Goal: Task Accomplishment & Management: Manage account settings

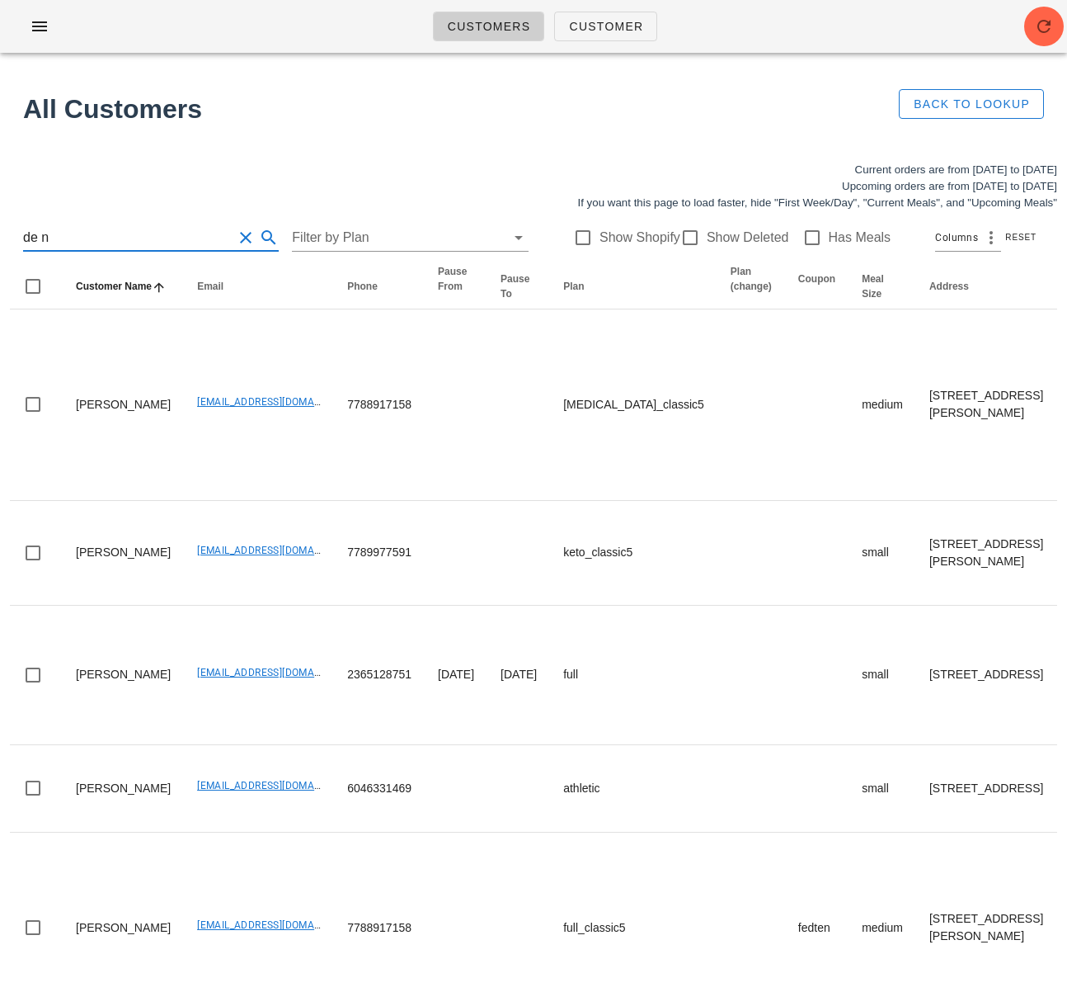
drag, startPoint x: 116, startPoint y: 234, endPoint x: -2, endPoint y: 229, distance: 118.1
click at [0, 229] on html "Customers Customer Found 1 customer All Customers Back to Lookup Current orders…" at bounding box center [533, 663] width 1067 height 1327
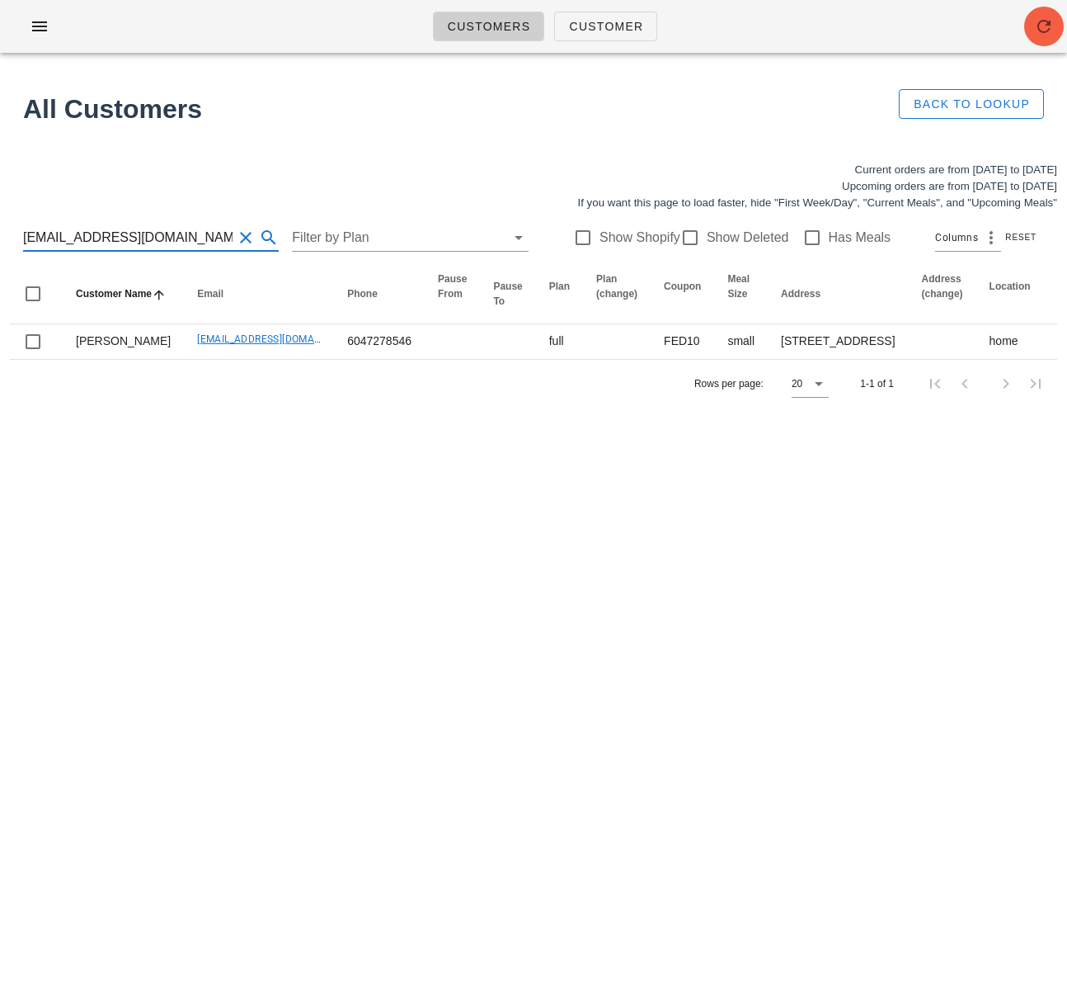
type input "asncanada@gmail.com"
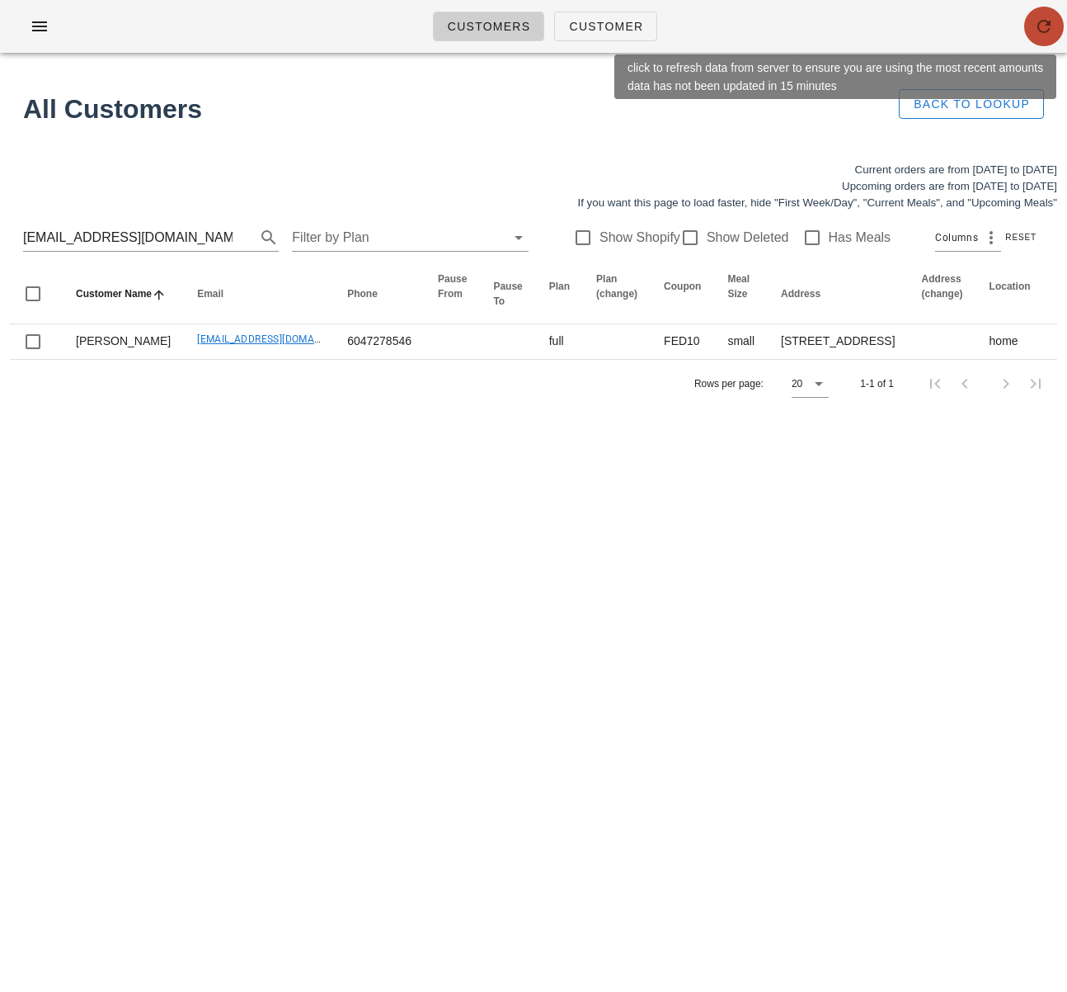
click at [1044, 12] on button "button" at bounding box center [1045, 27] width 40 height 40
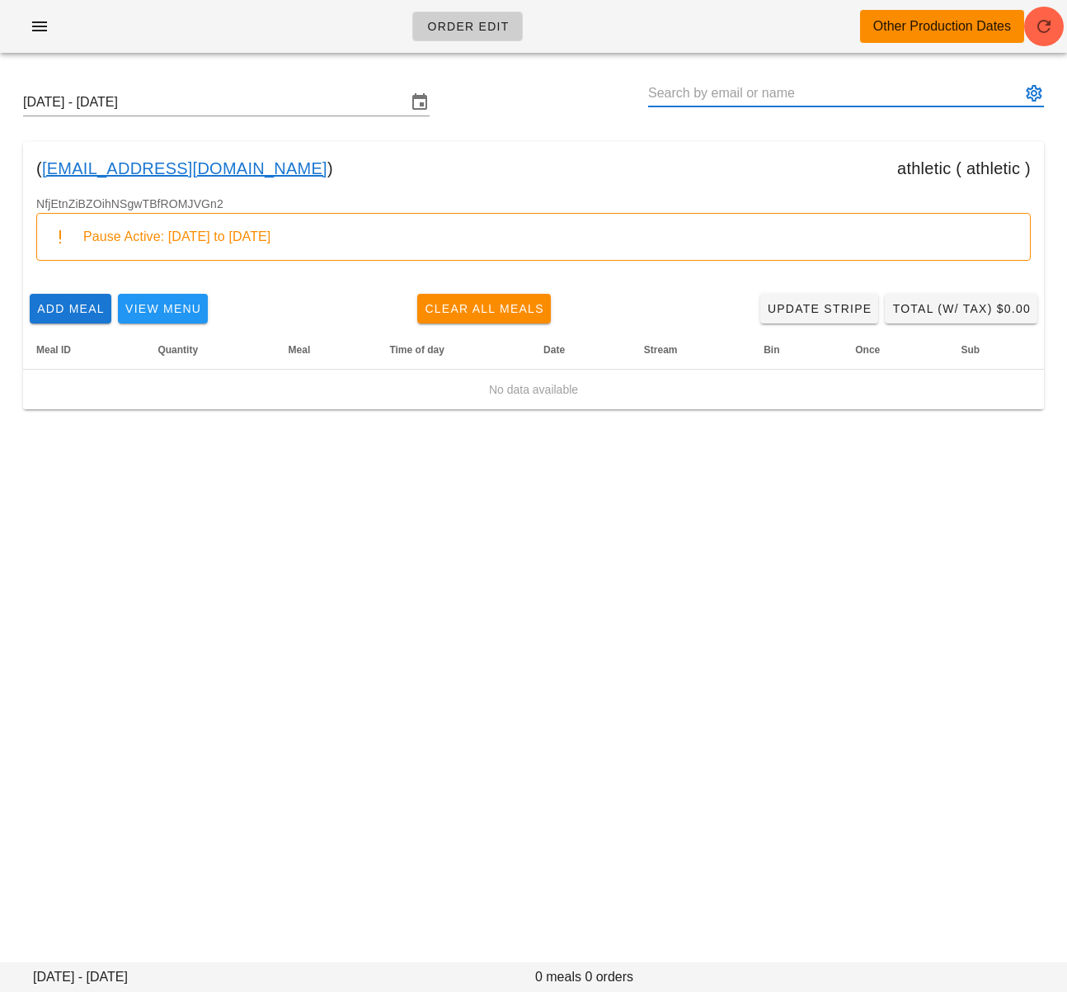
click at [776, 94] on input "text" at bounding box center [834, 93] width 373 height 26
paste input "asncanada@gmail.com"
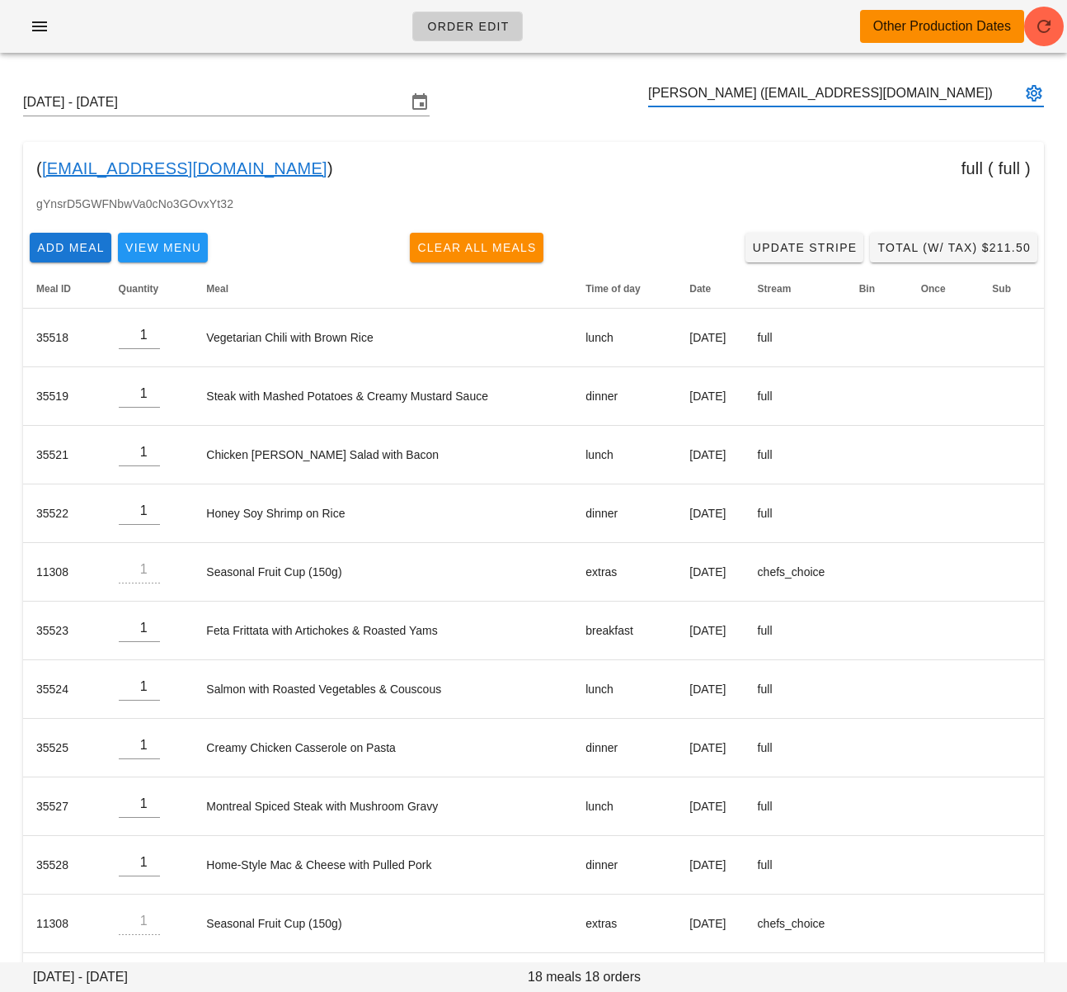
type input "Maria Nam (asncanada@gmail.com)"
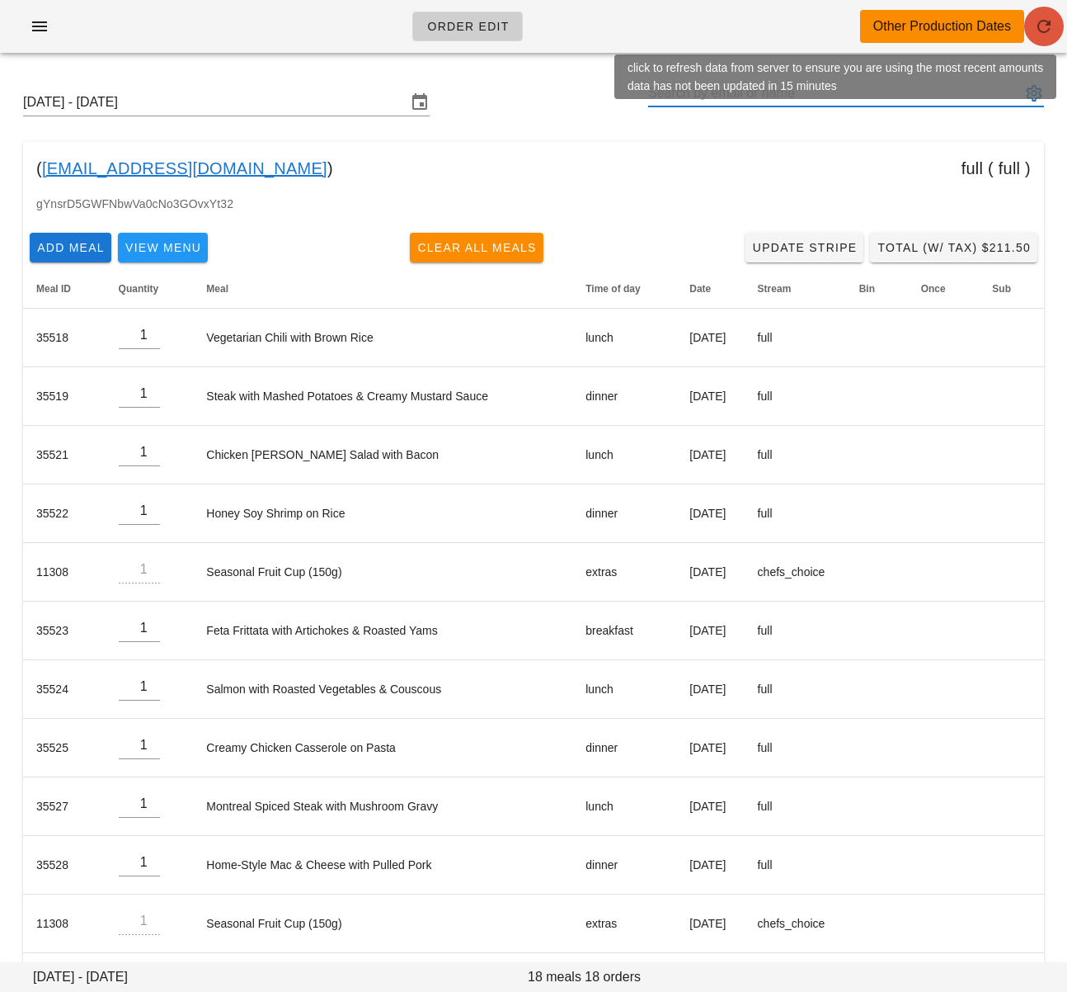
click at [1055, 29] on span "button" at bounding box center [1045, 26] width 40 height 20
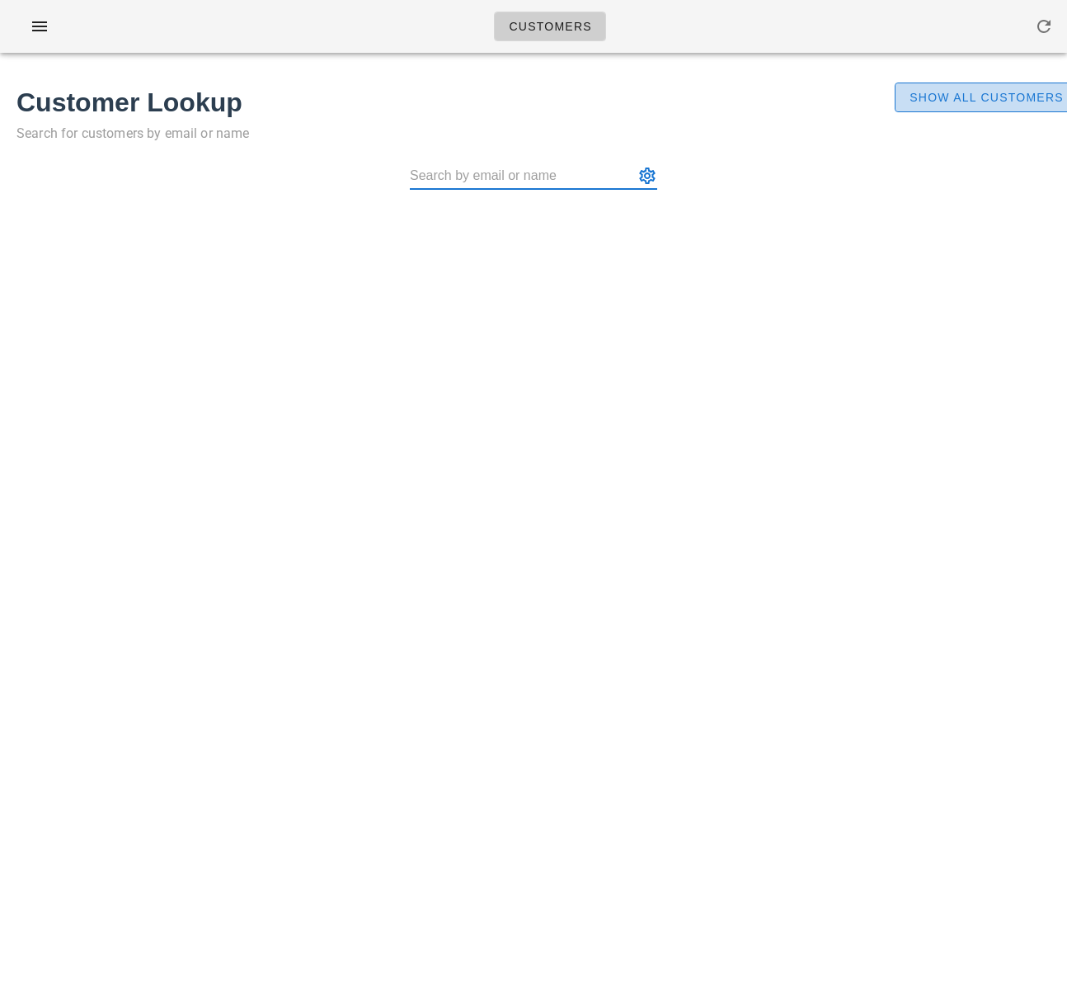
click at [921, 93] on span "Show All Customers" at bounding box center [986, 97] width 155 height 13
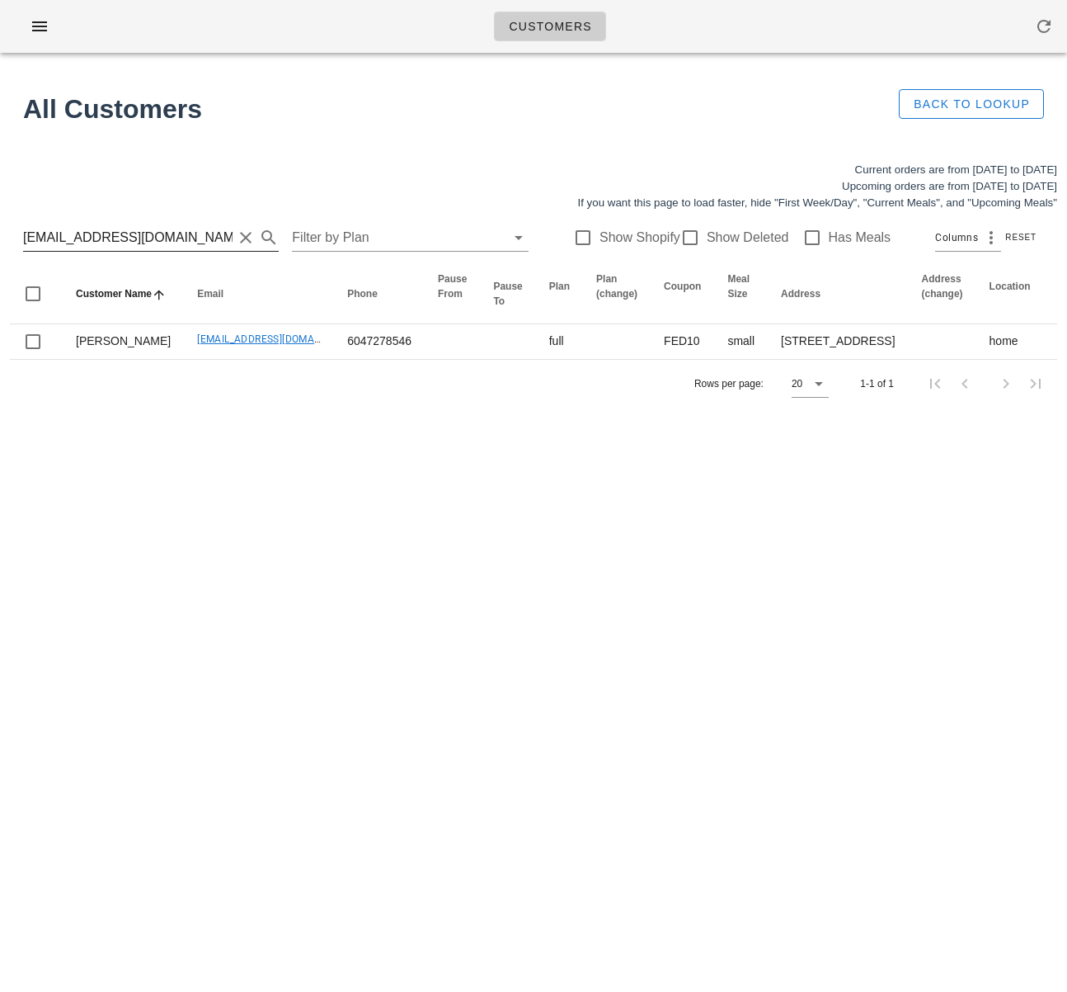
click at [158, 243] on input "asncanada@gmail.com" at bounding box center [128, 237] width 210 height 26
click at [158, 243] on input "[EMAIL_ADDRESS][DOMAIN_NAME]" at bounding box center [128, 237] width 210 height 26
click at [158, 243] on input "asncanada@gmail.com" at bounding box center [128, 237] width 210 height 26
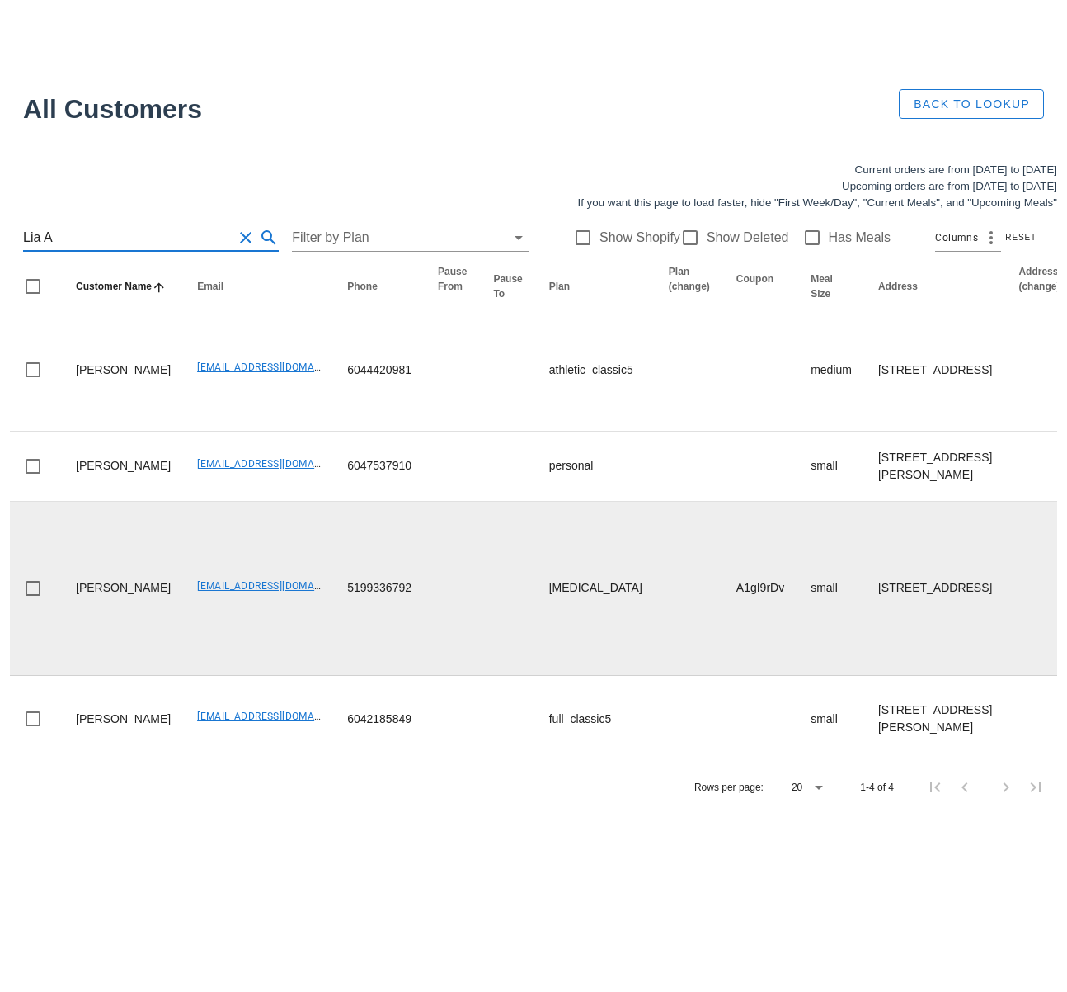
scroll to position [225, 0]
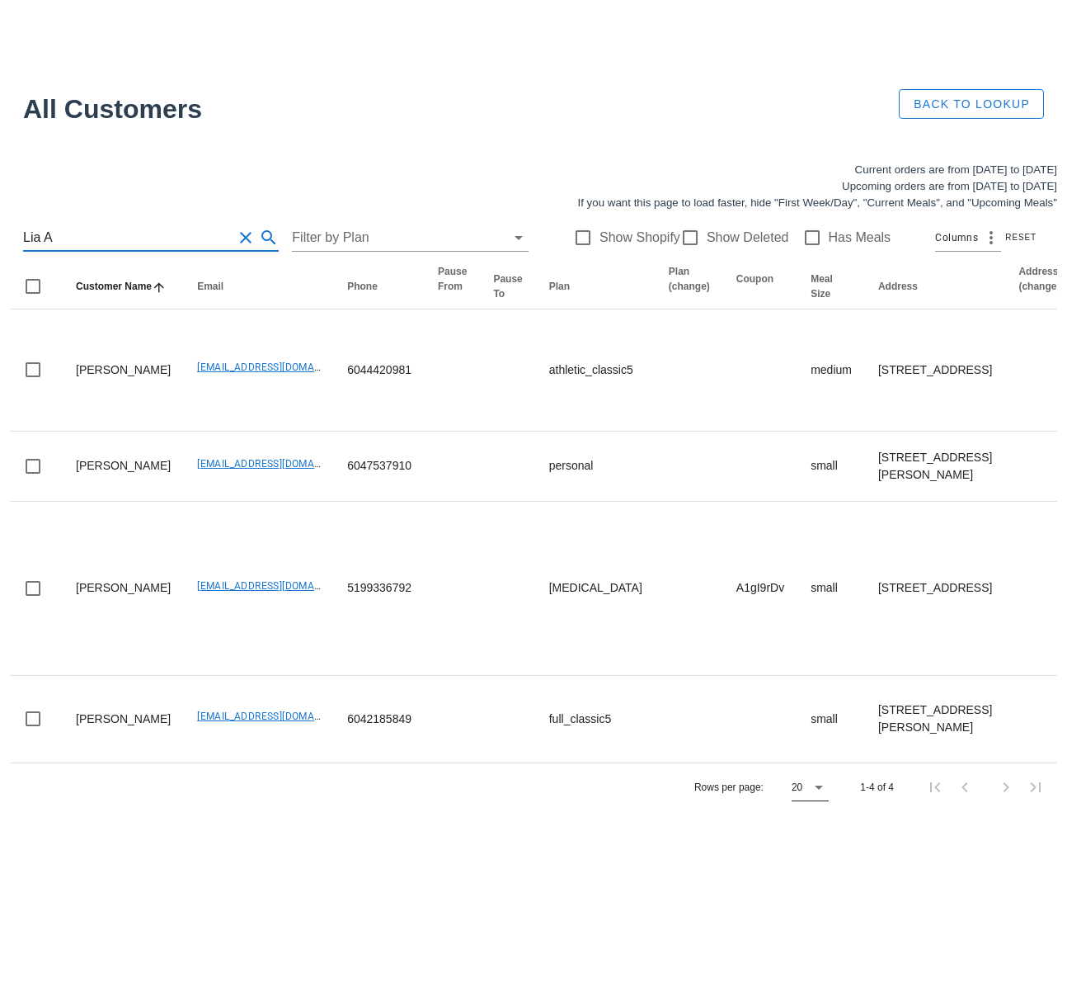
type input "Lia A"
click at [809, 797] on icon at bounding box center [819, 787] width 20 height 20
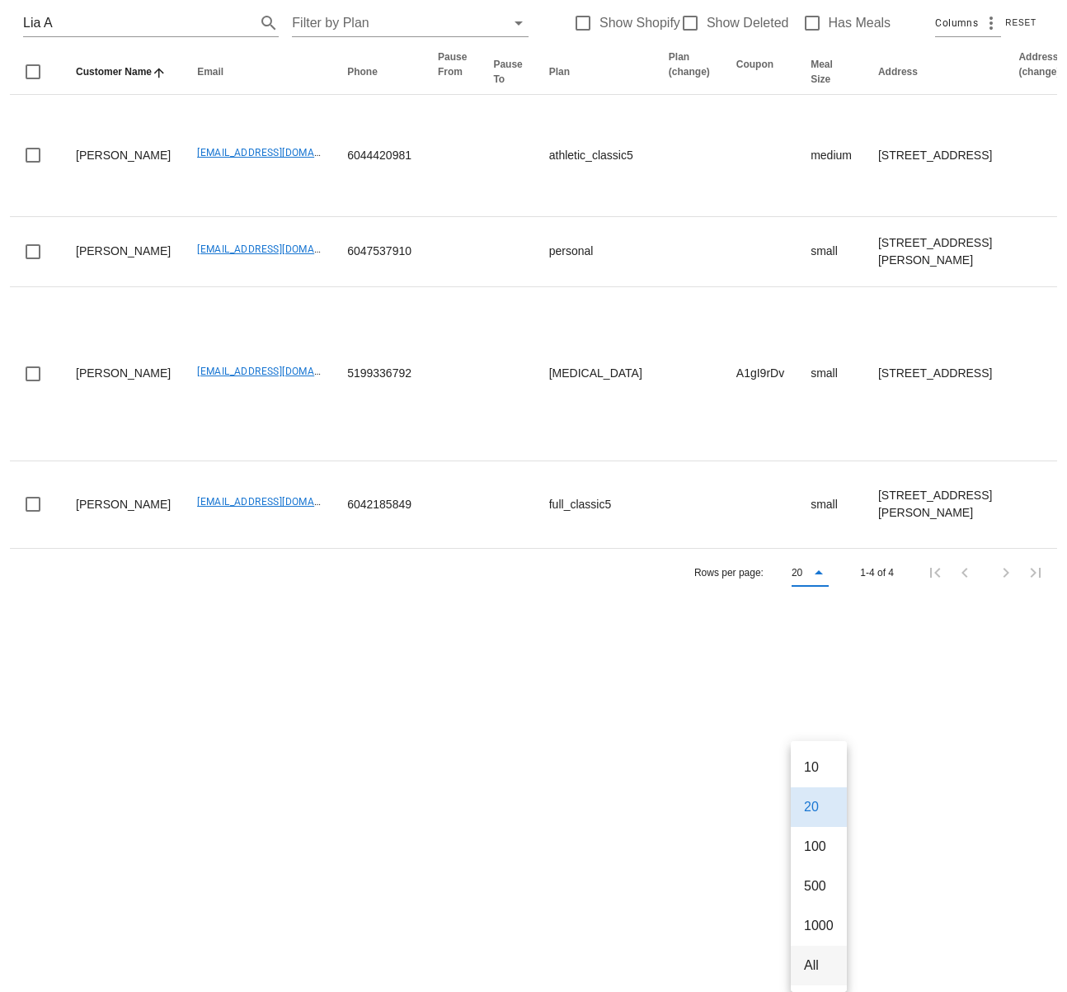
click at [812, 957] on div "All" at bounding box center [819, 965] width 30 height 16
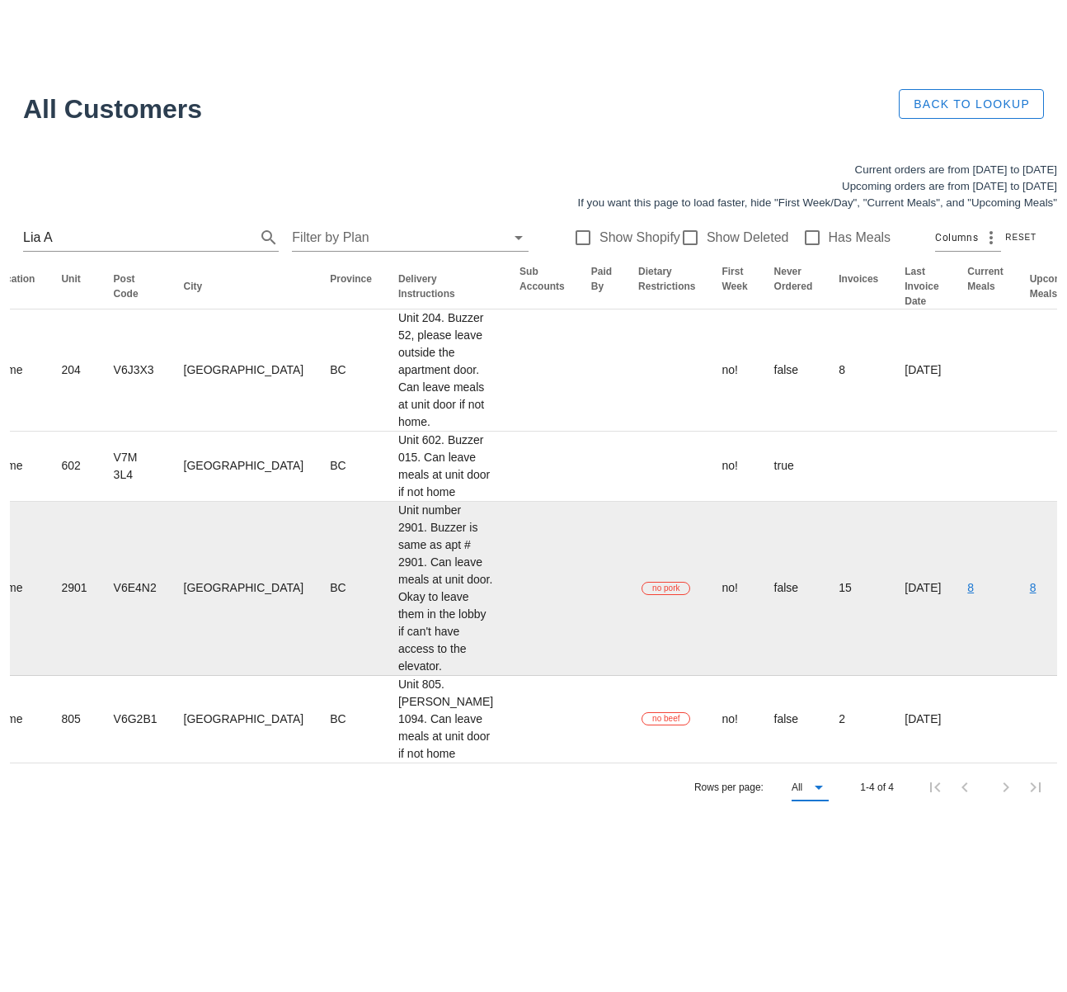
scroll to position [0, 0]
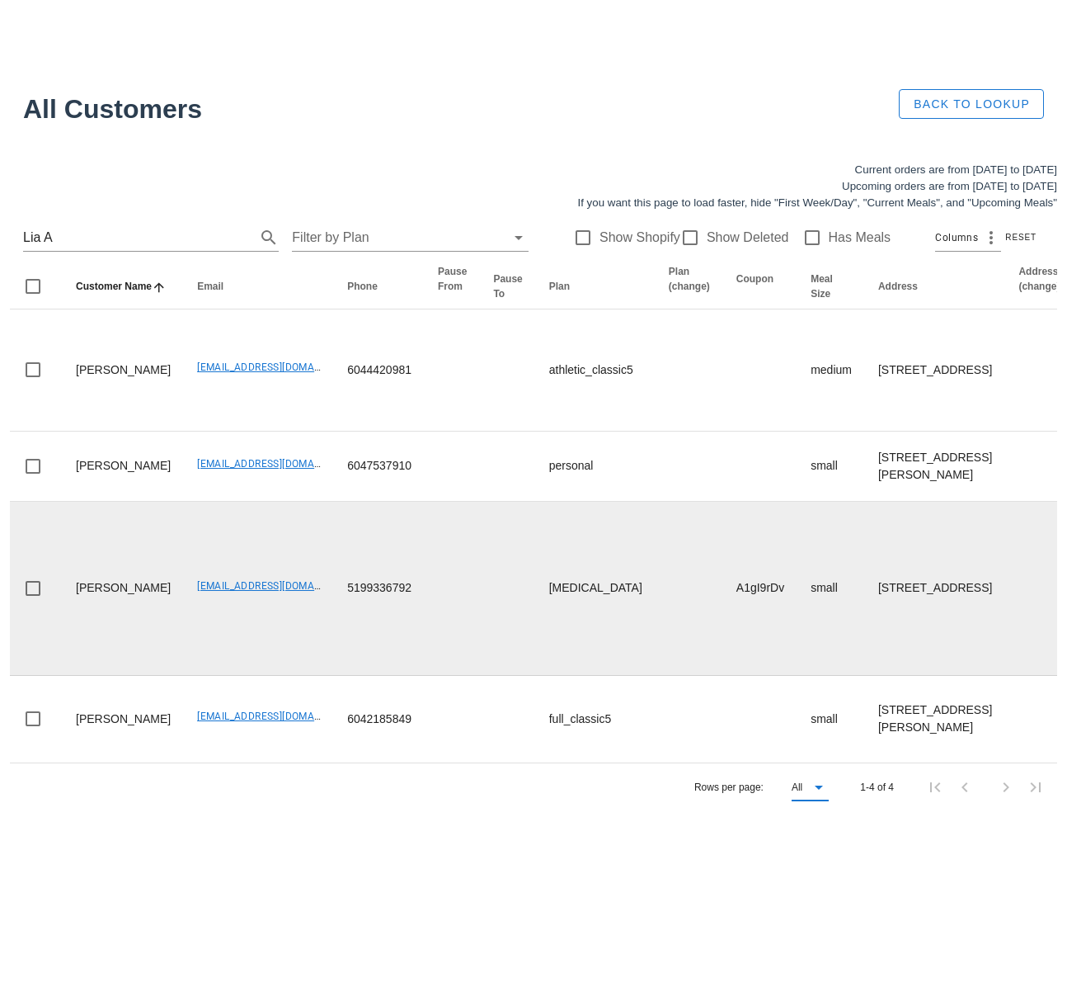
drag, startPoint x: 221, startPoint y: 671, endPoint x: 111, endPoint y: 643, distance: 114.0
click at [217, 667] on td "layana1005@gmail.com" at bounding box center [259, 589] width 150 height 174
drag, startPoint x: 148, startPoint y: 629, endPoint x: 270, endPoint y: 629, distance: 122.1
click at [270, 629] on td "layana1005@gmail.com" at bounding box center [259, 589] width 150 height 174
copy link "layana1005@gmail.com"
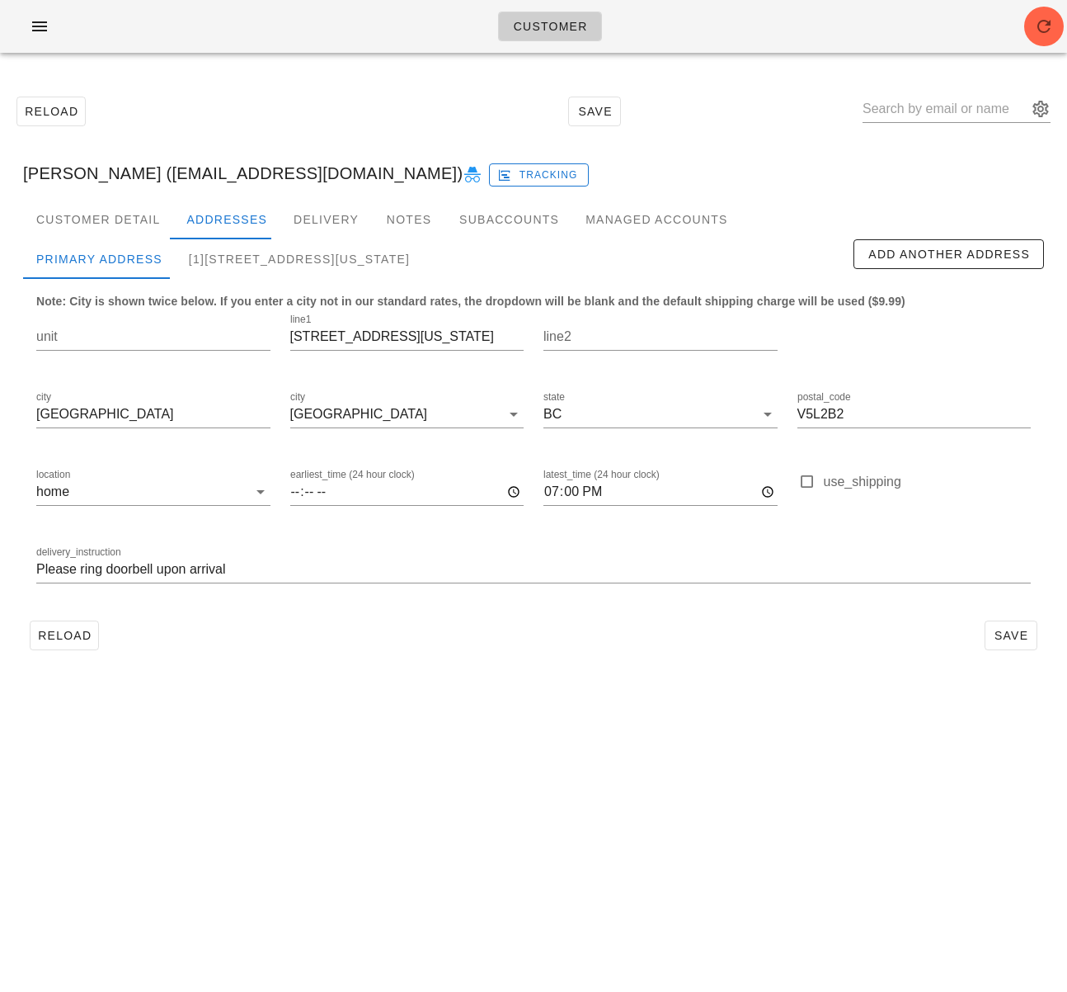
click at [924, 105] on input "text" at bounding box center [945, 109] width 165 height 26
paste input "w"
type input "[PERSON_NAME]"
click at [39, 28] on icon "button" at bounding box center [40, 26] width 20 height 20
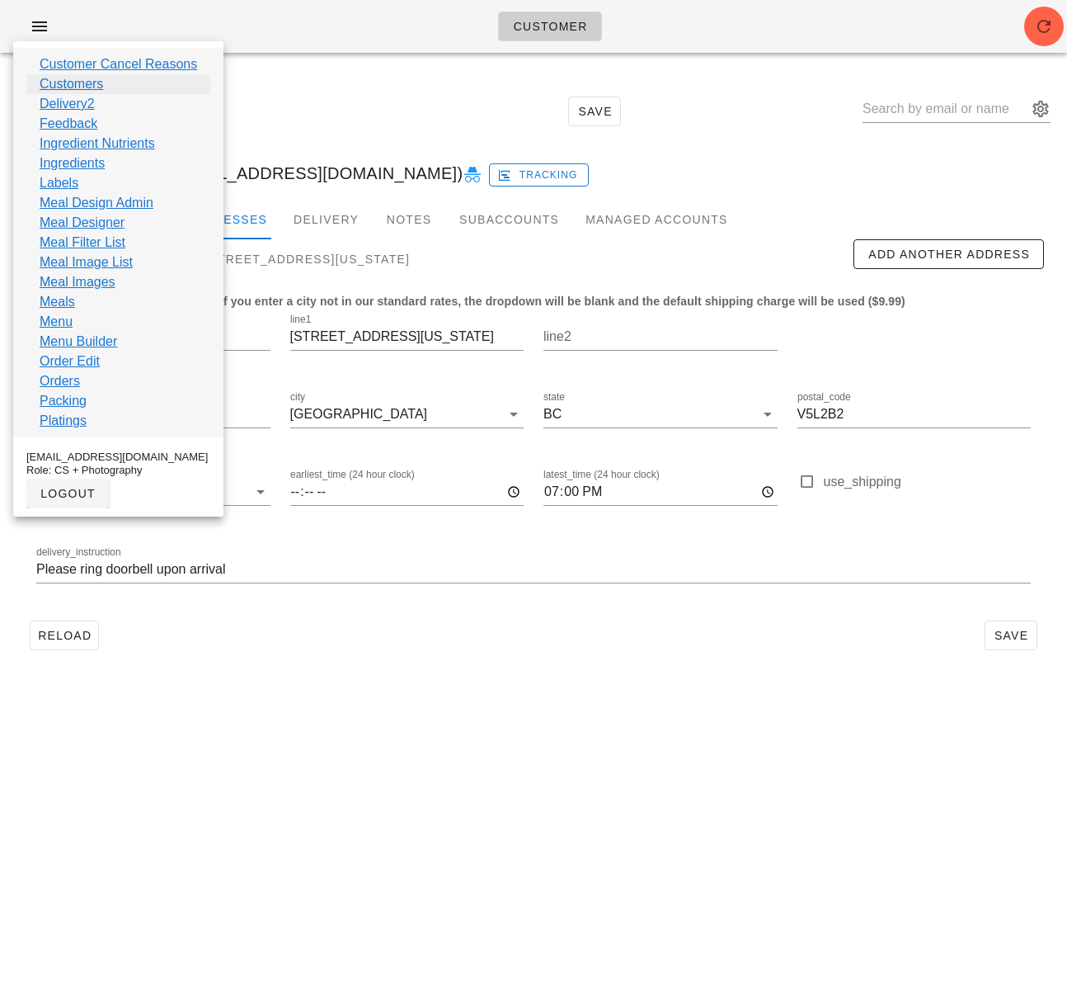
click at [93, 82] on link "Customers" at bounding box center [72, 84] width 64 height 20
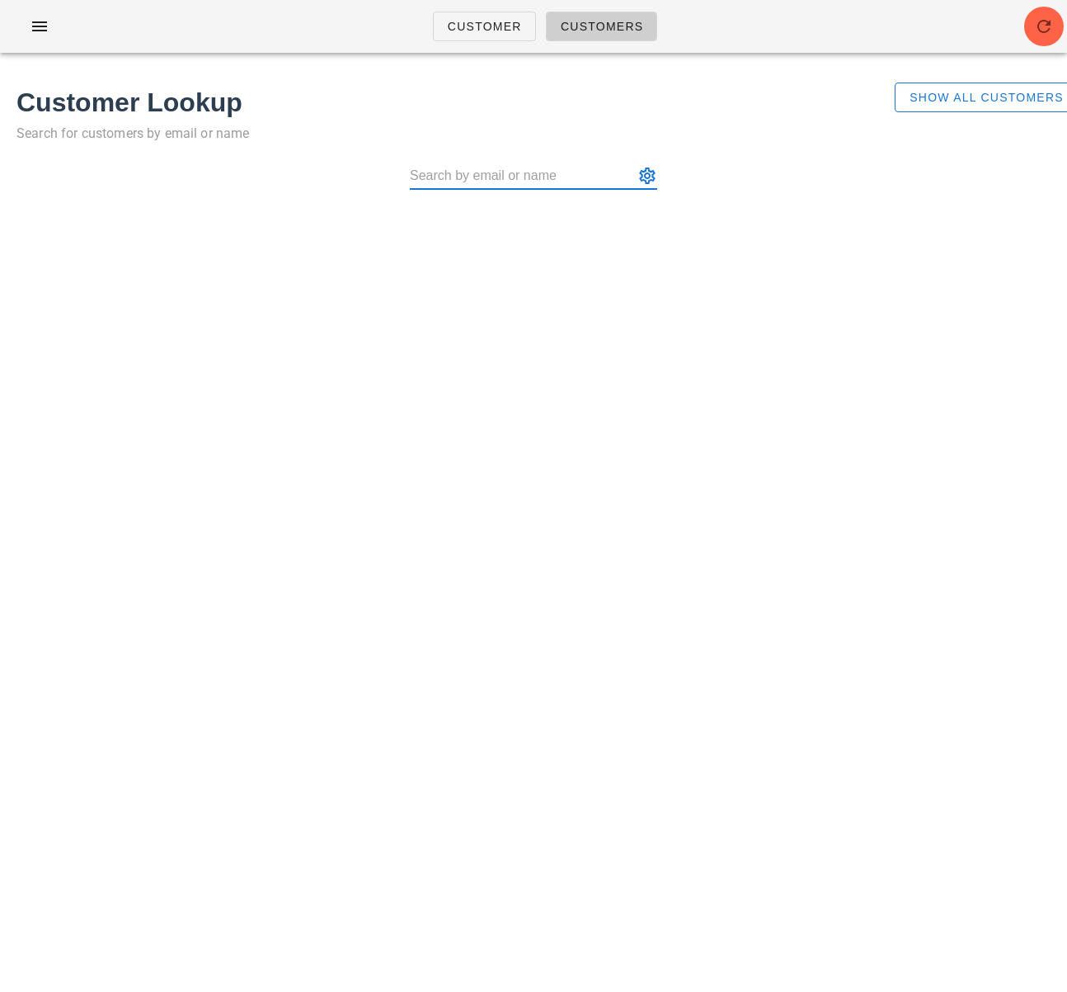
click at [1039, 33] on icon "button" at bounding box center [1044, 26] width 20 height 20
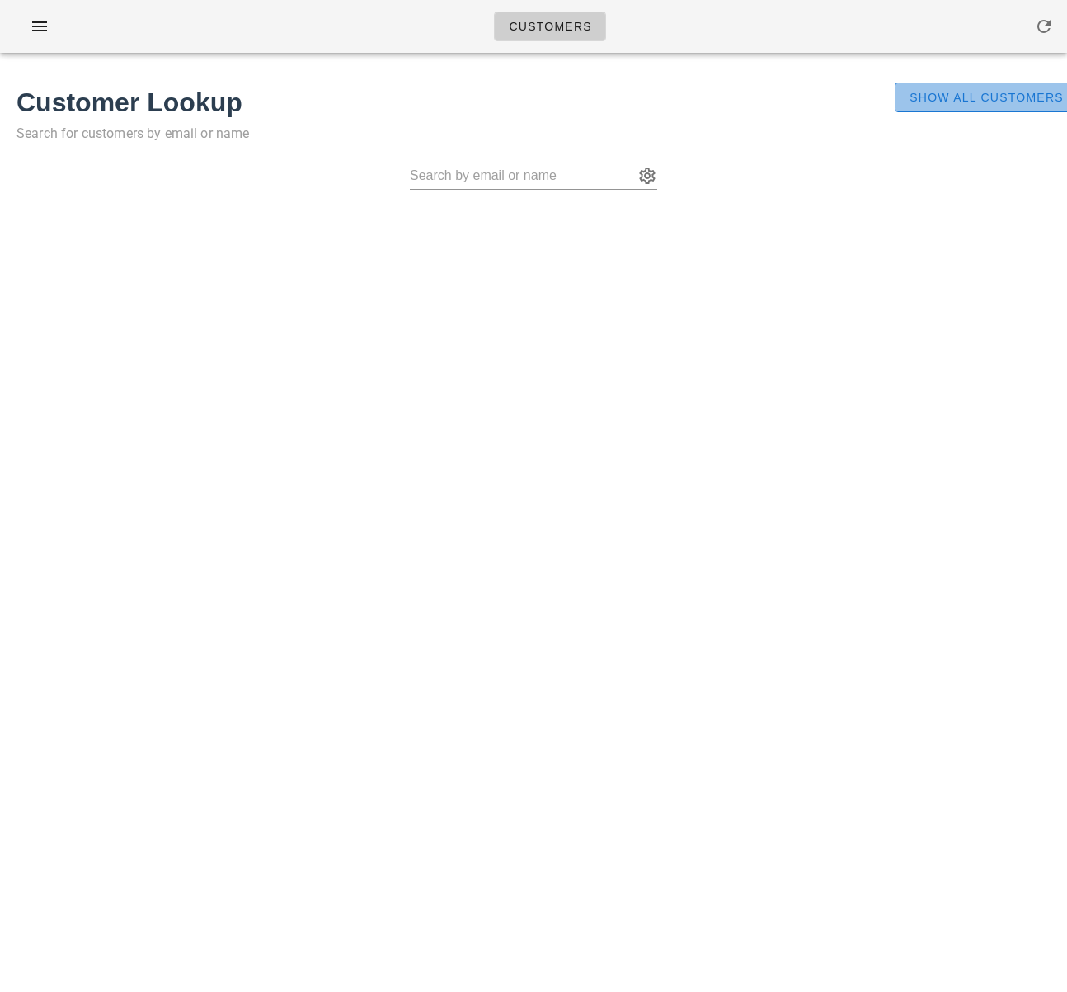
click at [1036, 100] on span "Show All Customers" at bounding box center [986, 97] width 155 height 13
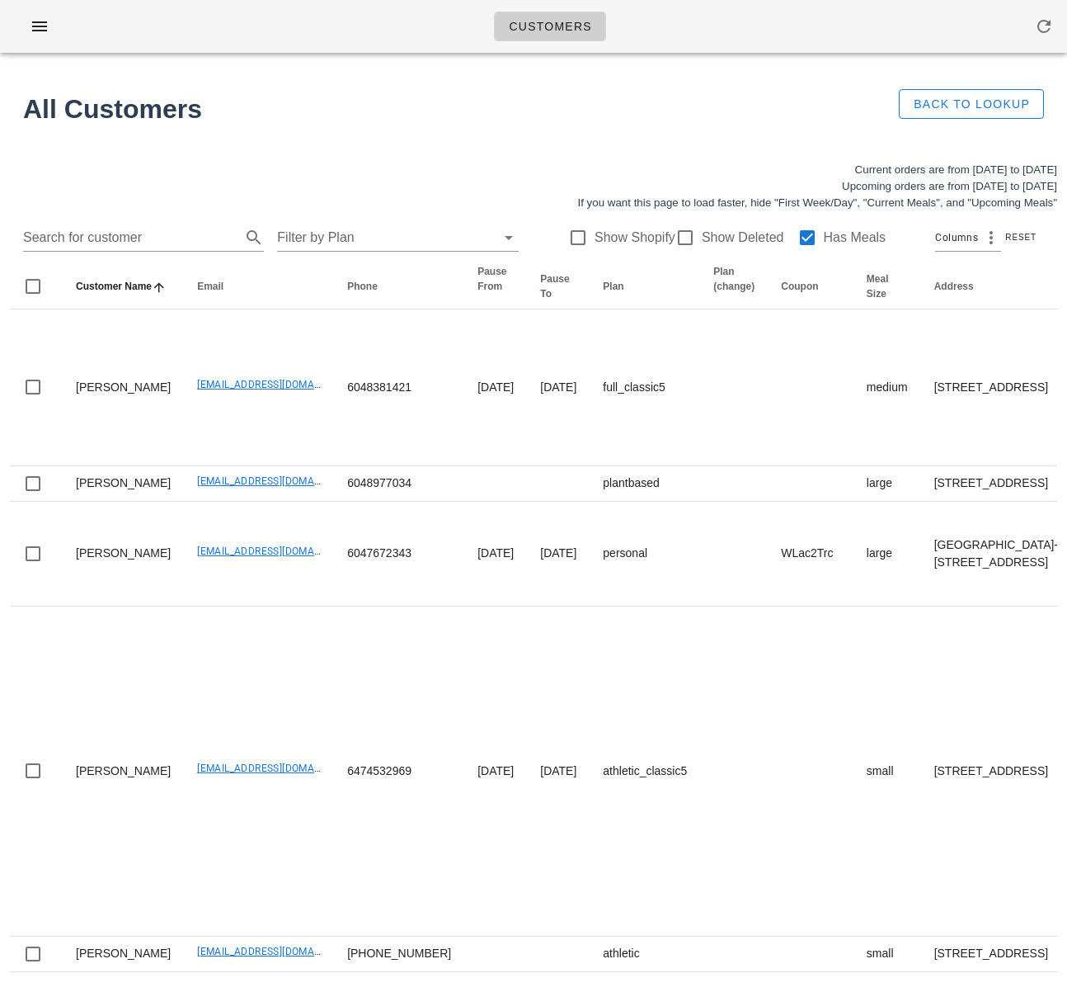
scroll to position [14, 0]
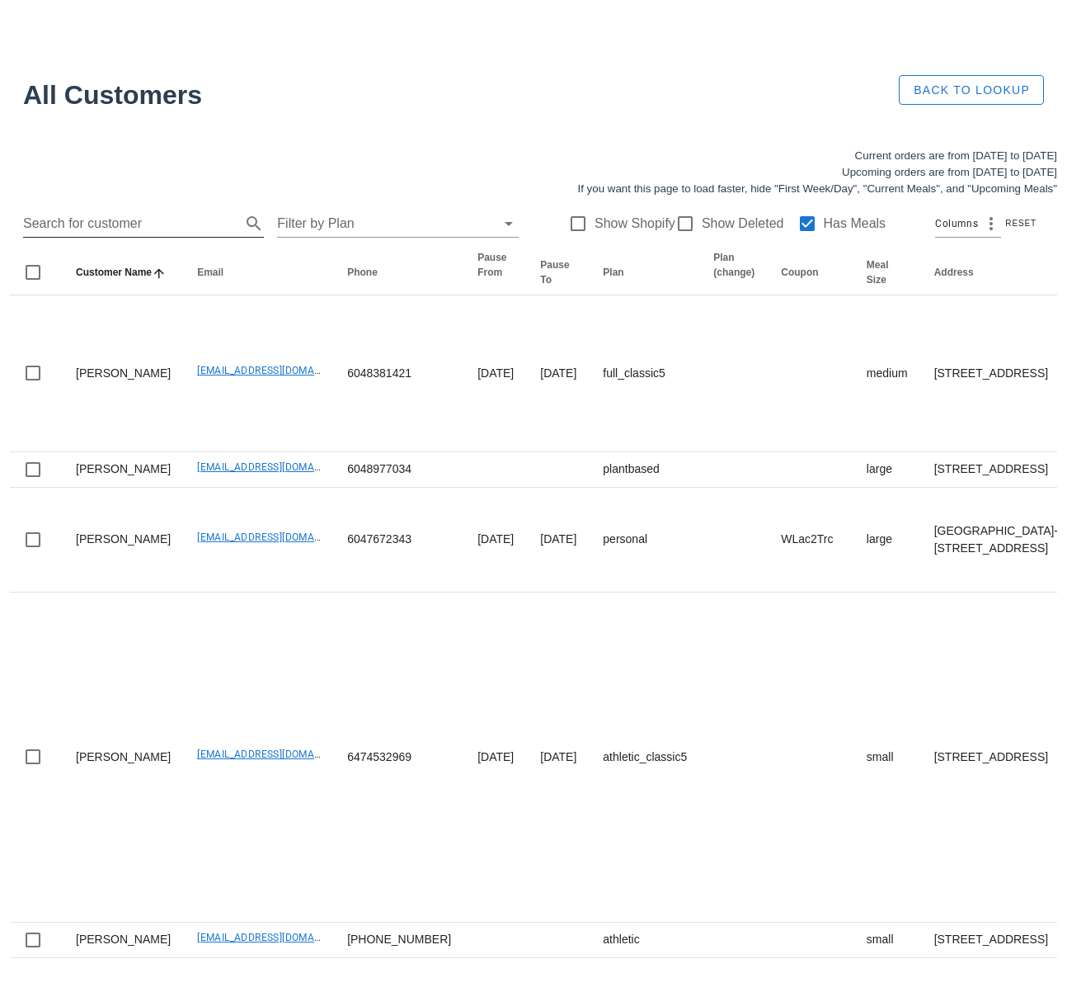
click at [161, 232] on input "Search for customer" at bounding box center [130, 223] width 214 height 26
click at [794, 221] on div at bounding box center [808, 224] width 28 height 28
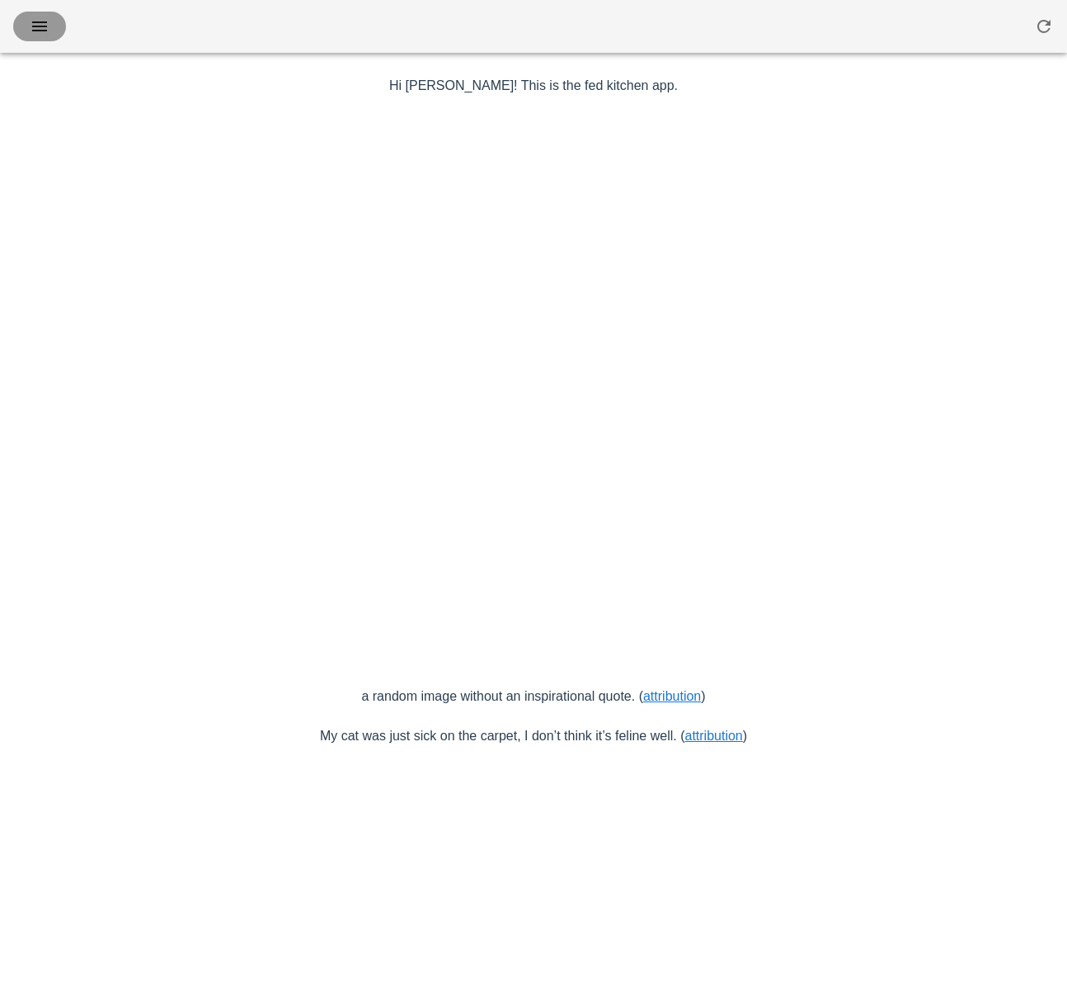
click at [49, 26] on icon "button" at bounding box center [40, 26] width 20 height 20
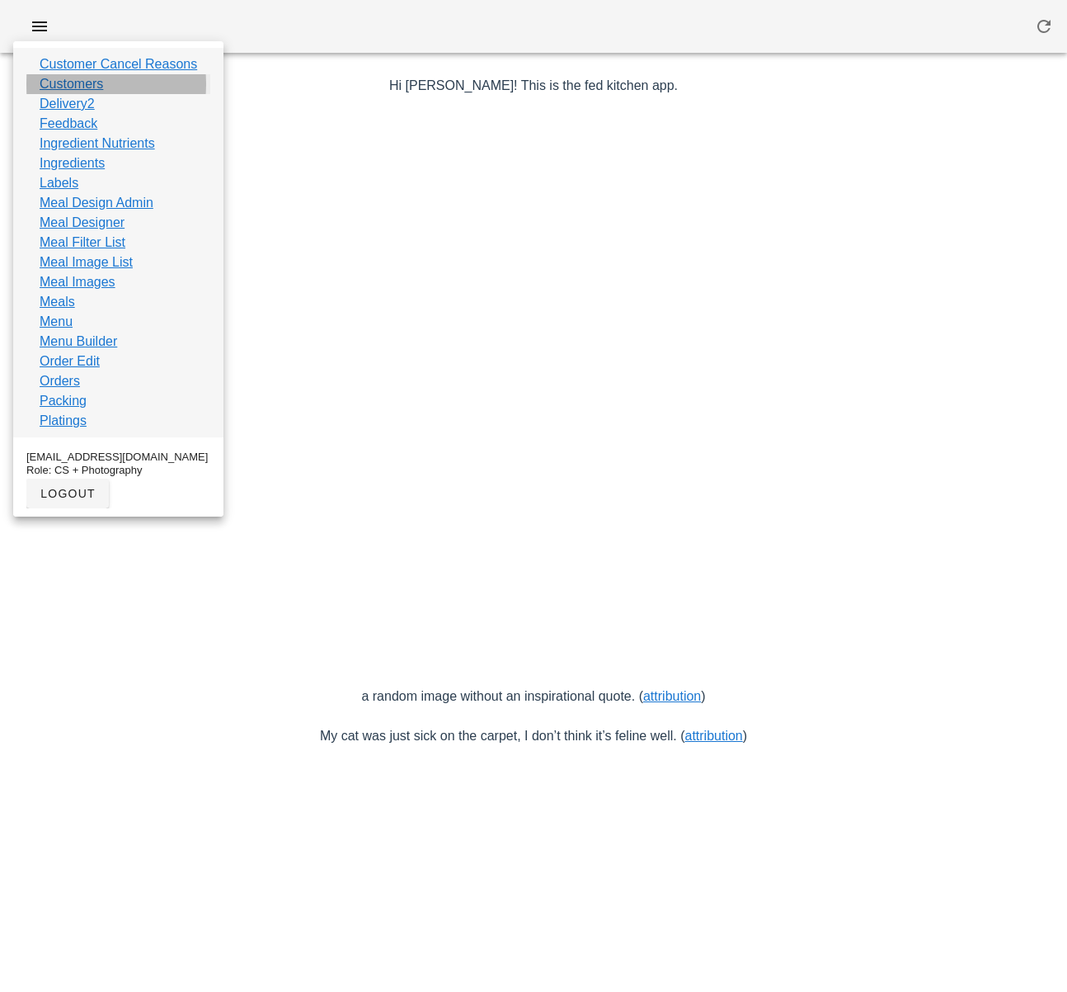
click at [91, 85] on link "Customers" at bounding box center [72, 84] width 64 height 20
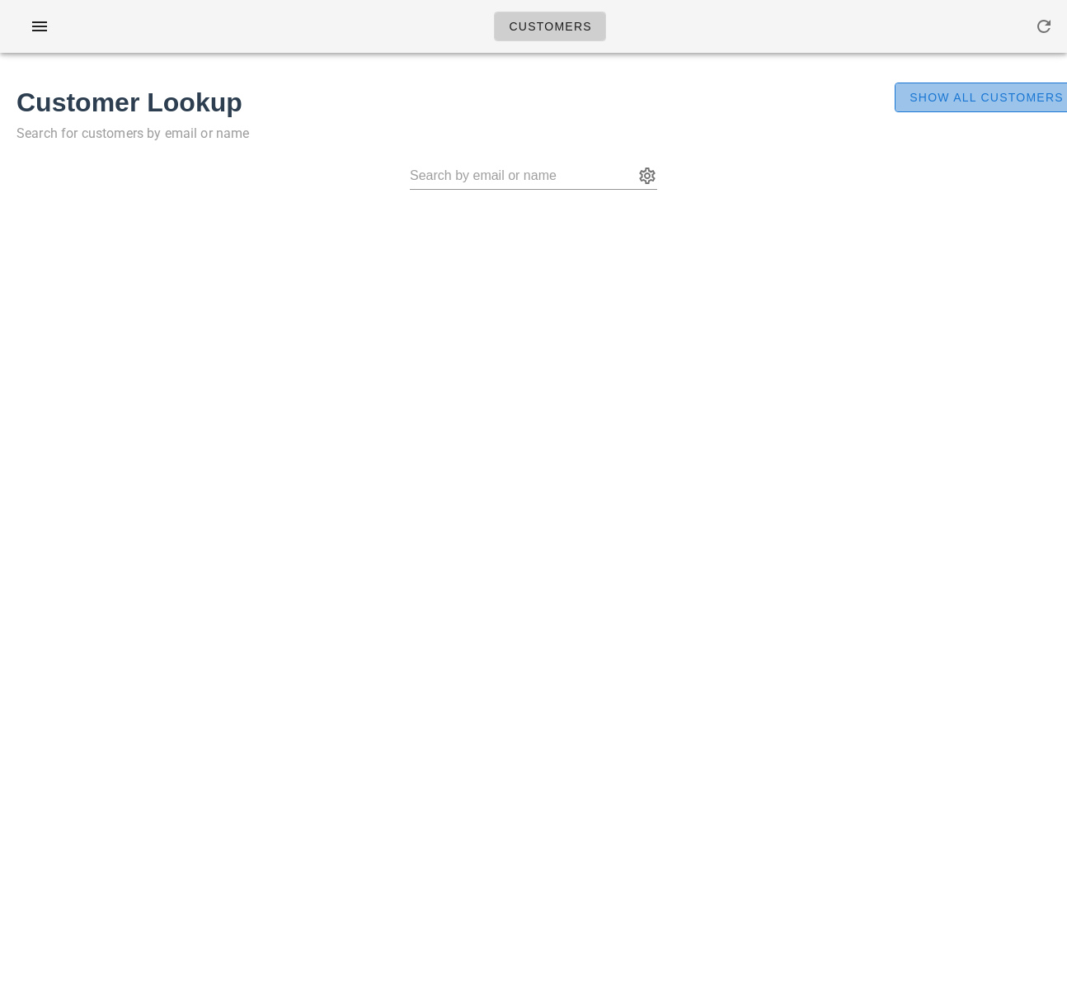
click at [924, 99] on span "Show All Customers" at bounding box center [986, 97] width 155 height 13
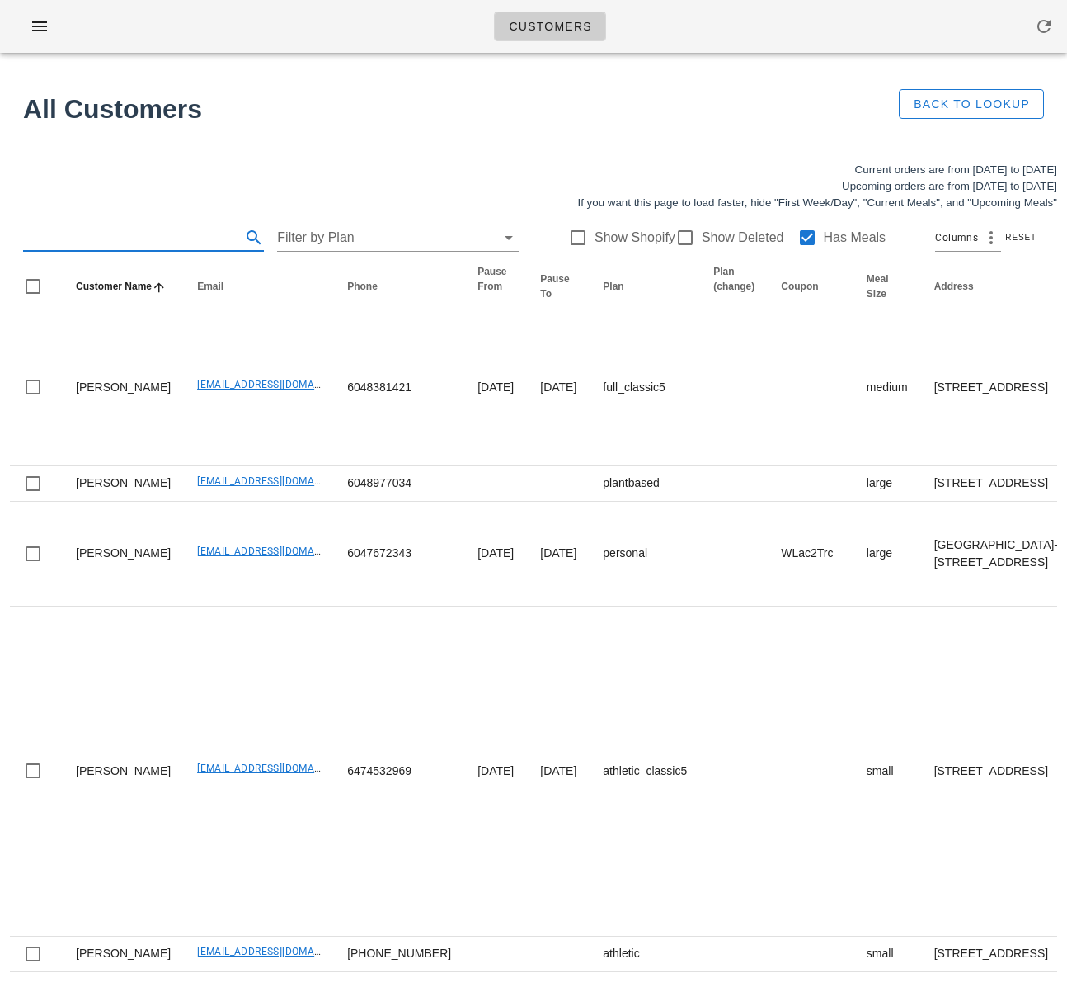
click at [124, 234] on input "text" at bounding box center [130, 237] width 214 height 26
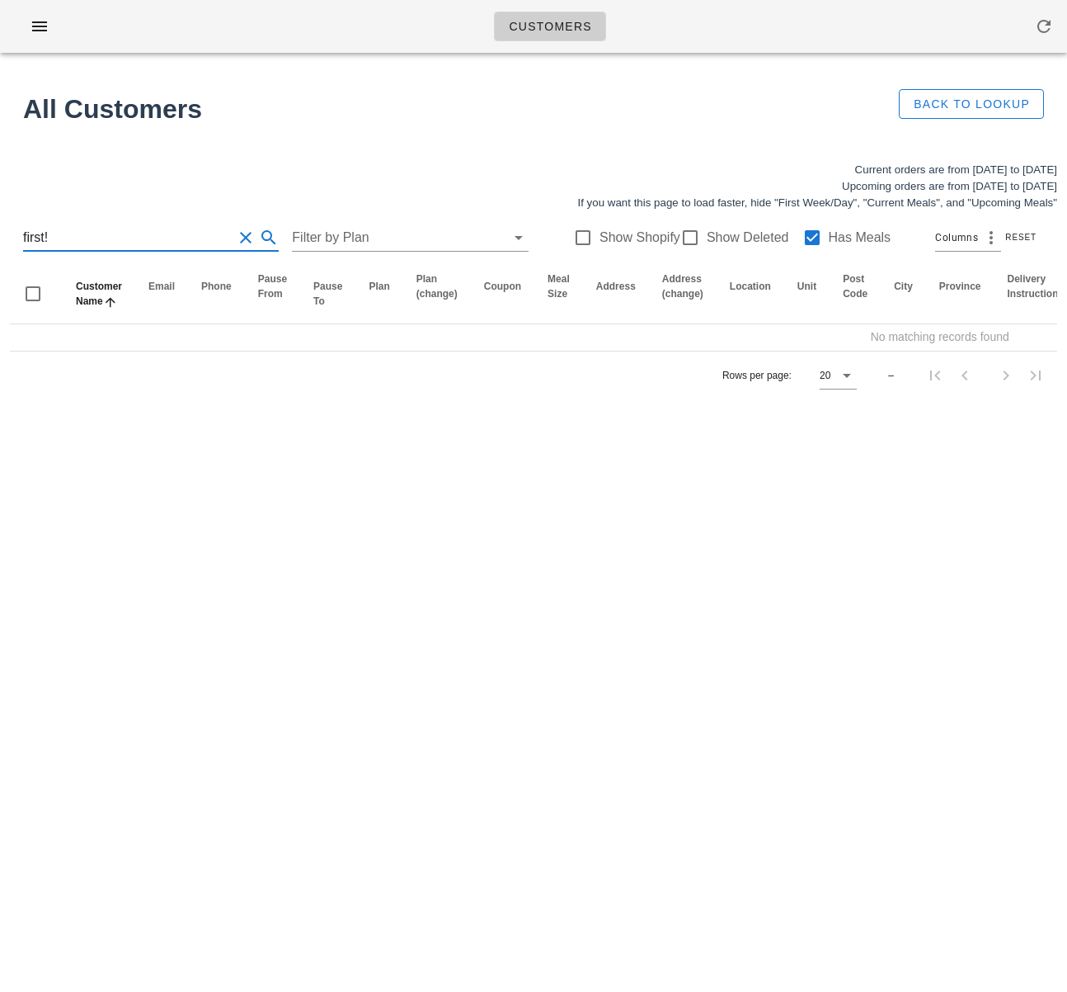
drag, startPoint x: 43, startPoint y: 238, endPoint x: 0, endPoint y: 231, distance: 43.5
click at [1, 232] on div "Current orders are from Sunday Sep 07 to Saturday Sep 13 Upcoming orders are fr…" at bounding box center [533, 280] width 1067 height 257
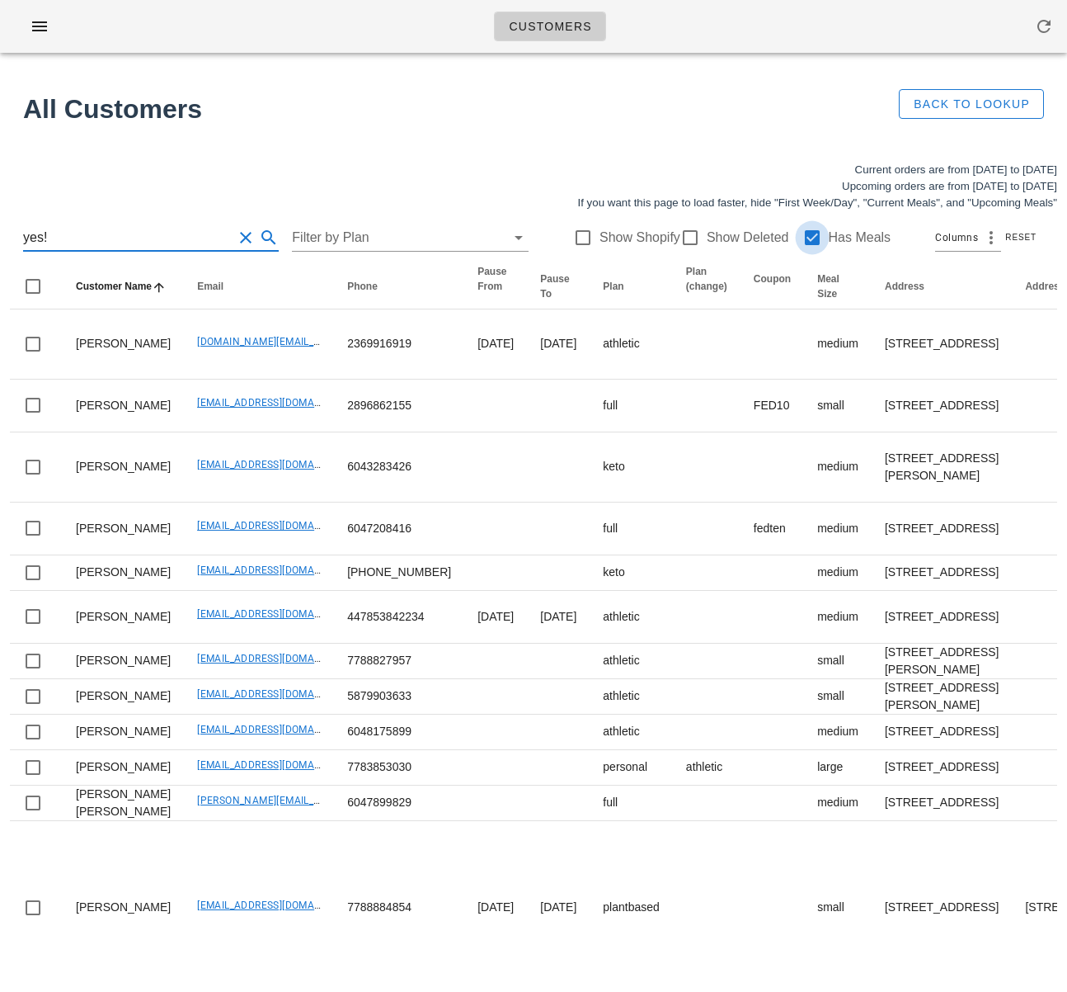
type input "yes!"
click at [804, 234] on div at bounding box center [813, 238] width 28 height 28
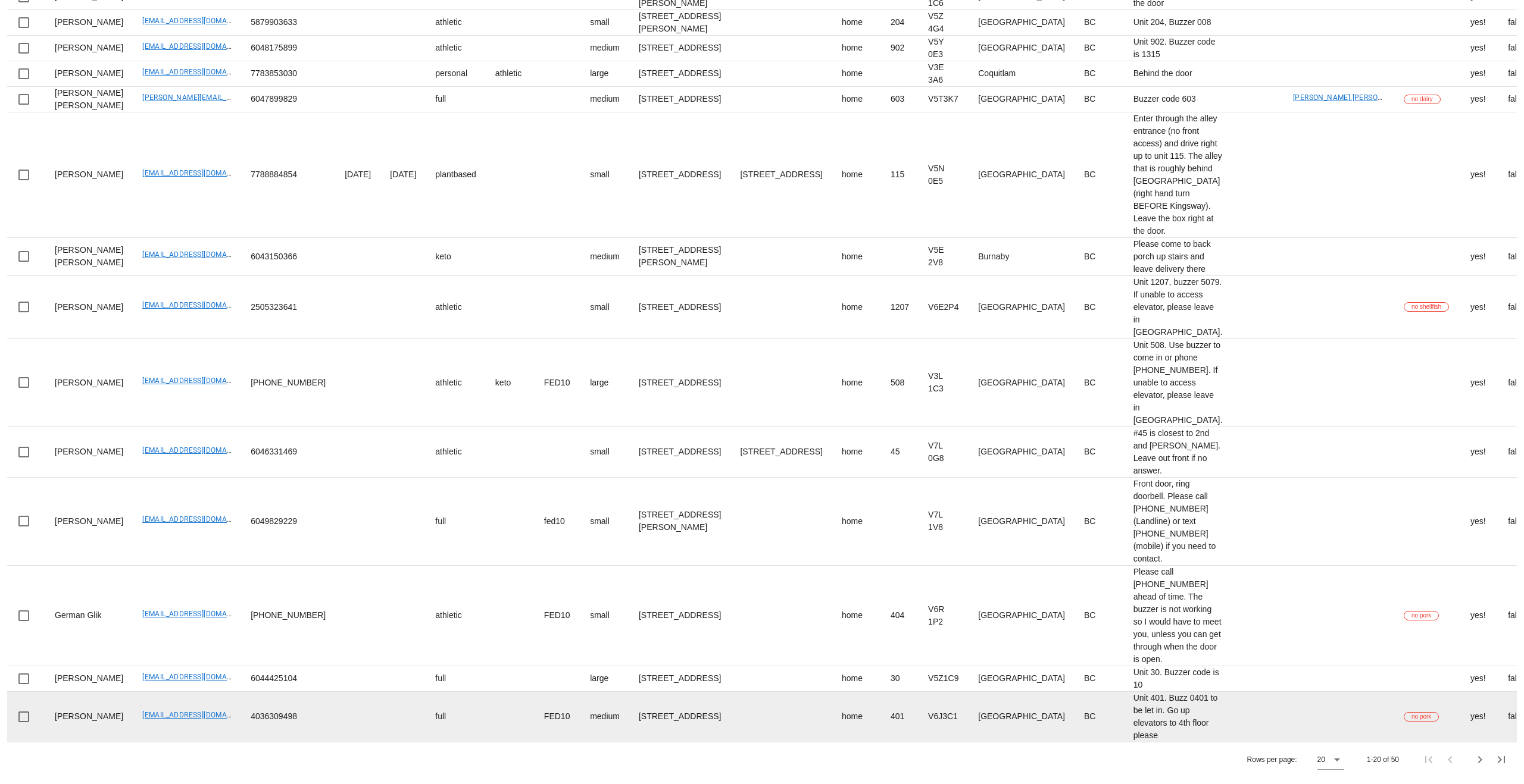
scroll to position [1615, 0]
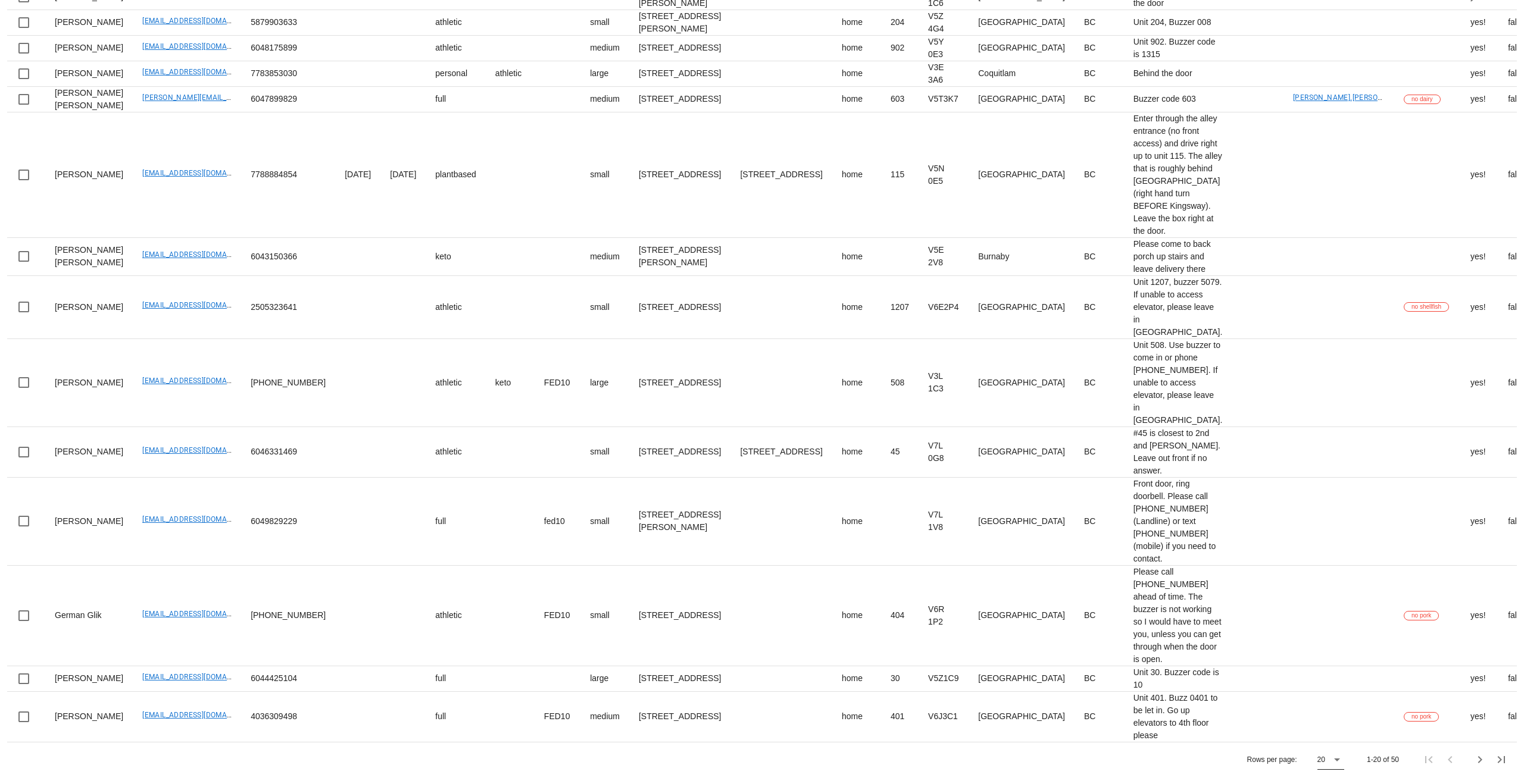
click at [770, 715] on div at bounding box center [1336, 760] width 17 height 14
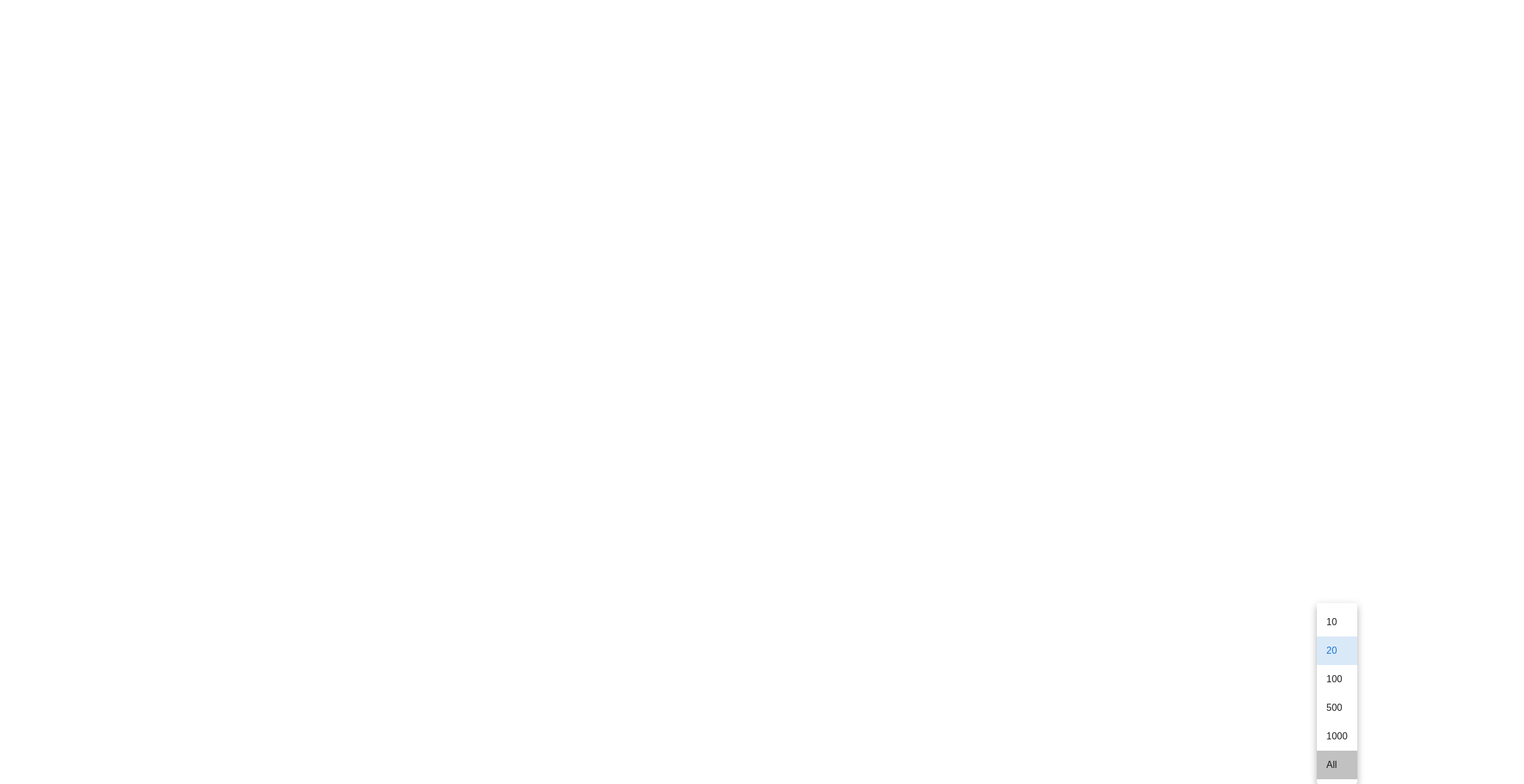
click at [770, 715] on div "All" at bounding box center [1337, 765] width 22 height 12
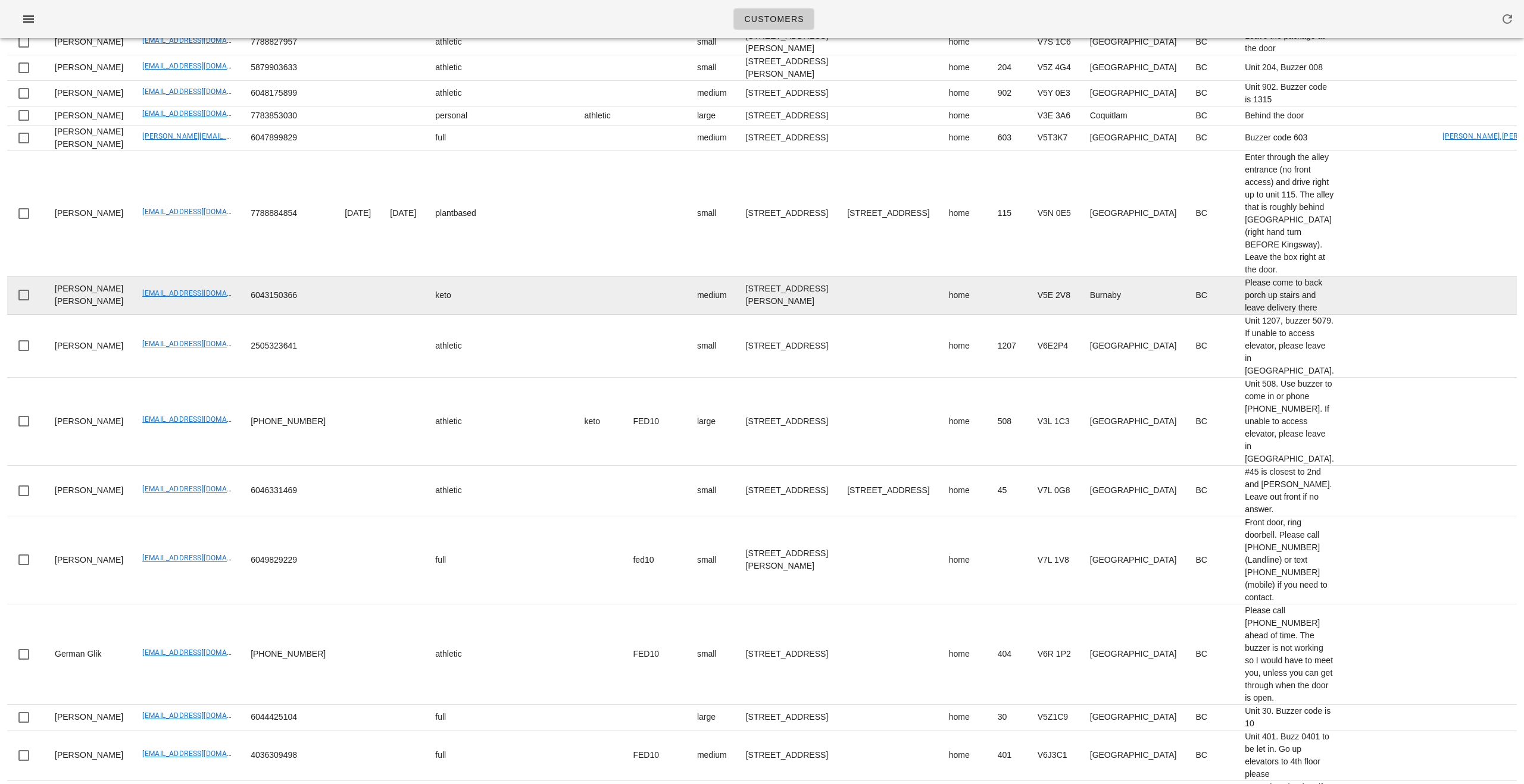
scroll to position [0, 0]
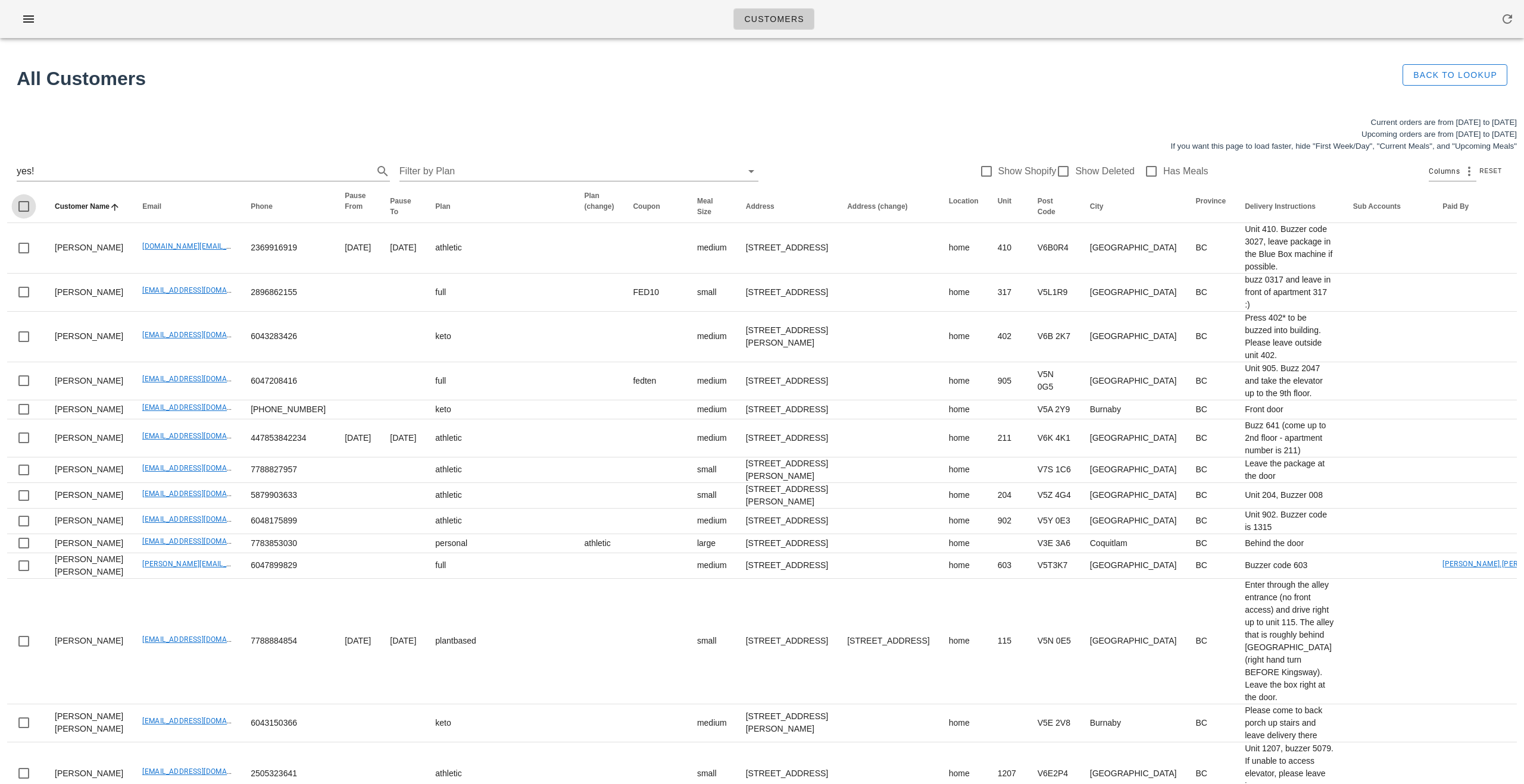
click at [22, 212] on div at bounding box center [24, 206] width 20 height 20
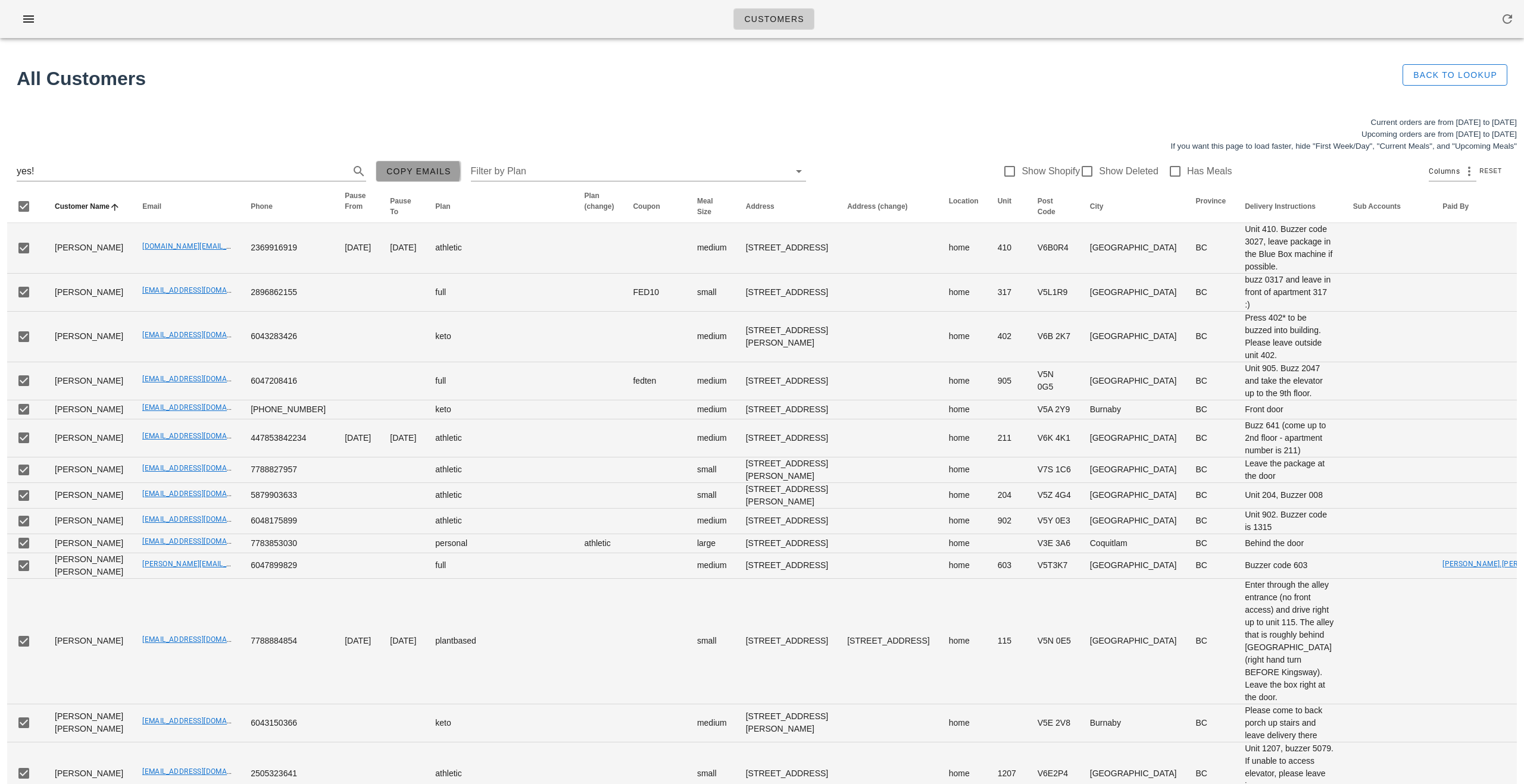
click at [386, 169] on span "Copy Emails" at bounding box center [419, 171] width 66 height 9
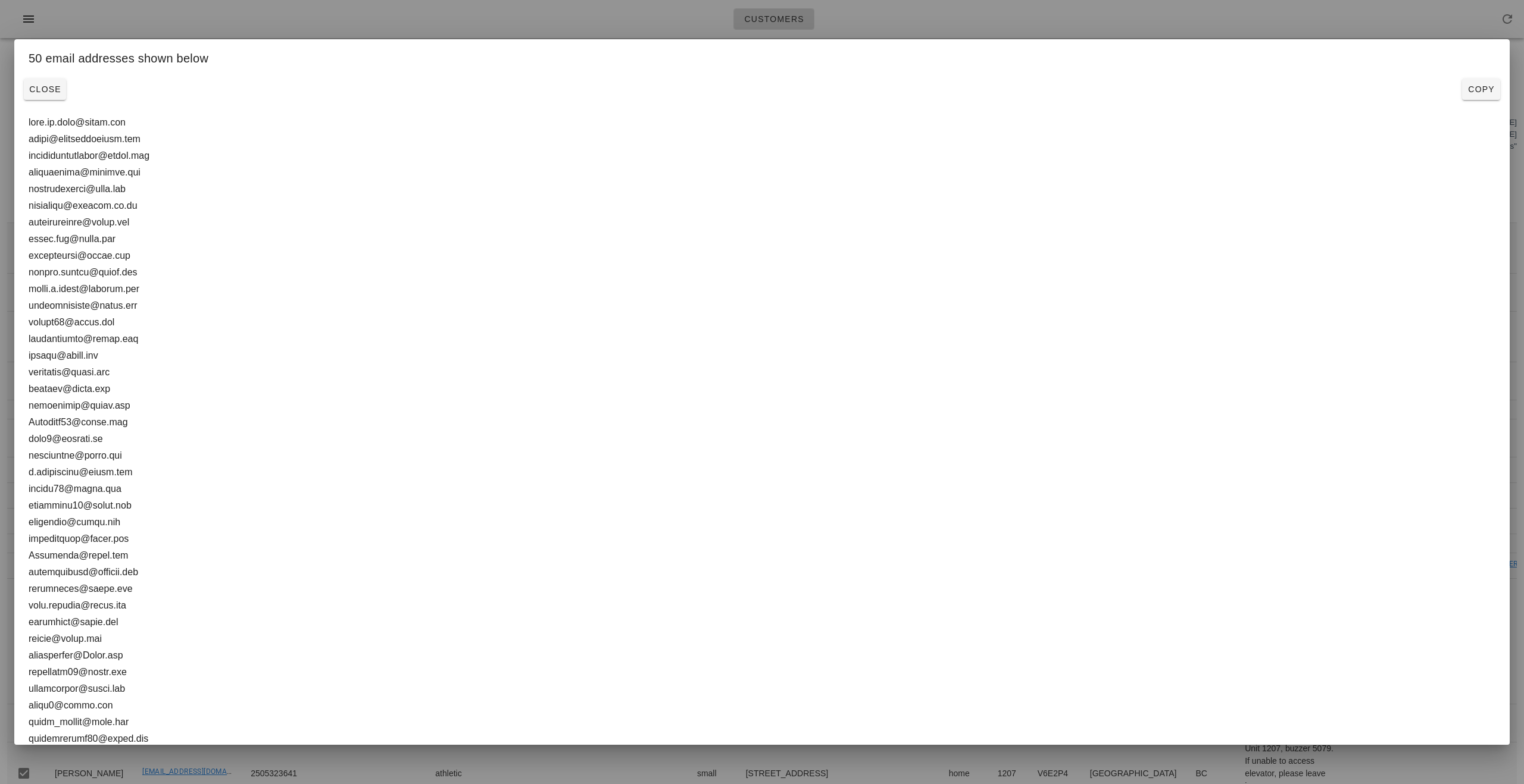
drag, startPoint x: 142, startPoint y: 714, endPoint x: 12, endPoint y: 118, distance: 610.0
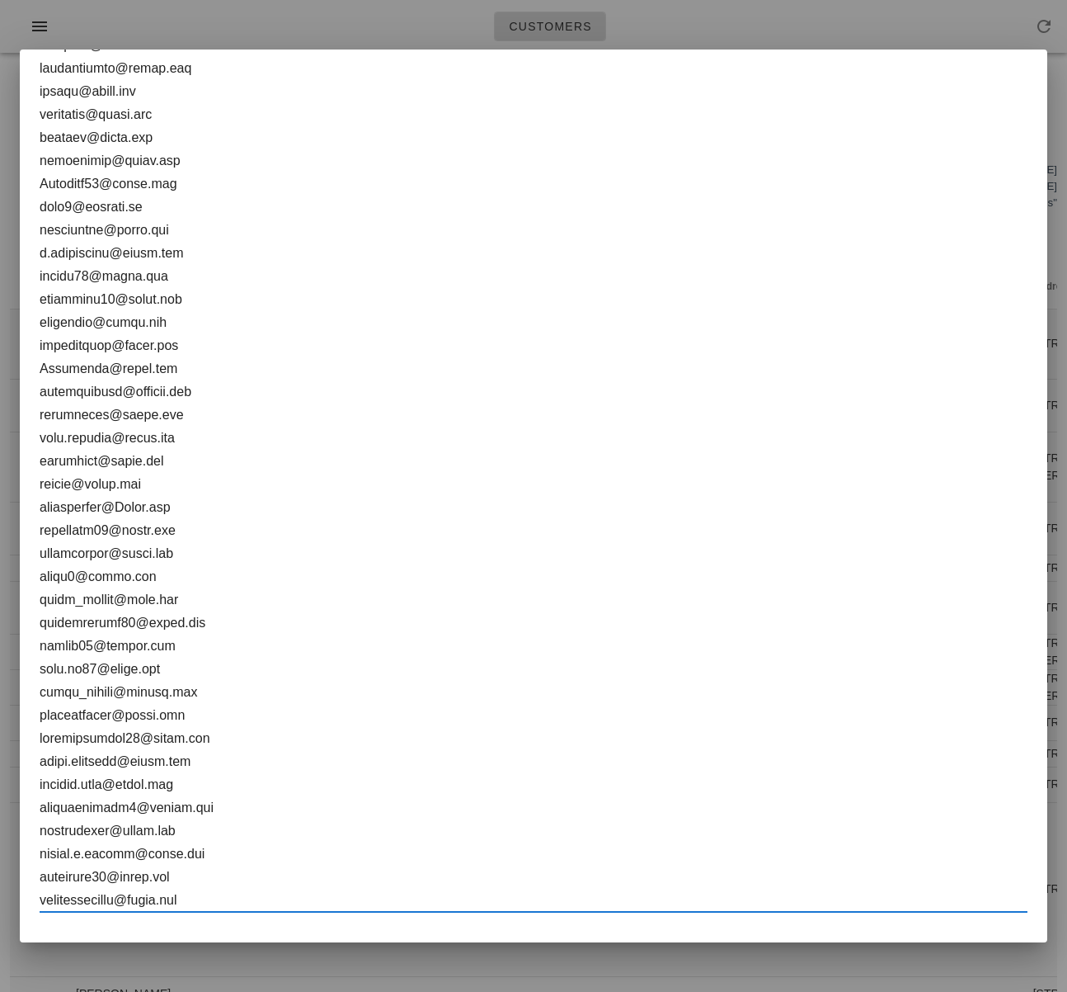
scroll to position [401, 0]
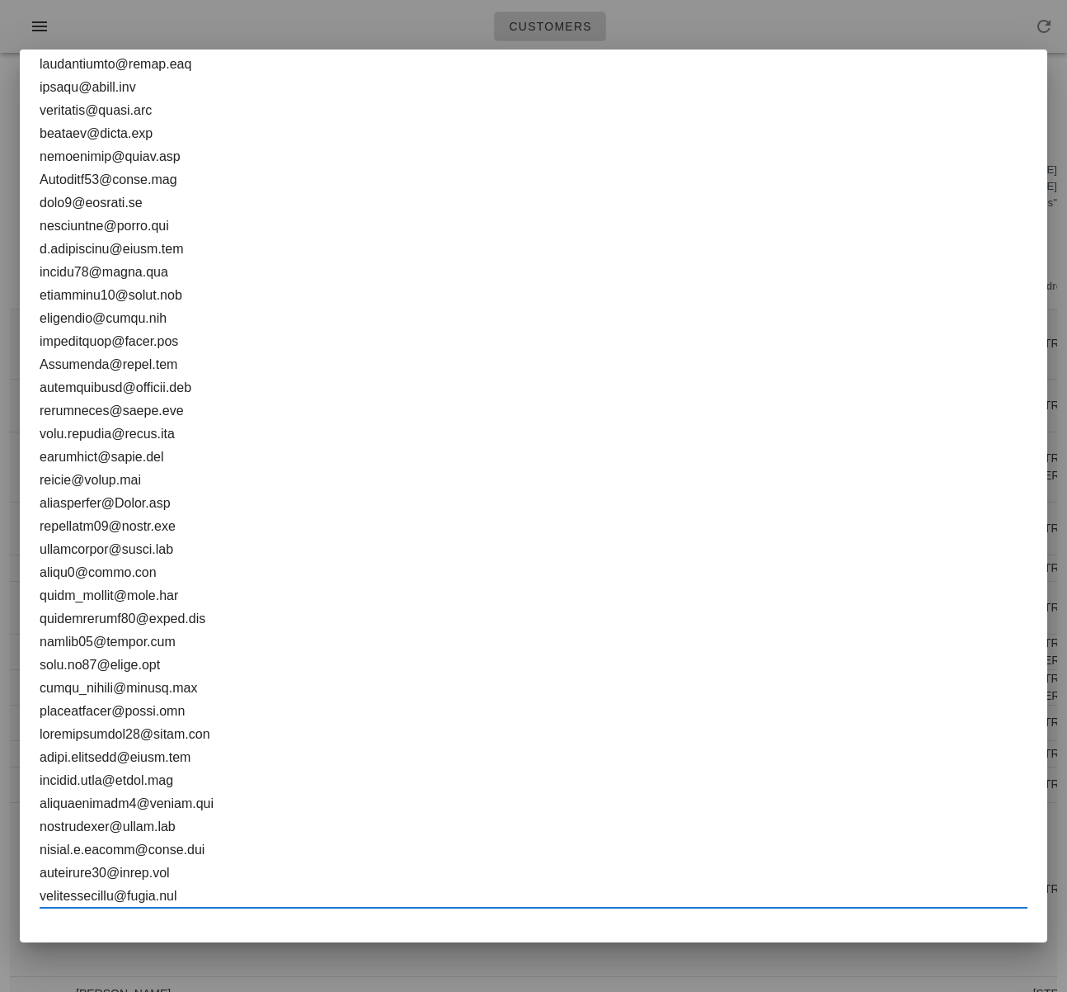
click at [354, 542] on textarea at bounding box center [534, 330] width 988 height 1155
click at [1015, 961] on div at bounding box center [533, 496] width 1067 height 992
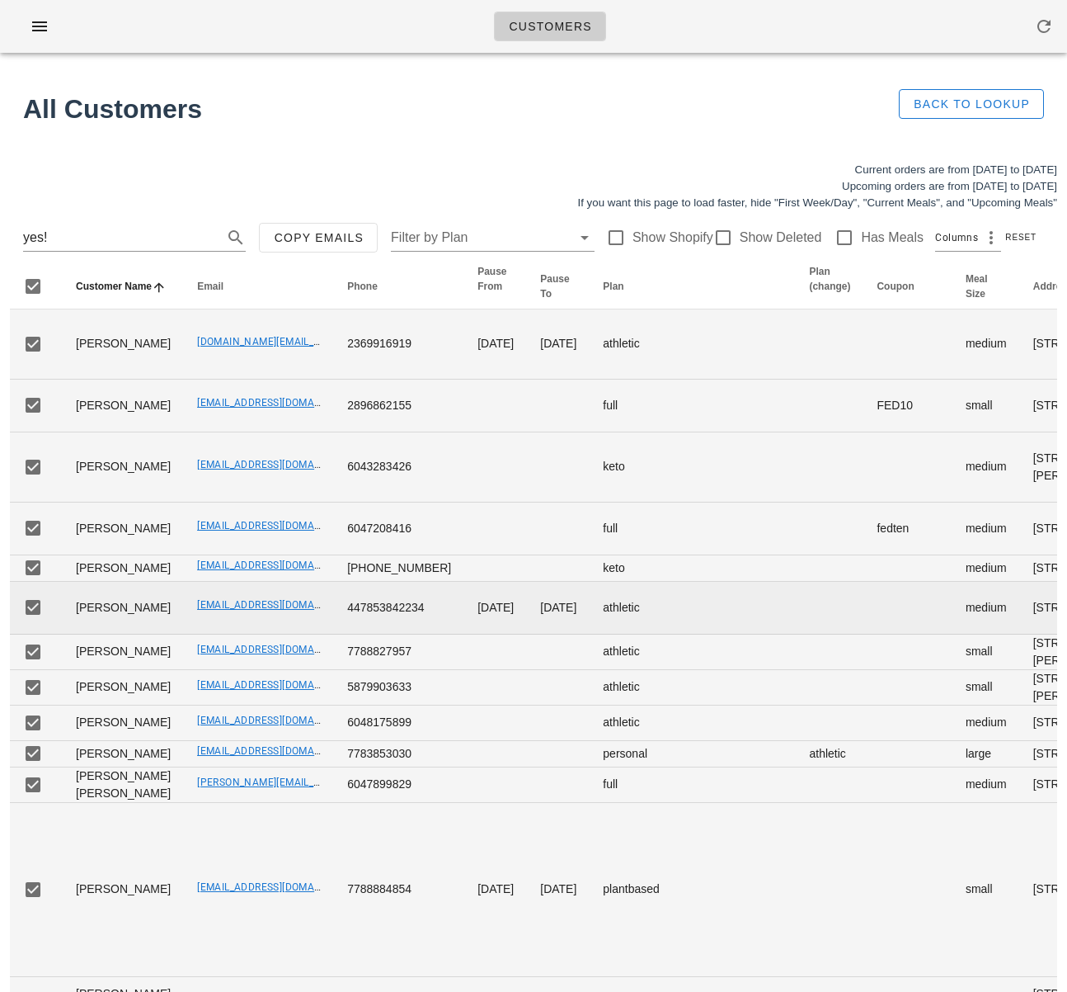
click at [353, 115] on h1 "All Customers" at bounding box center [447, 109] width 848 height 40
click at [44, 26] on icon "button" at bounding box center [40, 26] width 20 height 20
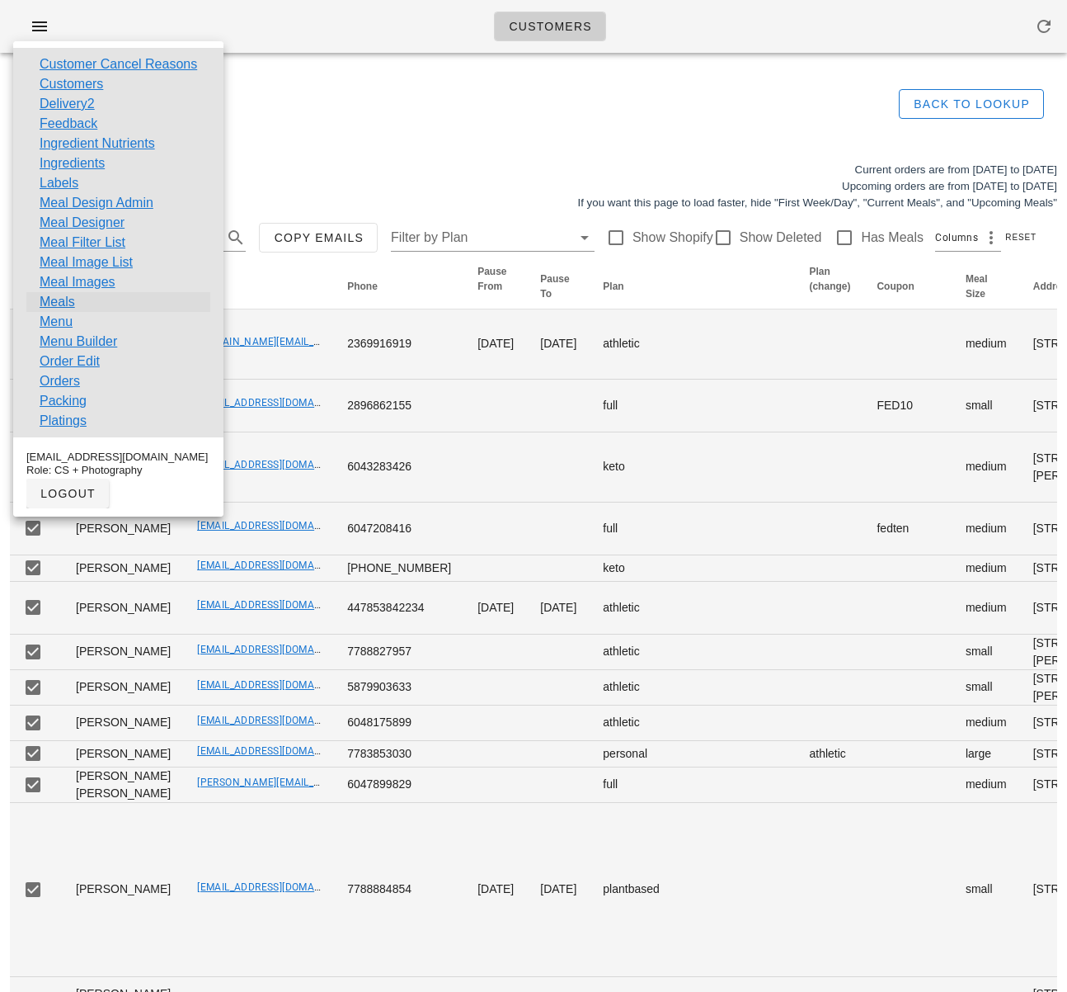
click at [68, 306] on link "Meals" at bounding box center [57, 302] width 35 height 20
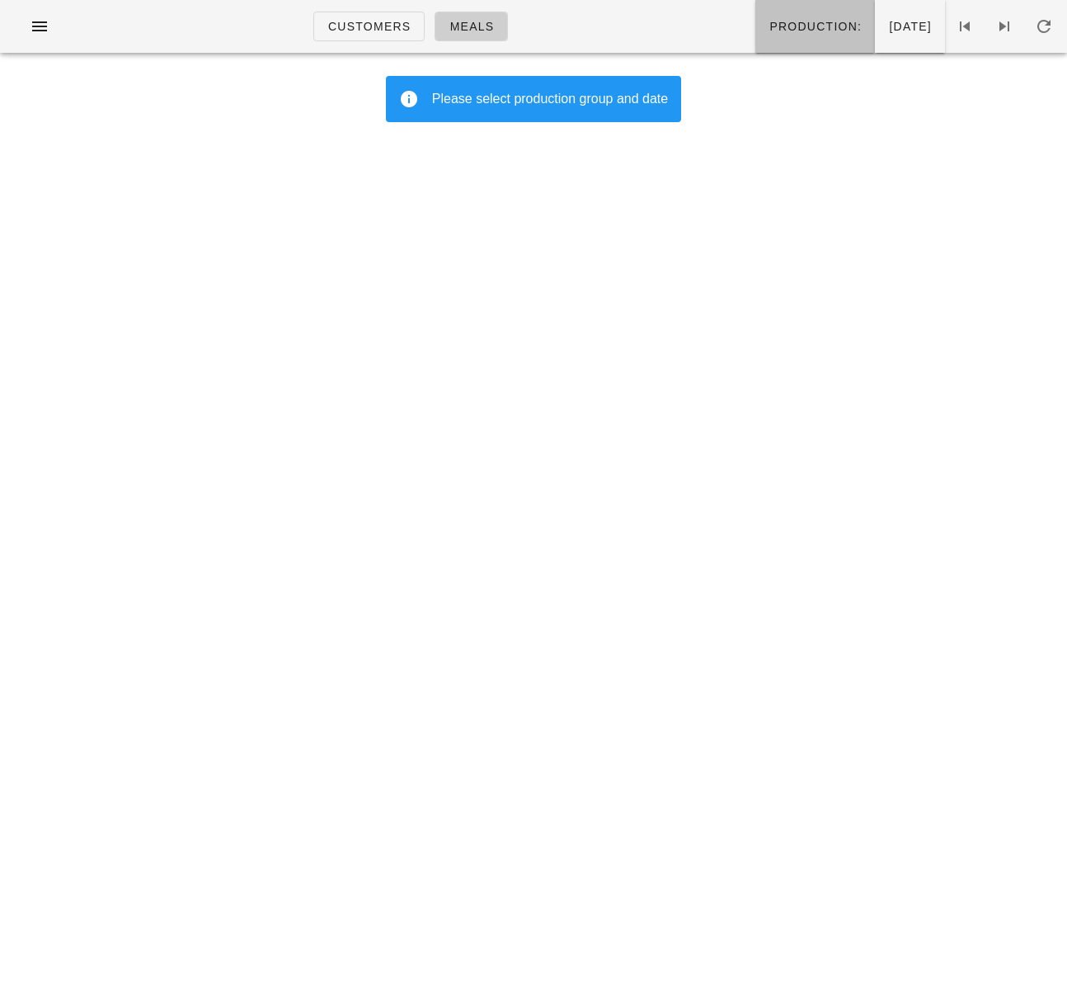
click at [756, 35] on button "Production:" at bounding box center [816, 26] width 120 height 53
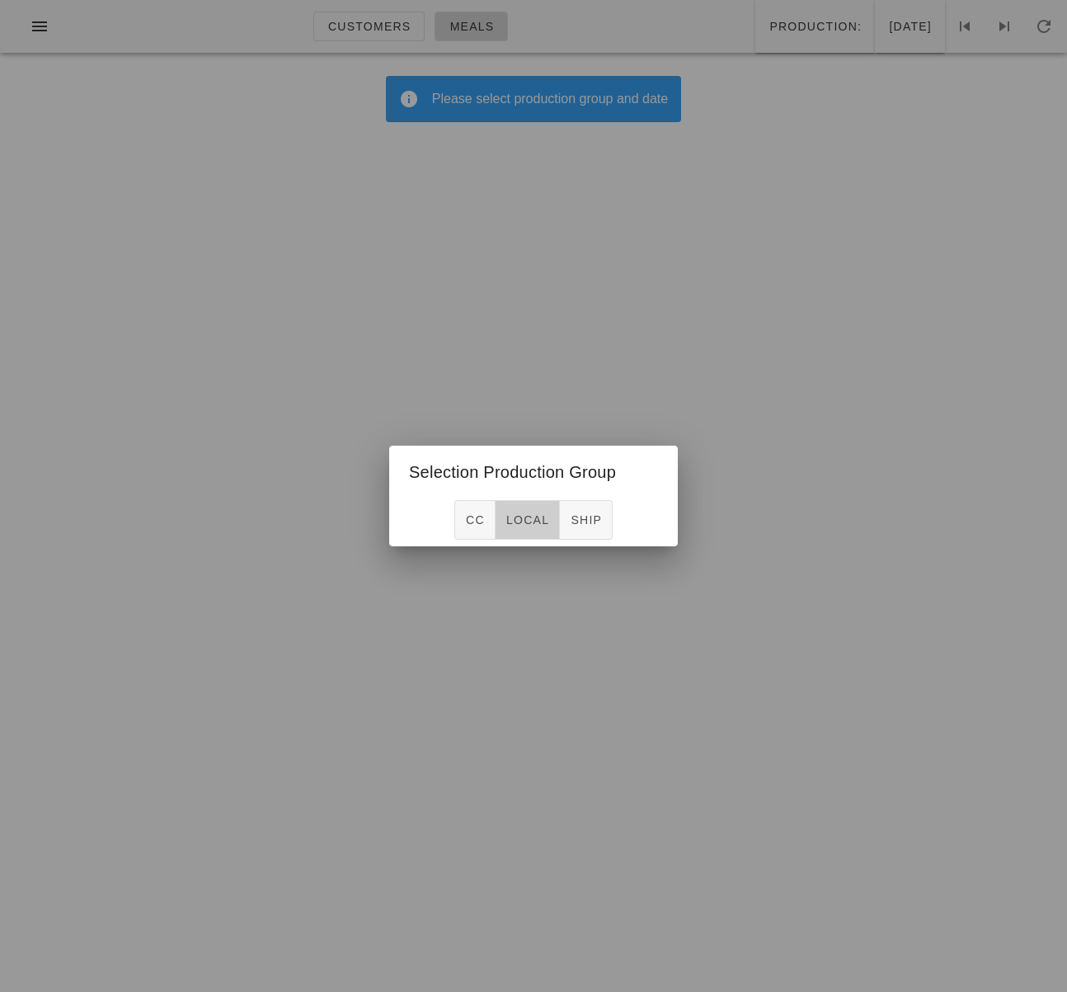
click at [539, 516] on span "local" at bounding box center [528, 519] width 44 height 13
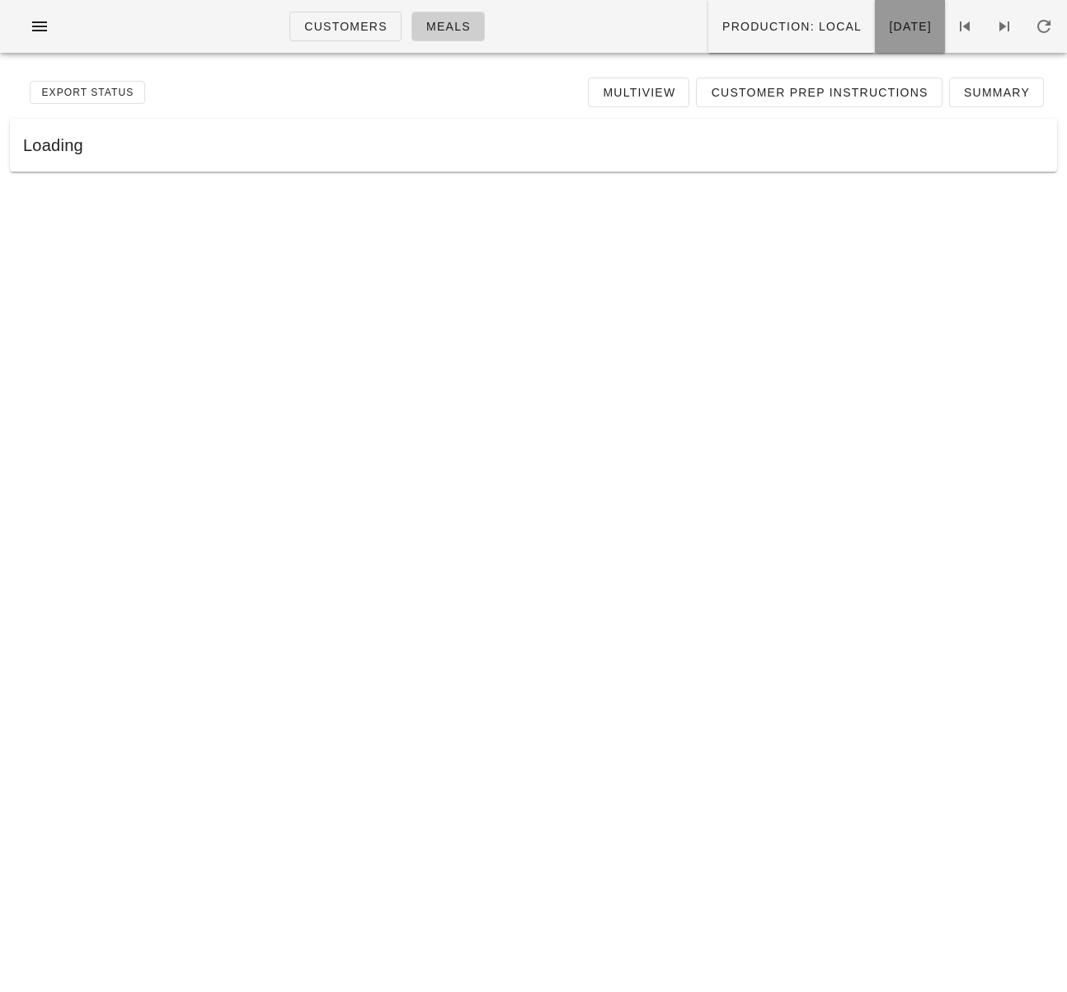
click at [888, 31] on span "Wednesday Sep 10" at bounding box center [910, 26] width 44 height 13
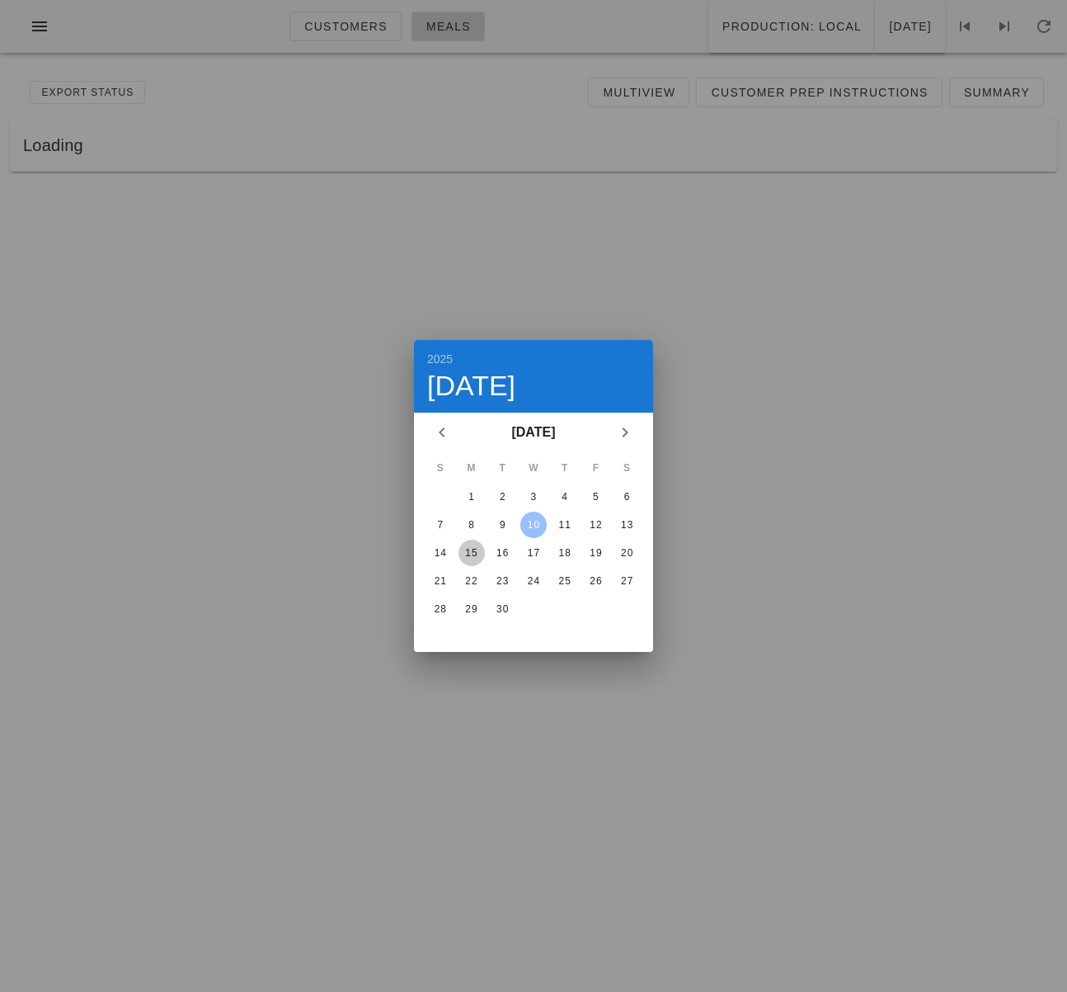
click at [476, 547] on div "15" at bounding box center [472, 553] width 26 height 12
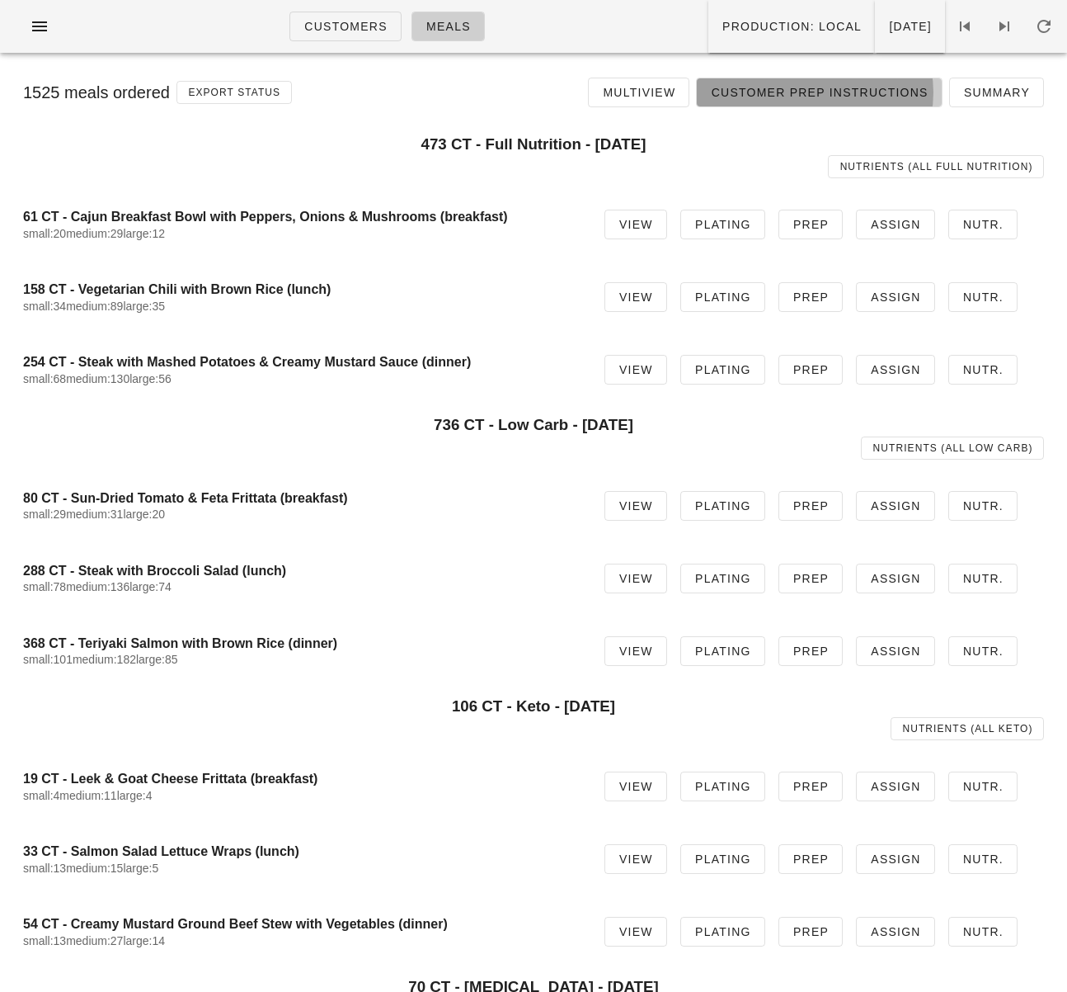
click at [870, 105] on link "Customer Prep Instructions" at bounding box center [819, 93] width 246 height 30
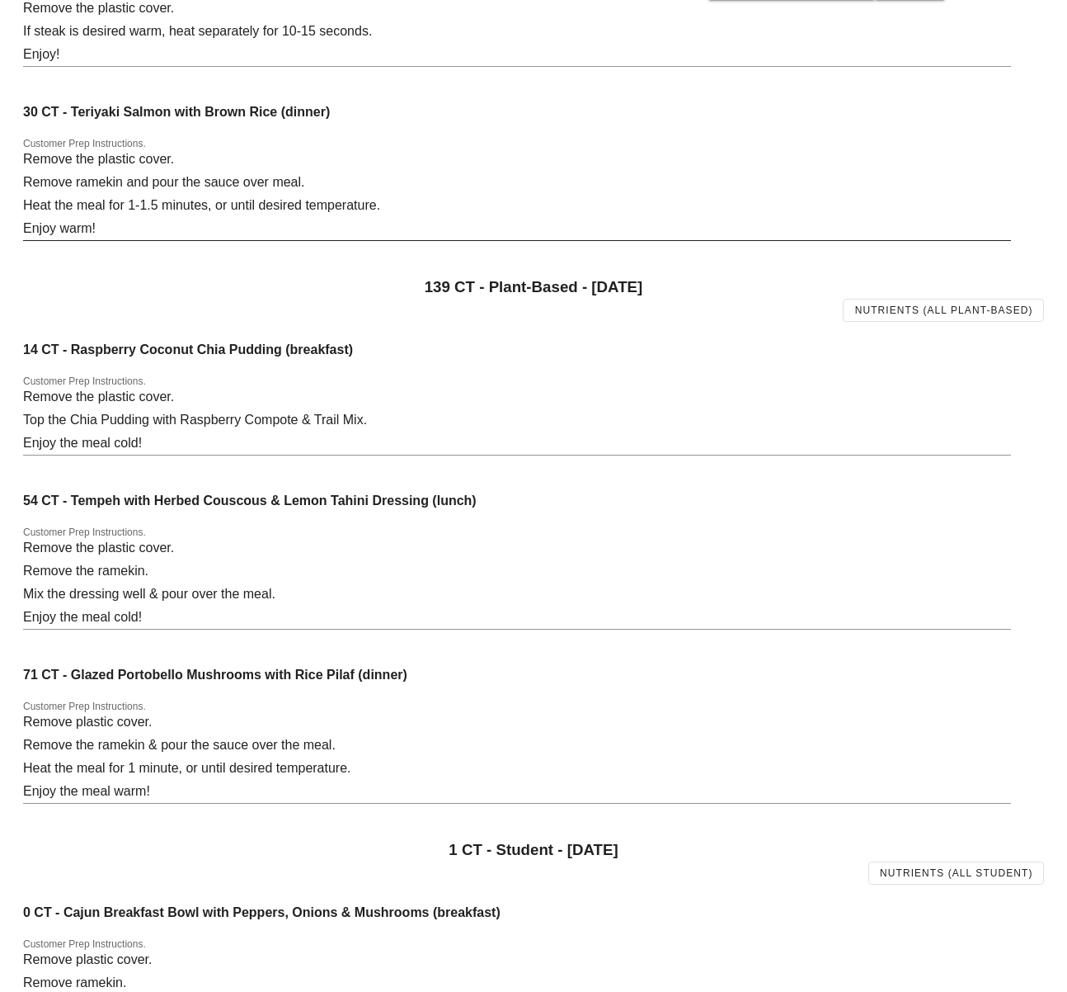
scroll to position [2526, 0]
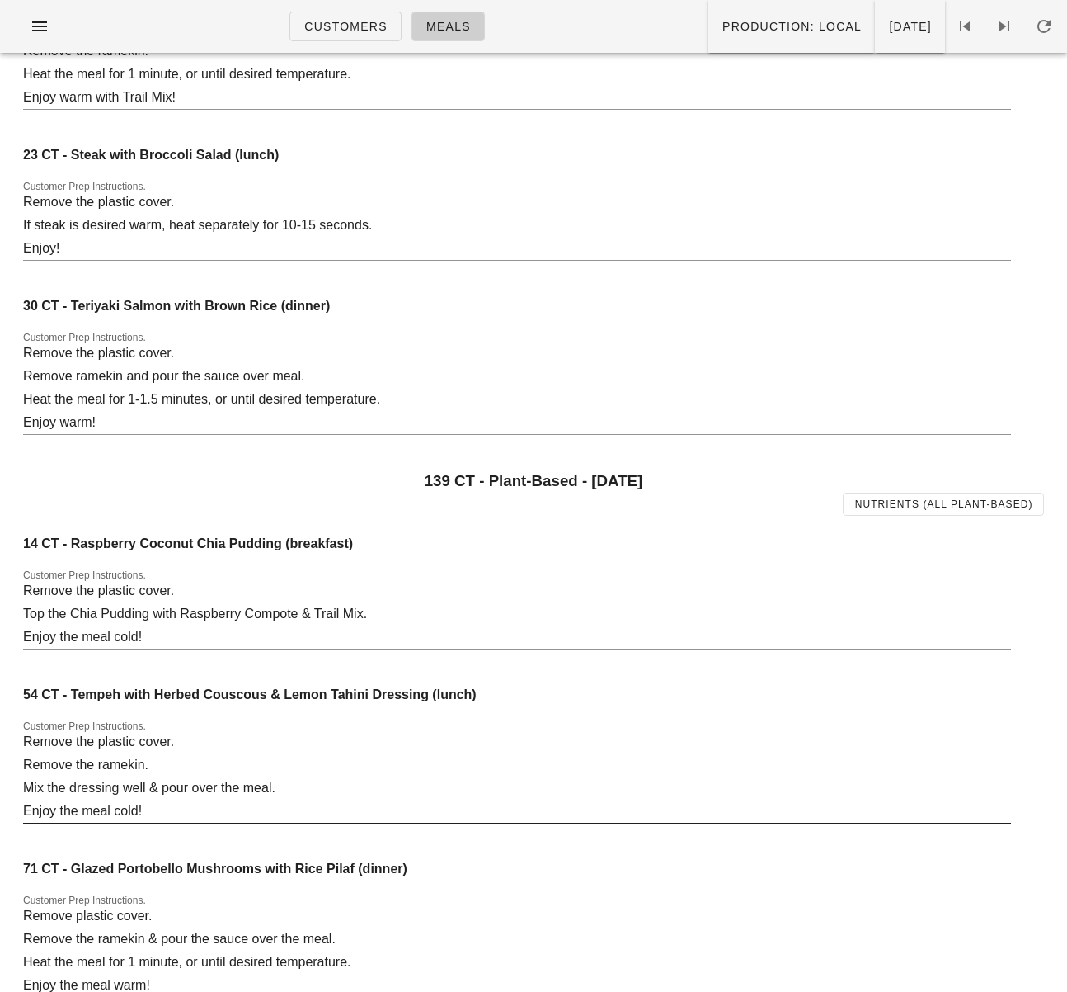
click at [452, 219] on div "23 CT - Steak with Broccoli Salad (lunch) Customer Prep Instructions. Remove th…" at bounding box center [517, 212] width 988 height 151
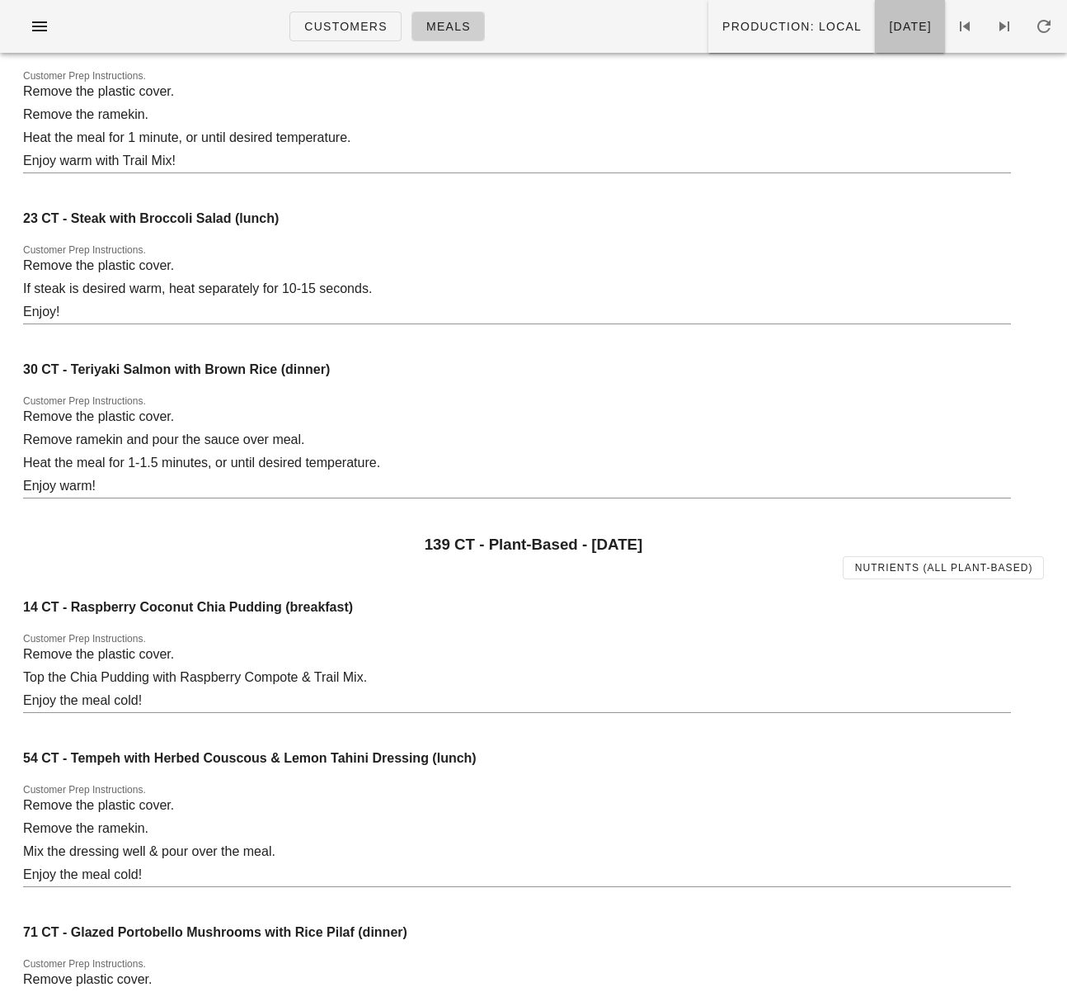
click at [893, 33] on span "Monday Sep 15" at bounding box center [910, 26] width 44 height 13
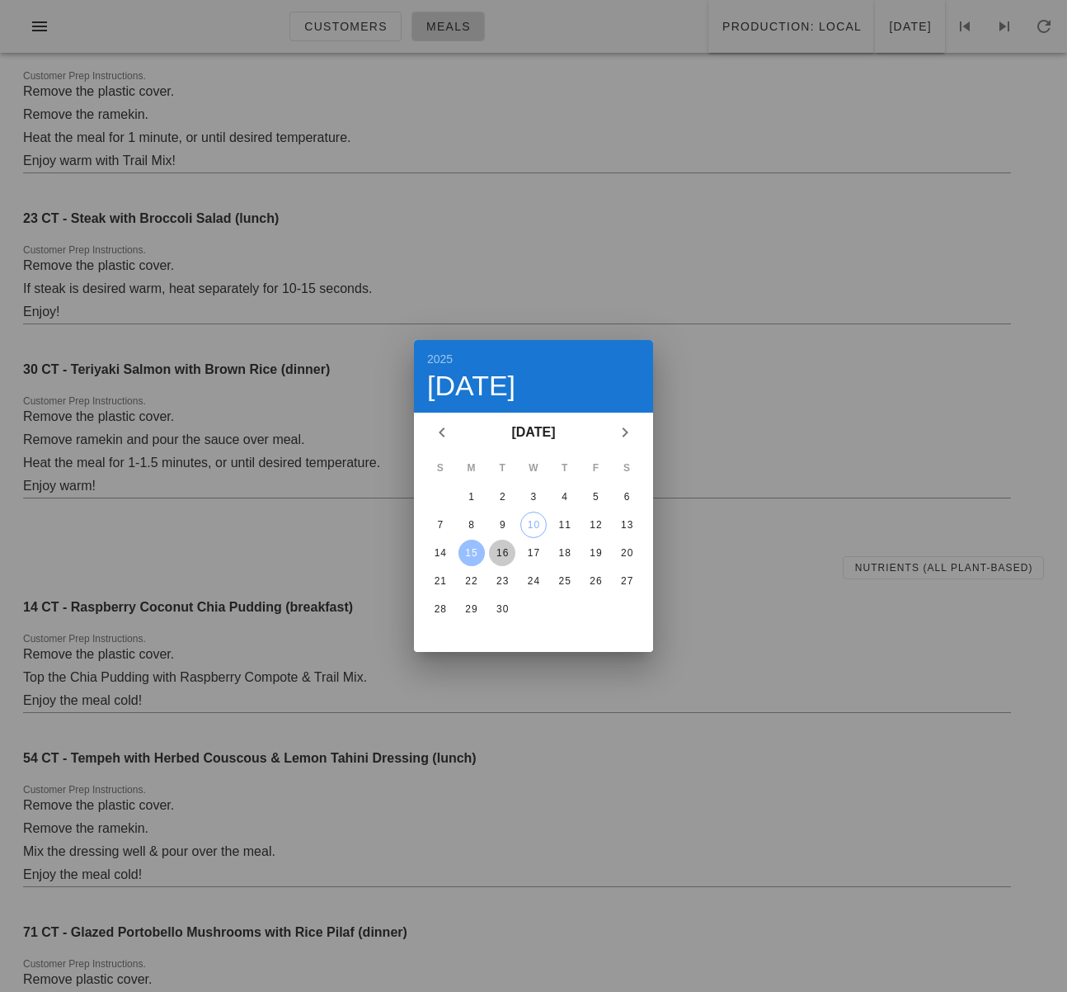
click at [502, 557] on div "16" at bounding box center [502, 553] width 26 height 12
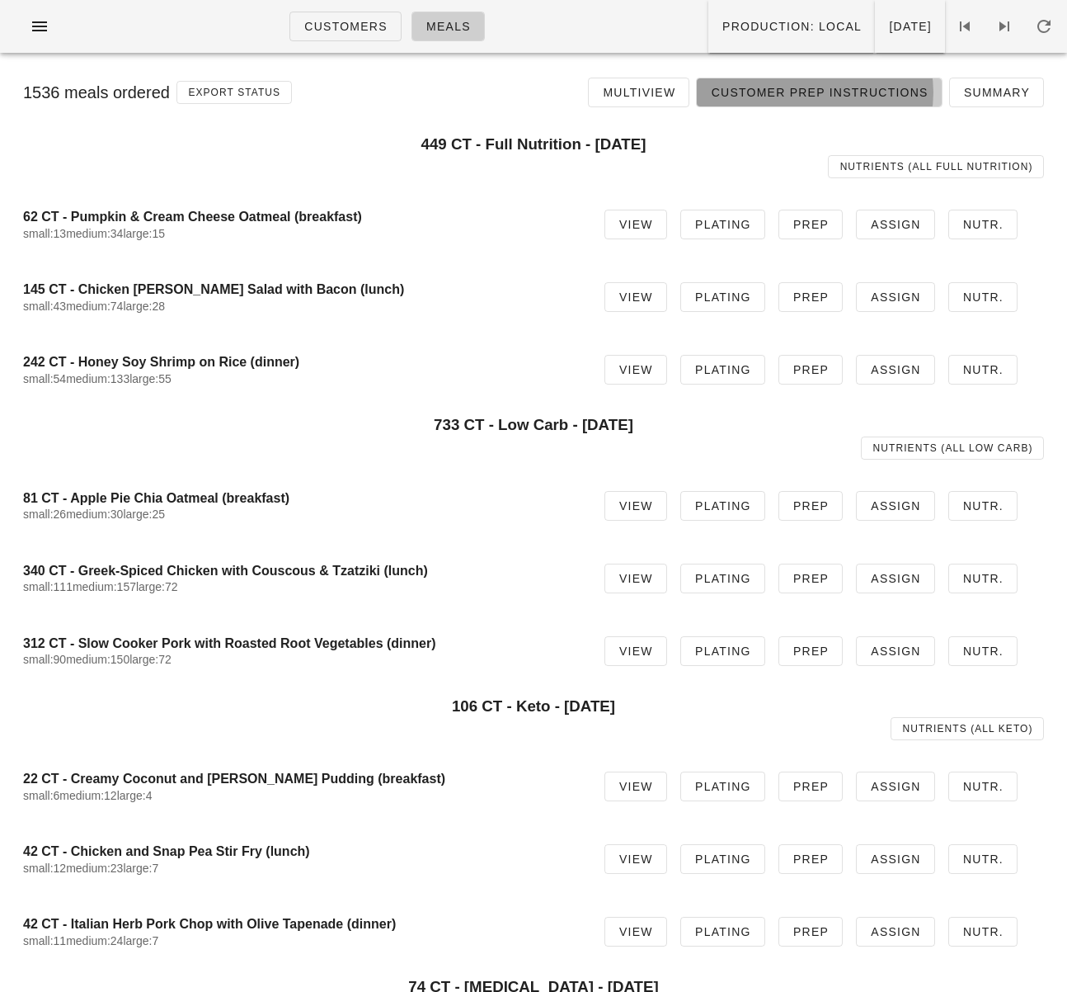
click at [771, 96] on span "Customer Prep Instructions" at bounding box center [819, 92] width 218 height 13
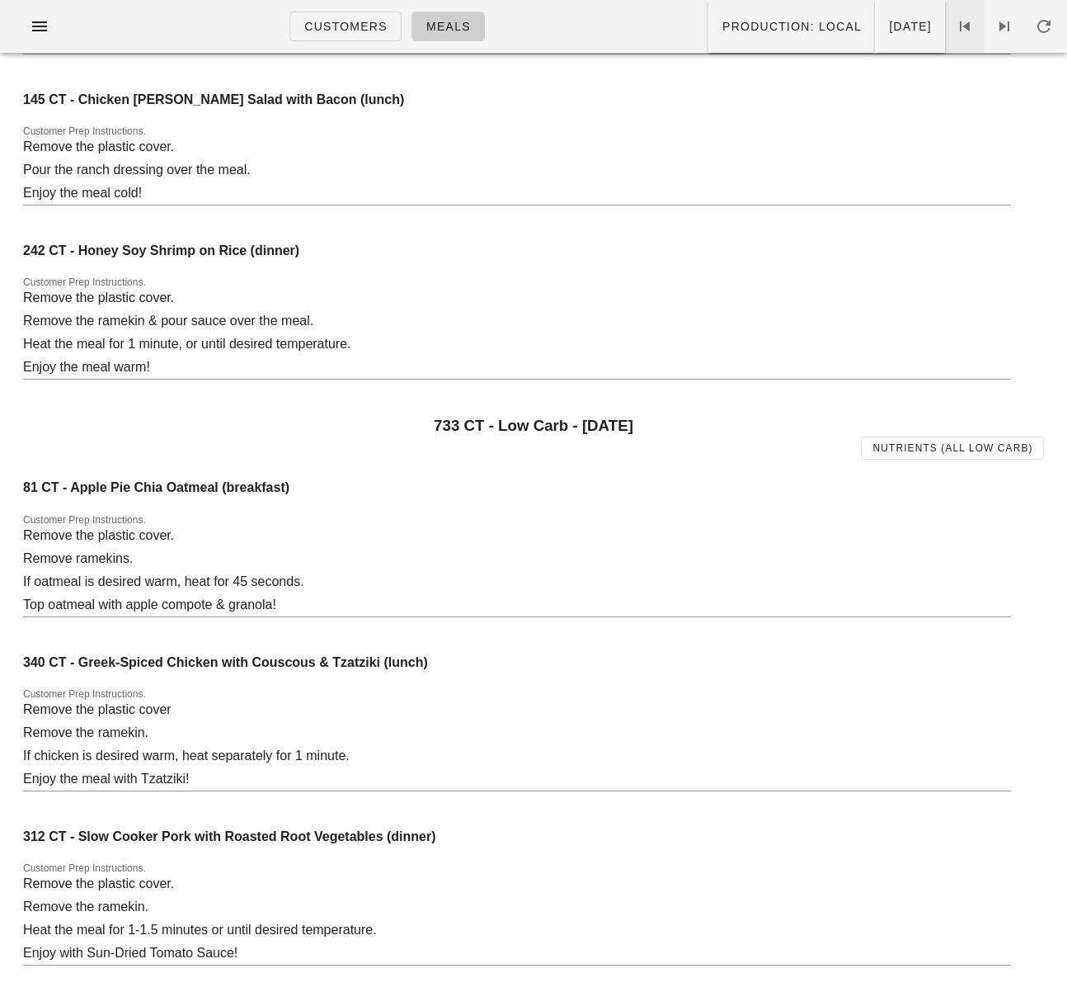
scroll to position [96, 0]
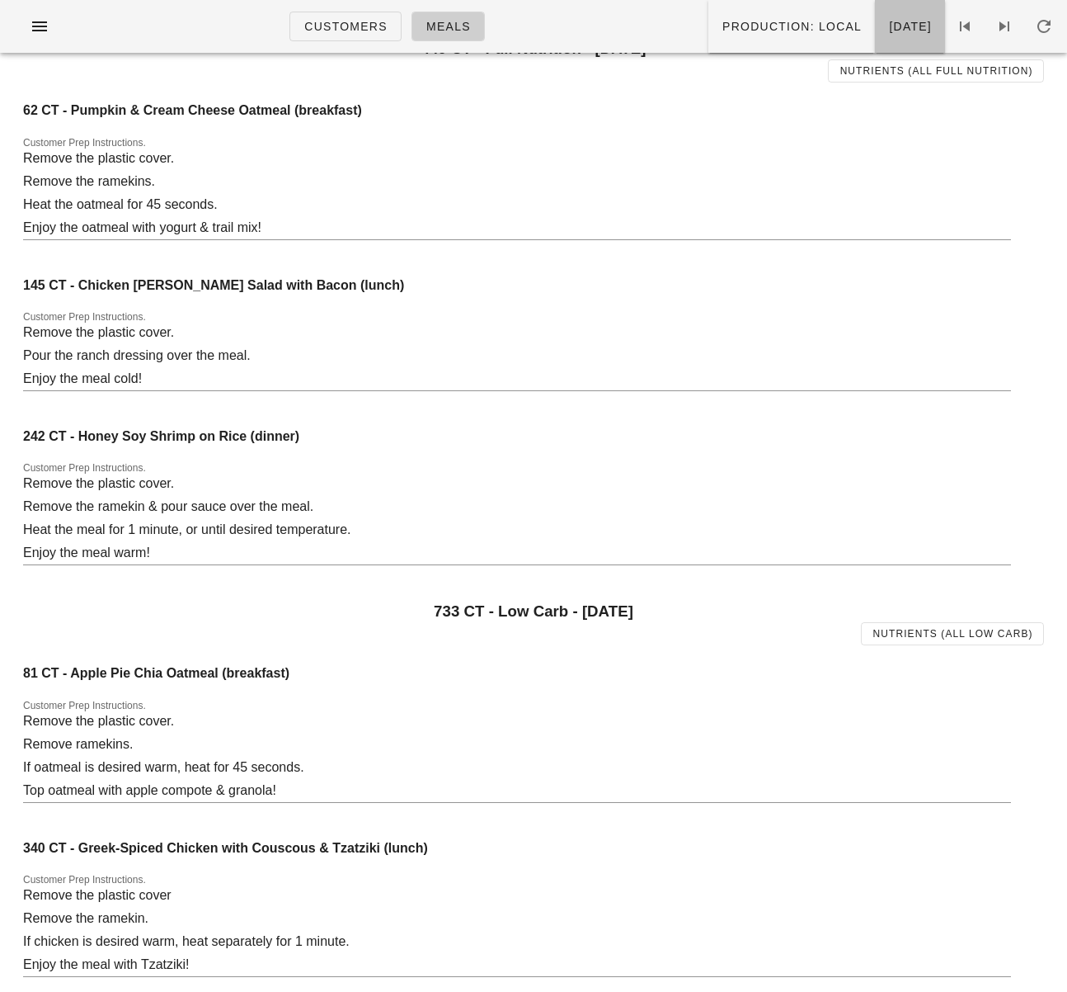
click at [907, 44] on button "[DATE]" at bounding box center [910, 26] width 70 height 53
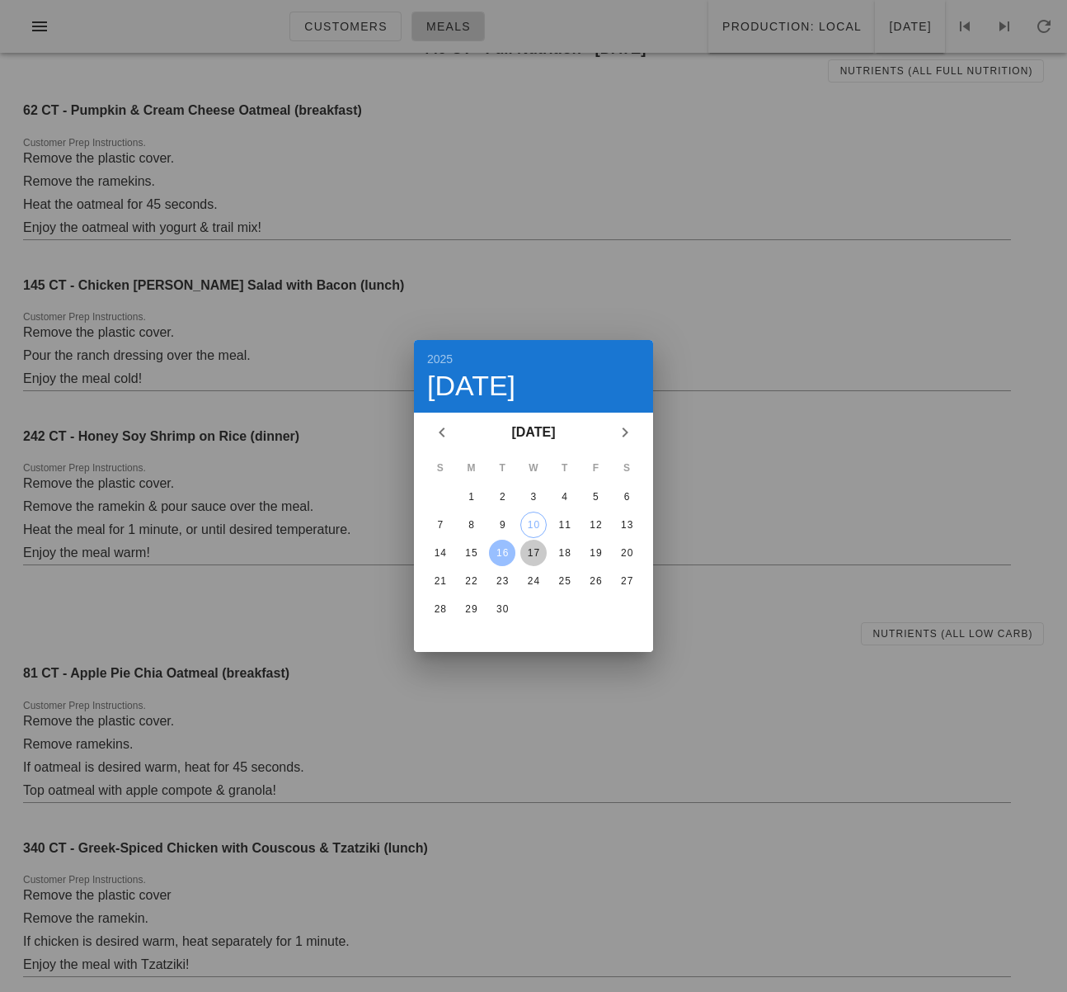
click at [536, 549] on div "17" at bounding box center [534, 553] width 26 height 12
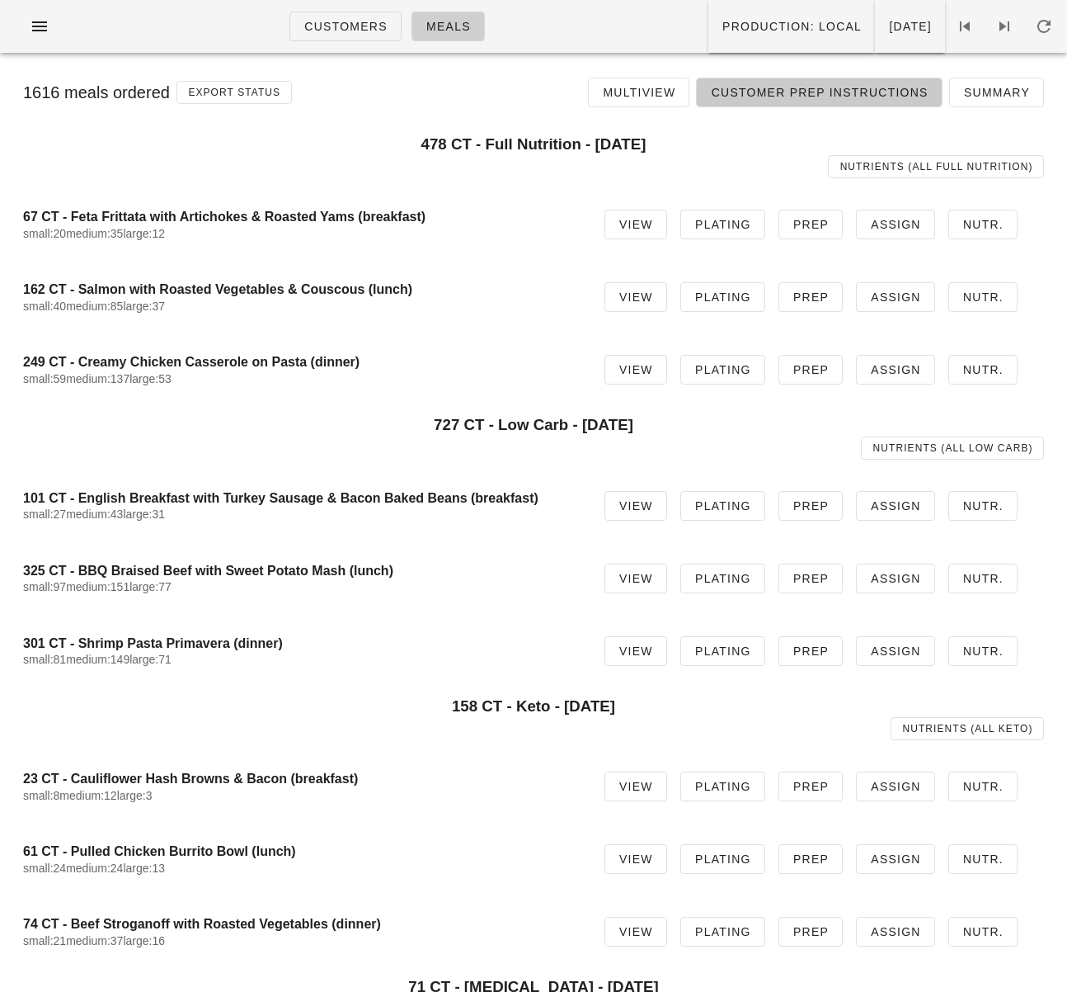
click at [770, 102] on link "Customer Prep Instructions" at bounding box center [819, 93] width 246 height 30
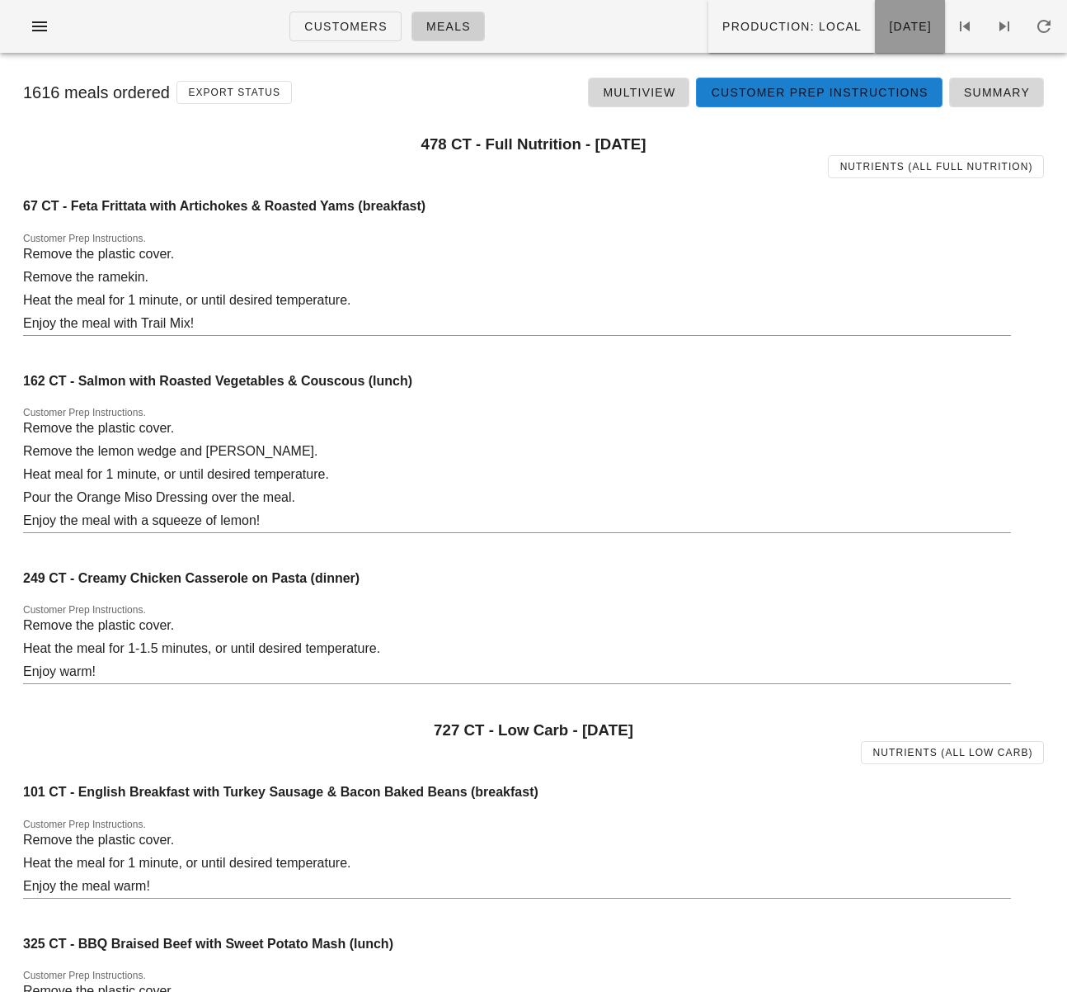
click at [892, 21] on span "[DATE]" at bounding box center [910, 26] width 44 height 13
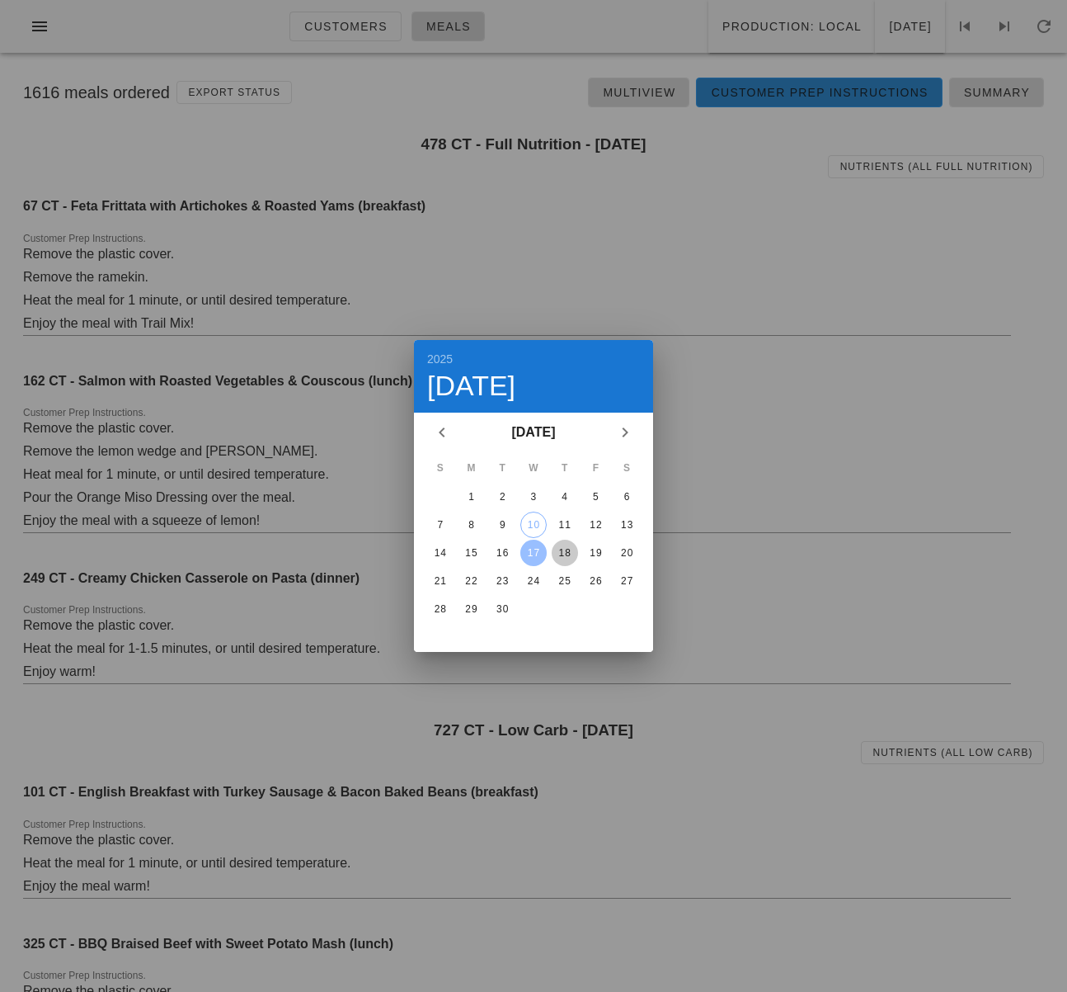
click at [563, 547] on div "18" at bounding box center [565, 553] width 26 height 12
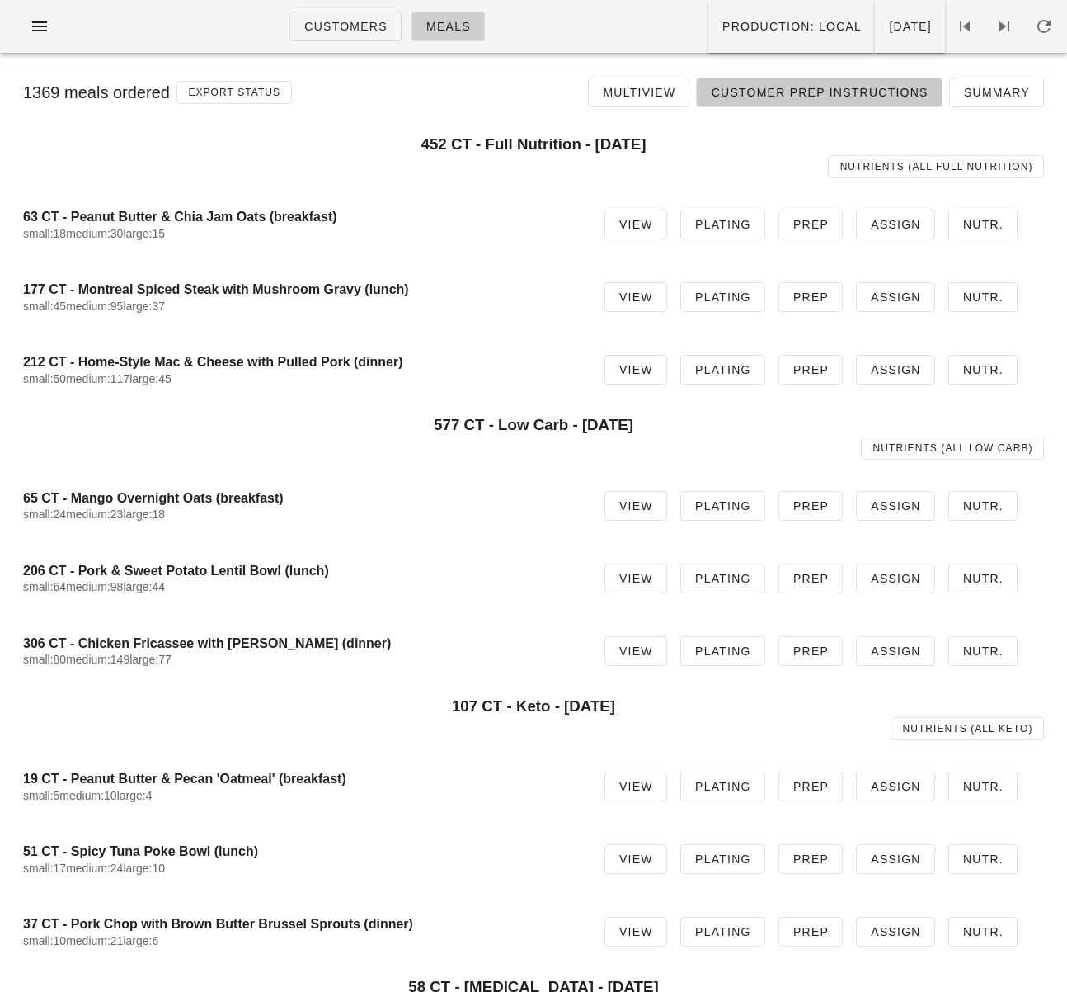
click at [759, 106] on link "Customer Prep Instructions" at bounding box center [819, 93] width 246 height 30
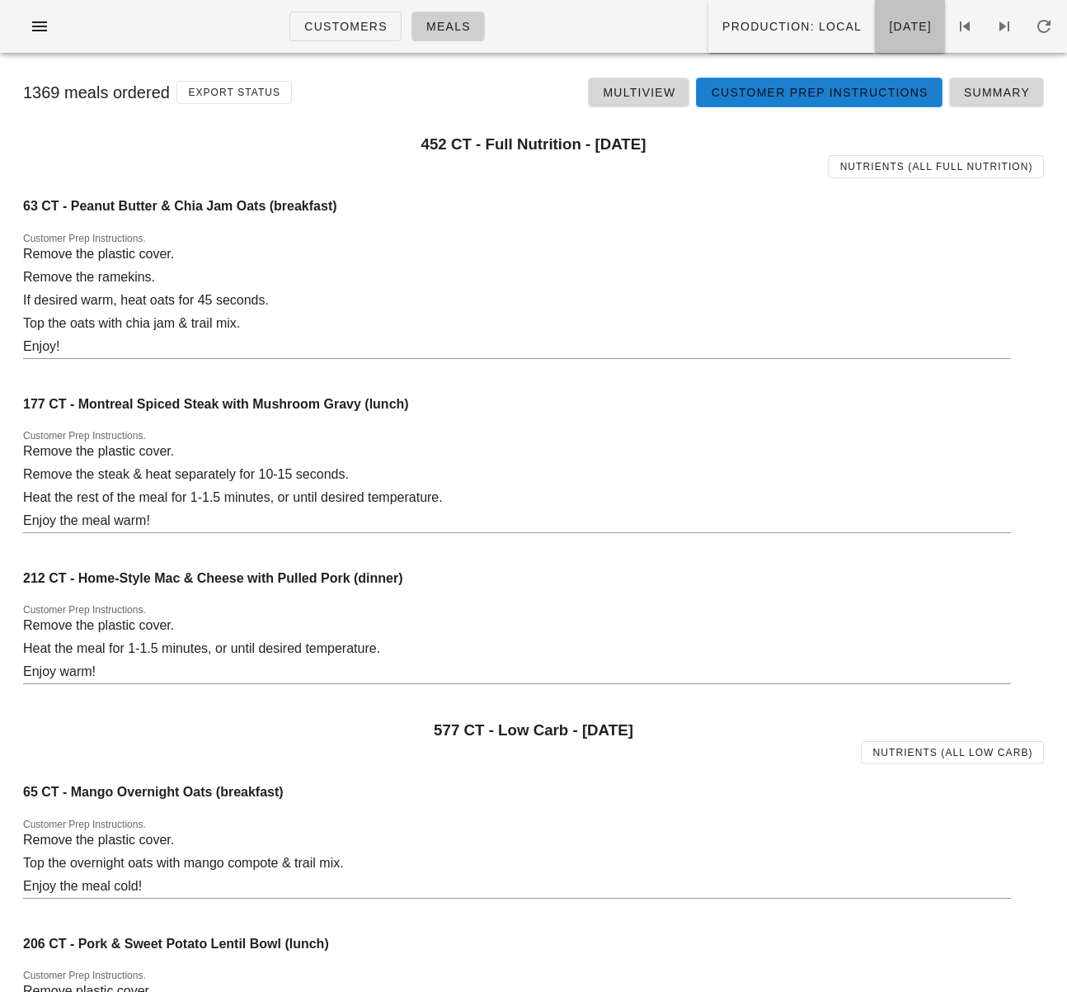
click at [888, 39] on button "[DATE]" at bounding box center [910, 26] width 70 height 53
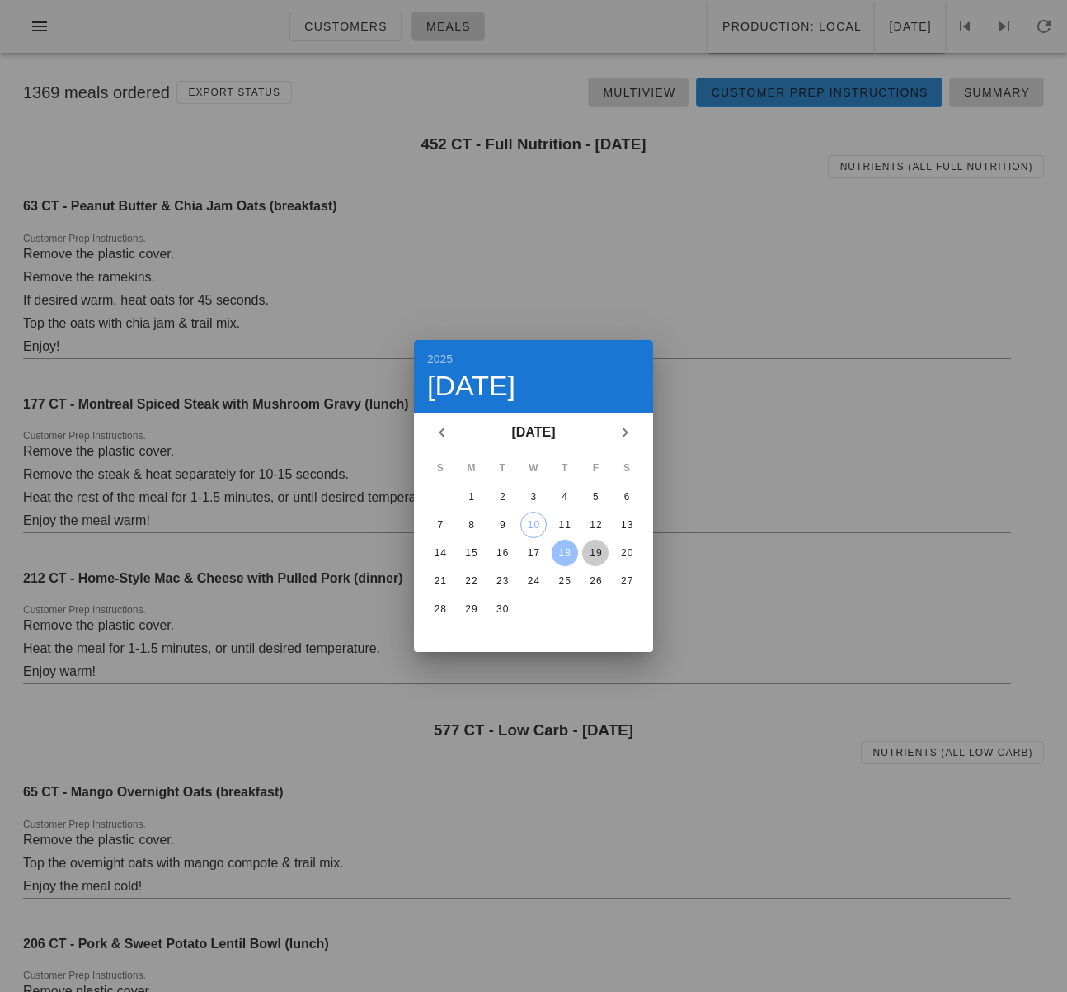
click at [601, 551] on div "19" at bounding box center [595, 553] width 26 height 12
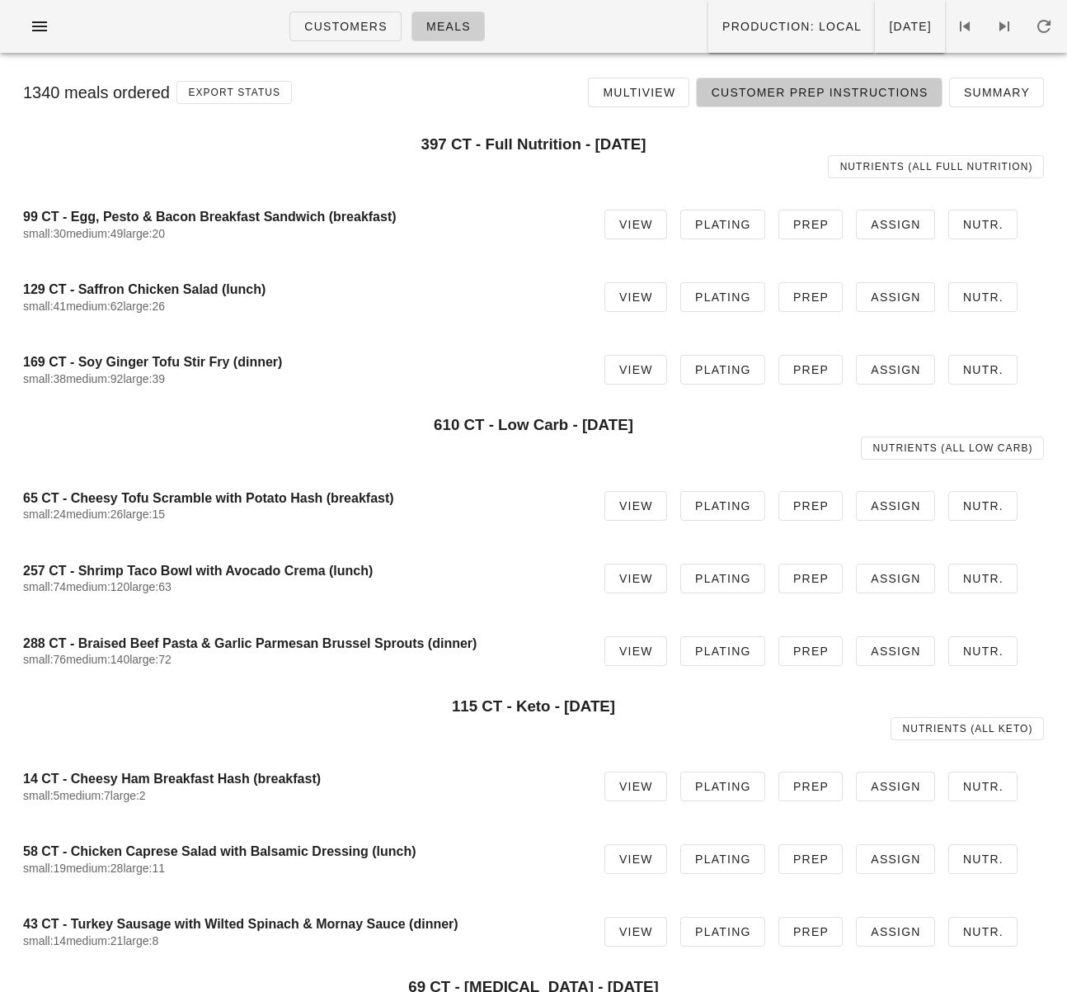
click at [770, 103] on link "Customer Prep Instructions" at bounding box center [819, 93] width 246 height 30
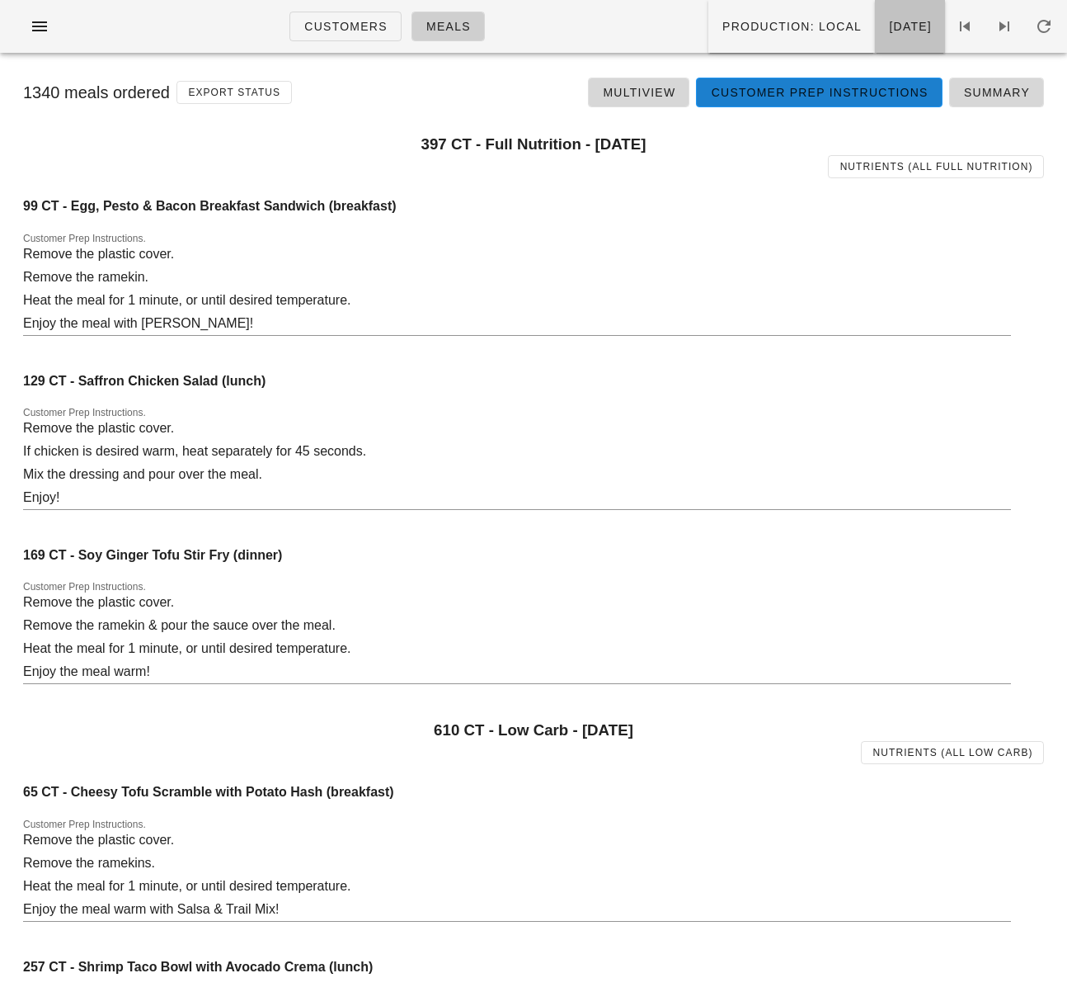
click at [924, 44] on button "Friday Sep 19" at bounding box center [910, 26] width 70 height 53
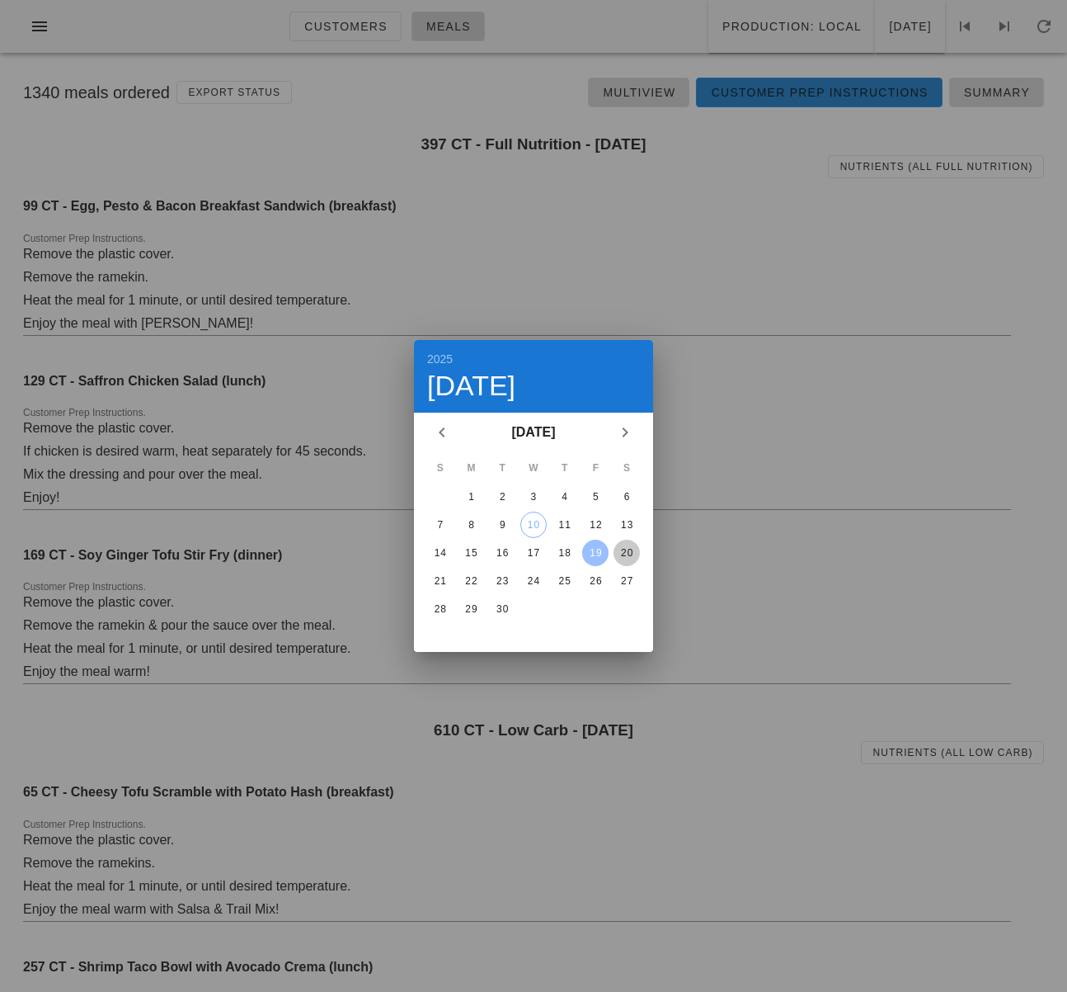
click at [627, 549] on div "20" at bounding box center [627, 553] width 26 height 12
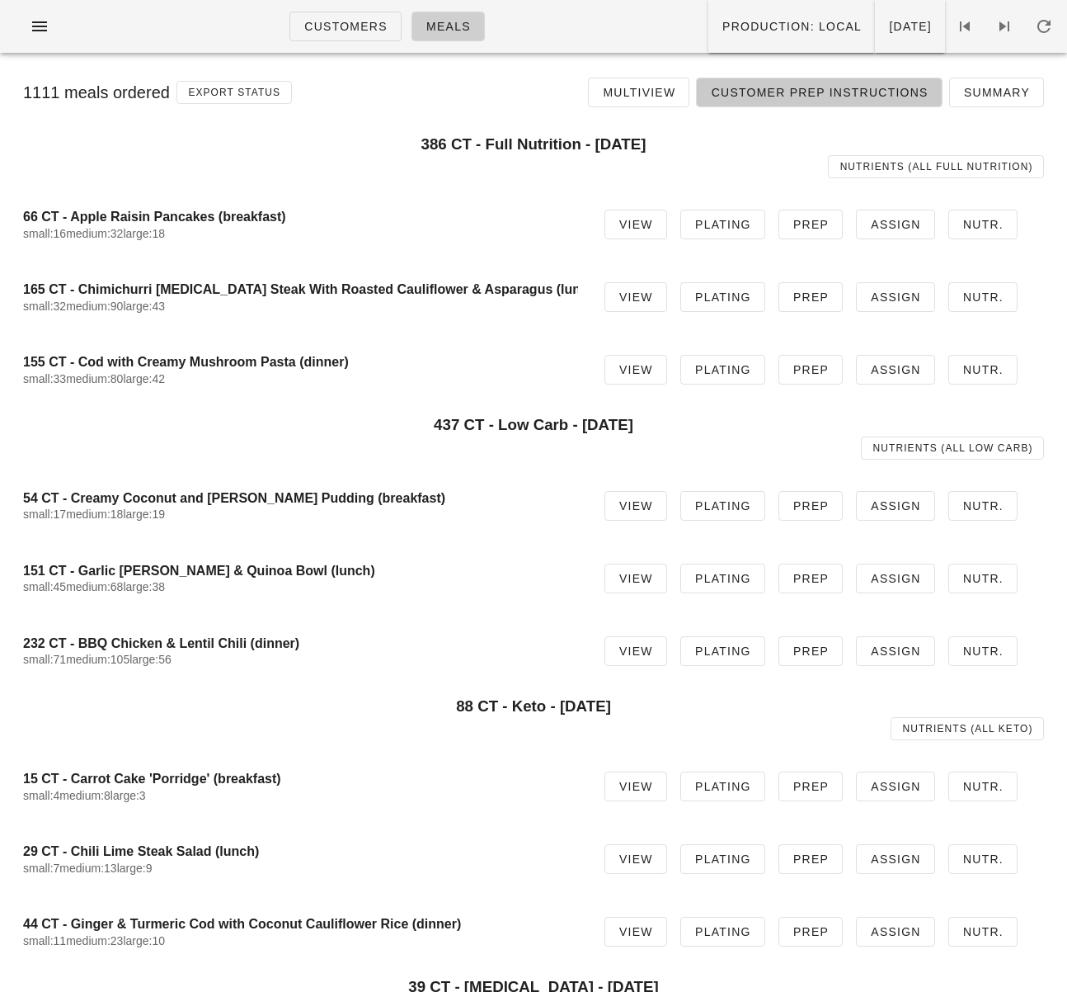
click at [807, 81] on link "Customer Prep Instructions" at bounding box center [819, 93] width 246 height 30
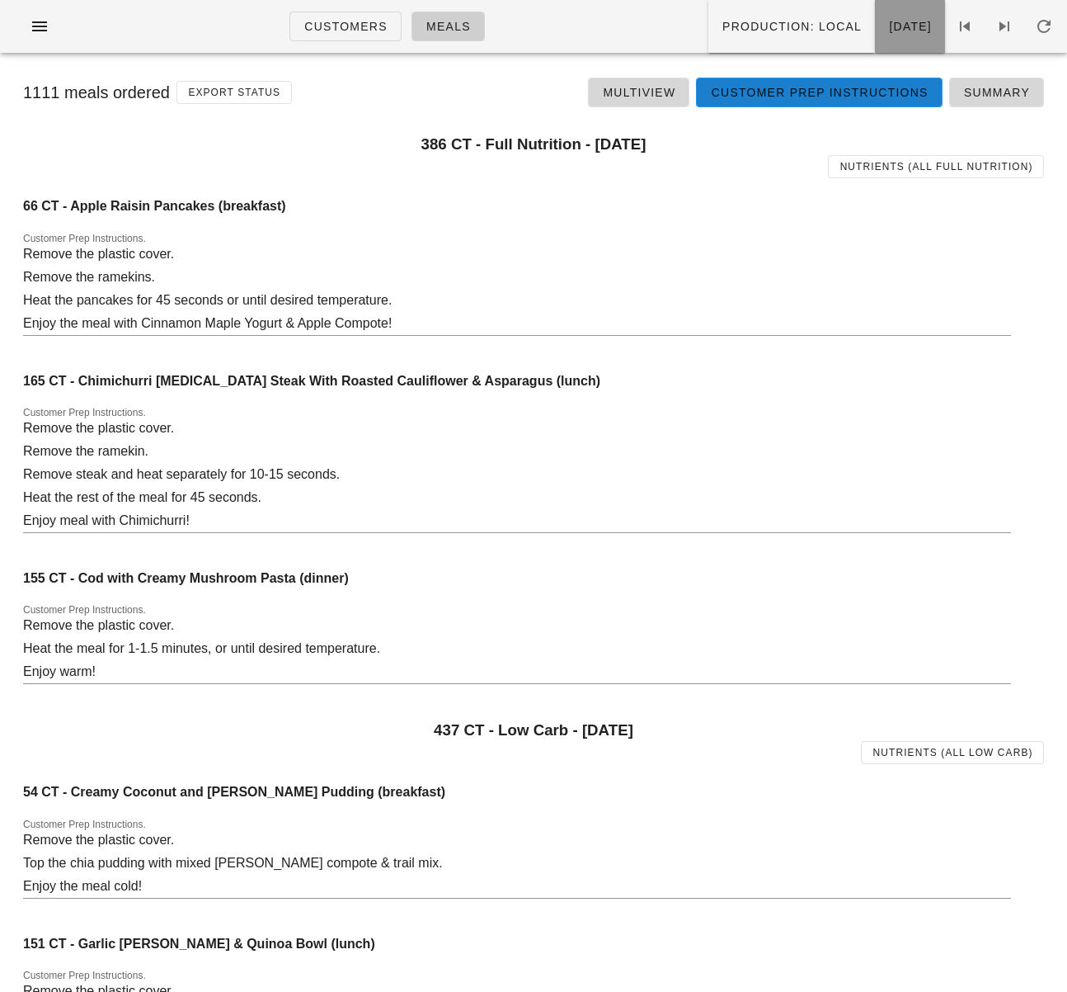
click at [875, 39] on button "Saturday Sep 20" at bounding box center [910, 26] width 70 height 53
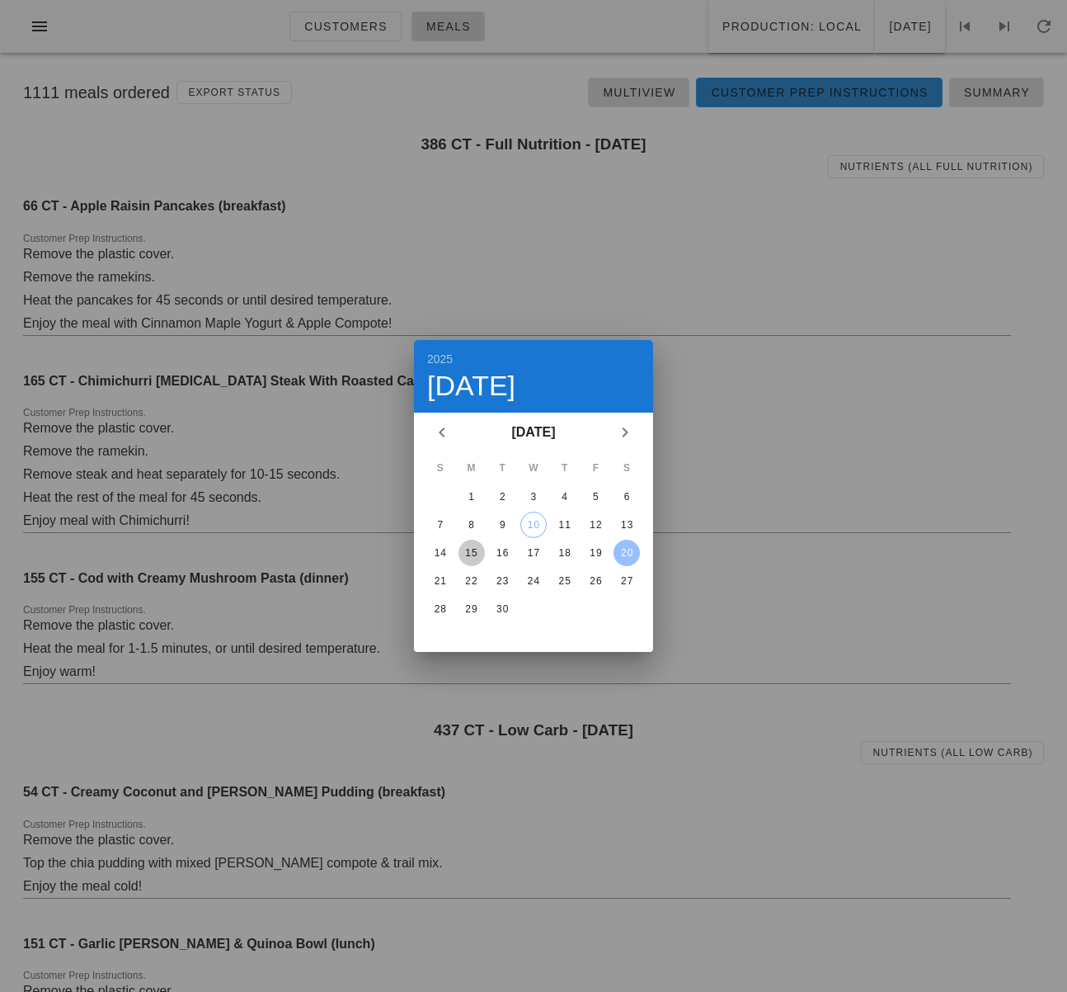
click at [476, 553] on div "15" at bounding box center [472, 553] width 26 height 12
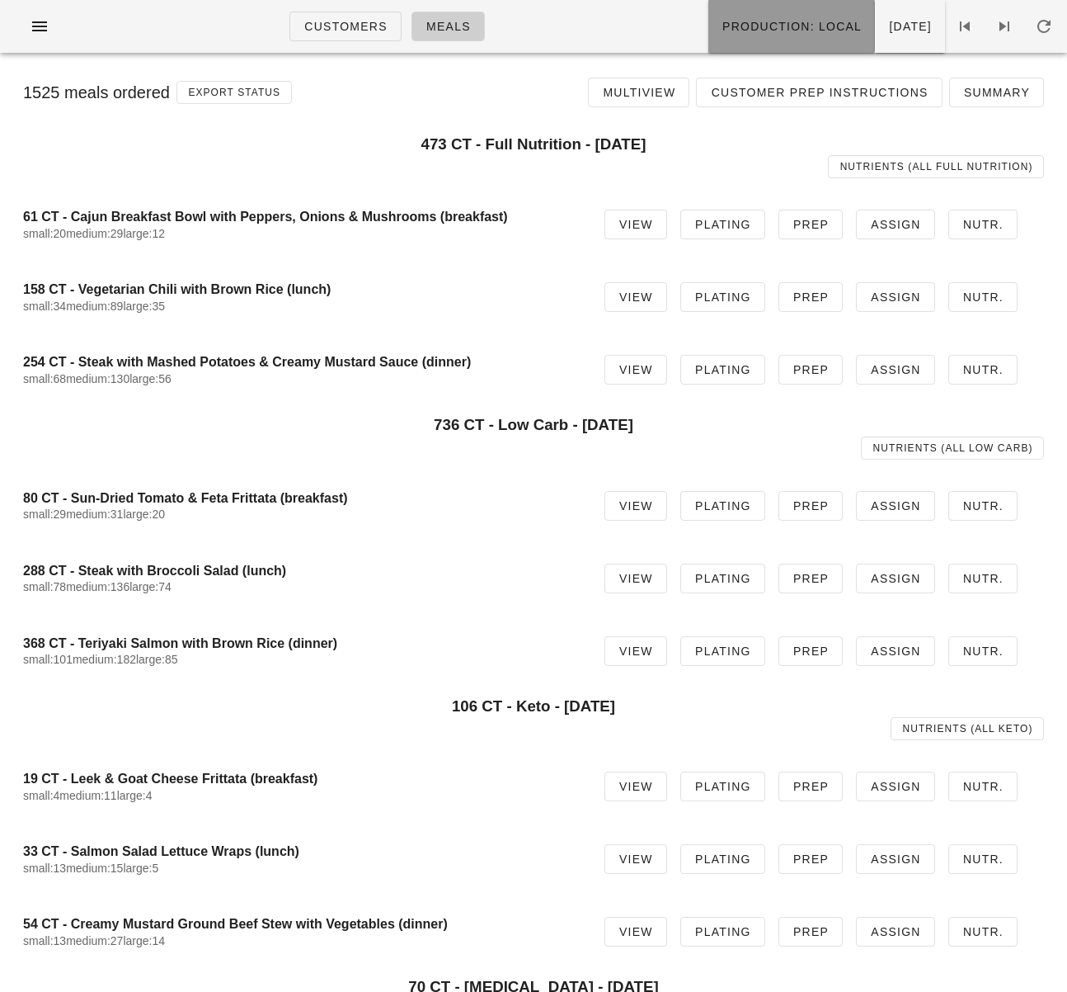
click at [709, 37] on button "Production: local" at bounding box center [792, 26] width 167 height 53
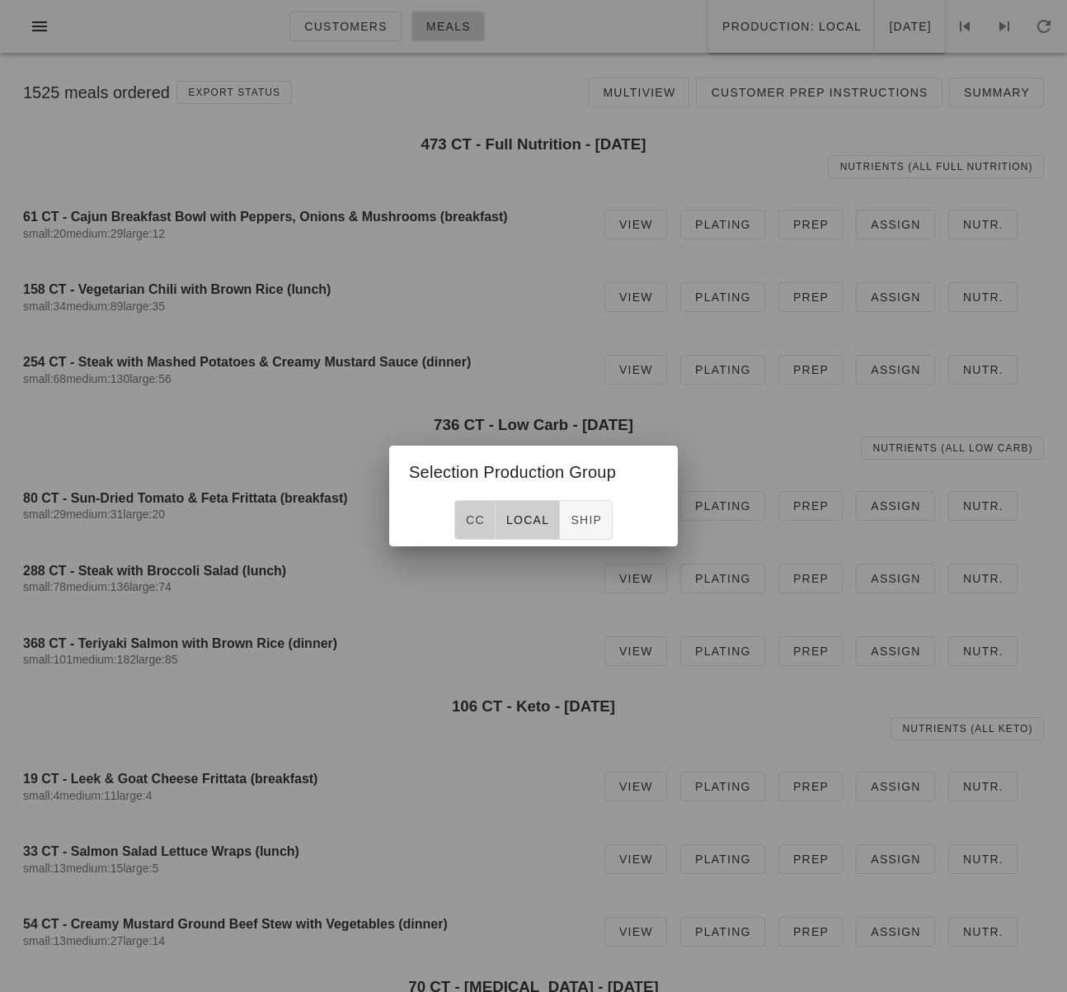
drag, startPoint x: 472, startPoint y: 518, endPoint x: 501, endPoint y: 361, distance: 159.4
click at [472, 518] on span "CC" at bounding box center [475, 519] width 20 height 13
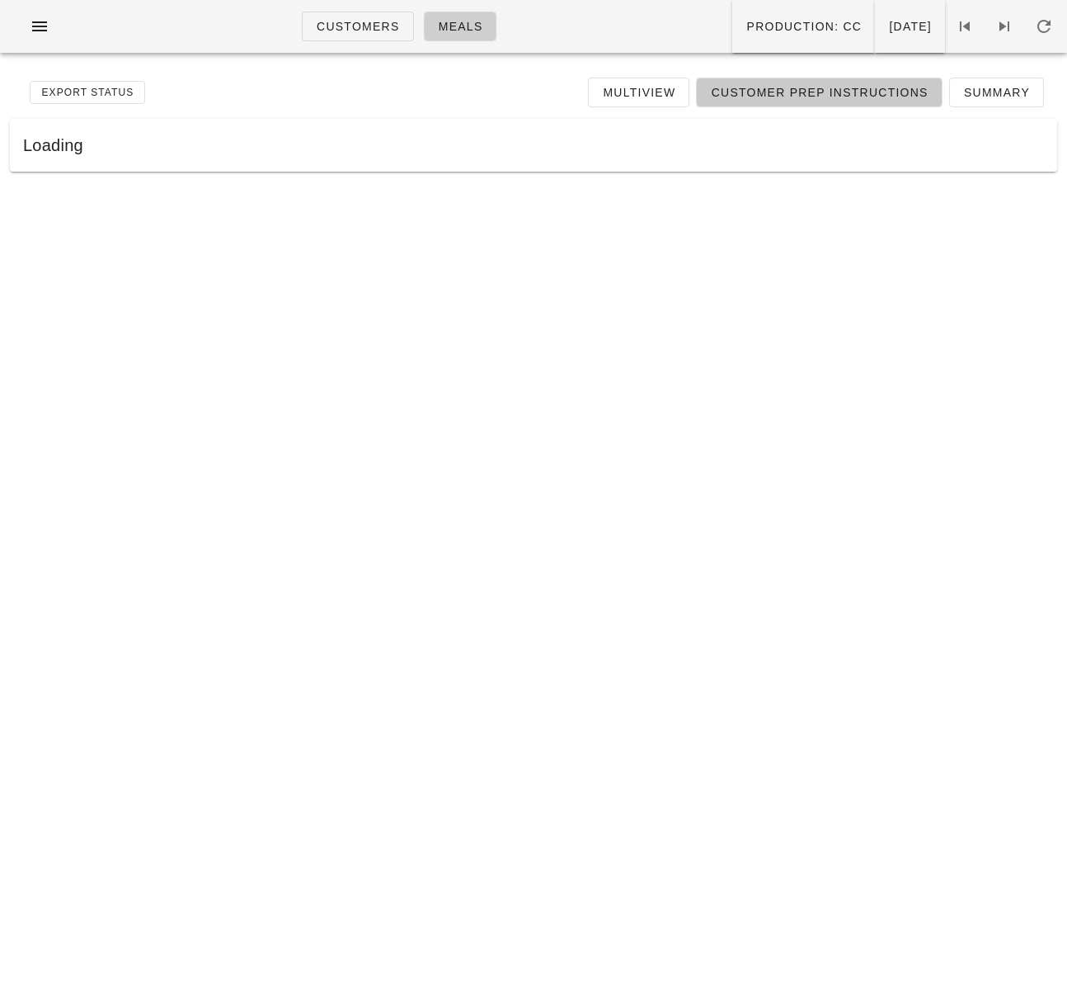
click at [845, 97] on span "Customer Prep Instructions" at bounding box center [819, 92] width 218 height 13
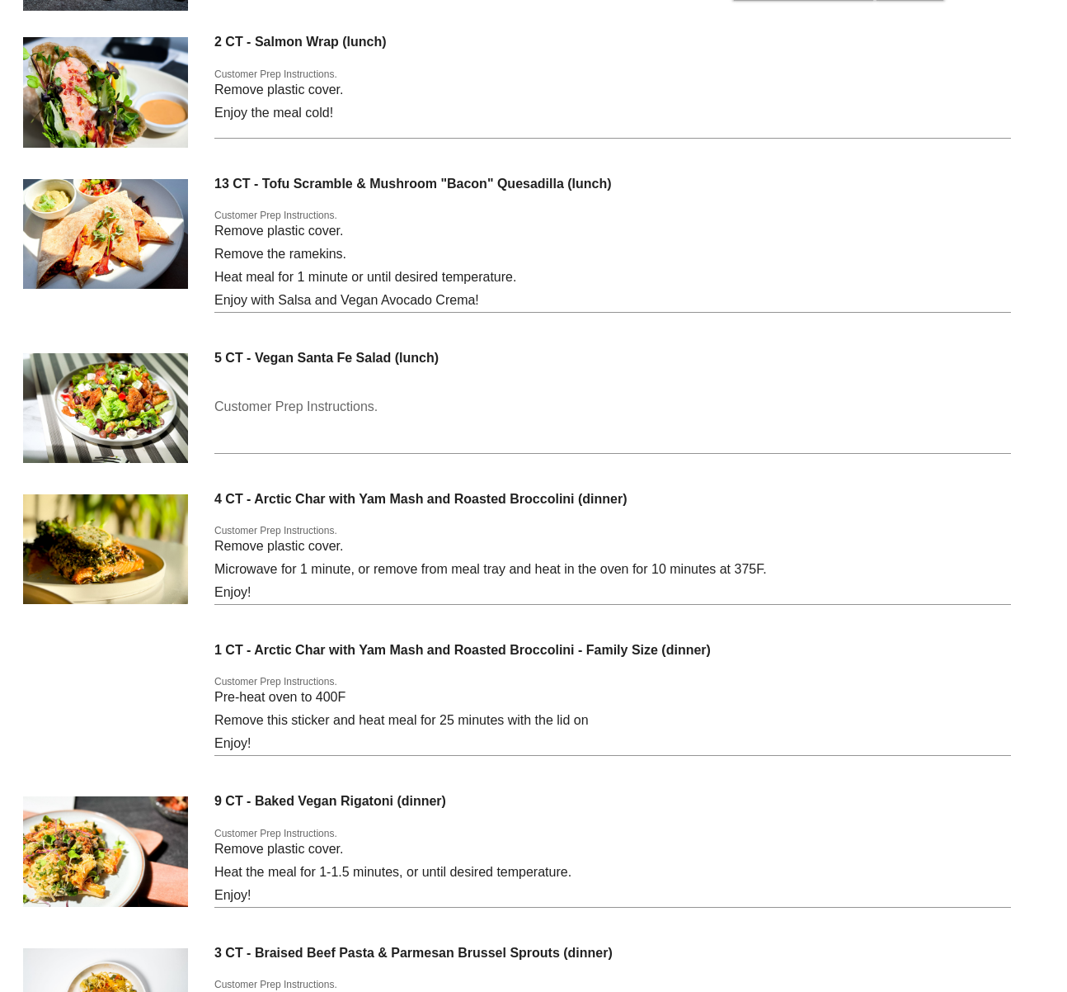
scroll to position [5699, 0]
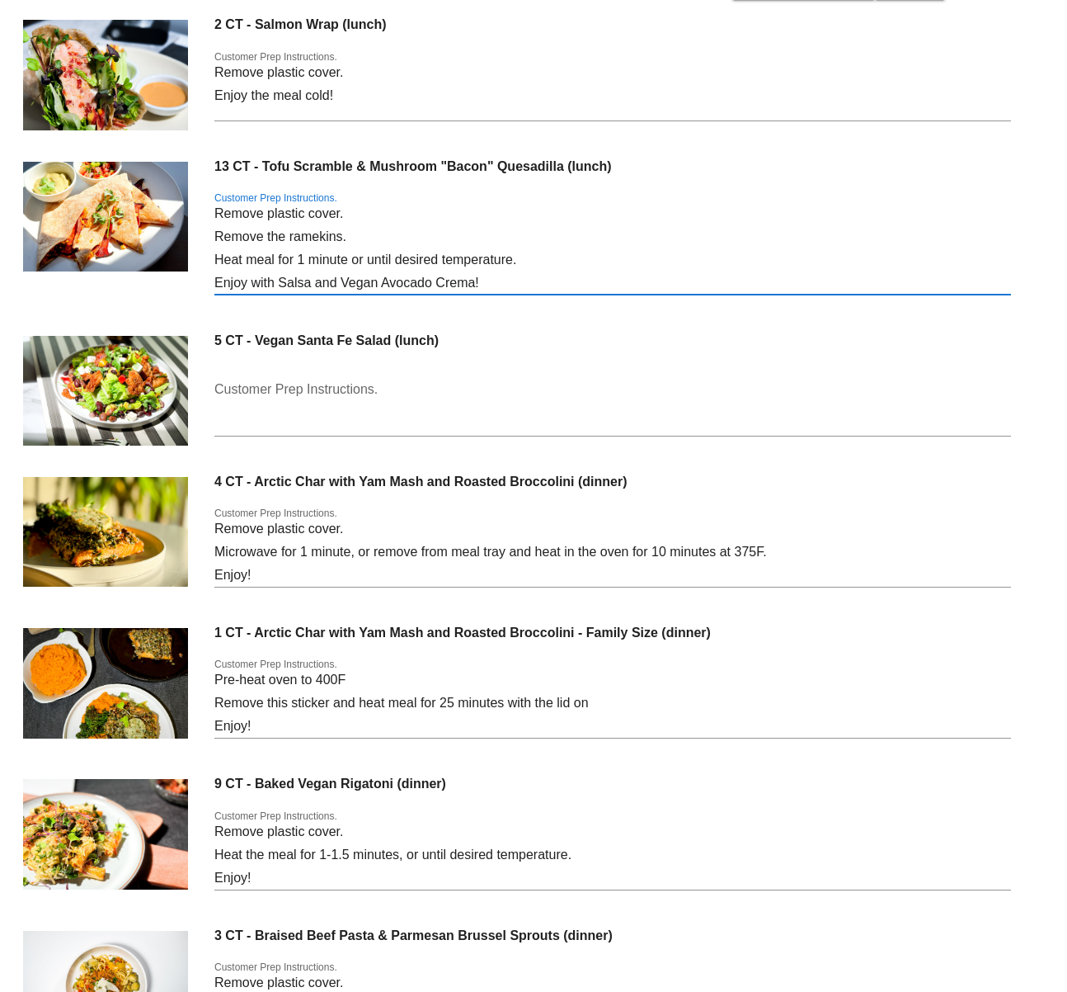
drag, startPoint x: 377, startPoint y: 220, endPoint x: 208, endPoint y: 214, distance: 169.2
click at [208, 214] on div "13 CT - Tofu Scramble & Mushroom "Bacon" Quesadilla (lunch) Customer Prep Instr…" at bounding box center [534, 235] width 1048 height 174
click at [306, 384] on div "Customer Prep Instructions." at bounding box center [612, 405] width 797 height 59
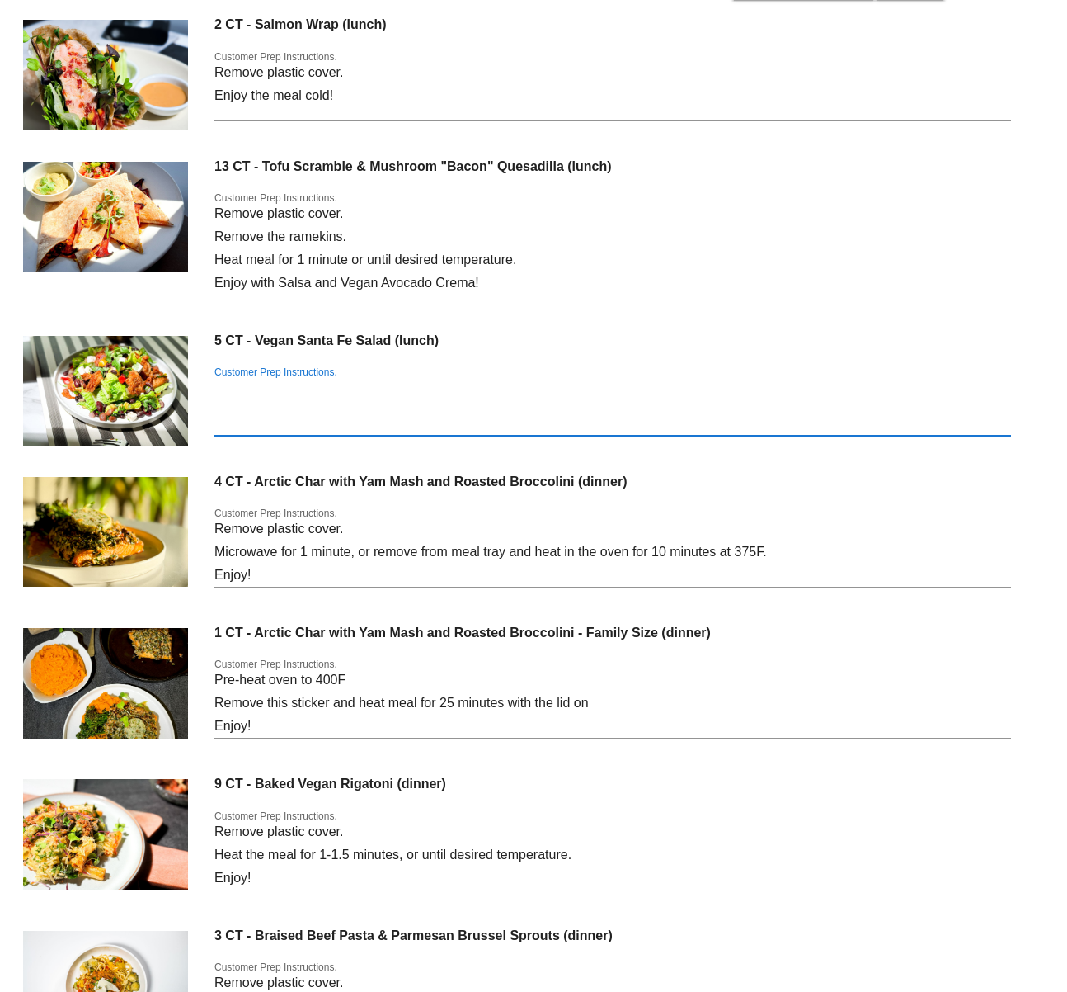
paste textarea "Remove plastic cover."
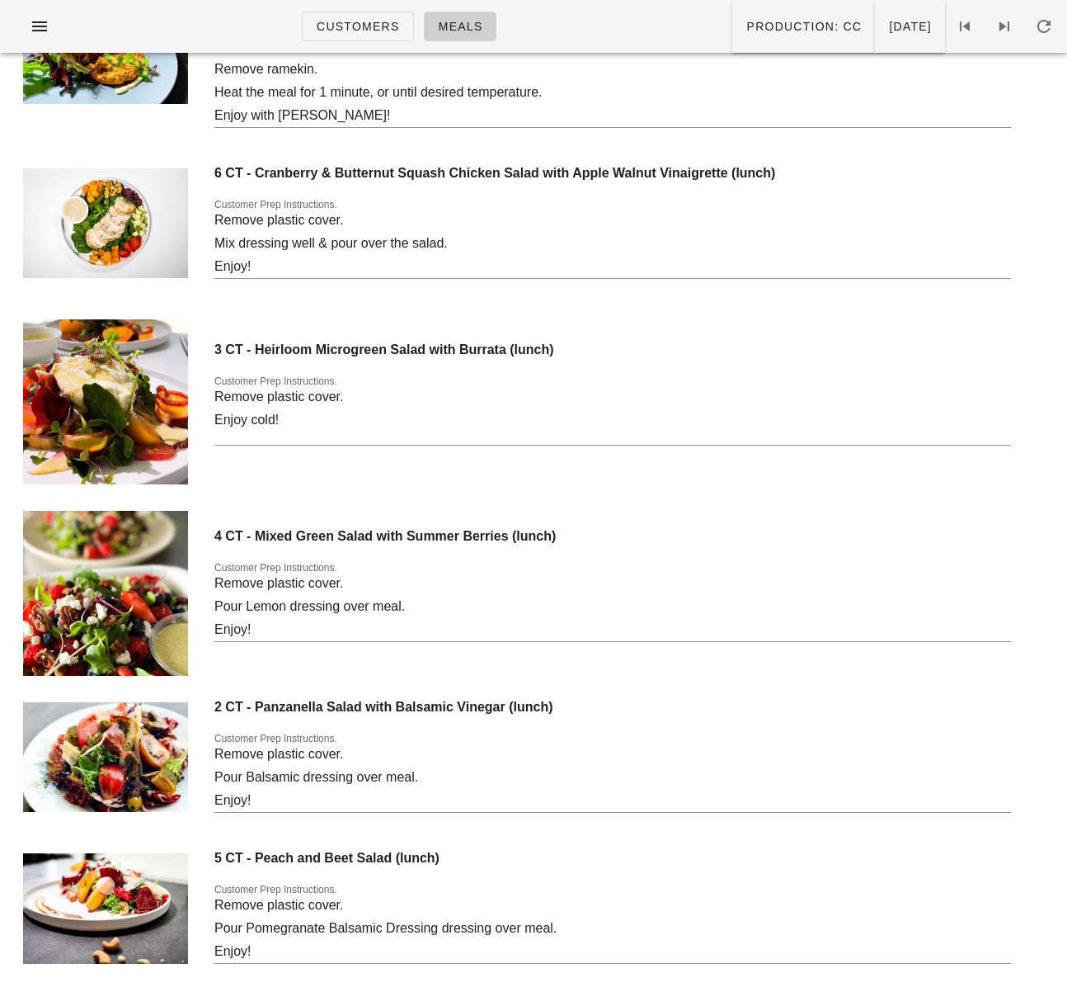
scroll to position [4477, 0]
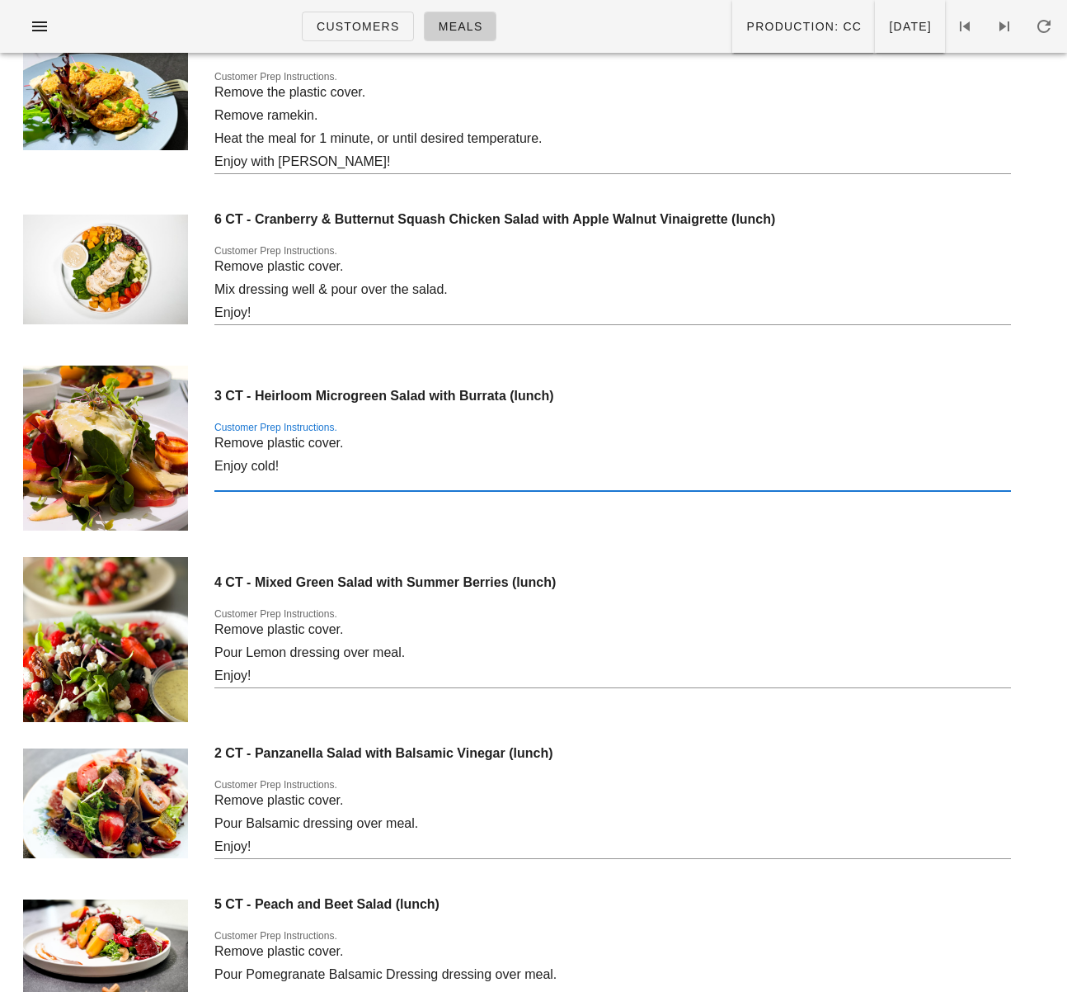
drag, startPoint x: 319, startPoint y: 462, endPoint x: 167, endPoint y: 460, distance: 152.6
click at [167, 460] on div "3 CT - Heirloom Microgreen Salad with Burrata (lunch) Customer Prep Instruction…" at bounding box center [534, 447] width 1048 height 191
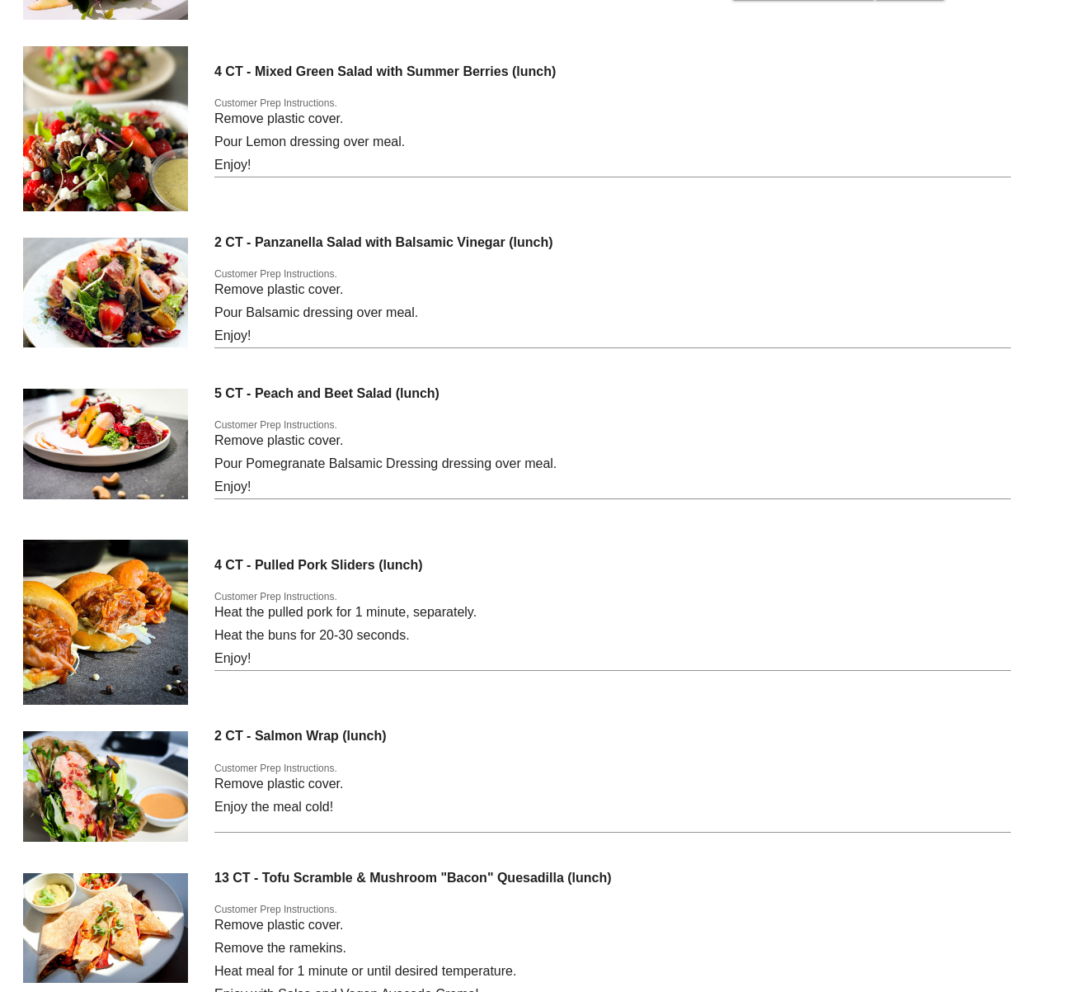
scroll to position [5854, 0]
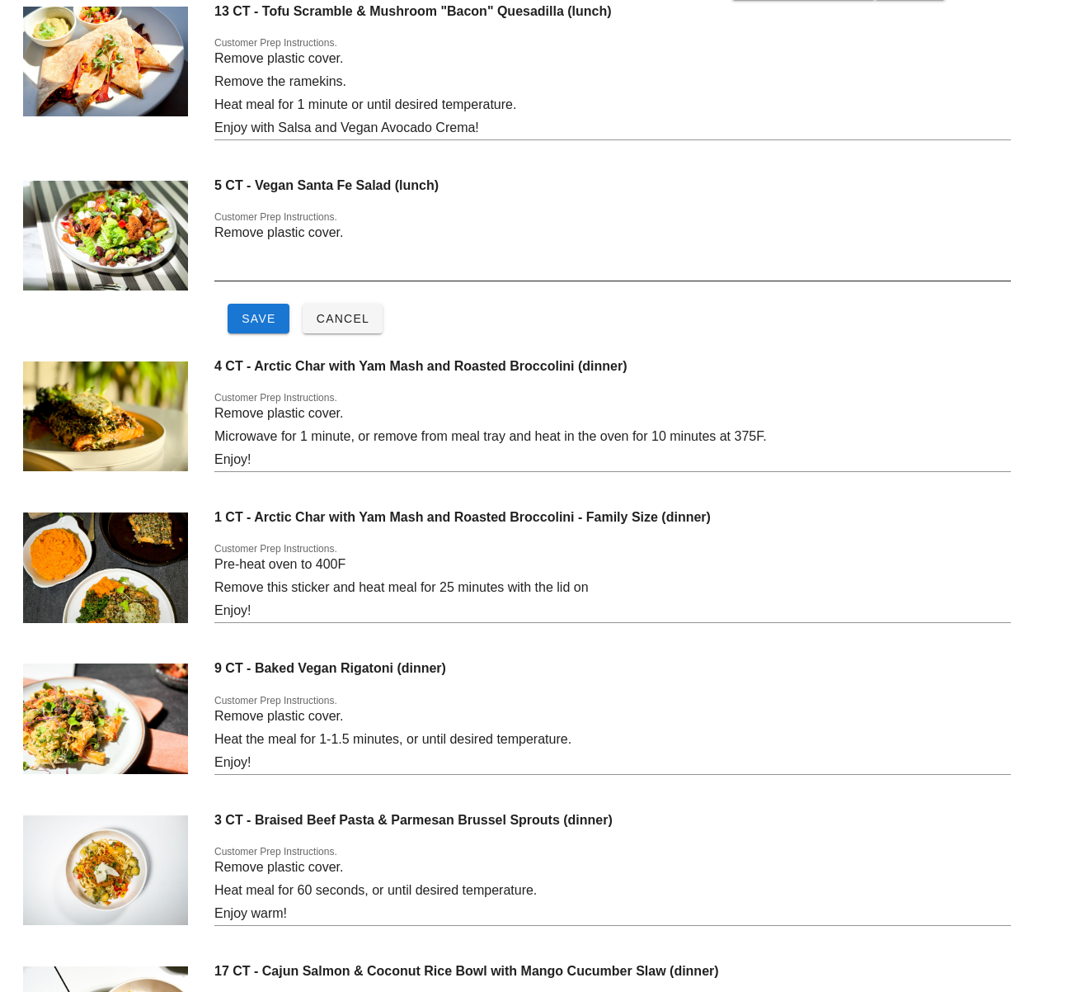
click at [291, 266] on textarea "Remove plastic cover." at bounding box center [612, 250] width 797 height 59
paste textarea "Enjoy cold!"
click at [342, 233] on textarea "Remove plastic cover.Enjoy cold!" at bounding box center [612, 250] width 797 height 59
click at [265, 328] on button "Save" at bounding box center [259, 319] width 62 height 30
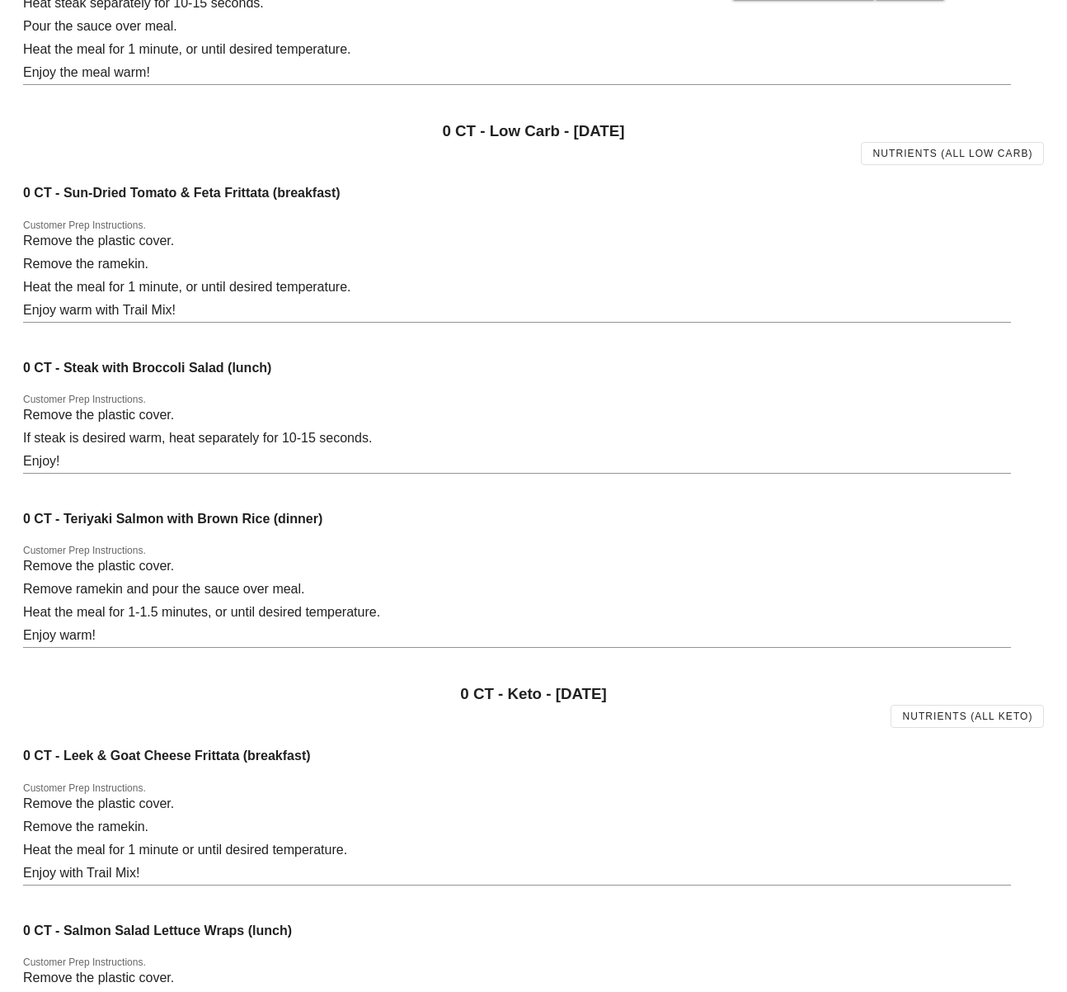
scroll to position [609, 0]
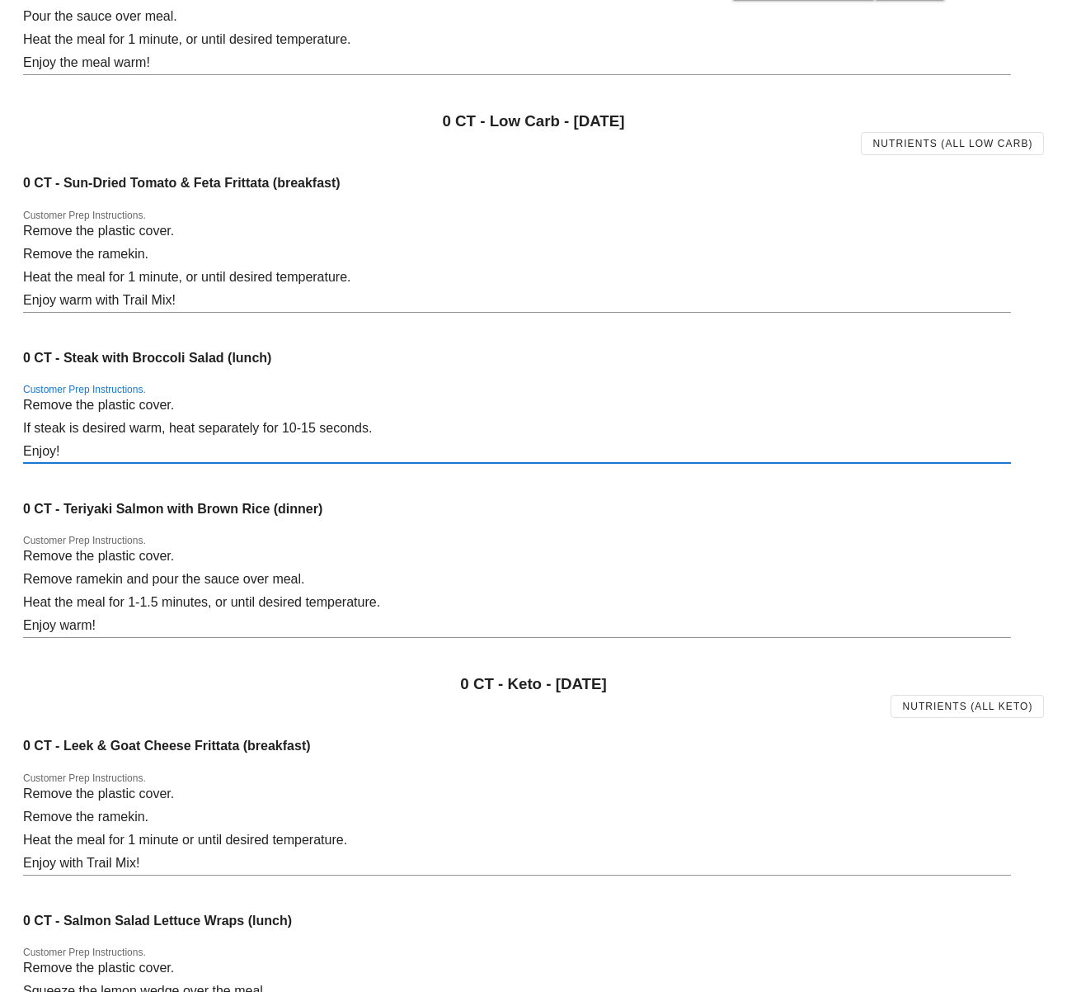
drag, startPoint x: 26, startPoint y: 431, endPoint x: 389, endPoint y: 437, distance: 363.8
click at [389, 437] on textarea "Remove the plastic cover. If steak is desired warm, heat separately for 10-15 s…" at bounding box center [517, 427] width 988 height 69
click at [363, 434] on textarea "Remove the plastic cover. If steak is desired warm, heat separately for 10-15 s…" at bounding box center [517, 427] width 988 height 69
drag, startPoint x: 417, startPoint y: 430, endPoint x: 7, endPoint y: 422, distance: 409.3
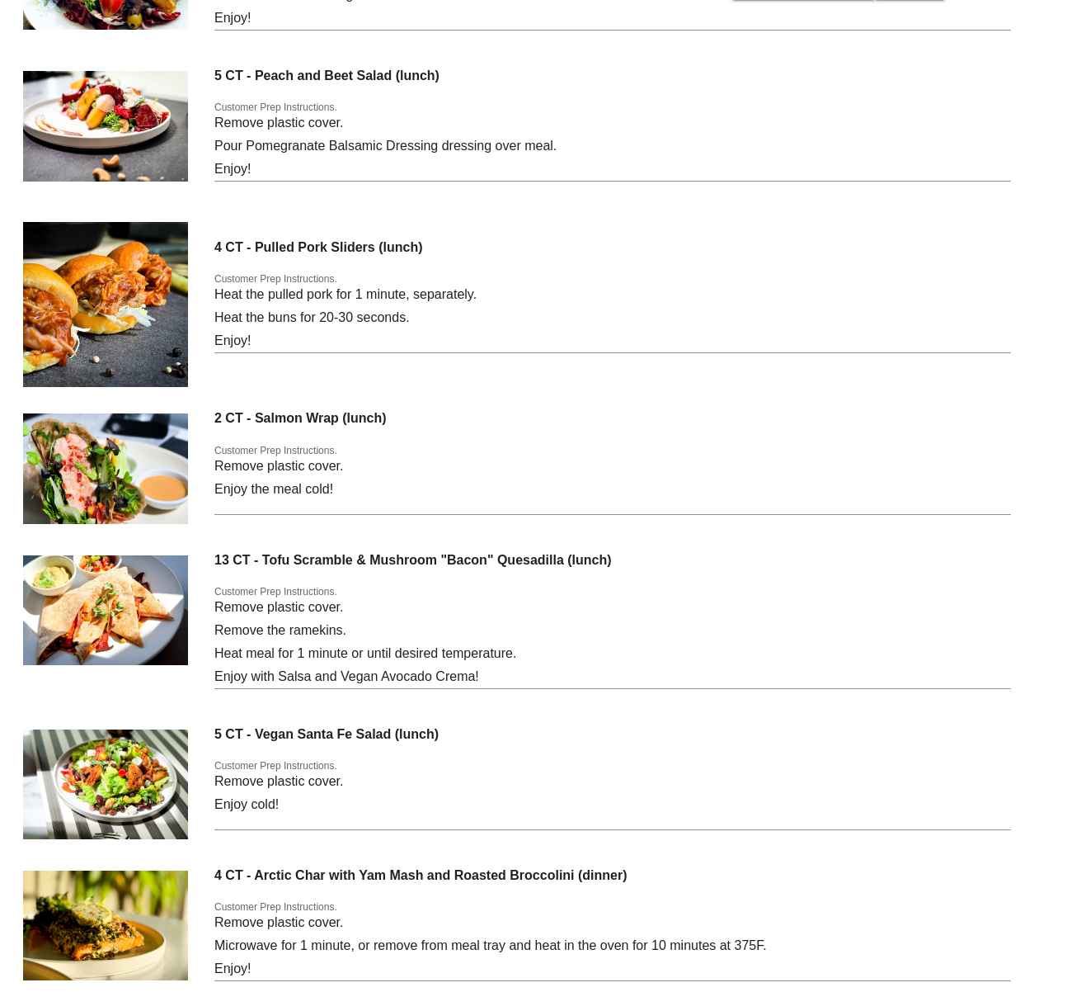
scroll to position [5615, 0]
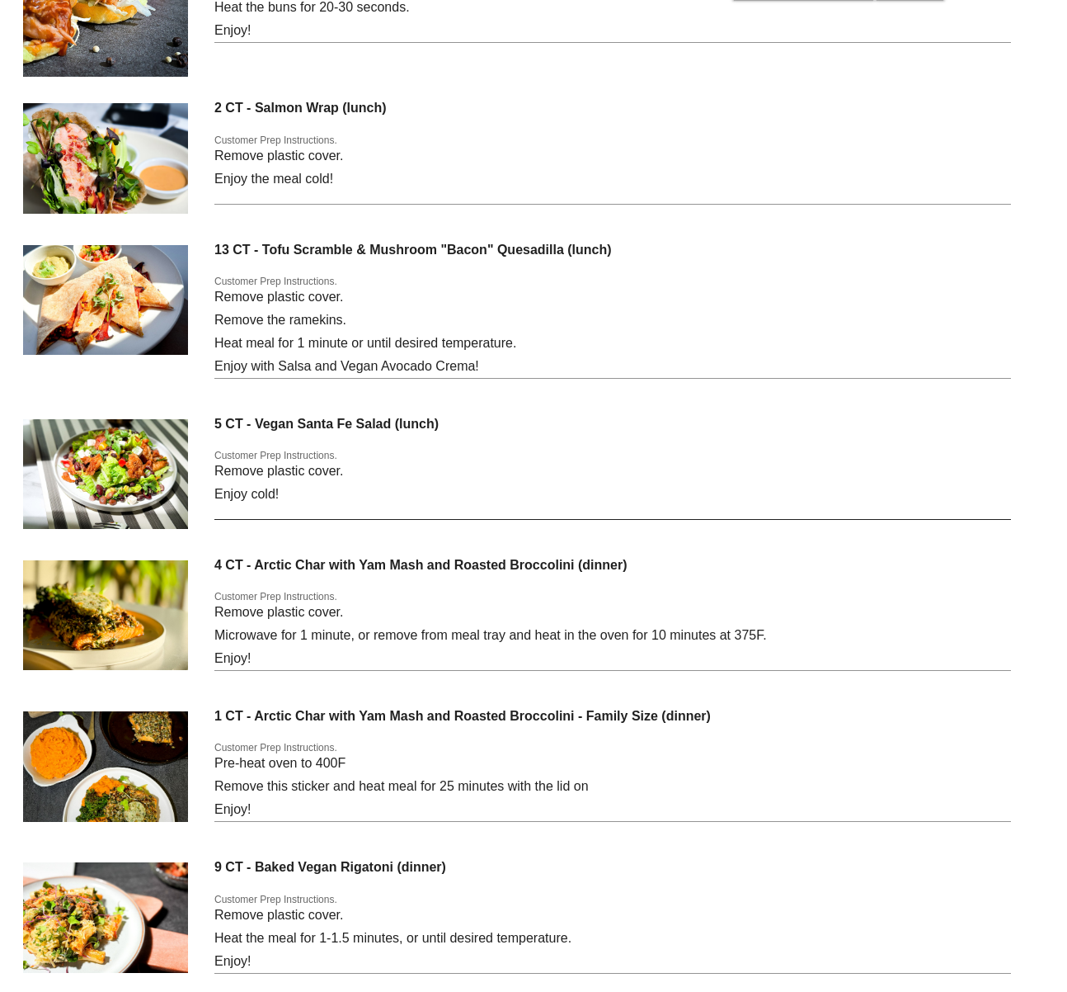
click at [494, 492] on textarea "Remove plastic cover. Enjoy cold!" at bounding box center [612, 488] width 797 height 59
click at [371, 474] on textarea "Remove plastic cover. Enjoy cold!" at bounding box center [612, 488] width 797 height 59
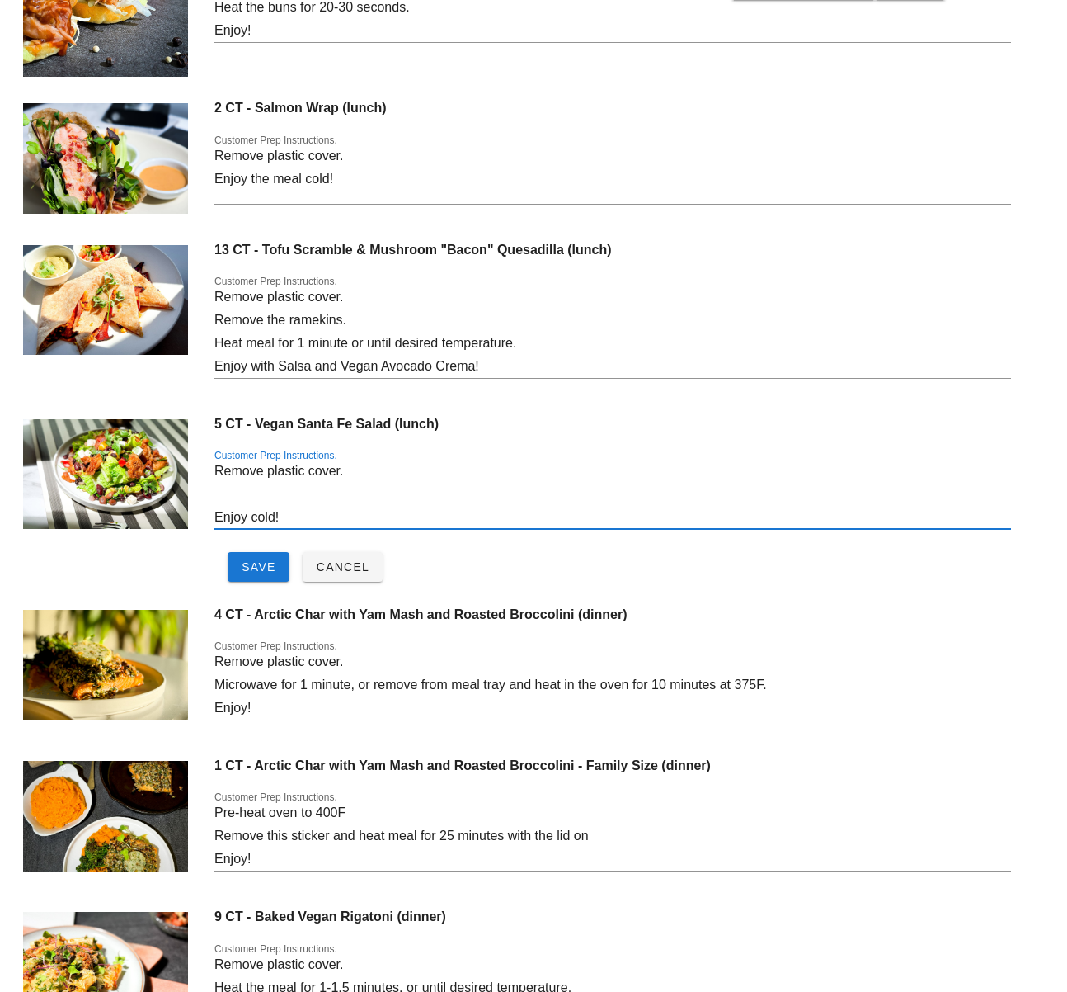
paste textarea "If steak is desired warm, heat separately for 10-15 seconds."
click at [276, 517] on textarea "Remove plastic cover. If steak is desired warm, heat separately for 10-15 secon…" at bounding box center [612, 493] width 797 height 69
drag, startPoint x: 256, startPoint y: 496, endPoint x: 224, endPoint y: 496, distance: 31.3
click at [224, 496] on textarea "Remove plastic cover. If steak is desired warm, heat separately for 10-15 secon…" at bounding box center [612, 493] width 797 height 69
type textarea "Remove plastic cover. If "chicken" is desired warm, heat separately for 10-15 s…"
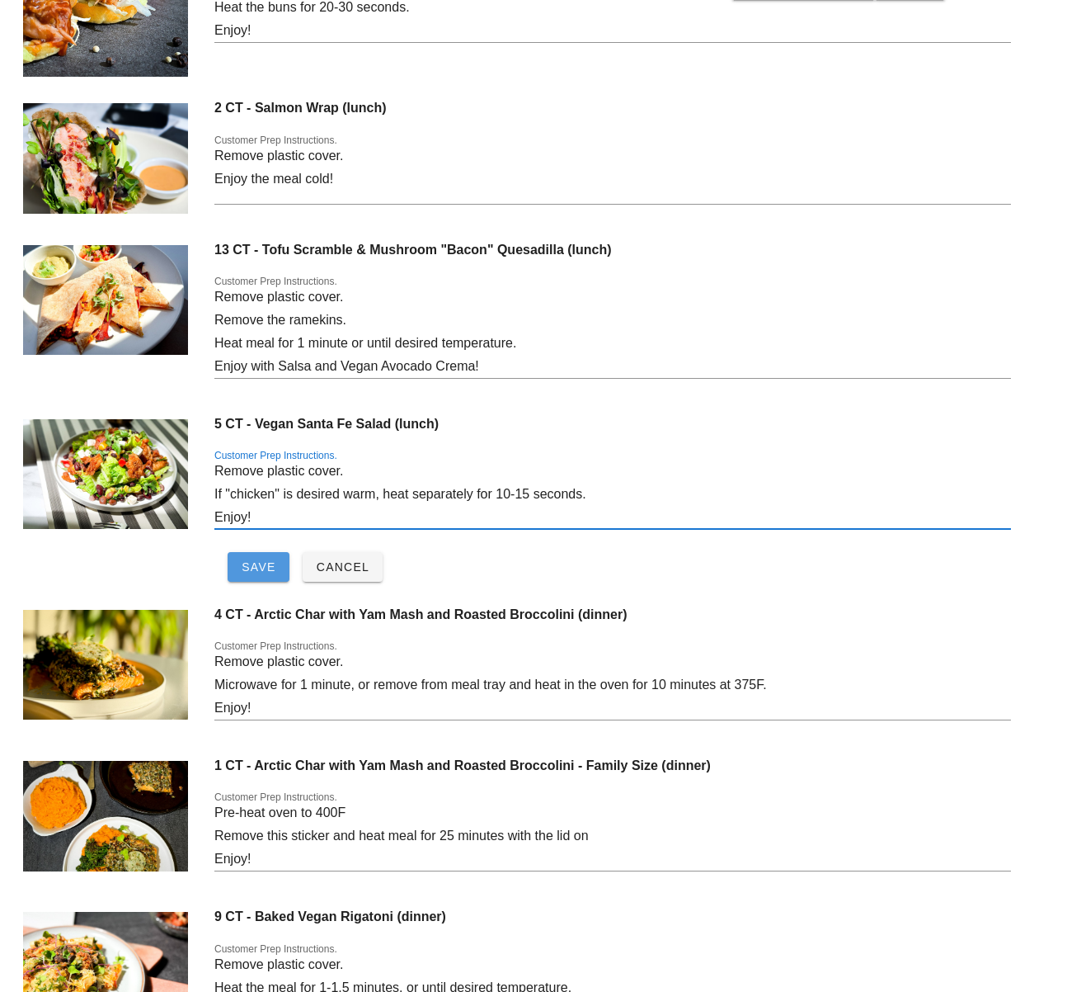
click at [255, 565] on span "Save" at bounding box center [258, 566] width 35 height 13
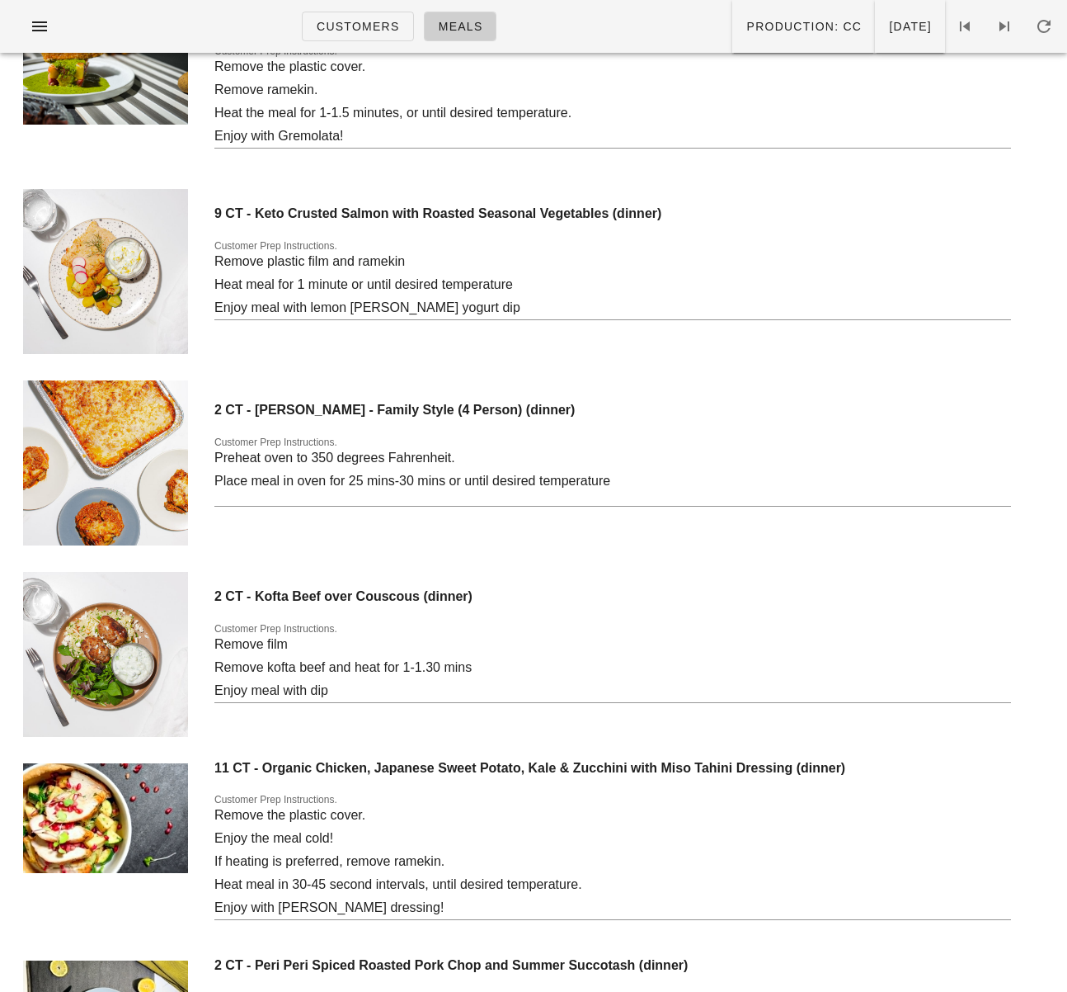
scroll to position [7495, 0]
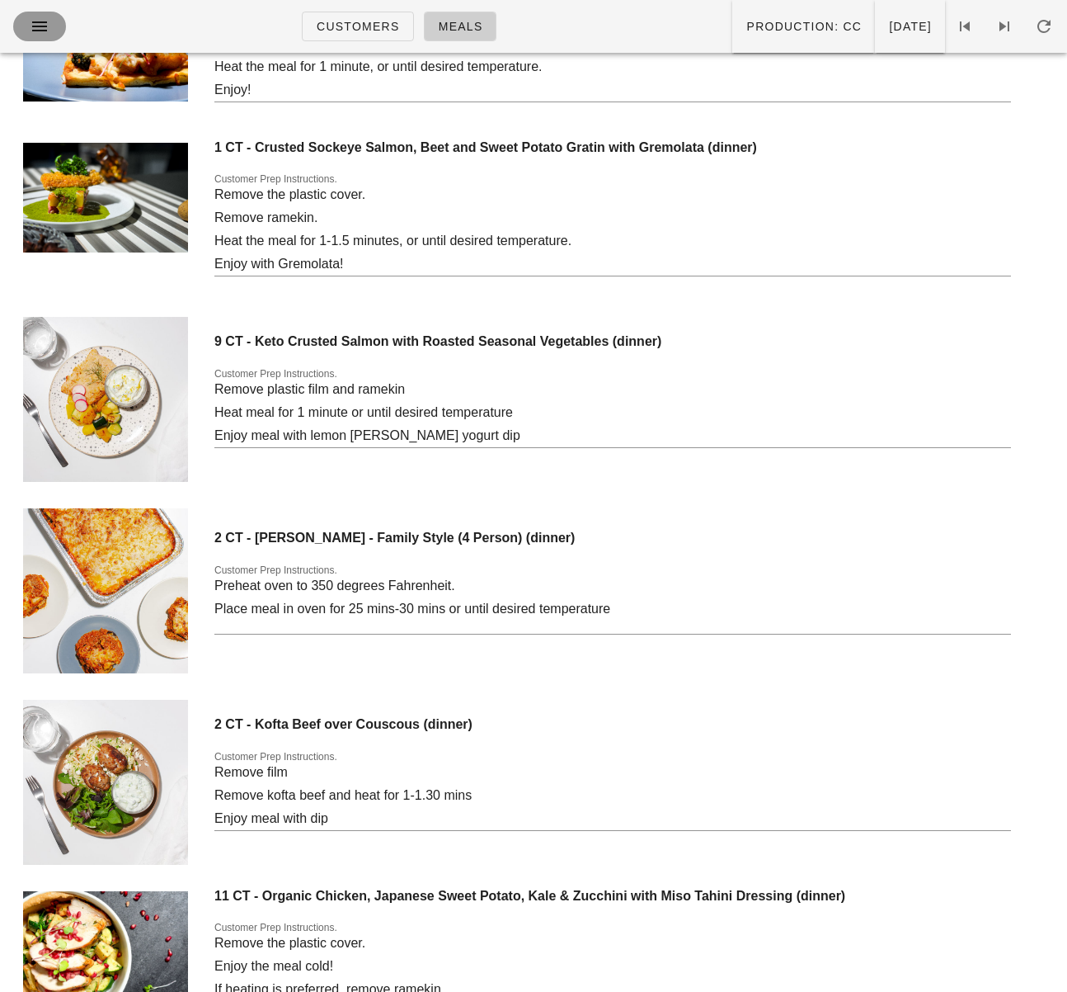
click at [38, 15] on button "button" at bounding box center [39, 27] width 53 height 30
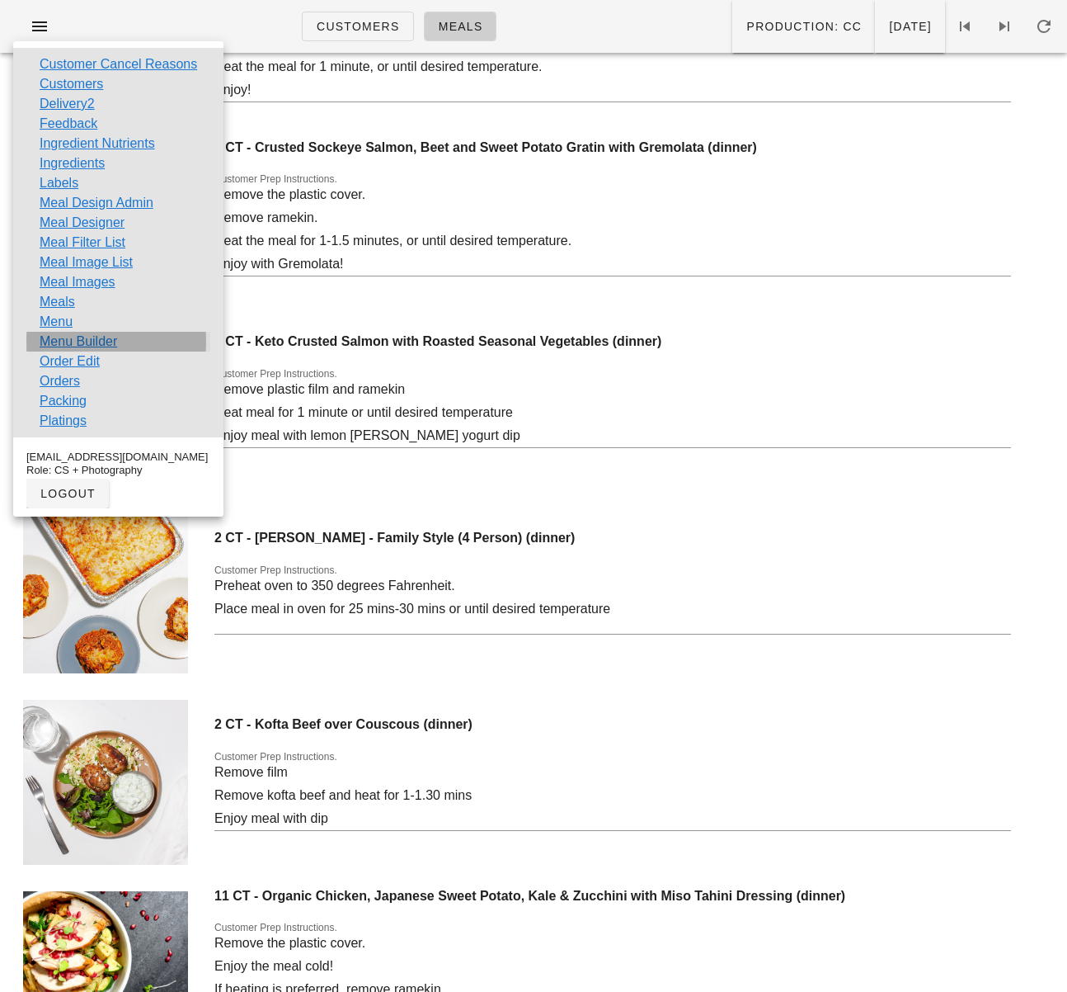
click at [77, 333] on link "Menu Builder" at bounding box center [79, 342] width 78 height 20
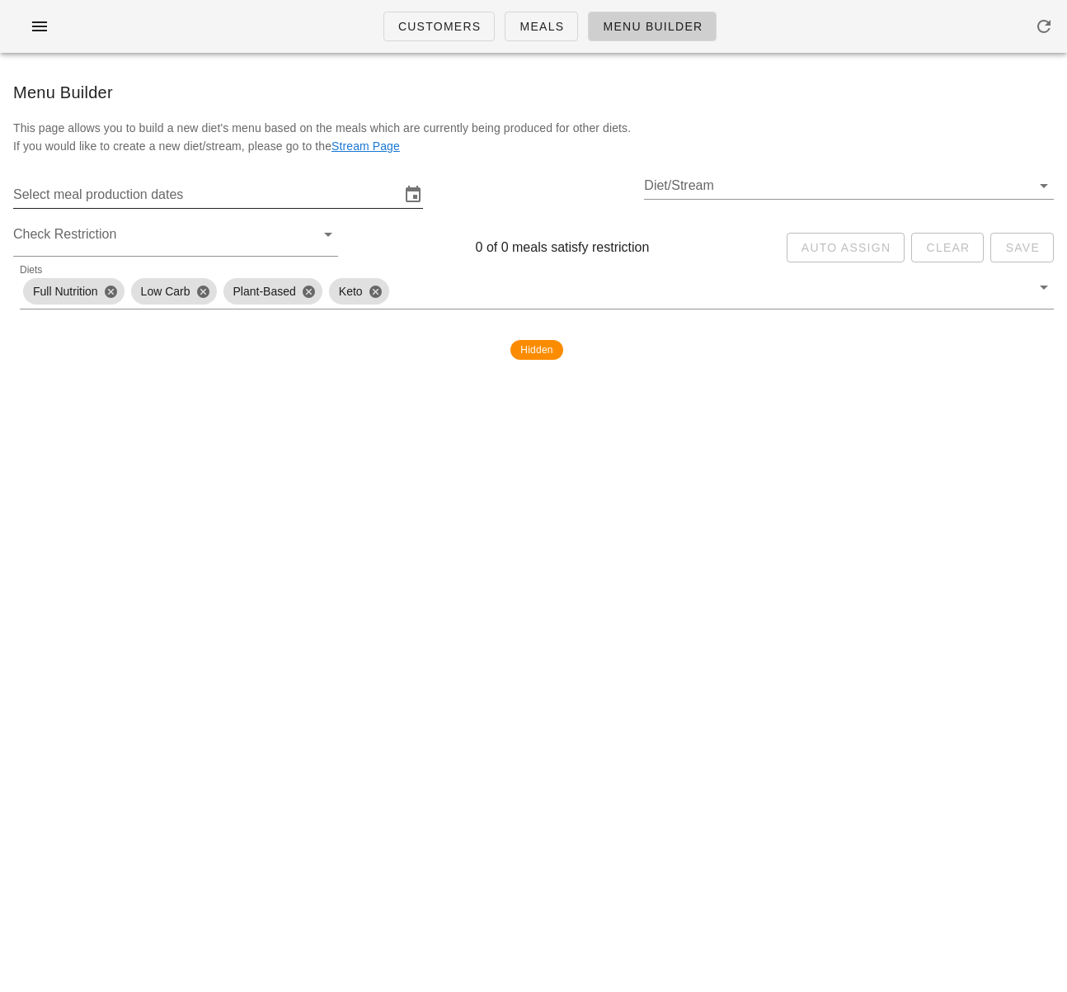
click at [228, 201] on input "Select meal production dates" at bounding box center [206, 194] width 387 height 26
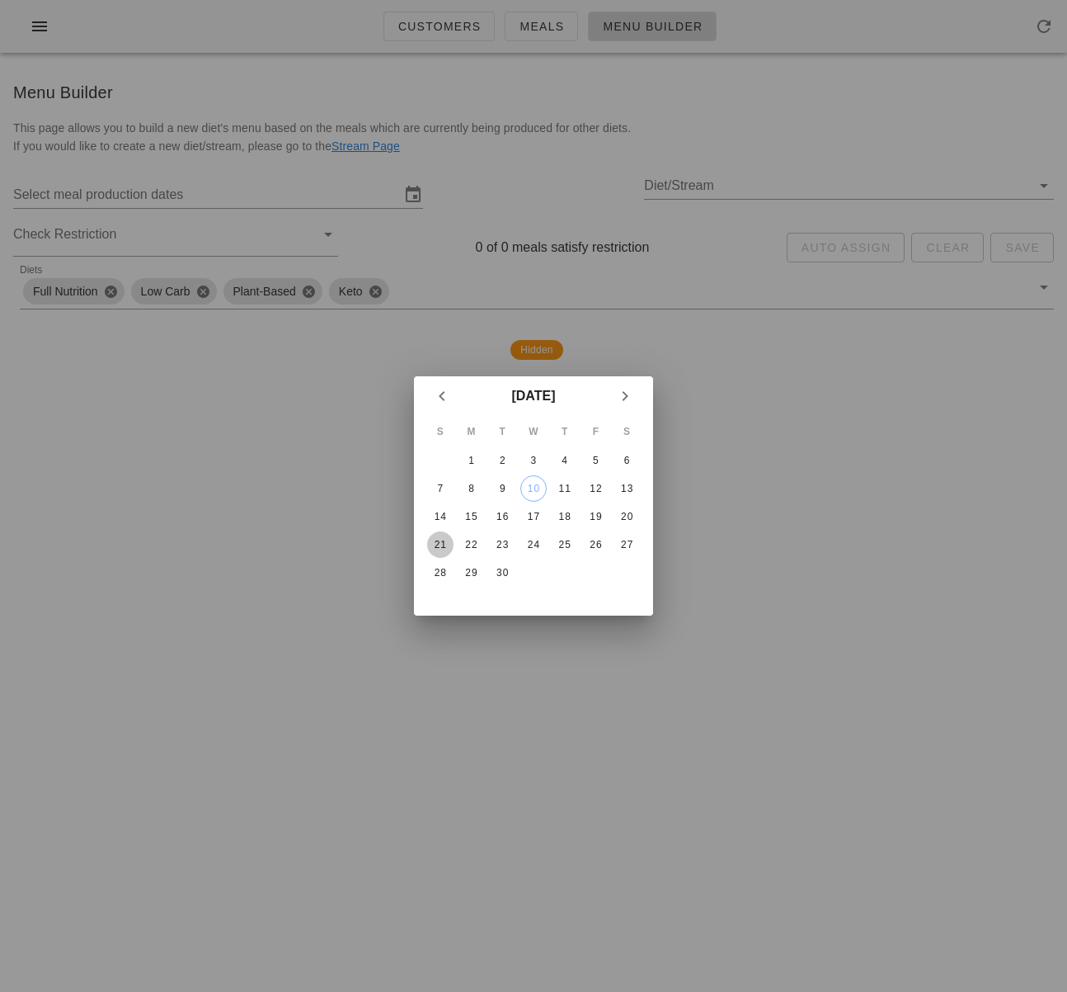
click at [436, 554] on button "21" at bounding box center [440, 544] width 26 height 26
type input "Monday September 22 - Saturday September 27"
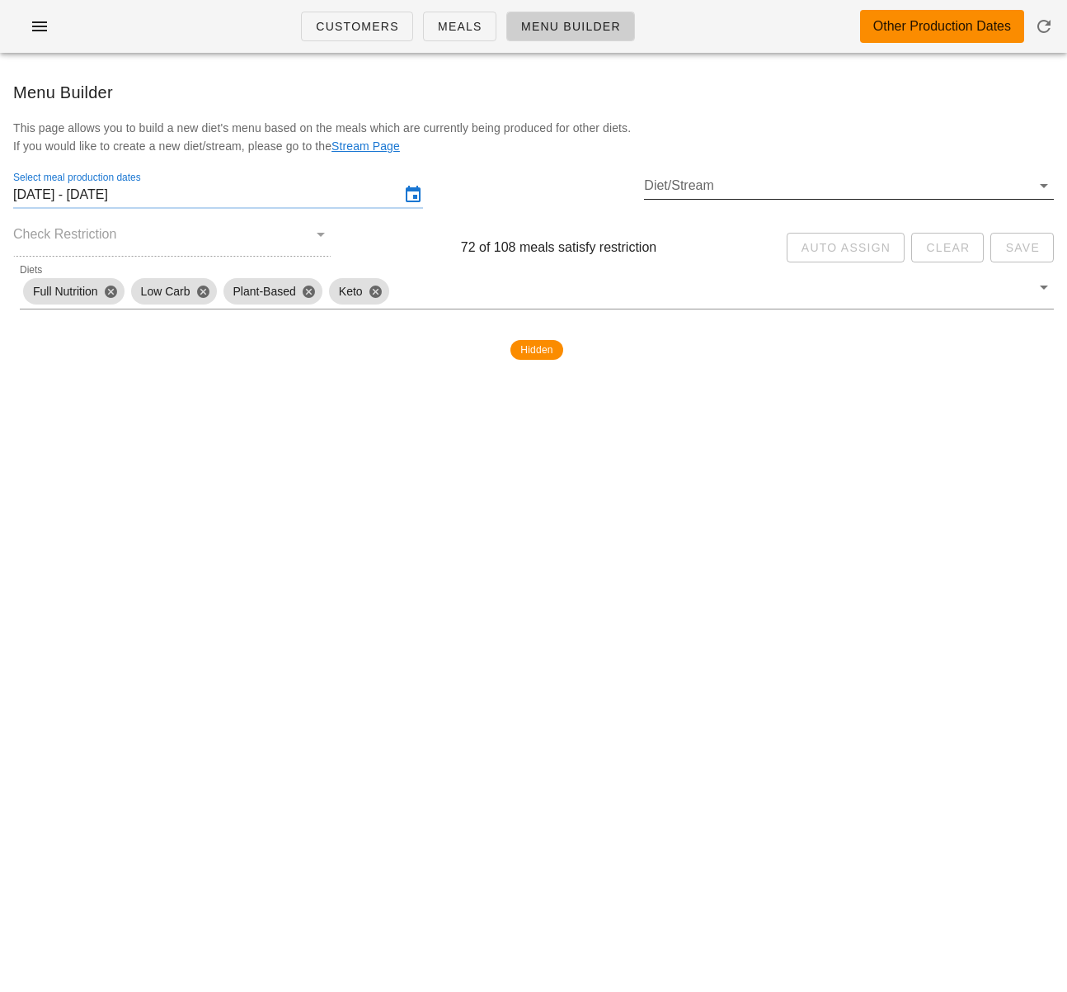
click at [751, 195] on input "Diet/Stream" at bounding box center [837, 185] width 387 height 26
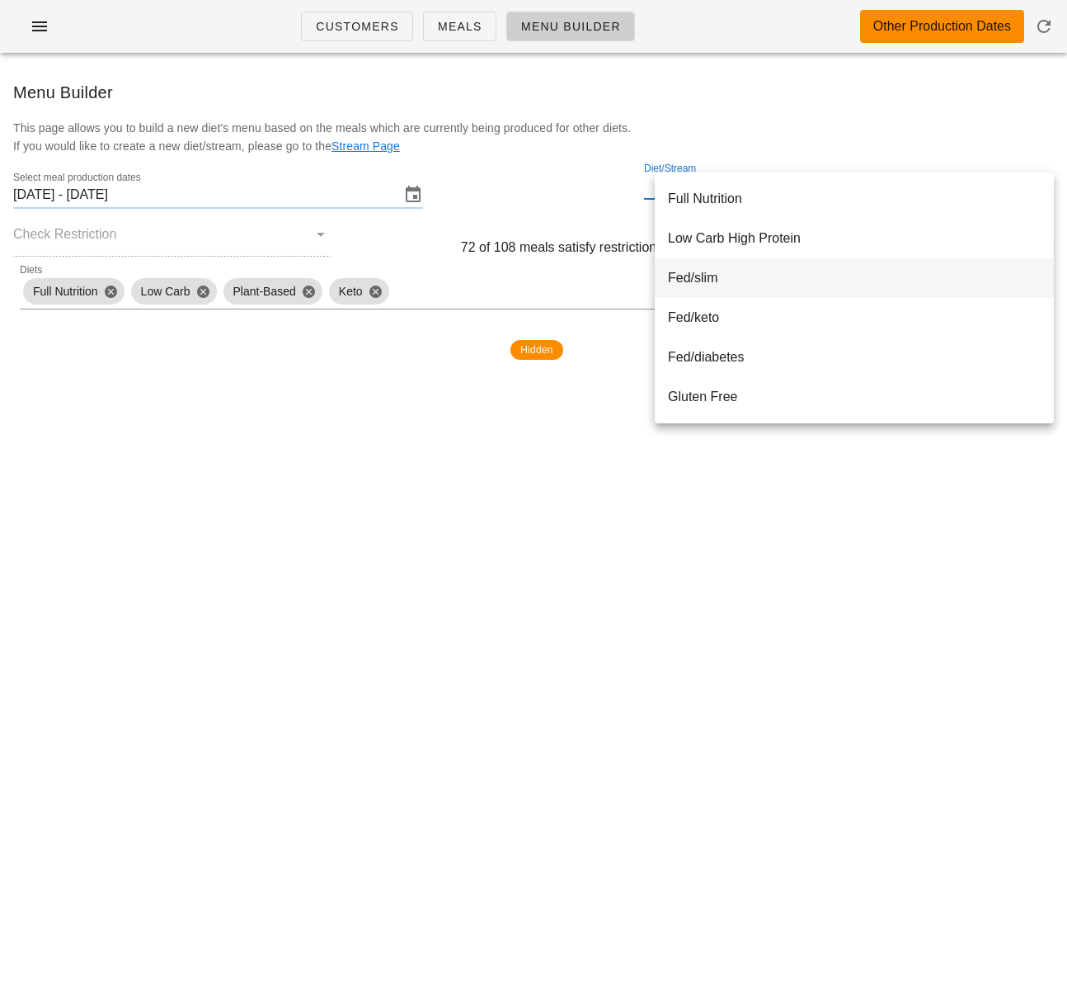
scroll to position [475, 0]
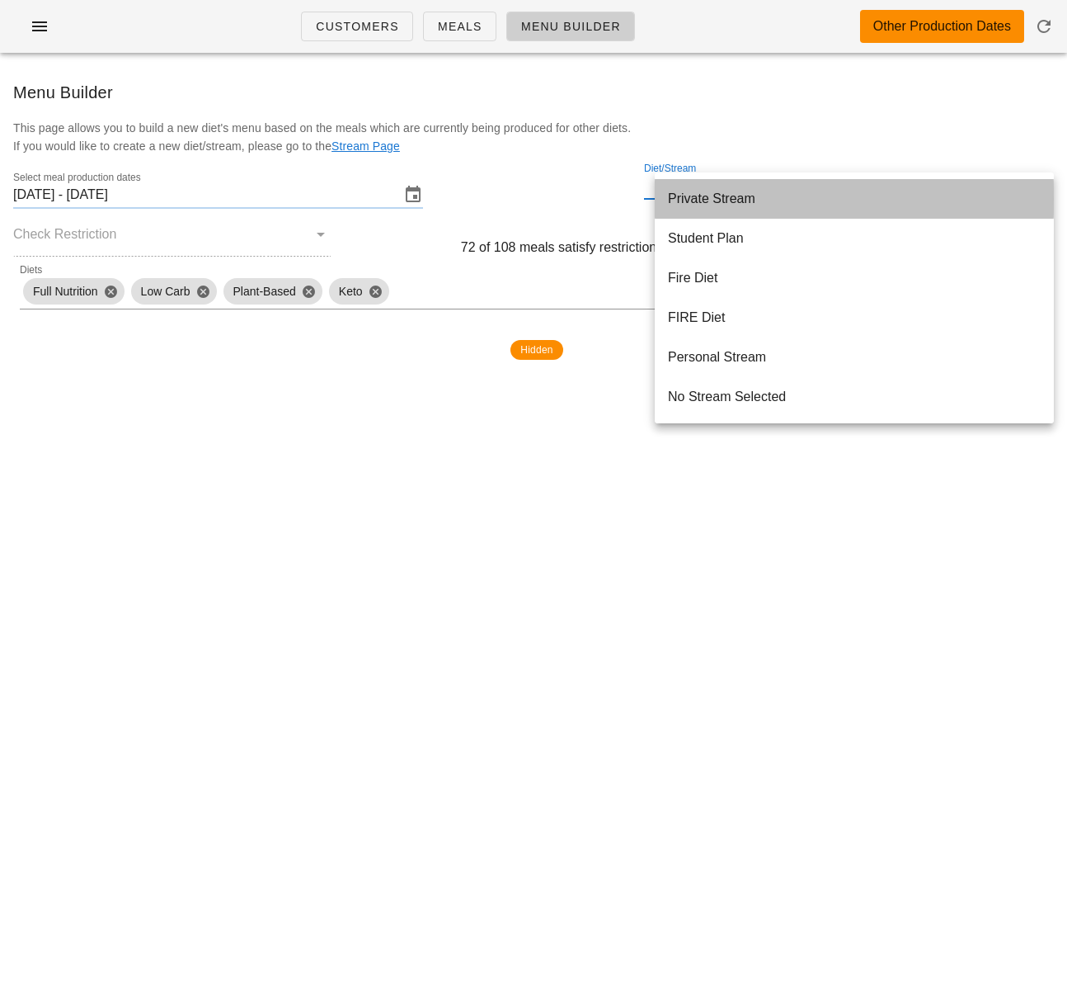
click at [710, 201] on div "Private Stream" at bounding box center [854, 199] width 373 height 16
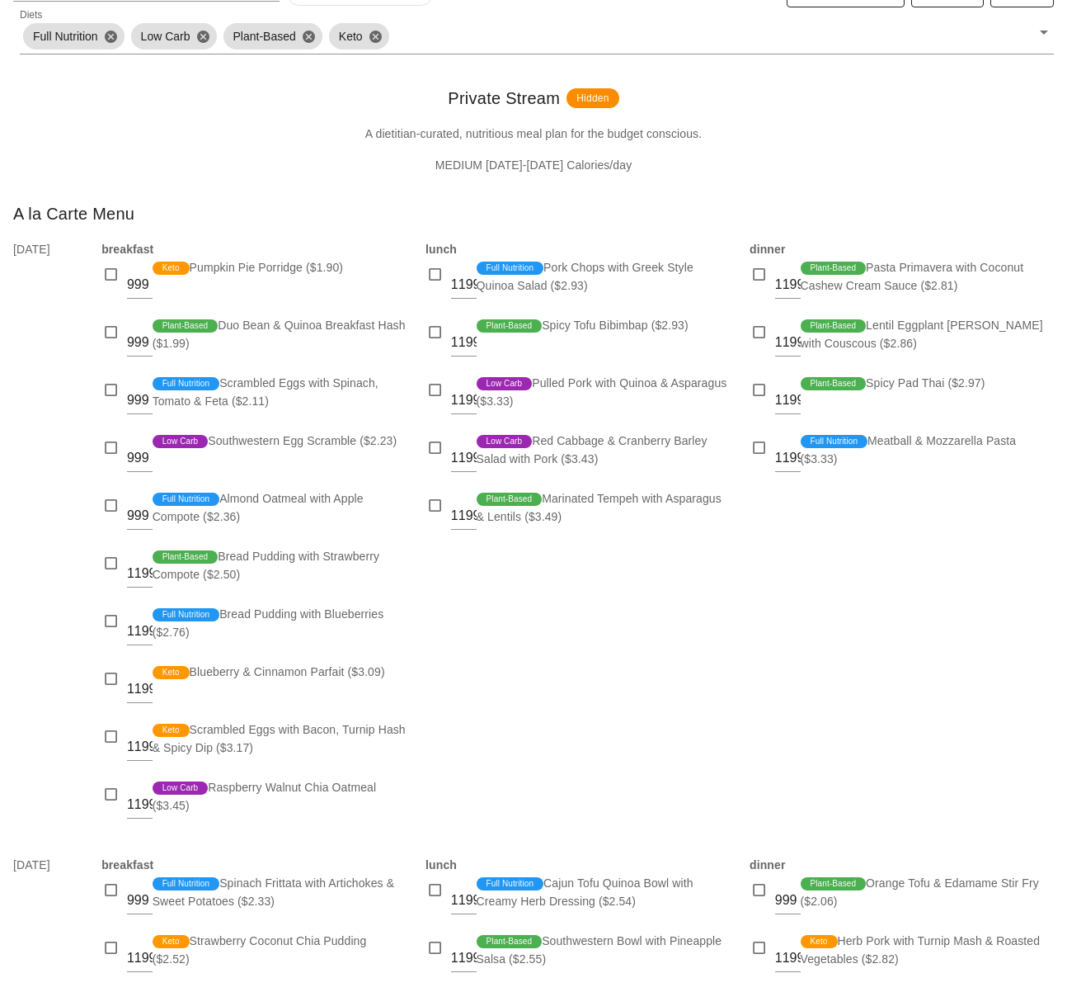
click at [144, 383] on div "999" at bounding box center [140, 403] width 26 height 58
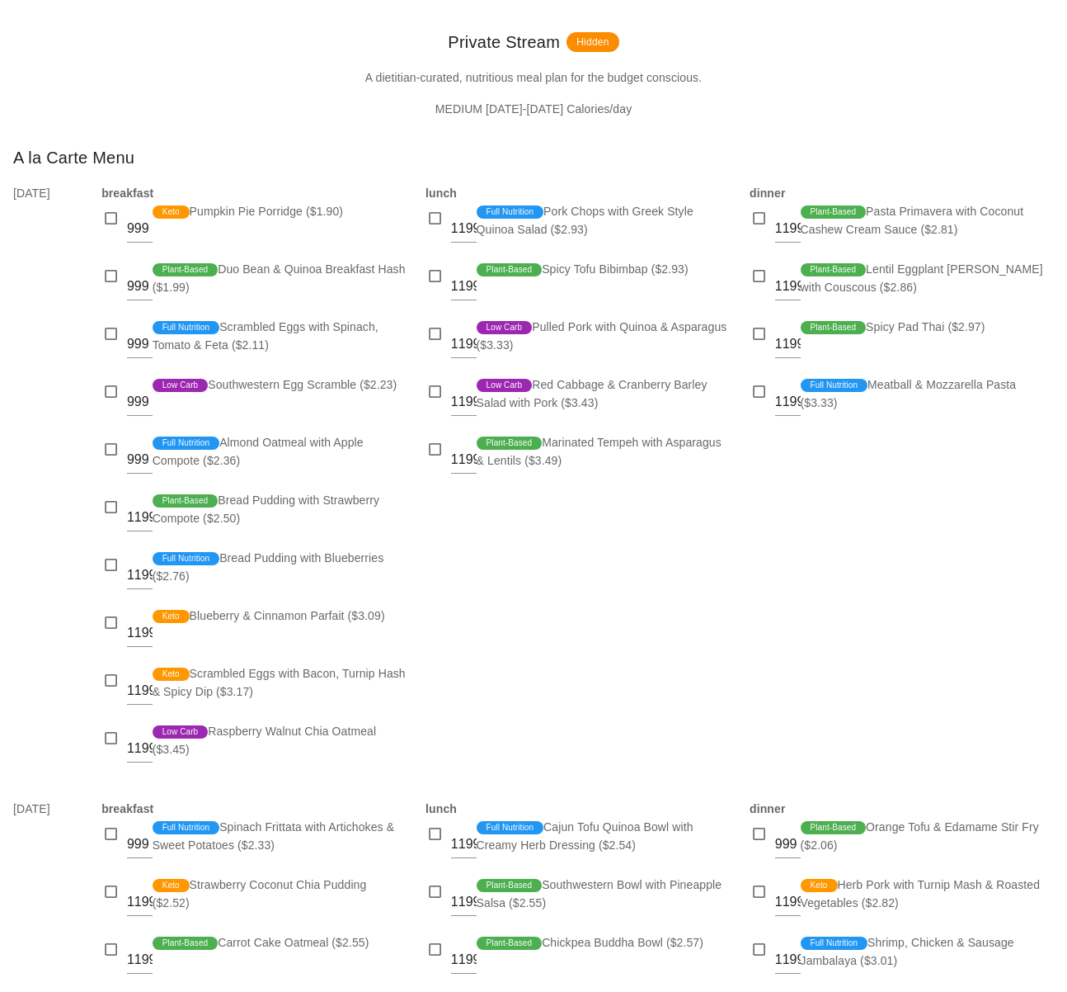
scroll to position [313, 0]
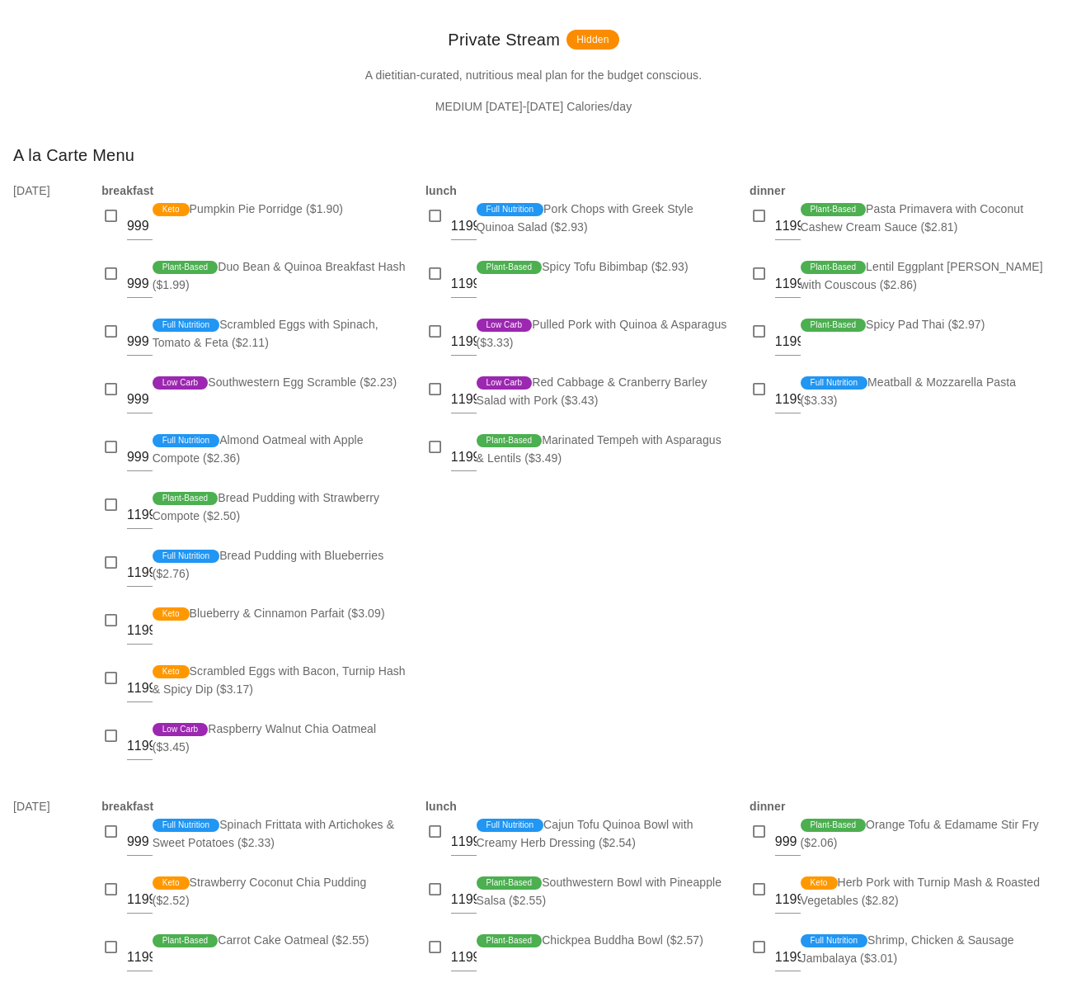
drag, startPoint x: 801, startPoint y: 607, endPoint x: 814, endPoint y: 536, distance: 72.2
click at [802, 606] on div "dinner 1199 Plant-Based Pasta Primavera with Coconut Cashew Cream Sauce ($2.81)…" at bounding box center [902, 479] width 324 height 615
click at [760, 217] on div at bounding box center [759, 216] width 23 height 23
checkbox input "true"
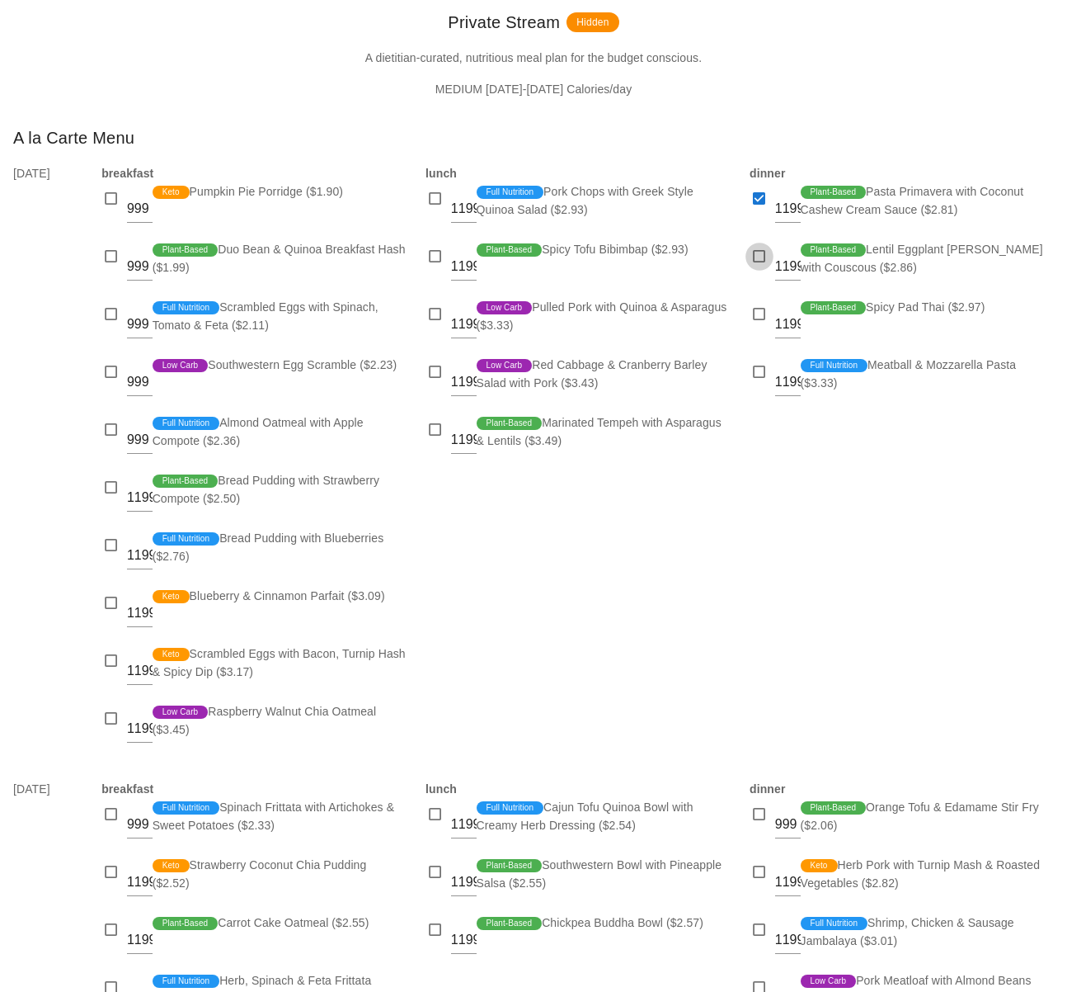
click at [760, 276] on div at bounding box center [763, 276] width 26 height 12
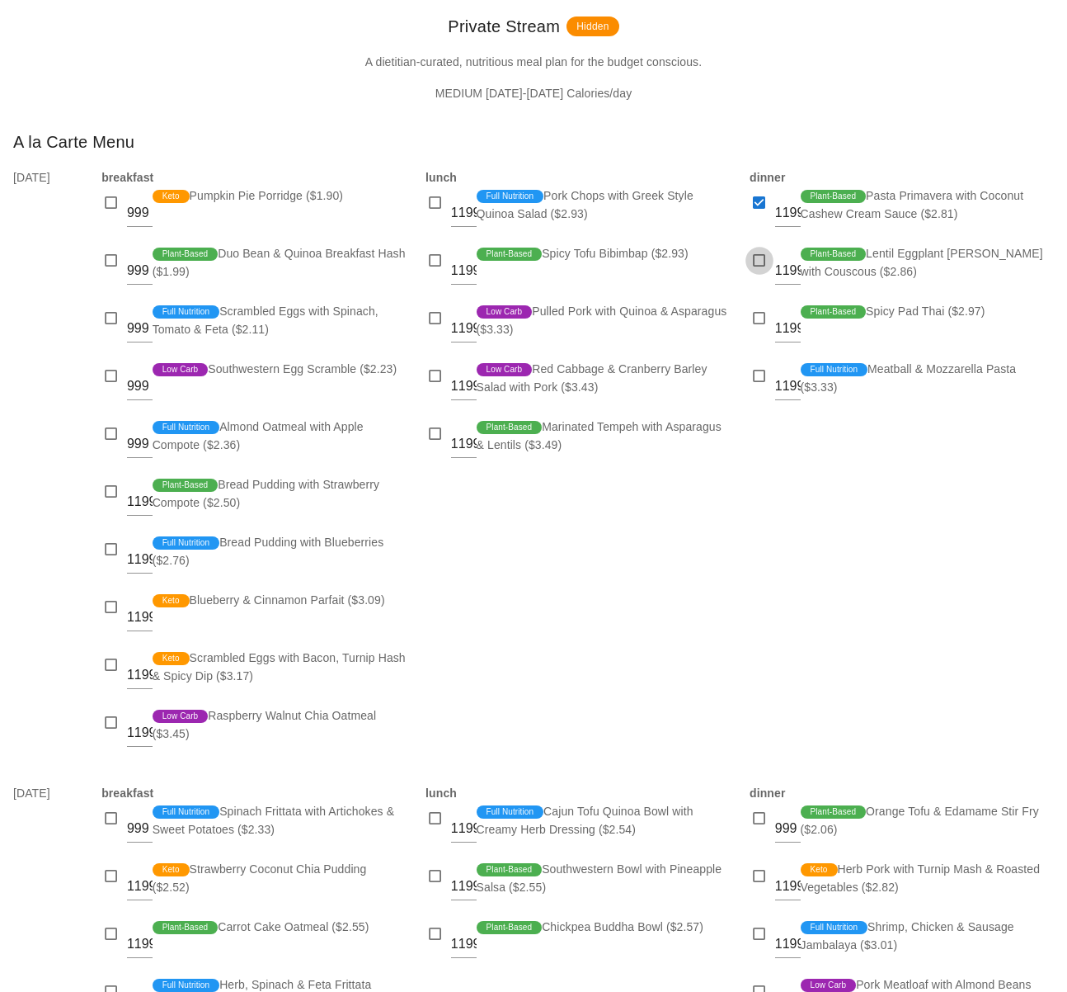
scroll to position [327, 0]
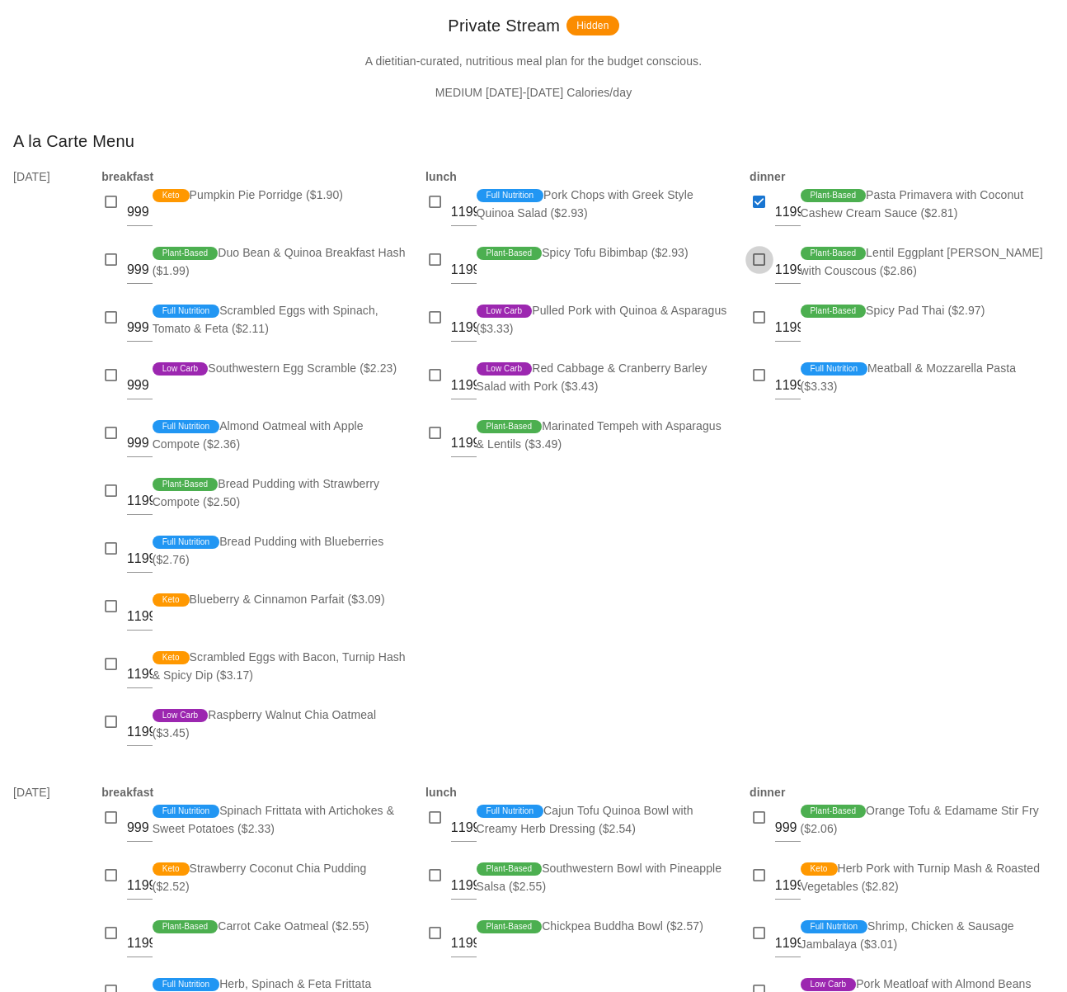
click at [759, 266] on div at bounding box center [759, 259] width 23 height 23
checkbox input "true"
click at [760, 318] on div at bounding box center [759, 317] width 23 height 23
checkbox input "true"
drag, startPoint x: 751, startPoint y: 378, endPoint x: 681, endPoint y: 328, distance: 85.2
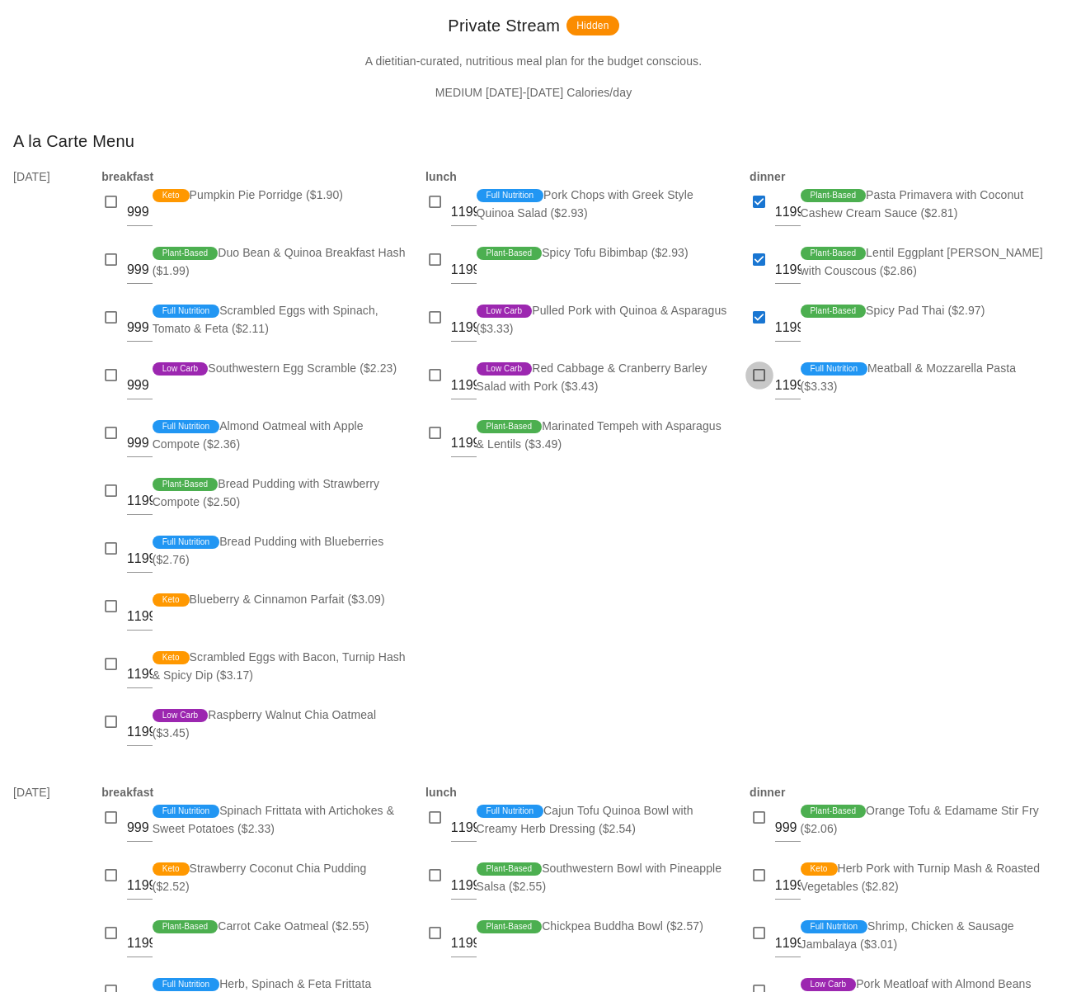
click at [751, 378] on div at bounding box center [759, 375] width 23 height 23
checkbox input "true"
click at [436, 203] on div at bounding box center [435, 202] width 23 height 23
checkbox input "true"
click at [434, 261] on div at bounding box center [435, 259] width 23 height 23
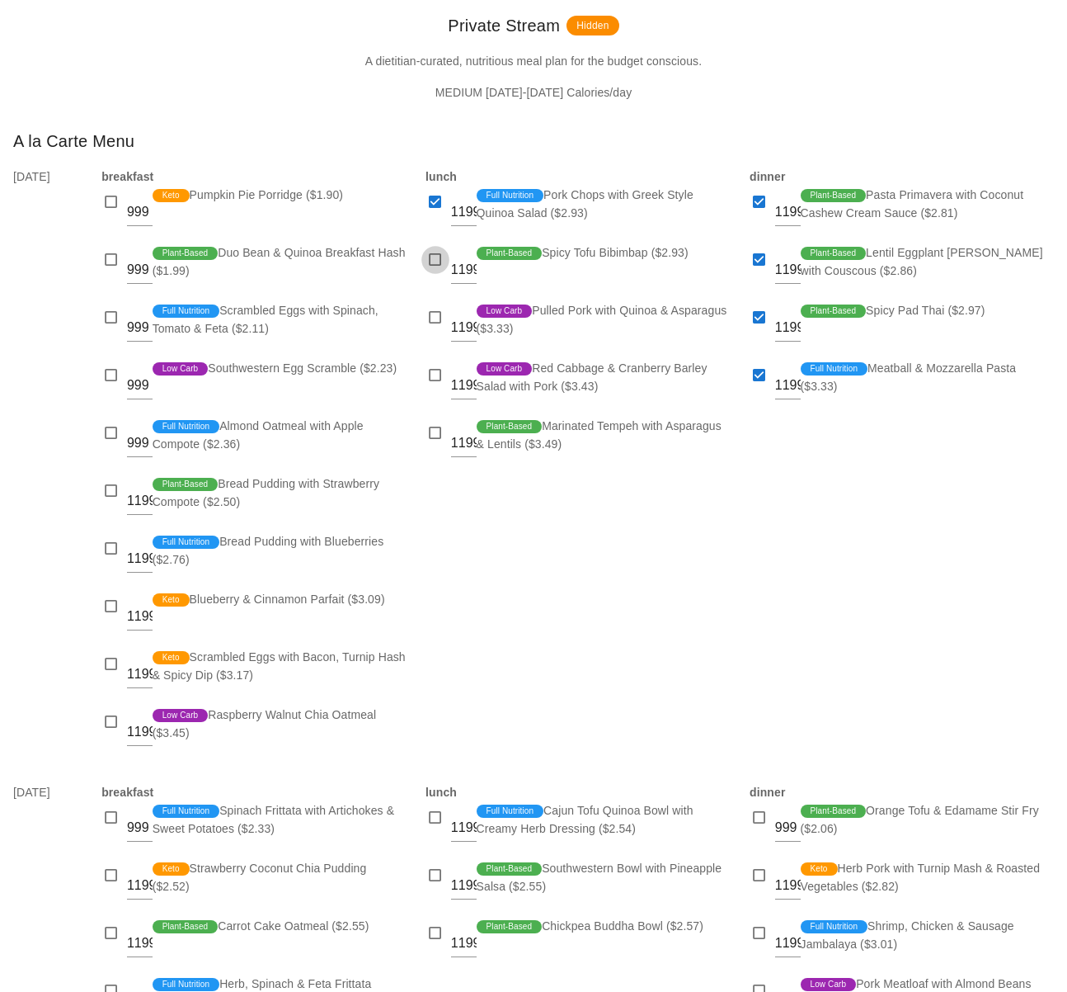
checkbox input "true"
click at [429, 313] on div at bounding box center [435, 317] width 23 height 23
checkbox input "true"
drag, startPoint x: 440, startPoint y: 372, endPoint x: 431, endPoint y: 417, distance: 46.3
click at [440, 372] on div at bounding box center [435, 375] width 23 height 23
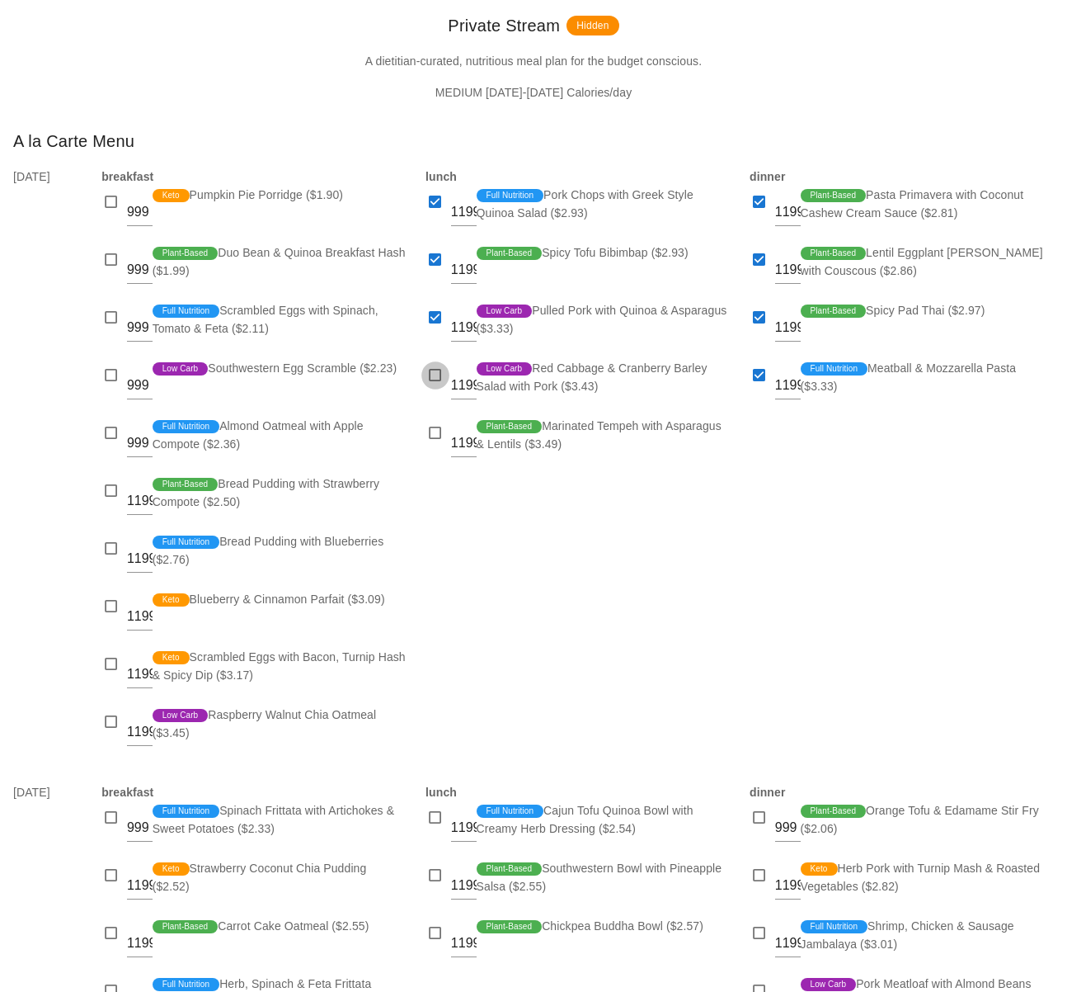
checkbox input "true"
click at [428, 431] on div at bounding box center [435, 433] width 23 height 23
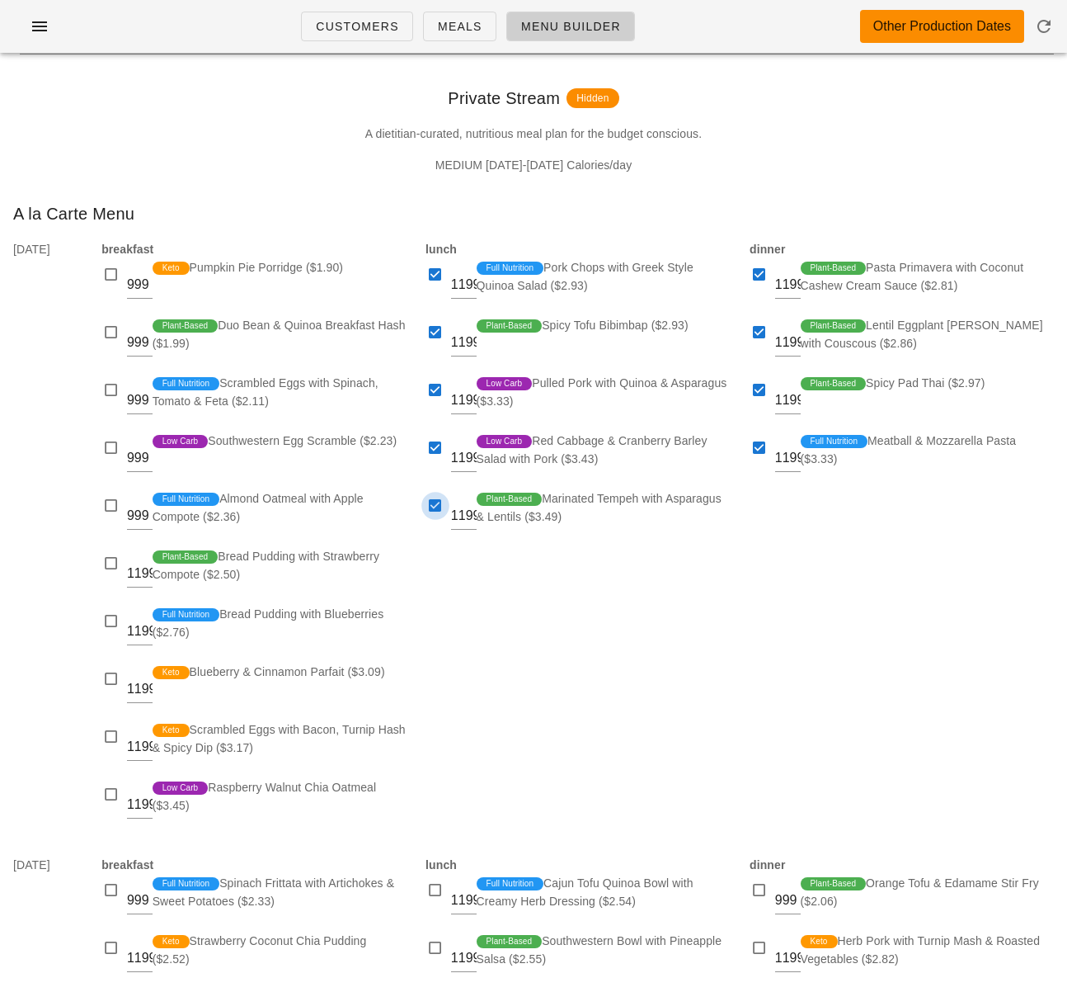
scroll to position [250, 0]
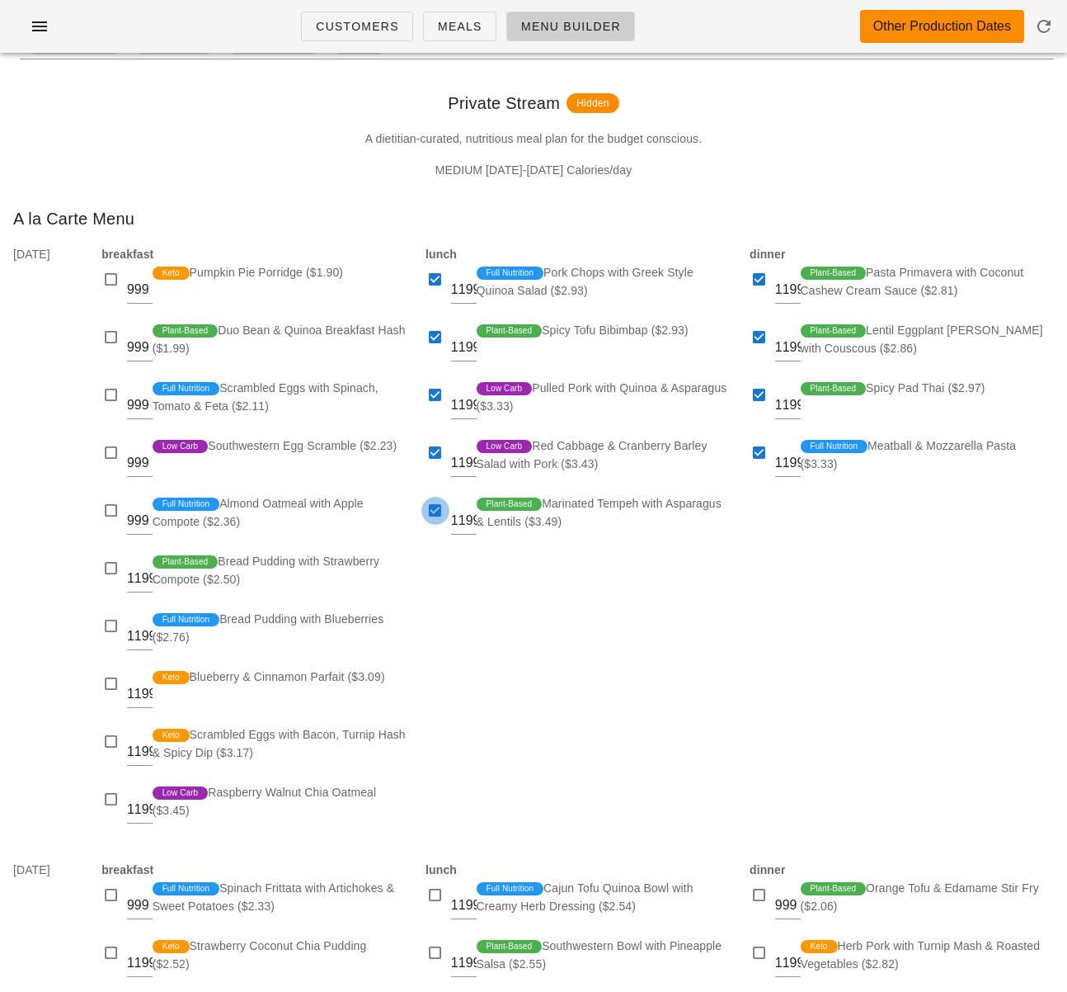
click at [441, 502] on div at bounding box center [435, 510] width 23 height 23
checkbox input "false"
click at [507, 590] on div "lunch 1199 Full Nutrition Pork Chops with Greek Style Quinoa Salad ($2.93) 1199…" at bounding box center [578, 542] width 324 height 615
click at [441, 453] on div at bounding box center [435, 452] width 23 height 23
checkbox input "false"
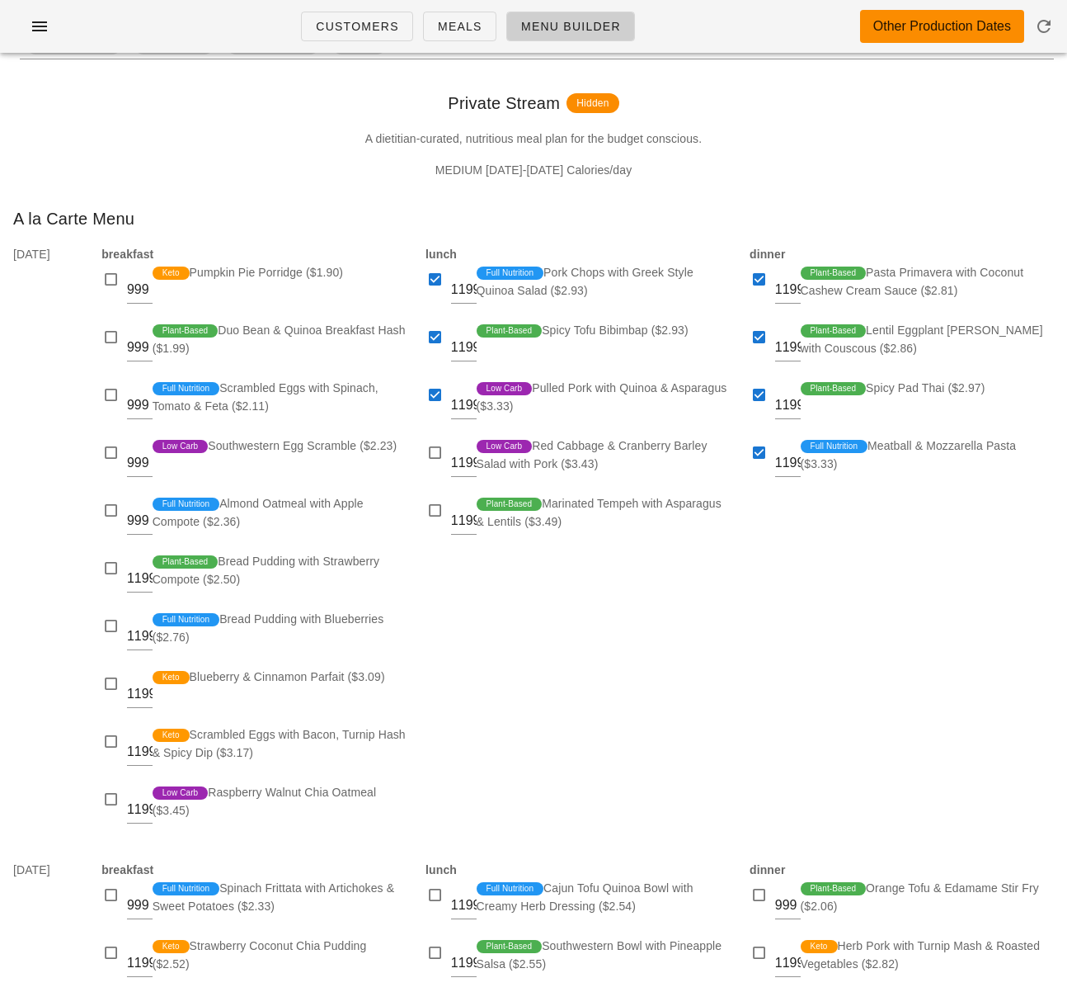
drag, startPoint x: 561, startPoint y: 560, endPoint x: 543, endPoint y: 553, distance: 19.6
click at [561, 560] on div "lunch 1199 Full Nutrition Pork Chops with Greek Style Quinoa Salad ($2.93) 1199…" at bounding box center [578, 542] width 324 height 615
click at [444, 511] on div at bounding box center [435, 510] width 23 height 23
checkbox input "true"
click at [629, 579] on div "lunch 1199 Full Nutrition Pork Chops with Greek Style Quinoa Salad ($2.93) 1199…" at bounding box center [578, 542] width 324 height 615
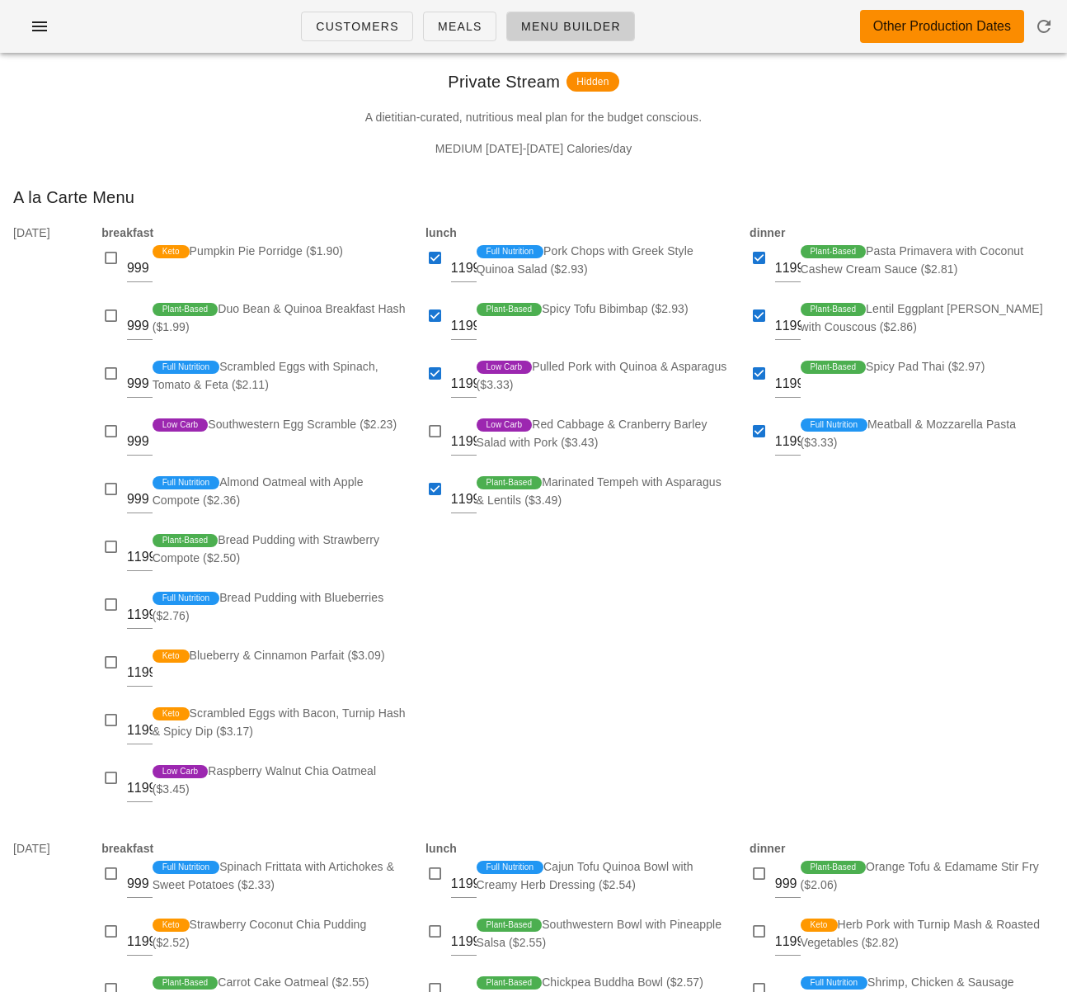
scroll to position [275, 0]
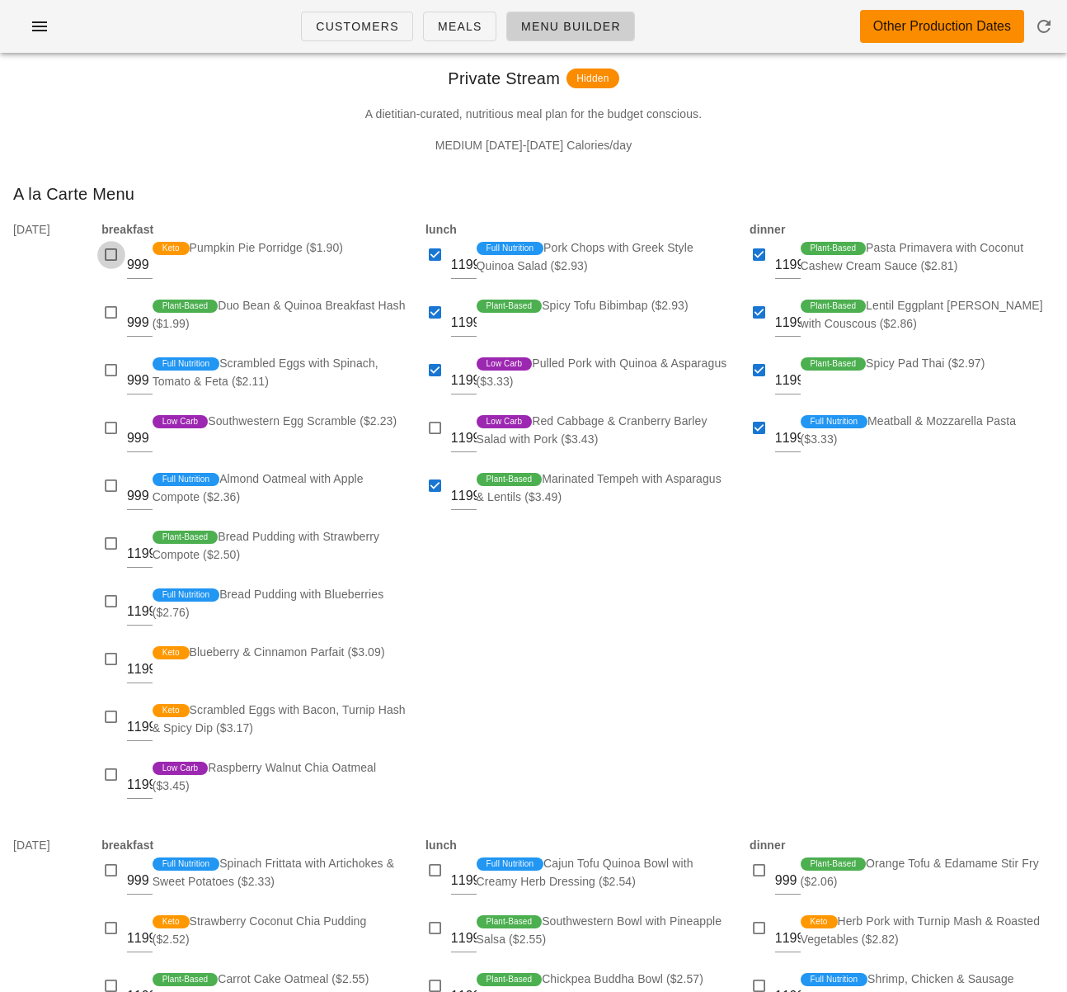
click at [111, 249] on div at bounding box center [111, 254] width 23 height 23
checkbox input "true"
click at [105, 313] on div at bounding box center [111, 312] width 23 height 23
checkbox input "true"
click at [110, 366] on div at bounding box center [111, 370] width 23 height 23
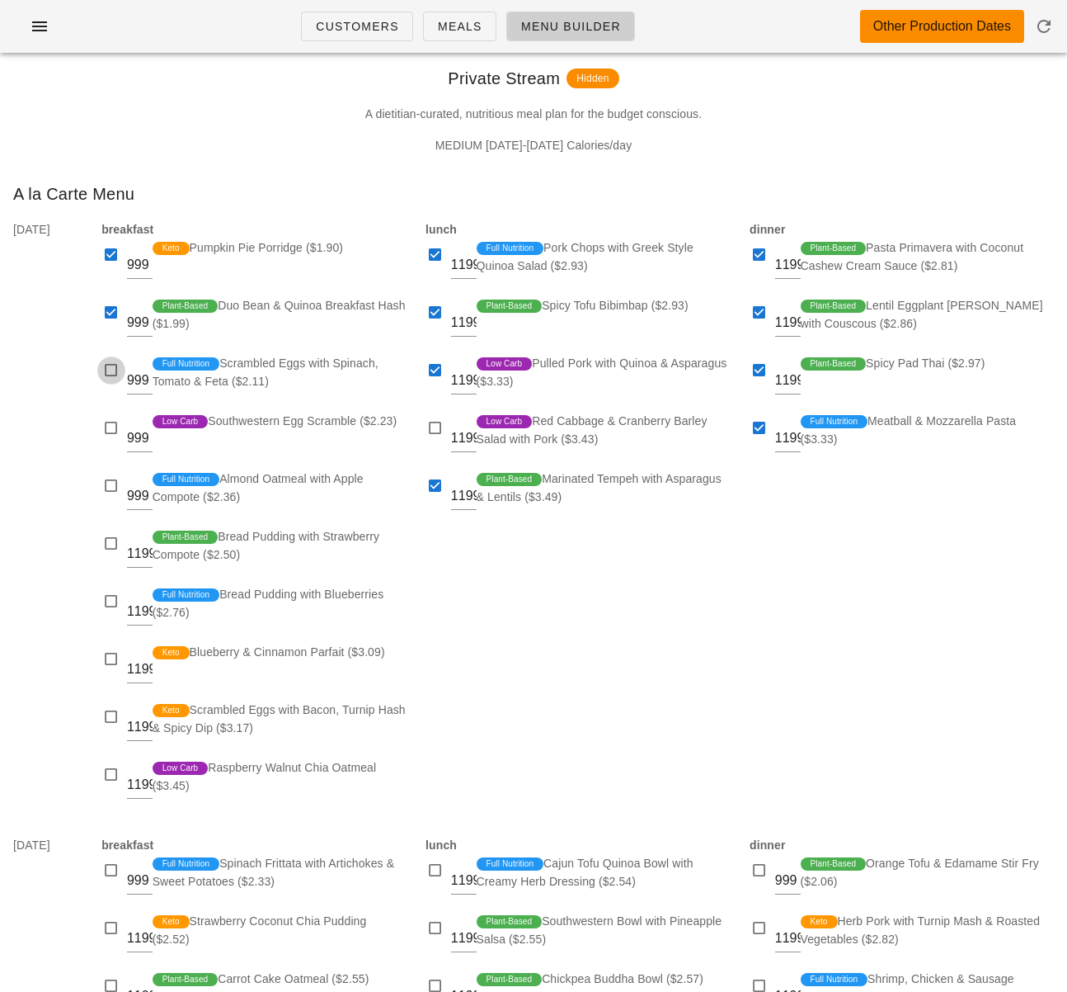
checkbox input "true"
click at [109, 489] on div at bounding box center [111, 485] width 23 height 23
checkbox input "true"
click at [111, 540] on div at bounding box center [111, 543] width 23 height 23
checkbox input "true"
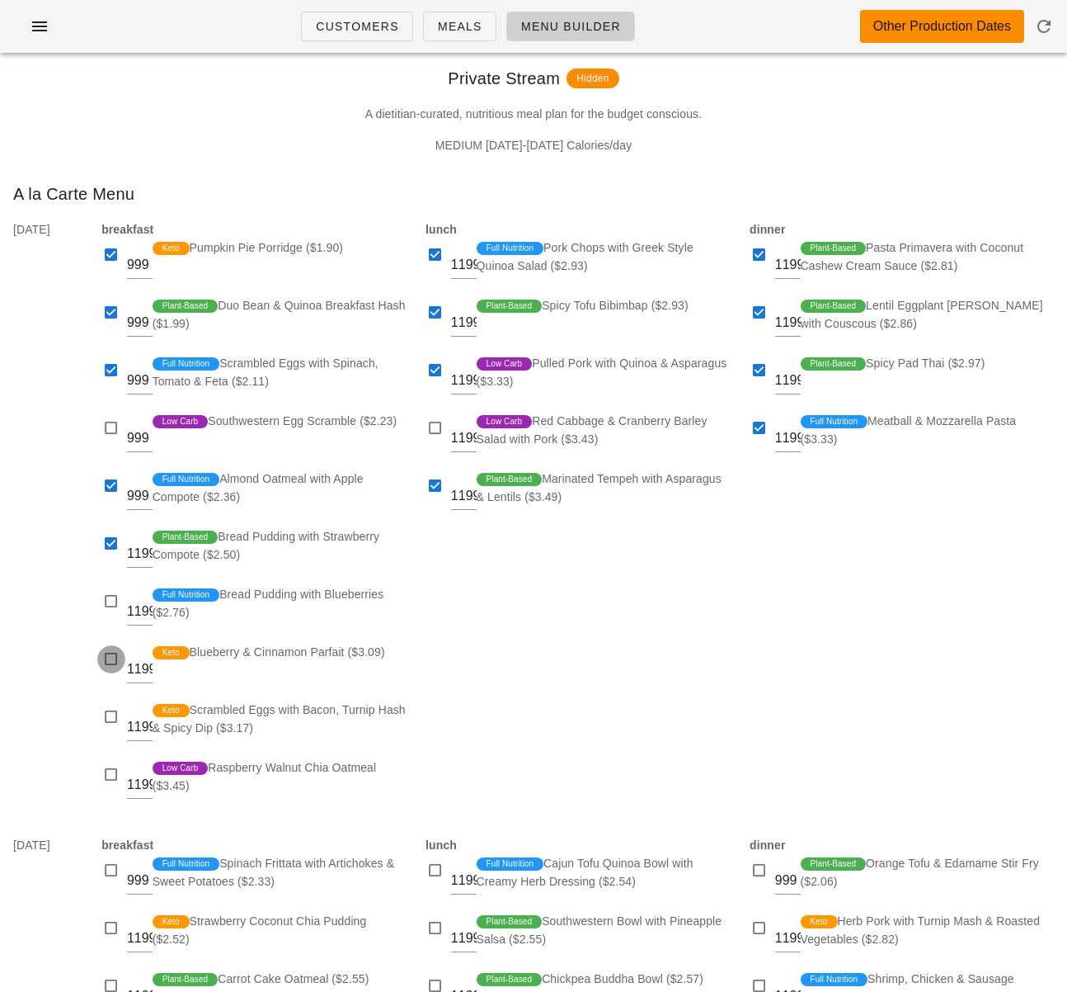
click at [102, 662] on div at bounding box center [111, 659] width 23 height 23
checkbox input "true"
click at [107, 714] on div at bounding box center [111, 716] width 23 height 23
checkbox input "true"
click at [111, 785] on div at bounding box center [111, 774] width 23 height 23
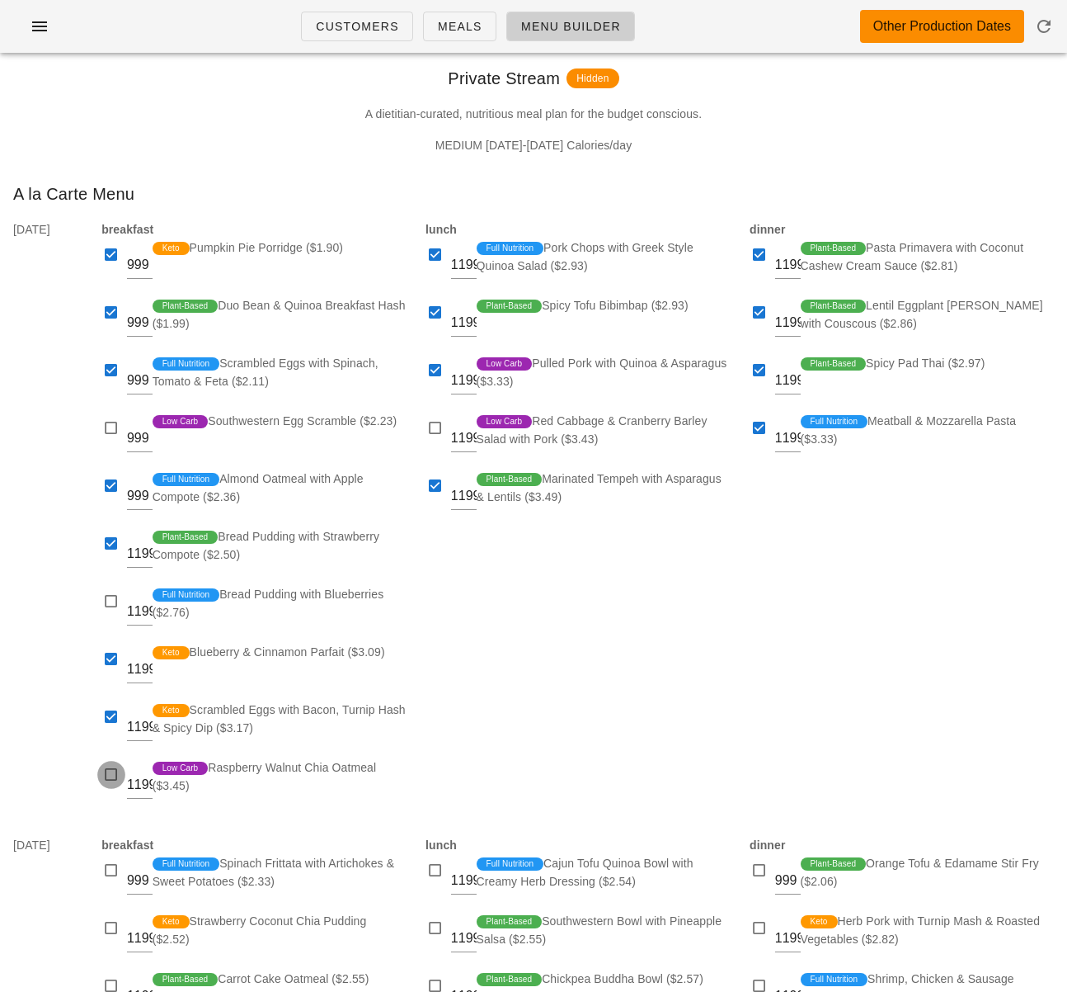
checkbox input "true"
drag, startPoint x: 654, startPoint y: 572, endPoint x: 635, endPoint y: 538, distance: 38.8
click at [652, 569] on div "lunch 1199 Full Nutrition Pork Chops with Greek Style Quinoa Salad ($2.93) 1199…" at bounding box center [578, 517] width 324 height 615
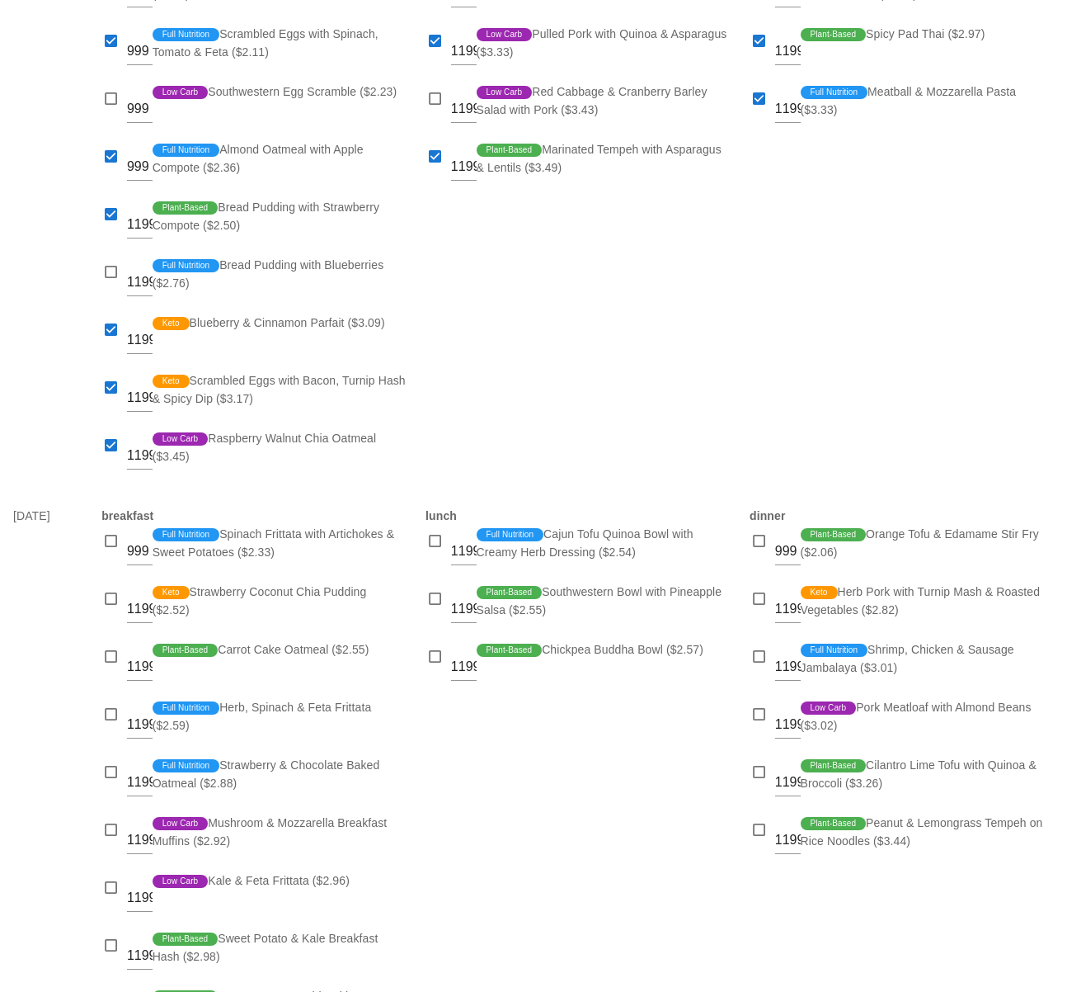
scroll to position [728, 0]
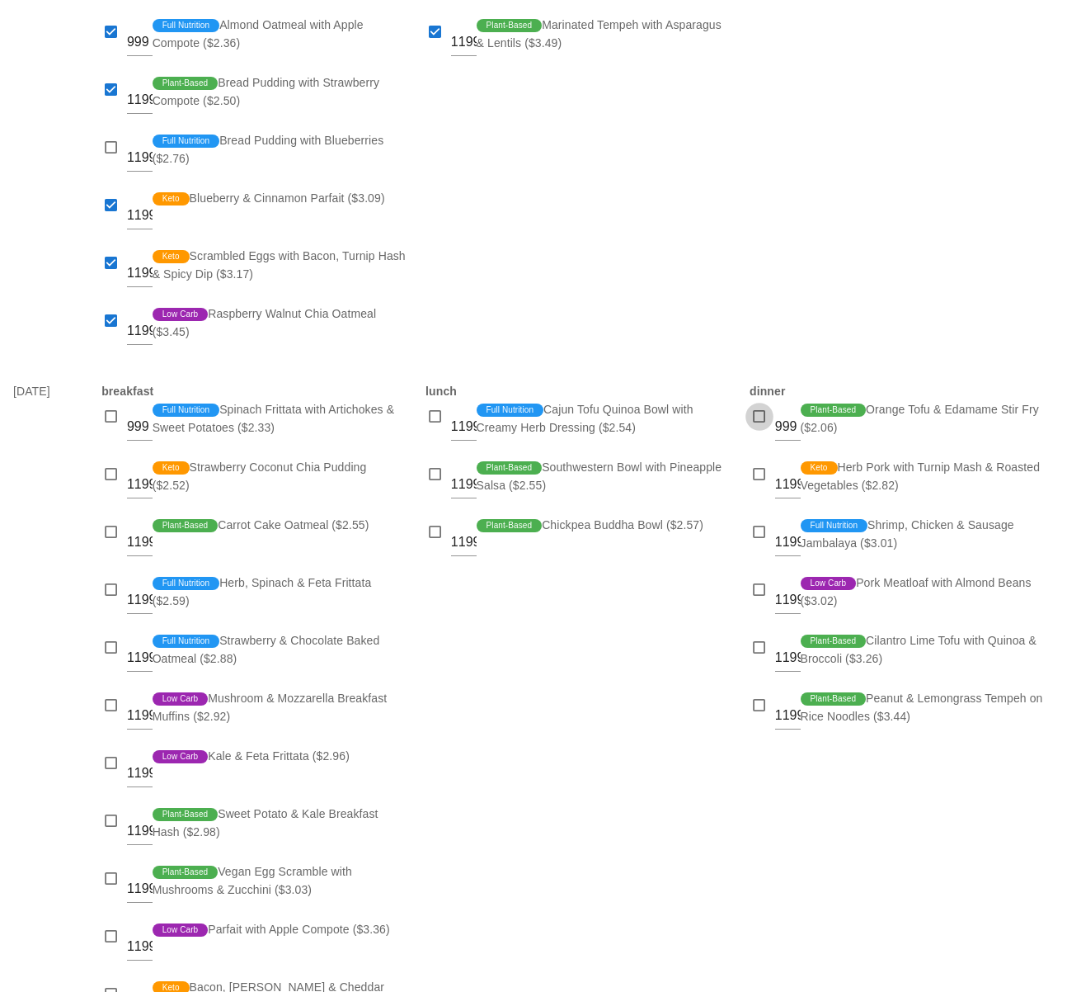
click at [763, 413] on div at bounding box center [759, 416] width 23 height 23
checkbox input "true"
click at [754, 474] on div at bounding box center [759, 474] width 23 height 23
checkbox input "true"
click at [758, 526] on div at bounding box center [759, 532] width 23 height 23
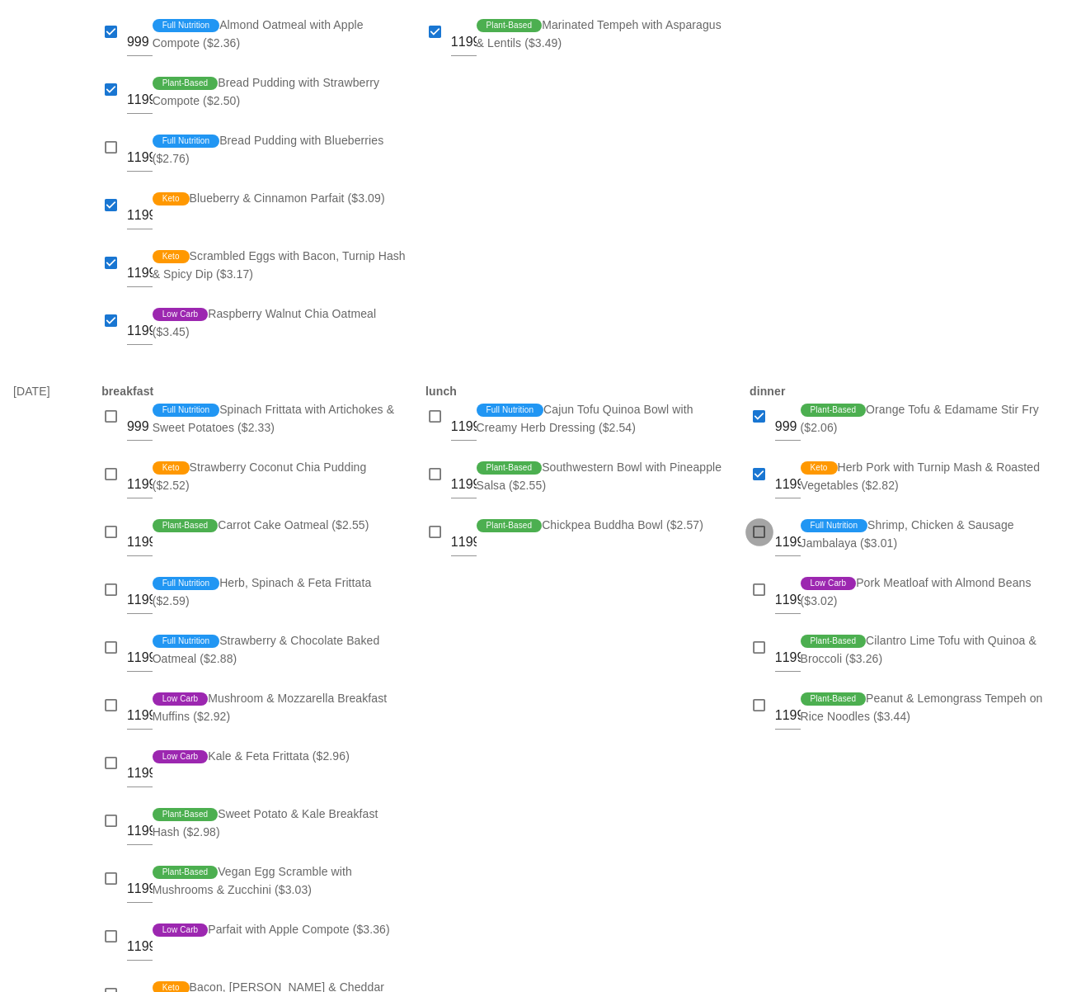
checkbox input "true"
click at [754, 587] on div at bounding box center [759, 589] width 23 height 23
checkbox input "true"
click at [756, 638] on div at bounding box center [759, 647] width 23 height 23
checkbox input "true"
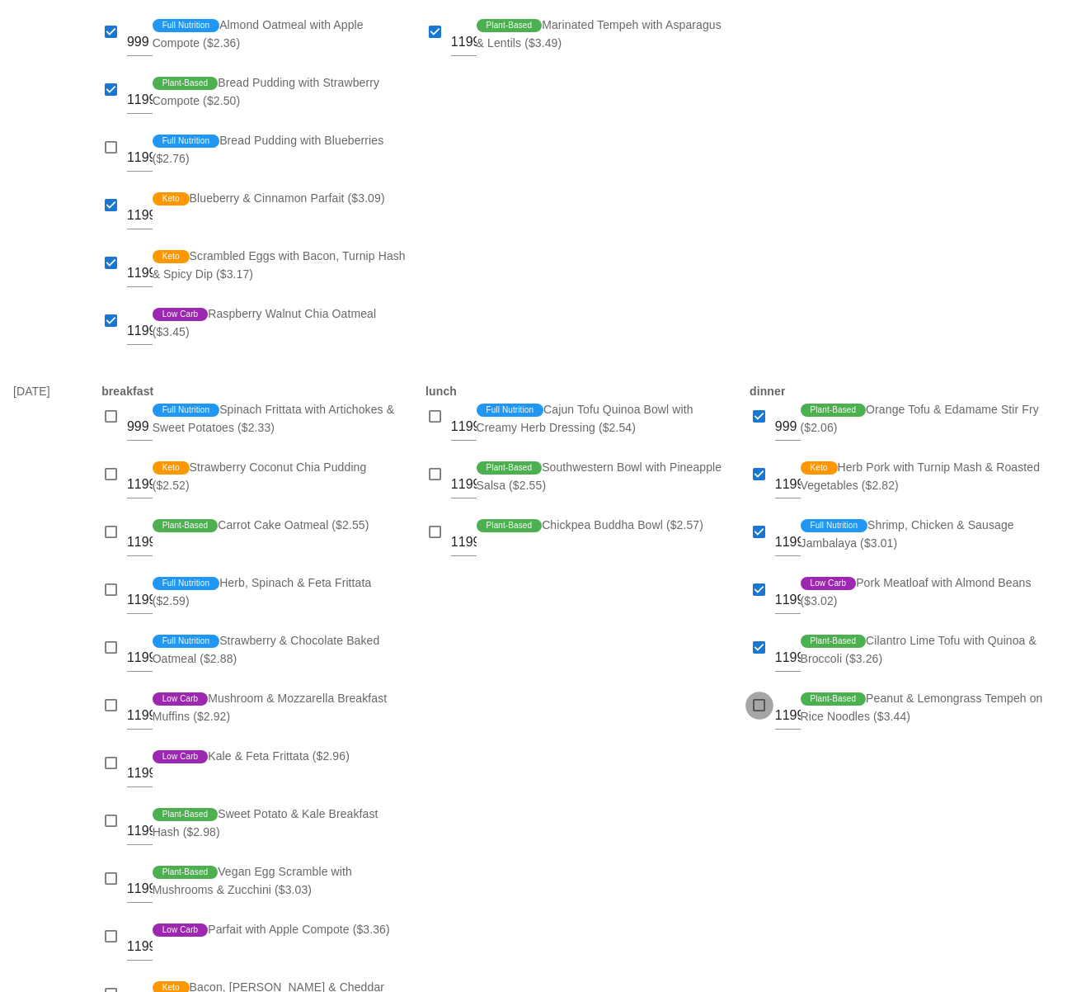
click at [756, 703] on div at bounding box center [759, 705] width 23 height 23
checkbox input "true"
click at [432, 464] on div at bounding box center [435, 474] width 23 height 23
checkbox input "true"
click at [439, 546] on div at bounding box center [439, 551] width 26 height 12
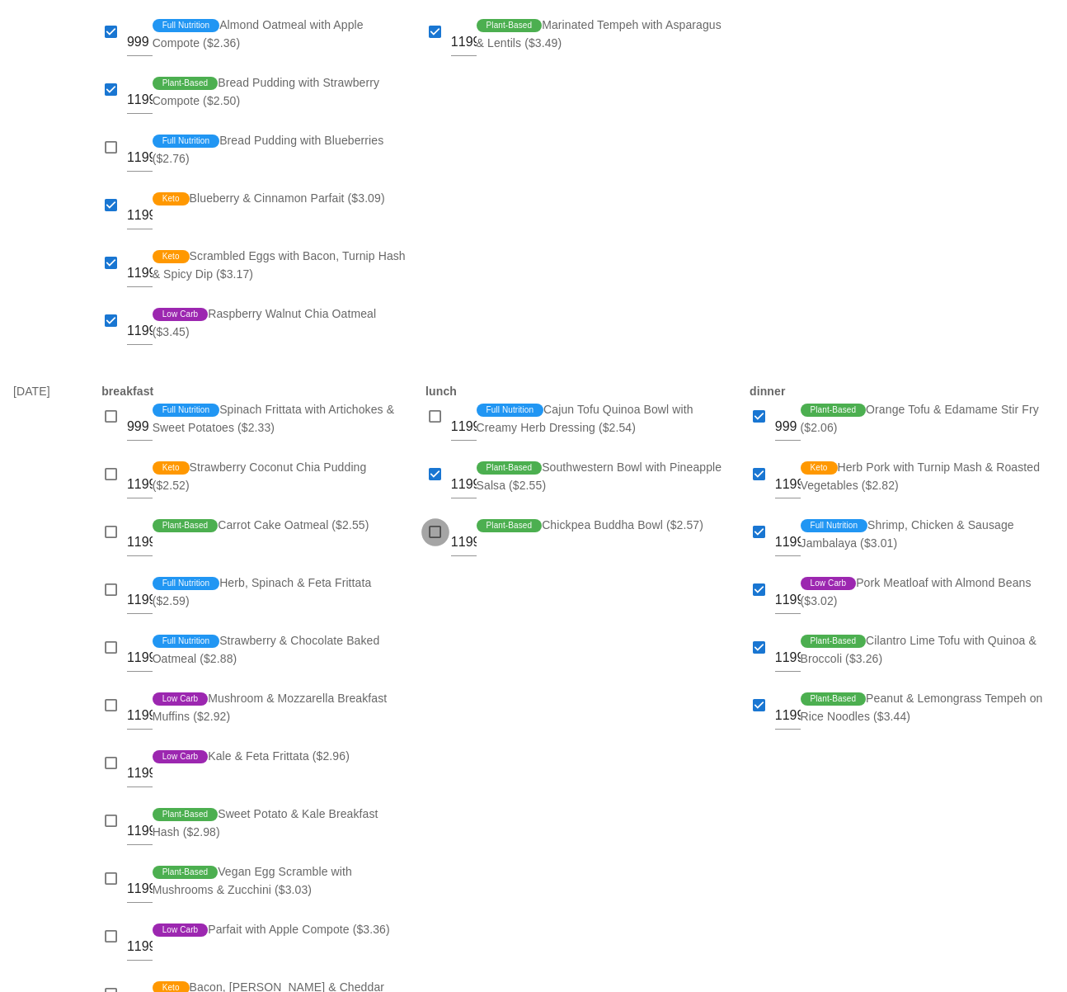
click at [439, 529] on div at bounding box center [435, 532] width 23 height 23
checkbox input "true"
click at [756, 650] on div at bounding box center [759, 647] width 23 height 23
checkbox input "false"
click at [432, 411] on div at bounding box center [435, 416] width 23 height 23
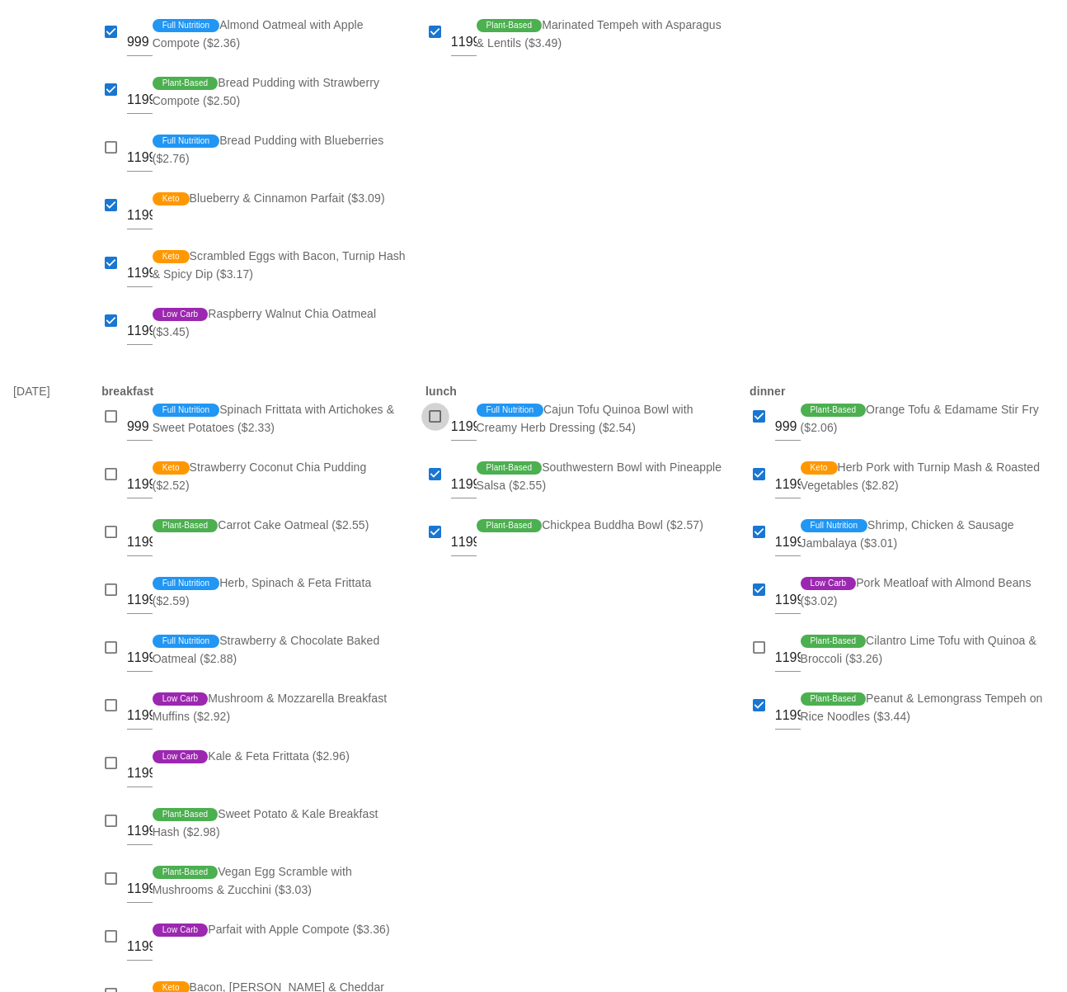
checkbox input "true"
click at [583, 654] on div "lunch 1199 Full Nutrition Cajun Tofu Quinoa Bowl with Creamy Herb Dressing ($2.…" at bounding box center [578, 708] width 324 height 673
click at [111, 416] on div at bounding box center [111, 416] width 23 height 23
checkbox input "true"
click at [106, 476] on div at bounding box center [111, 474] width 23 height 23
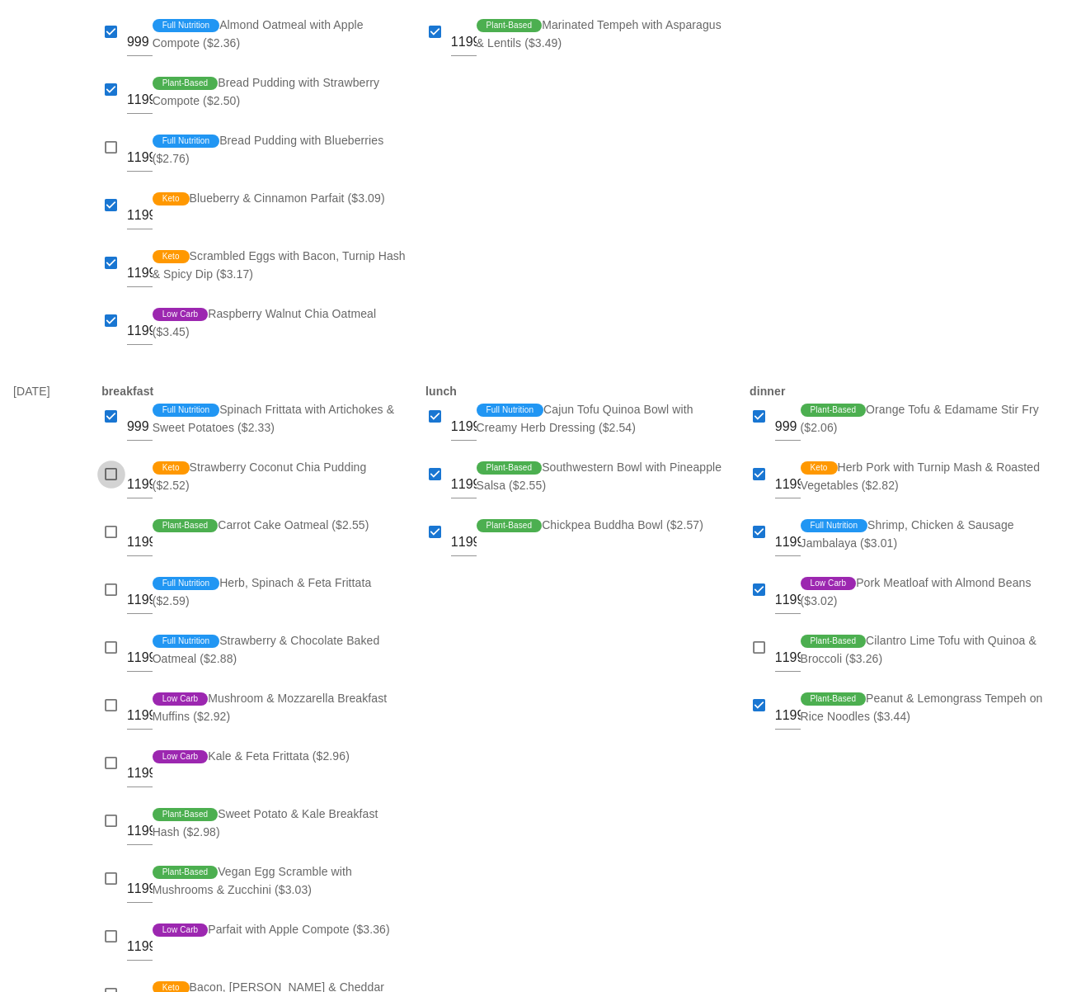
checkbox input "true"
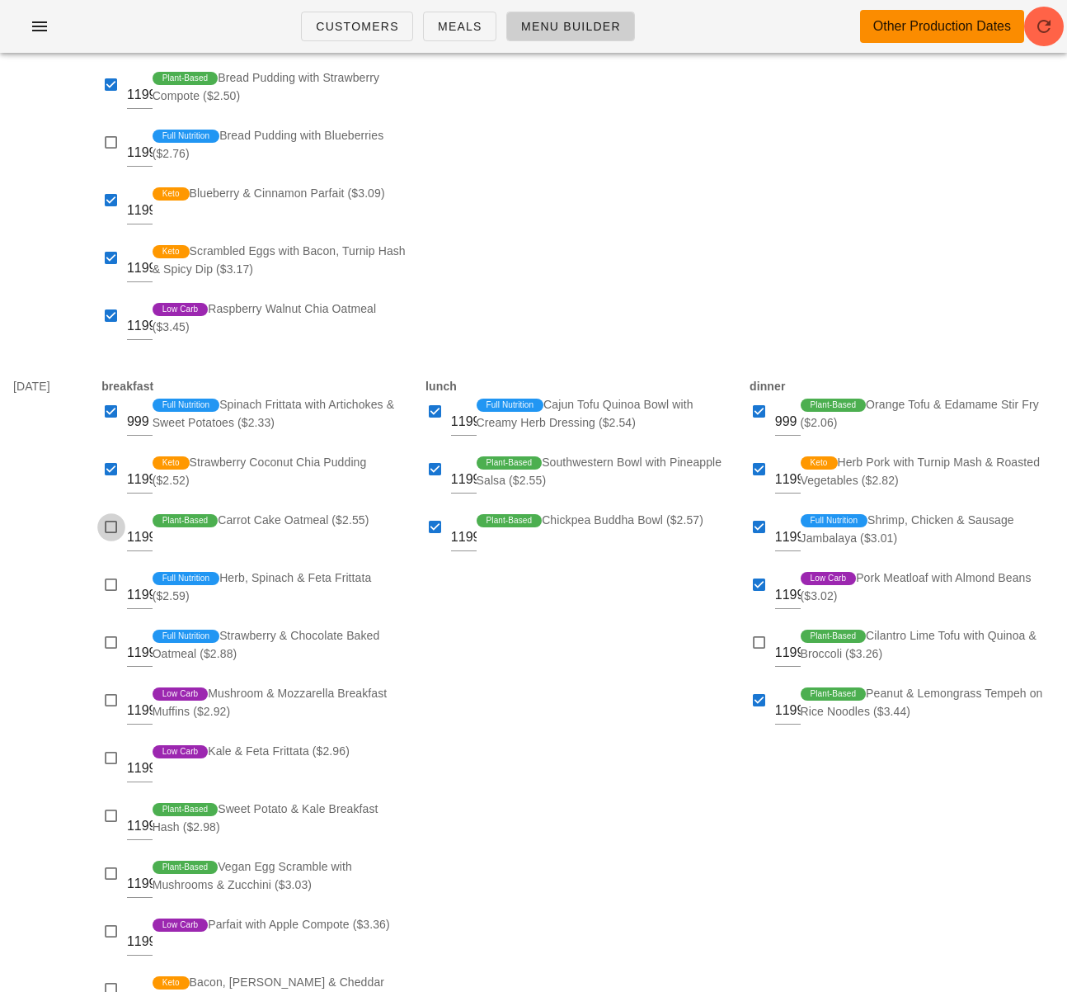
scroll to position [734, 0]
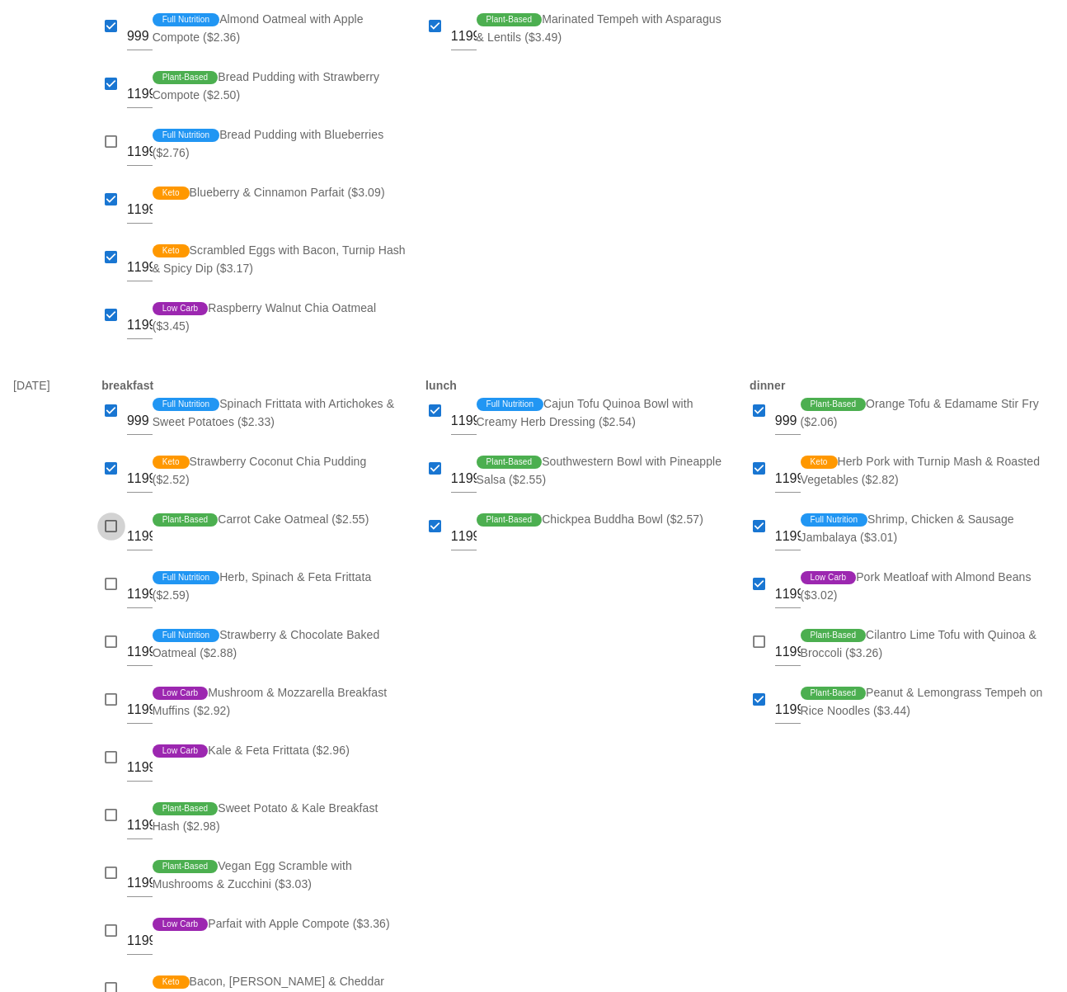
click at [115, 530] on div at bounding box center [111, 526] width 23 height 23
checkbox input "true"
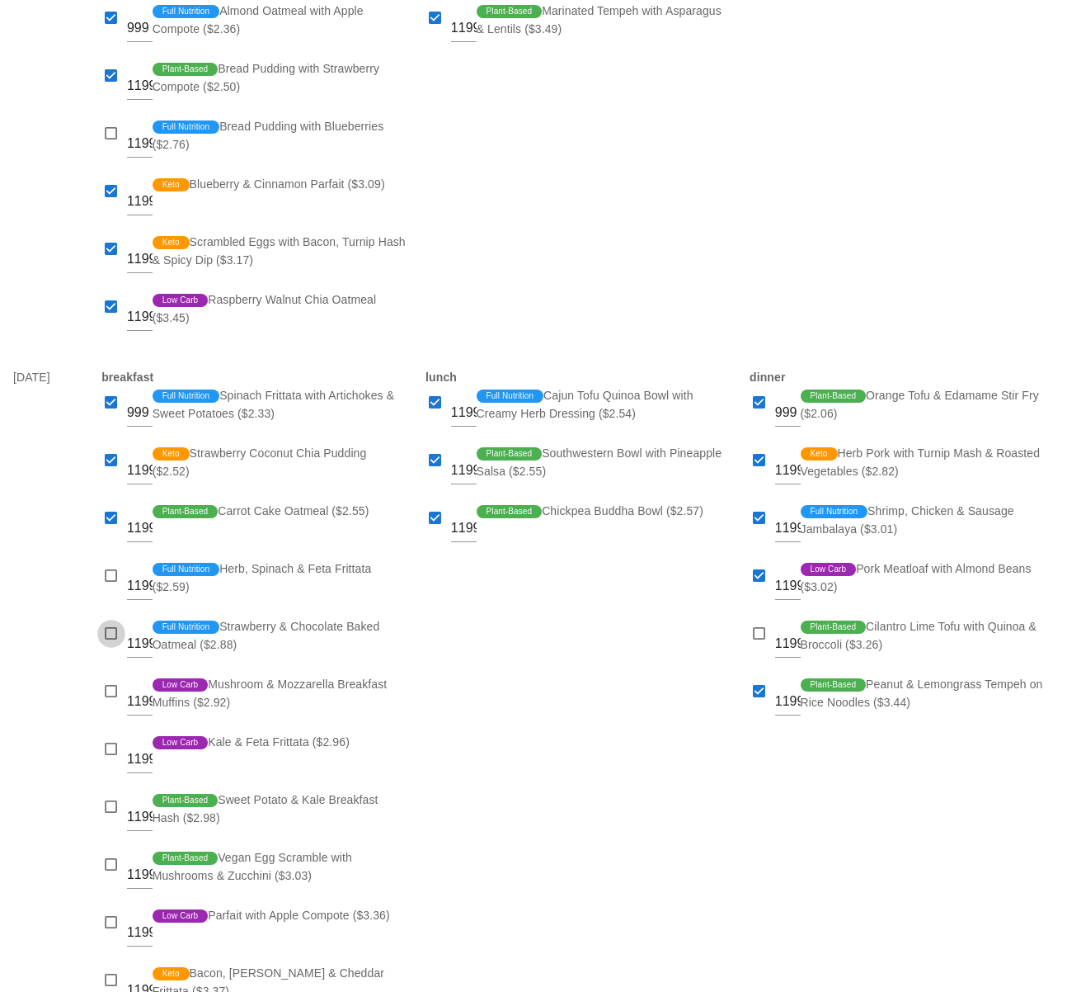
scroll to position [749, 0]
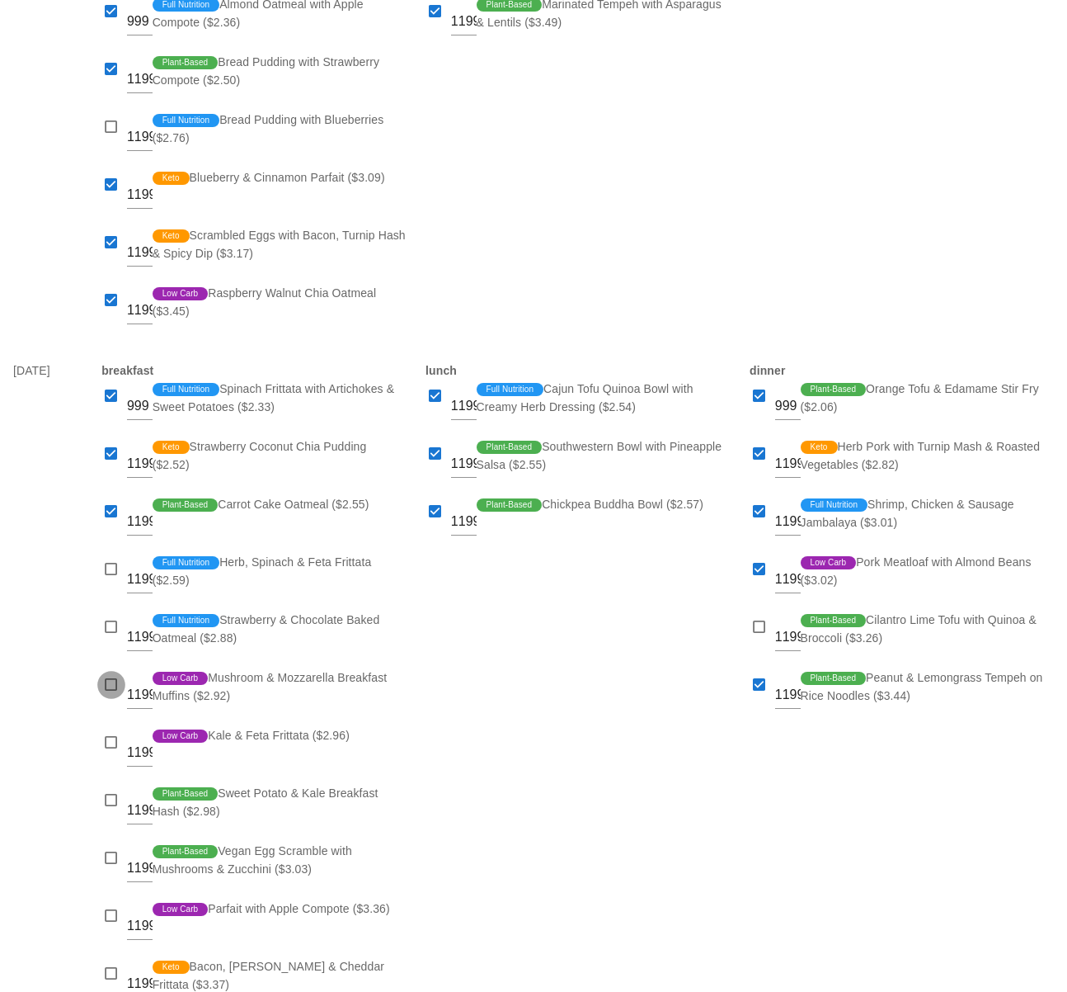
click at [115, 681] on div at bounding box center [111, 684] width 23 height 23
checkbox input "true"
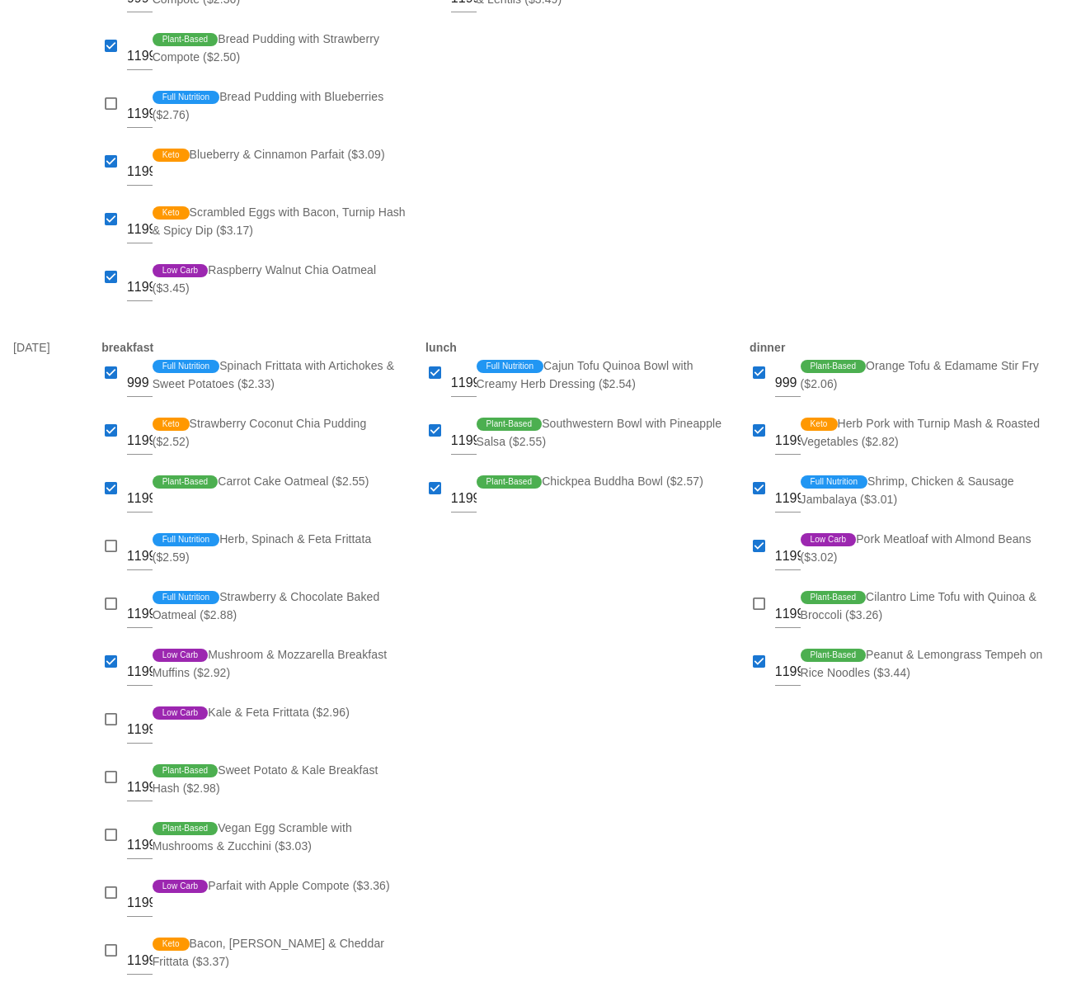
scroll to position [785, 0]
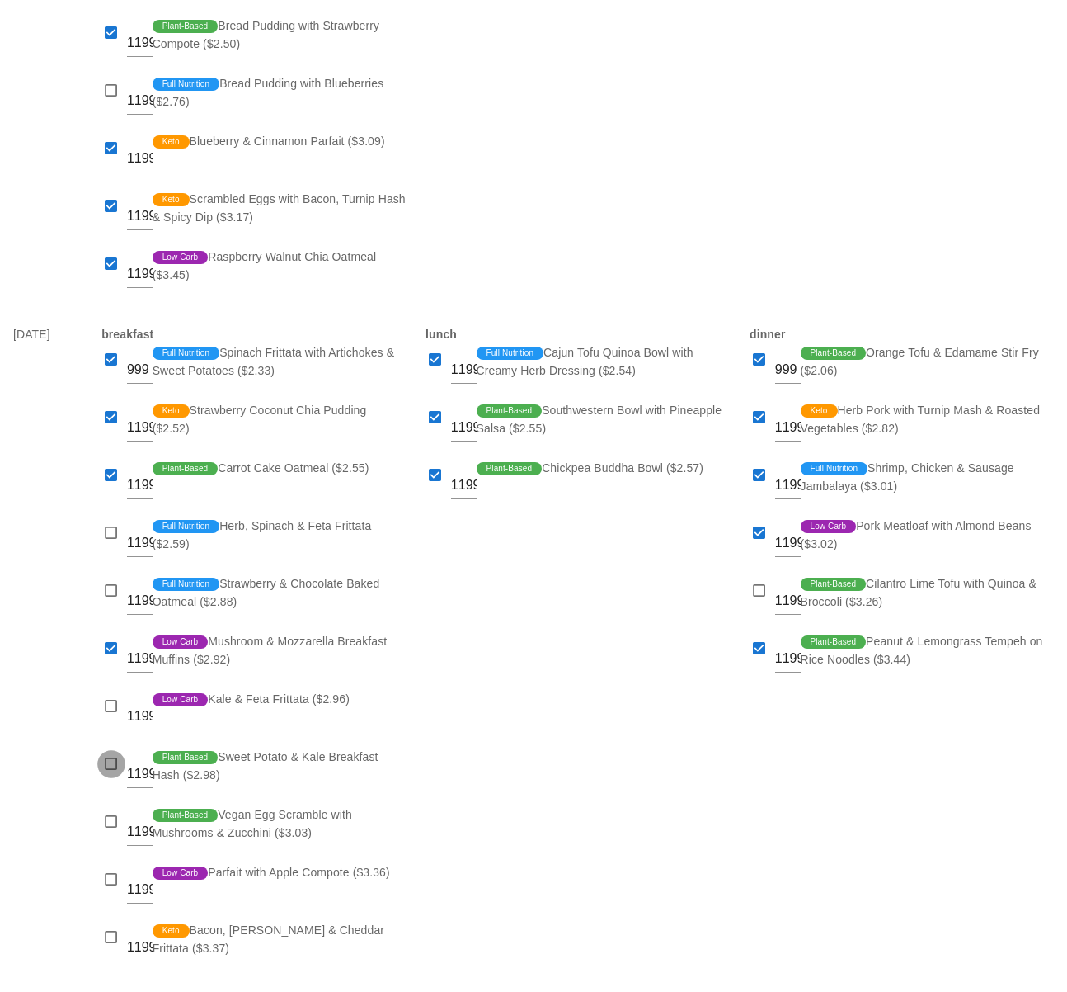
click at [110, 758] on div at bounding box center [111, 763] width 23 height 23
checkbox input "true"
click at [111, 876] on div at bounding box center [111, 879] width 23 height 23
checkbox input "true"
click at [112, 931] on div at bounding box center [111, 937] width 23 height 23
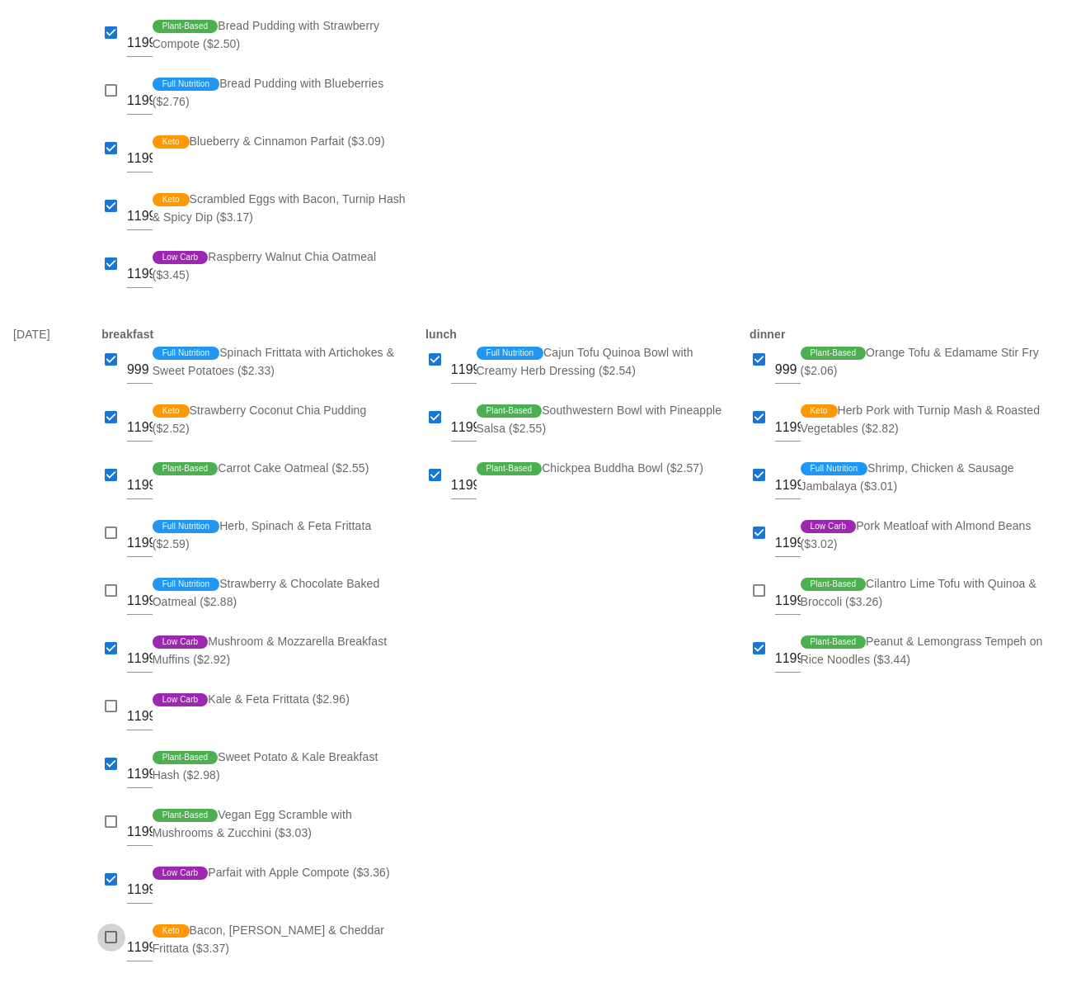
checkbox input "true"
click at [112, 823] on div at bounding box center [111, 821] width 23 height 23
checkbox input "true"
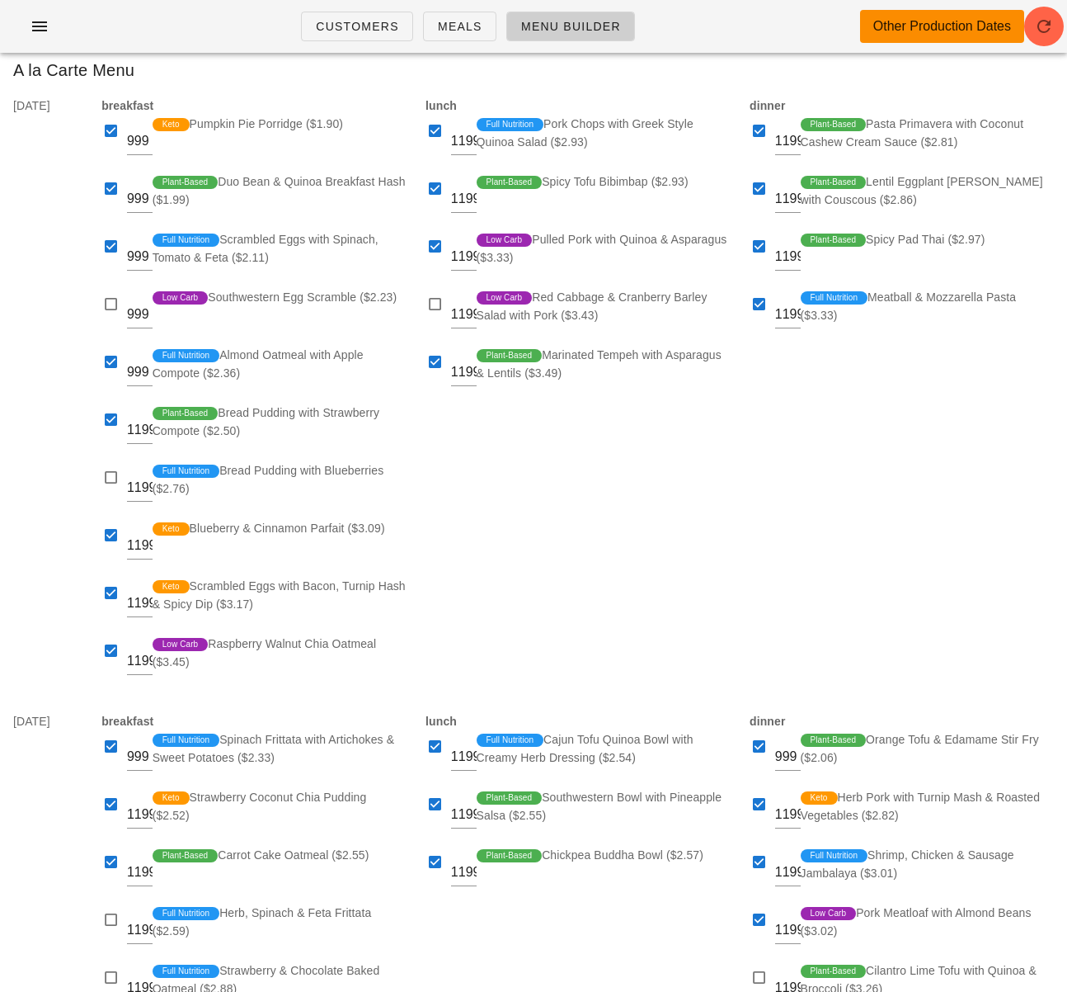
scroll to position [0, 0]
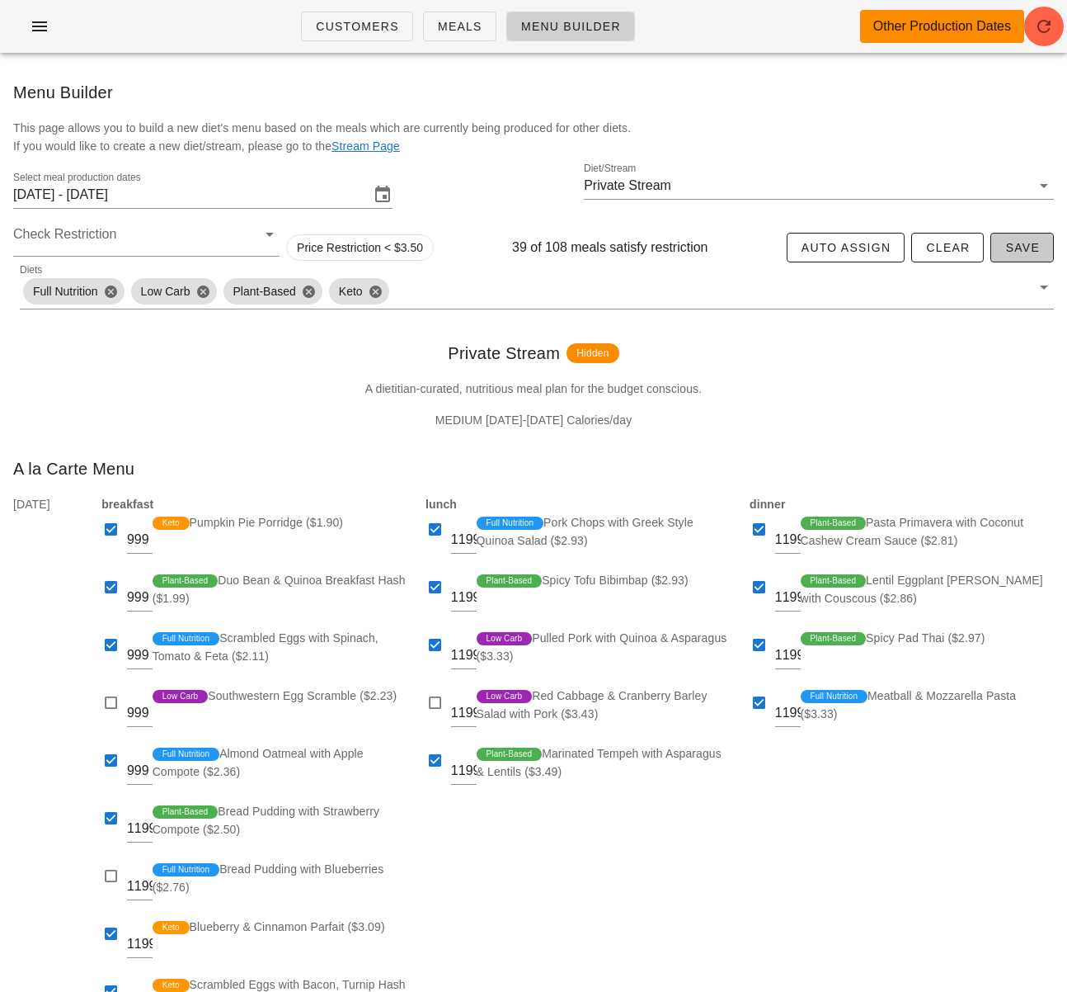
drag, startPoint x: 1014, startPoint y: 252, endPoint x: 1027, endPoint y: 256, distance: 13.8
click at [1014, 252] on span "Save" at bounding box center [1022, 247] width 35 height 13
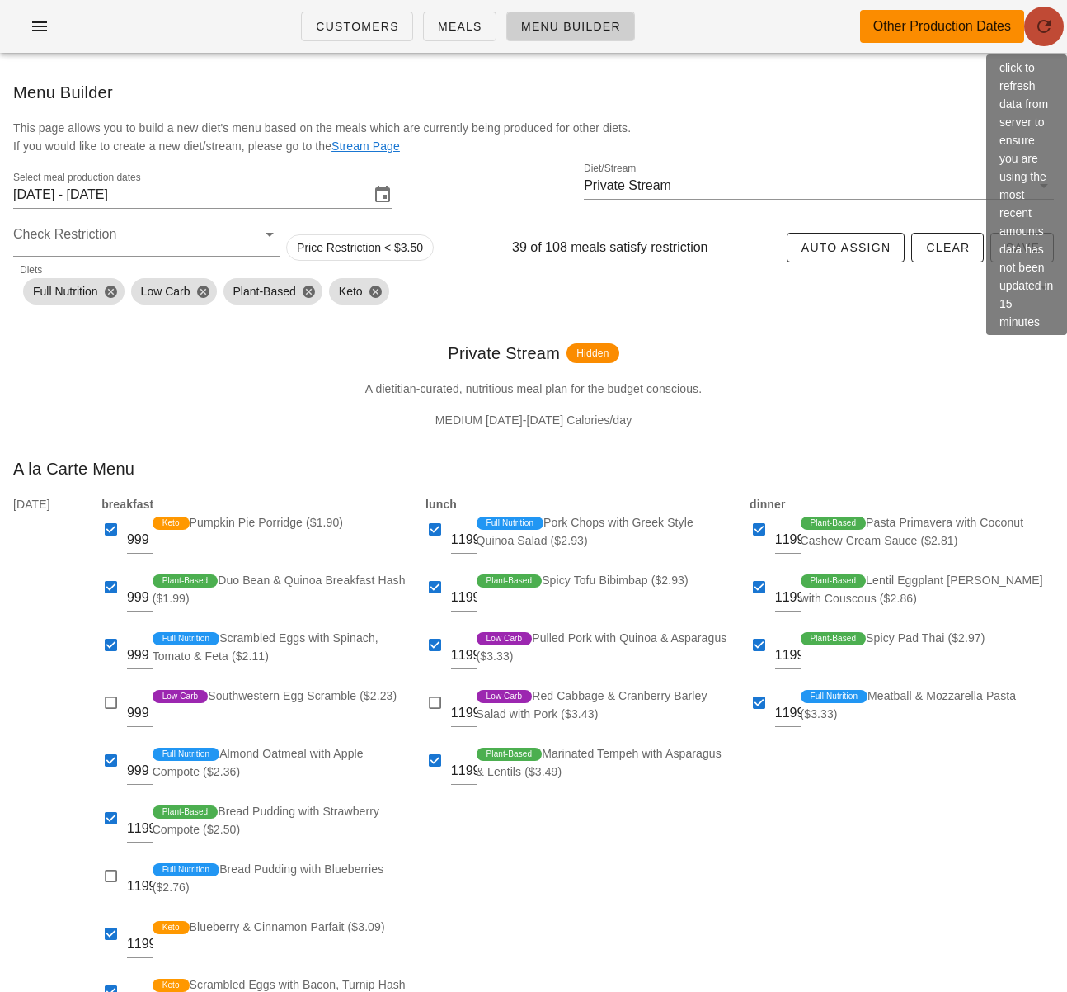
click at [1039, 31] on icon "button" at bounding box center [1044, 26] width 20 height 20
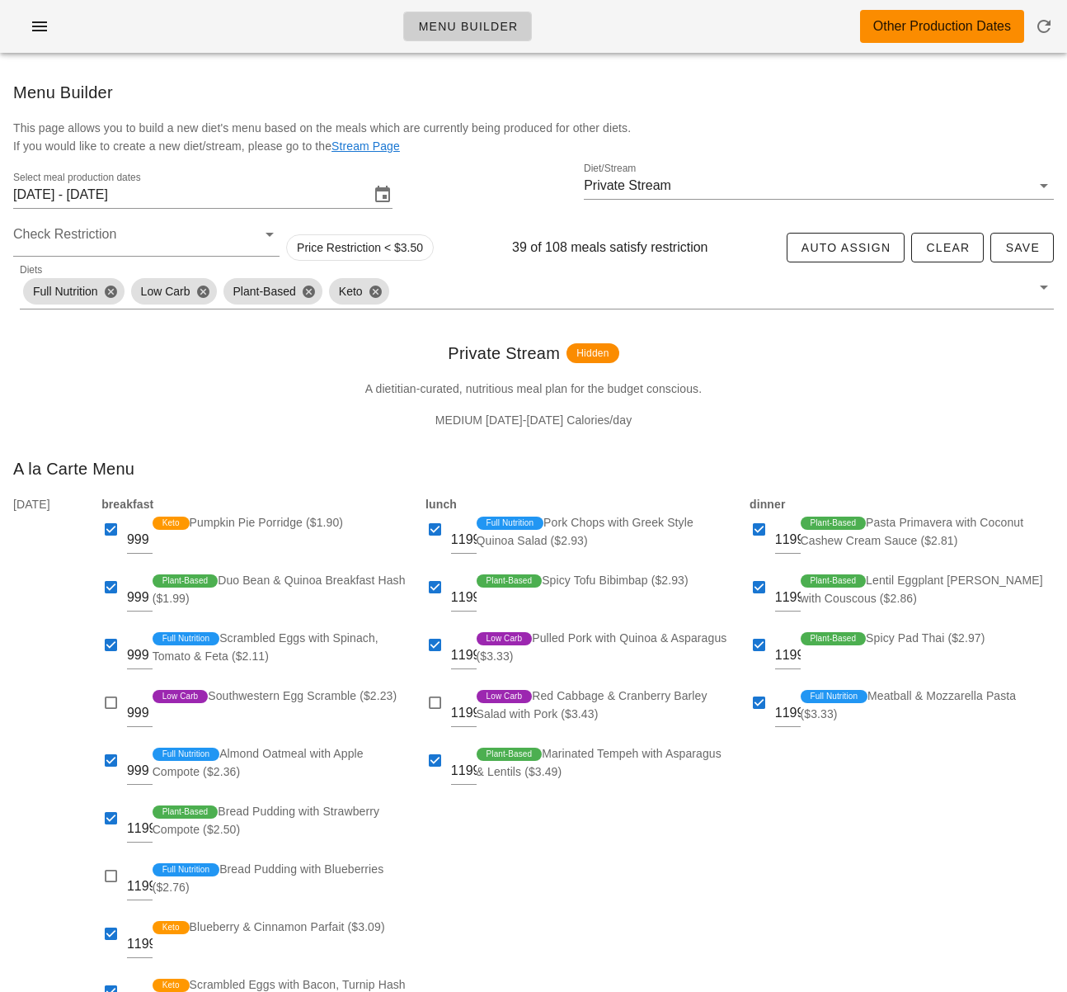
click at [186, 26] on div "Menu Builder Other Production Dates" at bounding box center [533, 26] width 1067 height 53
click at [45, 32] on icon "button" at bounding box center [40, 26] width 20 height 20
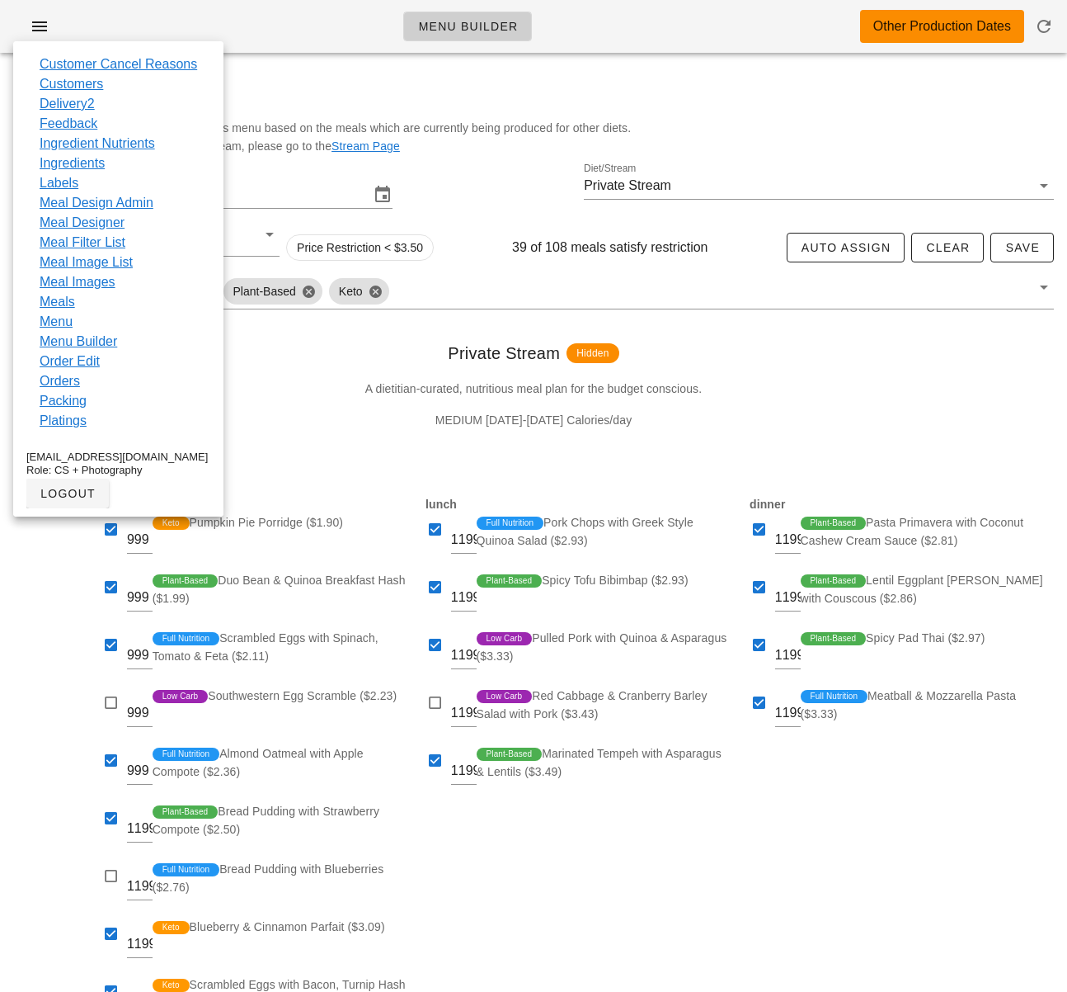
click at [247, 82] on div "Menu Builder" at bounding box center [533, 92] width 1067 height 53
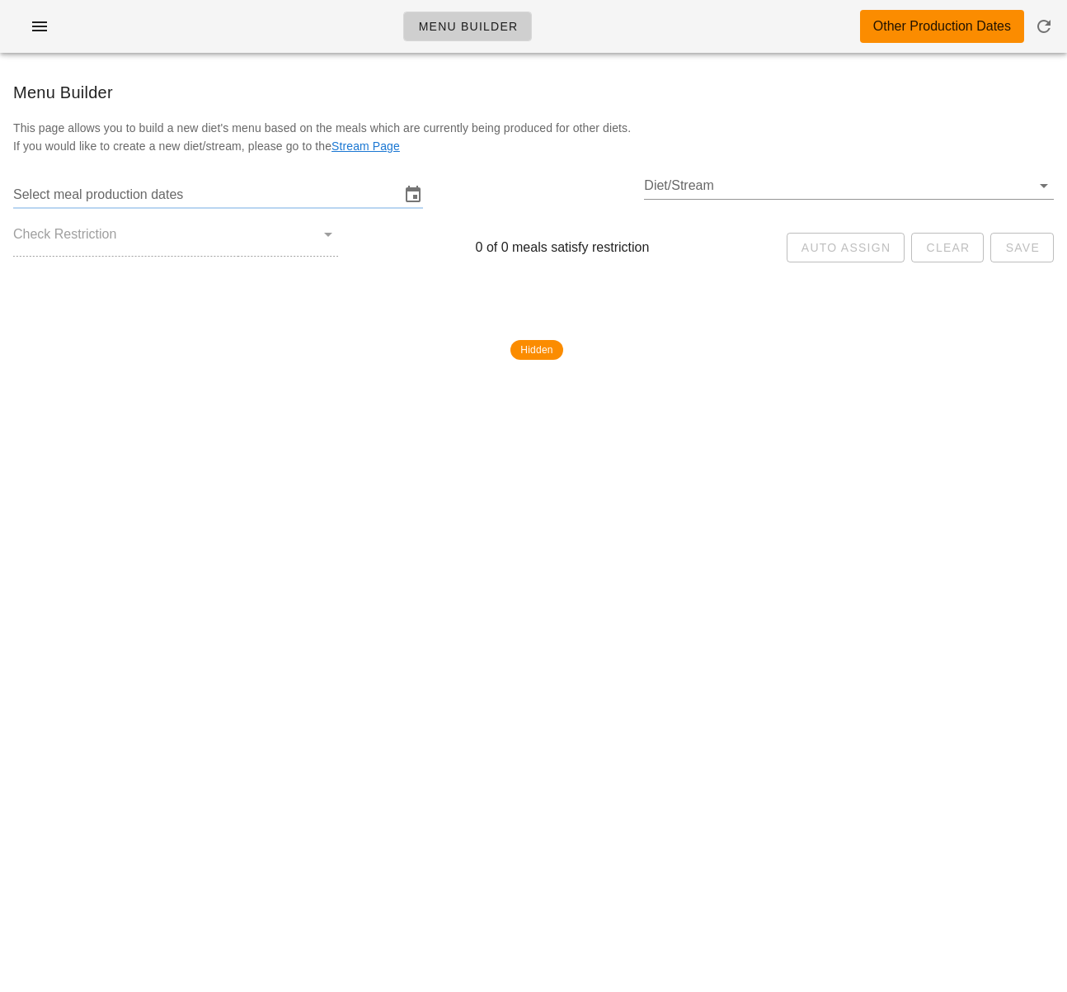
type input "[DATE] - [DATE]"
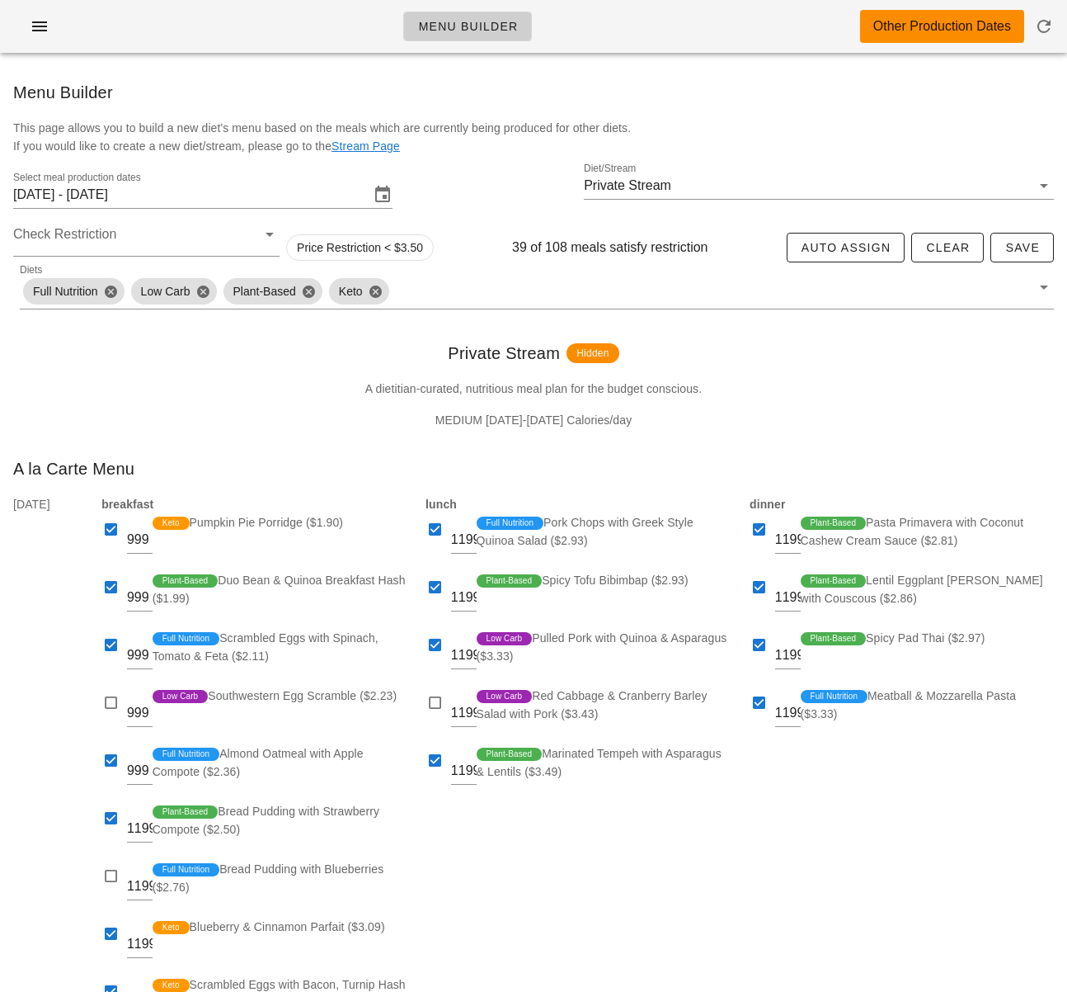
click at [59, 39] on div "Menu Builder Other Production Dates" at bounding box center [533, 26] width 1067 height 53
click at [42, 24] on icon "button" at bounding box center [40, 26] width 20 height 20
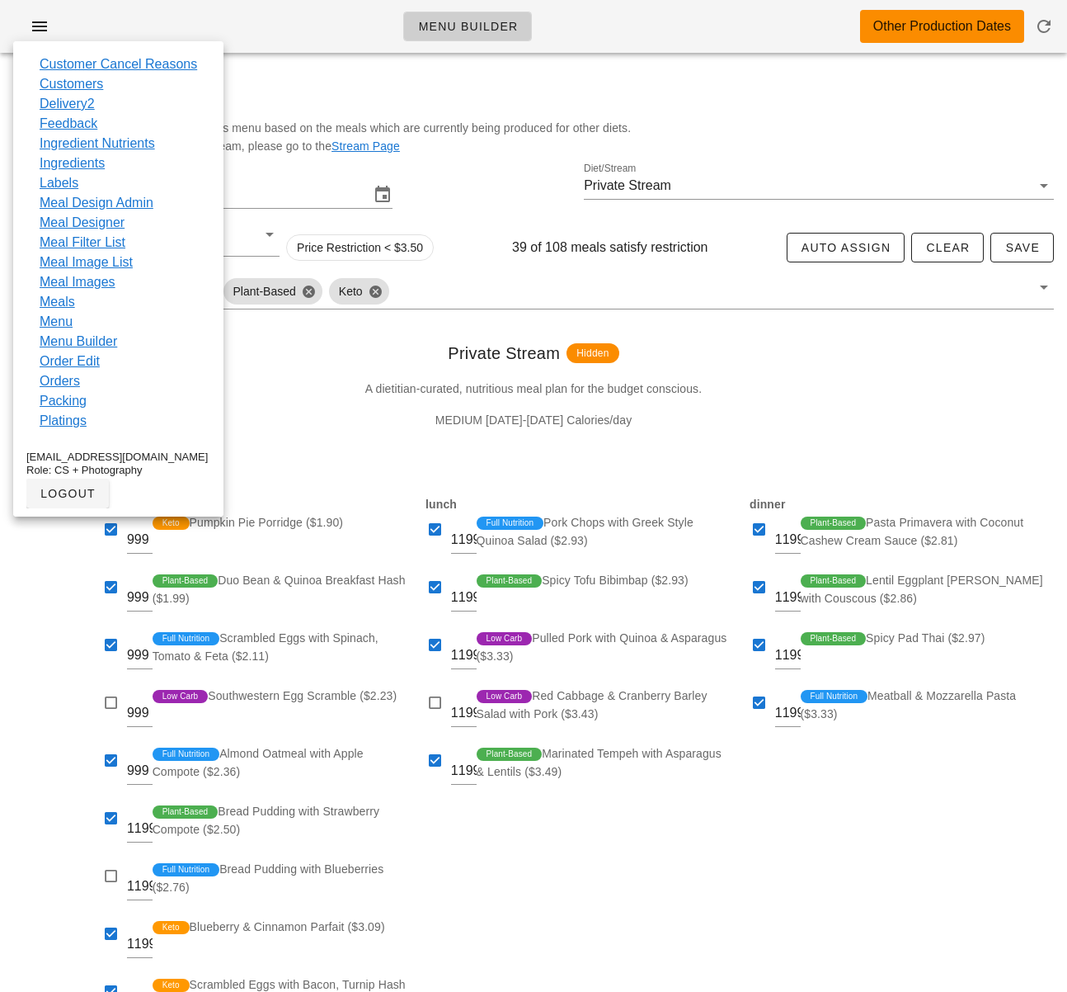
drag, startPoint x: 72, startPoint y: 81, endPoint x: 262, endPoint y: 284, distance: 278.4
click at [72, 81] on link "Customers" at bounding box center [72, 84] width 64 height 20
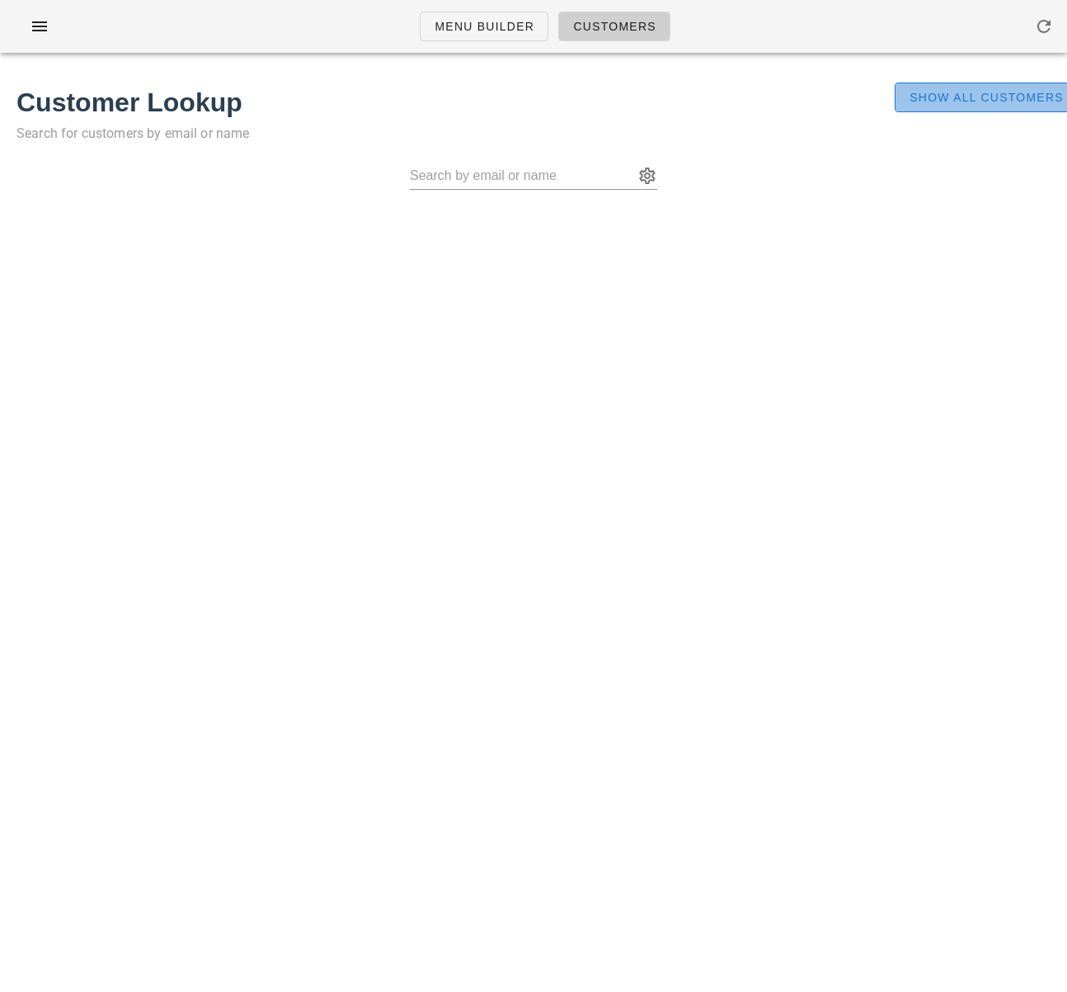
click at [920, 92] on span "Show All Customers" at bounding box center [986, 97] width 155 height 13
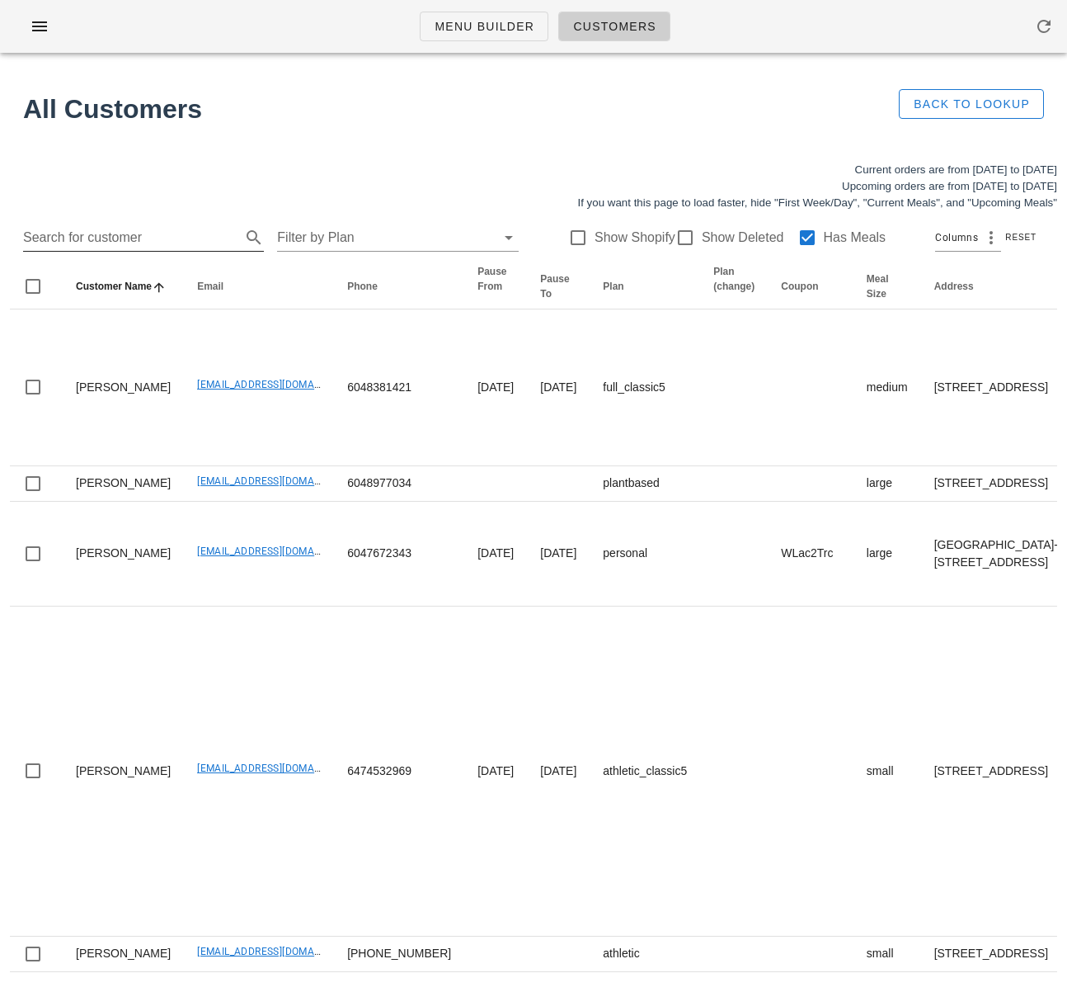
click at [91, 247] on input "Search for customer" at bounding box center [130, 237] width 214 height 26
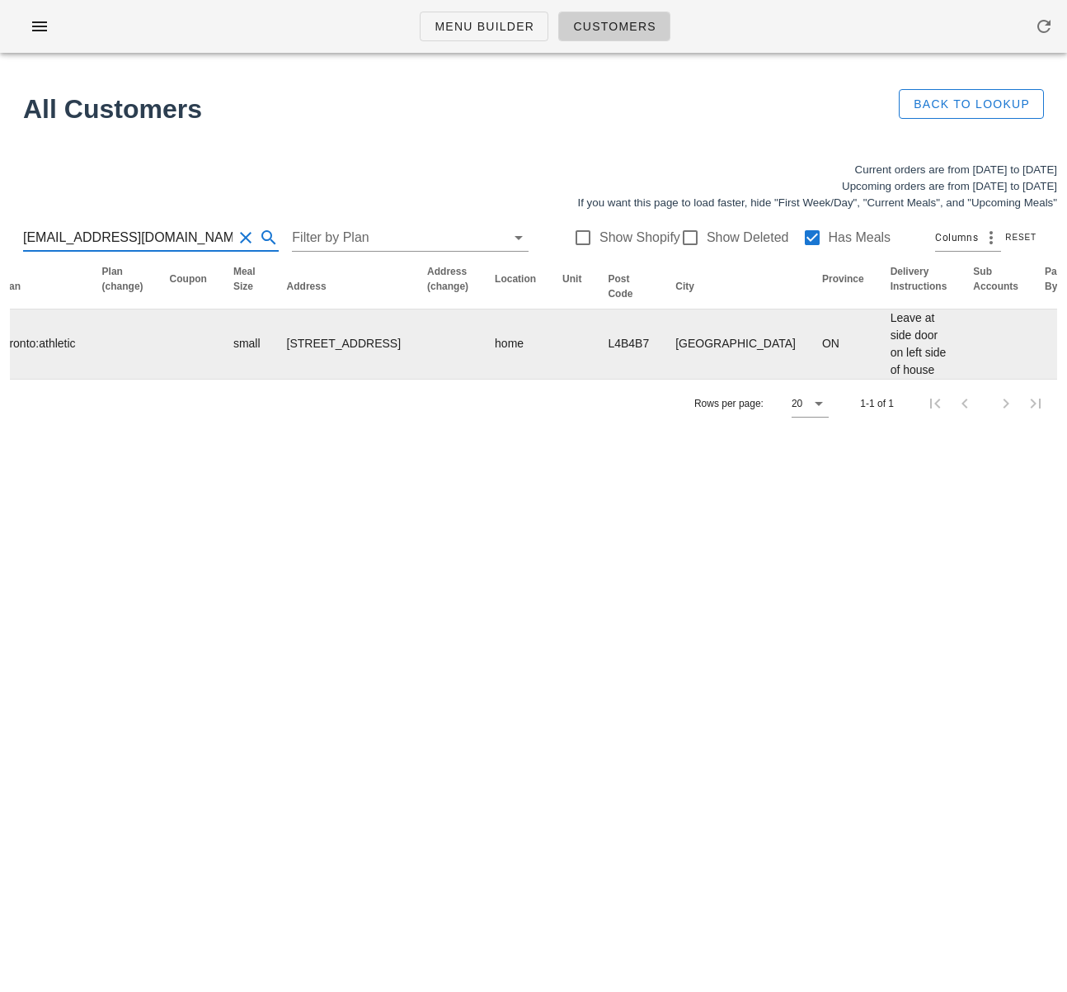
scroll to position [0, 1035]
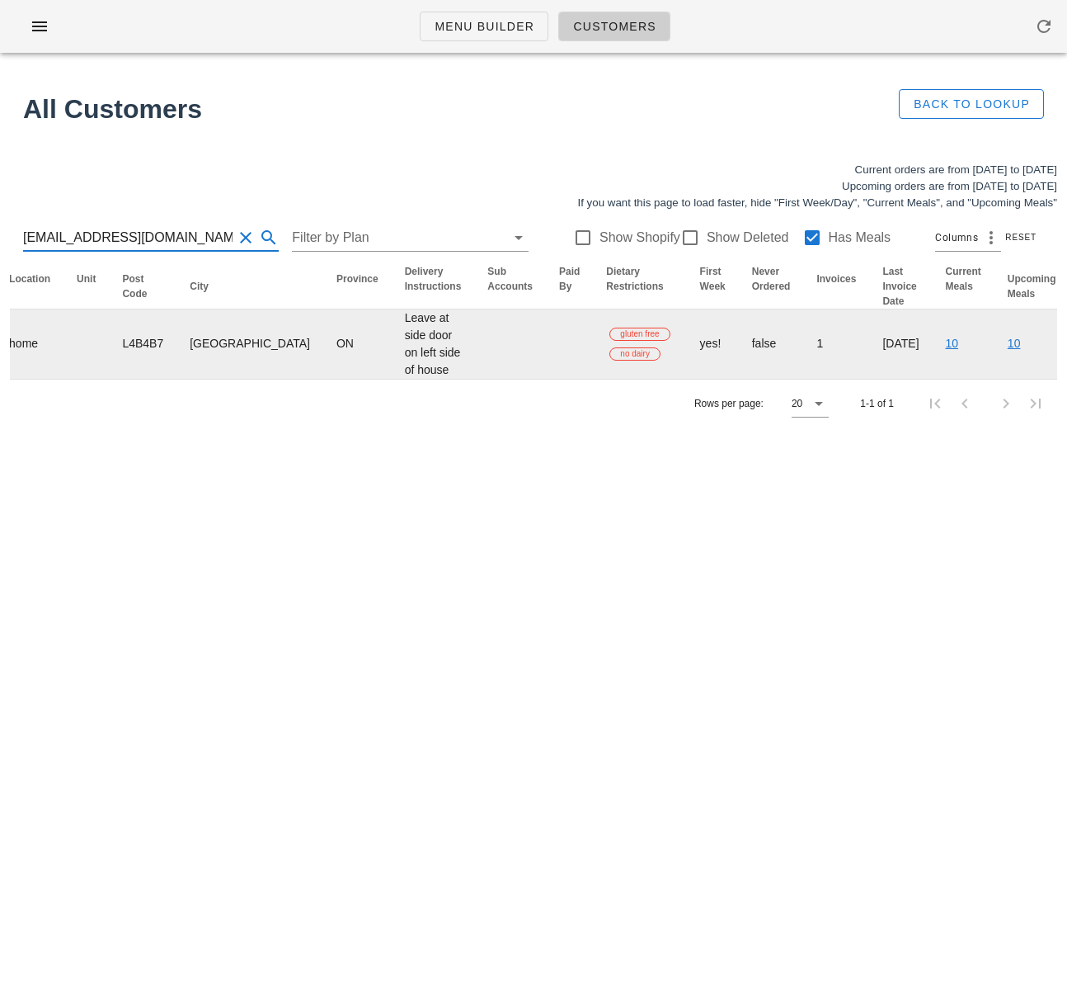
type input "[EMAIL_ADDRESS][DOMAIN_NAME]"
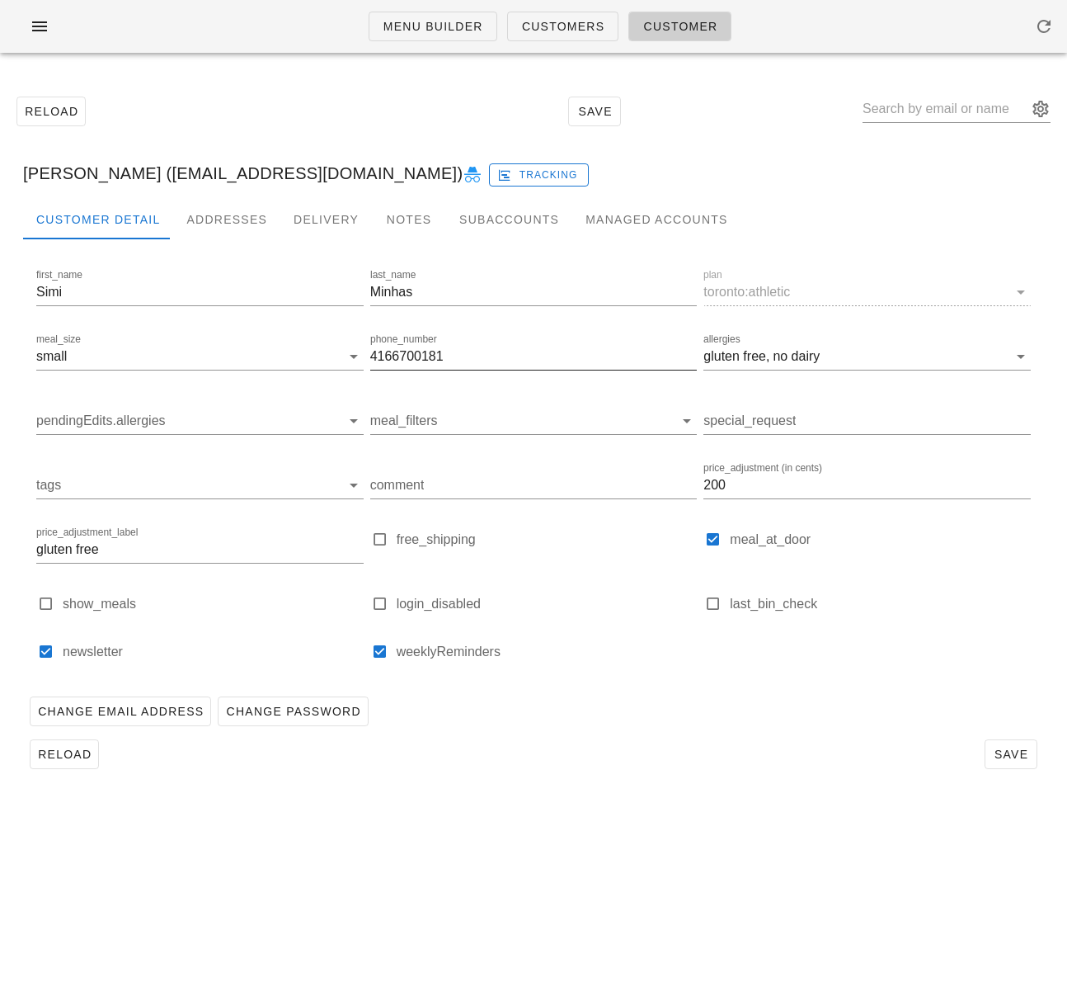
click at [406, 349] on input "4166700181" at bounding box center [533, 356] width 327 height 26
paste input "37 986 1142"
click at [398, 359] on input "[PHONE_NUMBER]" at bounding box center [533, 356] width 327 height 26
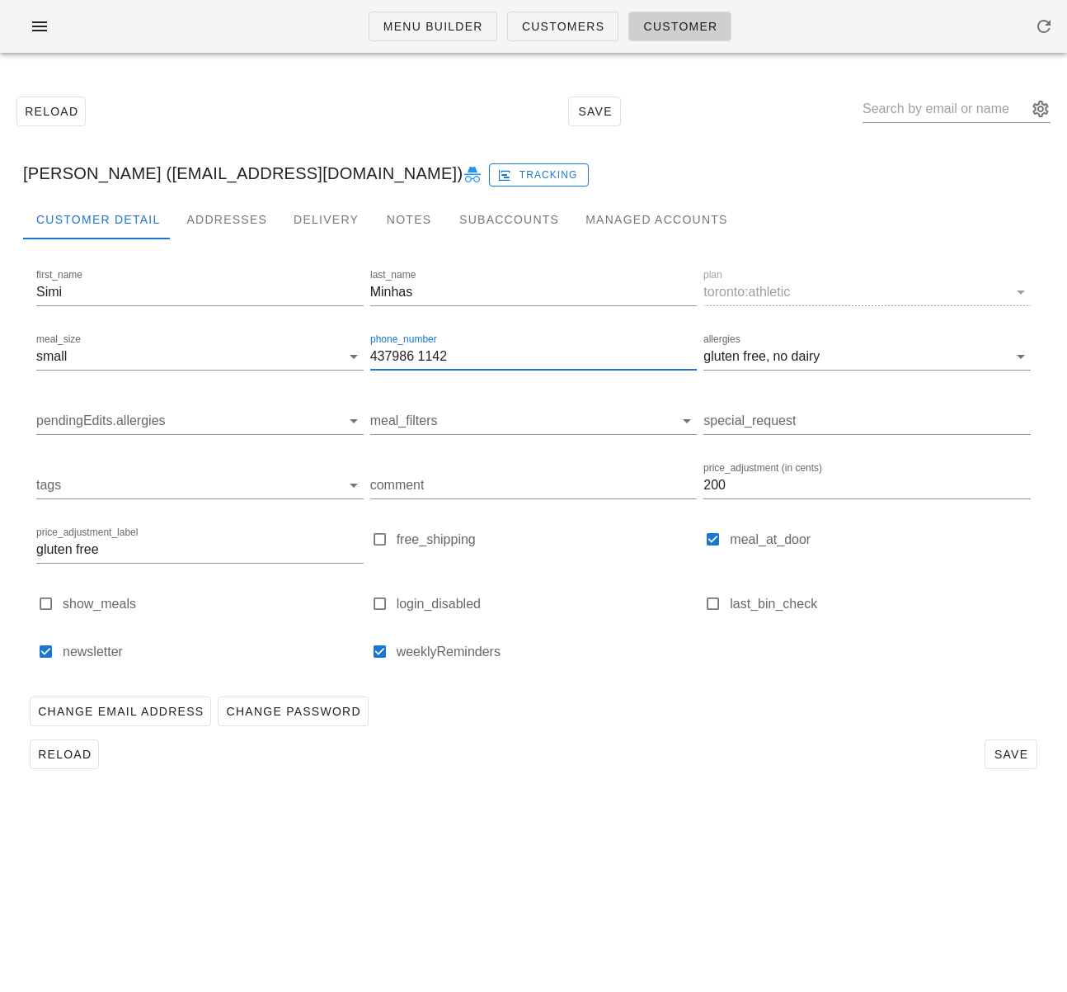
click at [421, 356] on input "437986 1142" at bounding box center [533, 356] width 327 height 26
type input "4379861142"
click at [1021, 749] on span "Save" at bounding box center [1011, 753] width 38 height 13
click at [586, 781] on div "Customer Detail Addresses Delivery Notes Subaccounts Managed Accounts first_nam…" at bounding box center [534, 494] width 1048 height 589
click at [79, 761] on span "Reload" at bounding box center [64, 753] width 54 height 13
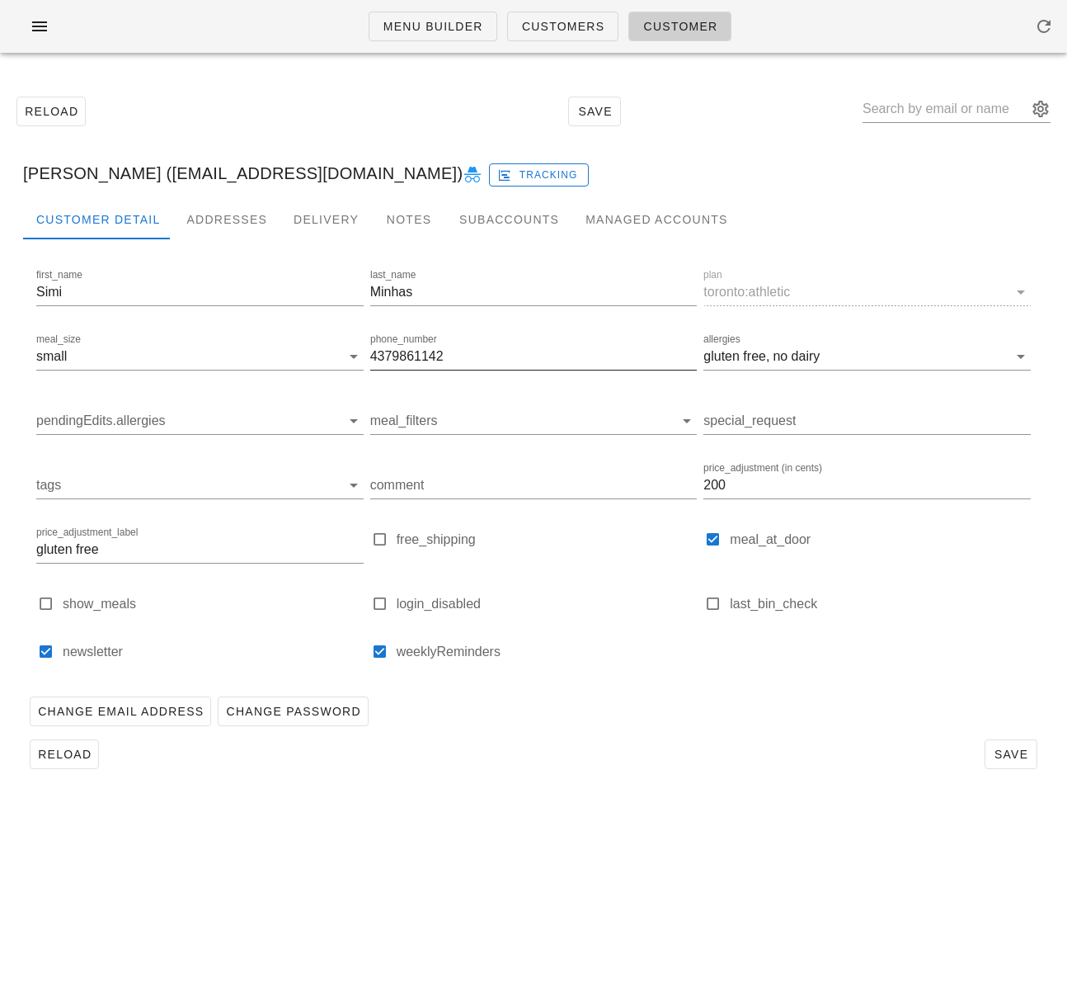
click at [399, 358] on input "4379861142" at bounding box center [533, 356] width 327 height 26
click at [136, 177] on div "Simi Minhas (simi.pm94@gmail.com) Tracking" at bounding box center [534, 173] width 1048 height 53
drag, startPoint x: 125, startPoint y: 174, endPoint x: 290, endPoint y: 168, distance: 165.1
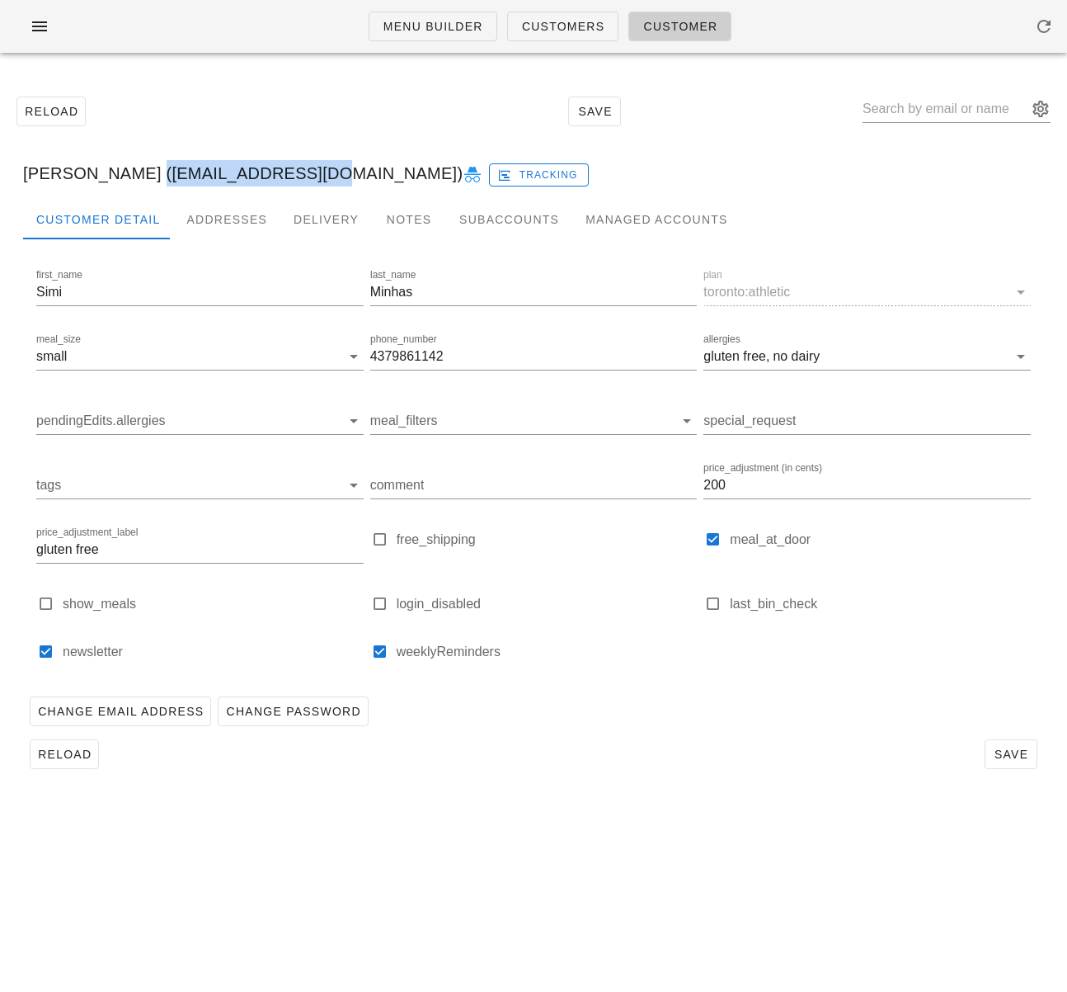
click at [290, 168] on div "Simi Minhas (simi.pm94@gmail.com) Tracking" at bounding box center [534, 173] width 1048 height 53
copy div "simi.pm94@gmail.com"
drag, startPoint x: 126, startPoint y: 169, endPoint x: 116, endPoint y: 174, distance: 11.1
click at [126, 169] on div "Simi Minhas (simi.pm94@gmail.com) Tracking" at bounding box center [534, 173] width 1048 height 53
drag, startPoint x: 30, startPoint y: 174, endPoint x: 297, endPoint y: 177, distance: 267.3
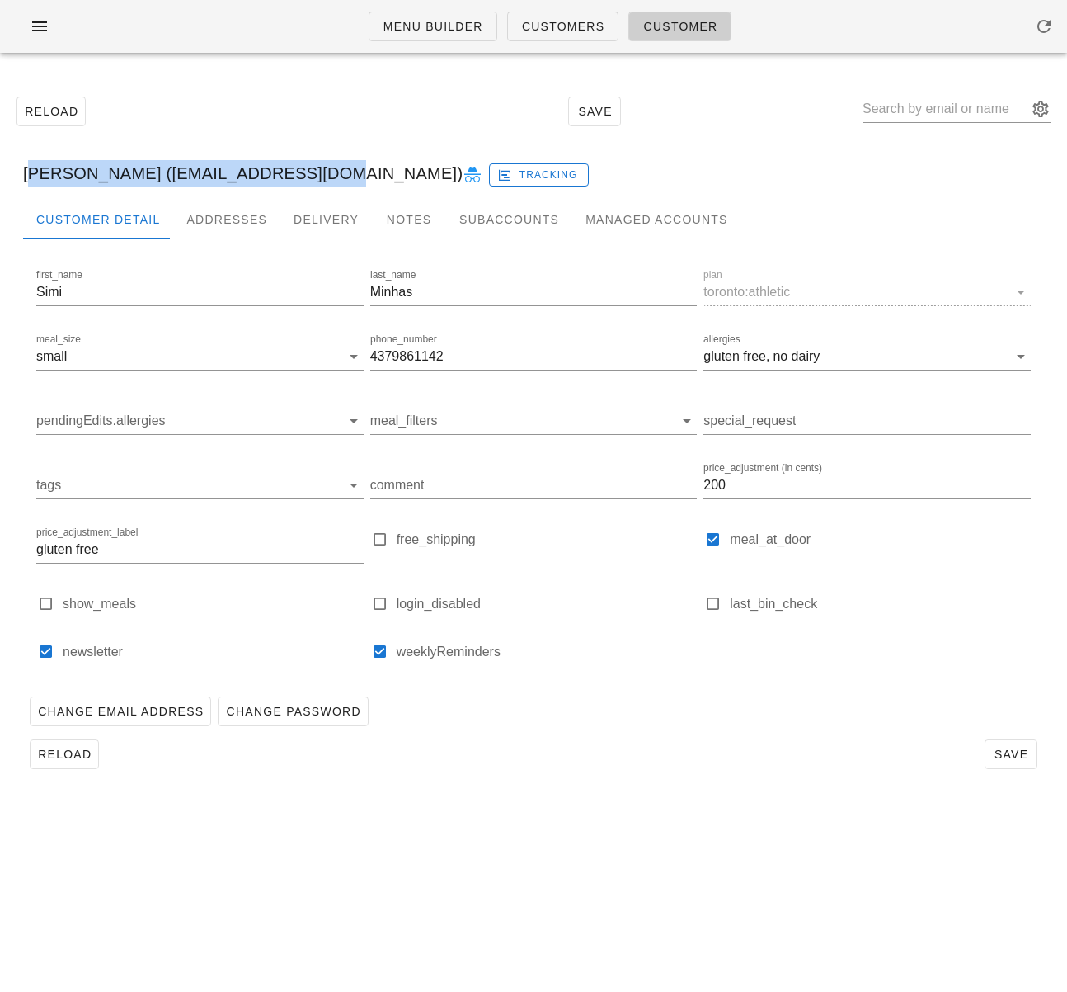
click at [297, 177] on div "Simi Minhas (simi.pm94@gmail.com) Tracking" at bounding box center [534, 173] width 1048 height 53
copy div "Simi Minhas (simi.pm94@gmail.com)"
click at [426, 362] on input "4379861142" at bounding box center [533, 356] width 327 height 26
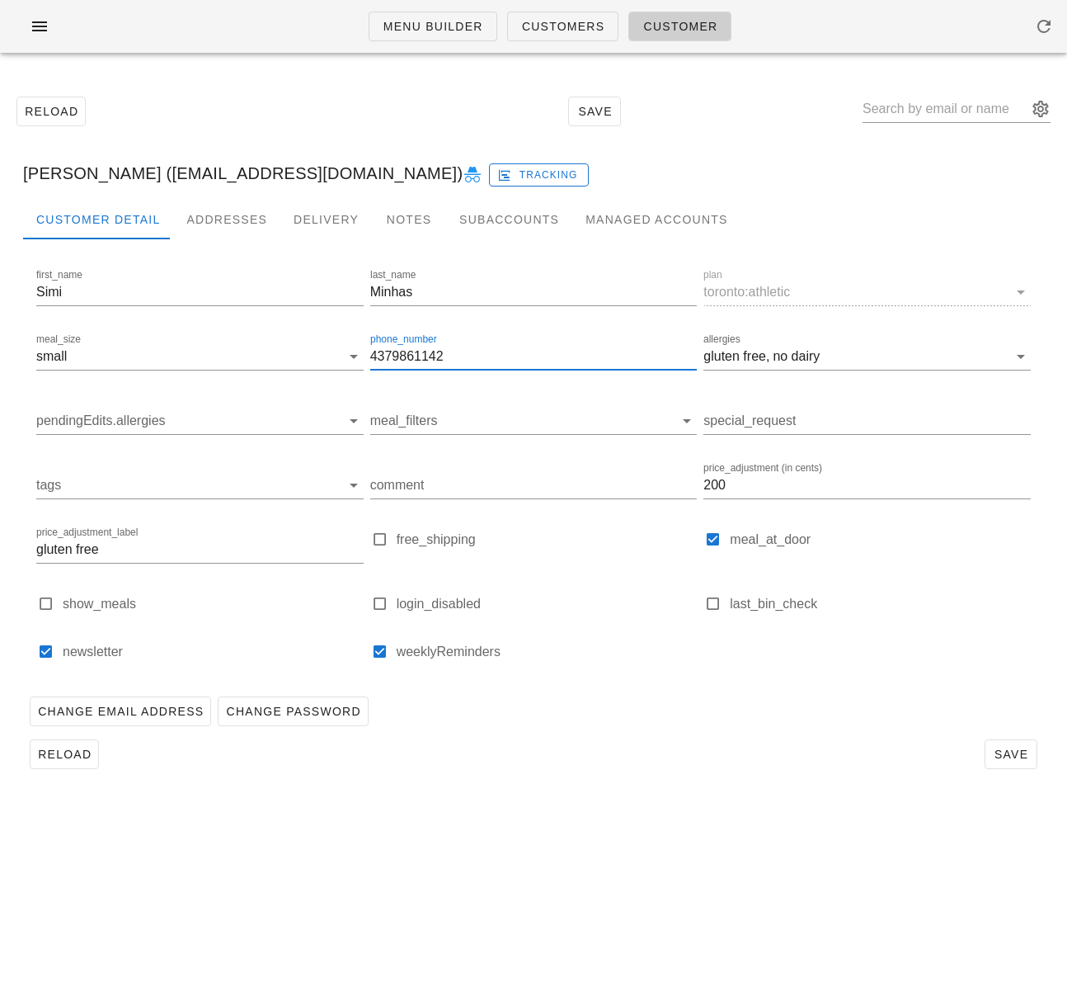
click at [426, 362] on input "4379861142" at bounding box center [533, 356] width 327 height 26
click at [935, 105] on input "text" at bounding box center [945, 109] width 165 height 26
paste input "layana1005@gmail.com"
type input "layana1005@gmail.com"
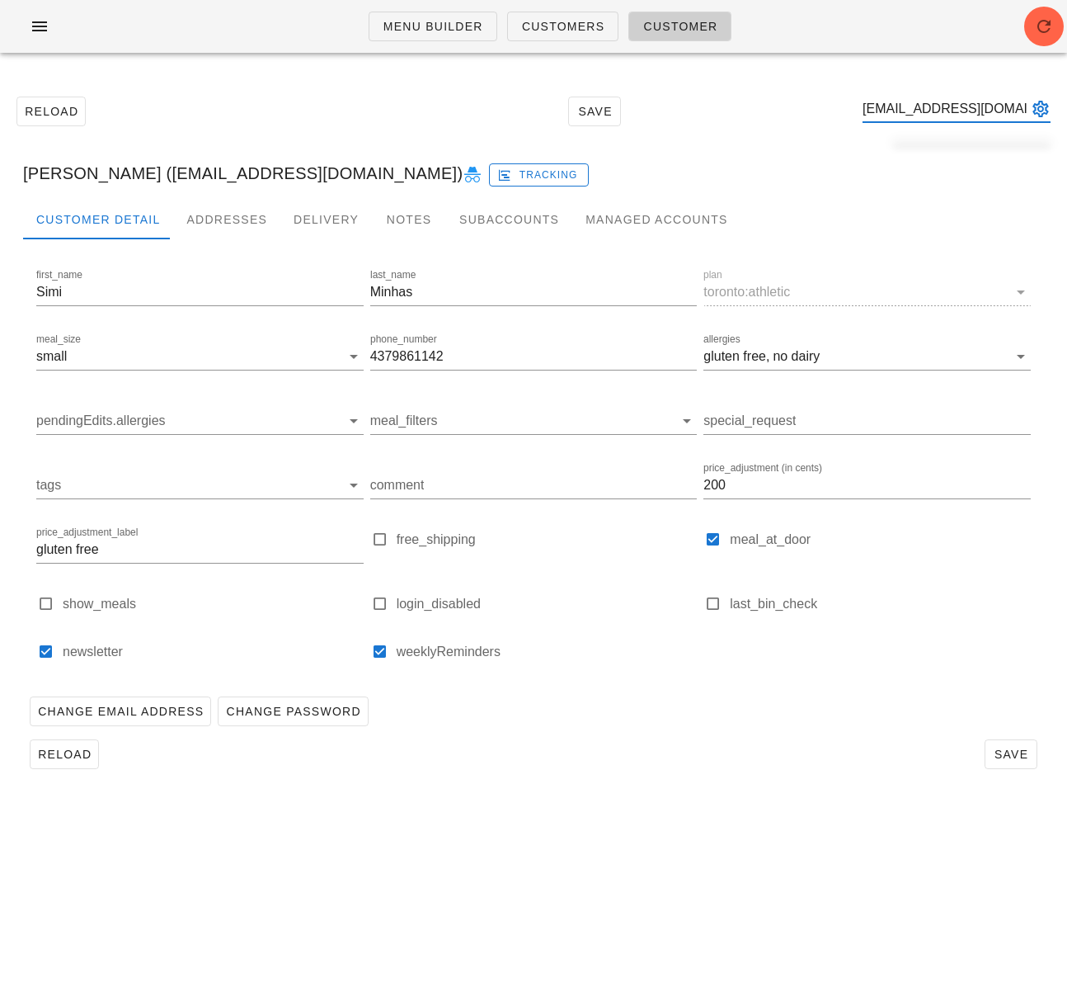
scroll to position [0, 4]
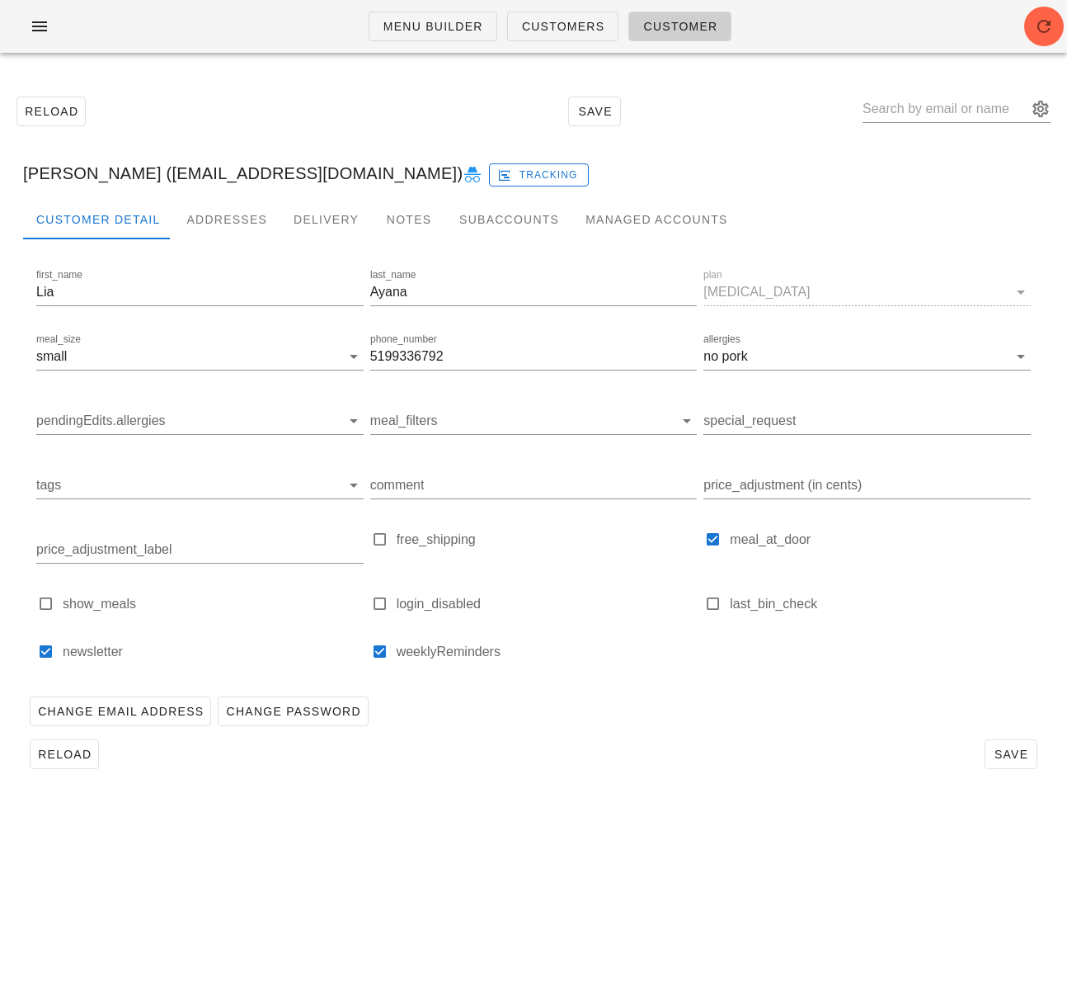
click at [304, 823] on div "Menu Builder Customers Customer Reload Save Lia Ayana (layana1005@gmail.com) Tr…" at bounding box center [533, 496] width 1067 height 992
click at [937, 101] on input "text" at bounding box center [945, 109] width 165 height 26
paste input "wallaceparo@gmail.com"
type input "wallaceparo@gmail.com"
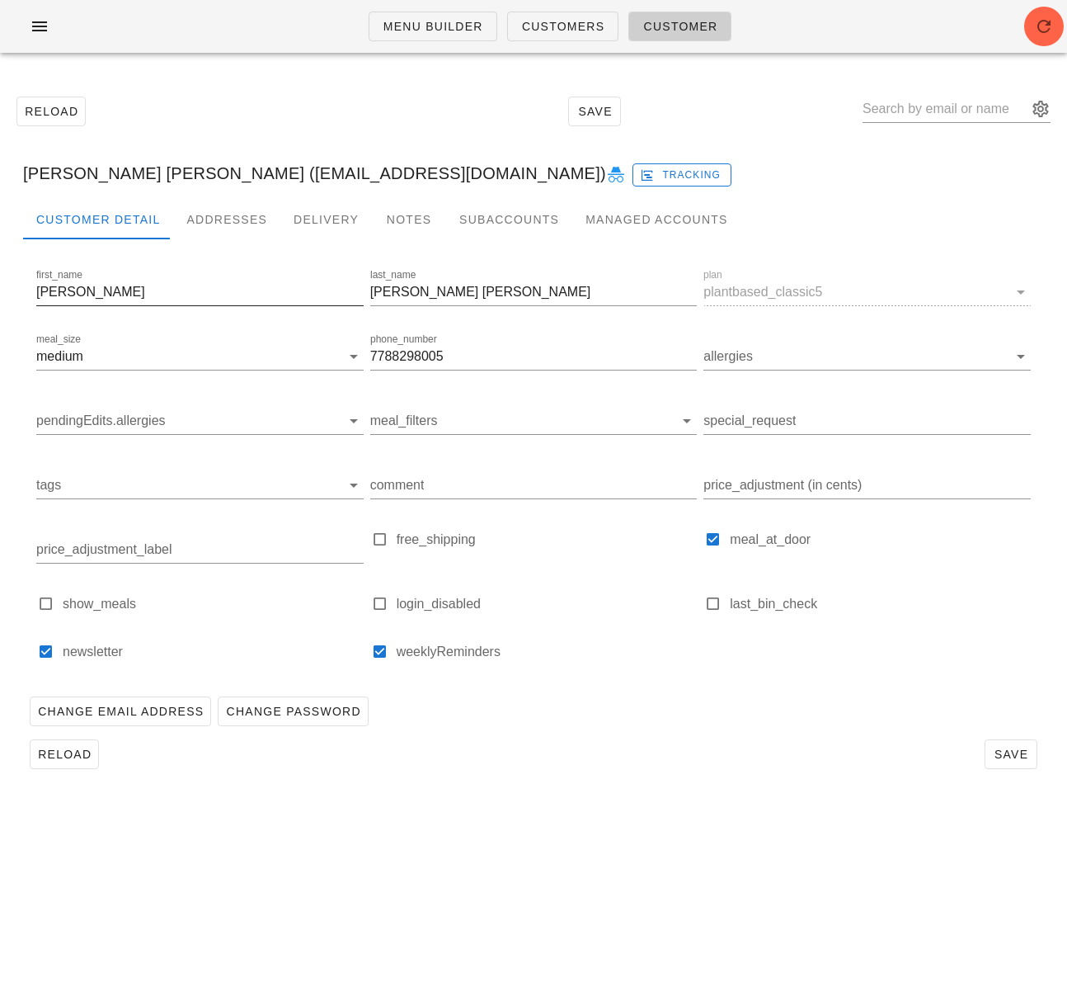
click at [73, 289] on input "[PERSON_NAME]" at bounding box center [199, 292] width 327 height 26
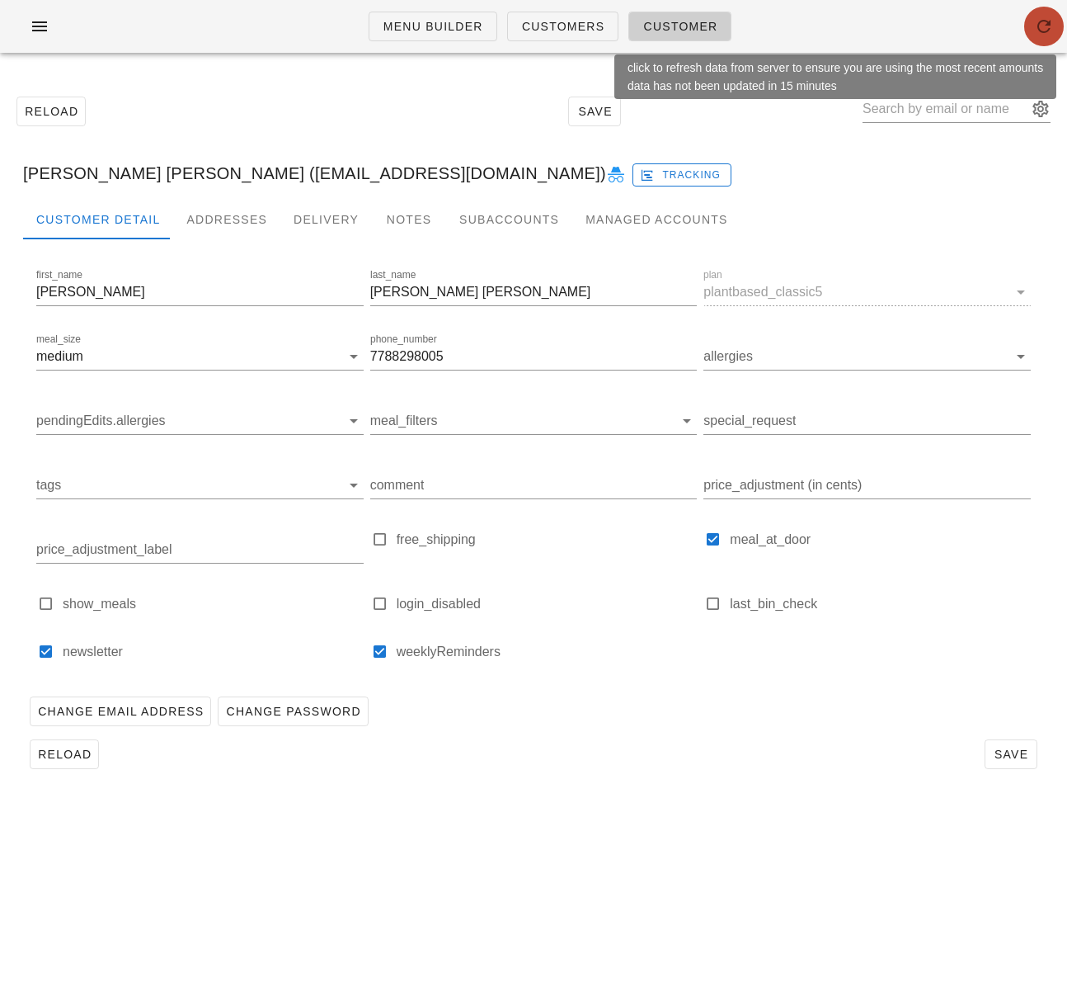
click at [1048, 25] on icon "button" at bounding box center [1044, 26] width 20 height 20
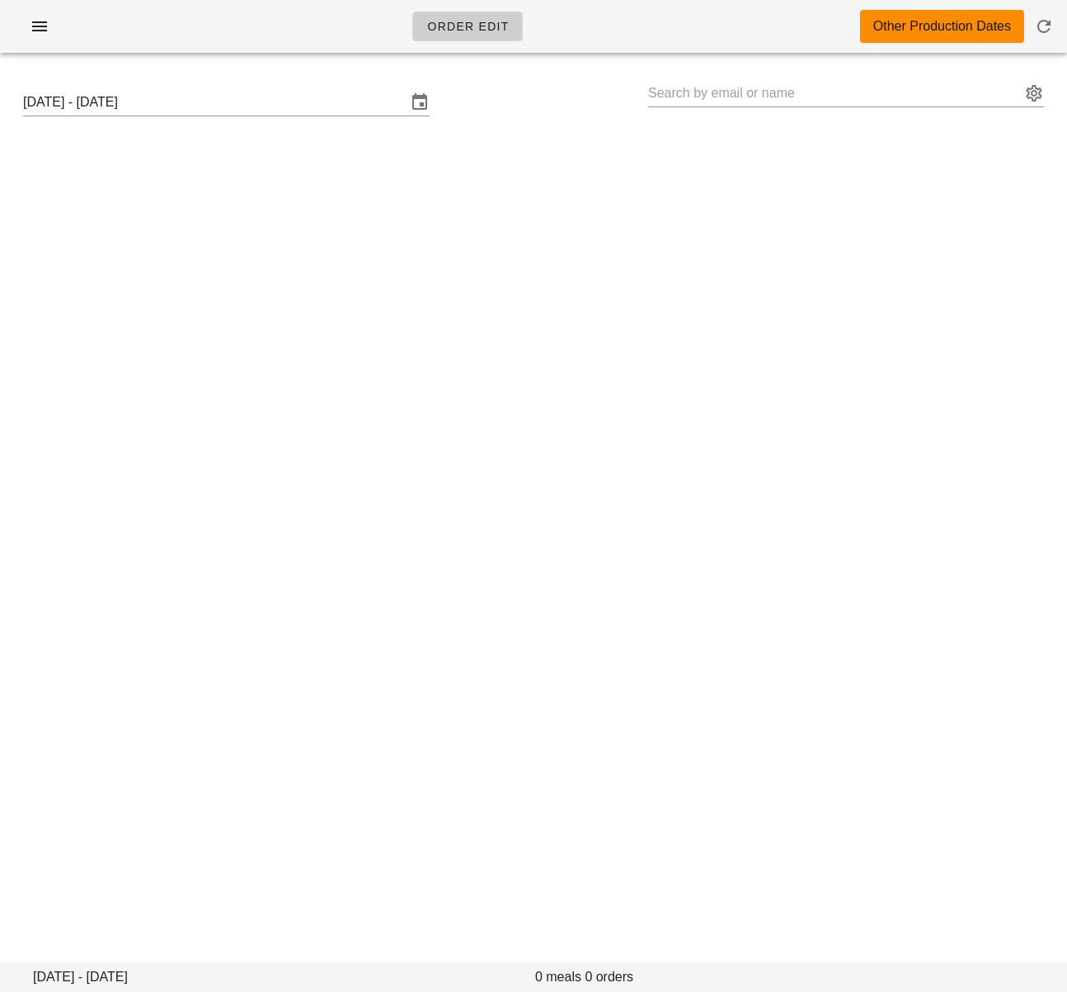
type input "[PERSON_NAME] ([EMAIL_ADDRESS][DOMAIN_NAME])"
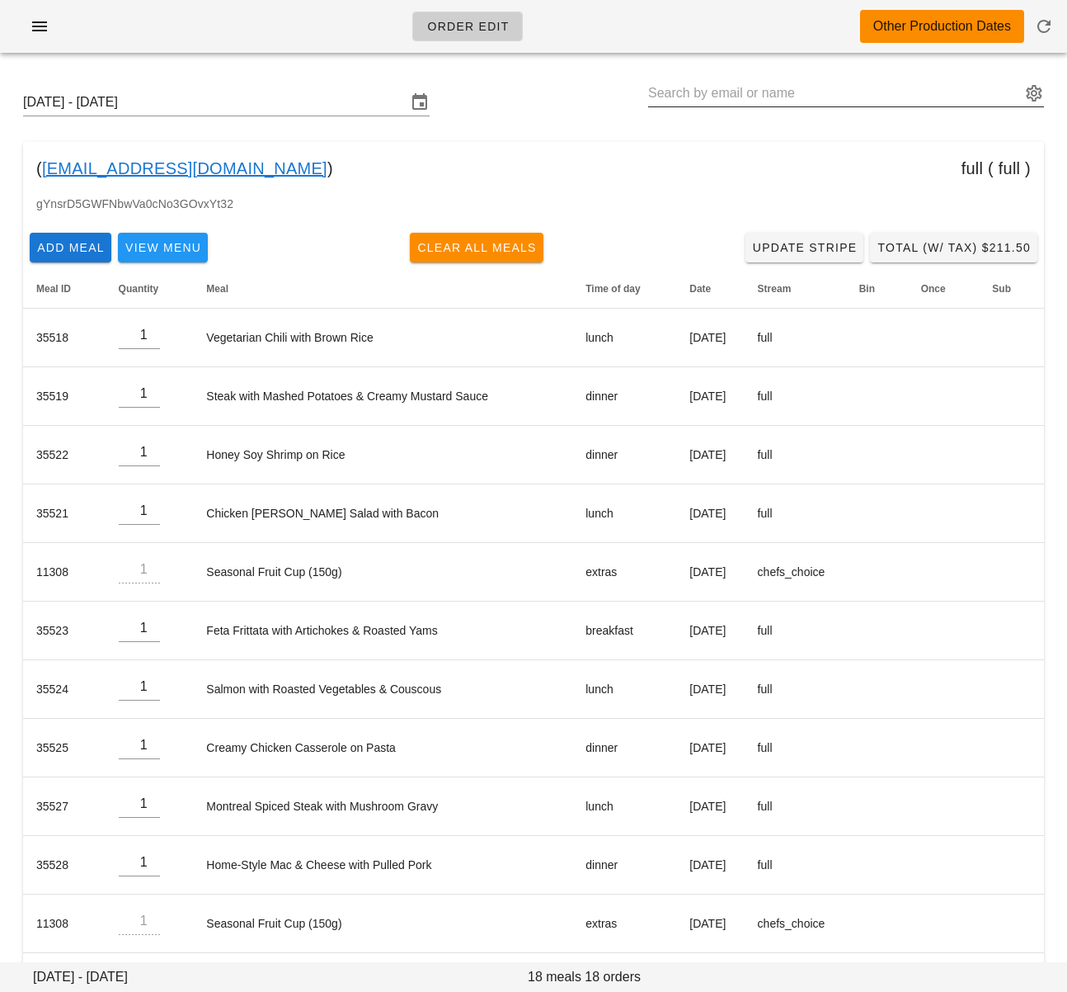
click at [804, 92] on input "text" at bounding box center [834, 93] width 373 height 26
paste input "[EMAIL_ADDRESS][DOMAIN_NAME]"
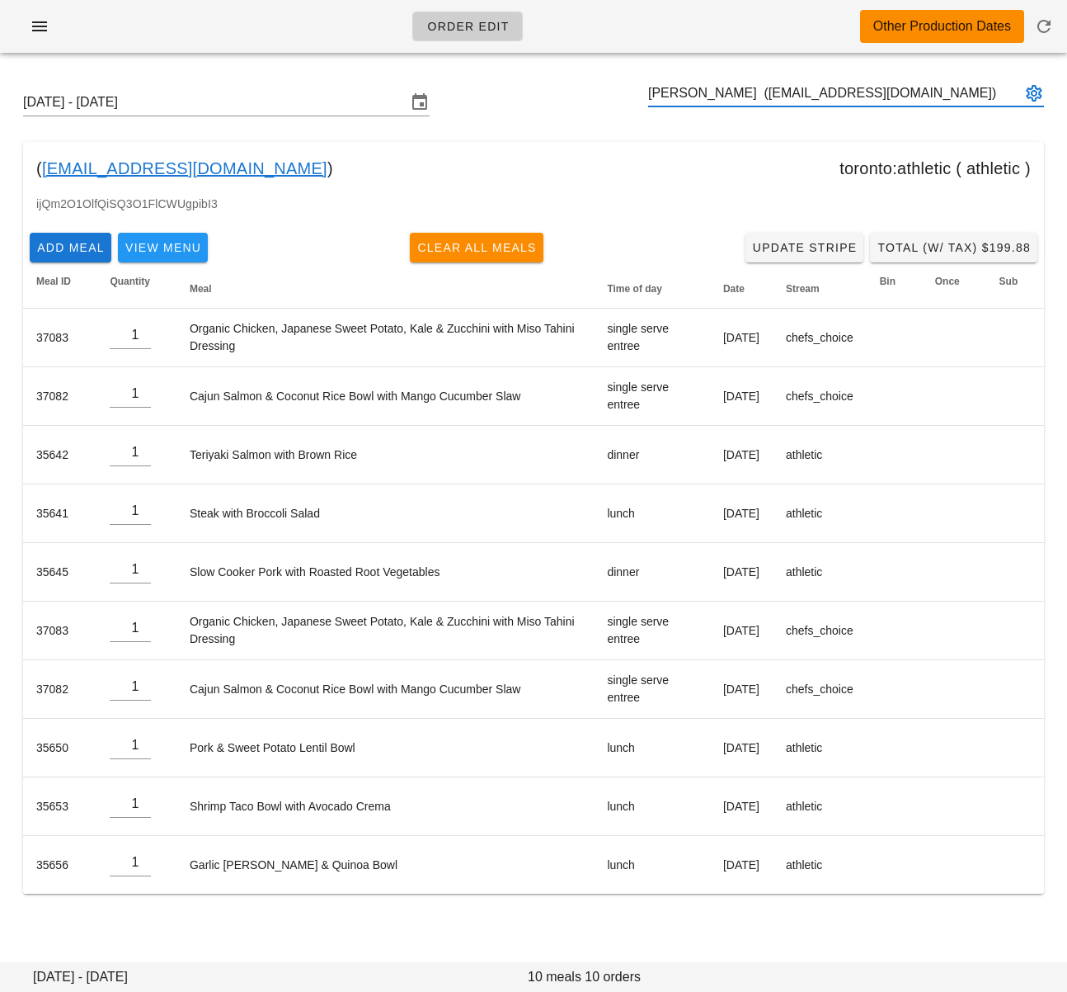
type input "[PERSON_NAME] ([EMAIL_ADDRESS][DOMAIN_NAME])"
paste input "[EMAIL_ADDRESS][DOMAIN_NAME]"
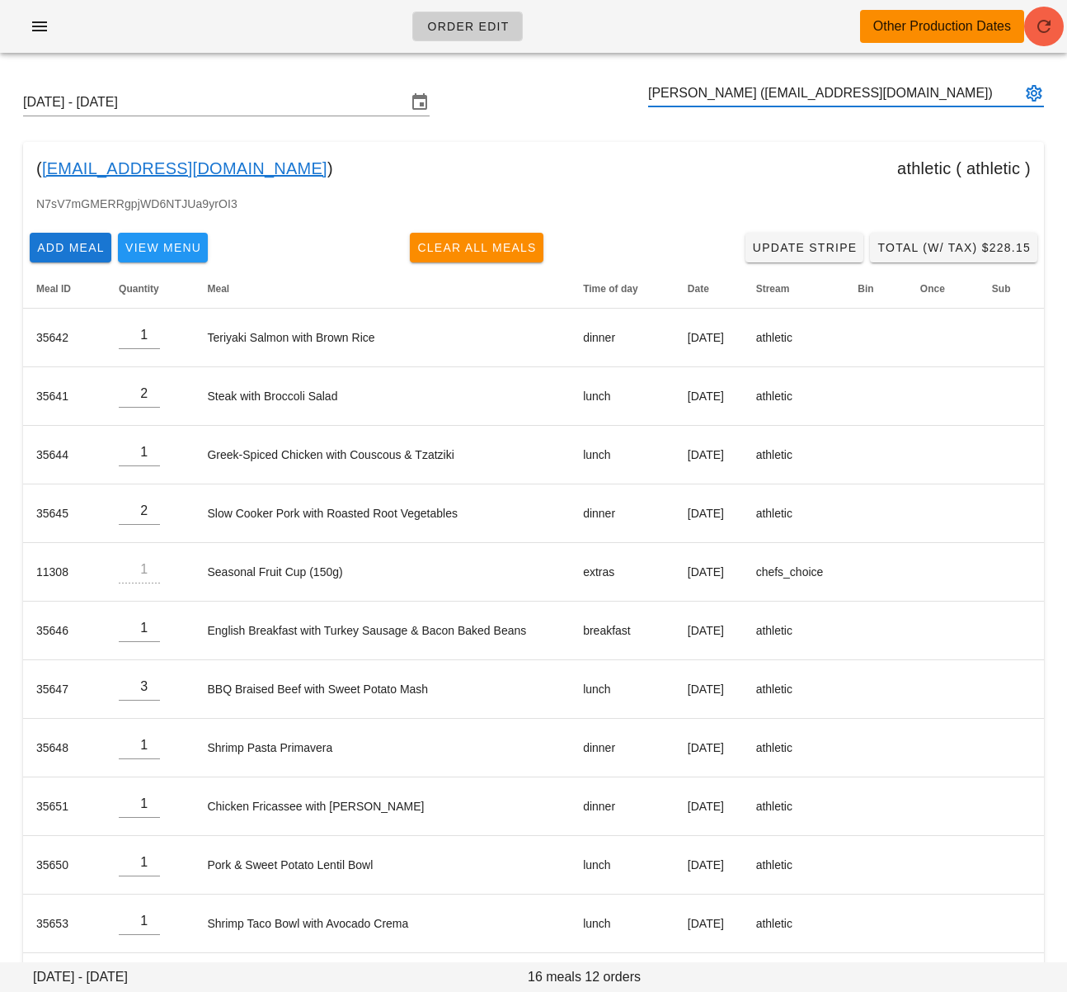
type input "[PERSON_NAME] ([EMAIL_ADDRESS][DOMAIN_NAME])"
click at [1053, 23] on icon "button" at bounding box center [1044, 26] width 20 height 20
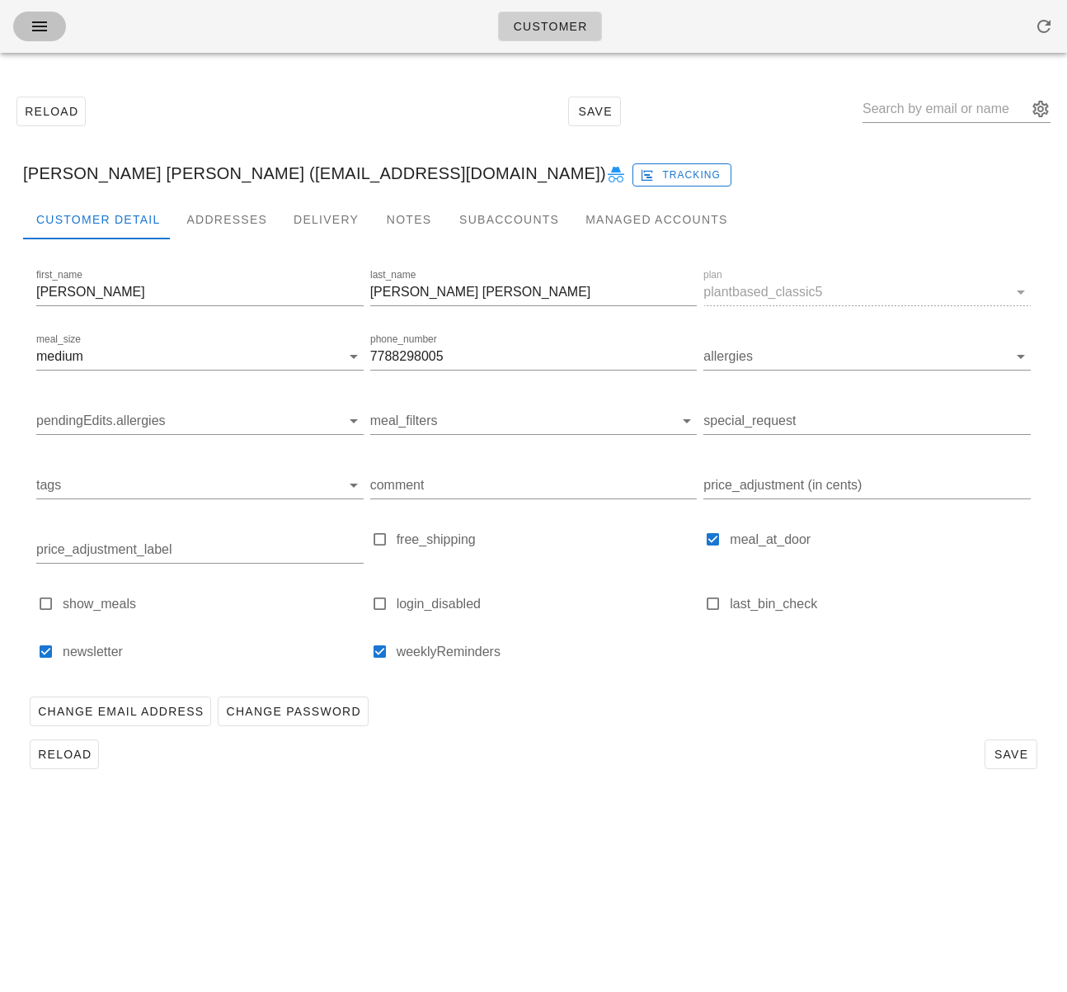
click at [36, 21] on icon "button" at bounding box center [40, 26] width 20 height 20
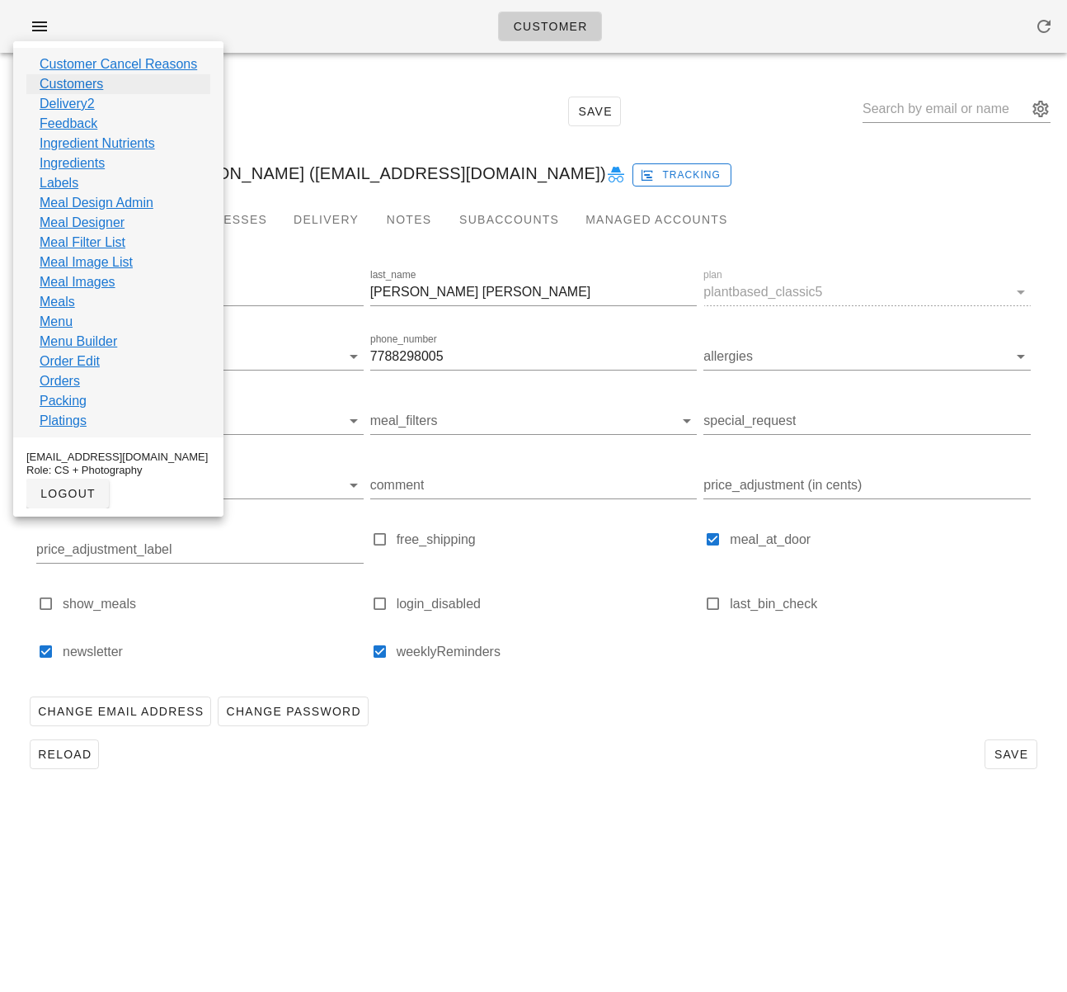
click at [82, 82] on link "Customers" at bounding box center [72, 84] width 64 height 20
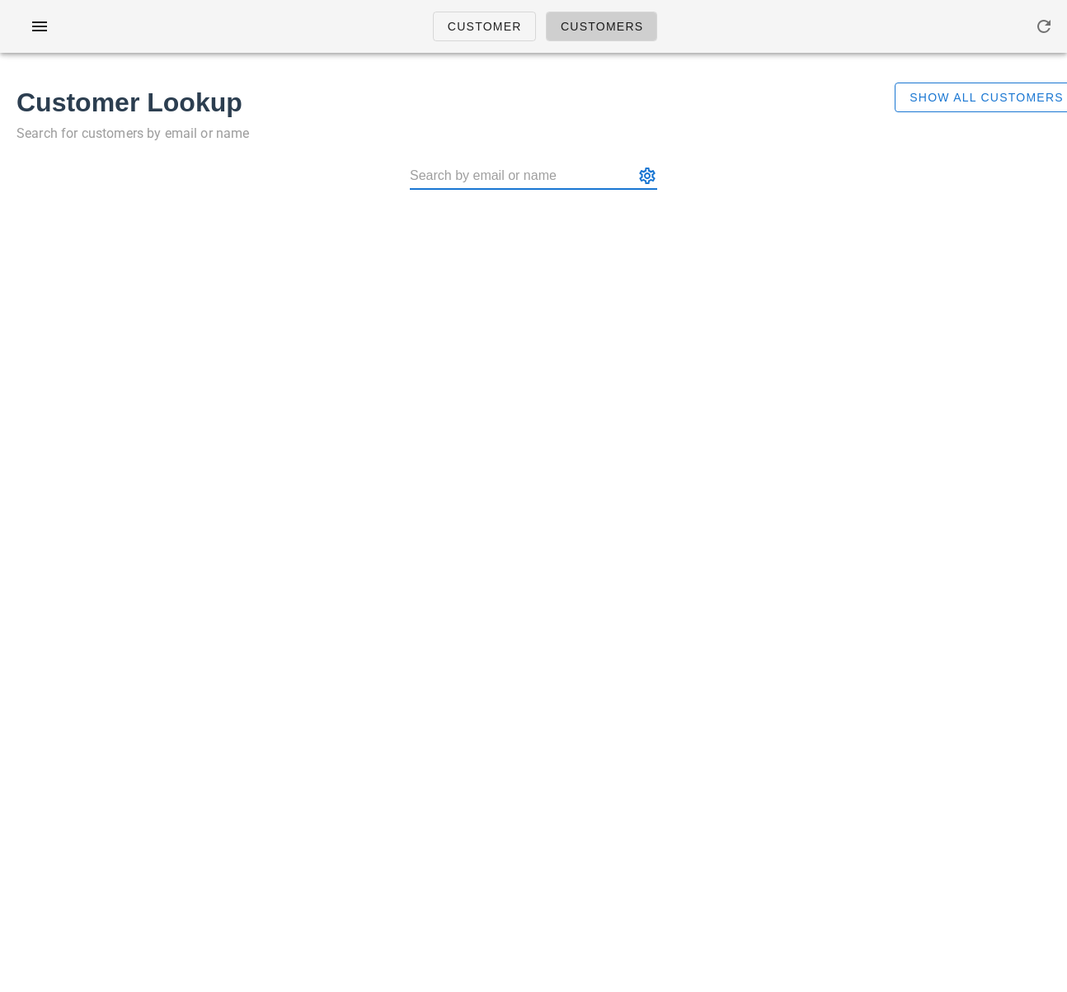
type input "[EMAIL_ADDRESS][DOMAIN_NAME]"
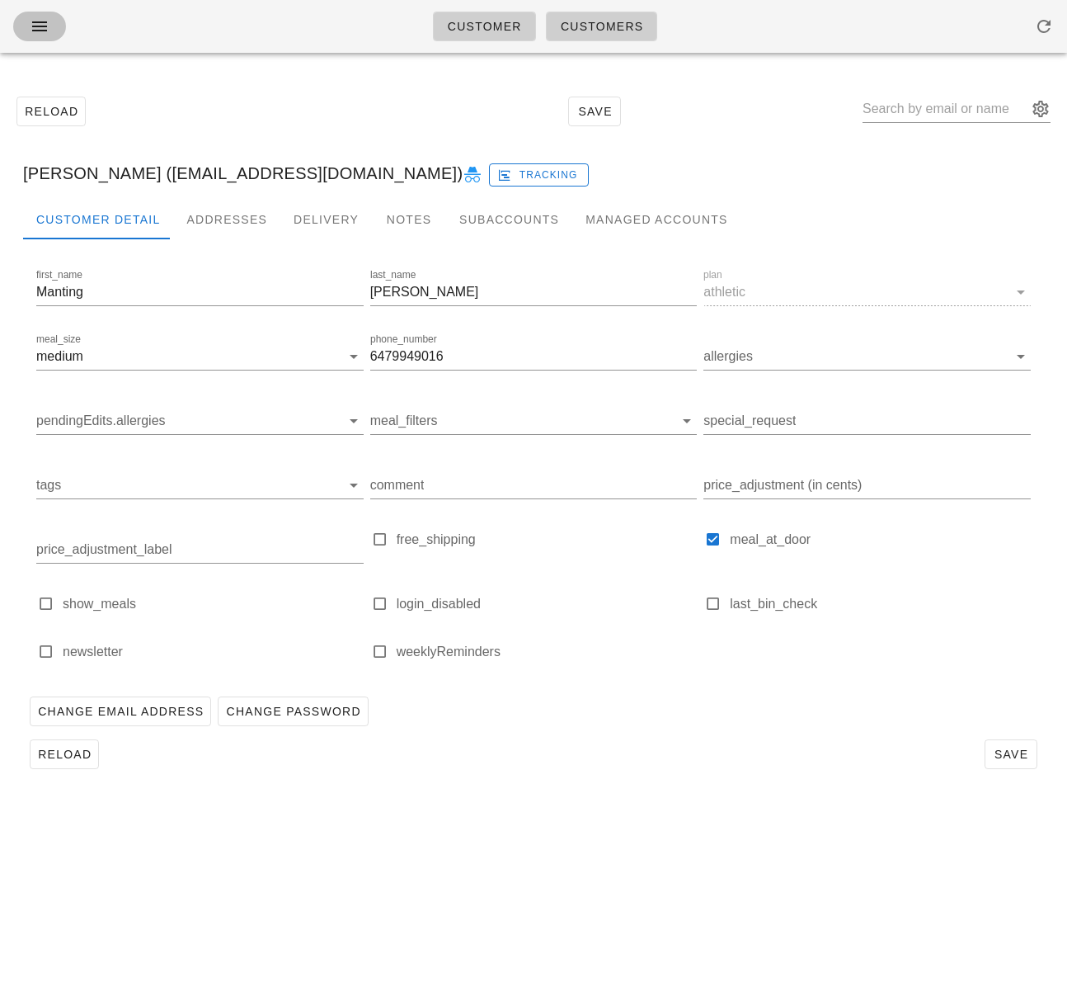
click at [58, 26] on button "button" at bounding box center [39, 27] width 53 height 30
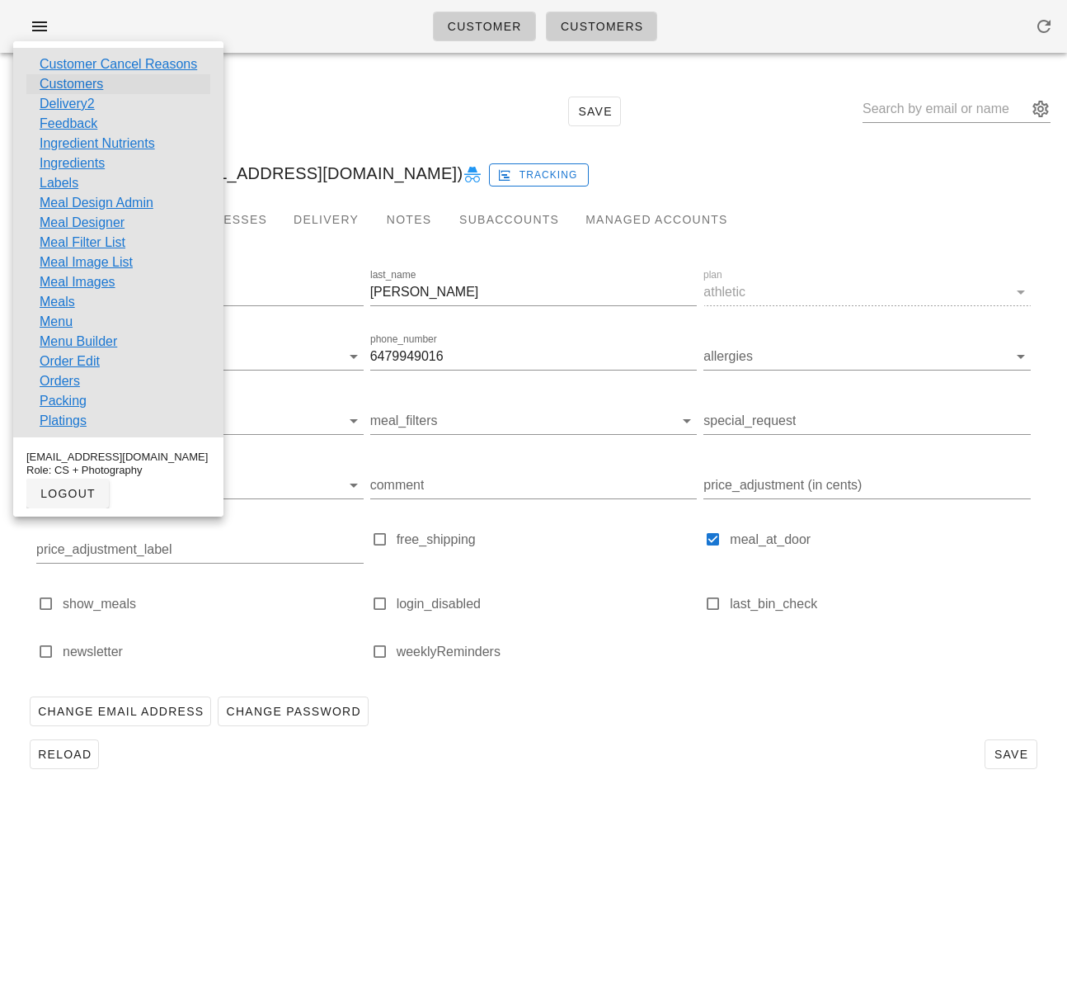
click at [82, 87] on link "Customers" at bounding box center [72, 84] width 64 height 20
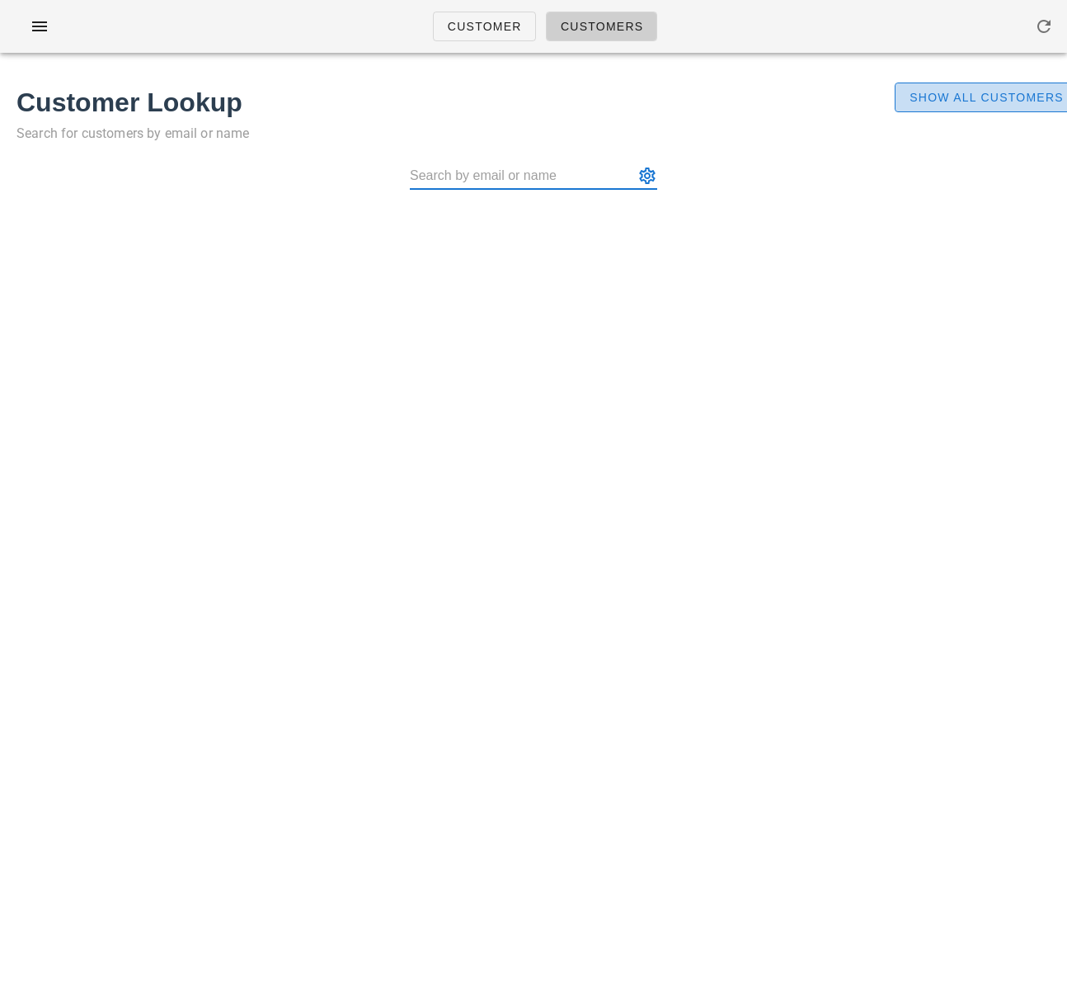
click at [996, 97] on span "Show All Customers" at bounding box center [986, 97] width 155 height 13
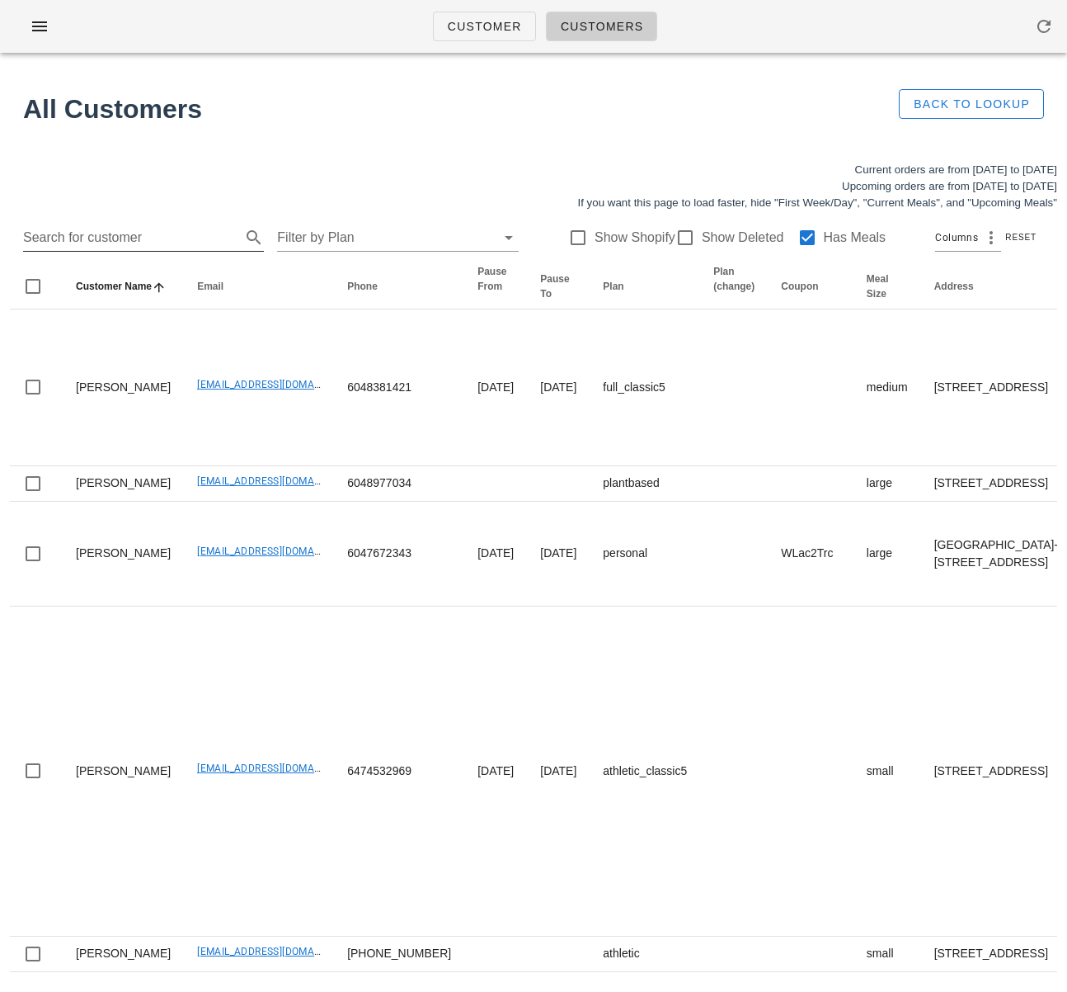
click at [120, 232] on input "Search for customer" at bounding box center [130, 237] width 214 height 26
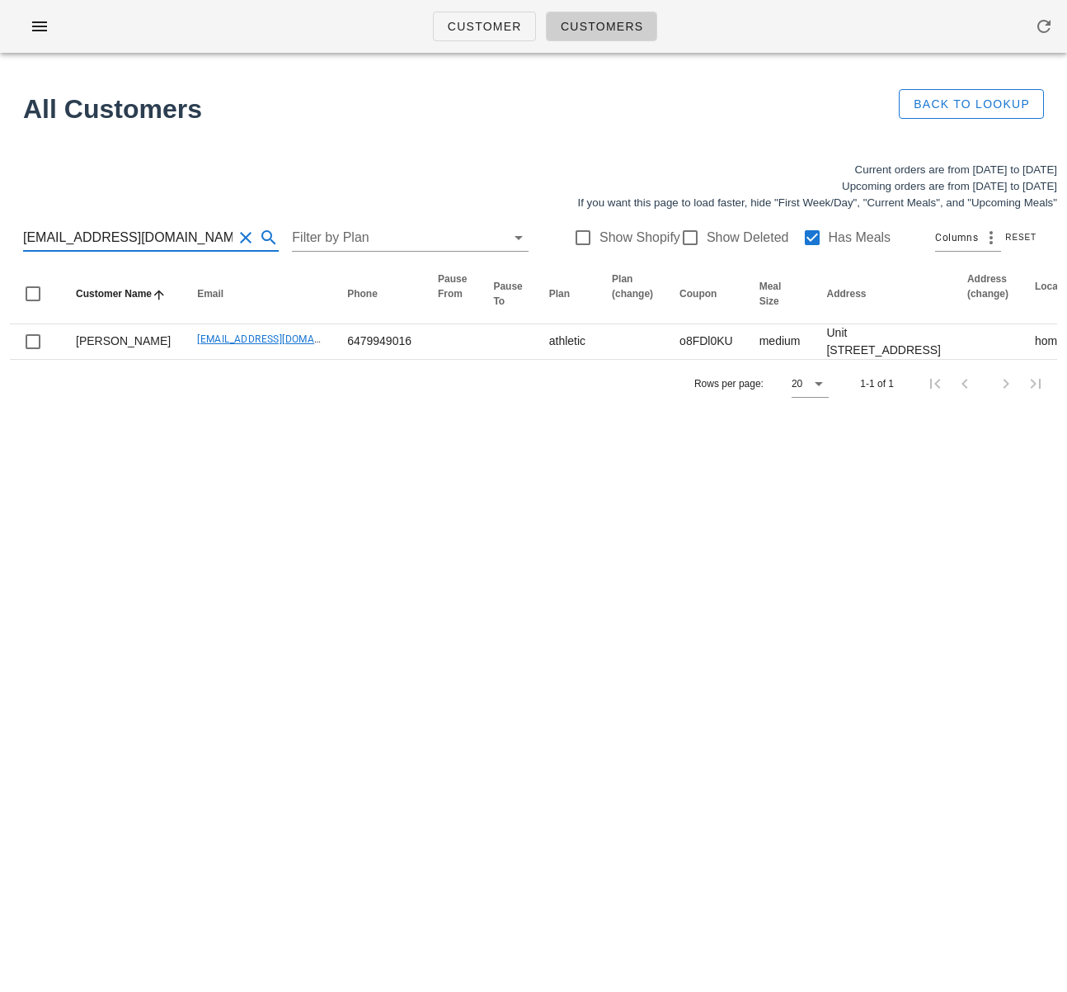
scroll to position [1, 0]
drag, startPoint x: 159, startPoint y: 231, endPoint x: 89, endPoint y: 238, distance: 70.5
click at [89, 238] on input "[EMAIL_ADDRESS][DOMAIN_NAME]" at bounding box center [128, 237] width 210 height 26
type input "mantingxu"
click at [676, 239] on div at bounding box center [690, 238] width 28 height 28
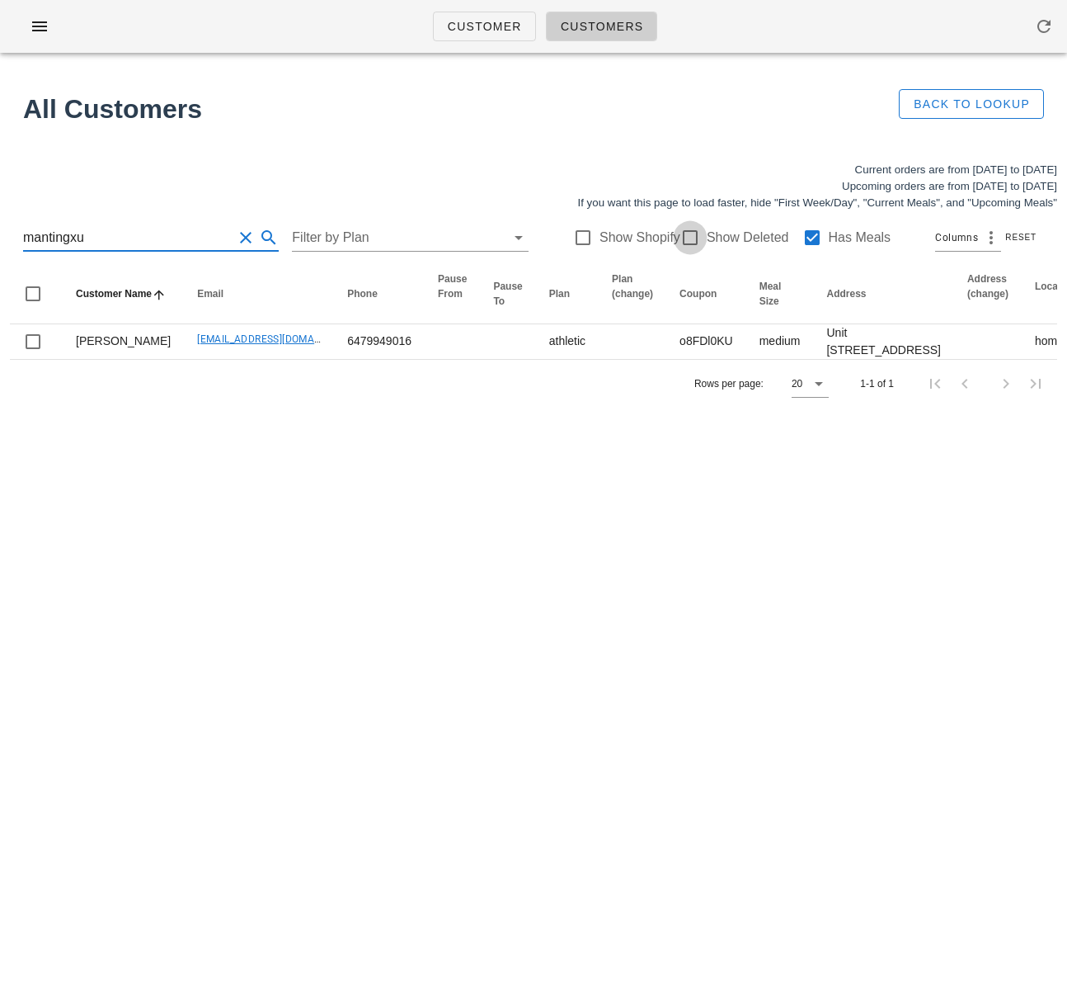
checkbox input "true"
click at [800, 238] on div at bounding box center [813, 238] width 28 height 28
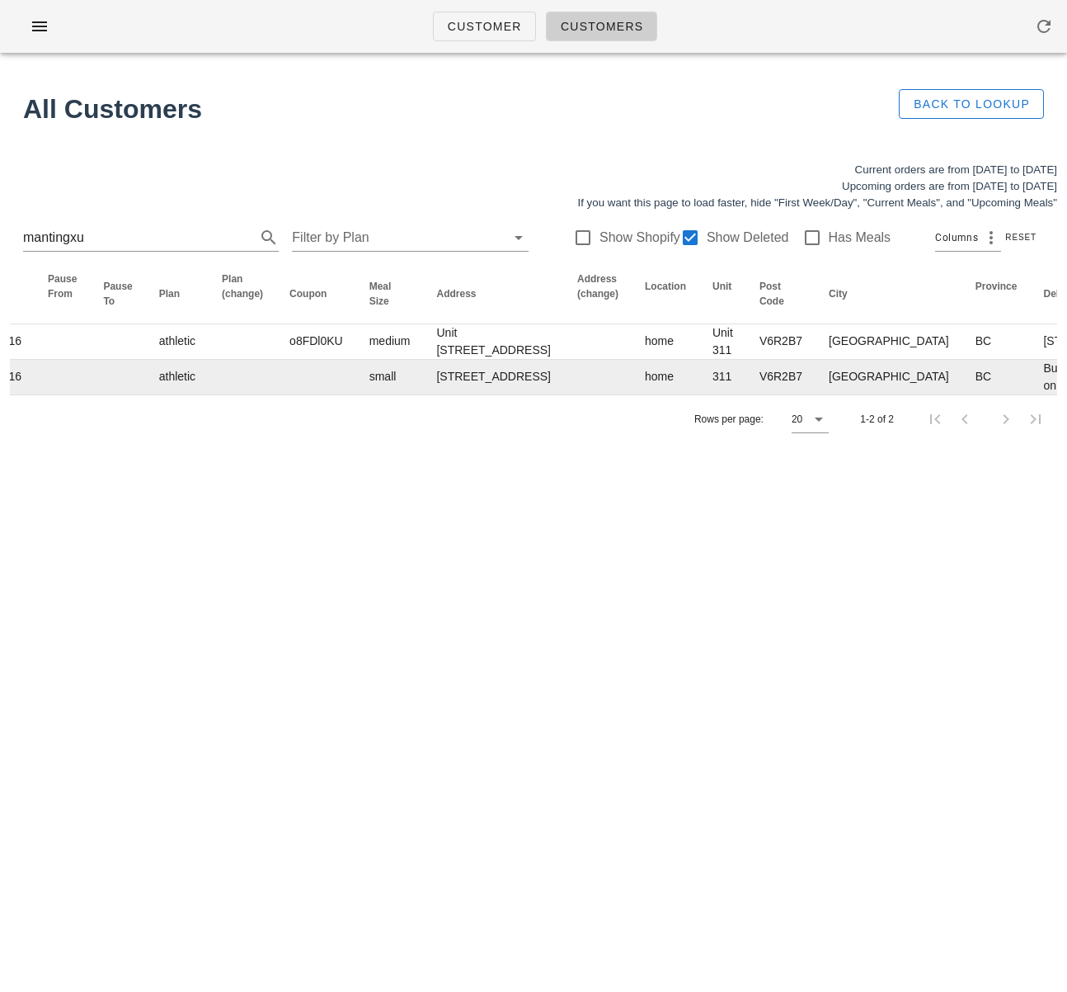
scroll to position [0, 373]
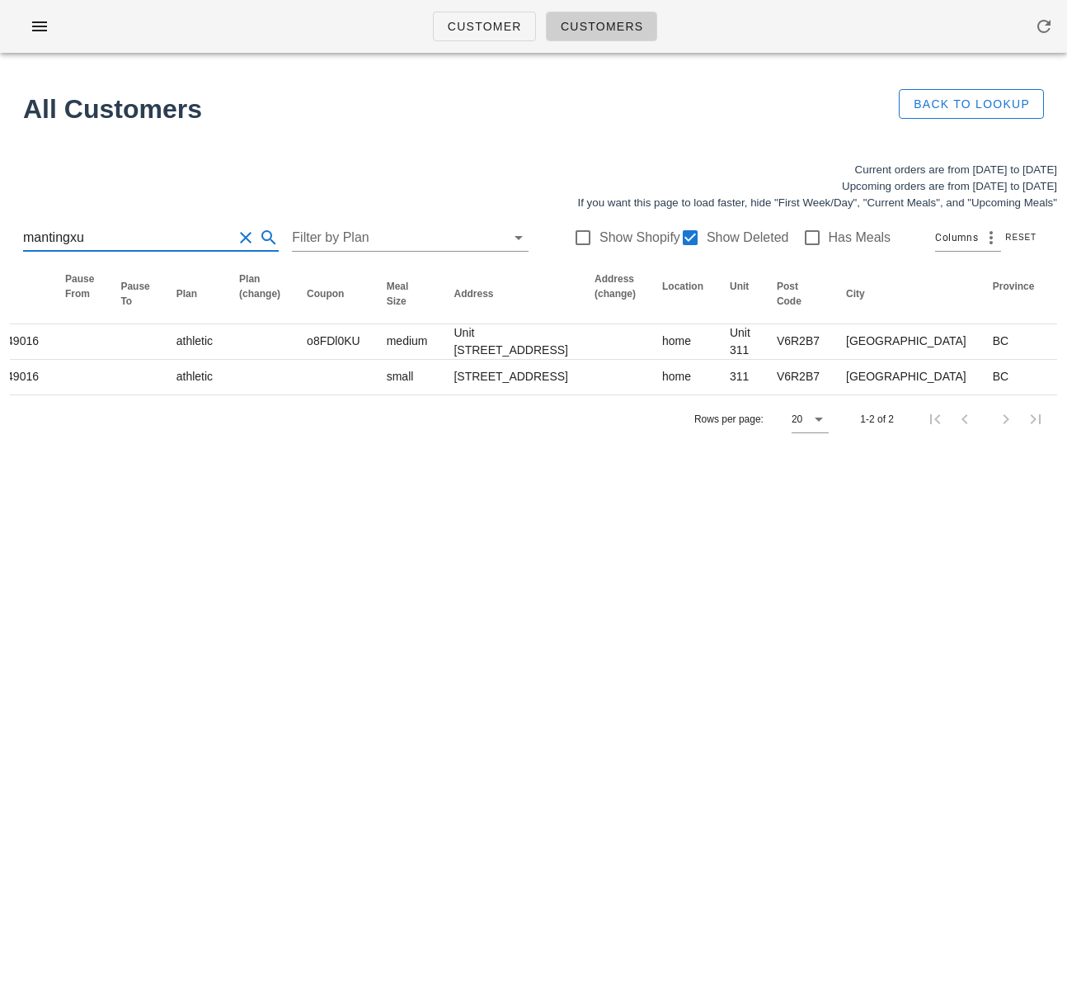
drag, startPoint x: 136, startPoint y: 233, endPoint x: -35, endPoint y: 227, distance: 170.9
click at [0, 227] on html "Customer Customers All Customers Back to Lookup Current orders are from [DATE] …" at bounding box center [533, 496] width 1067 height 992
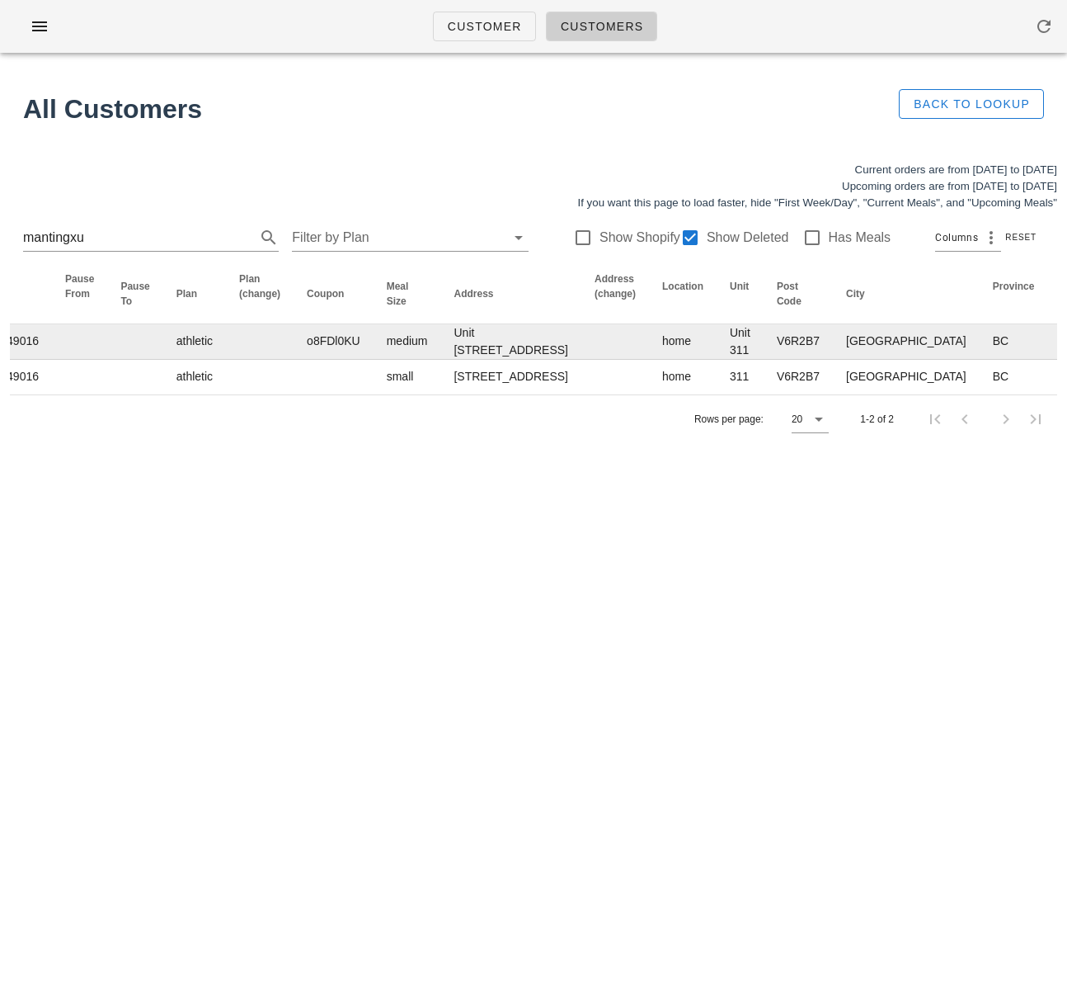
drag, startPoint x: 426, startPoint y: 561, endPoint x: 337, endPoint y: 417, distance: 168.5
click at [426, 443] on div "Rows per page: 20 1-2 of 2" at bounding box center [534, 418] width 1048 height 49
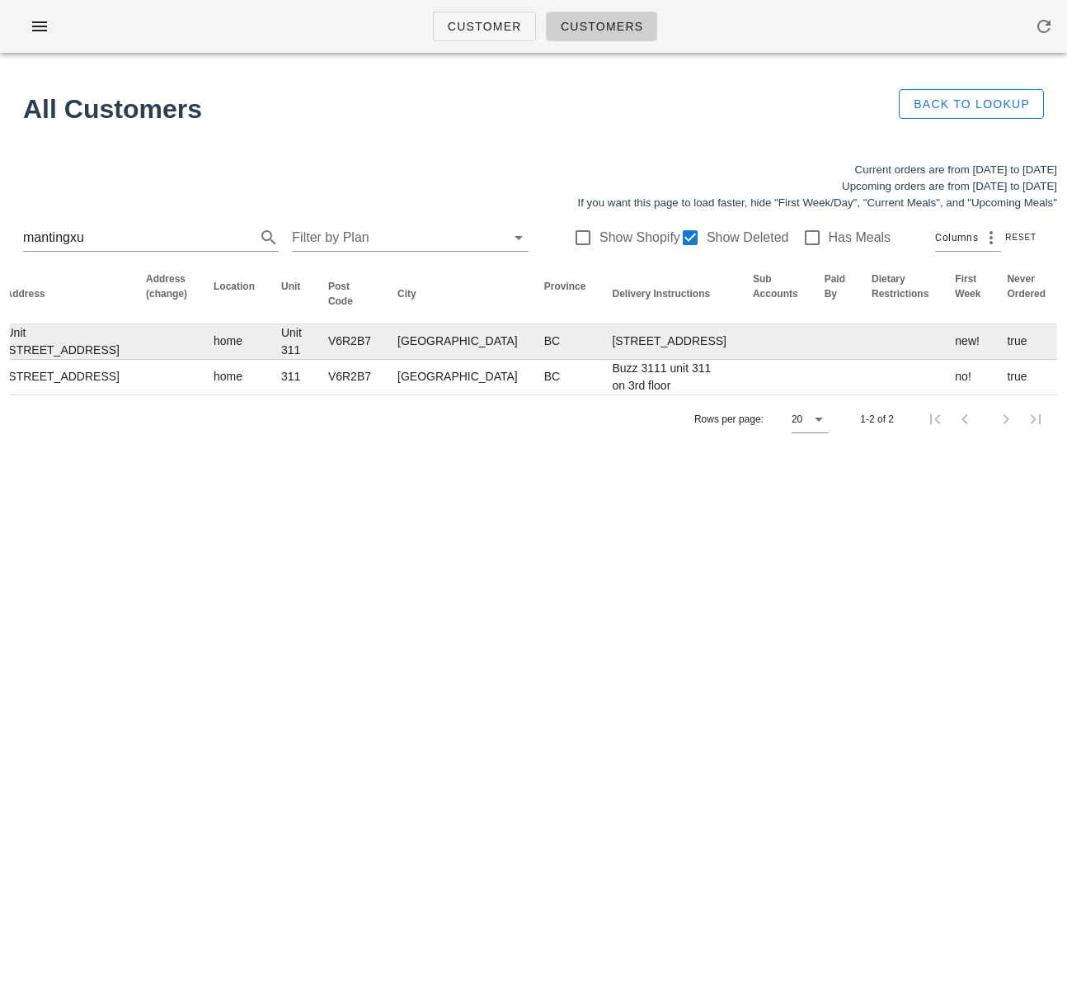
scroll to position [0, 1035]
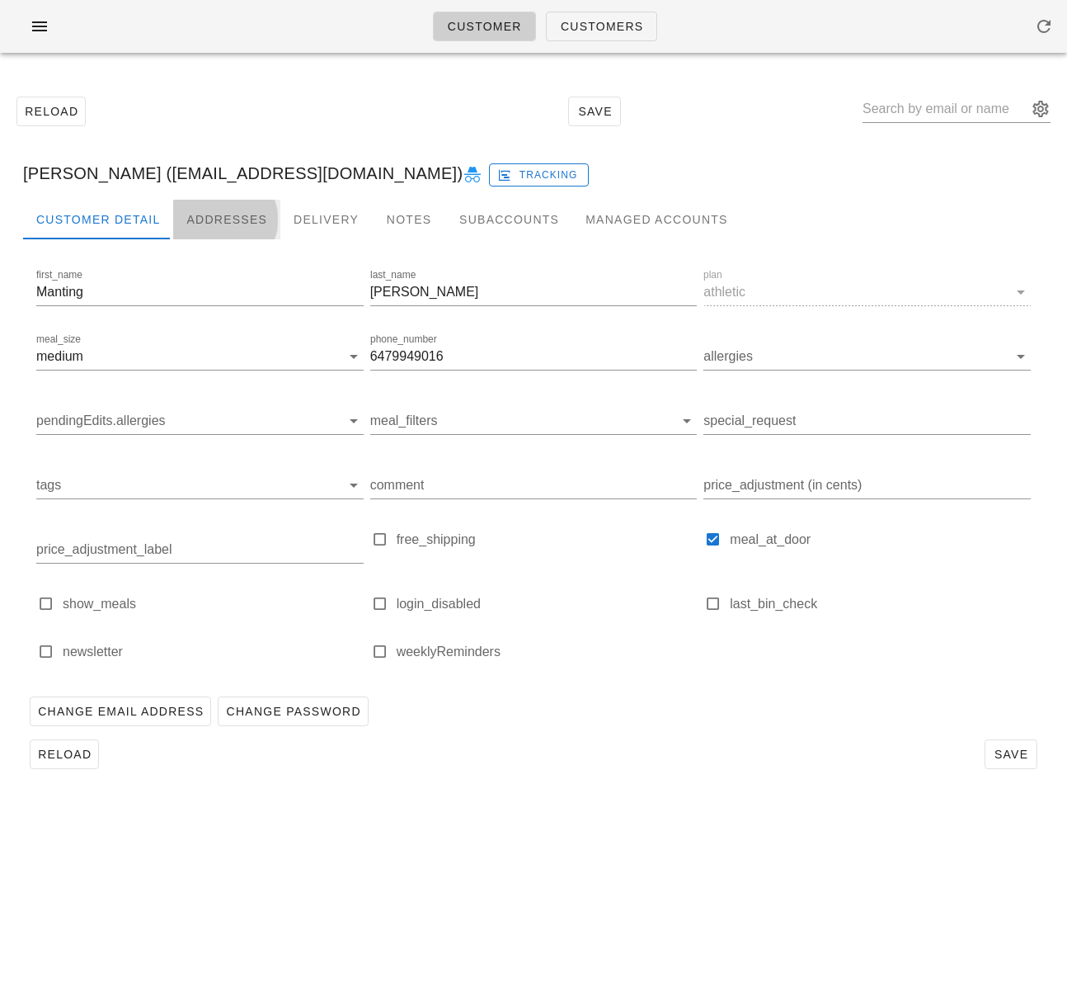
click at [226, 208] on div "Addresses" at bounding box center [226, 220] width 107 height 40
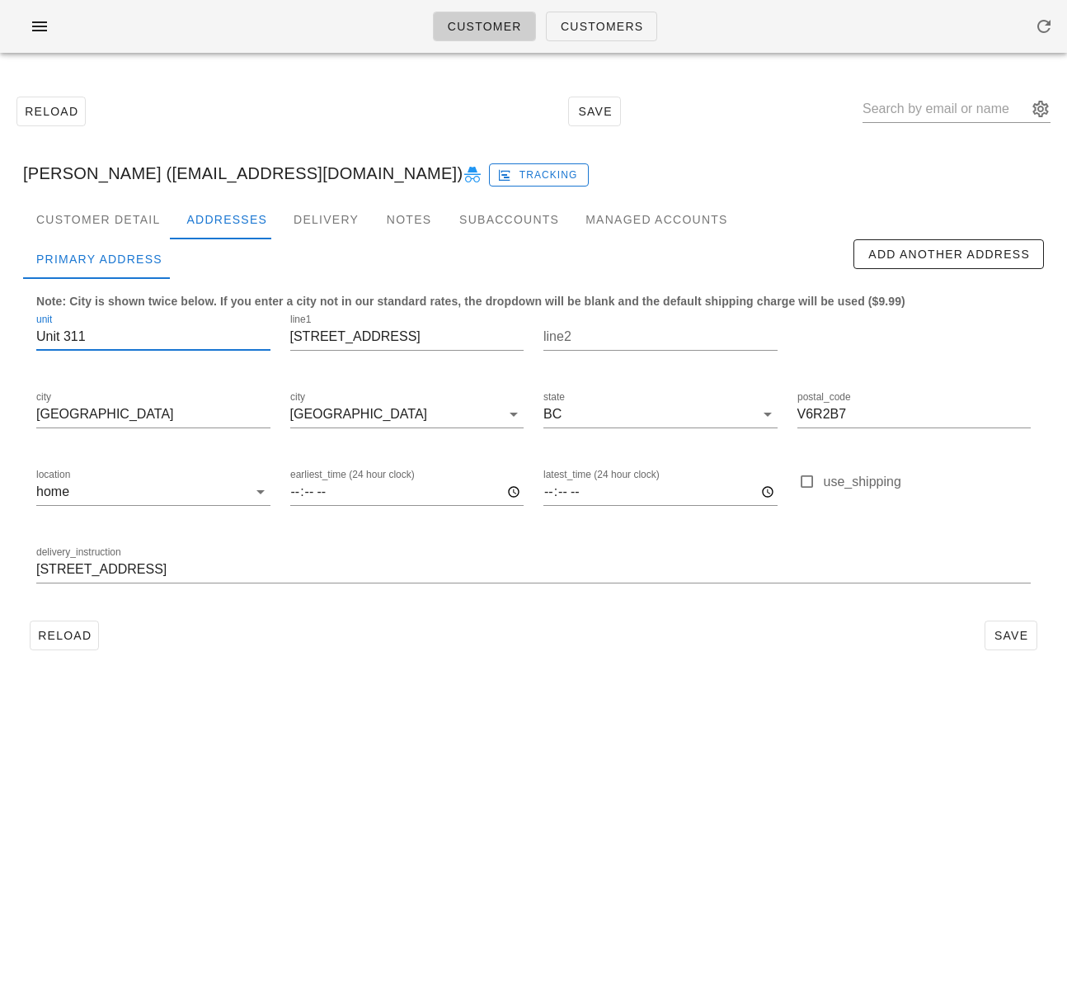
scroll to position [1, 0]
drag, startPoint x: 100, startPoint y: 342, endPoint x: 18, endPoint y: 337, distance: 81.8
click at [18, 337] on div "Customer Detail Addresses Delivery Notes Subaccounts Managed Accounts first_nam…" at bounding box center [534, 435] width 1048 height 470
click at [66, 337] on input "Unit 311" at bounding box center [153, 336] width 234 height 26
type input "311"
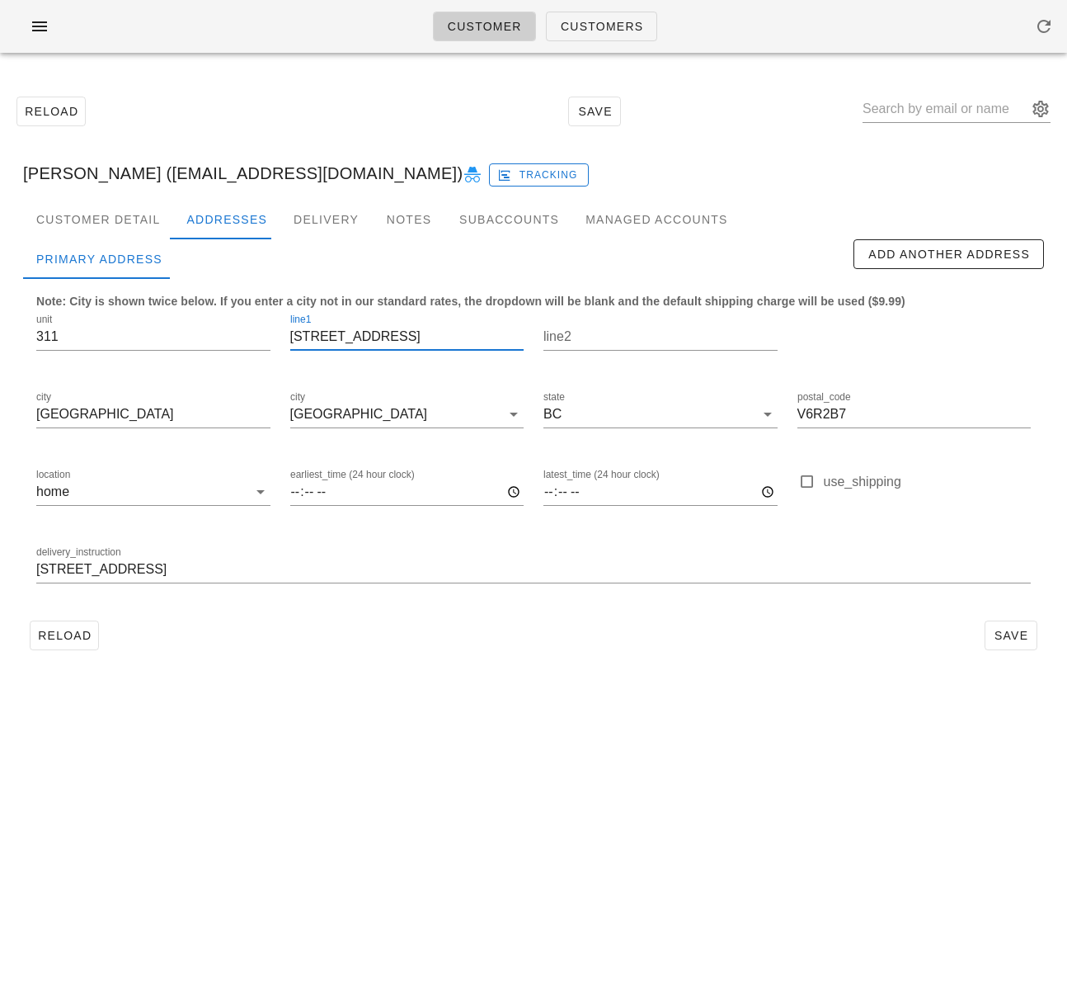
scroll to position [0, 0]
drag, startPoint x: 403, startPoint y: 338, endPoint x: 265, endPoint y: 333, distance: 138.7
click at [265, 333] on div "unit 311 line1 [STREET_ADDRESS] postal_code V6R2B7 location home earliest_time …" at bounding box center [533, 455] width 1015 height 310
click at [95, 573] on input "buzz 3111 3rd floor unit 311" at bounding box center [533, 569] width 995 height 26
click at [152, 568] on input "buzz 3111, 3rd floor unit 311" at bounding box center [533, 569] width 995 height 26
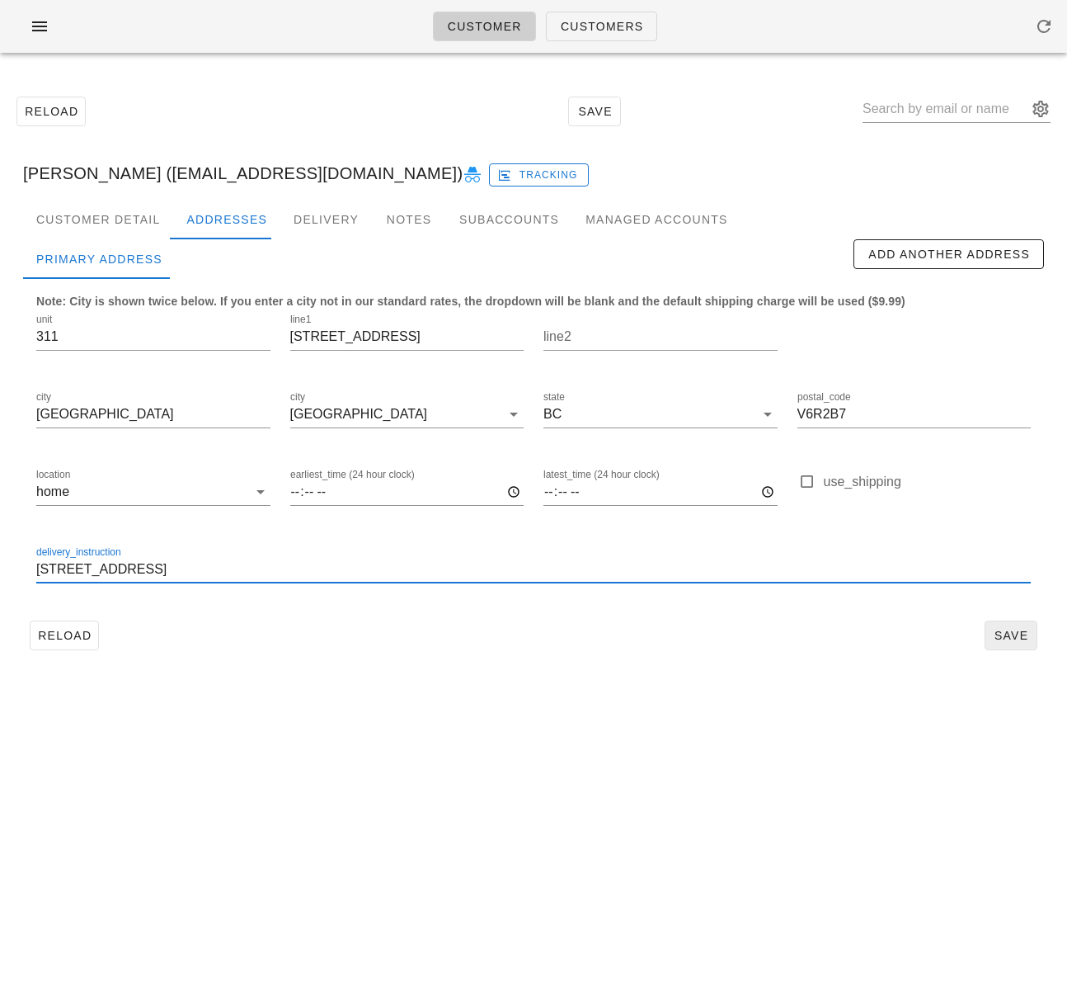
type input "buzz 3111, 3rd floor, unit 311"
click at [998, 639] on span "Save" at bounding box center [1011, 635] width 38 height 13
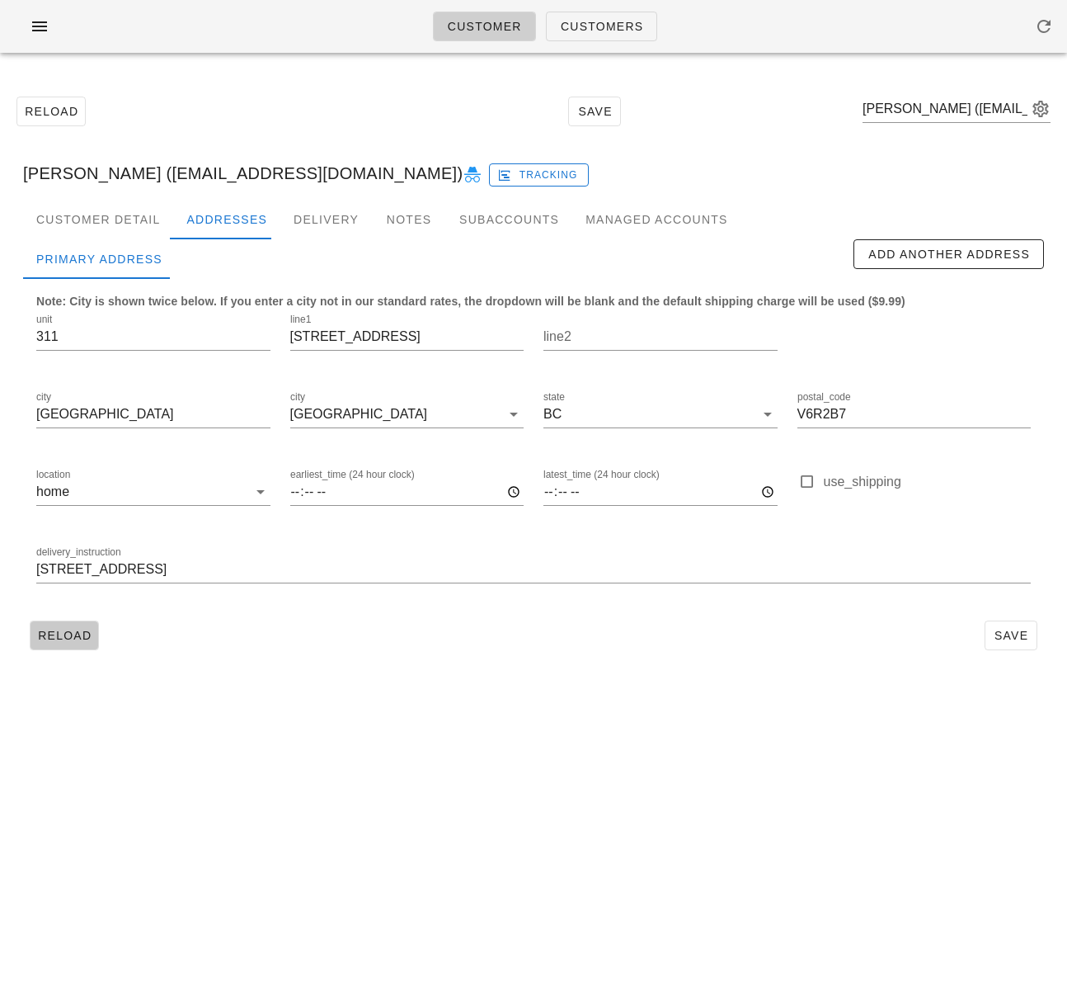
click at [87, 638] on span "Reload" at bounding box center [64, 635] width 54 height 13
click at [122, 214] on div "Customer Detail" at bounding box center [98, 220] width 150 height 40
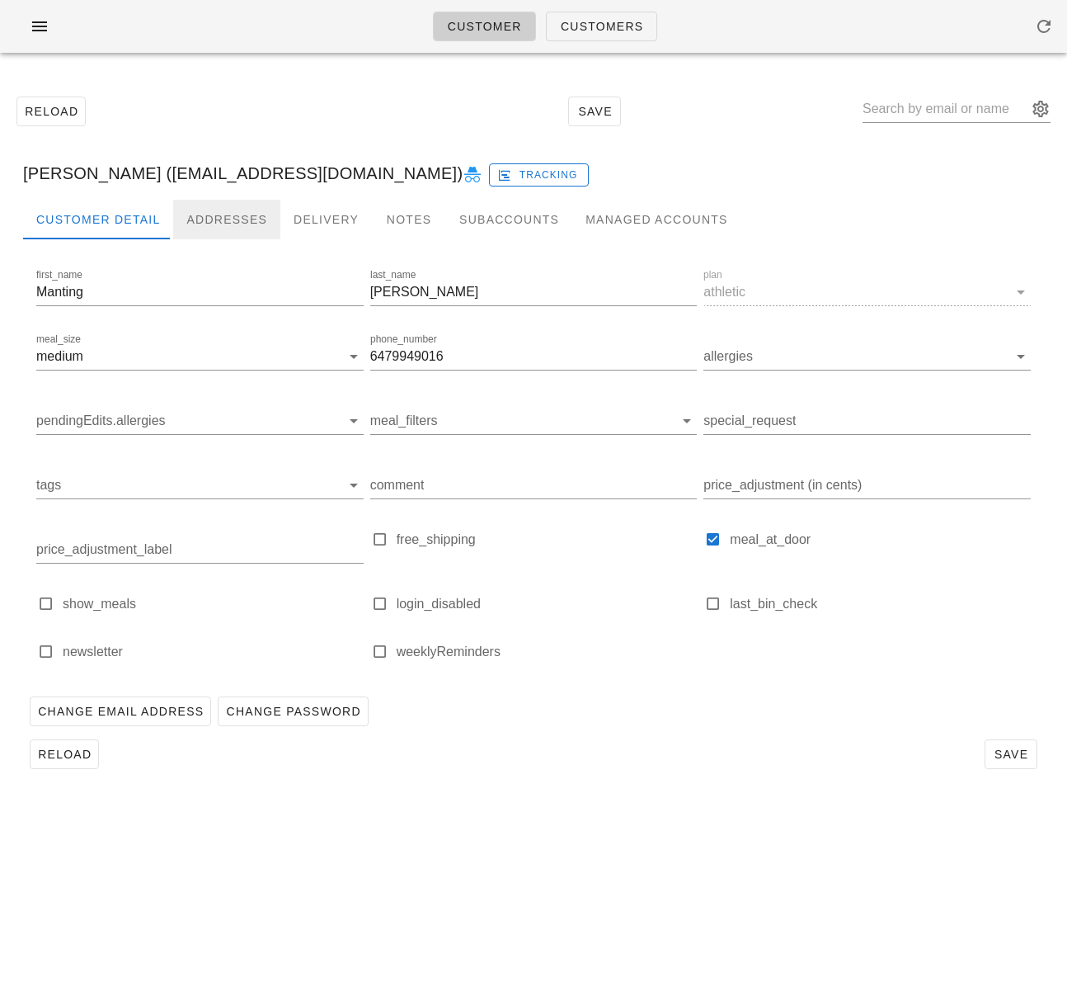
click at [238, 211] on div "Addresses" at bounding box center [226, 220] width 107 height 40
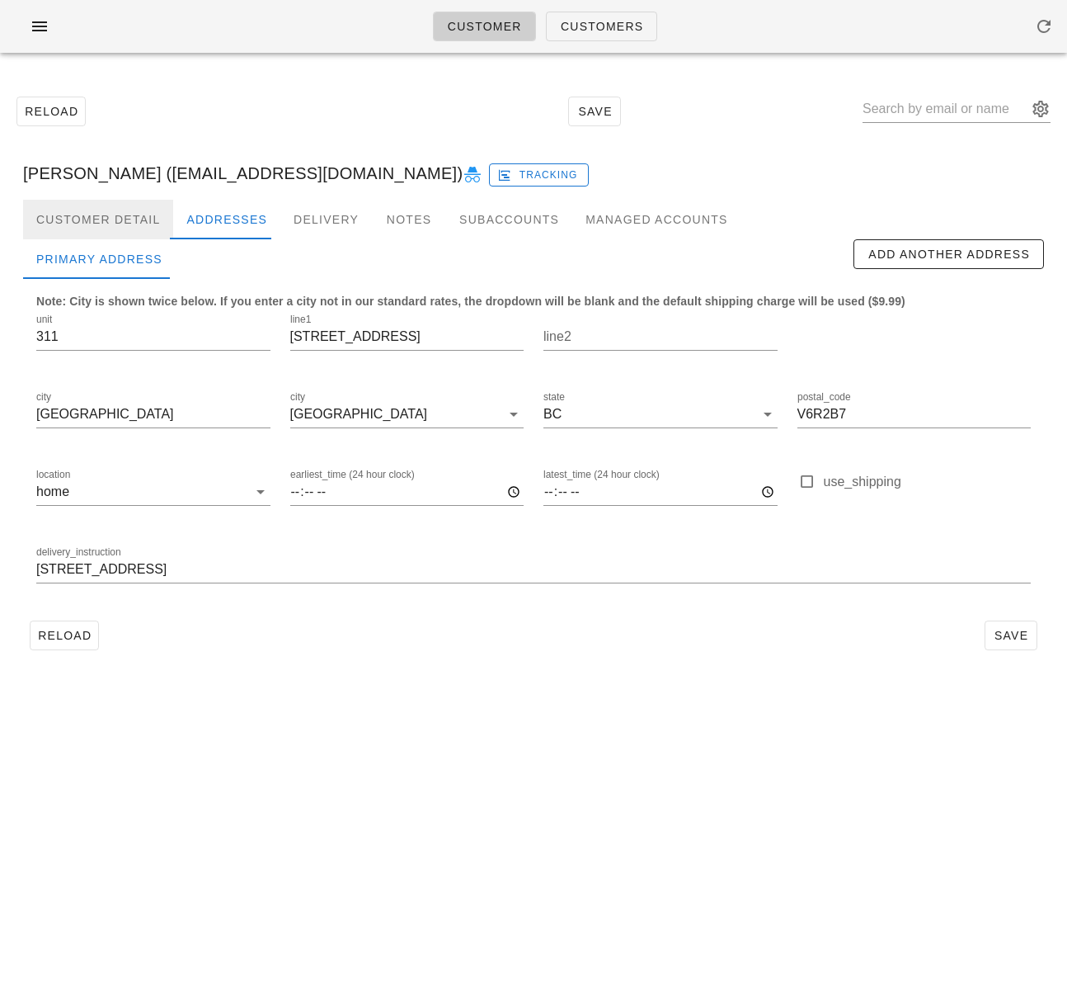
click at [102, 216] on div "Customer Detail" at bounding box center [98, 220] width 150 height 40
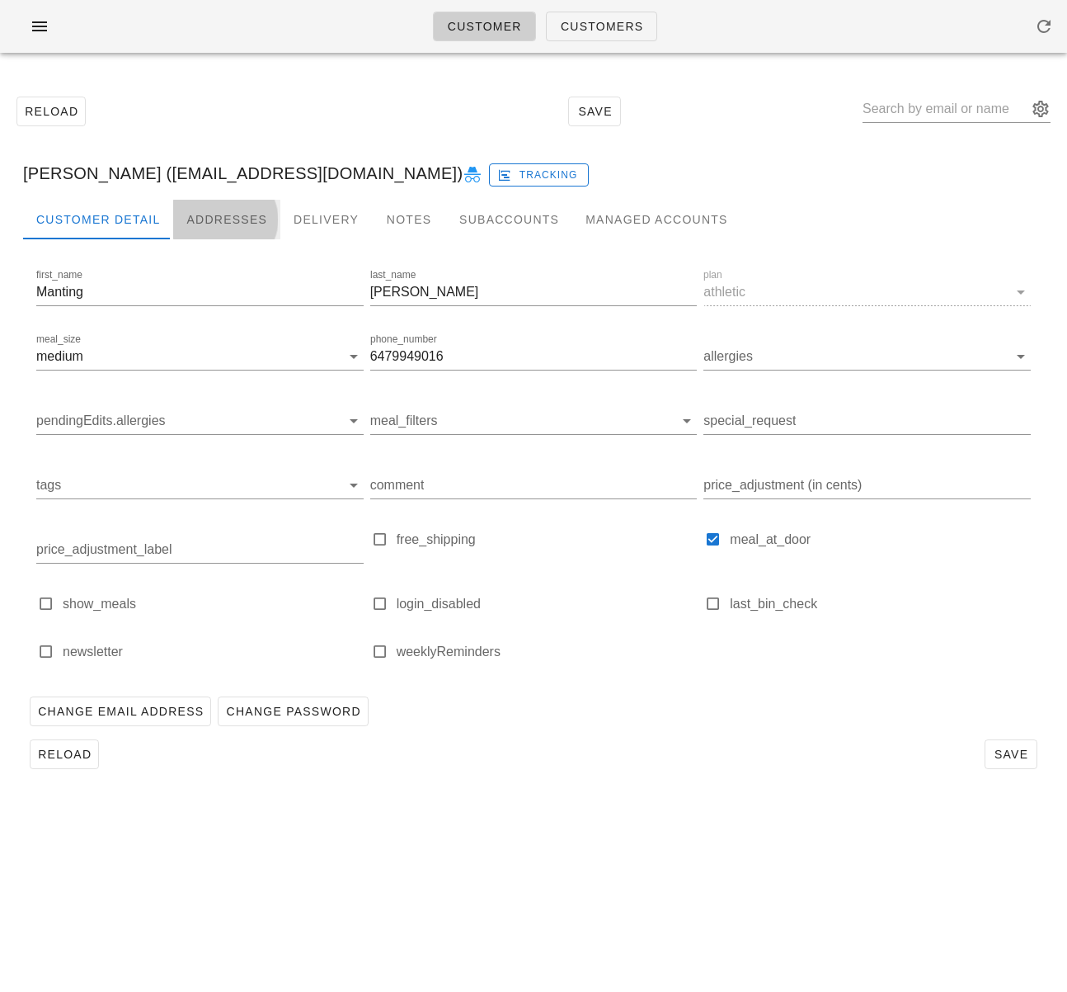
click at [185, 219] on div "Addresses" at bounding box center [226, 220] width 107 height 40
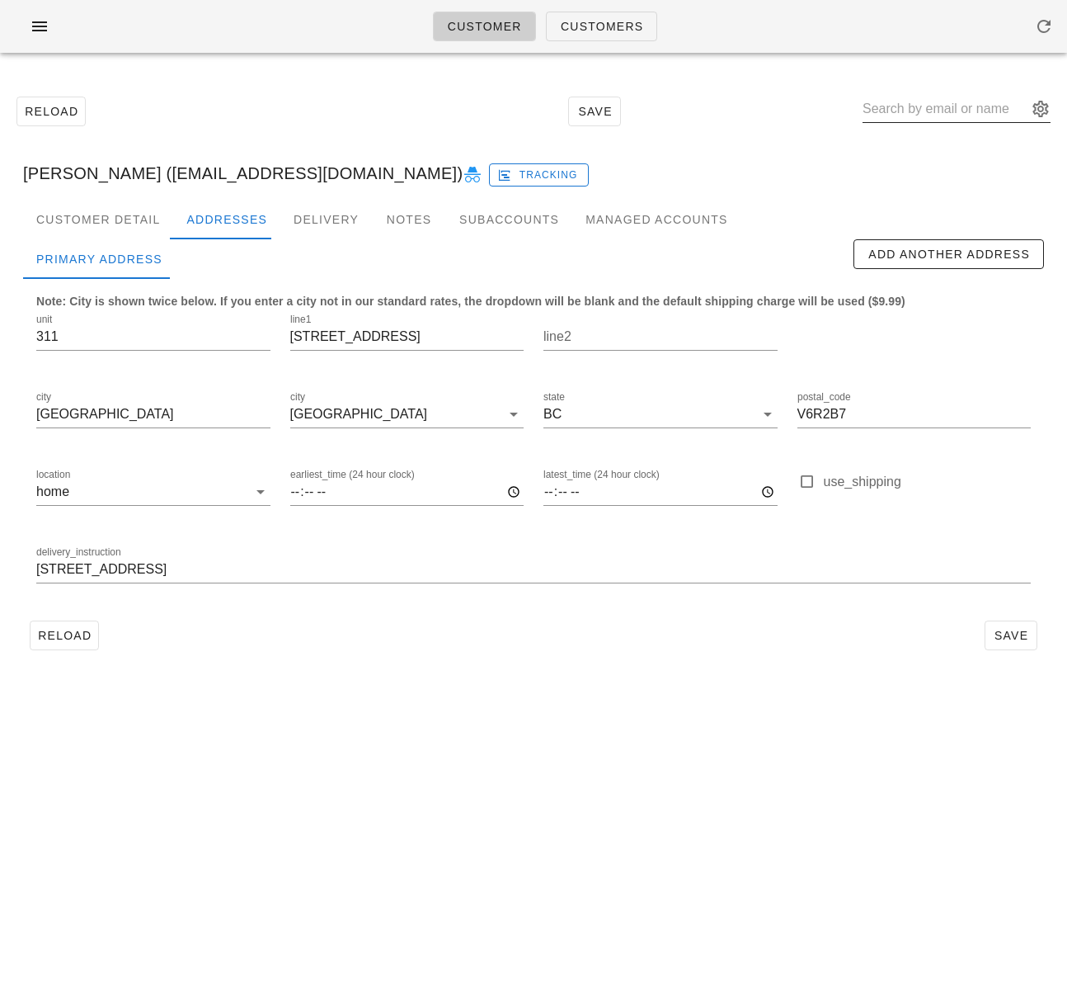
click at [935, 112] on input "text" at bounding box center [945, 109] width 165 height 26
paste input "[EMAIL_ADDRESS][DOMAIN_NAME]"
type input "[EMAIL_ADDRESS][DOMAIN_NAME]"
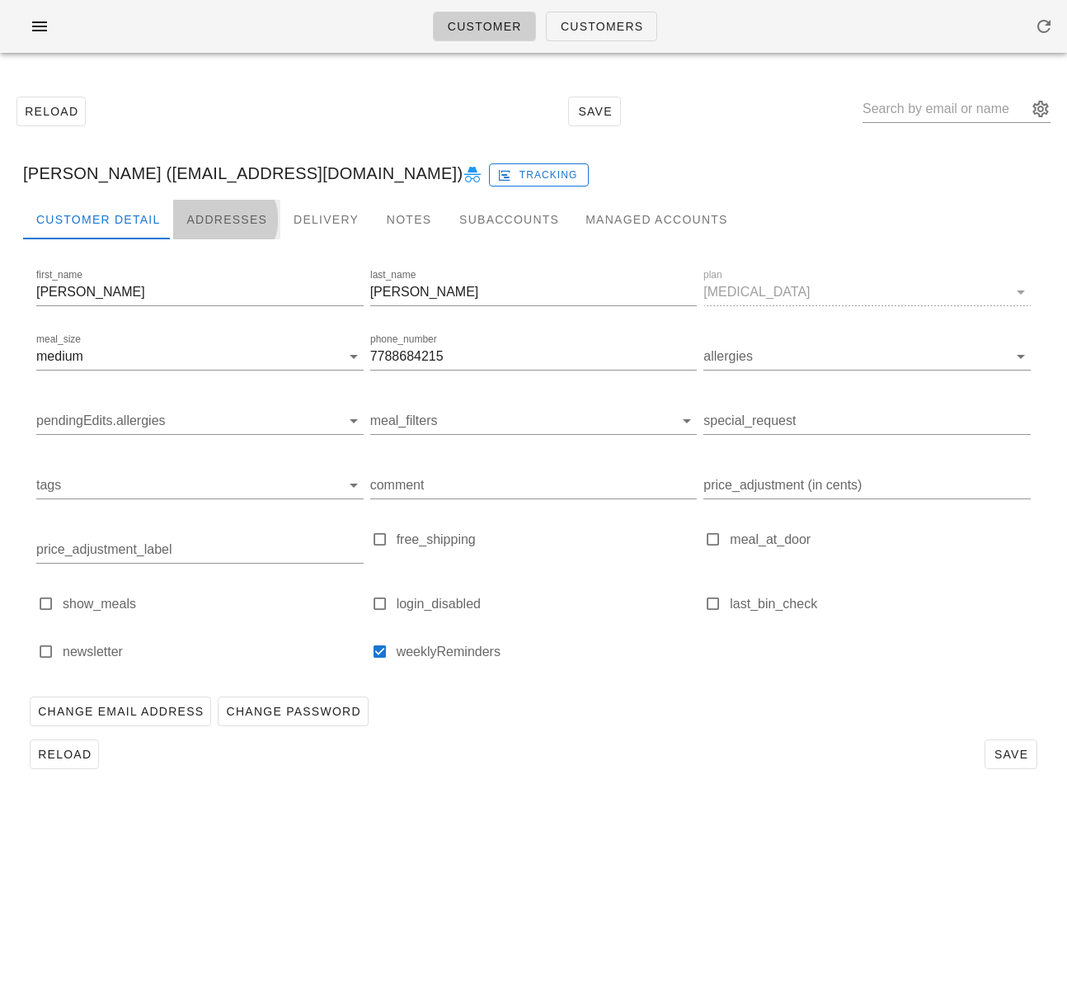
click at [223, 226] on div "Addresses" at bounding box center [226, 220] width 107 height 40
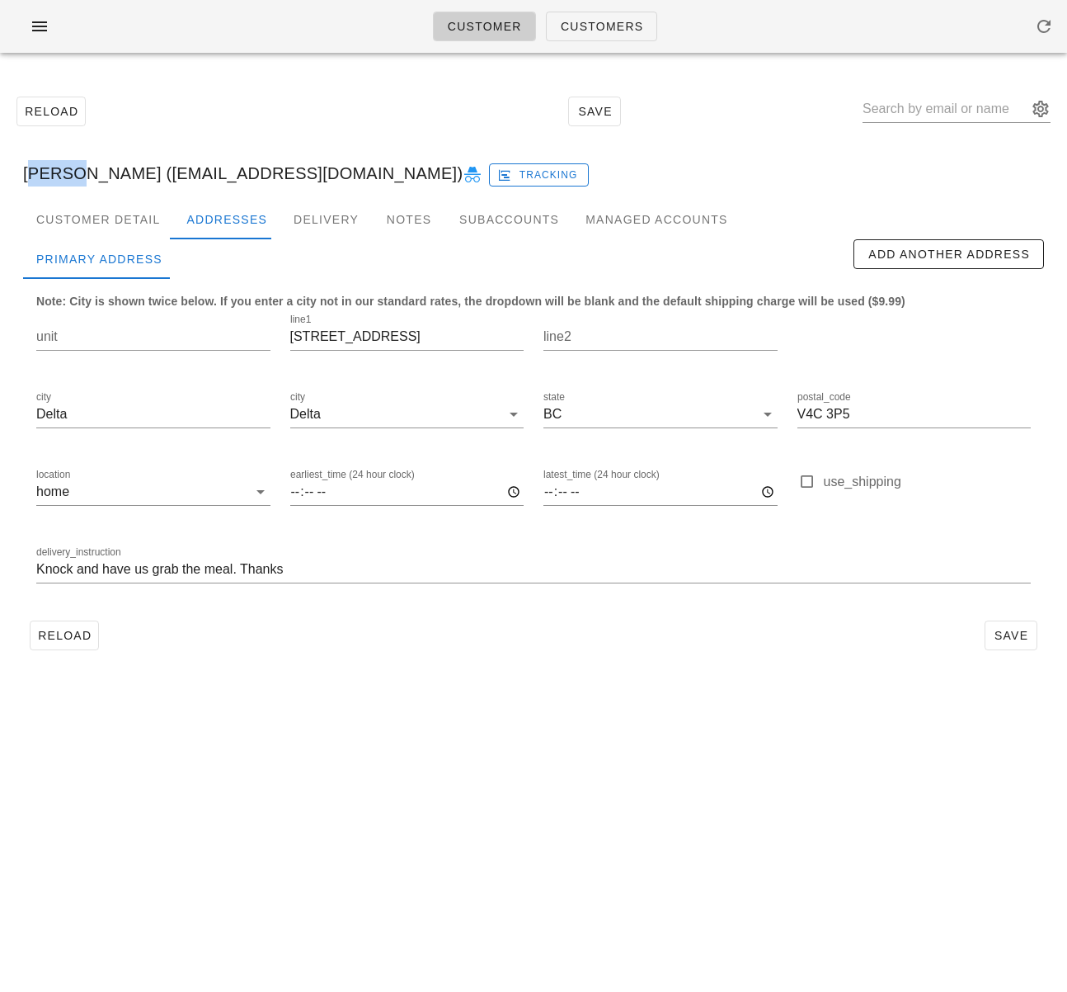
drag, startPoint x: 56, startPoint y: 176, endPoint x: 23, endPoint y: 175, distance: 33.0
click at [23, 175] on div "Kelly Clarke (kellyjoanclarke@gmail.com) Tracking" at bounding box center [534, 173] width 1048 height 53
copy div "Kelly"
click at [263, 686] on div "Customer Customers Reload Save Kelly Clarke (kellyjoanclarke@gmail.com) Trackin…" at bounding box center [533, 496] width 1067 height 992
drag, startPoint x: 122, startPoint y: 177, endPoint x: 324, endPoint y: 182, distance: 202.2
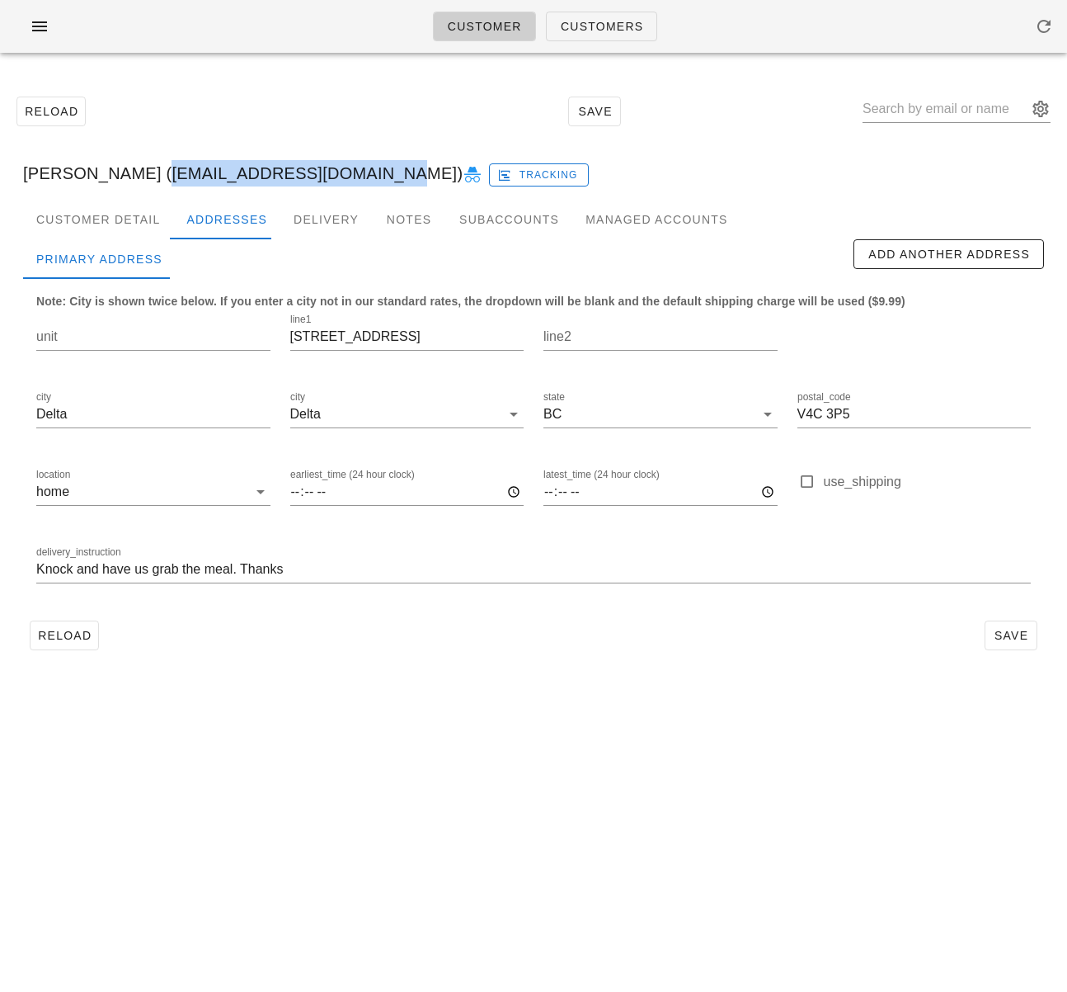
click at [324, 182] on div "Kelly Clarke (kellyjoanclarke@gmail.com) Tracking" at bounding box center [534, 173] width 1048 height 53
copy div "kellyjoanclarke@gmail.com"
click at [569, 21] on span "Customers" at bounding box center [602, 26] width 84 height 13
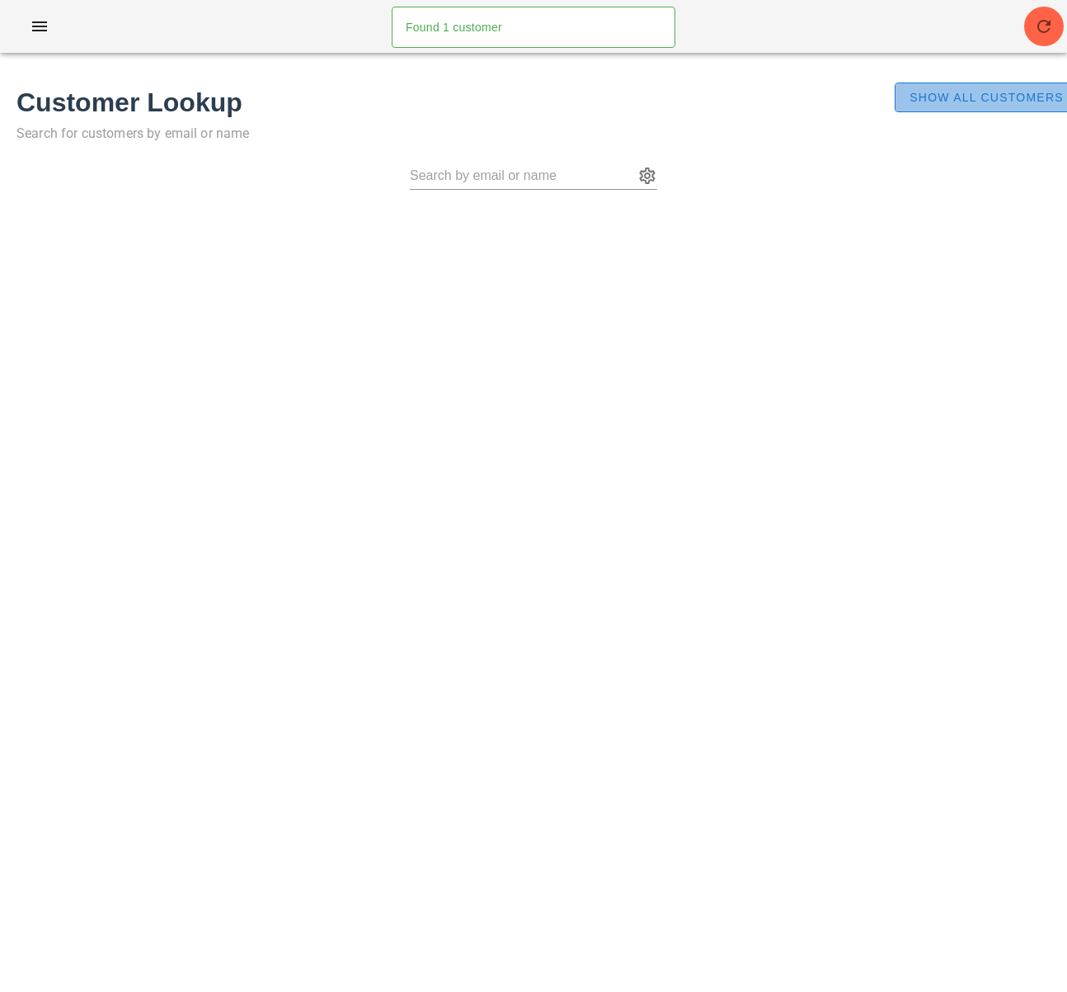
click at [909, 93] on span "Show All Customers" at bounding box center [986, 97] width 155 height 13
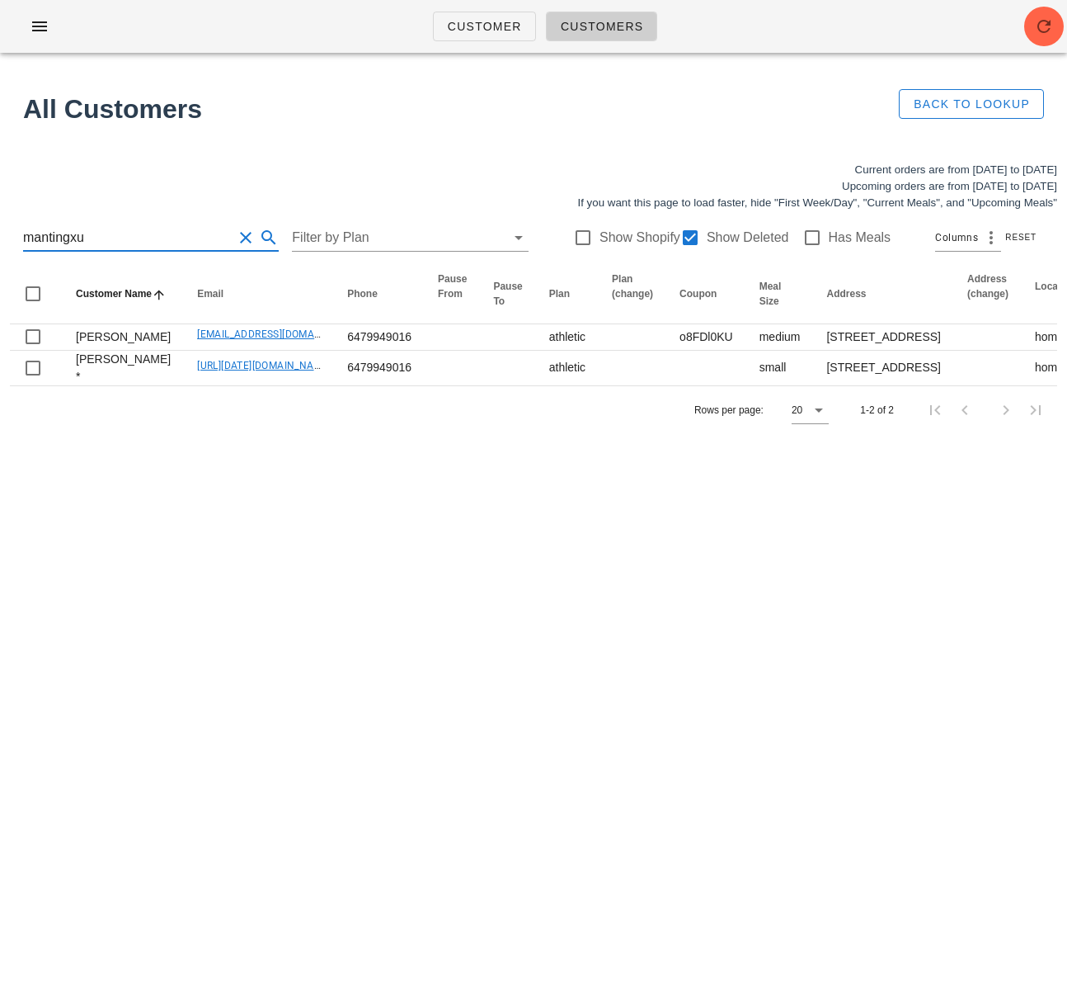
click at [111, 235] on input "mantingxu" at bounding box center [128, 237] width 210 height 26
drag, startPoint x: 53, startPoint y: 230, endPoint x: 8, endPoint y: 228, distance: 44.6
click at [8, 228] on div "Current orders are from Sunday Sep 07 to Saturday Sep 13 Upcoming orders are fr…" at bounding box center [533, 298] width 1067 height 292
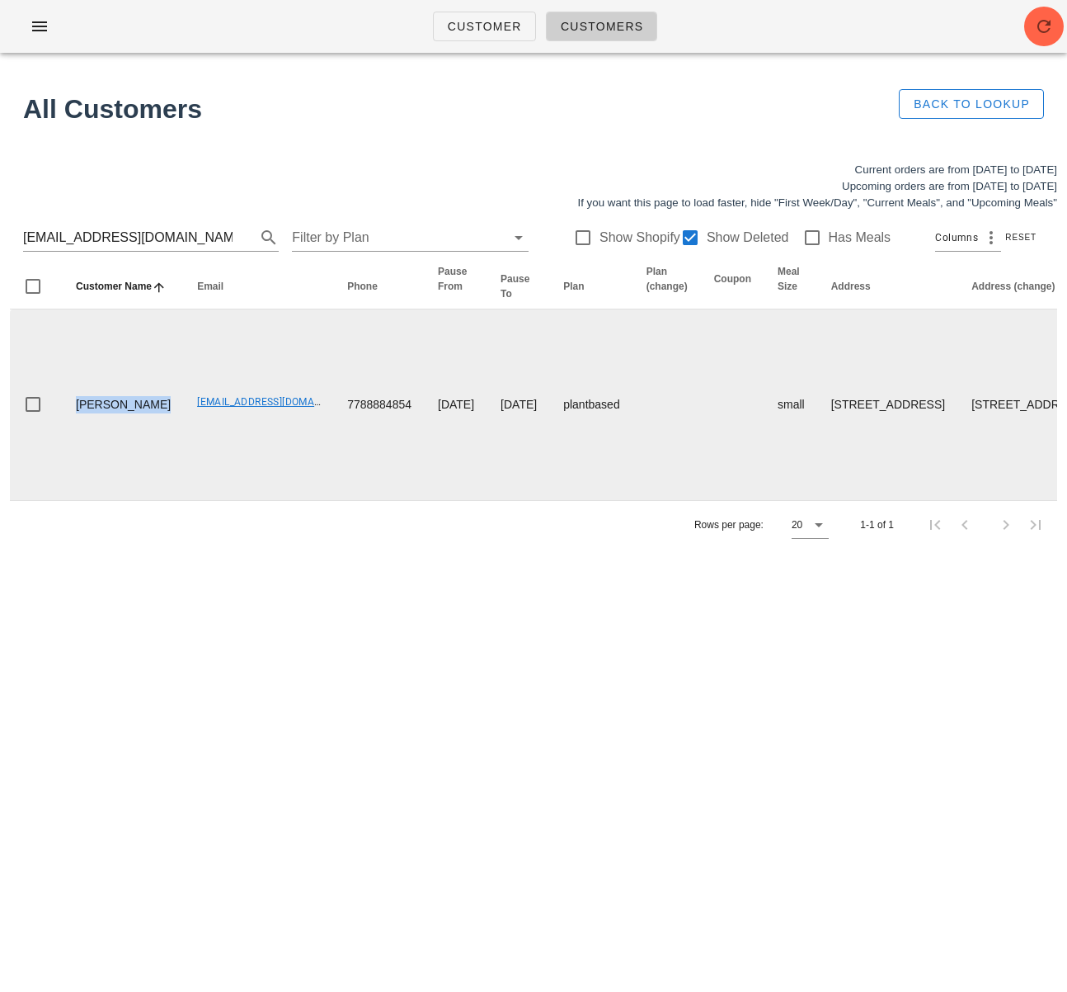
drag, startPoint x: 133, startPoint y: 542, endPoint x: 293, endPoint y: 628, distance: 181.6
copy td "Brenda Schedel"
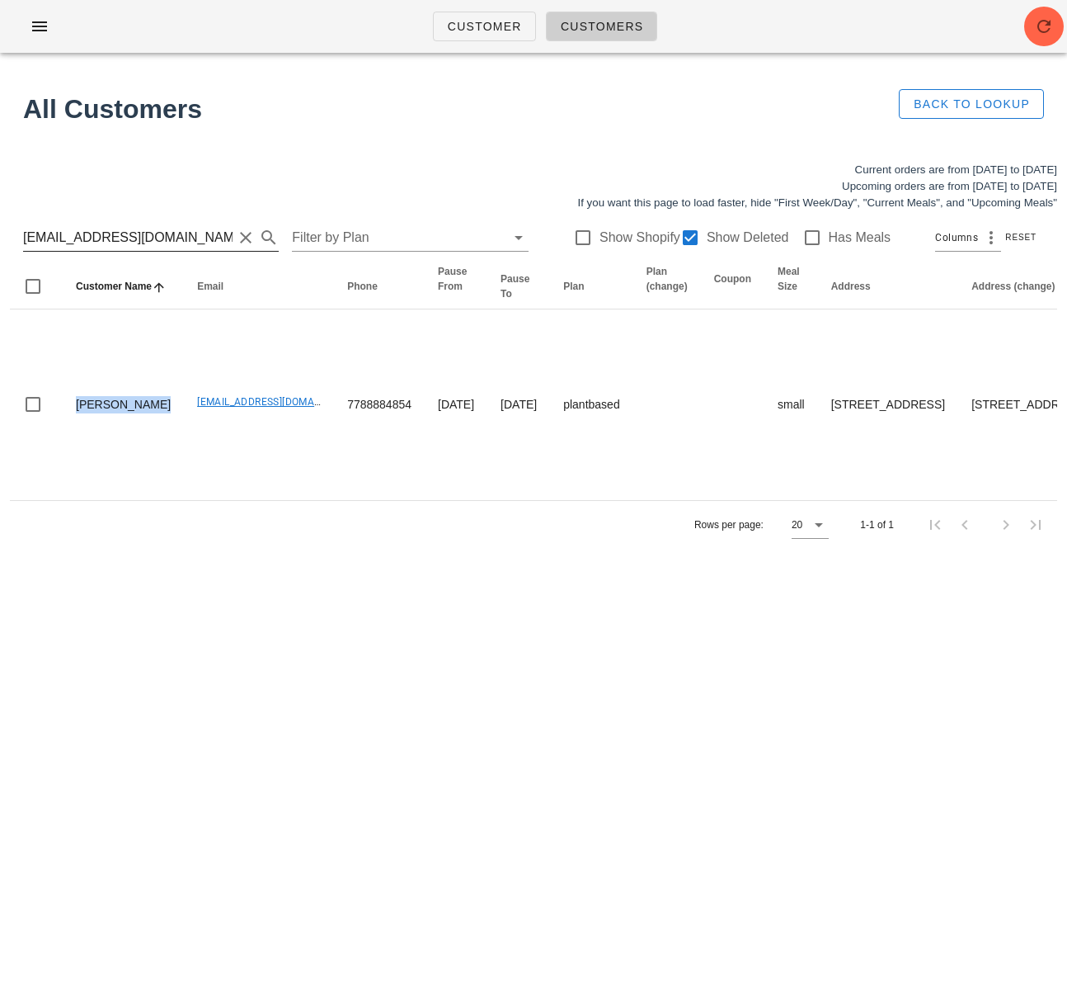
click at [133, 240] on input "brendaschedel@gmail.com" at bounding box center [128, 237] width 210 height 26
click at [131, 241] on input "brendaschedel@gmail.com" at bounding box center [128, 237] width 210 height 26
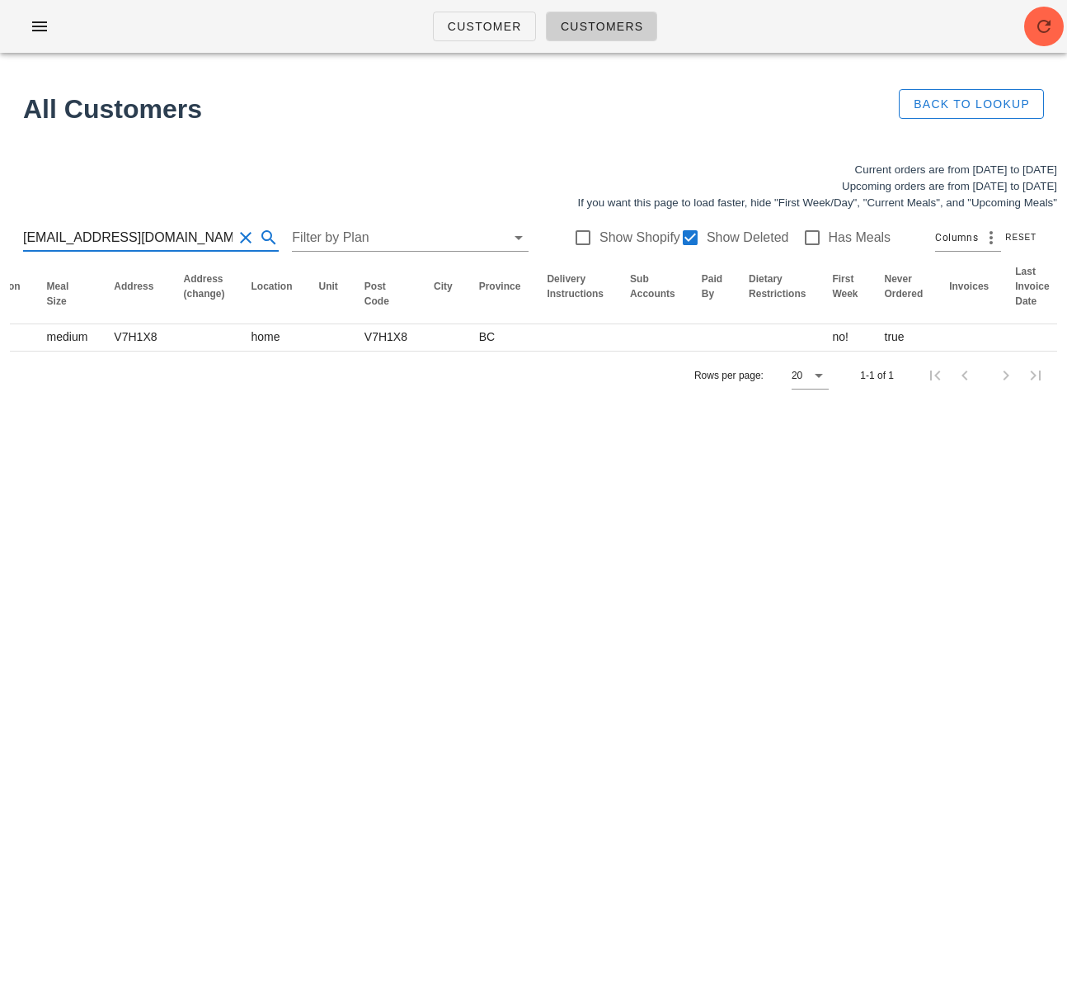
scroll to position [0, 945]
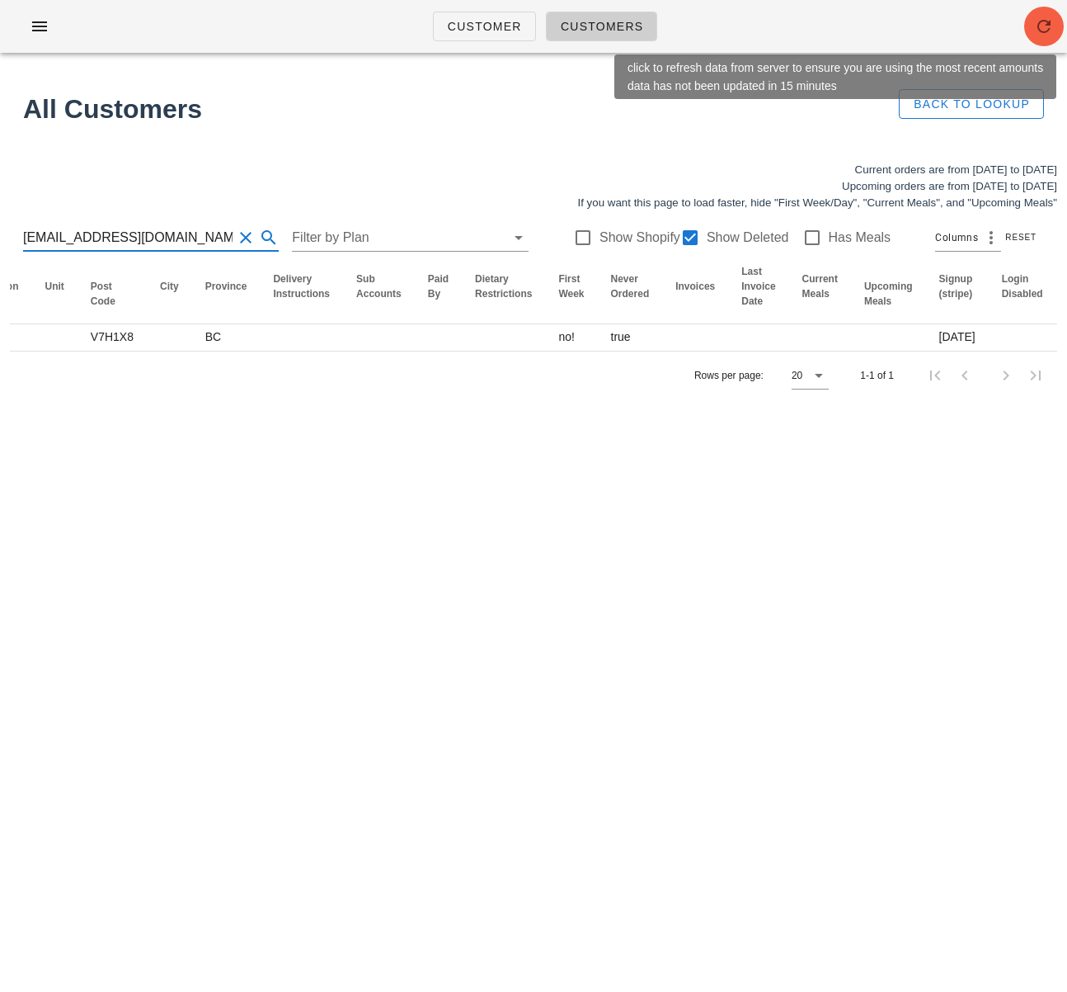
type input "laurrendoestherapy@gmail.com"
click at [1052, 30] on icon "button" at bounding box center [1044, 26] width 20 height 20
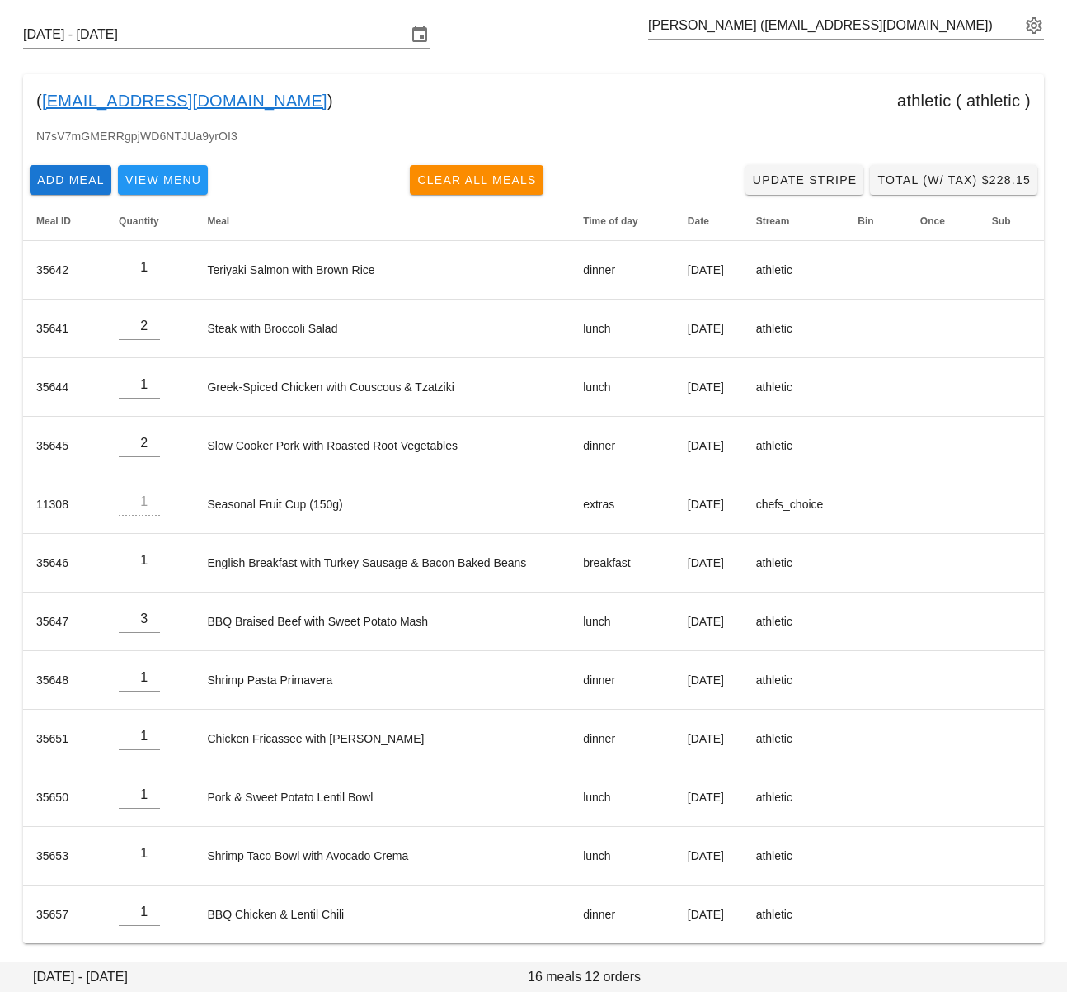
scroll to position [68, 0]
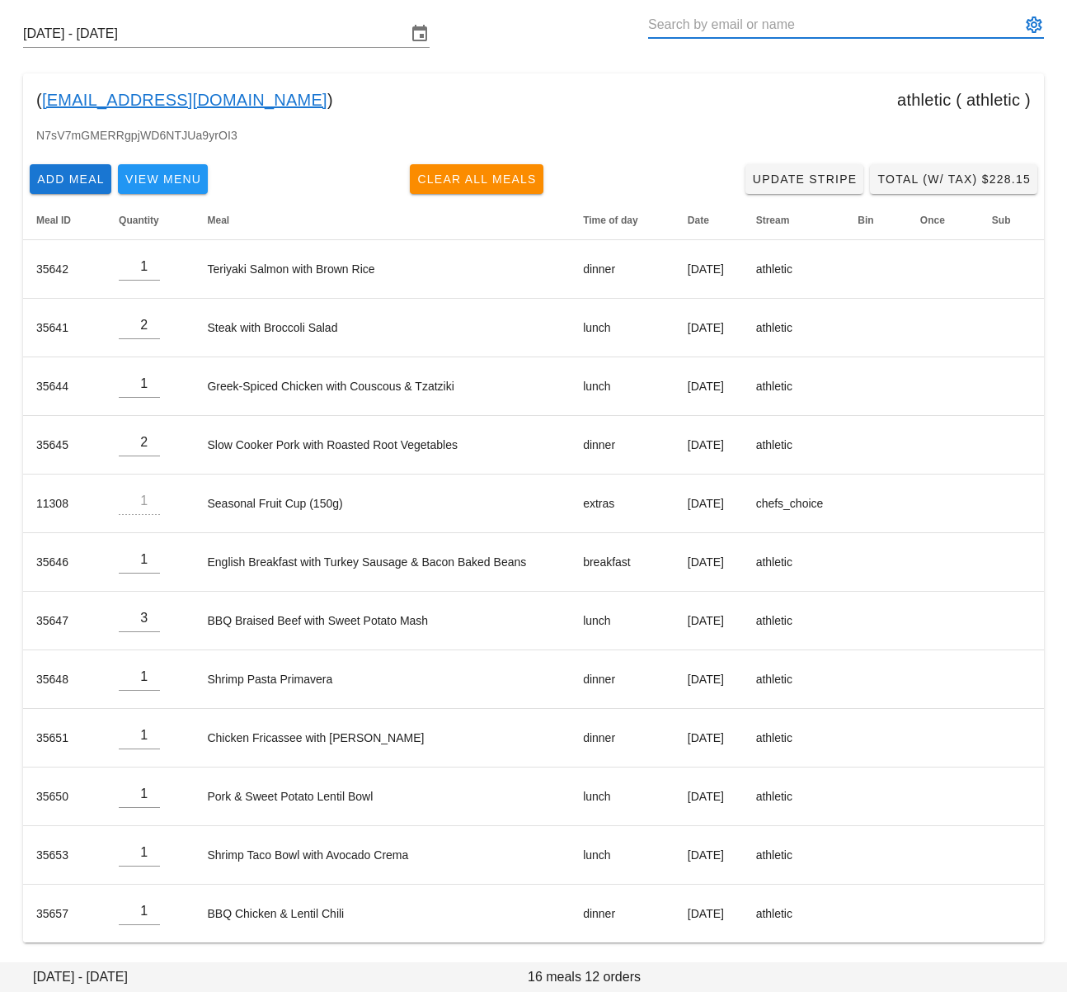
click at [728, 22] on input "text" at bounding box center [834, 25] width 373 height 26
paste input "[EMAIL_ADDRESS][DOMAIN_NAME]"
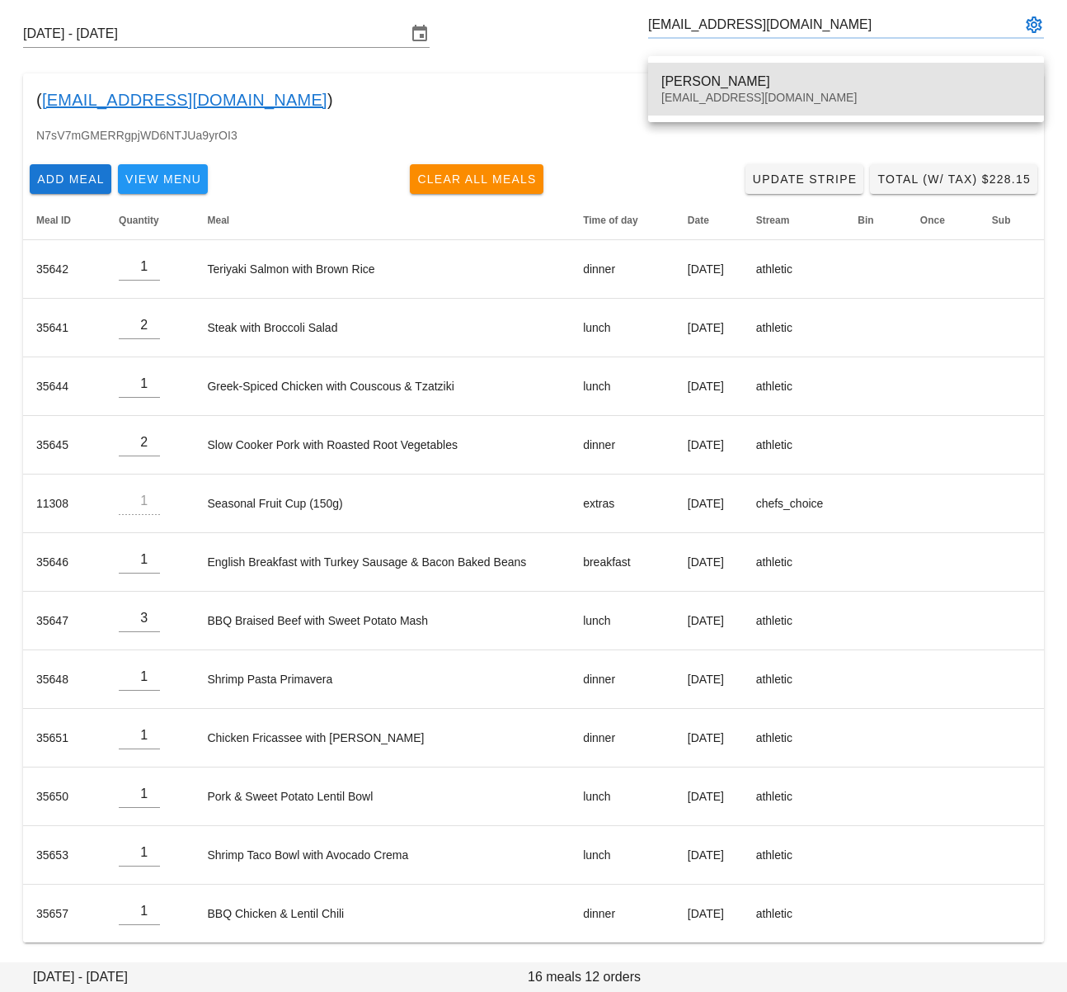
click at [716, 72] on div "[PERSON_NAME] [EMAIL_ADDRESS][DOMAIN_NAME]" at bounding box center [847, 89] width 370 height 51
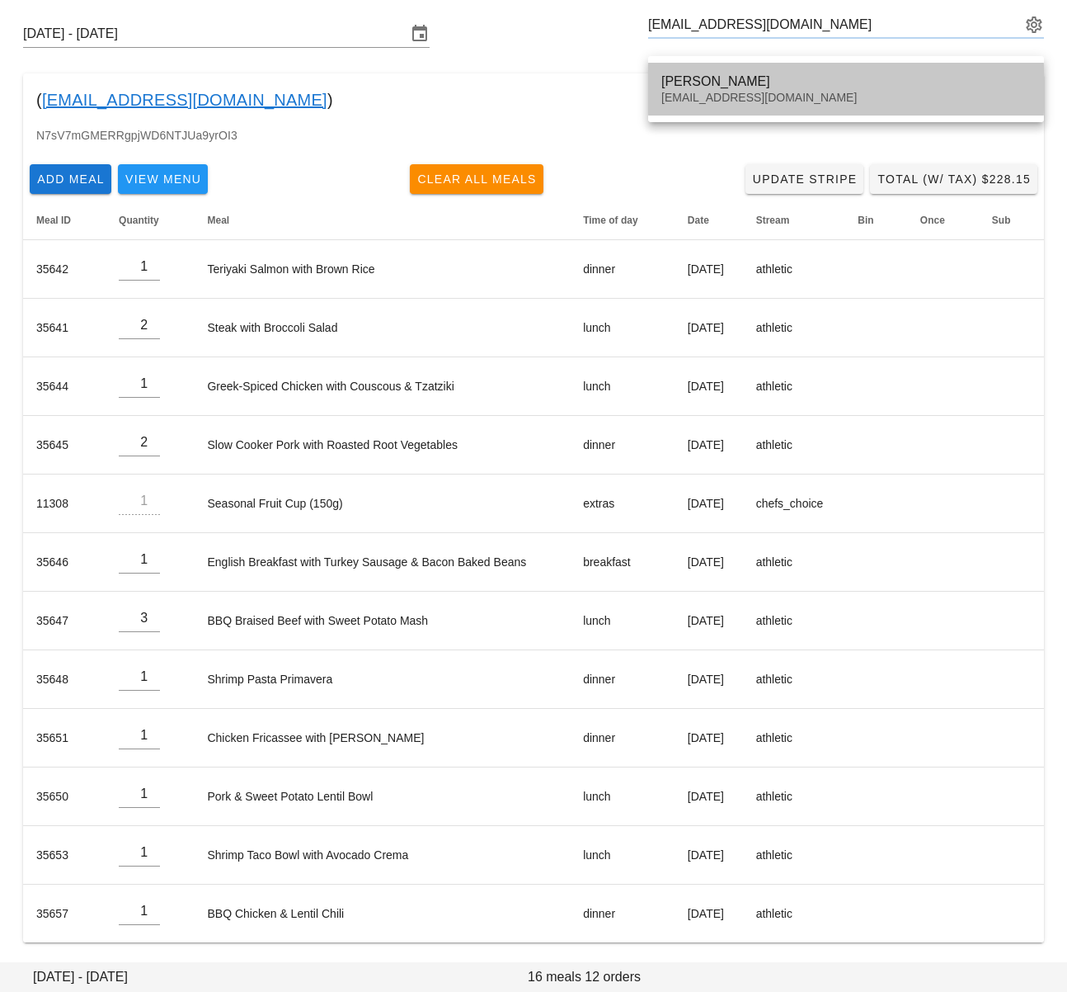
type input "[PERSON_NAME] ([EMAIL_ADDRESS][DOMAIN_NAME])"
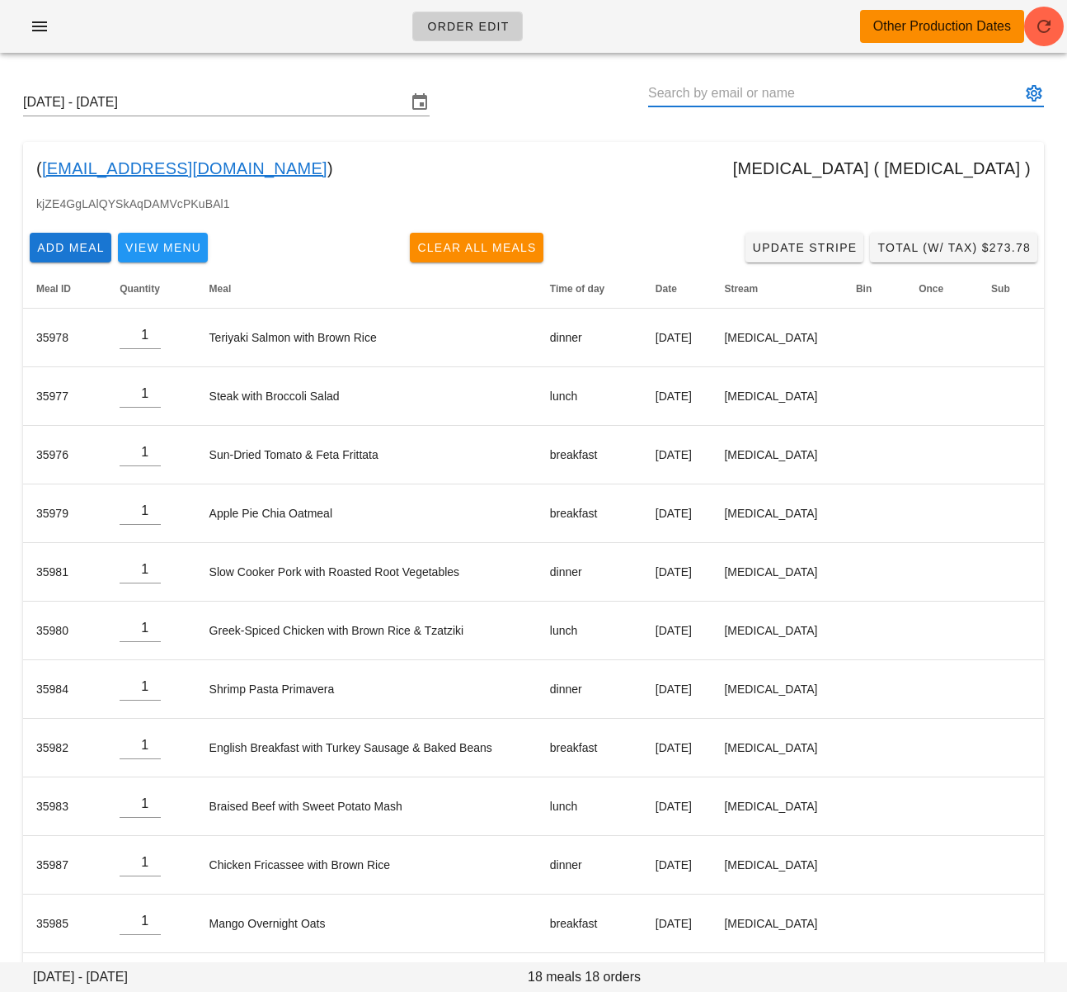
click at [704, 90] on input "text" at bounding box center [834, 93] width 373 height 26
paste input "[EMAIL_ADDRESS][DOMAIN_NAME]"
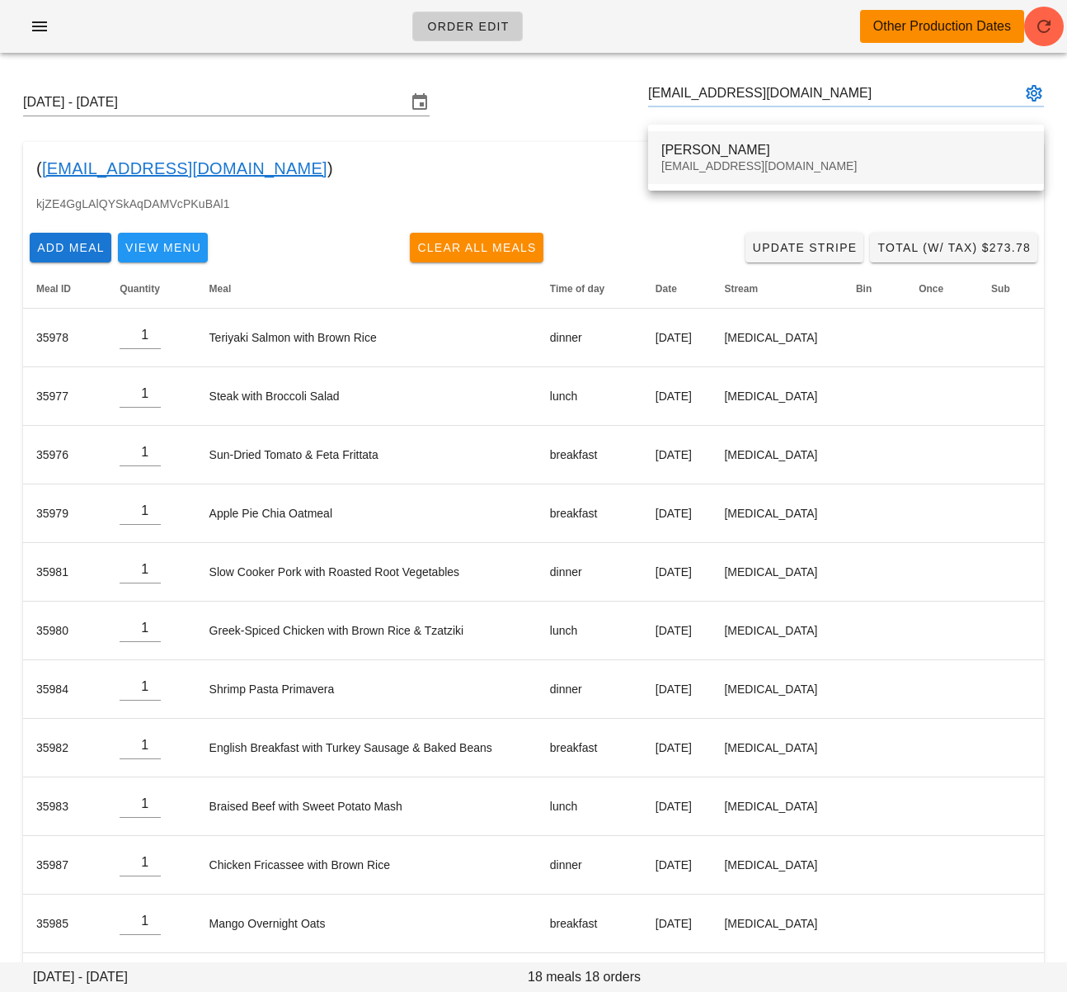
type input "[PERSON_NAME] ([EMAIL_ADDRESS][DOMAIN_NAME])"
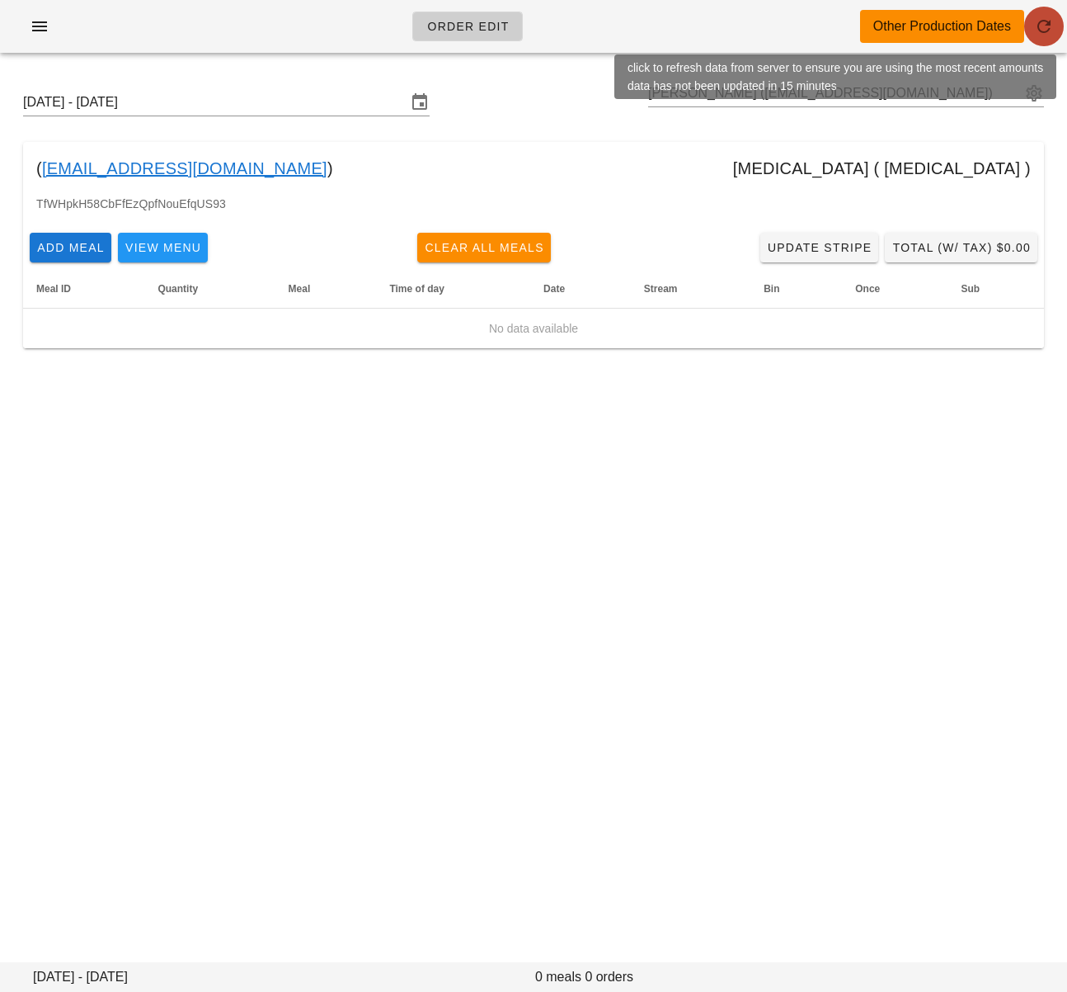
click at [1046, 20] on icon "button" at bounding box center [1044, 26] width 20 height 20
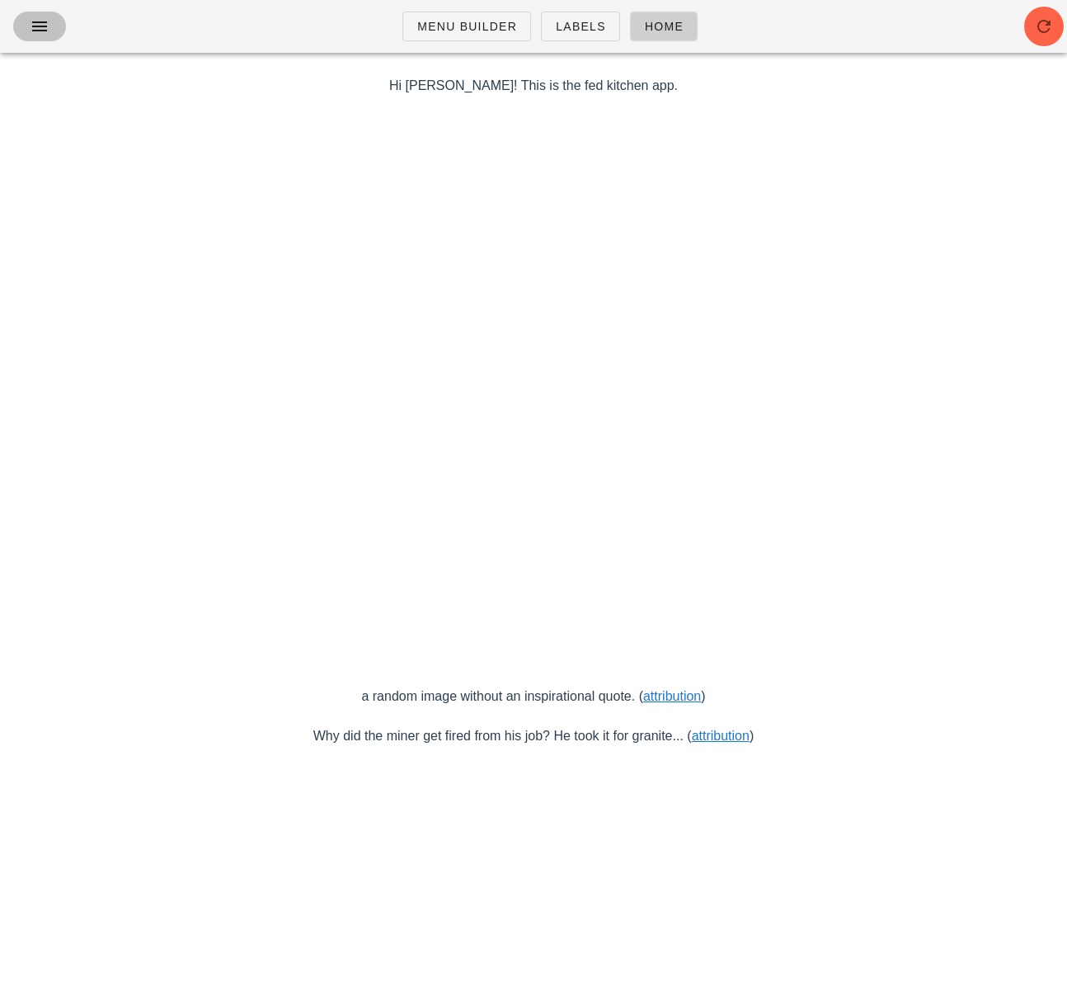
drag, startPoint x: 40, startPoint y: 26, endPoint x: 72, endPoint y: 45, distance: 37.1
click at [41, 25] on icon "button" at bounding box center [40, 26] width 20 height 20
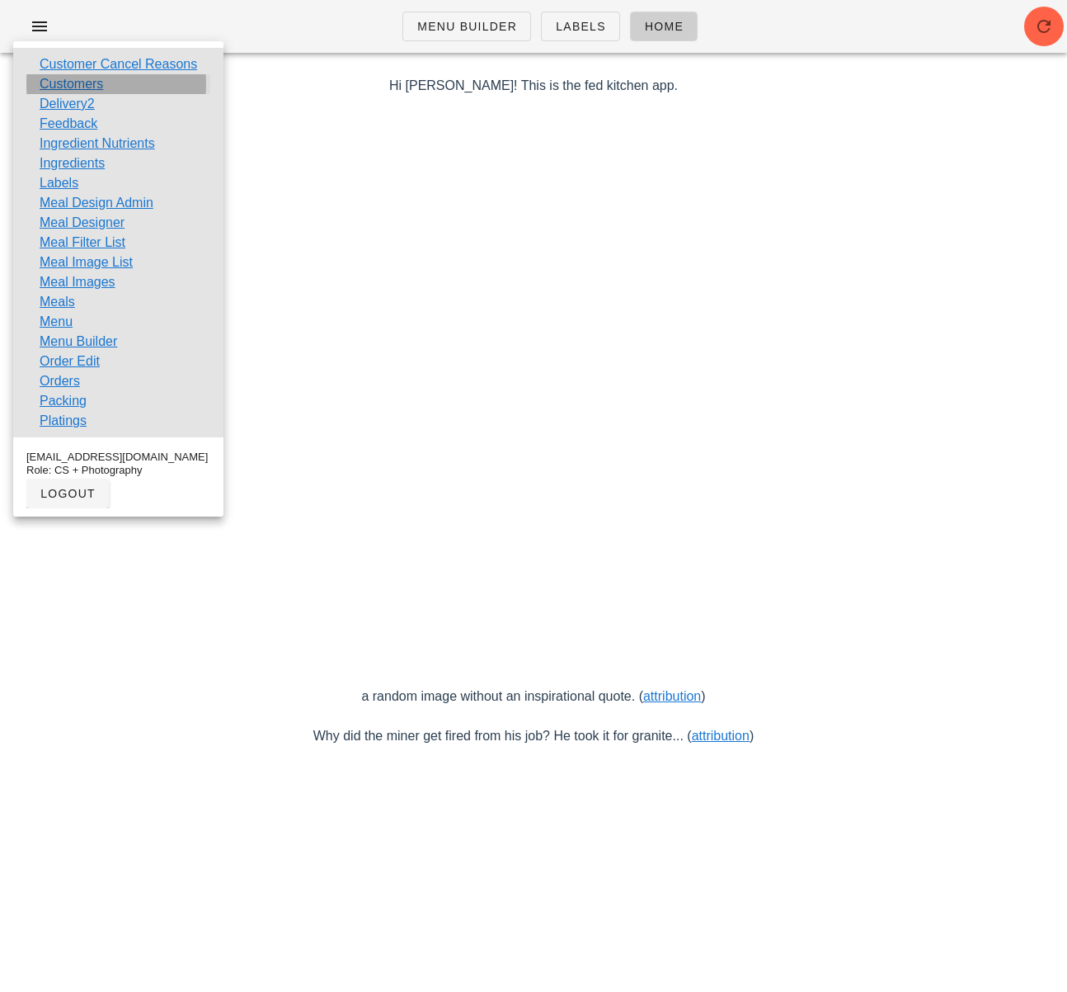
click at [80, 85] on link "Customers" at bounding box center [72, 84] width 64 height 20
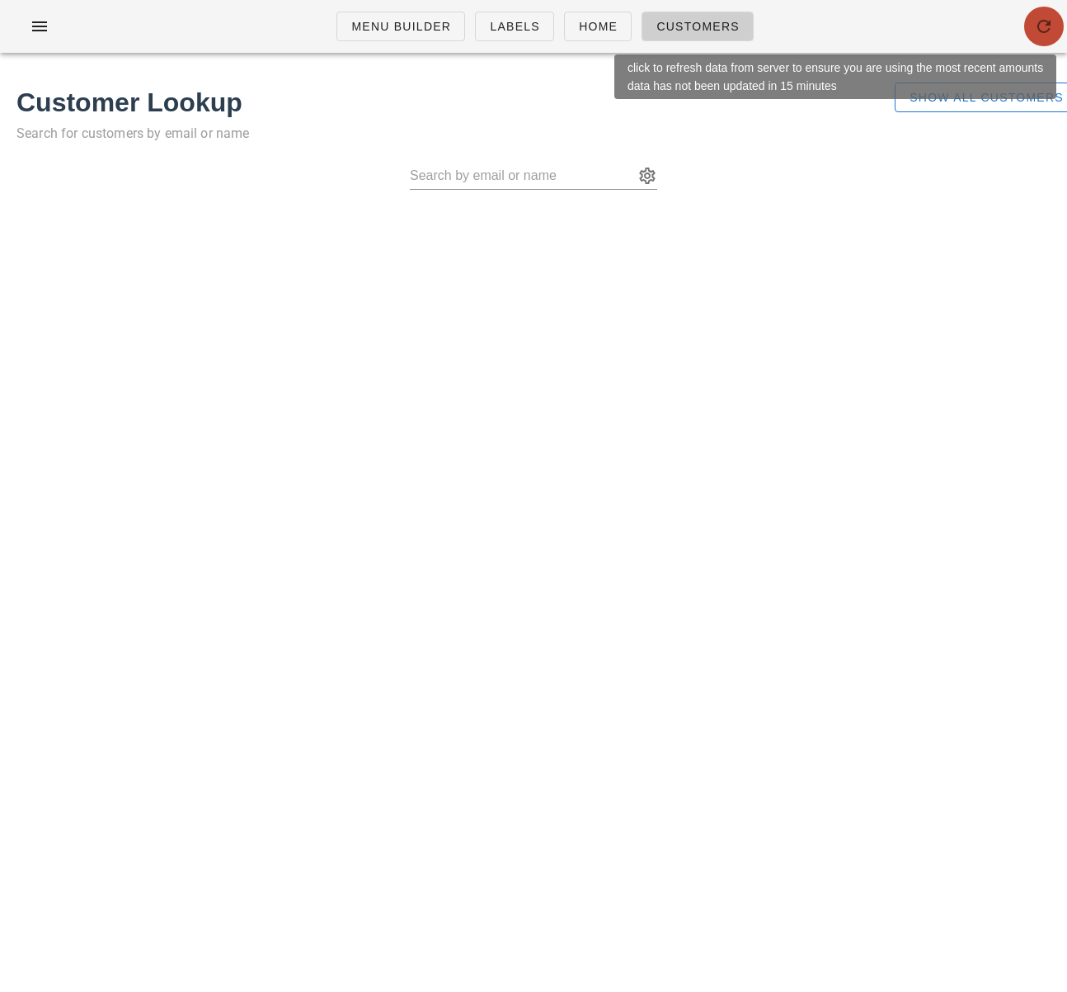
click at [1052, 30] on icon "button" at bounding box center [1044, 26] width 20 height 20
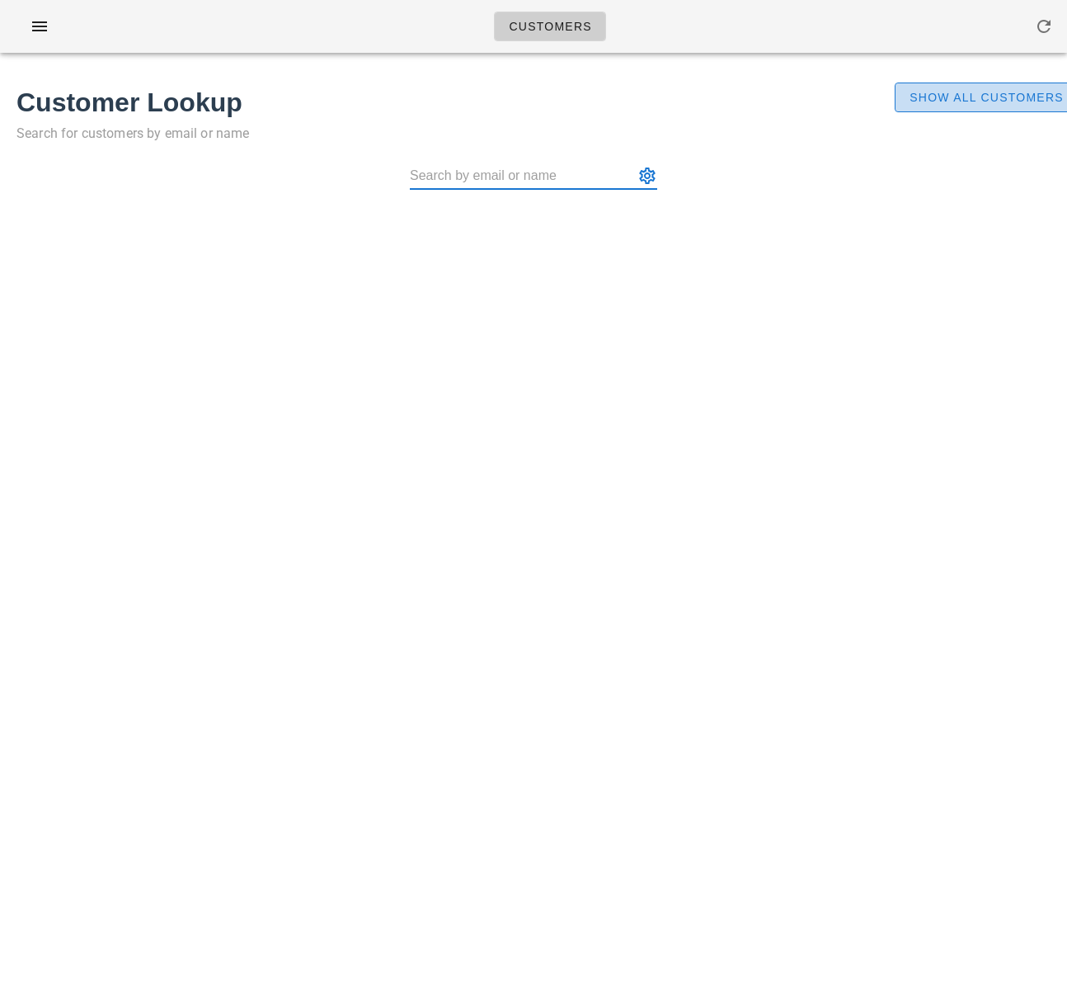
click at [959, 94] on span "Show All Customers" at bounding box center [986, 97] width 155 height 13
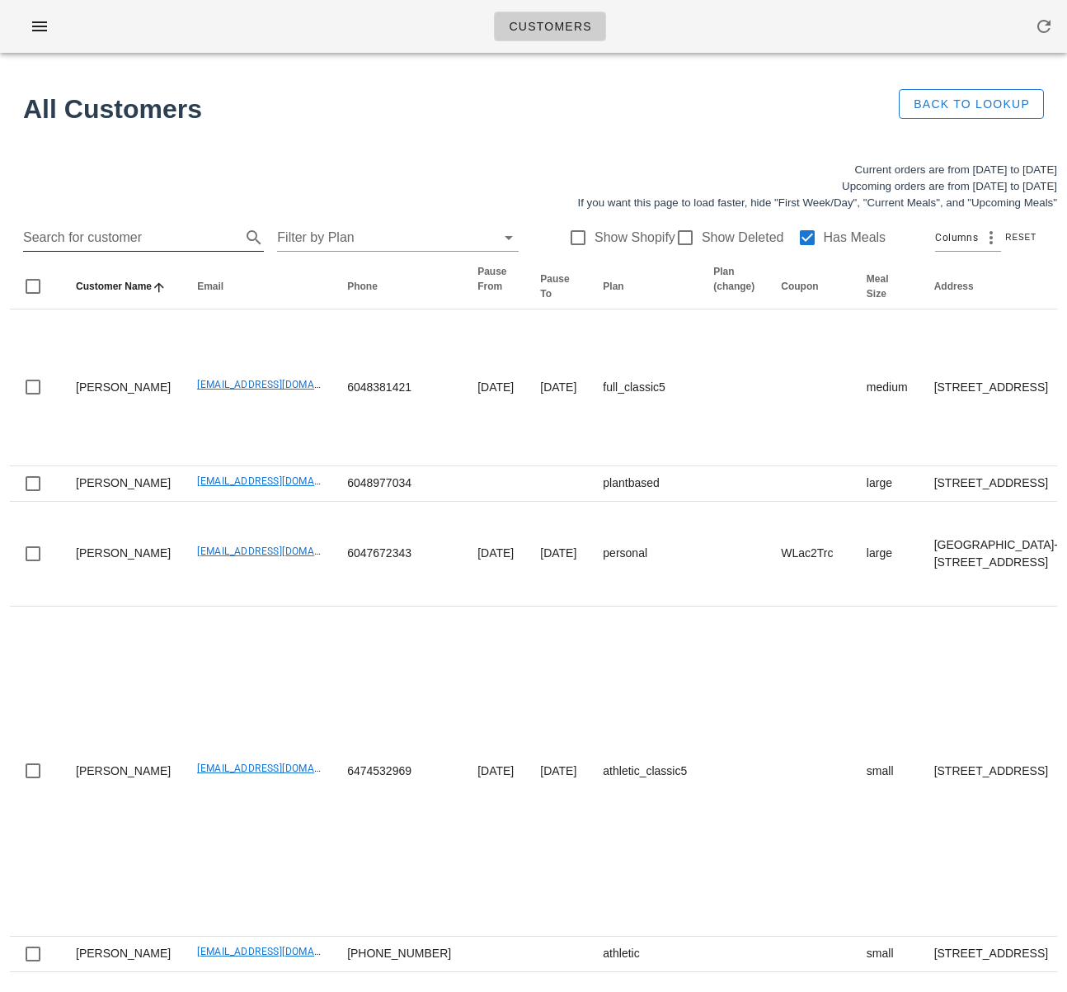
click at [135, 234] on input "Search for customer" at bounding box center [130, 237] width 214 height 26
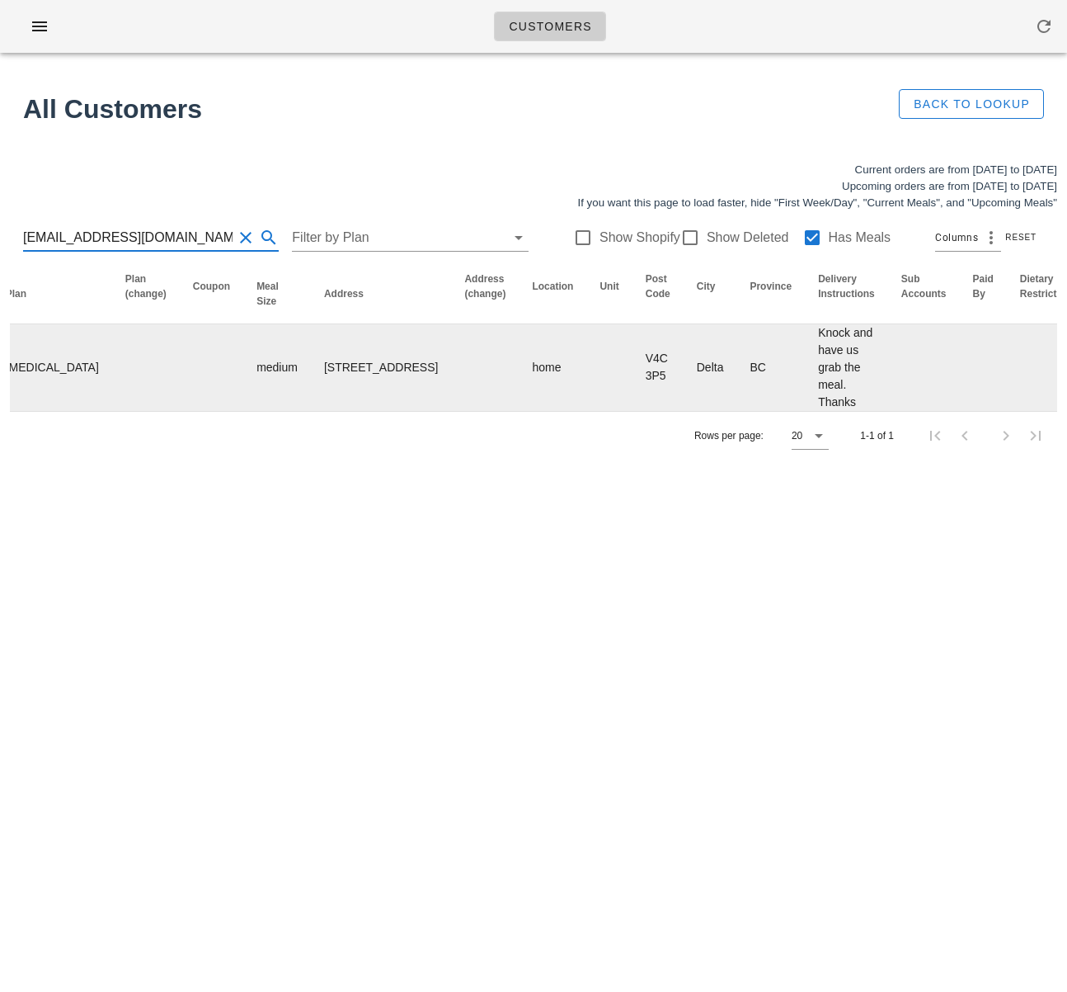
scroll to position [0, 828]
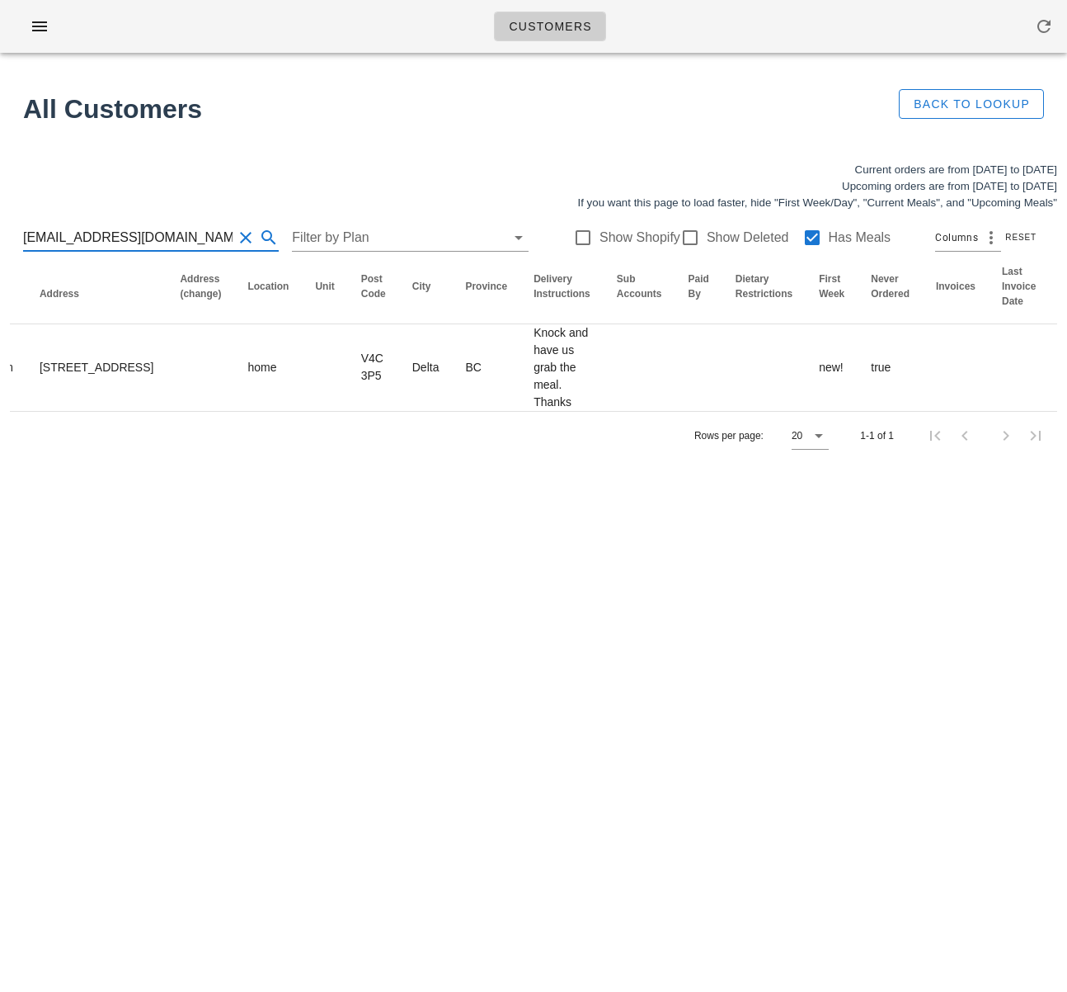
click at [158, 239] on input "[EMAIL_ADDRESS][DOMAIN_NAME]" at bounding box center [128, 237] width 210 height 26
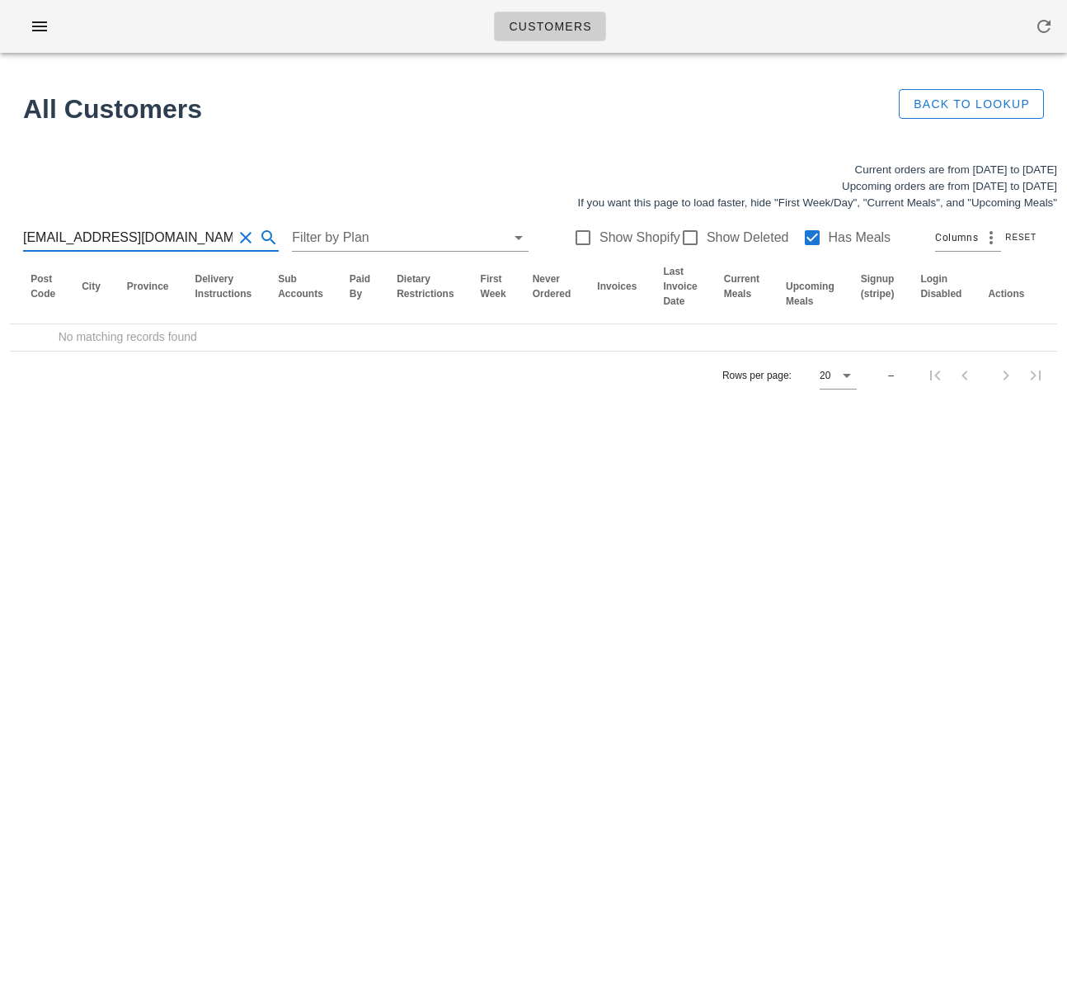
scroll to position [0, 777]
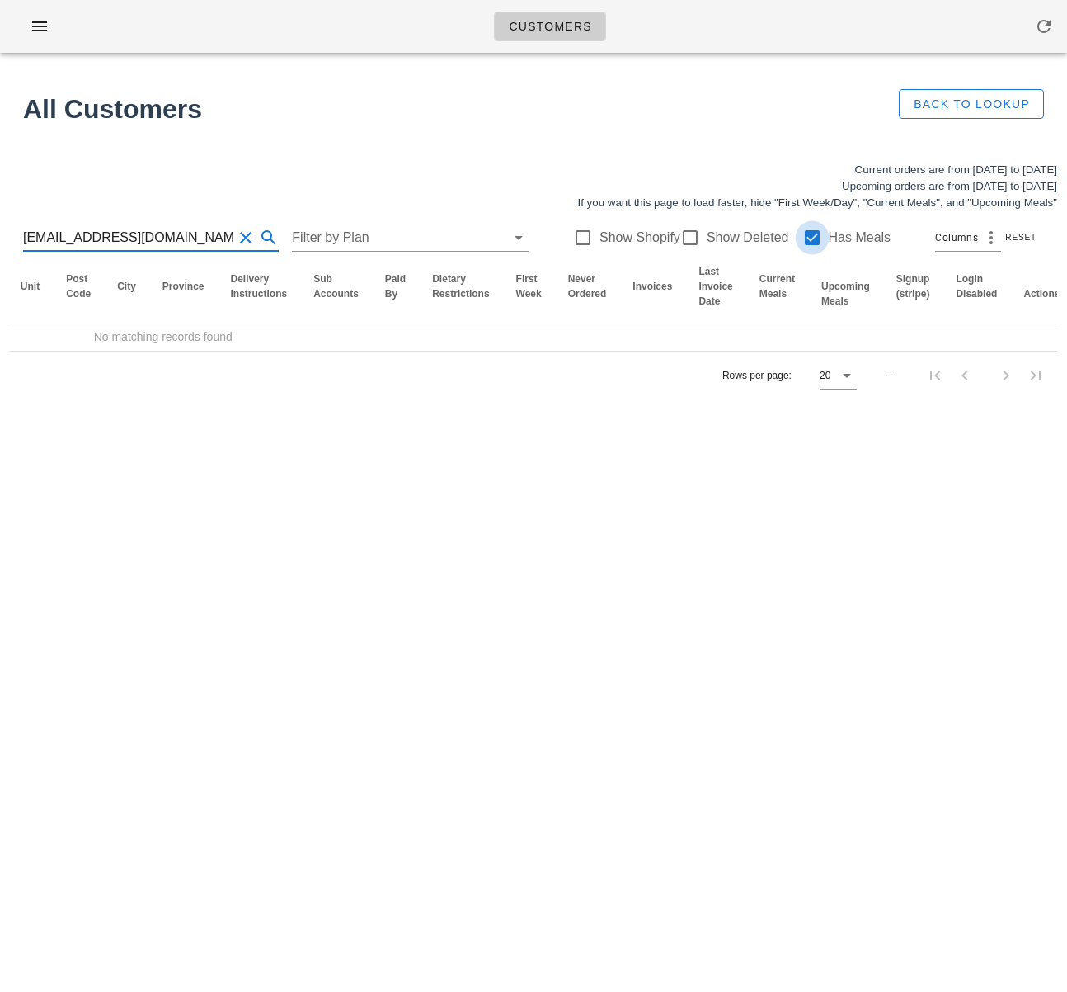
type input "[EMAIL_ADDRESS][DOMAIN_NAME]"
click at [799, 237] on div at bounding box center [813, 238] width 28 height 28
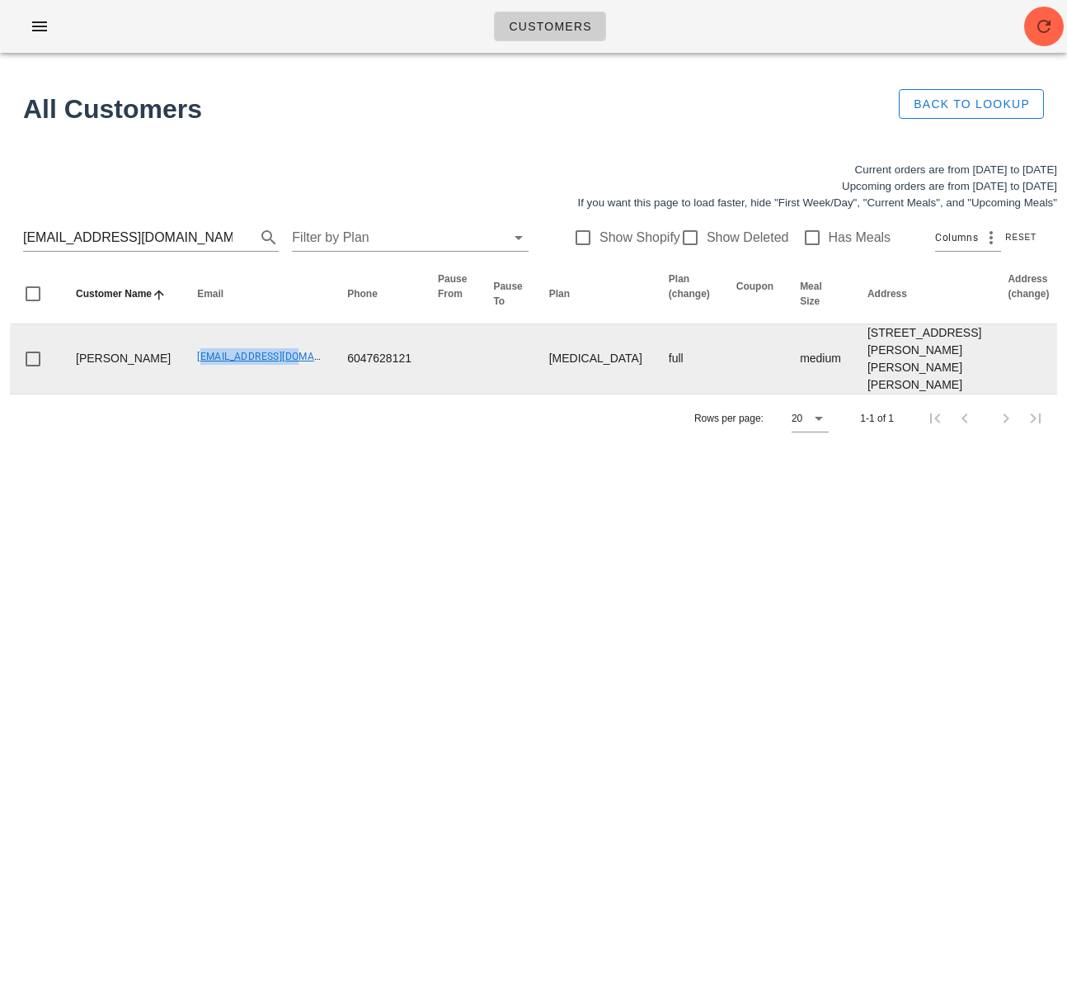
drag, startPoint x: 137, startPoint y: 378, endPoint x: 240, endPoint y: 383, distance: 103.2
click at [238, 379] on td "[EMAIL_ADDRESS][DOMAIN_NAME]" at bounding box center [259, 358] width 150 height 69
copy link "[EMAIL_ADDRESS][DOMAIN_NAME]"
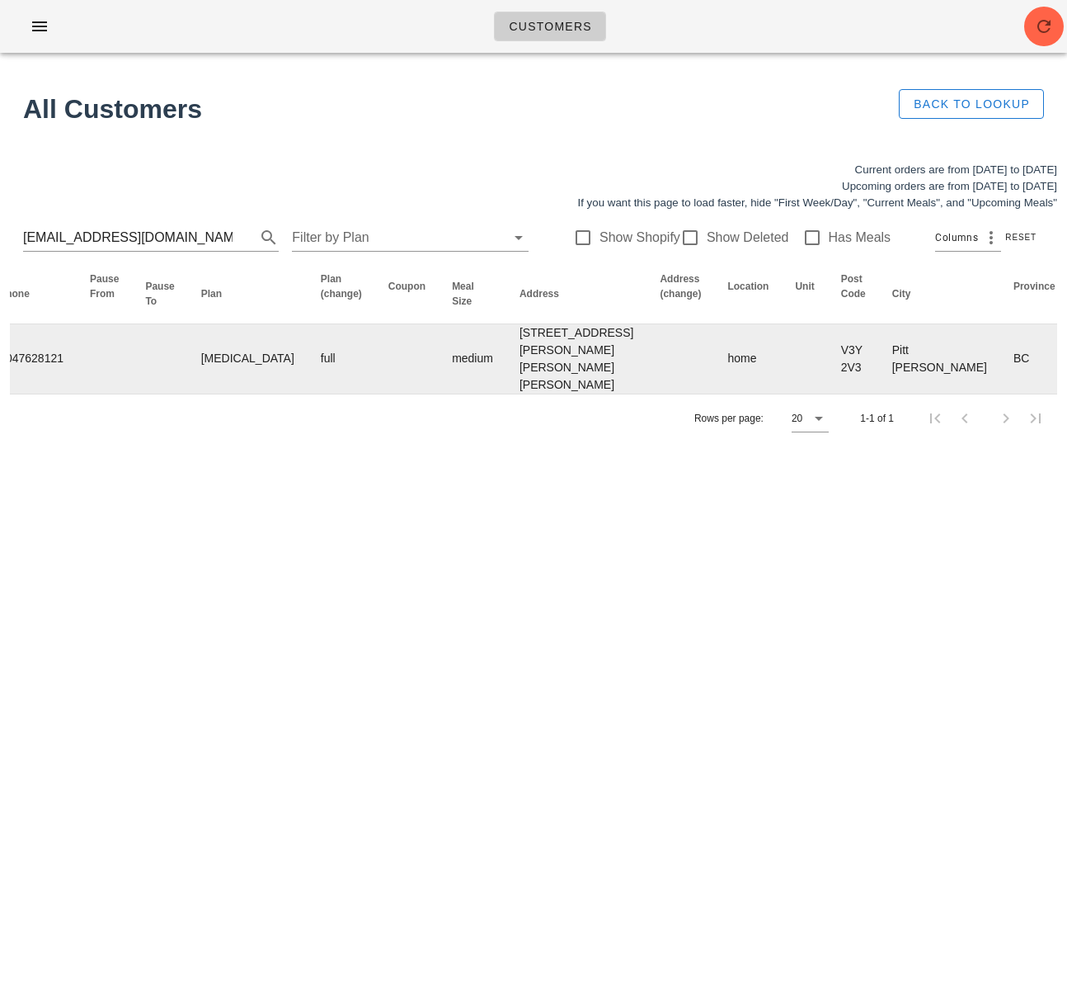
scroll to position [0, 969]
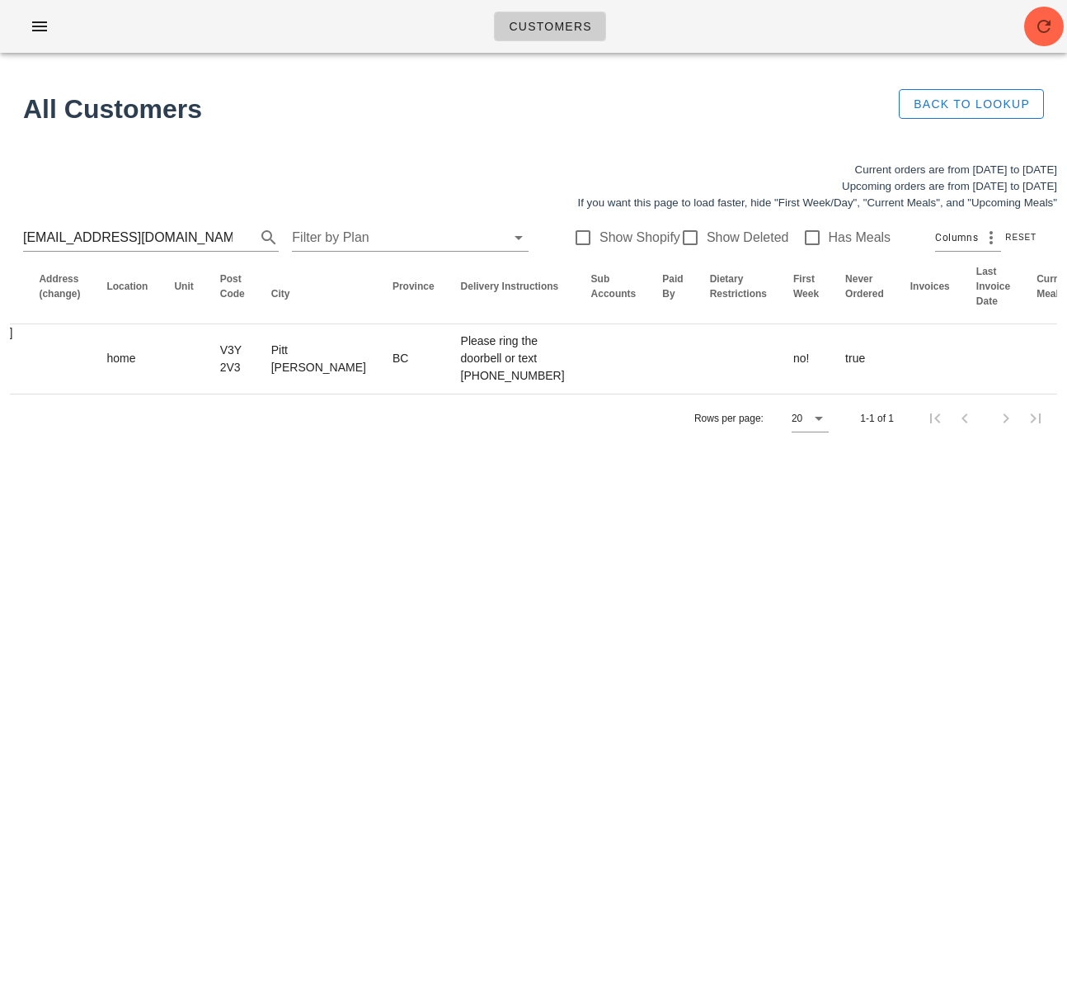
drag, startPoint x: 1012, startPoint y: 373, endPoint x: 1025, endPoint y: 63, distance: 310.5
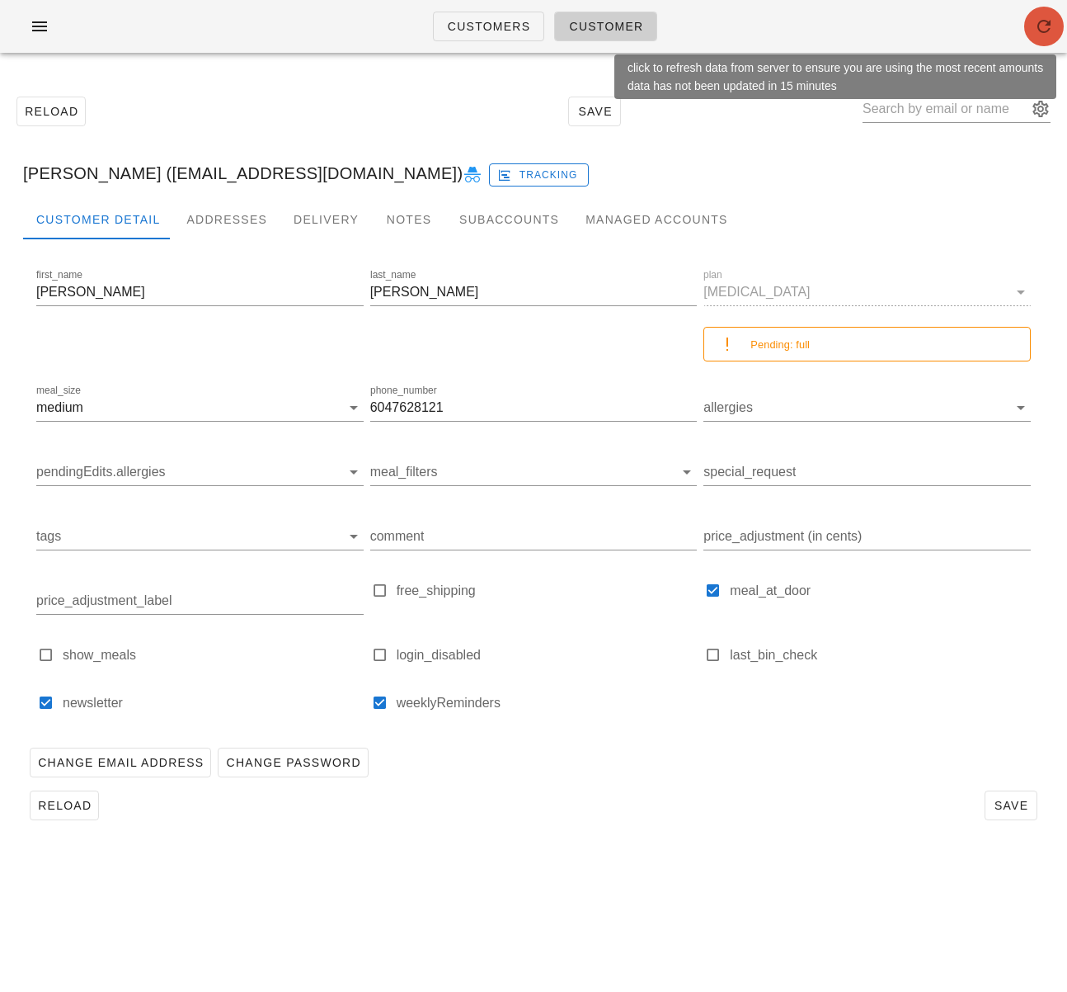
click at [1043, 29] on icon "button" at bounding box center [1044, 26] width 20 height 20
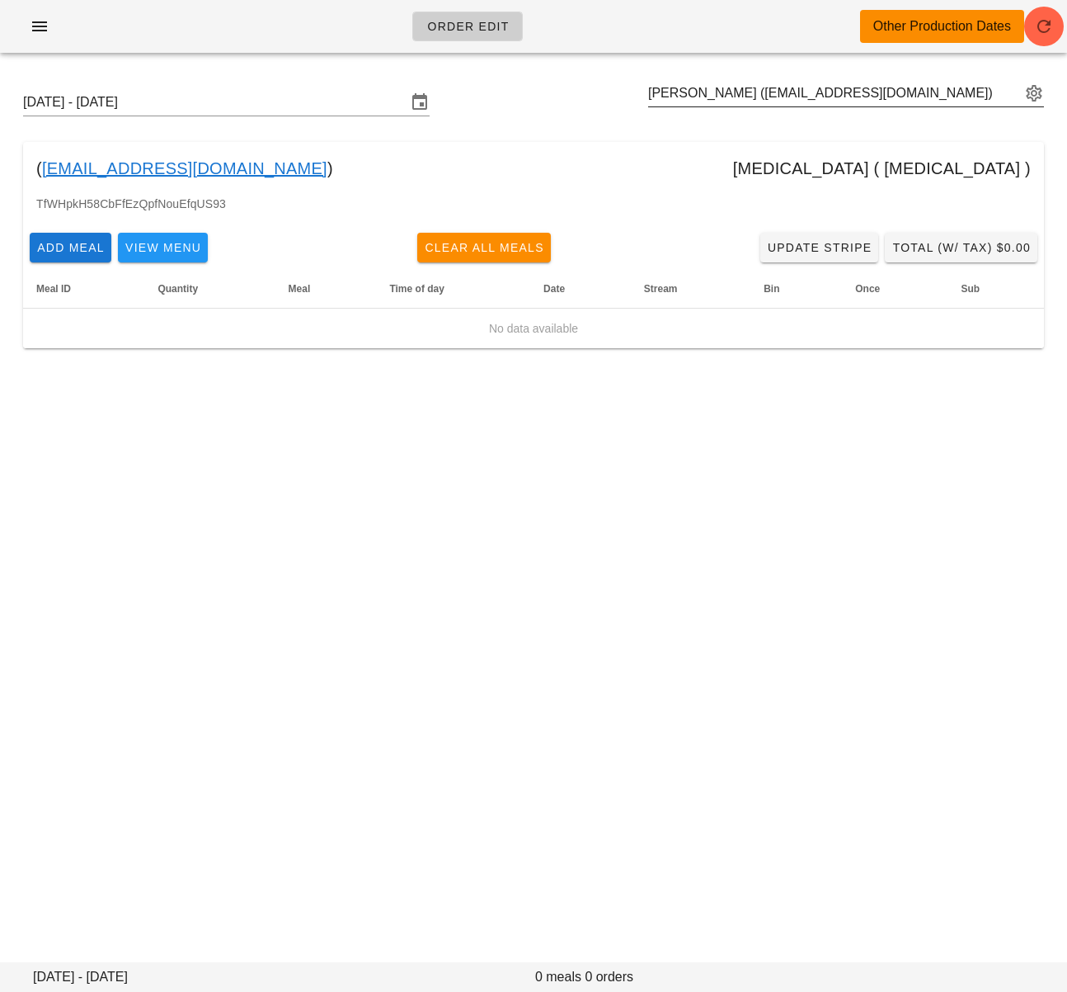
click at [723, 87] on input "[PERSON_NAME] ([EMAIL_ADDRESS][DOMAIN_NAME])" at bounding box center [834, 93] width 373 height 26
paste input "[EMAIL_ADDRESS][DOMAIN_NAME]"
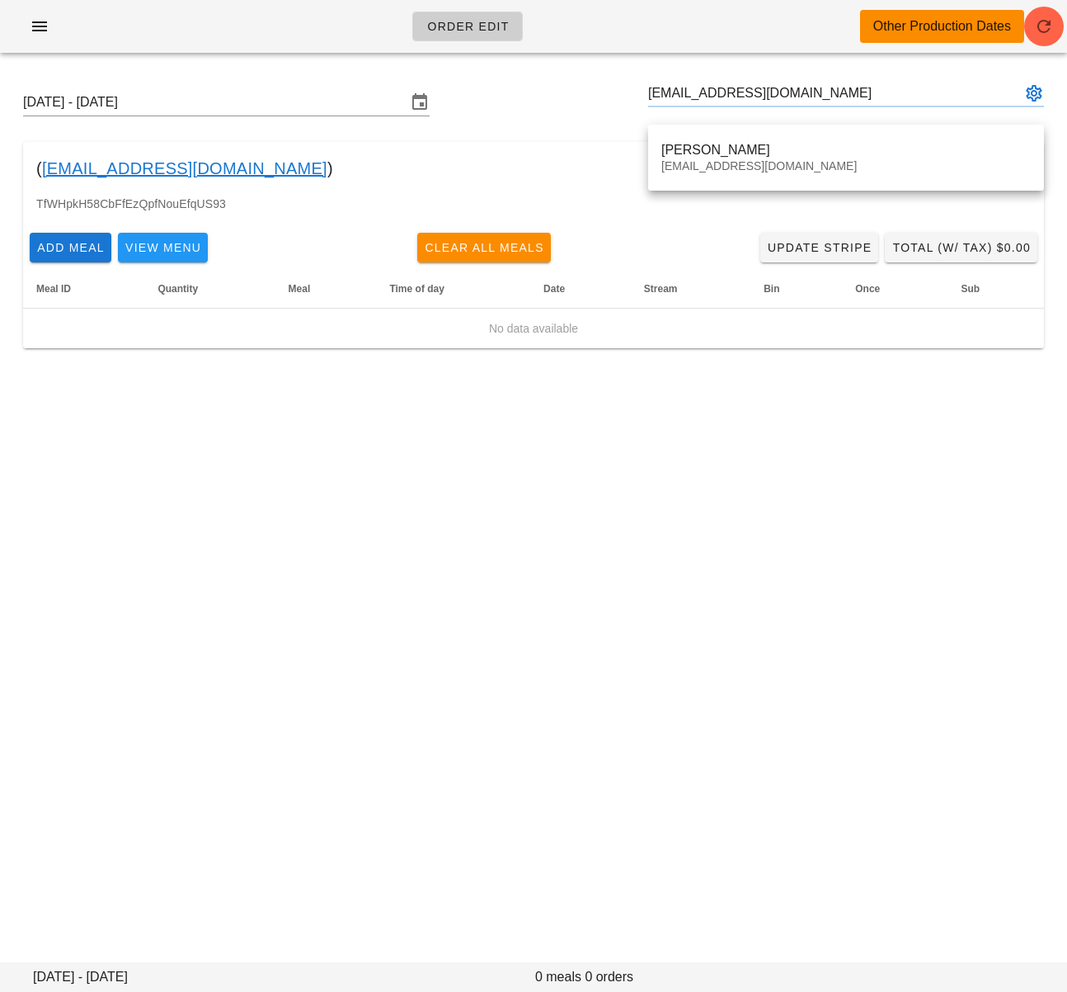
type input "[PERSON_NAME] ([EMAIL_ADDRESS][DOMAIN_NAME])"
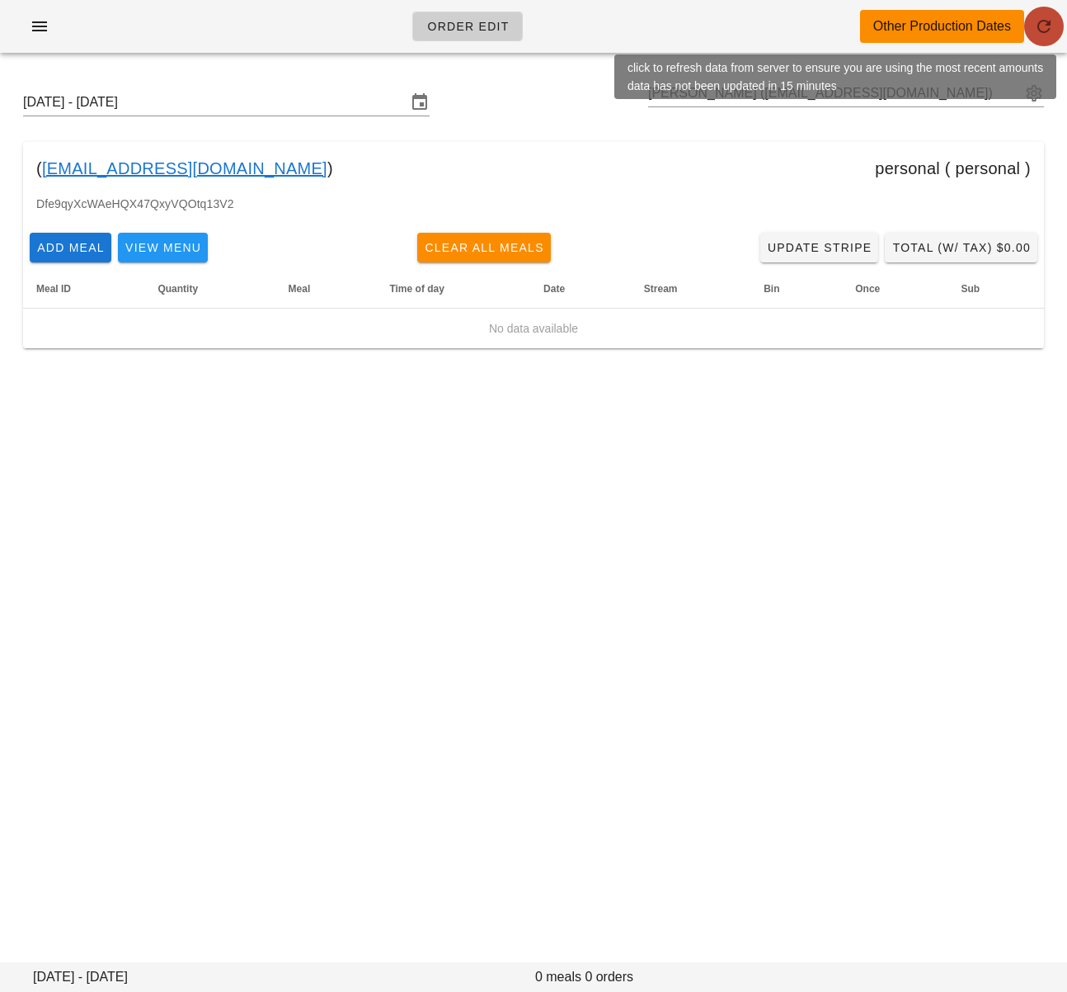
click at [1041, 34] on icon "button" at bounding box center [1044, 26] width 20 height 20
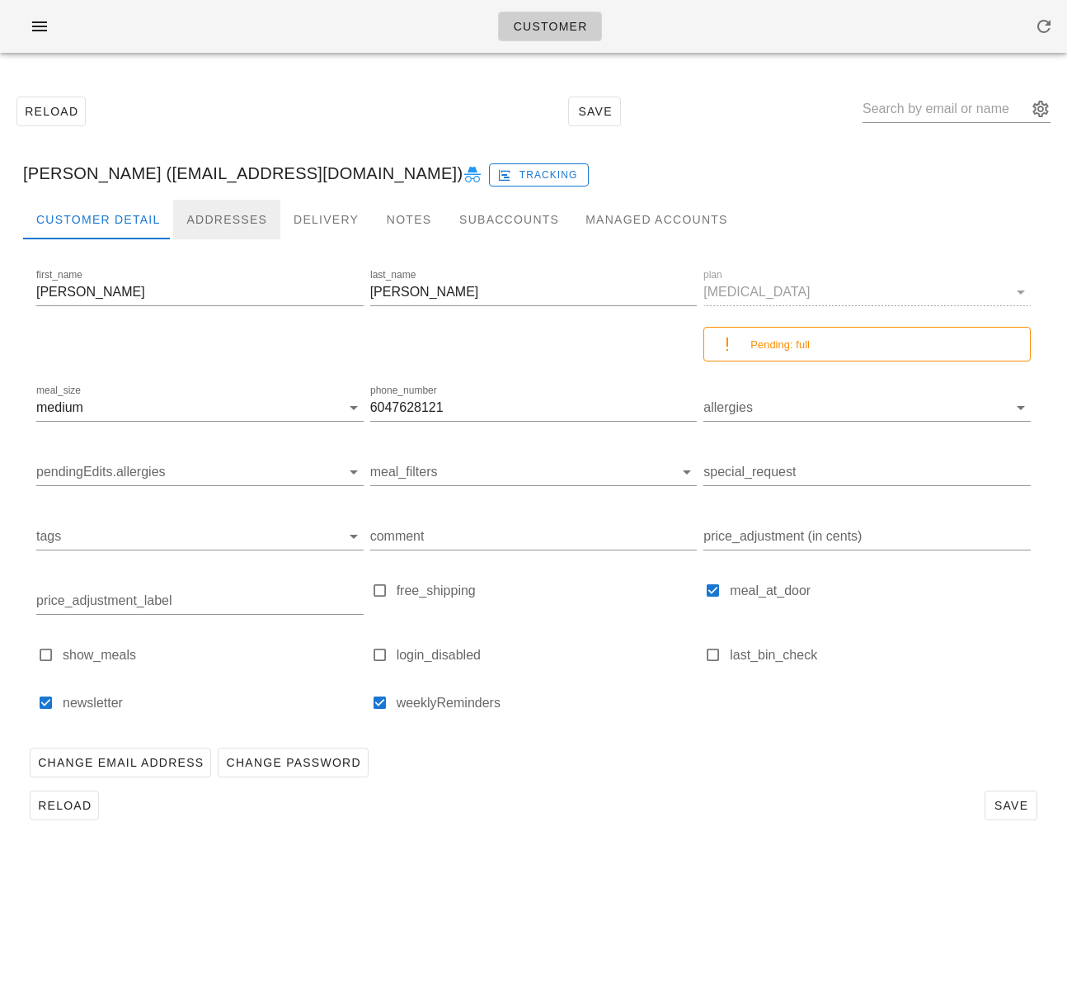
click at [208, 219] on div "Addresses" at bounding box center [226, 220] width 107 height 40
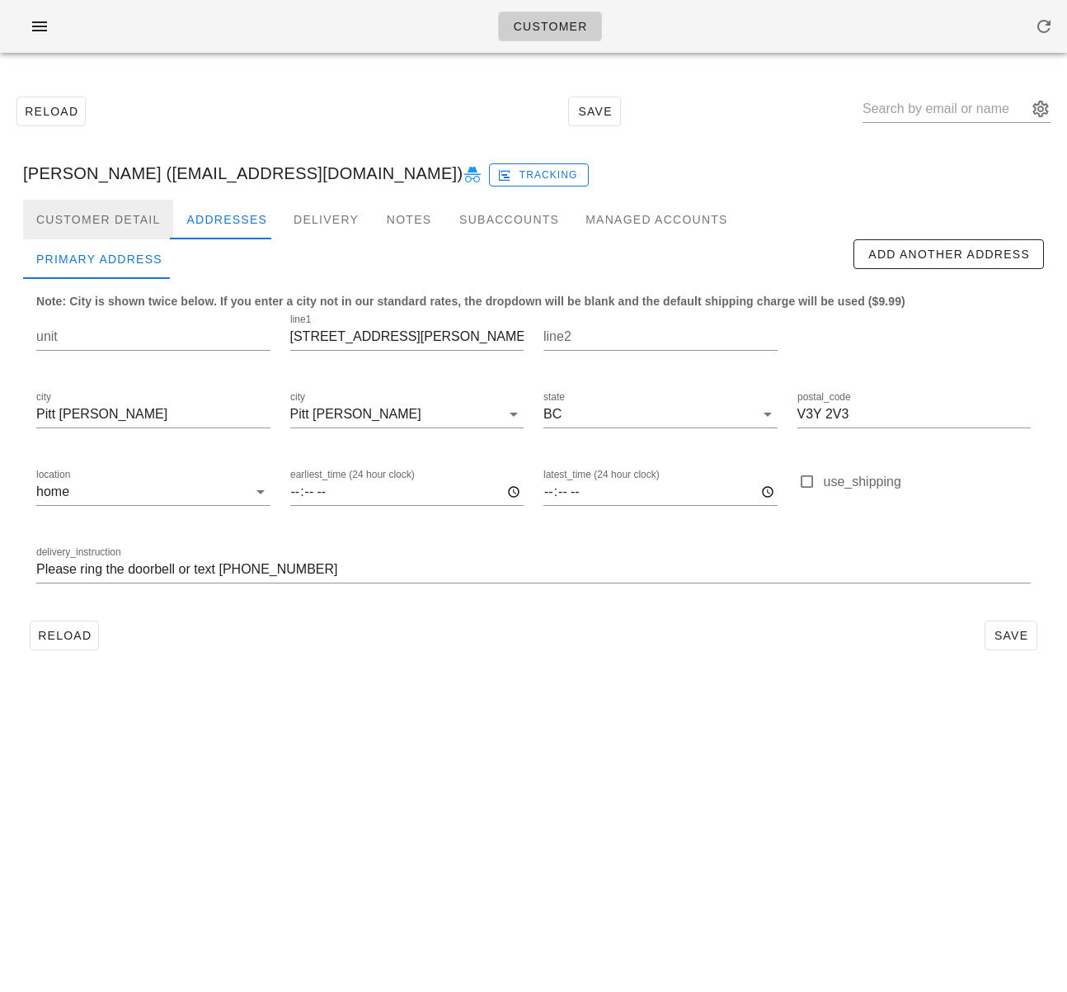
click at [133, 217] on div "Customer Detail" at bounding box center [98, 220] width 150 height 40
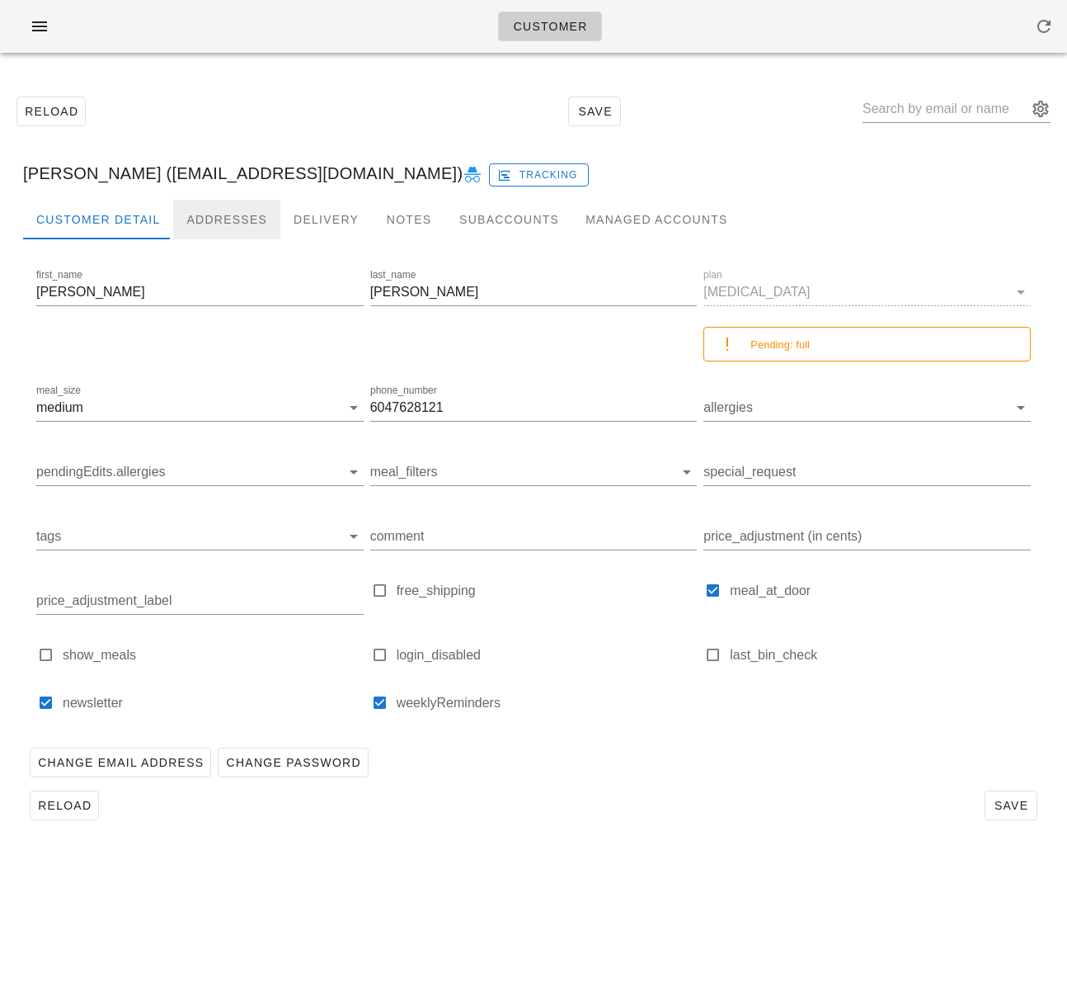
click at [209, 213] on div "Addresses" at bounding box center [226, 220] width 107 height 40
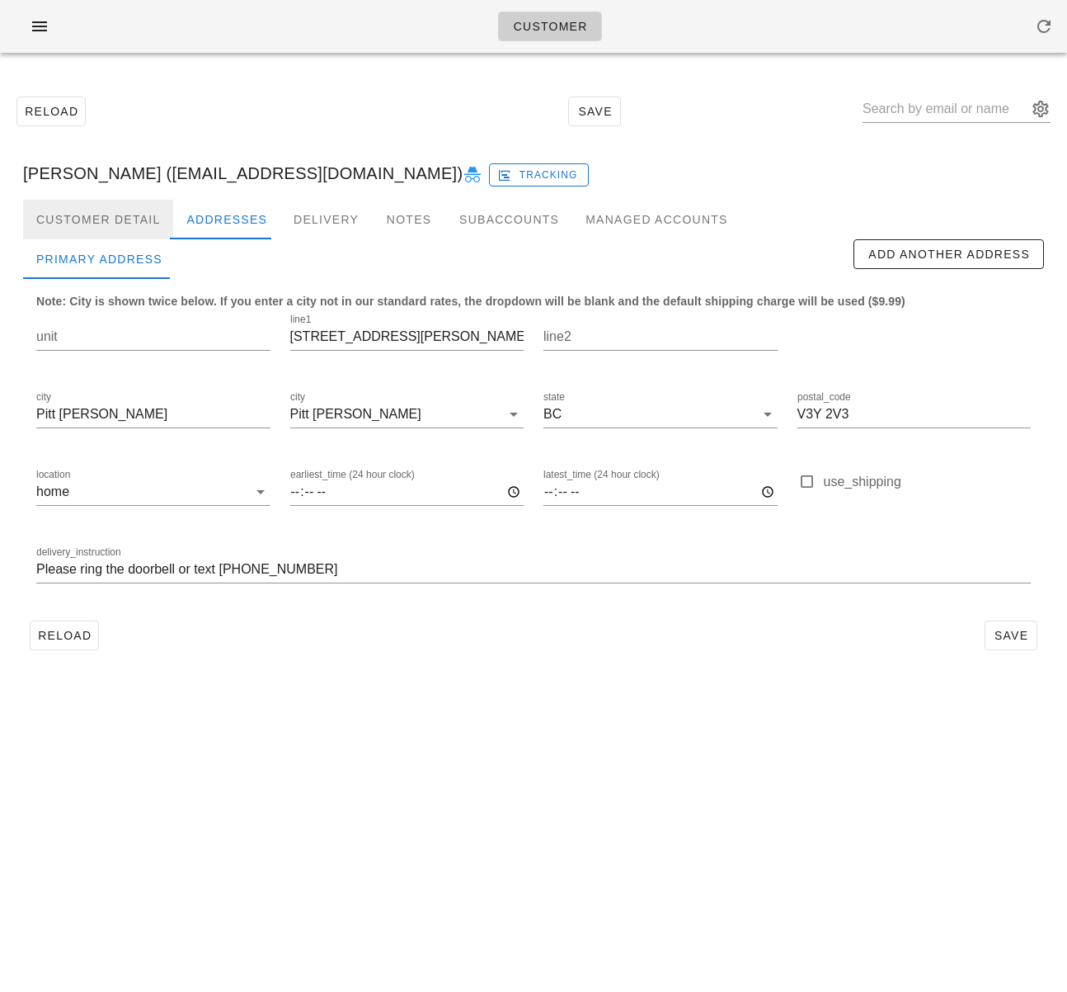
click at [89, 216] on div "Customer Detail" at bounding box center [98, 220] width 150 height 40
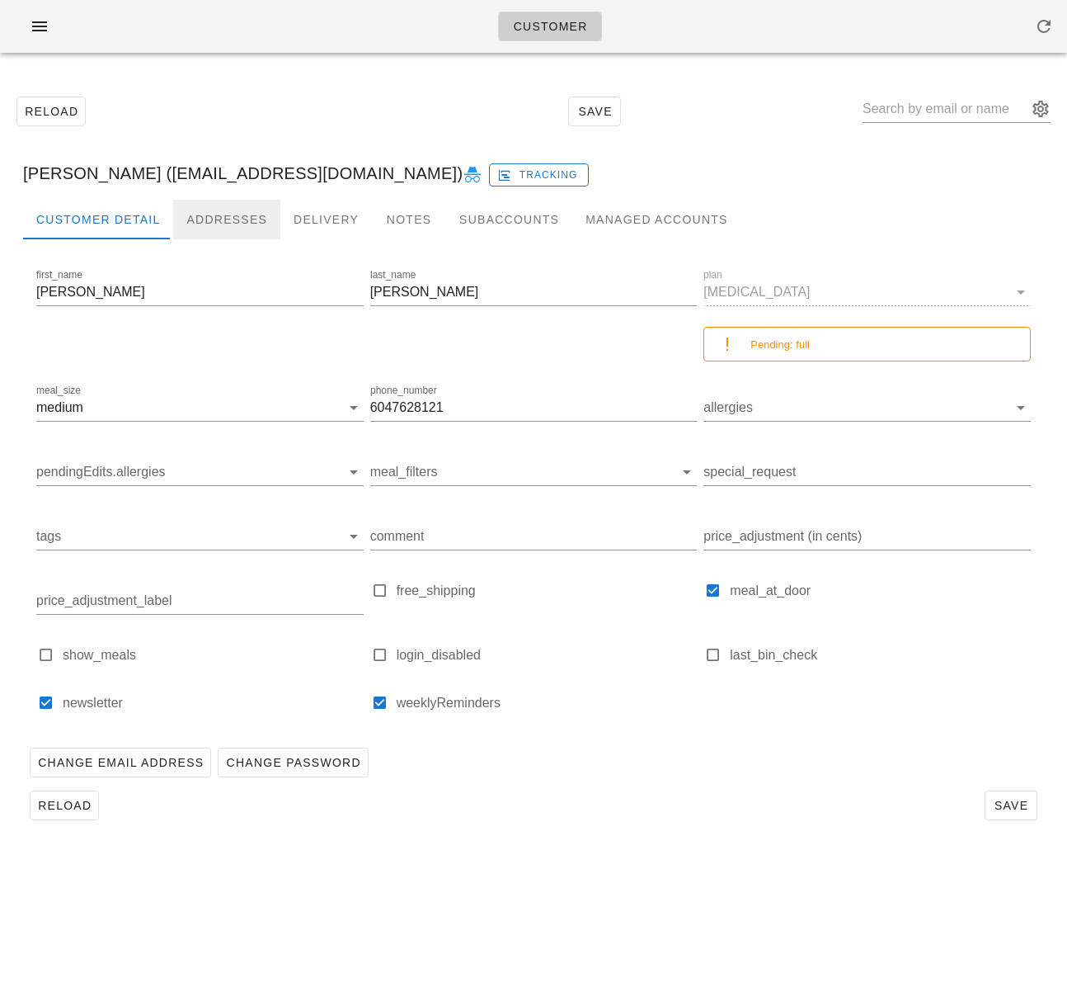
click at [243, 221] on div "Addresses" at bounding box center [226, 220] width 107 height 40
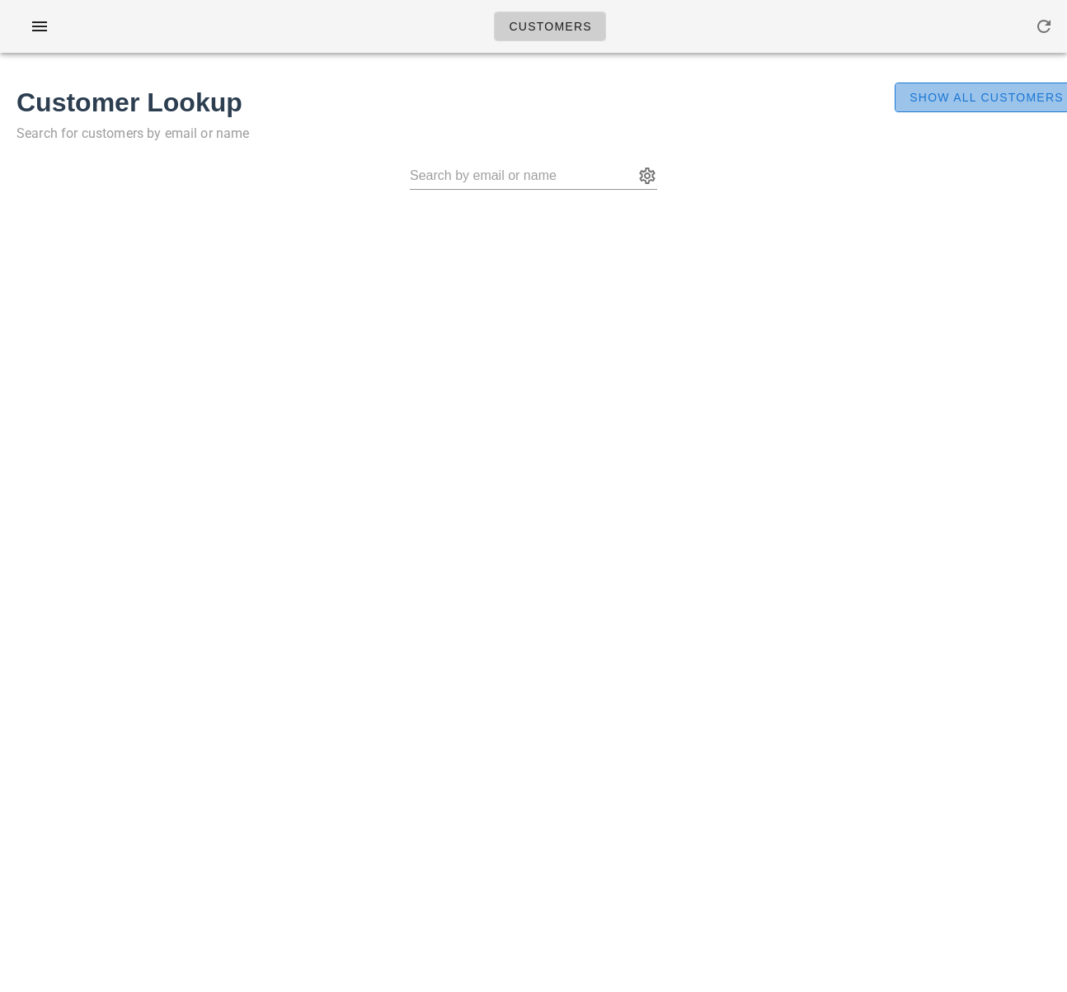
click at [931, 93] on span "Show All Customers" at bounding box center [986, 97] width 155 height 13
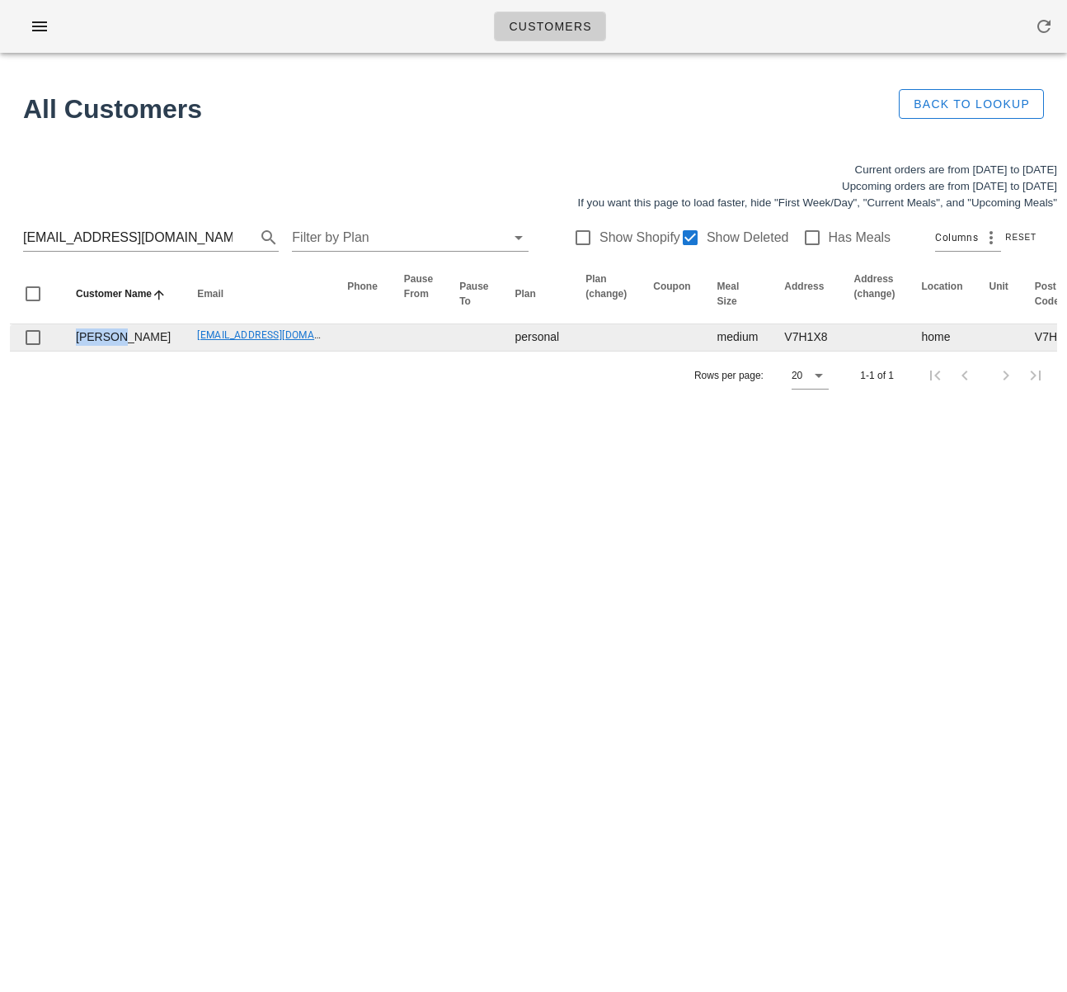
drag, startPoint x: 120, startPoint y: 334, endPoint x: 70, endPoint y: 334, distance: 49.5
click at [70, 334] on td "Laurren Iacobellis" at bounding box center [123, 337] width 121 height 26
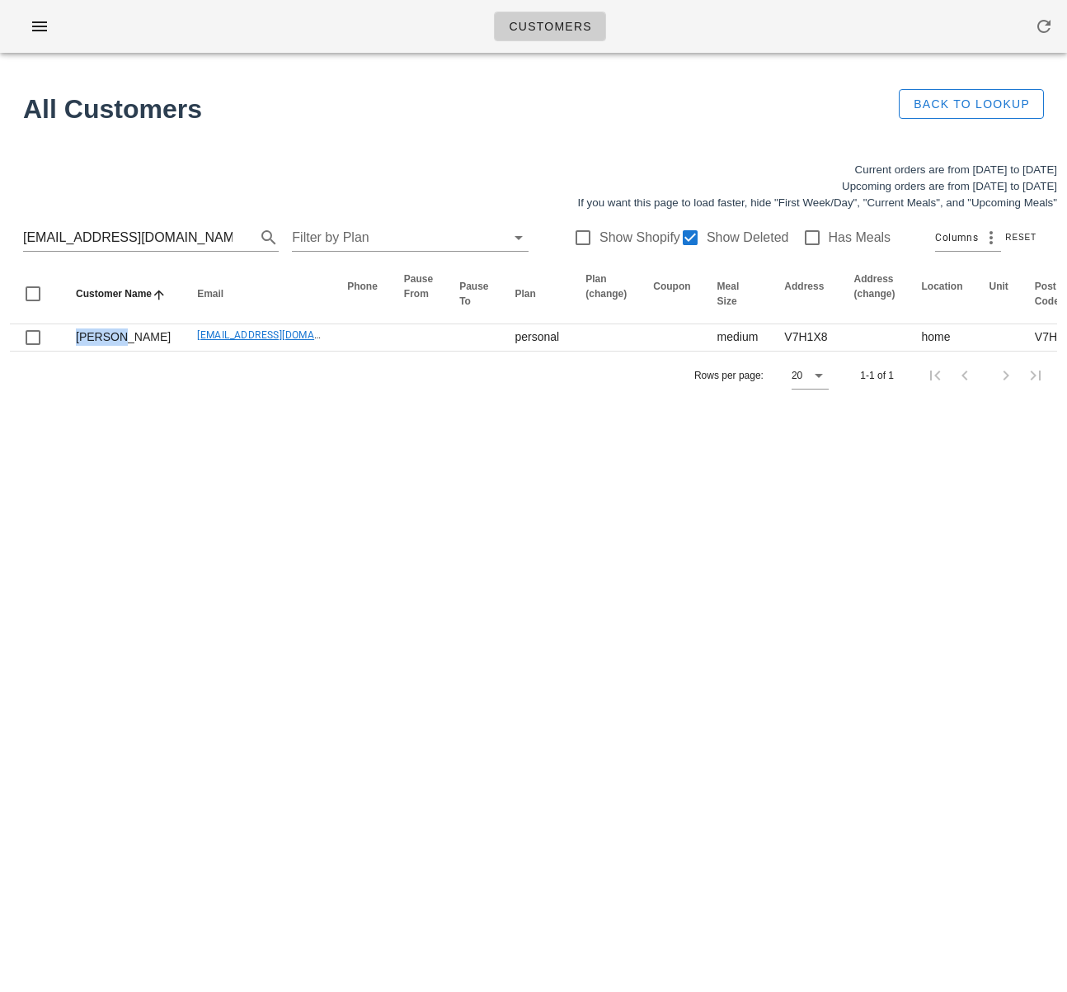
copy td "Laurren"
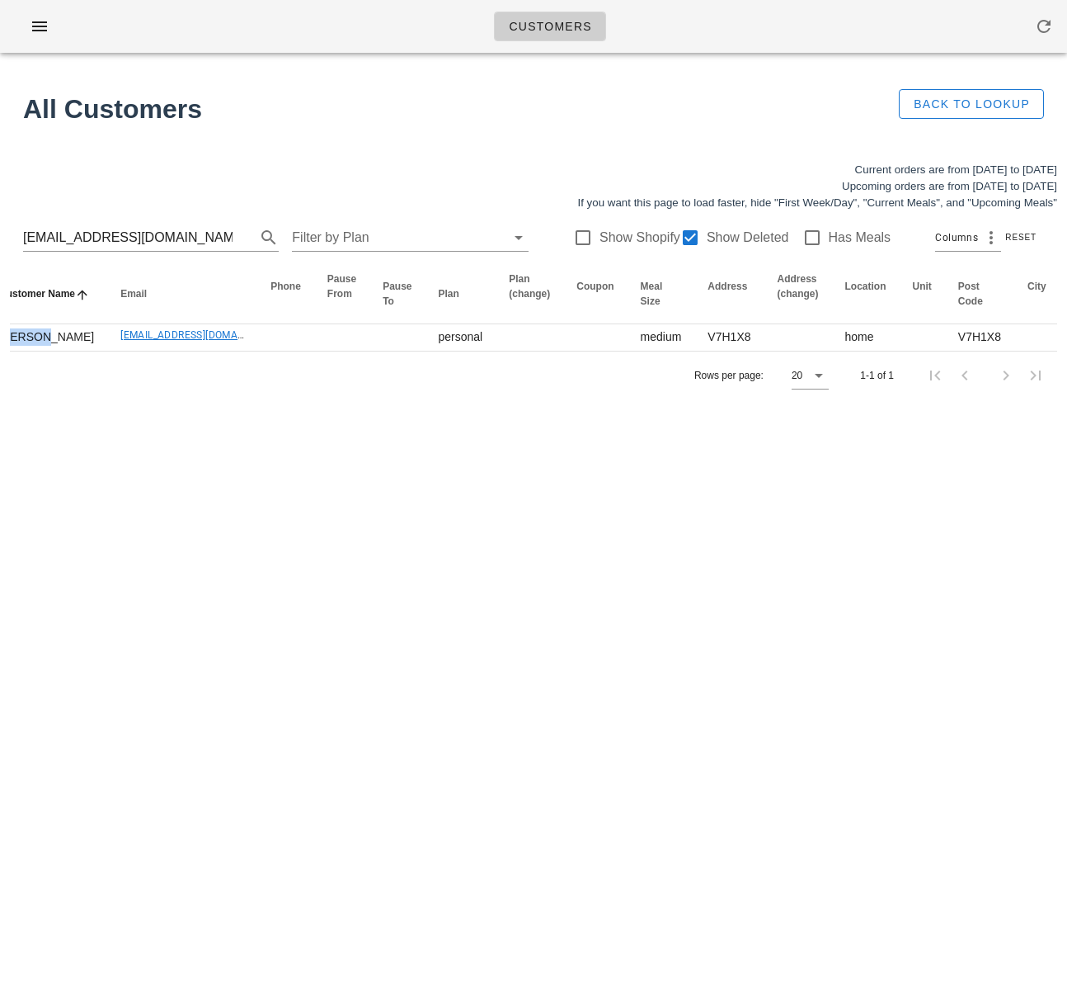
scroll to position [0, 91]
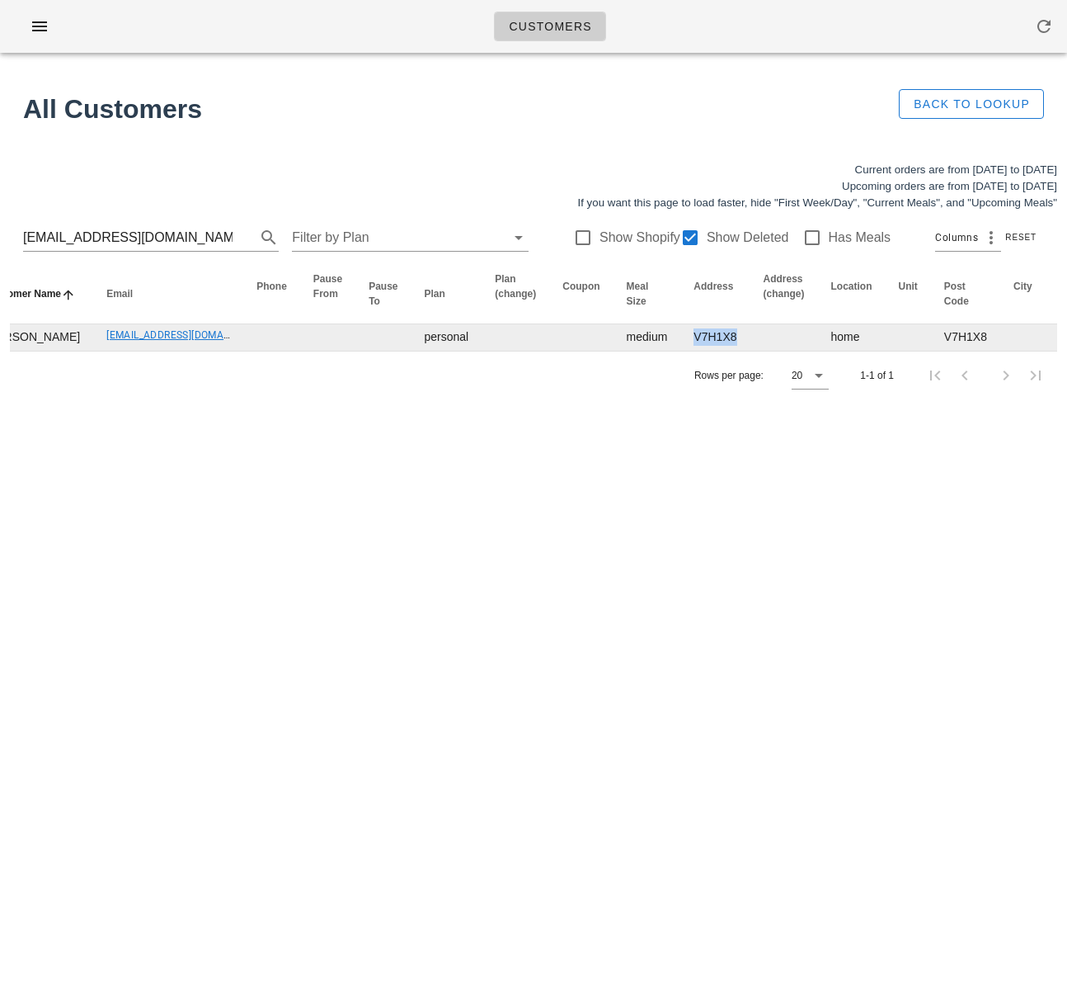
drag, startPoint x: 636, startPoint y: 341, endPoint x: 691, endPoint y: 341, distance: 55.3
click at [691, 341] on td "V7H1X8" at bounding box center [715, 337] width 69 height 26
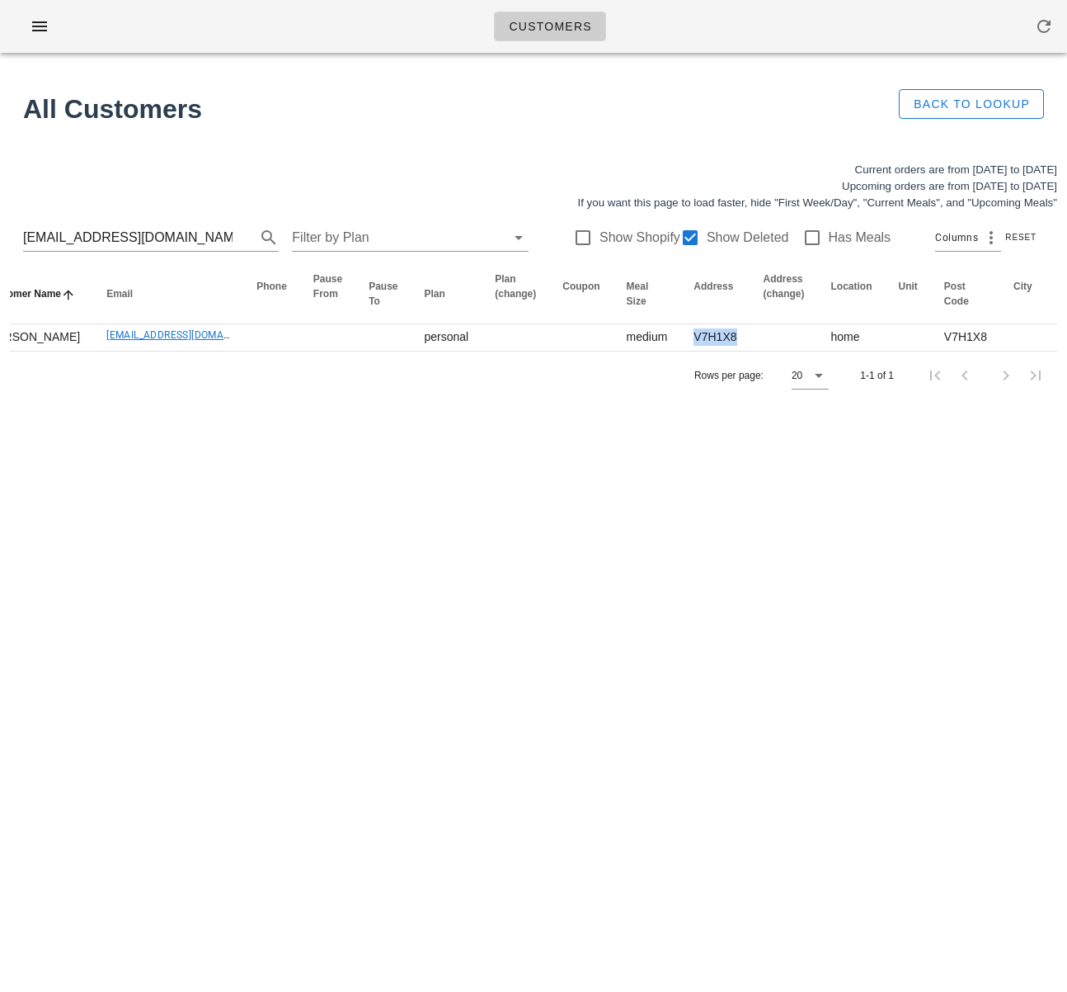
copy td "V7H1X8"
click at [125, 243] on input "laurrendoestherapy@gmail.com" at bounding box center [128, 237] width 210 height 26
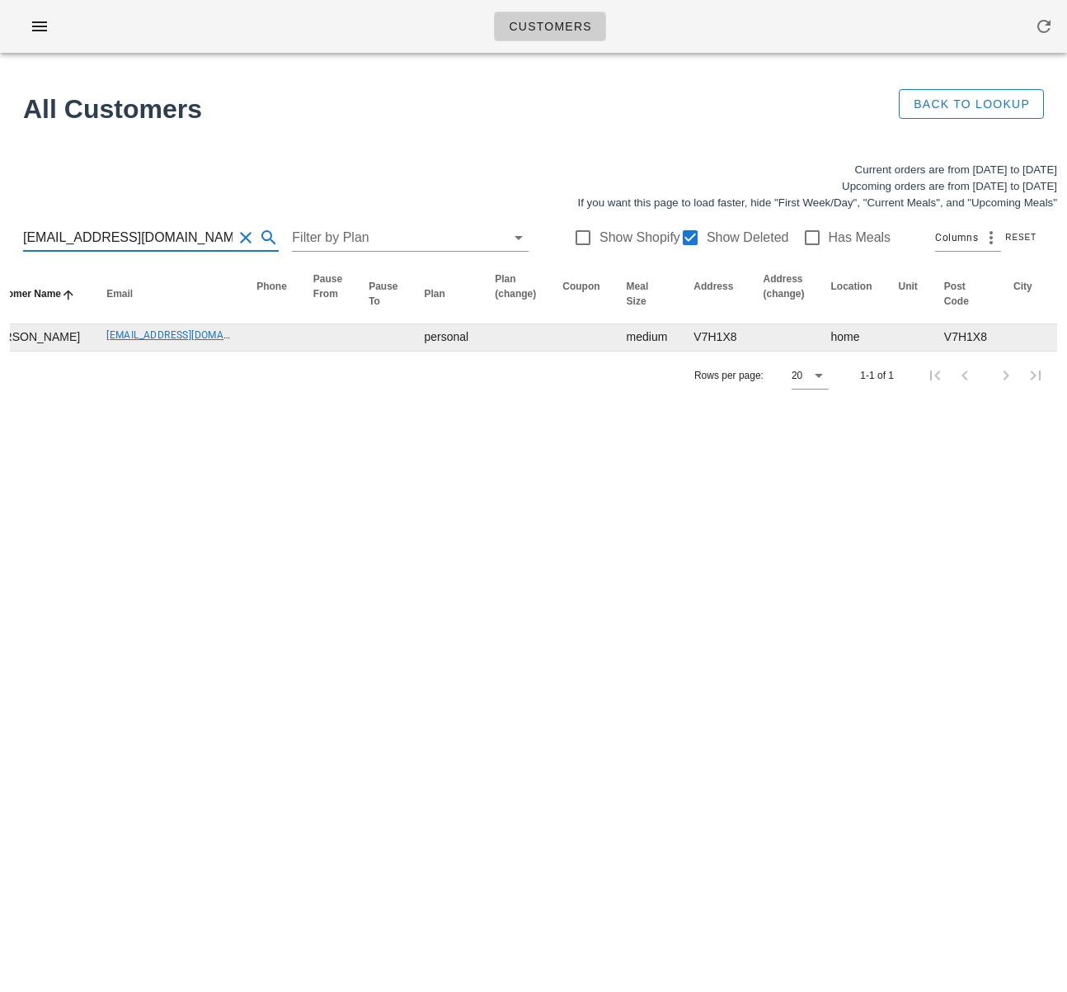
scroll to position [0, 0]
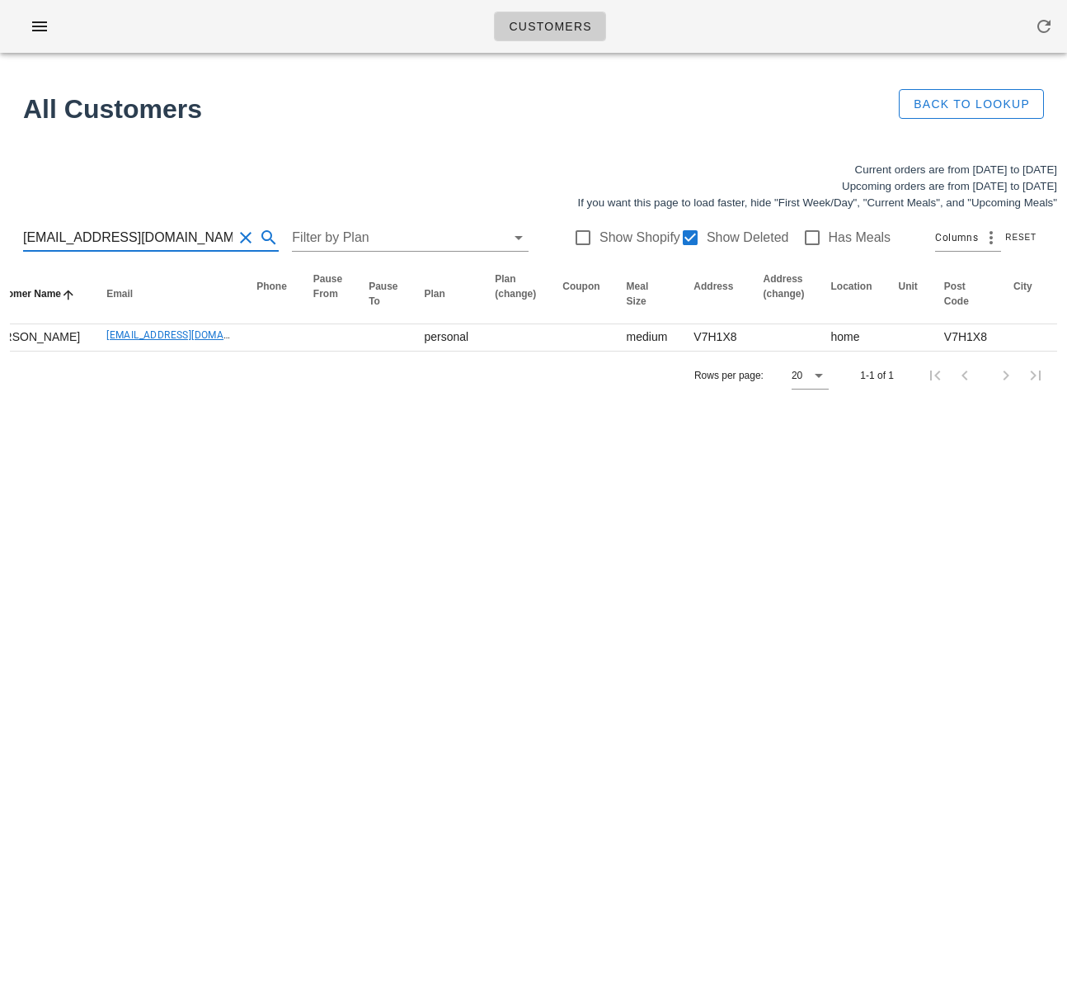
click at [130, 238] on input "laurrendoestherapy@gmail.com" at bounding box center [128, 237] width 210 height 26
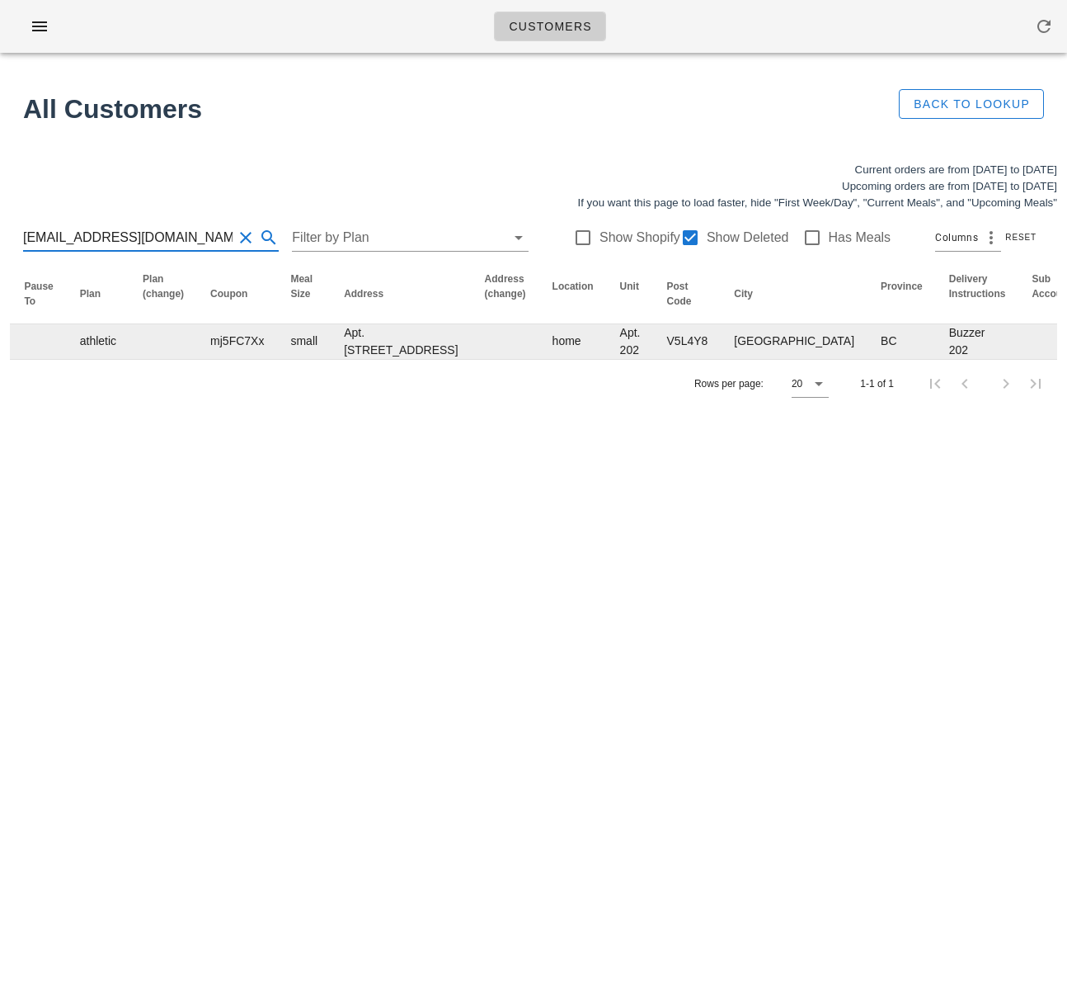
scroll to position [0, 1019]
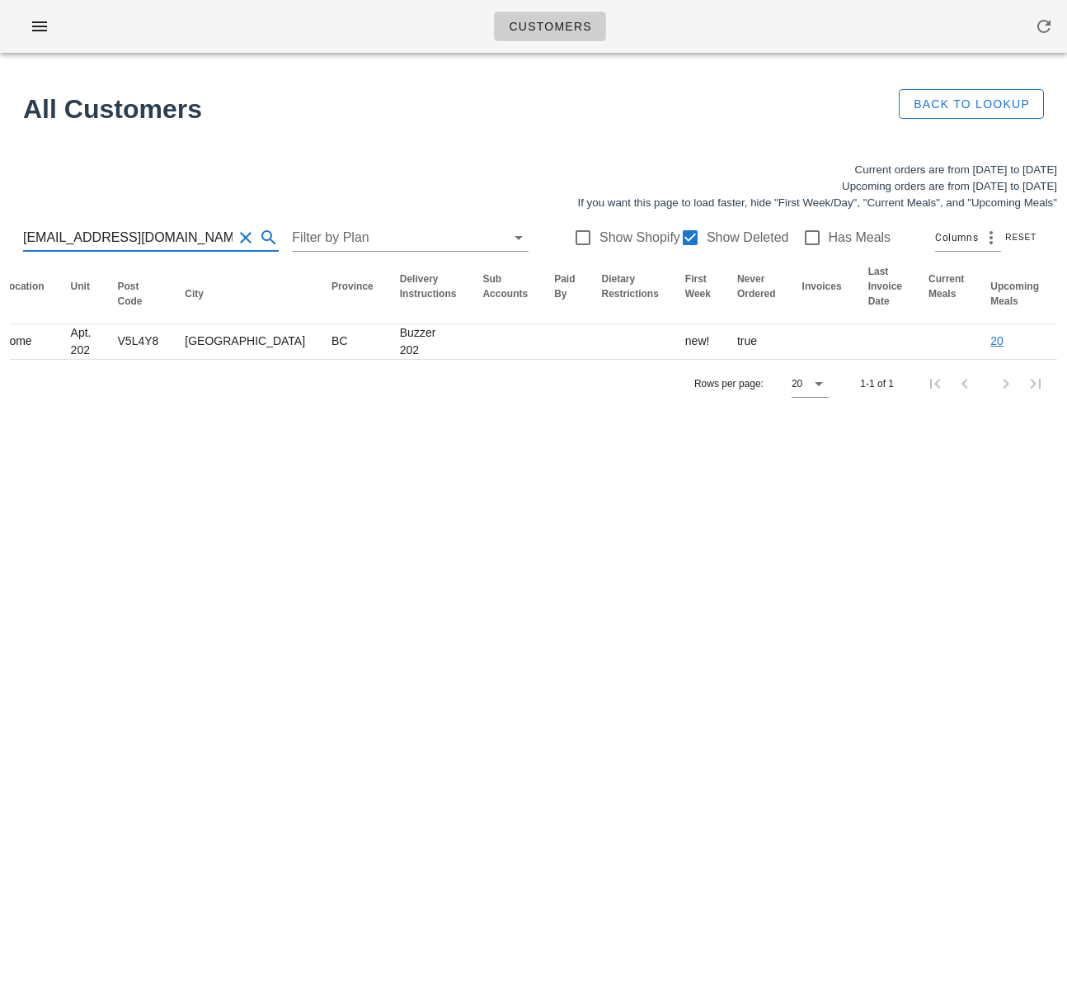
click at [137, 233] on input "adininno@protonmail.com" at bounding box center [128, 237] width 210 height 26
click at [139, 233] on input "adininno@protonmail.com" at bounding box center [128, 237] width 210 height 26
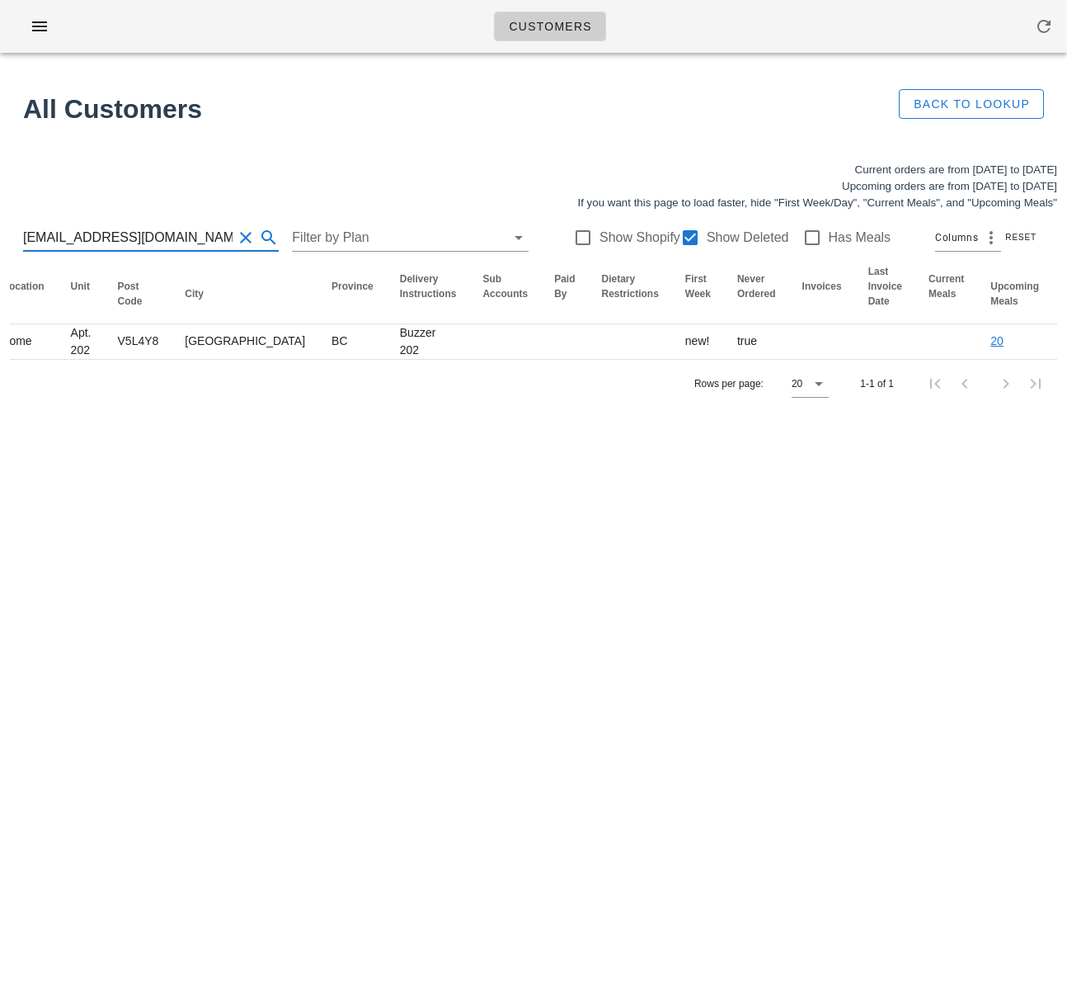
click at [139, 233] on input "adininno@protonmail.com" at bounding box center [128, 237] width 210 height 26
click at [181, 240] on input "adininno@protonmail.com" at bounding box center [128, 237] width 210 height 26
drag, startPoint x: 196, startPoint y: 241, endPoint x: 46, endPoint y: 238, distance: 149.3
click at [46, 238] on input "adininno@protonmail.com" at bounding box center [128, 237] width 210 height 26
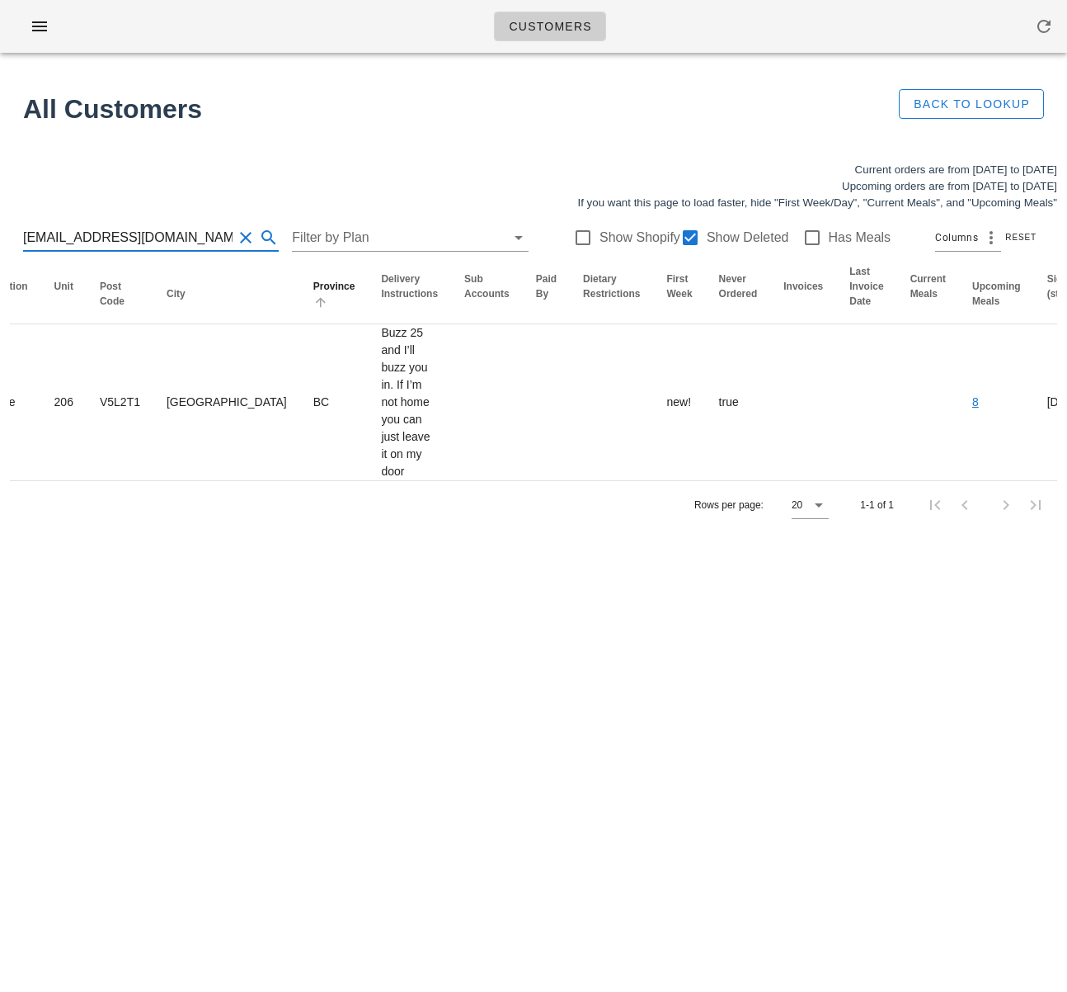
scroll to position [0, 997]
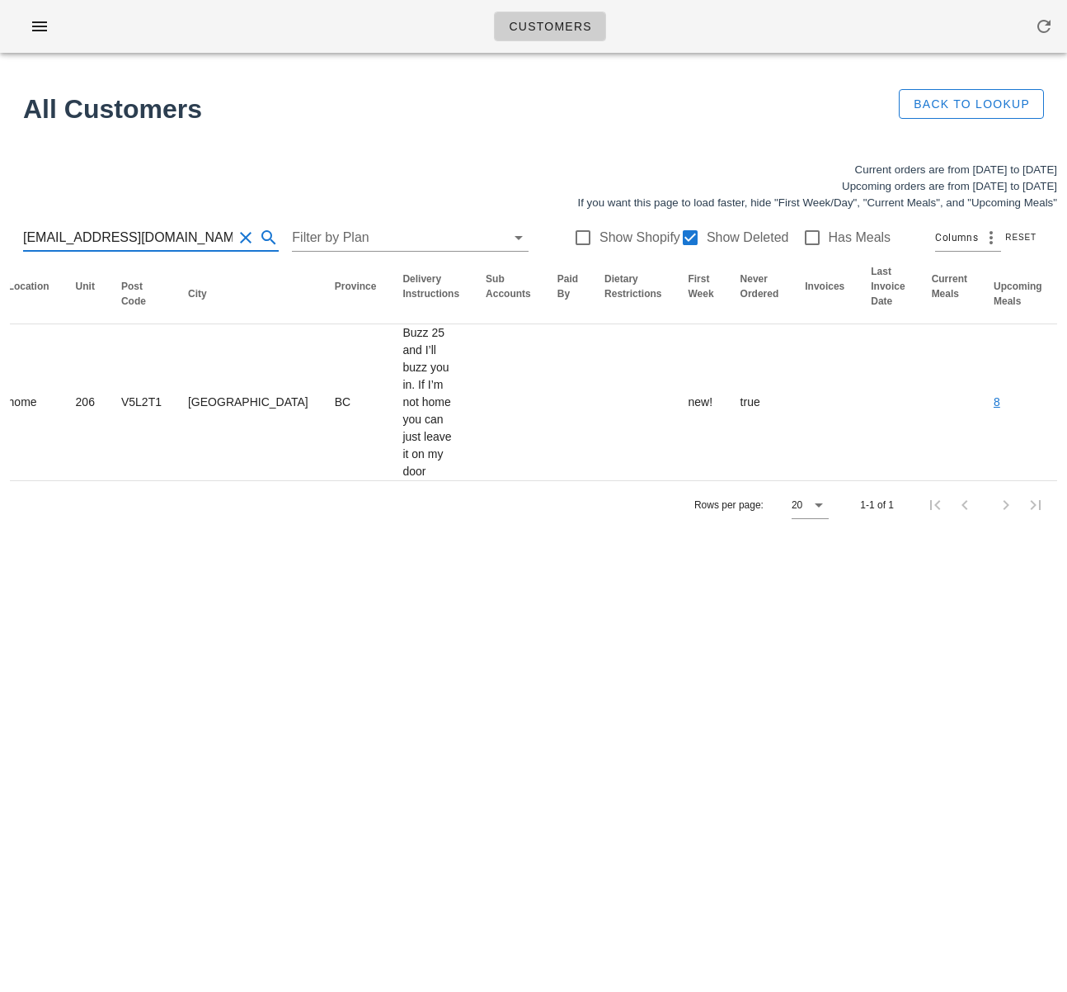
type input "skaufmanis@gmail.com"
click at [444, 576] on div "Customers Found 1 customer All Customers Back to Lookup Current orders are from…" at bounding box center [533, 496] width 1067 height 992
click at [136, 234] on input "skaufmanis@gmail.com" at bounding box center [128, 237] width 210 height 26
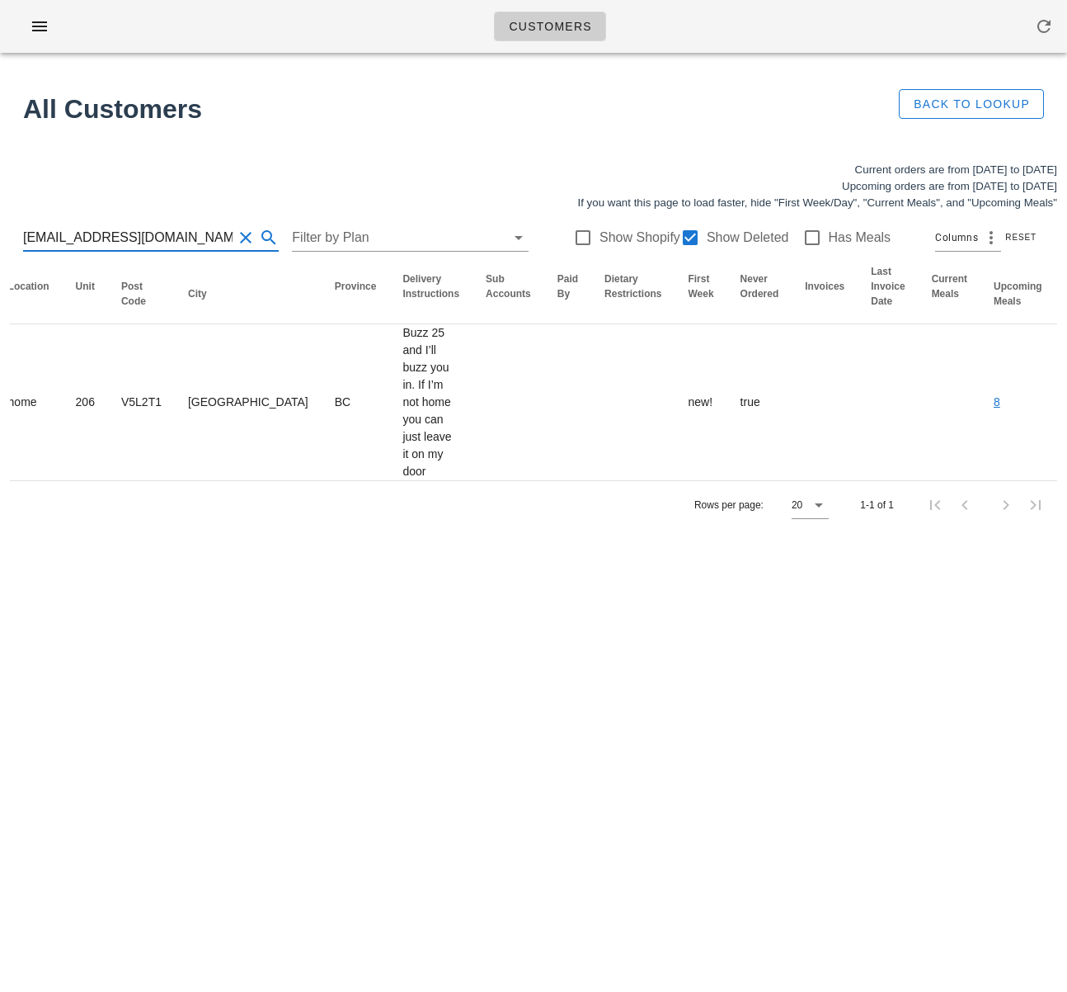
click at [118, 238] on input "skaufmanis@gmail.com" at bounding box center [128, 237] width 210 height 26
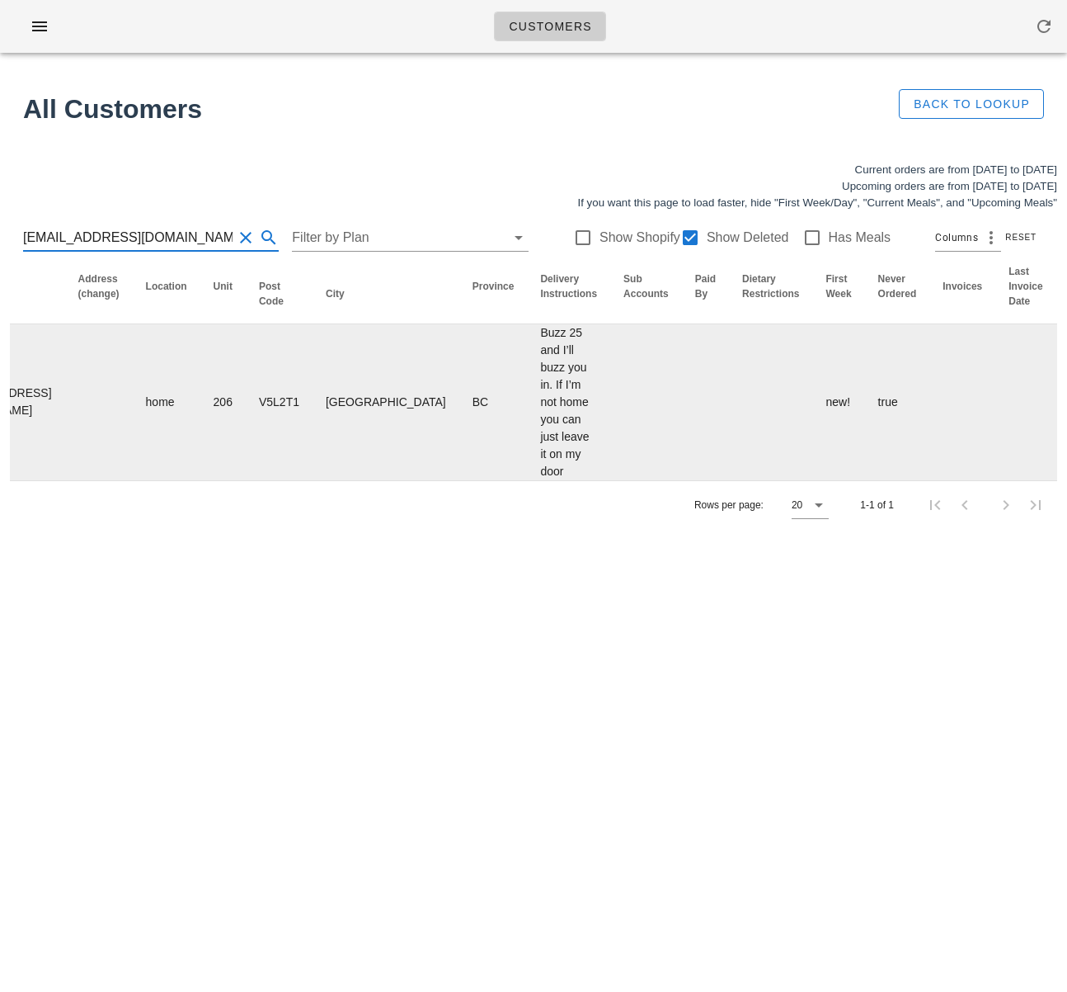
scroll to position [0, 997]
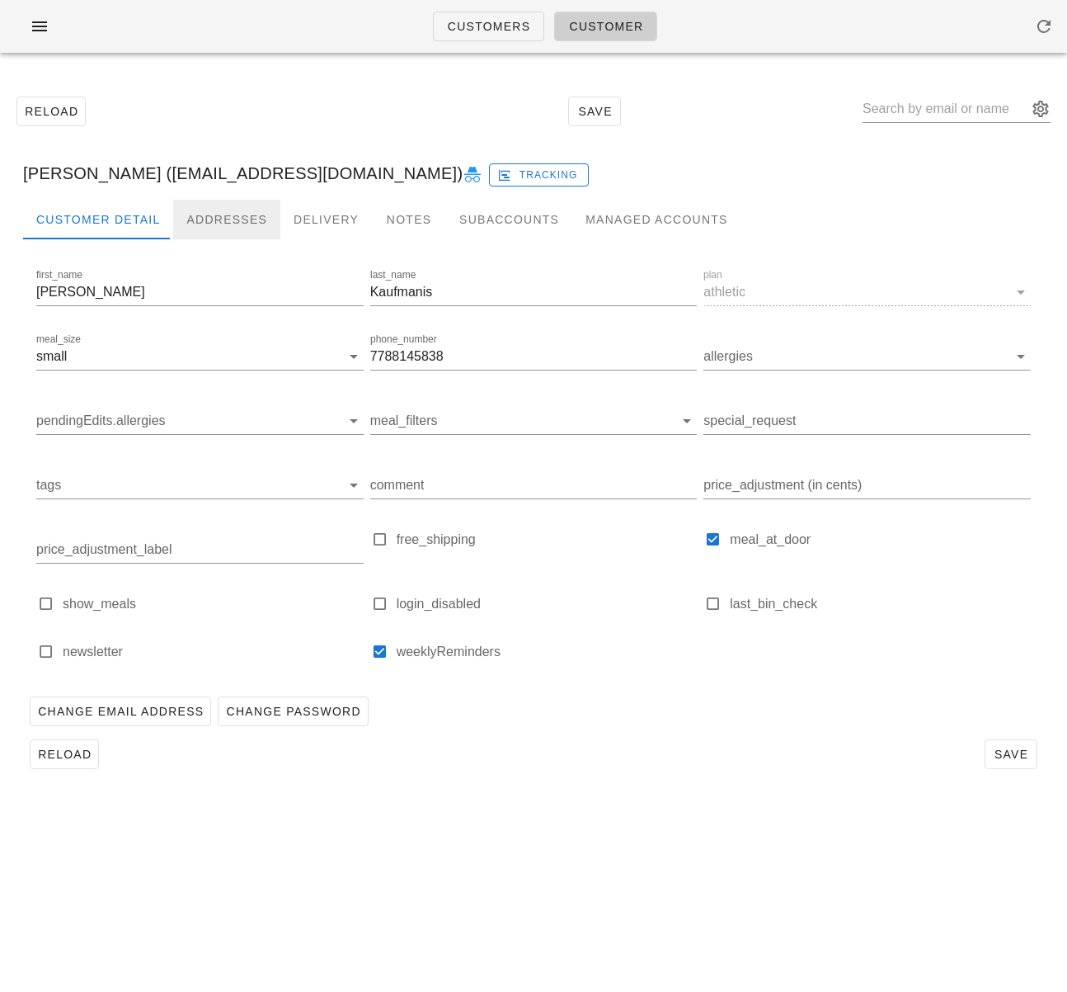
click at [209, 219] on div "Addresses" at bounding box center [226, 220] width 107 height 40
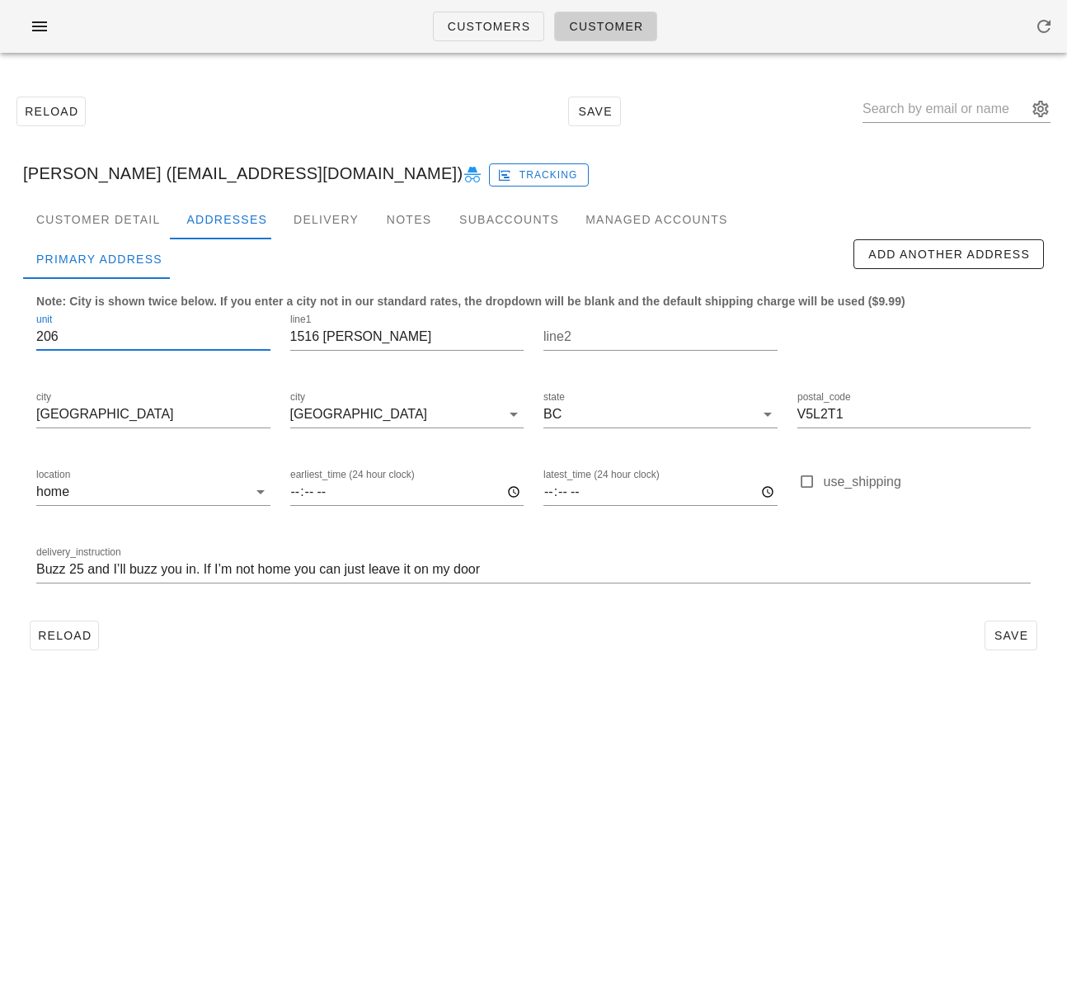
drag, startPoint x: 59, startPoint y: 339, endPoint x: -11, endPoint y: 331, distance: 69.8
click at [0, 331] on html "Customers Customer Reload Save Sophie Kaufmanis (skaufmanis@gmail.com) Tracking…" at bounding box center [533, 496] width 1067 height 992
click at [426, 571] on input "Buzz 25 and I’ll buzz you in. If I’m not home you can just leave it on my door" at bounding box center [533, 569] width 995 height 26
click at [488, 569] on input "Buzz 25 and I’ll buzz you in. If I’m not home you can just leave it at my door" at bounding box center [533, 569] width 995 height 26
paste input "206"
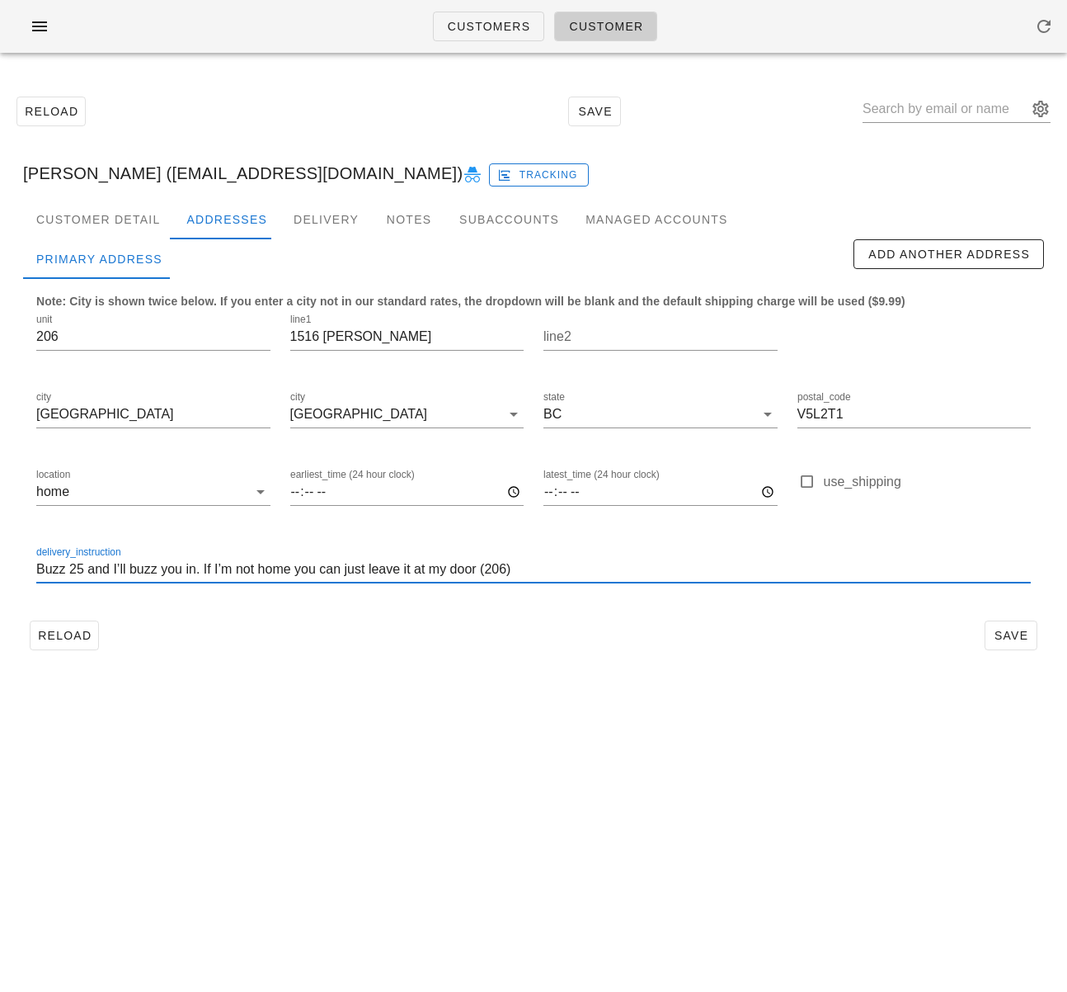
click at [488, 571] on input "Buzz 25 and I’ll buzz you in. If I’m not home you can just leave it at my door …" at bounding box center [533, 569] width 995 height 26
click at [546, 576] on input "Buzz 25 and I’ll buzz you in. If I’m not home you can just leave it at my door.…" at bounding box center [533, 569] width 995 height 26
type input "Buzz 25 and I’ll buzz you in. If I’m not home you can just leave it at my door.…"
click at [41, 643] on button "Reload" at bounding box center [64, 635] width 69 height 30
click at [58, 342] on input "206" at bounding box center [153, 336] width 234 height 26
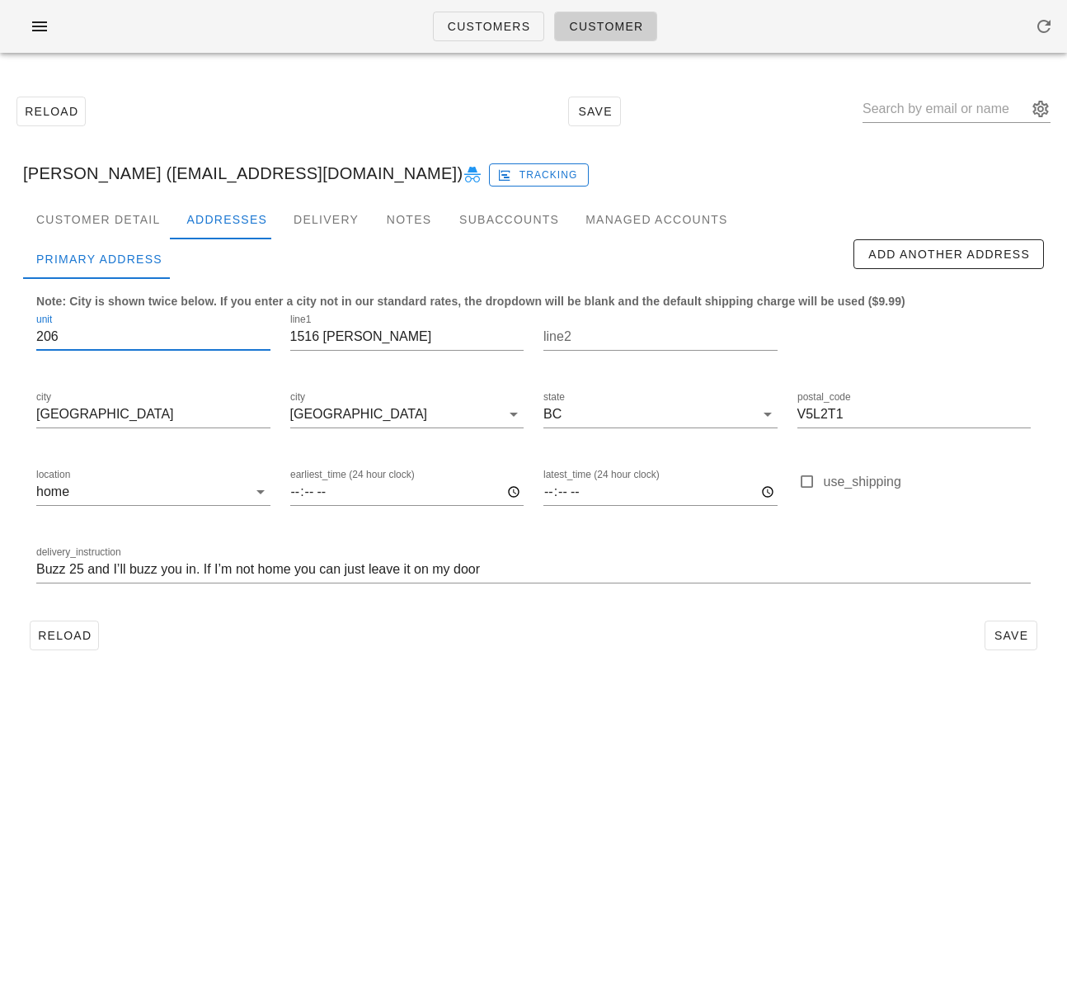
drag, startPoint x: 59, startPoint y: 337, endPoint x: 21, endPoint y: 335, distance: 37.2
click at [21, 334] on div "Customer Detail Addresses Delivery Notes Subaccounts Managed Accounts Primary A…" at bounding box center [534, 435] width 1048 height 470
drag, startPoint x: 200, startPoint y: 572, endPoint x: 205, endPoint y: 585, distance: 14.4
click at [200, 573] on input "Buzz 25 and I’ll buzz you in. If I’m not home you can just leave it on my door" at bounding box center [533, 569] width 995 height 26
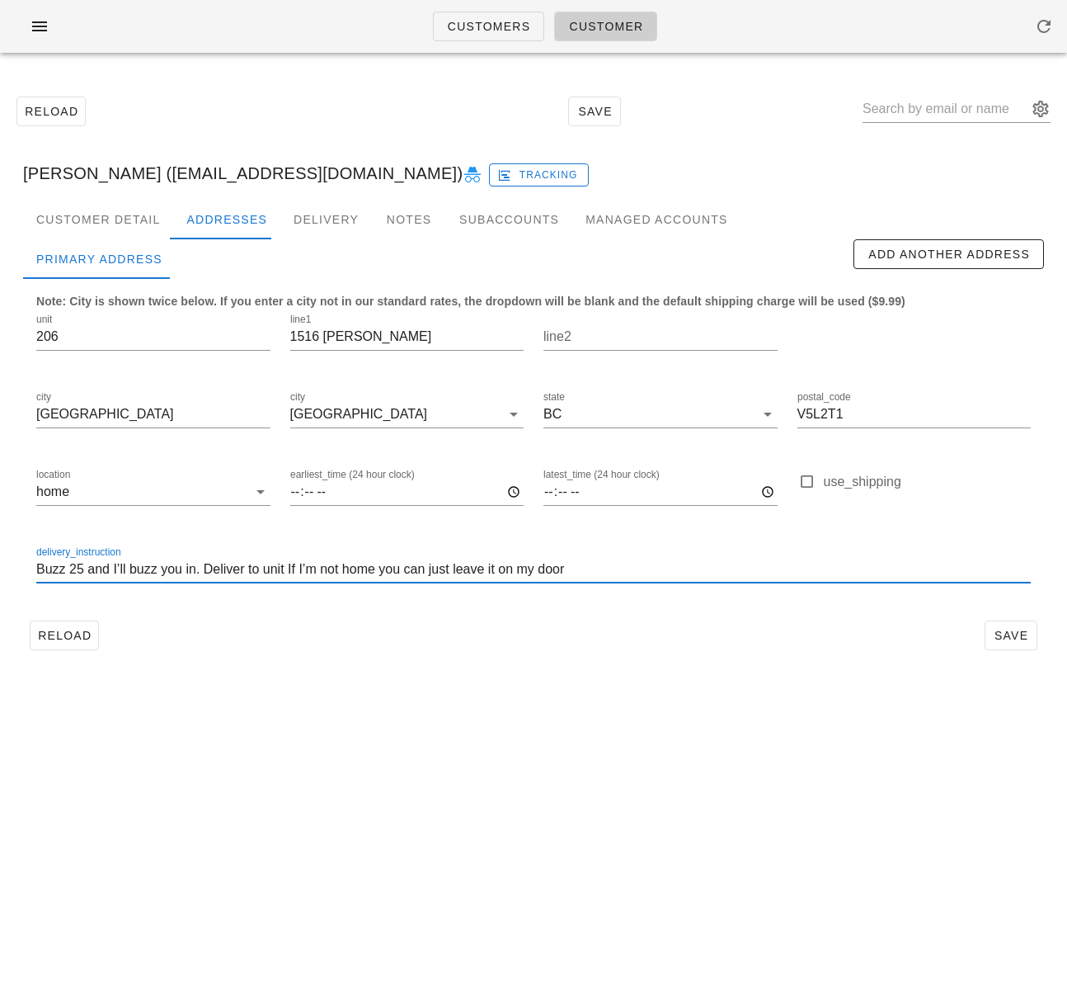
paste input "206"
type input "Buzz 25 and I’ll buzz you in. Deliver to unit 206. If I’m not home you can just…"
click at [1024, 630] on span "Save" at bounding box center [1011, 635] width 38 height 13
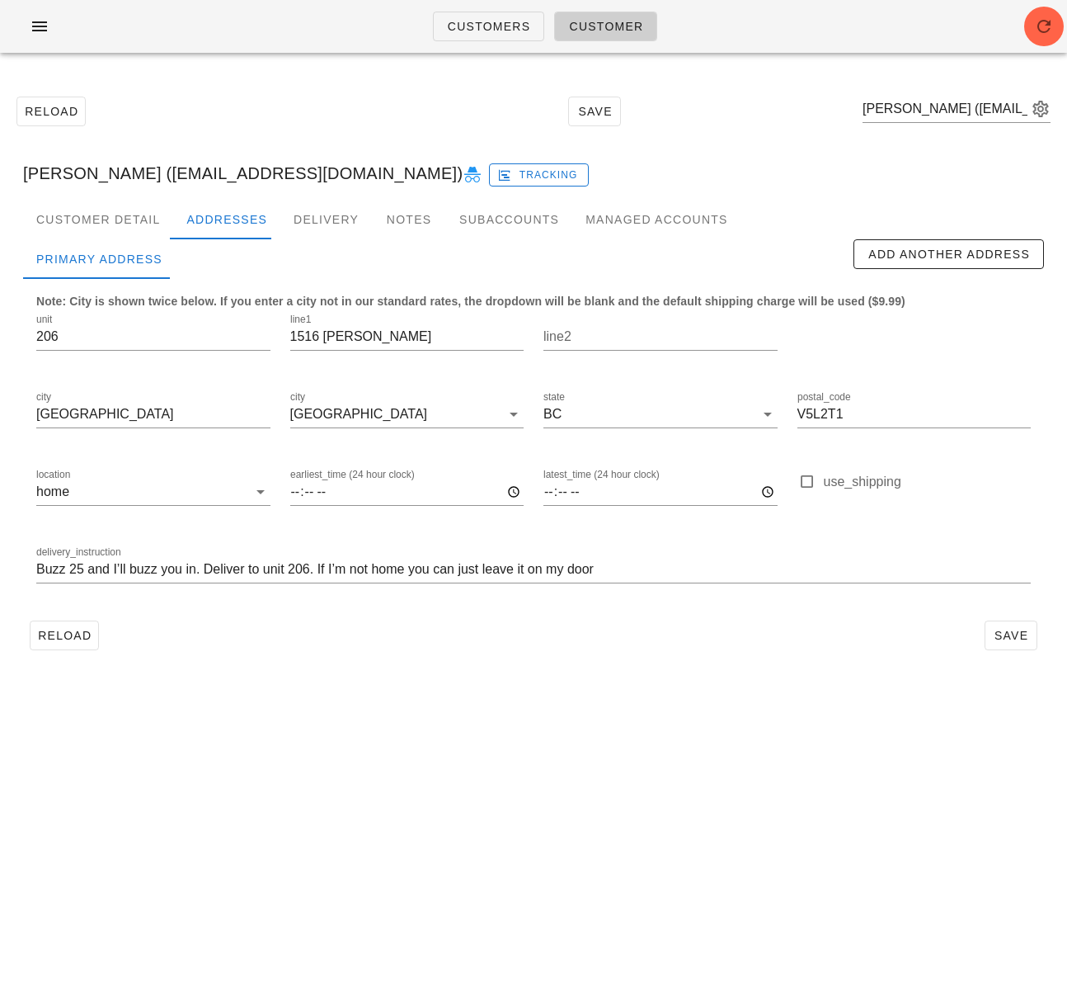
drag, startPoint x: 411, startPoint y: 683, endPoint x: 375, endPoint y: 666, distance: 40.2
click at [399, 676] on div "Customers Customer Reload Save Sophie Kaufmanis (skaufmanis@gmail.com) Sophie K…" at bounding box center [533, 496] width 1067 height 992
click at [82, 634] on span "Reload" at bounding box center [64, 635] width 54 height 13
click at [295, 565] on input "Buzz 25 and I’ll buzz you in. Deliver to unit 206. If I’m not home you can just…" at bounding box center [533, 569] width 995 height 26
click at [208, 569] on input "Buzz 25 and I’ll buzz you in. Deliver to unit 206. If I’m not home you can just…" at bounding box center [533, 569] width 995 height 26
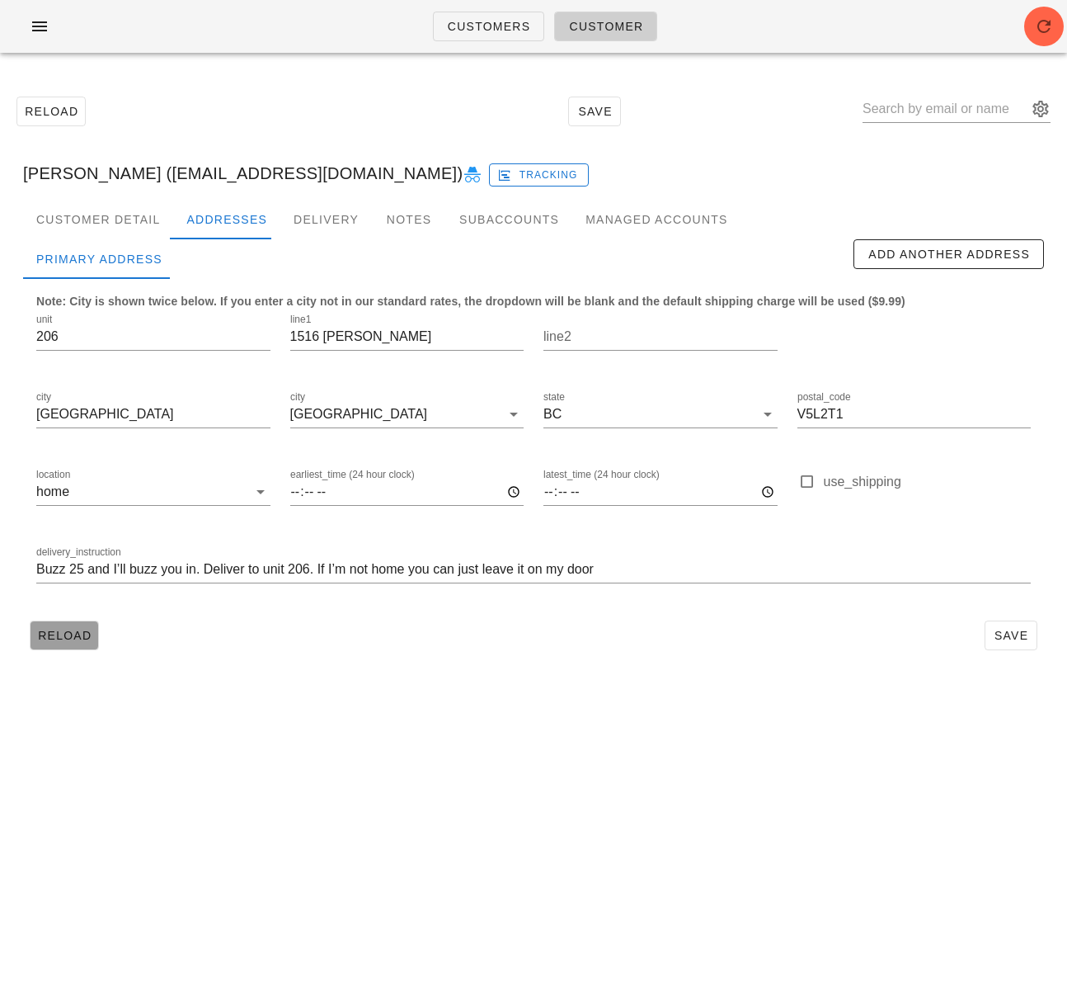
drag, startPoint x: 80, startPoint y: 629, endPoint x: 180, endPoint y: 606, distance: 102.5
click at [80, 629] on span "Reload" at bounding box center [64, 635] width 54 height 13
drag, startPoint x: 262, startPoint y: 569, endPoint x: 313, endPoint y: 569, distance: 51.1
click at [313, 569] on input "Buzz 25 and I’ll buzz you in. Deliver to unit 206. If I’m not home you can just…" at bounding box center [533, 569] width 995 height 26
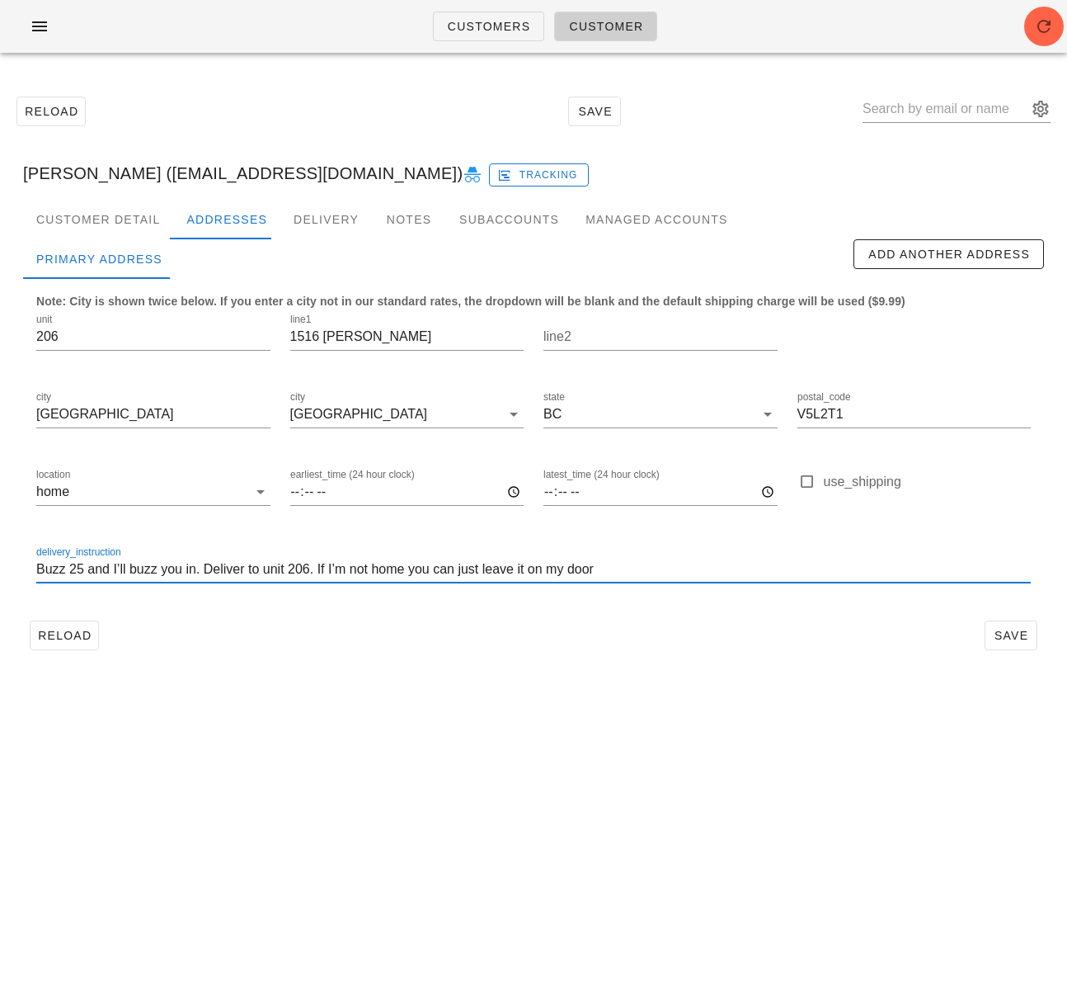
click at [695, 568] on input "Buzz 25 and I’ll buzz you in. Deliver to unit 206. If I’m not home you can just…" at bounding box center [533, 569] width 995 height 26
paste input "unit 206."
click at [613, 568] on input "Buzz 25 and I’ll buzz you in. Deliver to unit 206. If I’m not home you can just…" at bounding box center [533, 569] width 995 height 26
drag, startPoint x: 197, startPoint y: 569, endPoint x: 313, endPoint y: 568, distance: 116.3
click at [315, 573] on input "Buzz 25 and I’ll buzz you in. Deliver to unit 206. If I’m not home you can just…" at bounding box center [533, 569] width 995 height 26
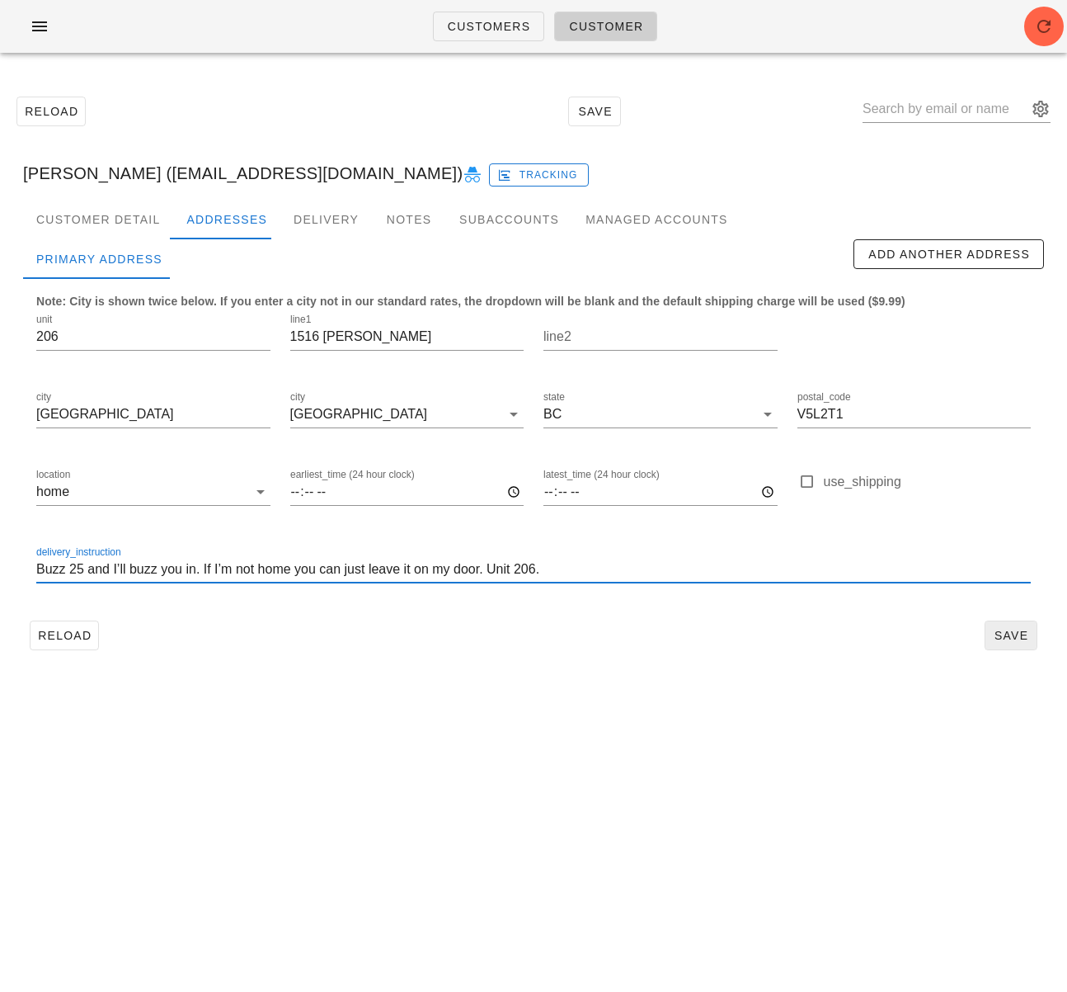
type input "Buzz 25 and I’ll buzz you in. If I’m not home you can just leave it on my door.…"
click at [1006, 633] on span "Save" at bounding box center [1011, 635] width 38 height 13
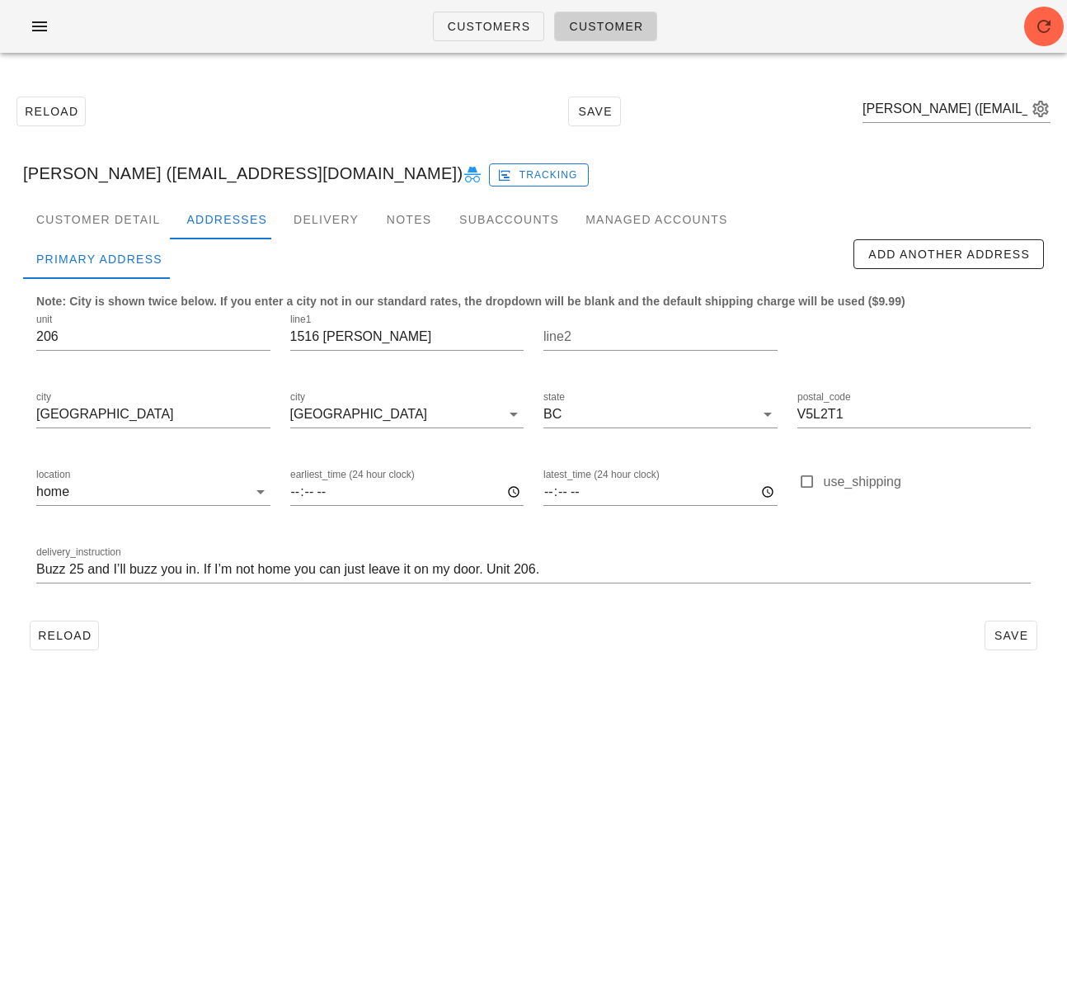
drag, startPoint x: 356, startPoint y: 700, endPoint x: 290, endPoint y: 648, distance: 85.2
click at [353, 695] on div "Customers Customer Reload Save Sophie Kaufmanis (skaufmanis@gmail.com) Sophie K…" at bounding box center [533, 496] width 1067 height 992
click at [45, 637] on span "Reload" at bounding box center [64, 635] width 54 height 13
click at [429, 569] on input "Buzz 25 and I’ll buzz you in. If I’m not home you can just leave it on my door.…" at bounding box center [533, 569] width 995 height 26
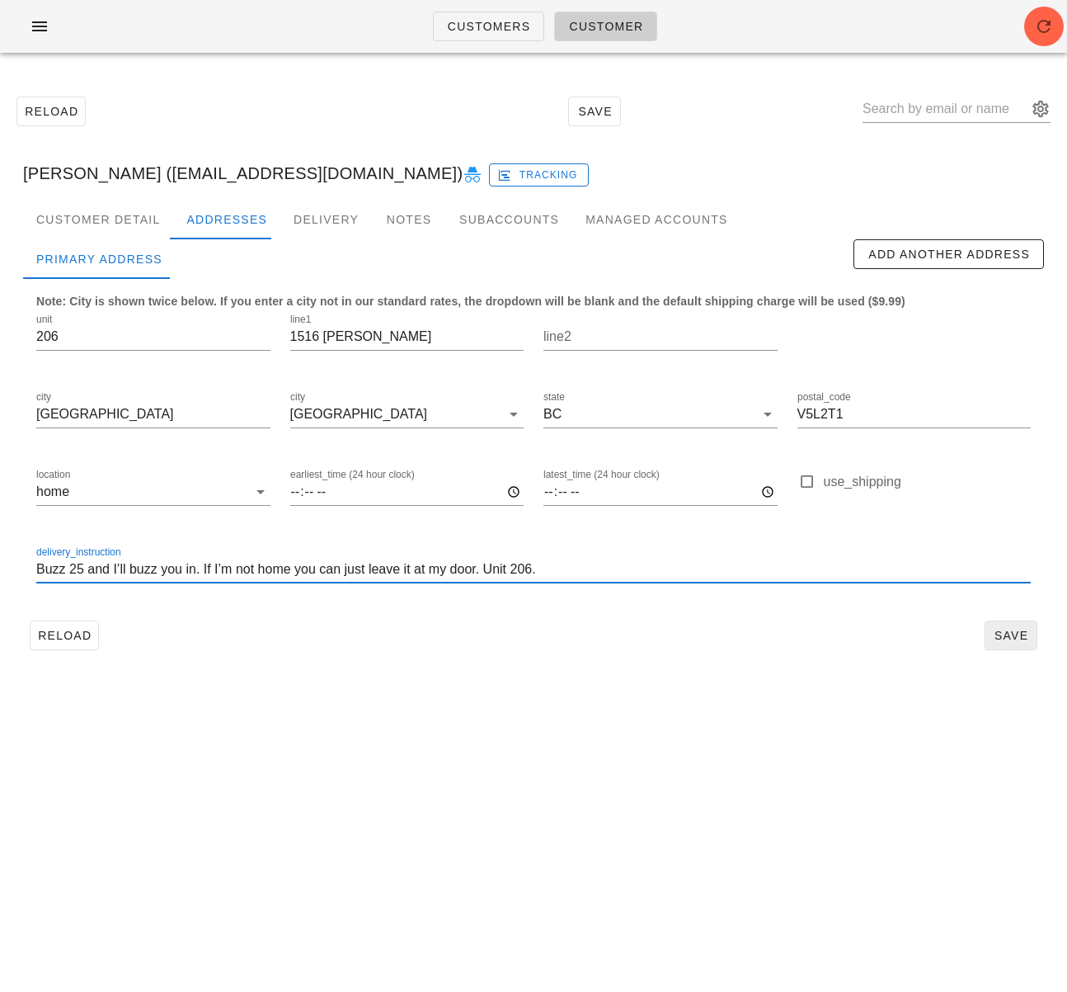
type input "Buzz 25 and I’ll buzz you in. If I’m not home you can just leave it at my door.…"
click at [1007, 629] on span "Save" at bounding box center [1011, 635] width 38 height 13
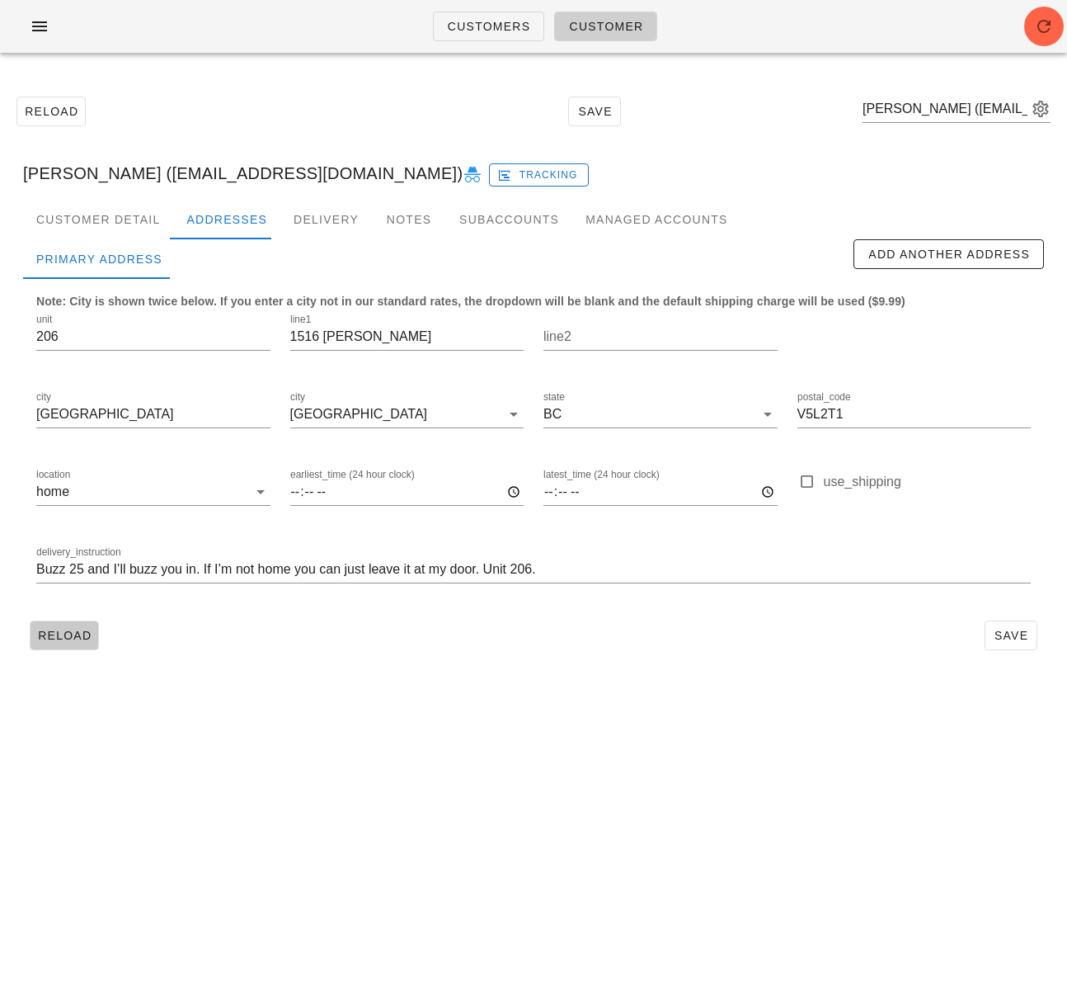
click at [69, 634] on span "Reload" at bounding box center [64, 635] width 54 height 13
click at [483, 26] on span "Customers" at bounding box center [489, 26] width 84 height 13
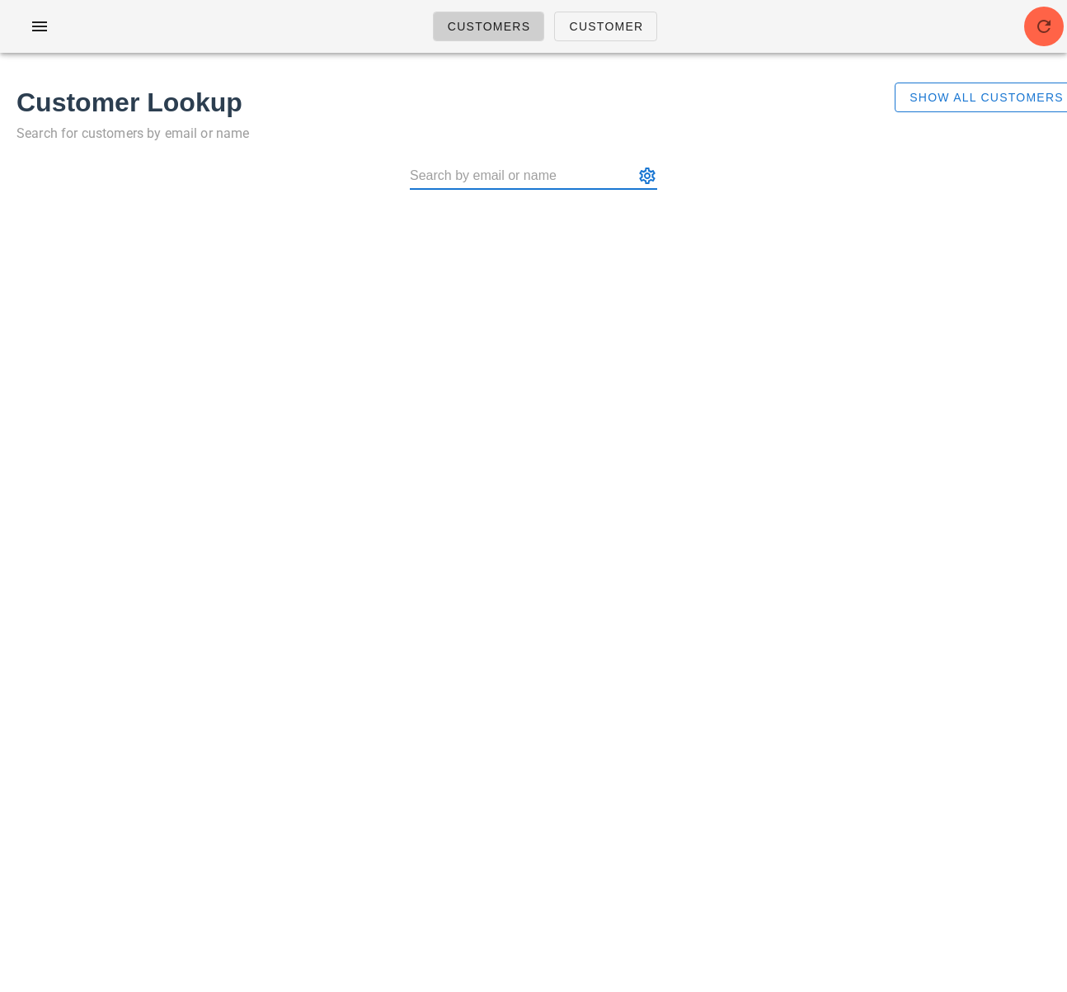
type input "stephaniepink78@gmail.com"
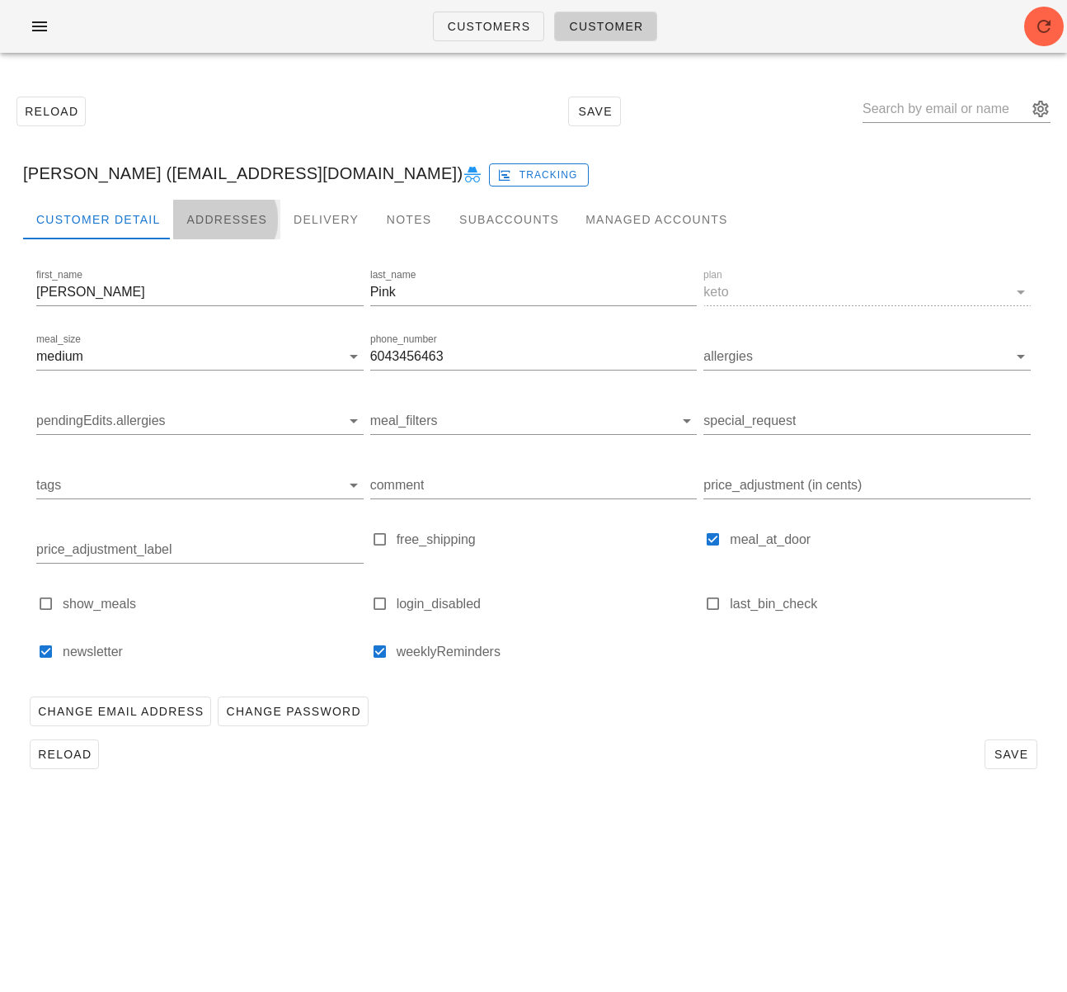
click at [230, 220] on div "Addresses" at bounding box center [226, 220] width 107 height 40
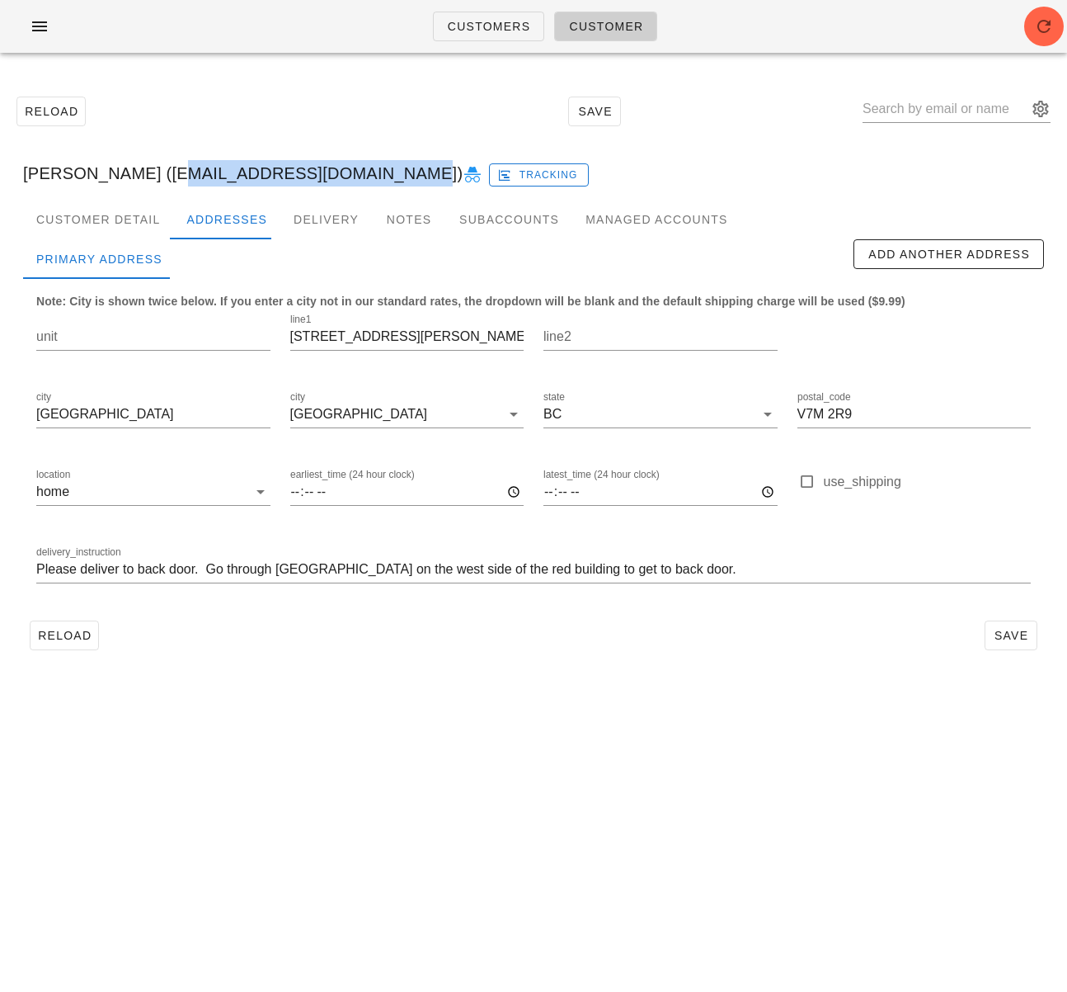
drag, startPoint x: 148, startPoint y: 177, endPoint x: 358, endPoint y: 181, distance: 209.6
click at [358, 181] on div "Stephanie Pink (stephaniepink78@gmail.com) Tracking" at bounding box center [534, 173] width 1048 height 53
copy div "stephaniepink78@gmail.com"
click at [462, 35] on link "Customers" at bounding box center [489, 27] width 112 height 30
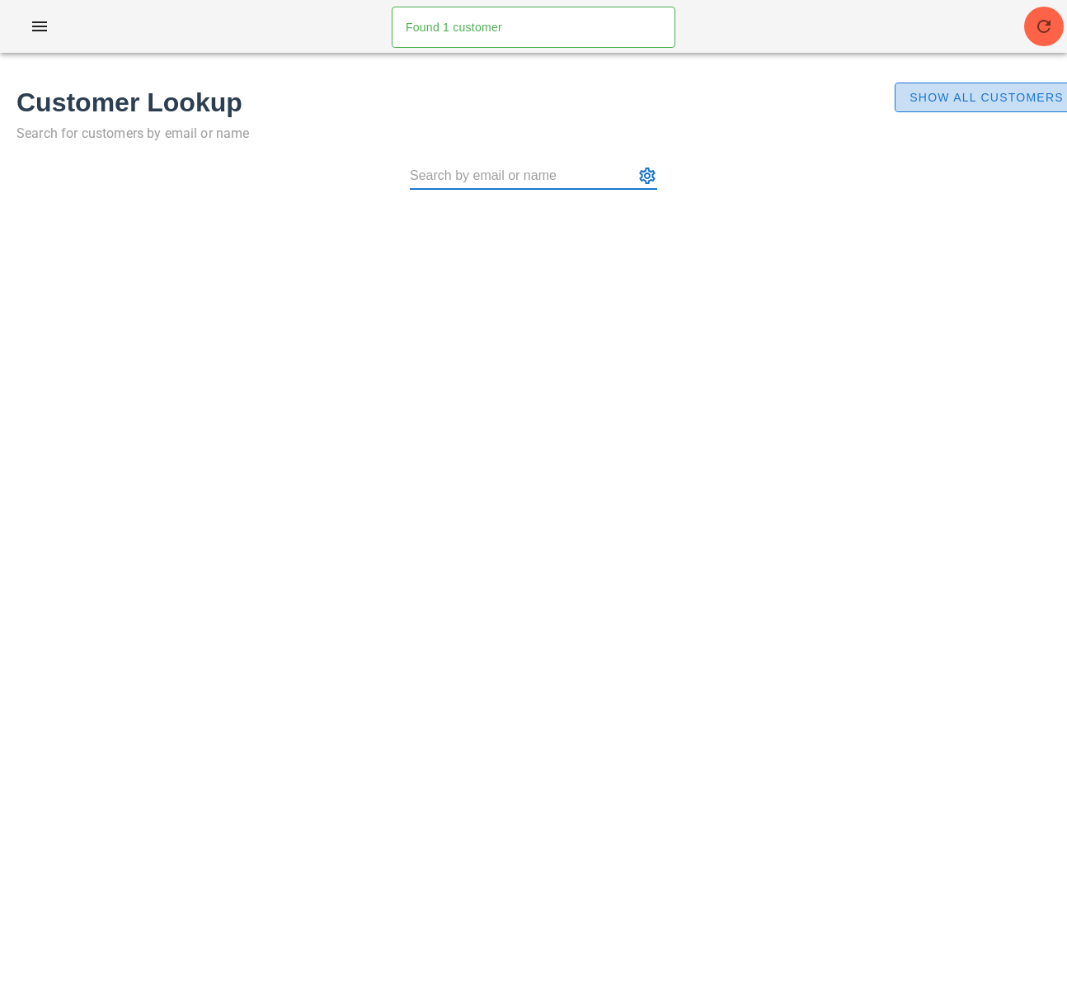
click at [953, 92] on span "Show All Customers" at bounding box center [986, 97] width 155 height 13
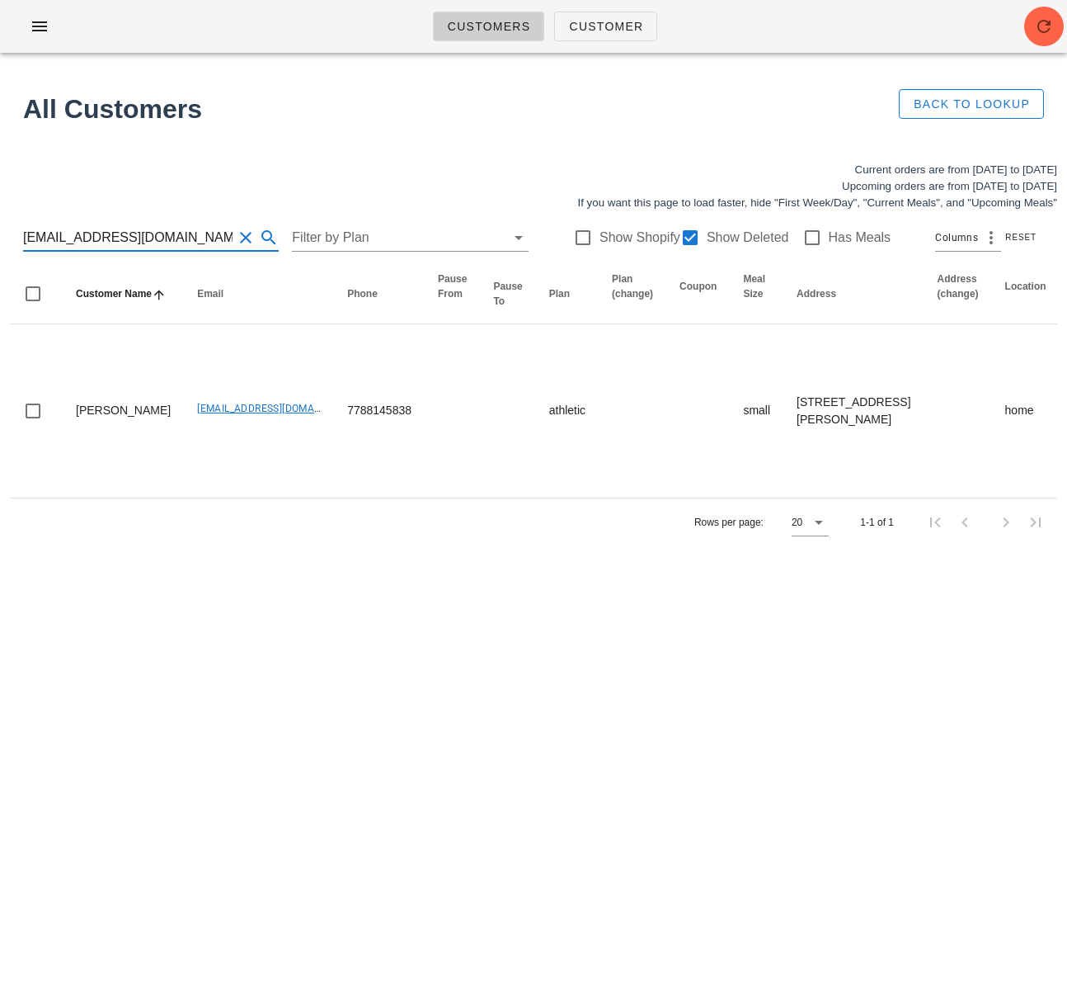
click at [121, 234] on input "skaufmanis@gmail.com" at bounding box center [128, 237] width 210 height 26
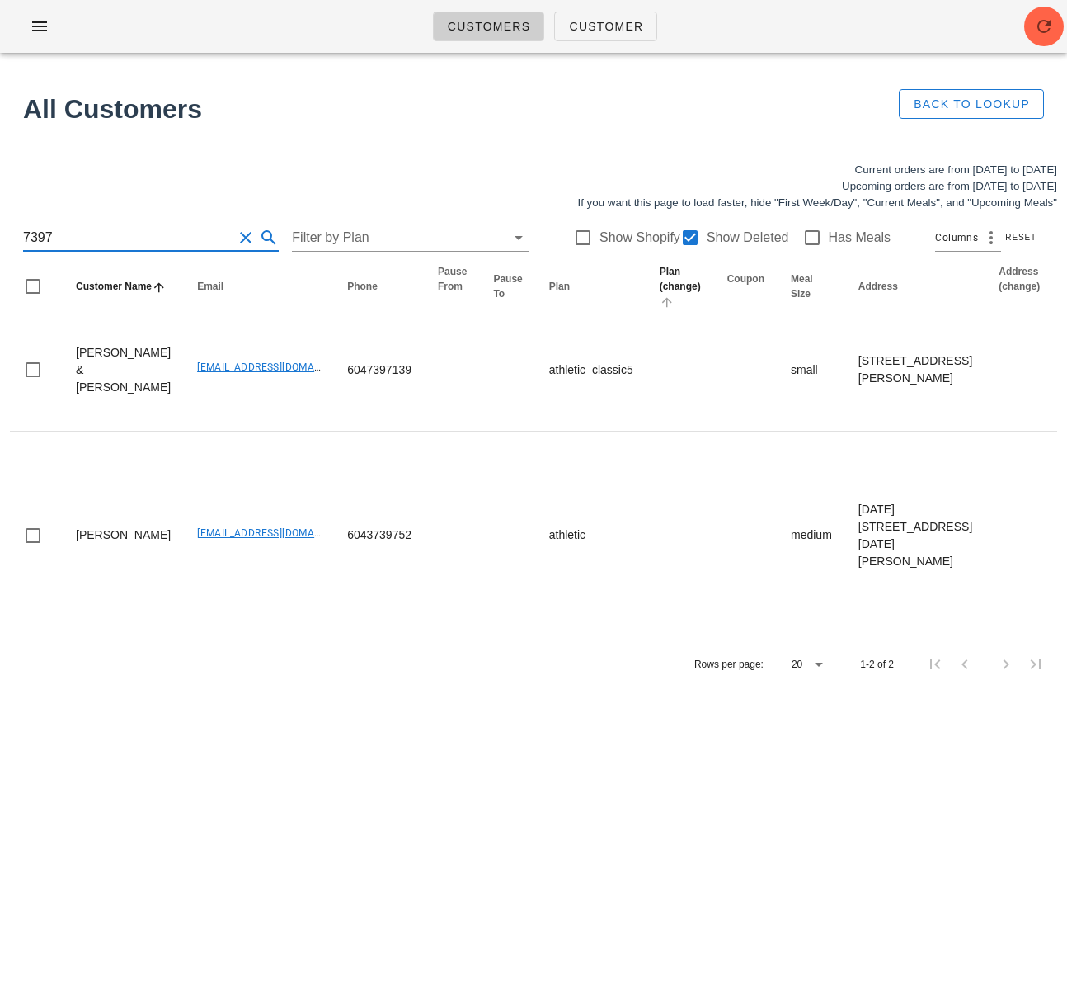
type input "7397"
click at [681, 233] on div at bounding box center [690, 238] width 28 height 28
checkbox input "false"
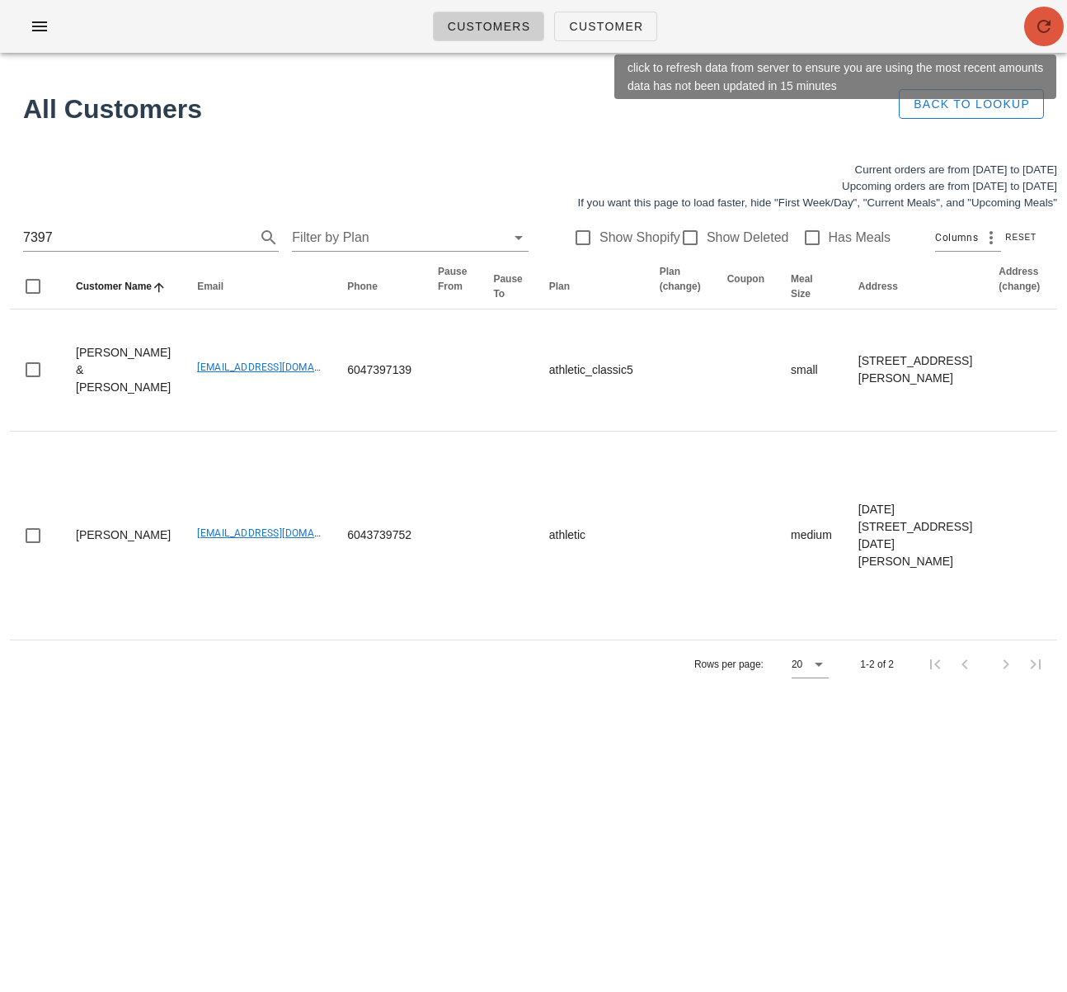
drag, startPoint x: 1048, startPoint y: 24, endPoint x: 1047, endPoint y: 2, distance: 22.3
click at [1050, 21] on icon "button" at bounding box center [1044, 26] width 20 height 20
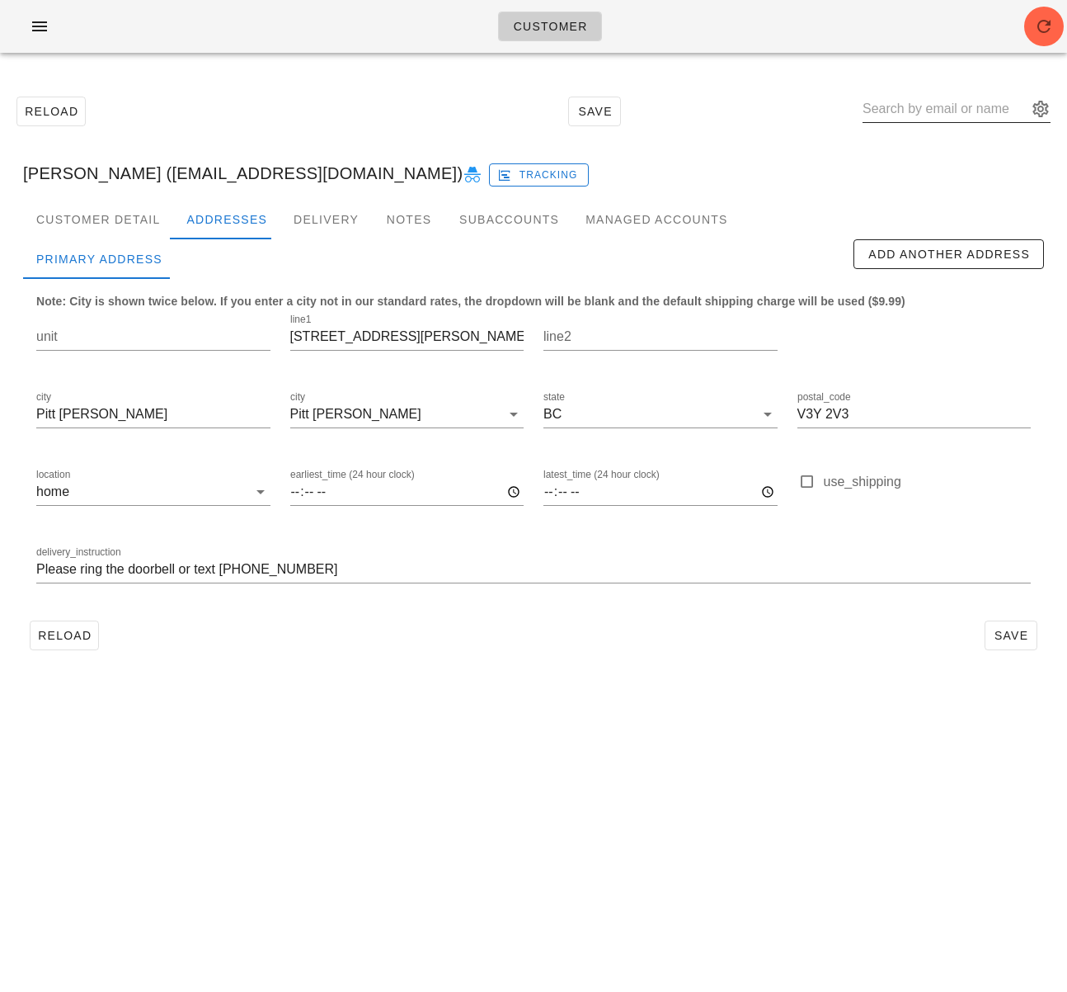
click at [962, 100] on input "text" at bounding box center [945, 109] width 165 height 26
paste input "[EMAIL_ADDRESS][DOMAIN_NAME]"
type input "[EMAIL_ADDRESS][DOMAIN_NAME]"
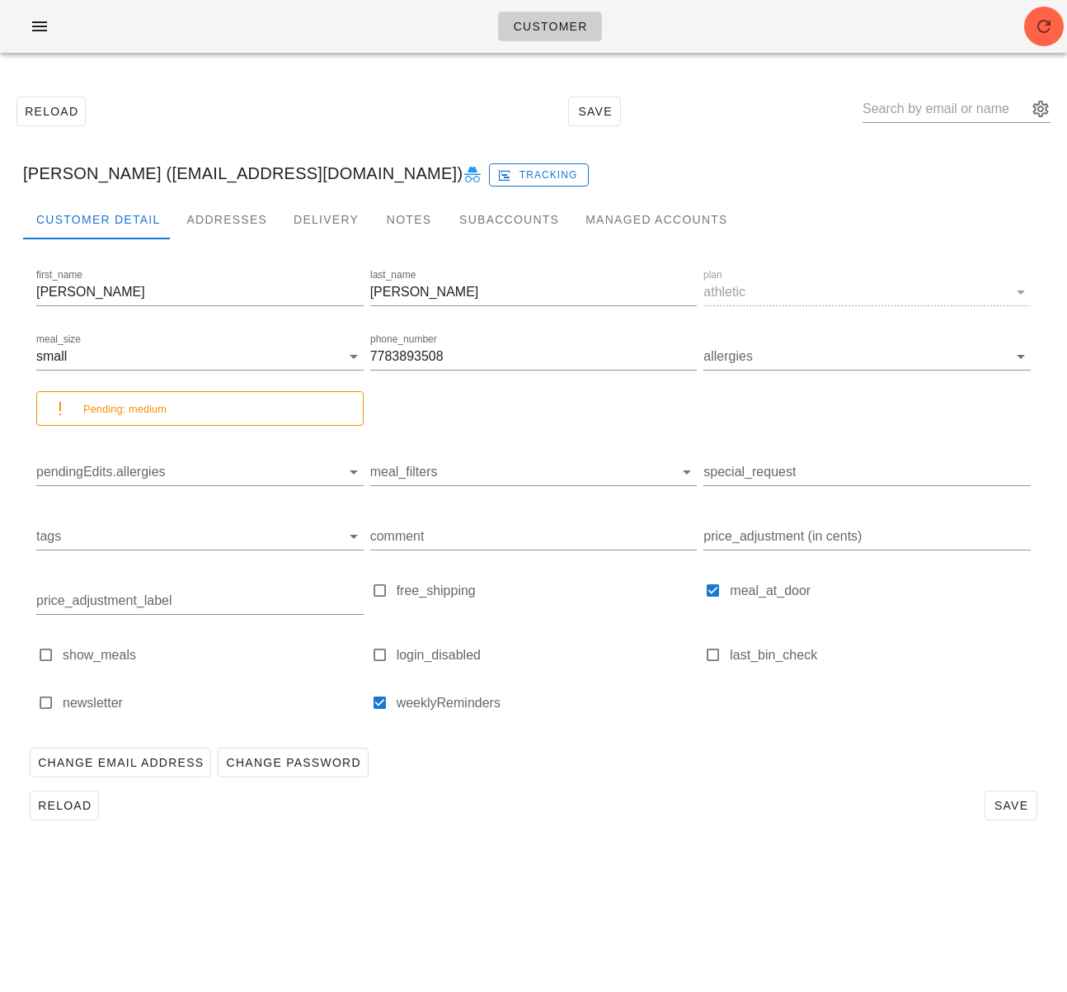
click at [1023, 27] on div "Customer" at bounding box center [533, 26] width 1067 height 53
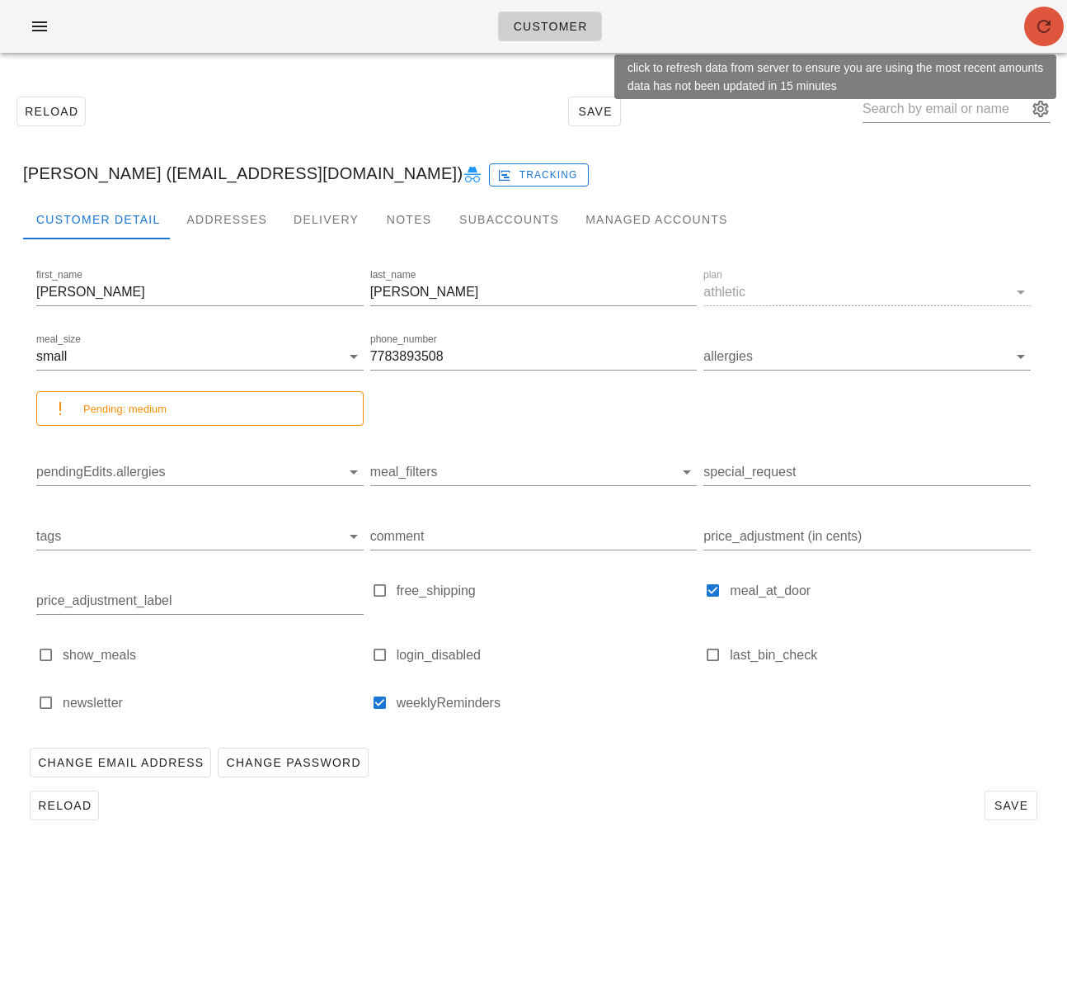
click at [1031, 30] on span "button" at bounding box center [1045, 26] width 40 height 20
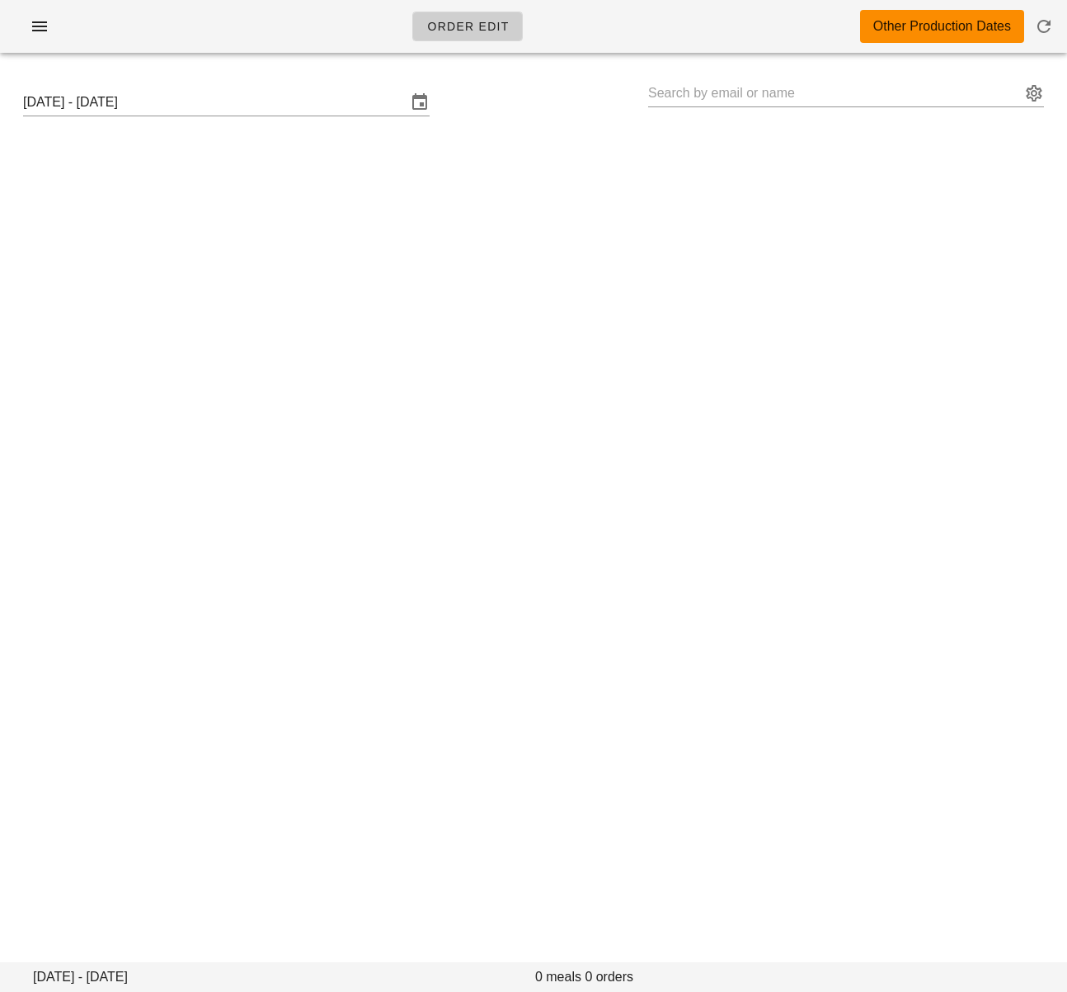
type input "[PERSON_NAME] ([EMAIL_ADDRESS][DOMAIN_NAME])"
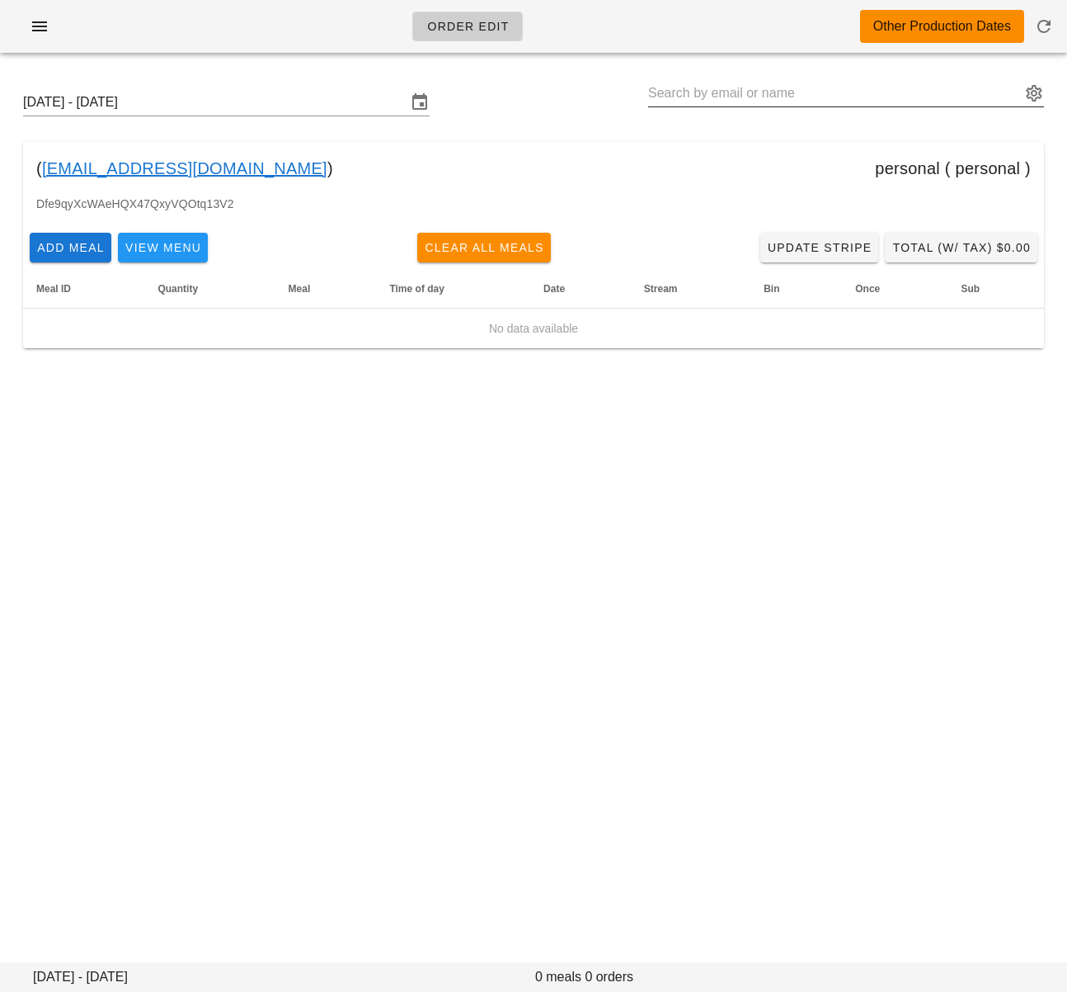
click at [705, 90] on input "text" at bounding box center [834, 93] width 373 height 26
paste input "[EMAIL_ADDRESS][DOMAIN_NAME]"
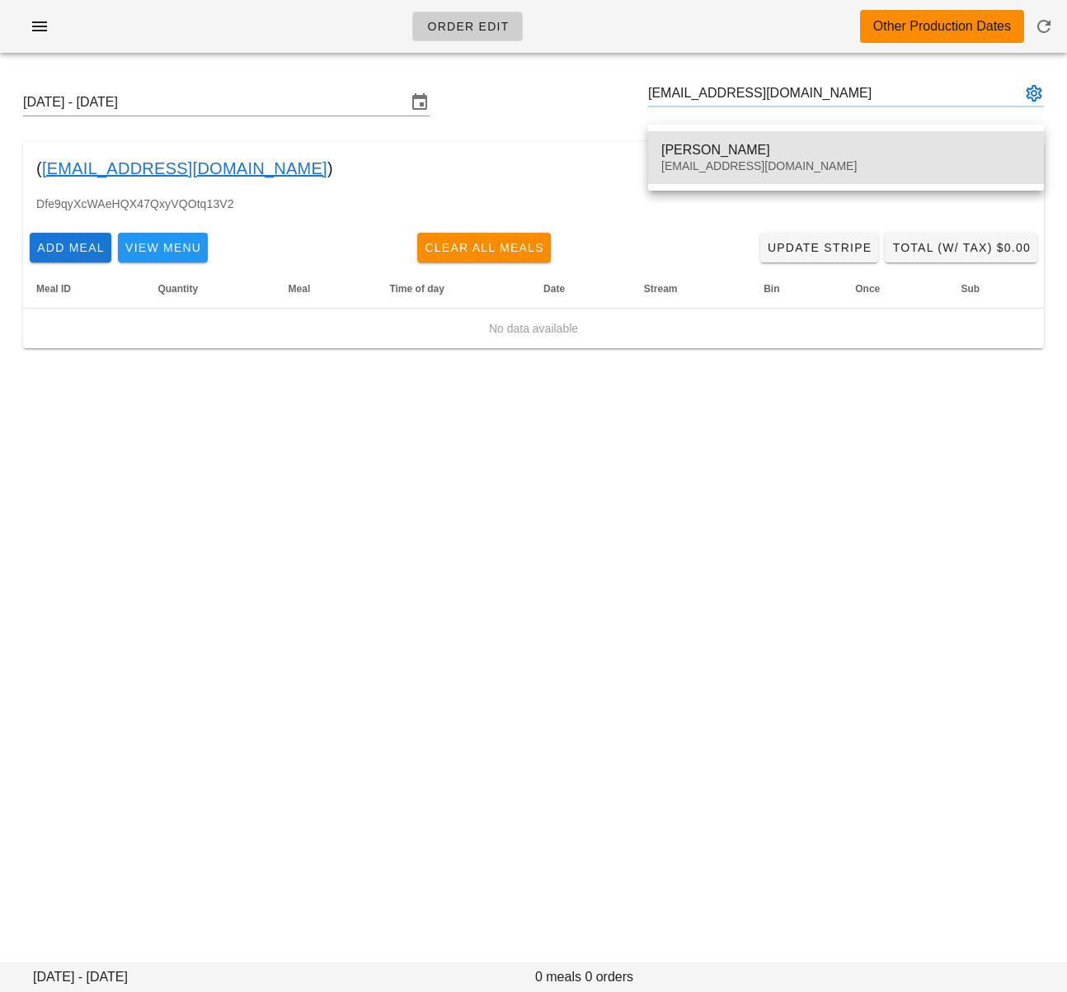
click at [691, 157] on div "[PERSON_NAME]" at bounding box center [847, 150] width 370 height 16
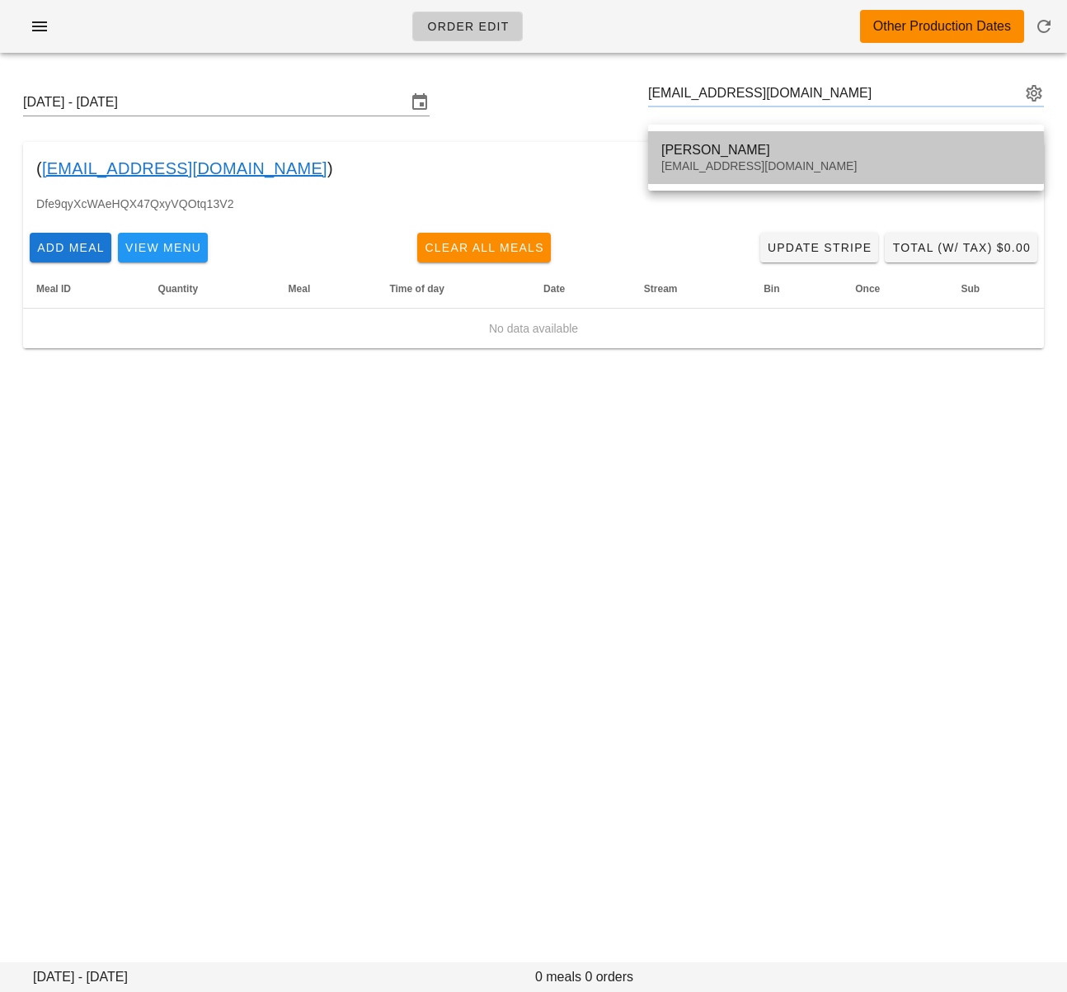
type input "[PERSON_NAME] ([EMAIL_ADDRESS][DOMAIN_NAME])"
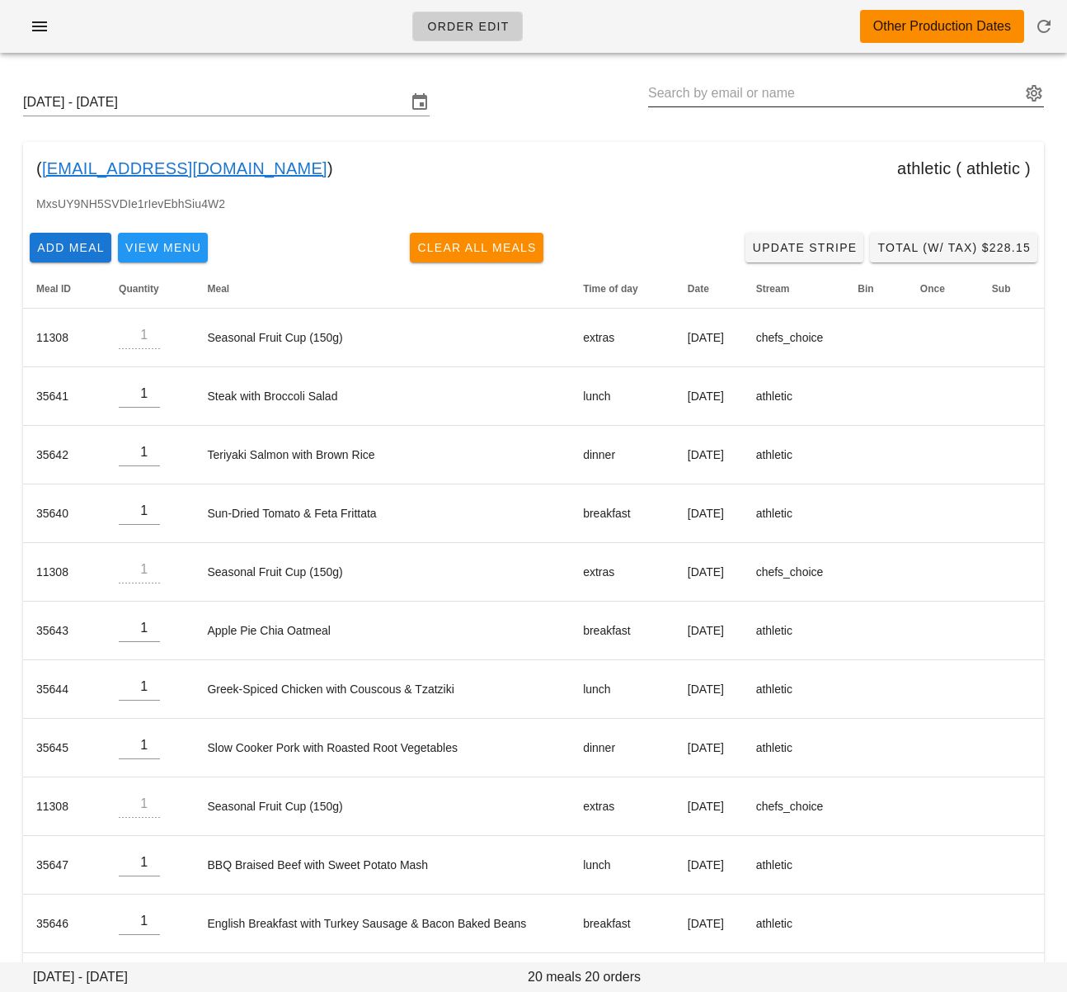
click at [777, 94] on input "text" at bounding box center [834, 93] width 373 height 26
click at [480, 110] on div "[DATE] - [DATE]" at bounding box center [534, 102] width 1048 height 53
click at [714, 95] on input "text" at bounding box center [834, 93] width 373 height 26
paste input "skaufmanis@gmail.com"
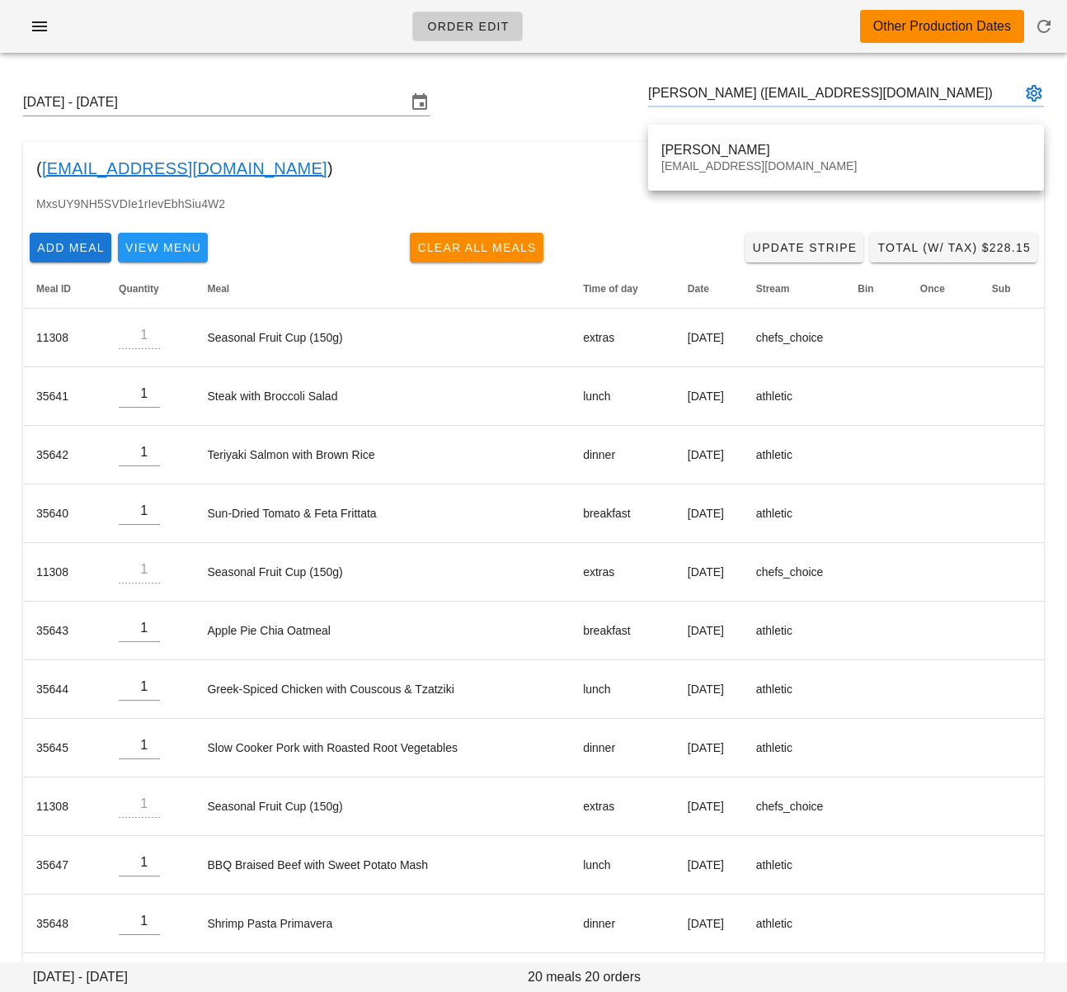
type input "Sophie Kaufmanis (skaufmanis@gmail.com)"
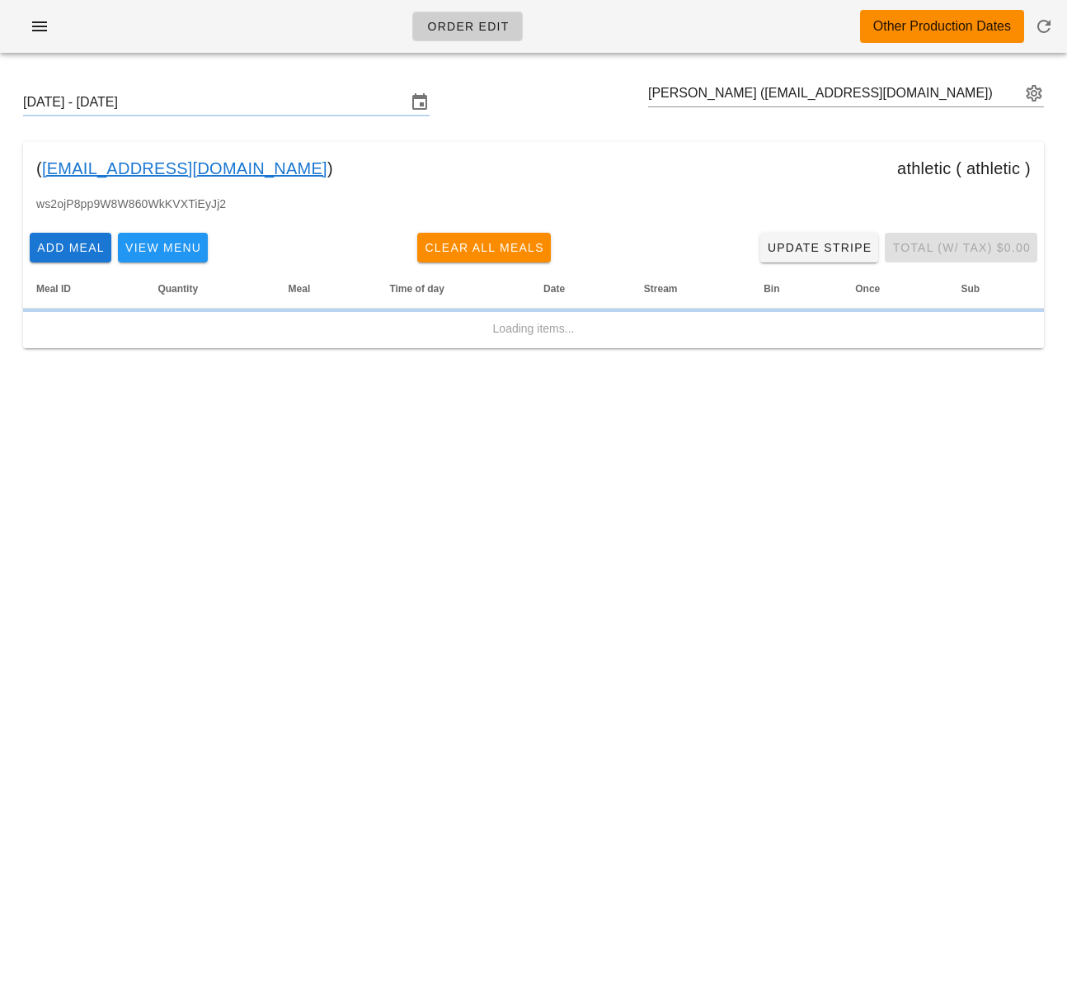
drag, startPoint x: 700, startPoint y: 148, endPoint x: 684, endPoint y: 144, distance: 16.4
click at [700, 148] on div "( skaufmanis@gmail.com ) athletic ( athletic )" at bounding box center [533, 168] width 1021 height 53
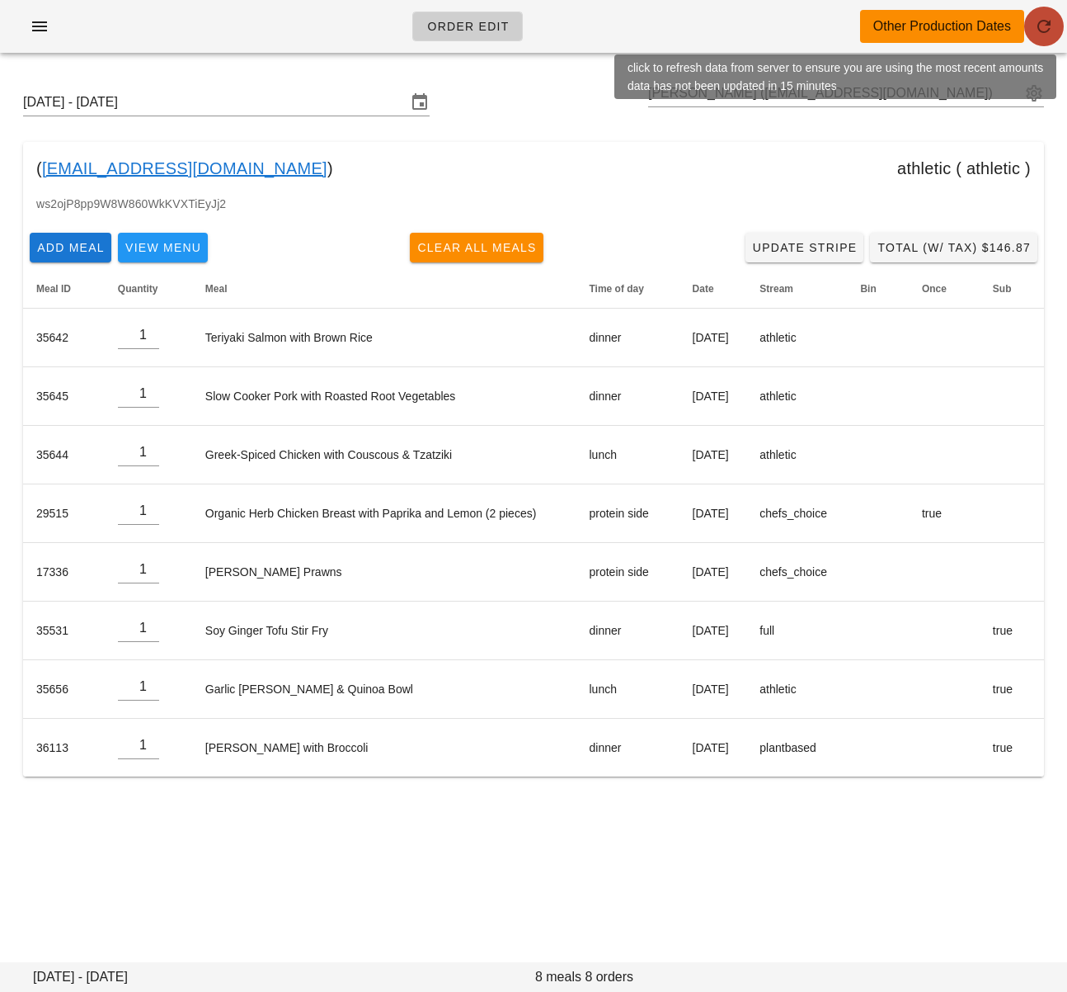
click at [1045, 28] on icon "button" at bounding box center [1044, 26] width 20 height 20
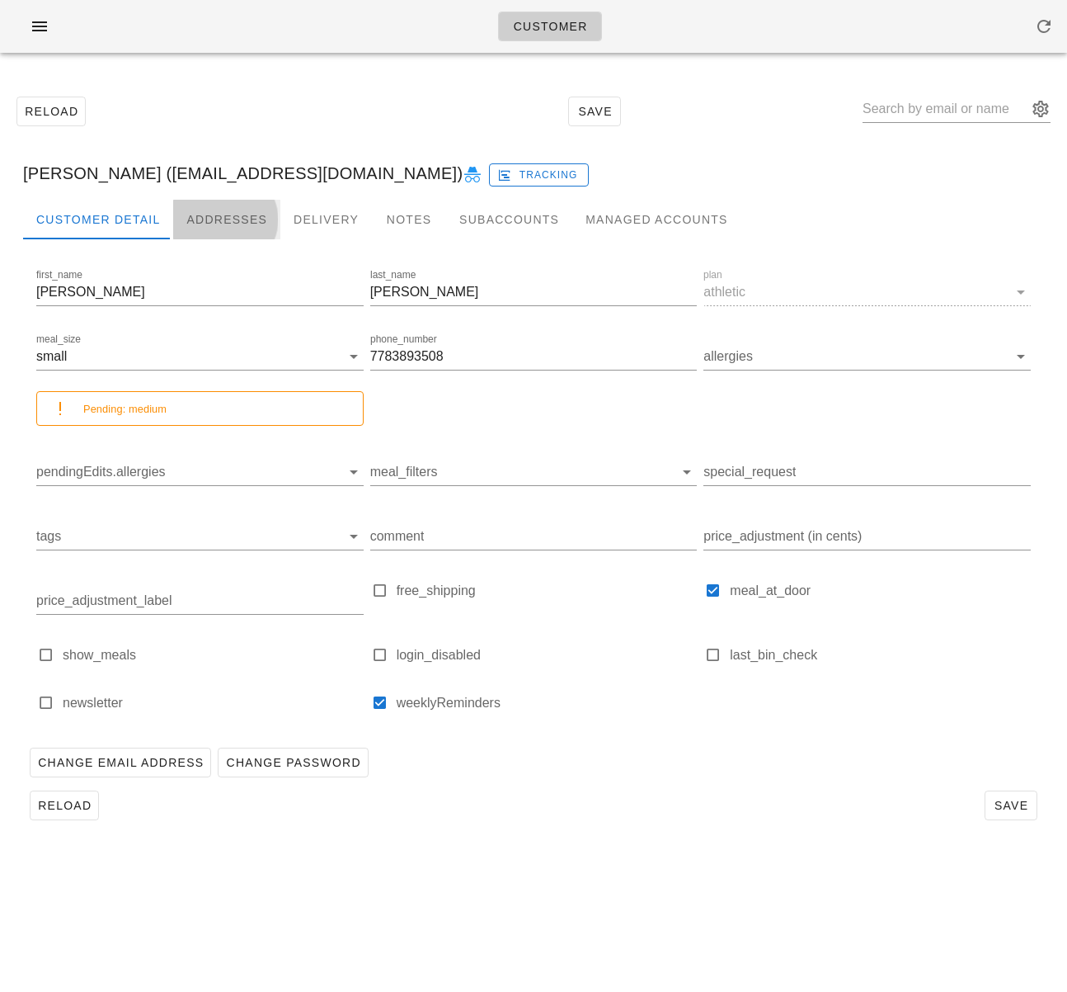
click at [238, 214] on div "Addresses" at bounding box center [226, 220] width 107 height 40
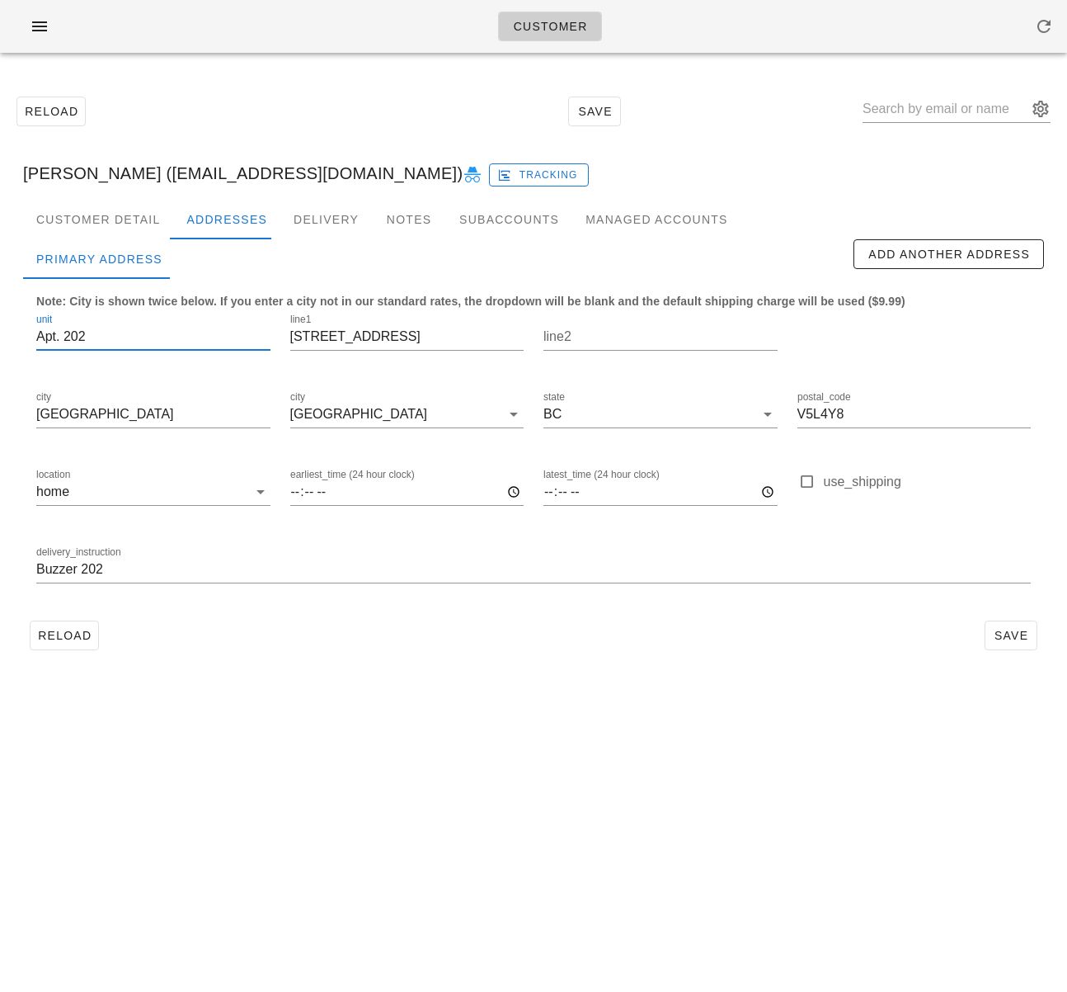
scroll to position [1, 0]
drag, startPoint x: 66, startPoint y: 337, endPoint x: 21, endPoint y: 337, distance: 44.6
click at [21, 337] on div "Customer Detail Addresses Delivery Notes Subaccounts Managed Accounts first_nam…" at bounding box center [534, 435] width 1048 height 470
drag, startPoint x: 66, startPoint y: 332, endPoint x: -25, endPoint y: 325, distance: 91.0
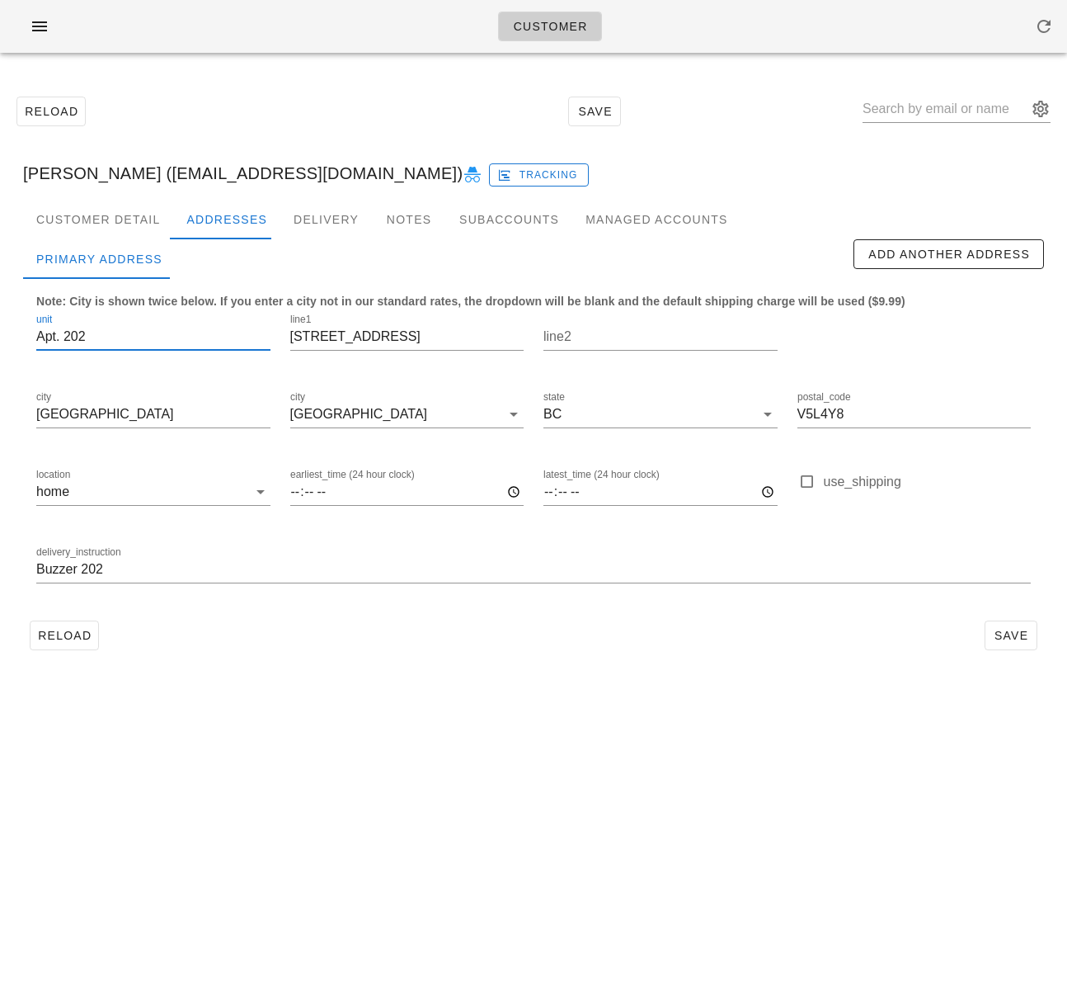
click at [0, 325] on html "Customer Reload Save [PERSON_NAME] ([EMAIL_ADDRESS][DOMAIN_NAME]) Tracking Cust…" at bounding box center [533, 496] width 1067 height 992
click at [114, 569] on input "Buzzer 202" at bounding box center [533, 569] width 995 height 26
paste input "Apt. 202"
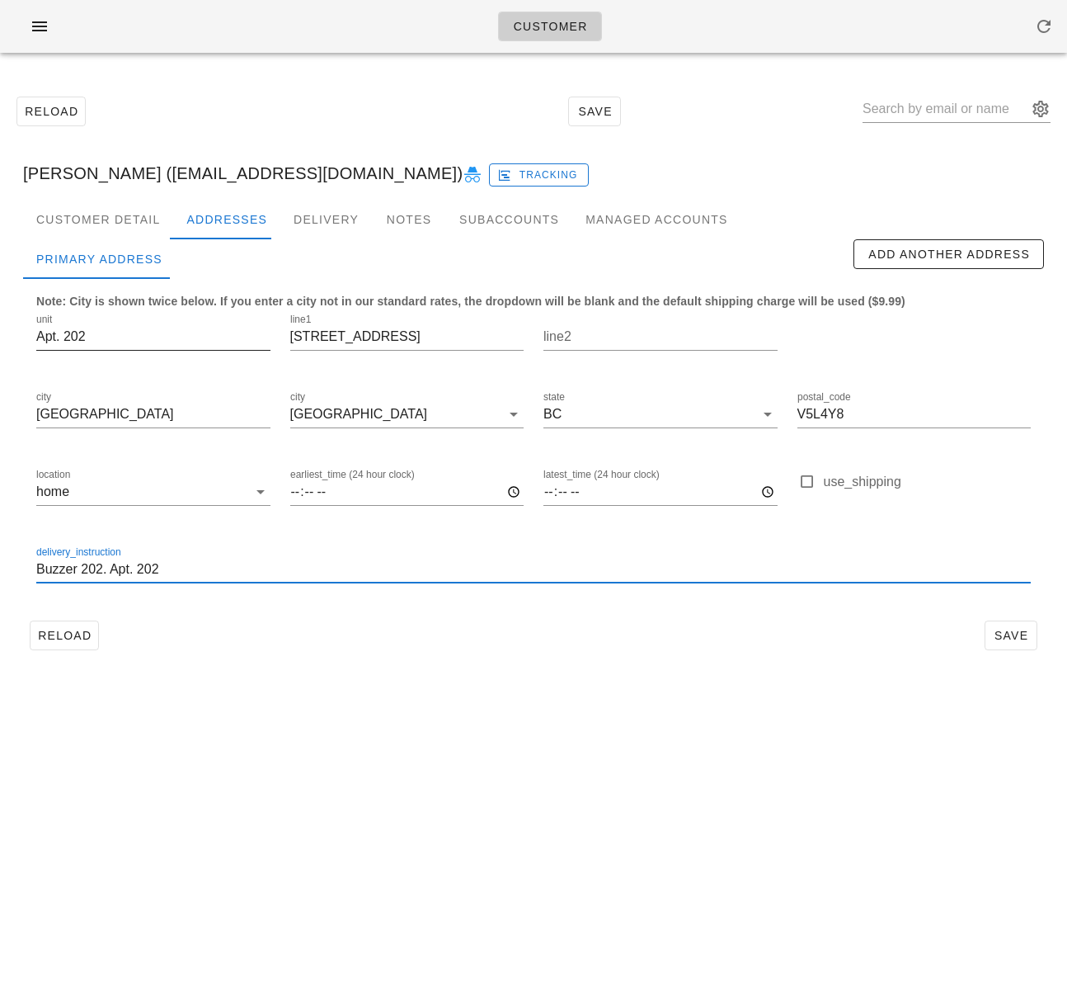
type input "Buzzer 202. Apt. 202"
drag, startPoint x: 59, startPoint y: 331, endPoint x: 16, endPoint y: 330, distance: 42.1
click at [21, 330] on div "Customer Detail Addresses Delivery Notes Subaccounts Managed Accounts first_nam…" at bounding box center [534, 435] width 1048 height 470
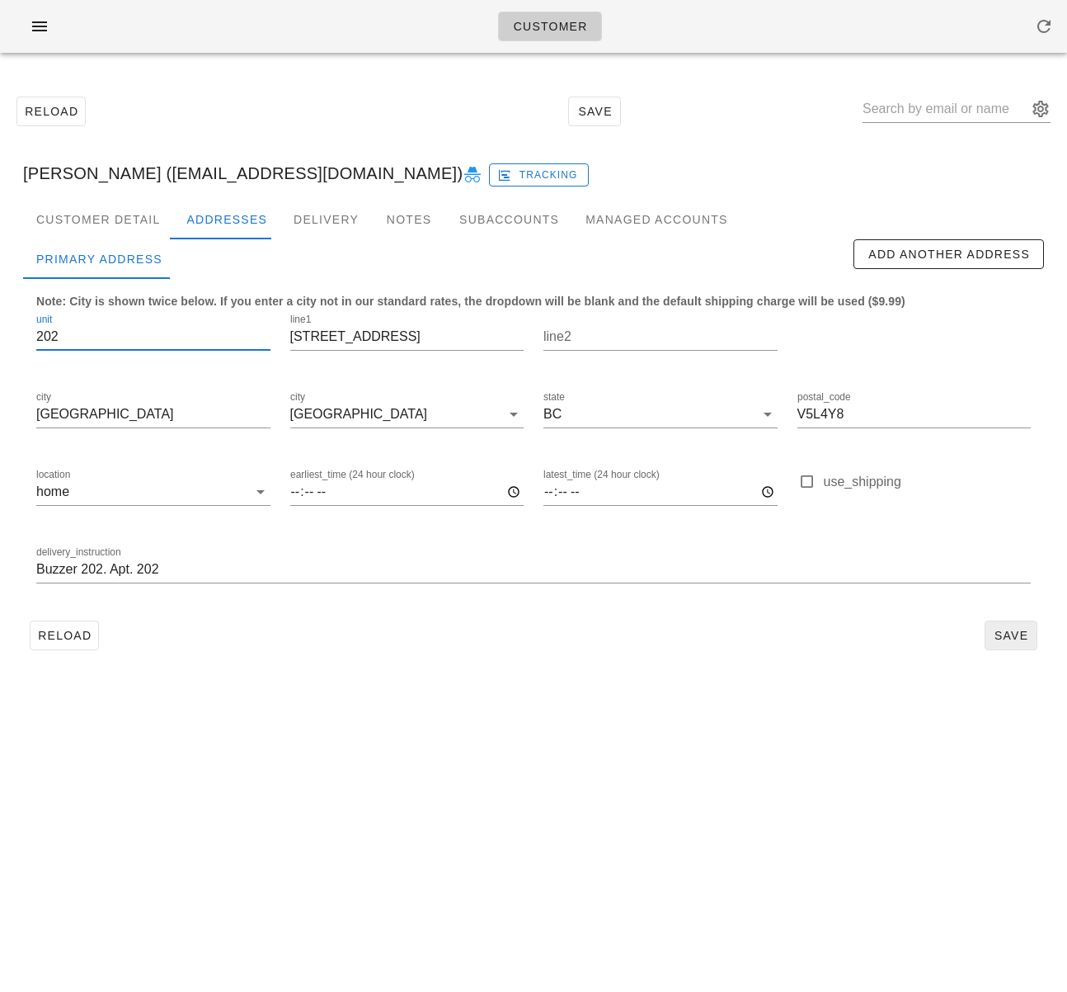
type input "202"
click at [1007, 635] on span "Save" at bounding box center [1011, 635] width 38 height 13
click at [111, 207] on div "Customer Detail" at bounding box center [98, 220] width 150 height 40
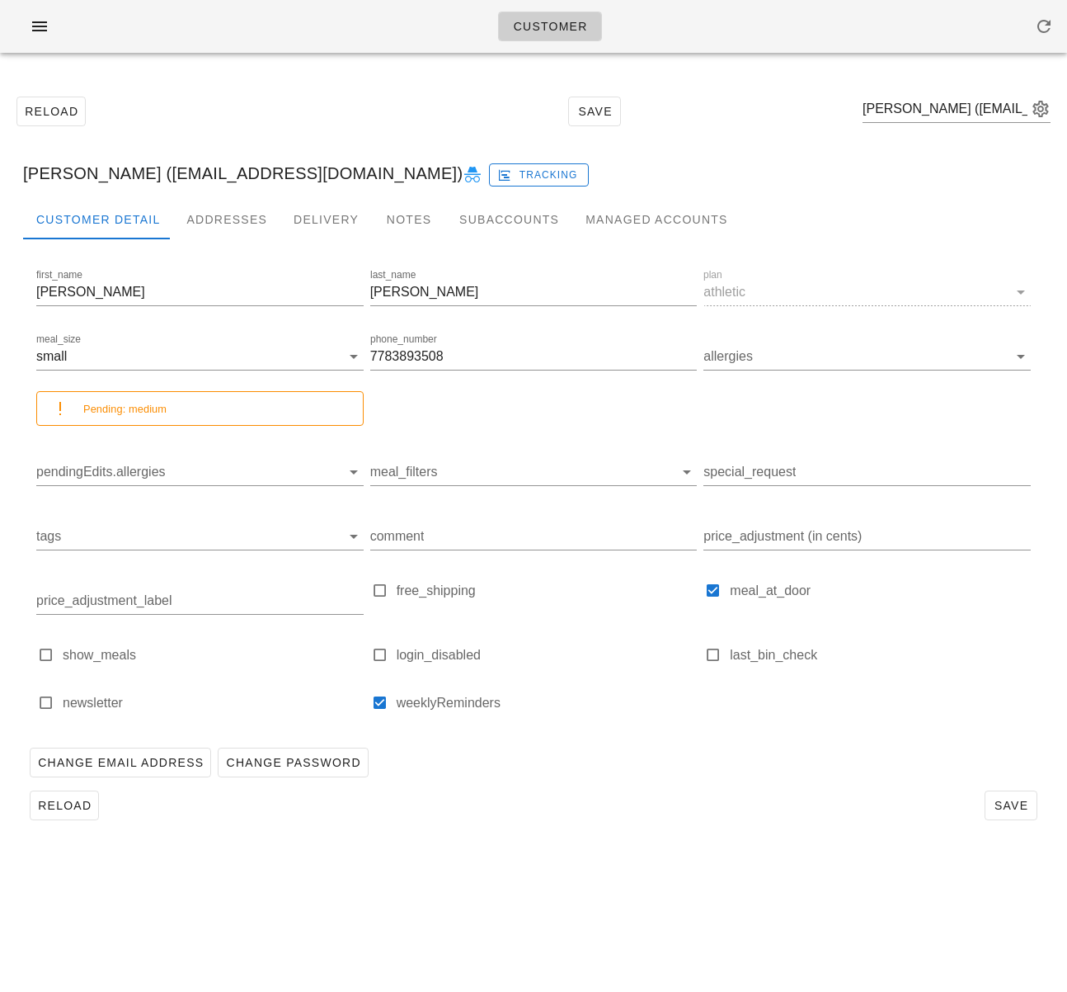
click at [68, 821] on div "Reload Save" at bounding box center [533, 805] width 1021 height 43
click at [69, 810] on span "Reload" at bounding box center [64, 805] width 54 height 13
click at [207, 216] on div "Addresses" at bounding box center [226, 220] width 107 height 40
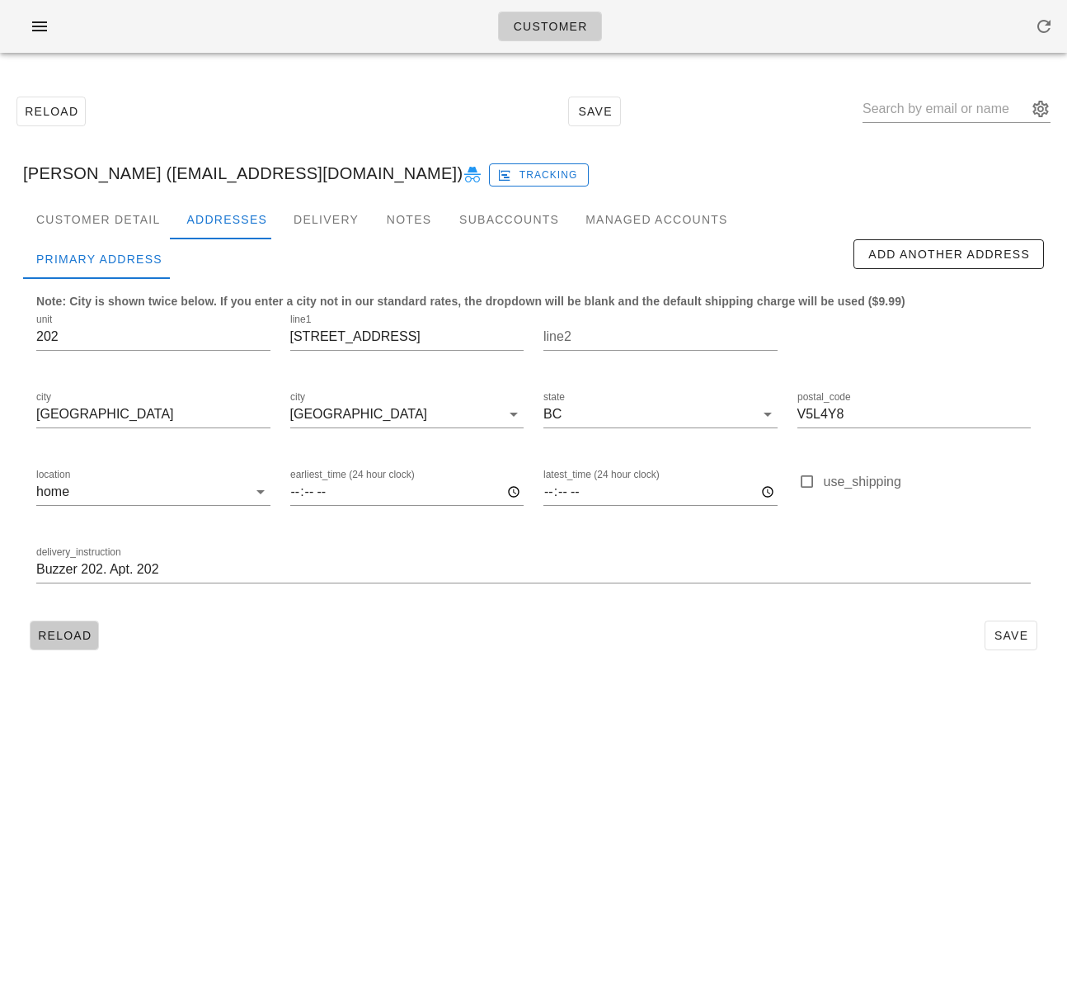
click at [67, 634] on span "Reload" at bounding box center [64, 635] width 54 height 13
drag, startPoint x: 264, startPoint y: 95, endPoint x: 246, endPoint y: 34, distance: 63.7
click at [254, 88] on div "Reload Save" at bounding box center [534, 111] width 1048 height 71
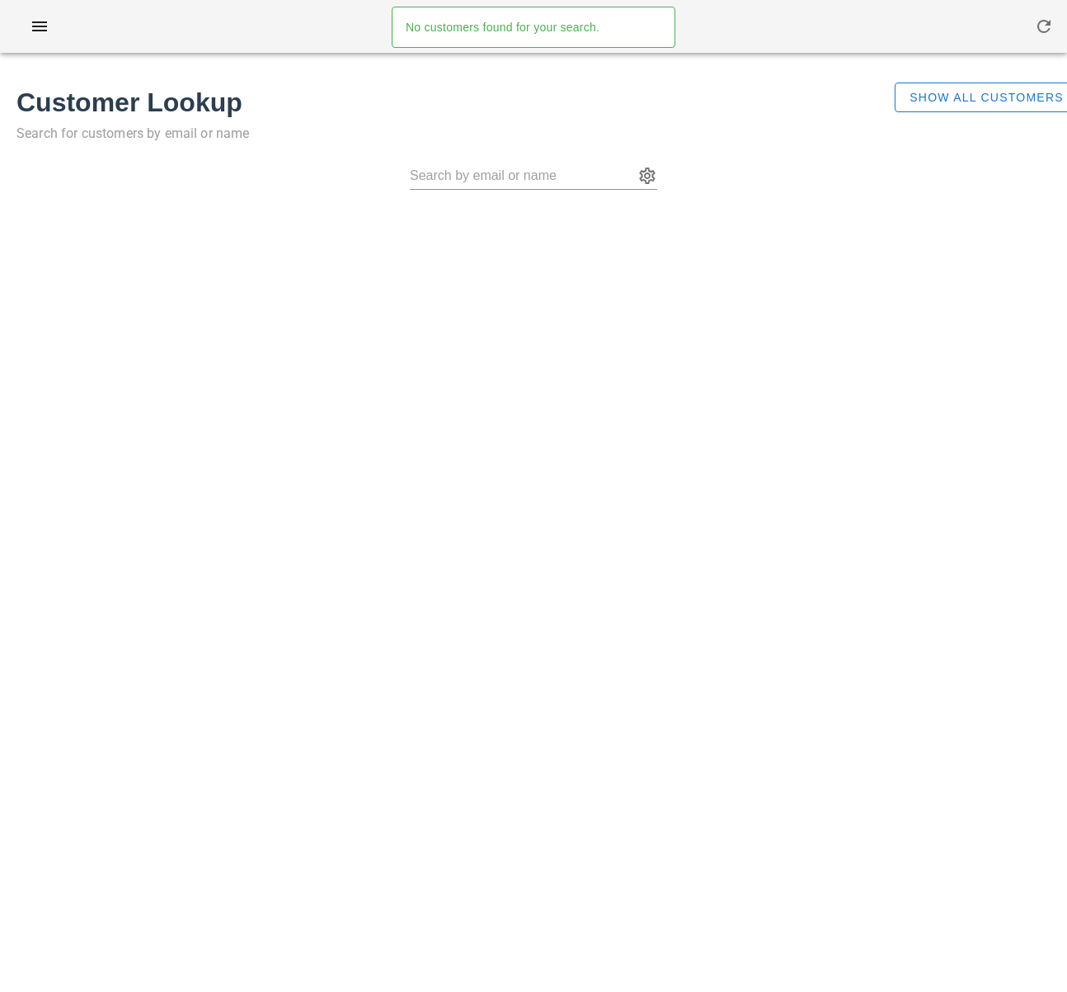
drag, startPoint x: 133, startPoint y: 286, endPoint x: 299, endPoint y: 229, distance: 175.3
click at [133, 285] on div "Customers No customers found for your search. Customer Lookup Search for custom…" at bounding box center [533, 496] width 1067 height 992
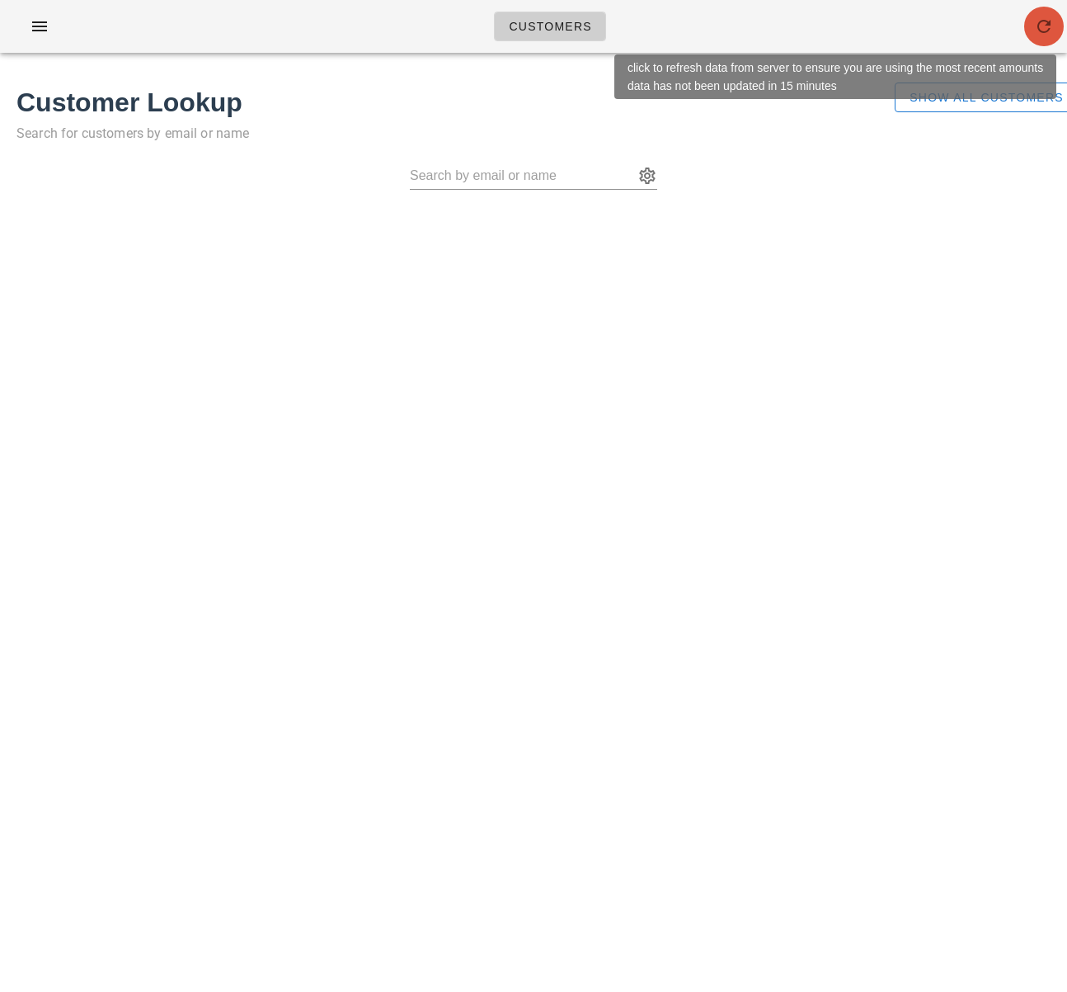
click at [1029, 28] on span "button" at bounding box center [1045, 26] width 40 height 20
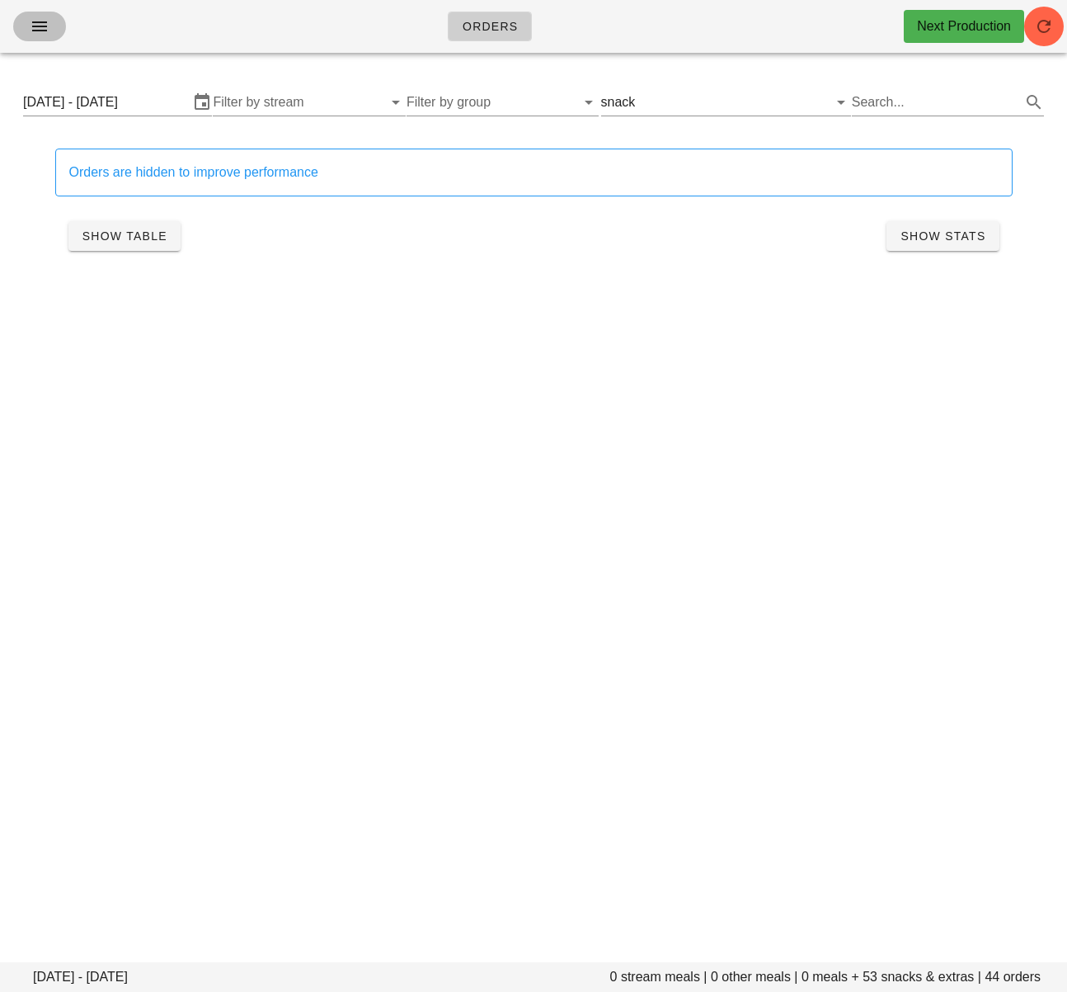
click at [37, 21] on icon "button" at bounding box center [40, 26] width 20 height 20
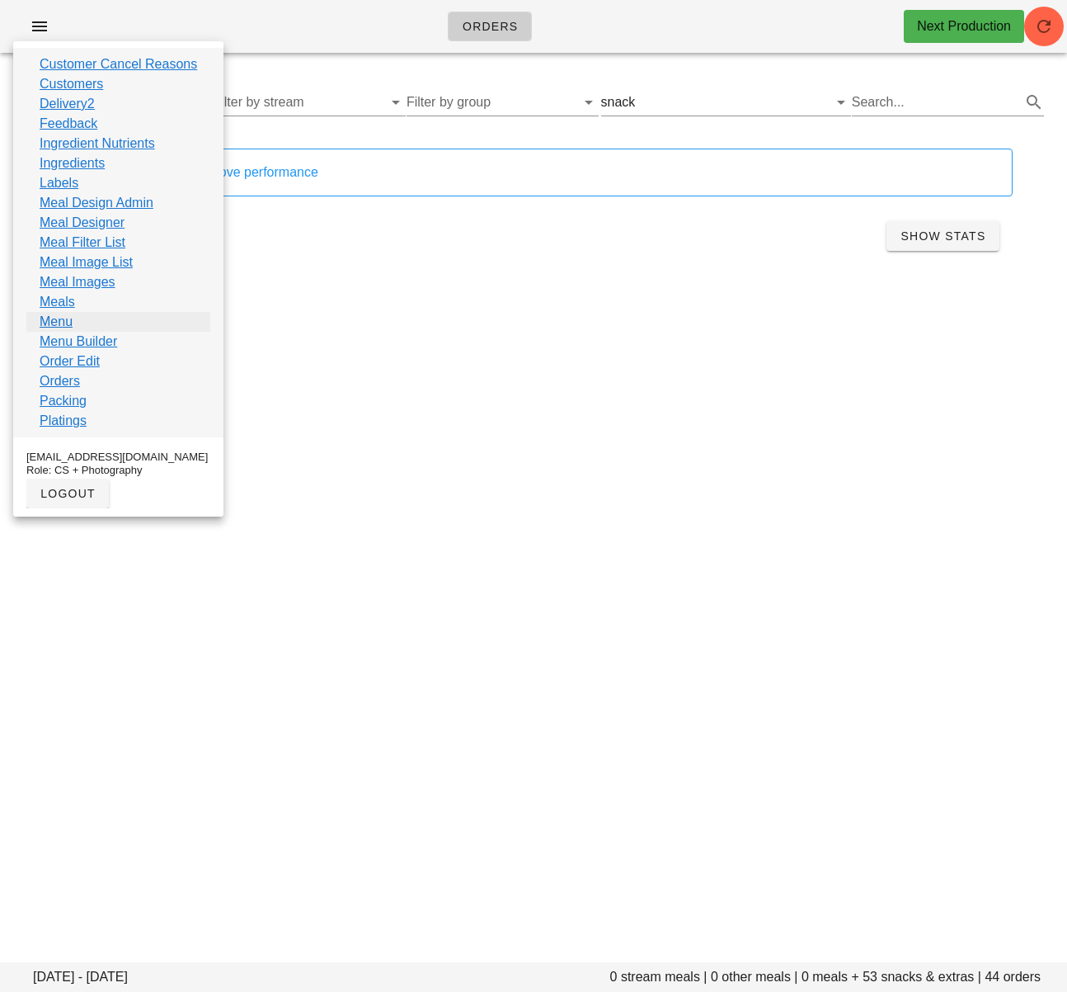
click at [71, 321] on link "Menu" at bounding box center [56, 322] width 33 height 20
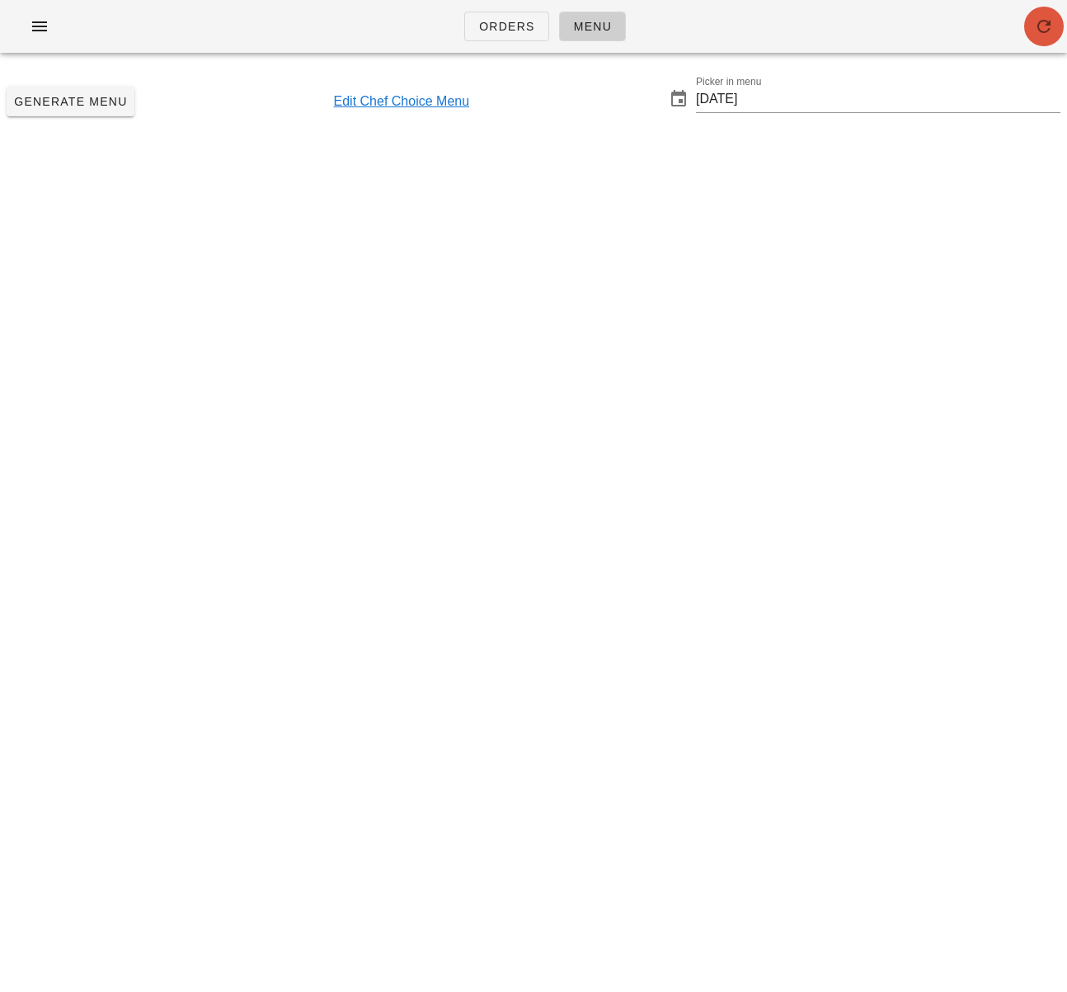
click at [1045, 26] on icon "button" at bounding box center [1044, 26] width 20 height 20
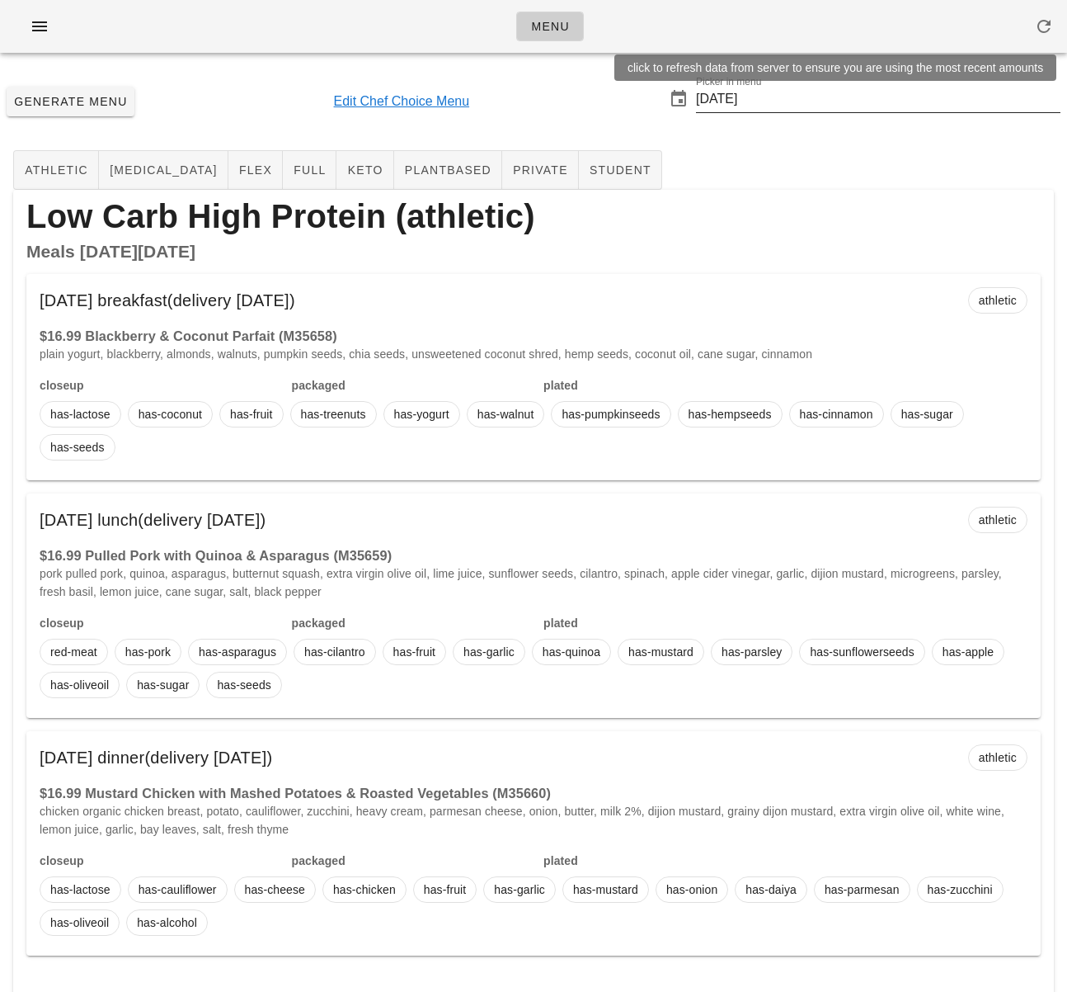
click at [747, 101] on input "2025-09-21" at bounding box center [878, 99] width 365 height 26
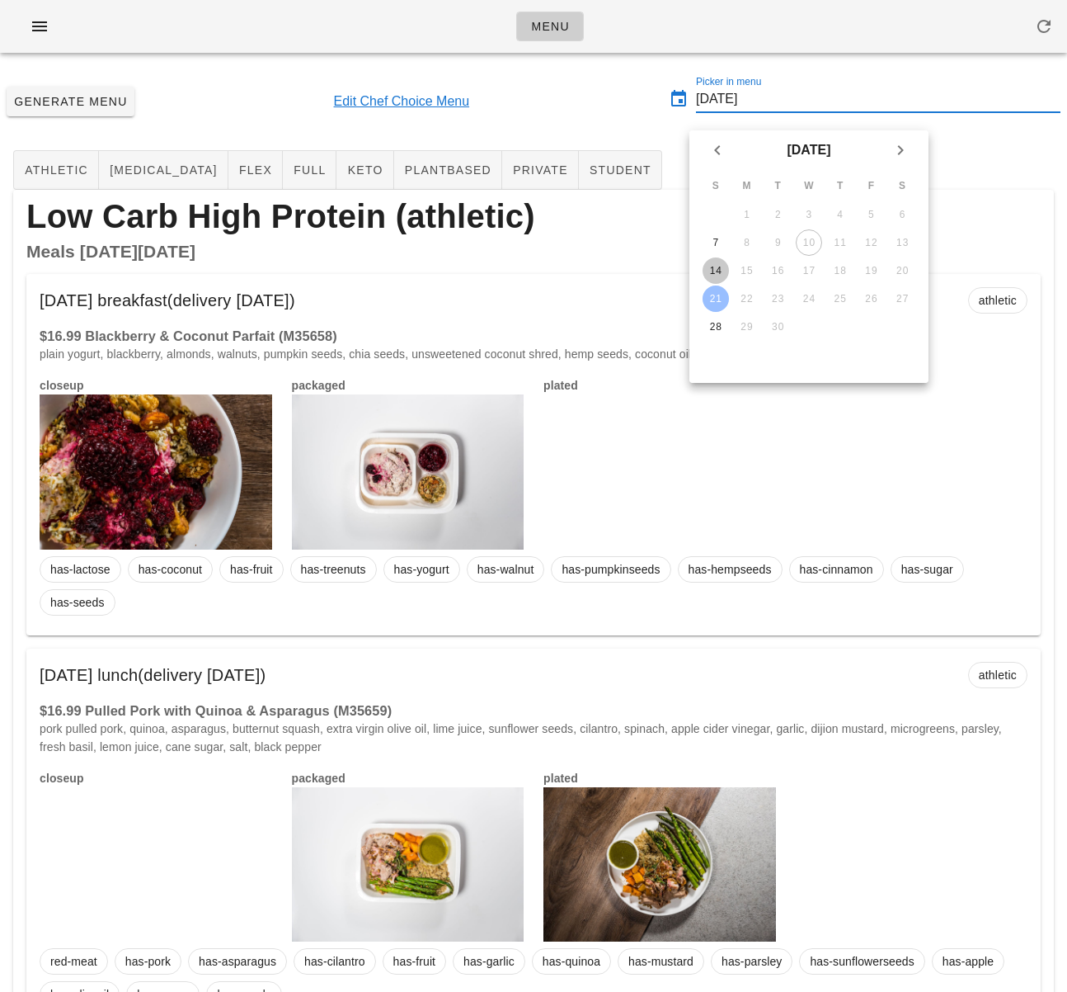
click at [720, 271] on div "14" at bounding box center [716, 271] width 26 height 12
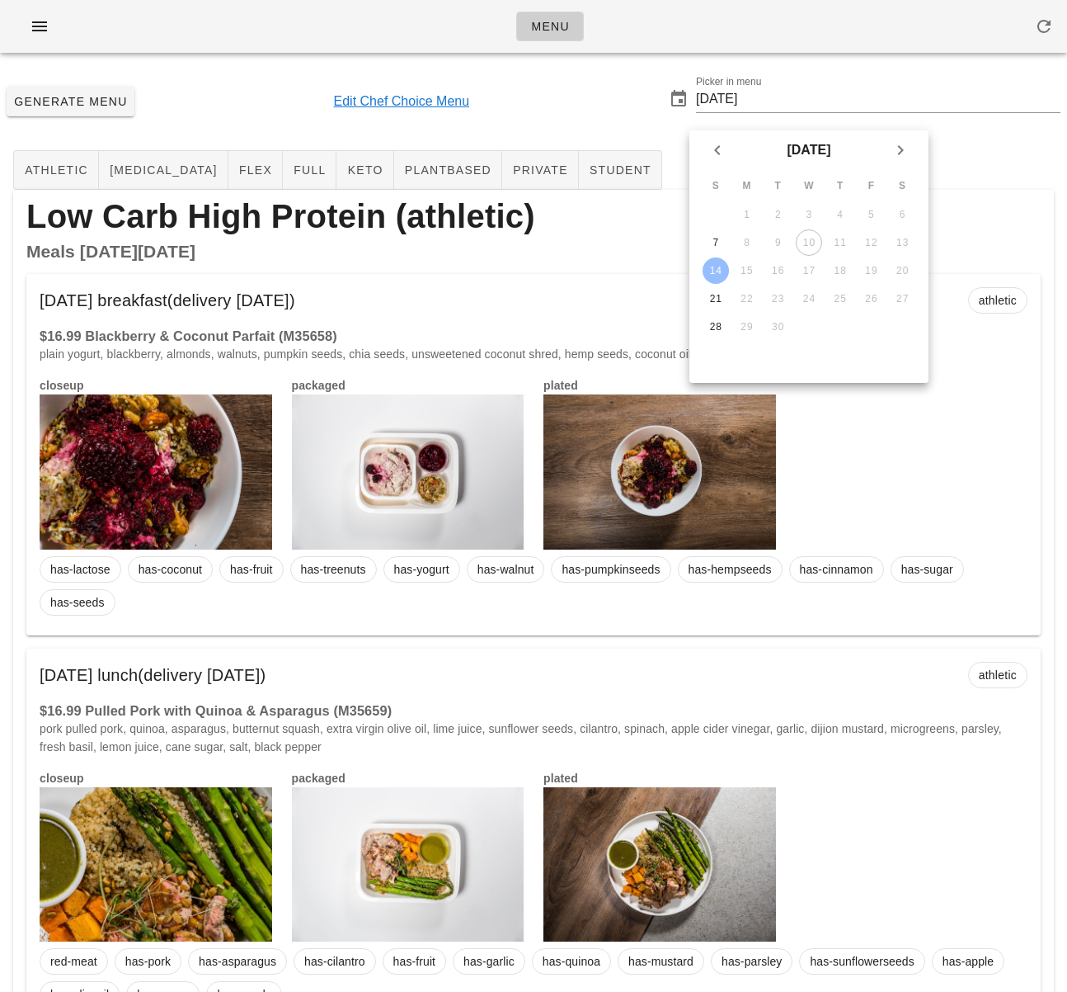
type input "2025-09-14"
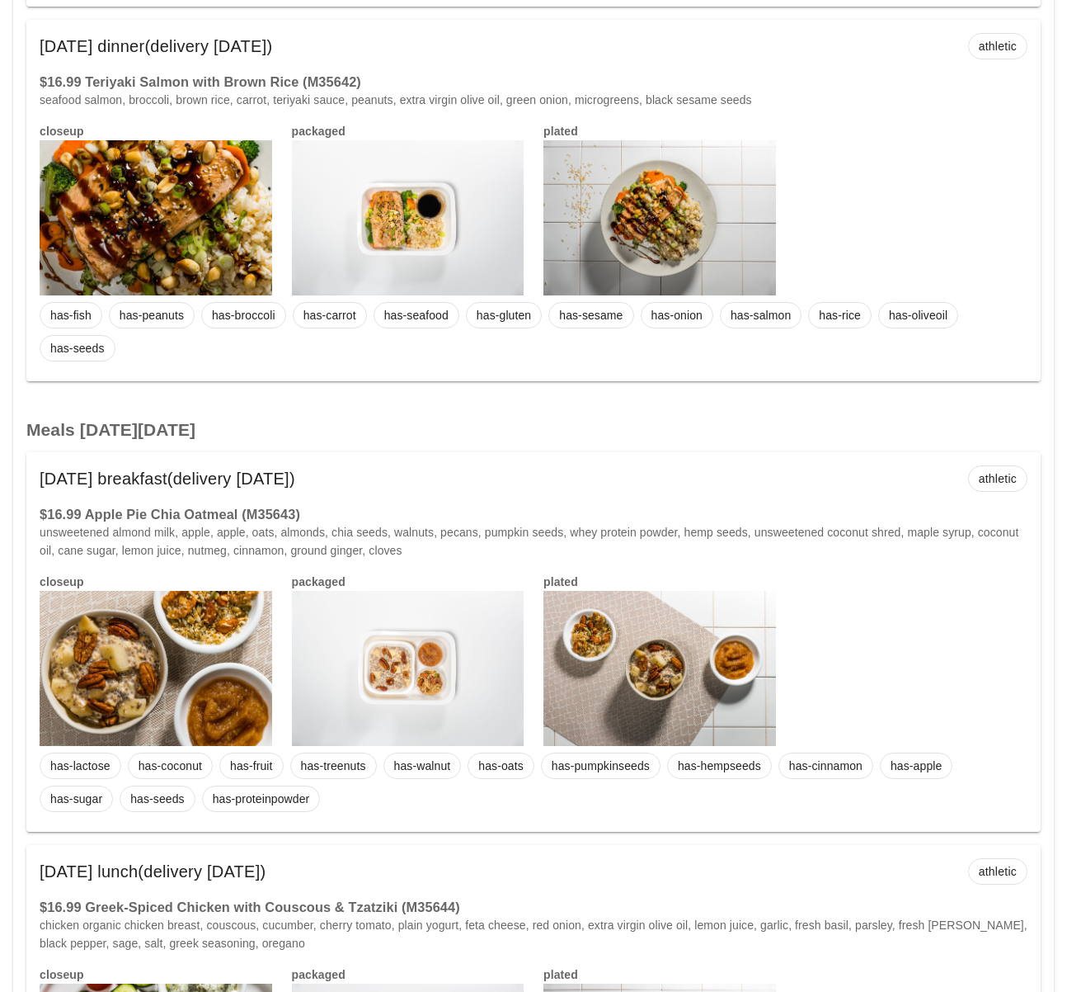
scroll to position [1006, 0]
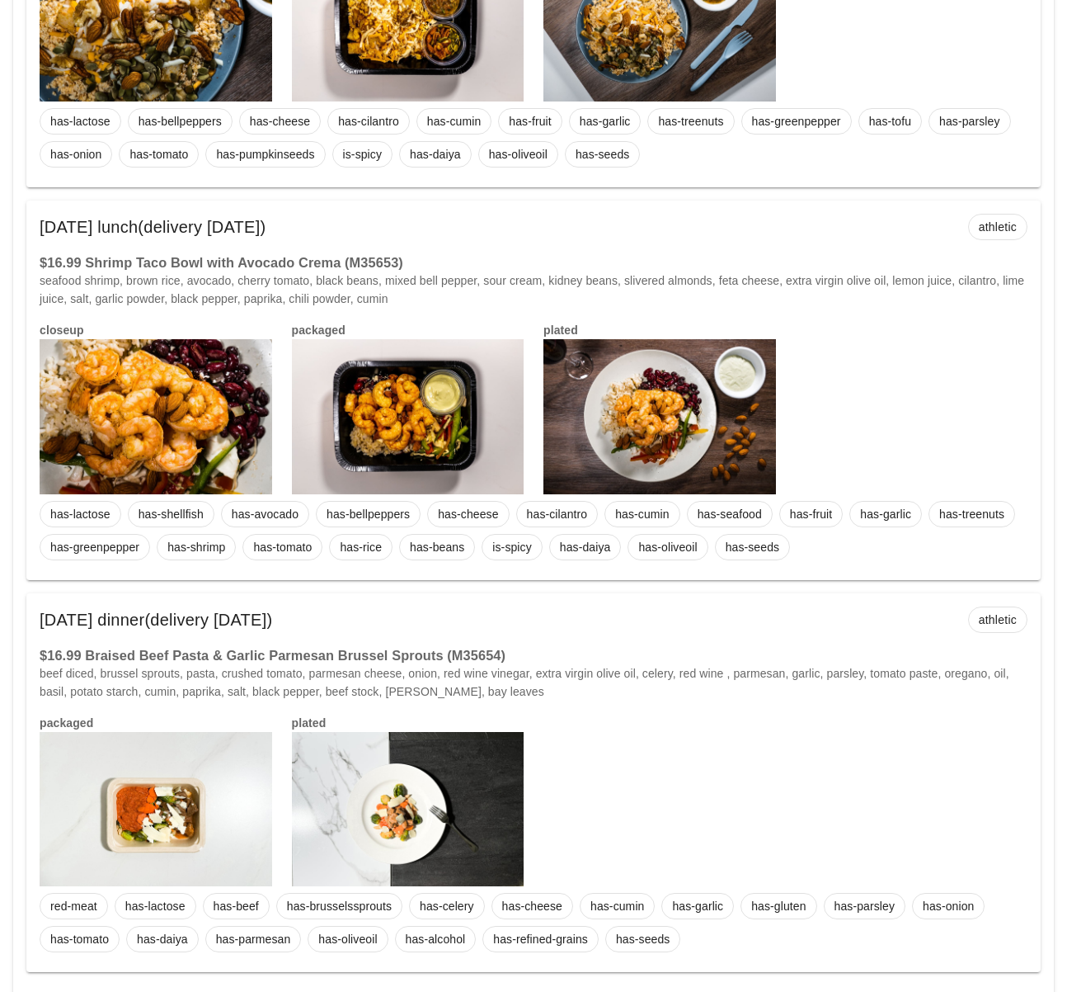
scroll to position [5630, 0]
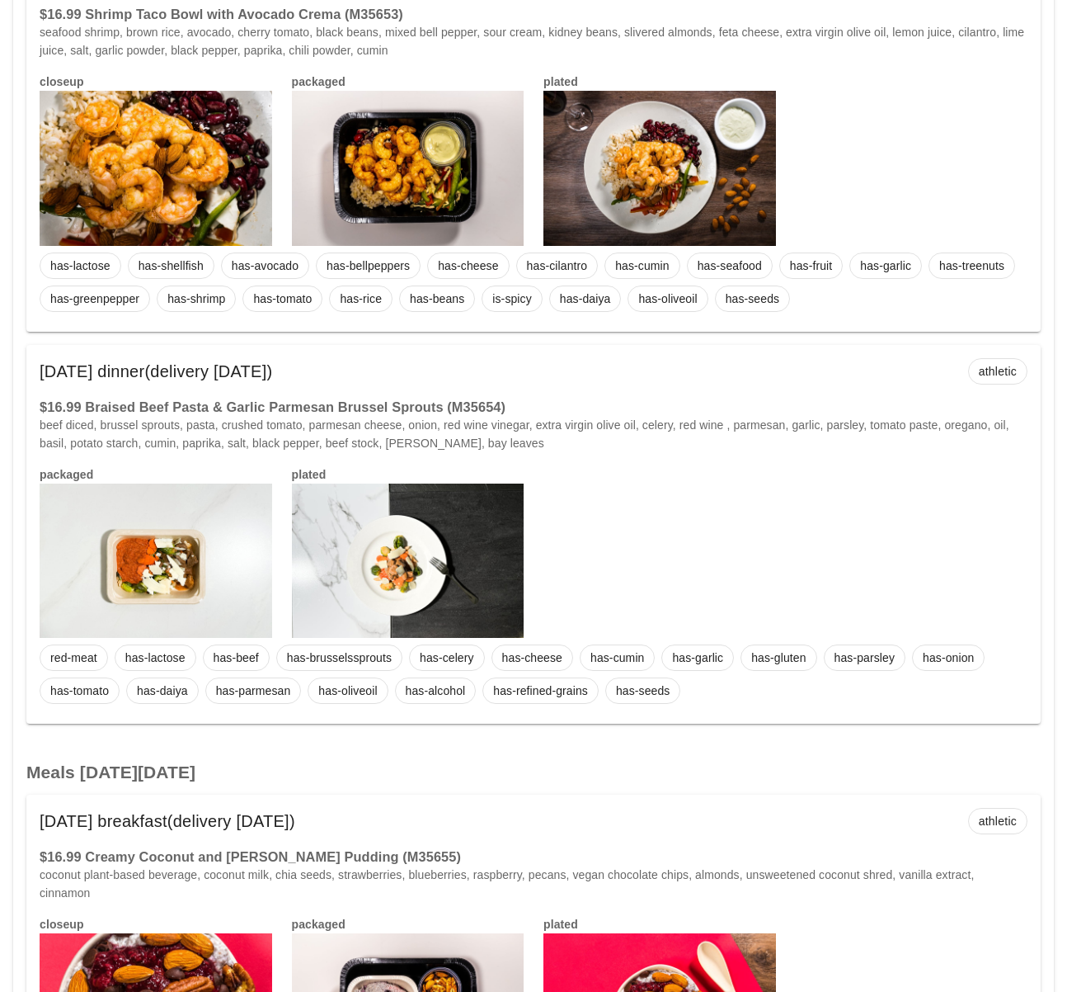
click at [410, 567] on div at bounding box center [408, 560] width 233 height 155
click at [345, 562] on div at bounding box center [408, 560] width 233 height 155
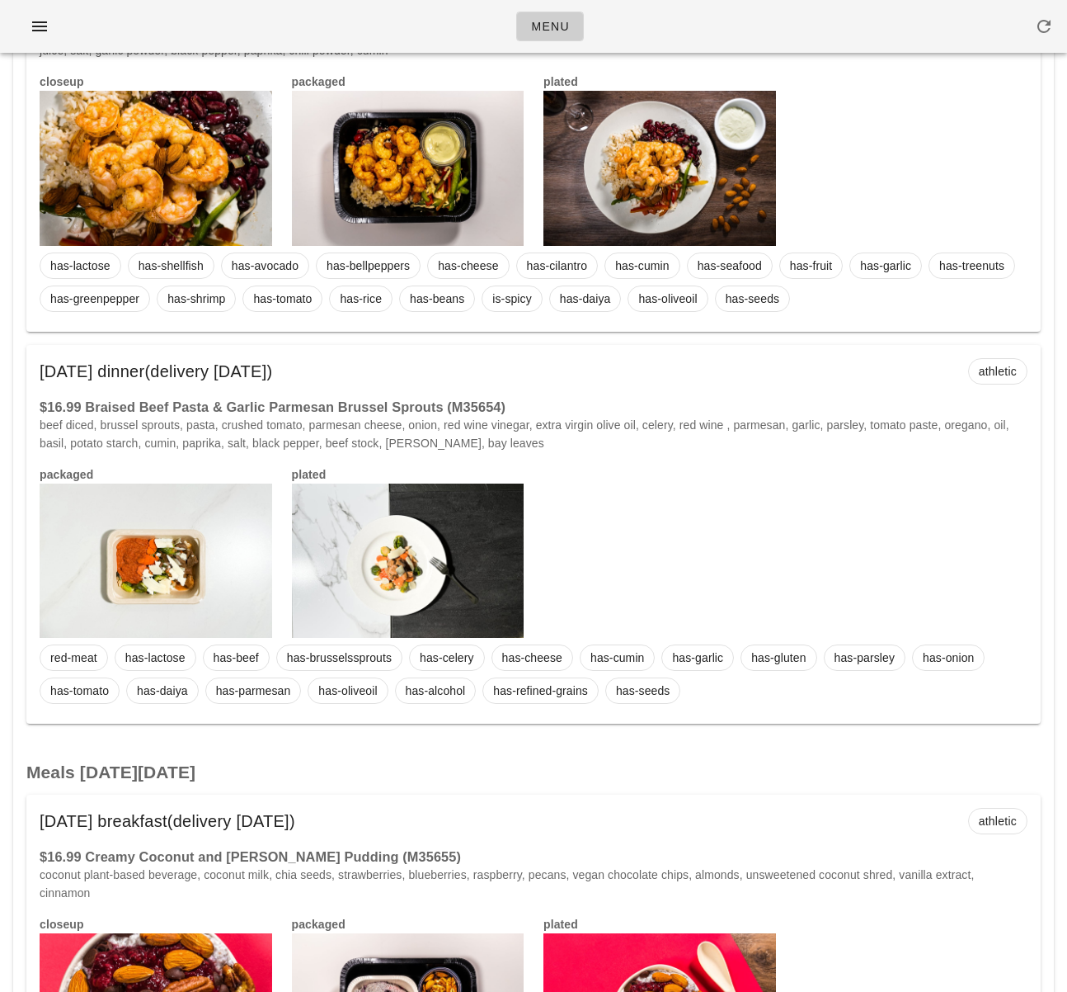
scroll to position [5621, 0]
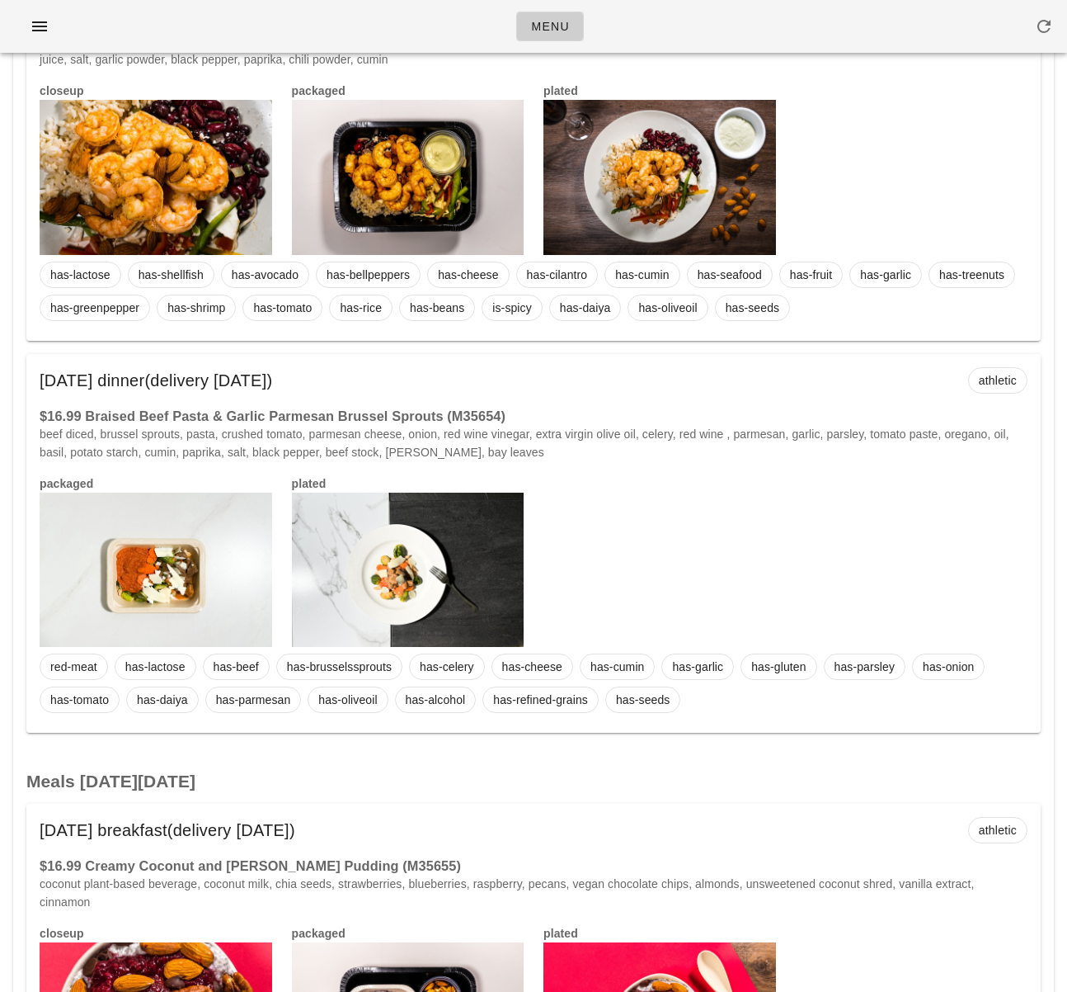
click at [700, 566] on div "packaged plated" at bounding box center [534, 560] width 1008 height 193
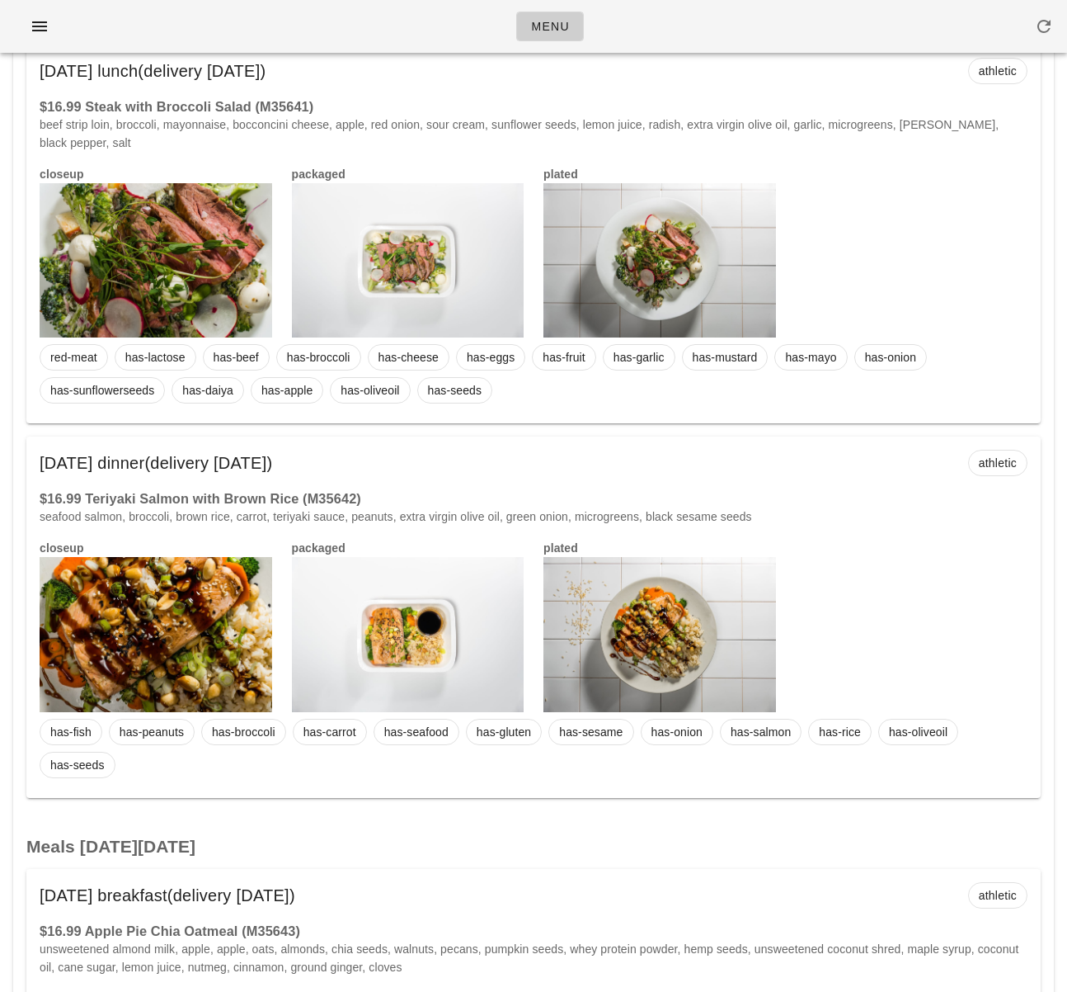
scroll to position [0, 0]
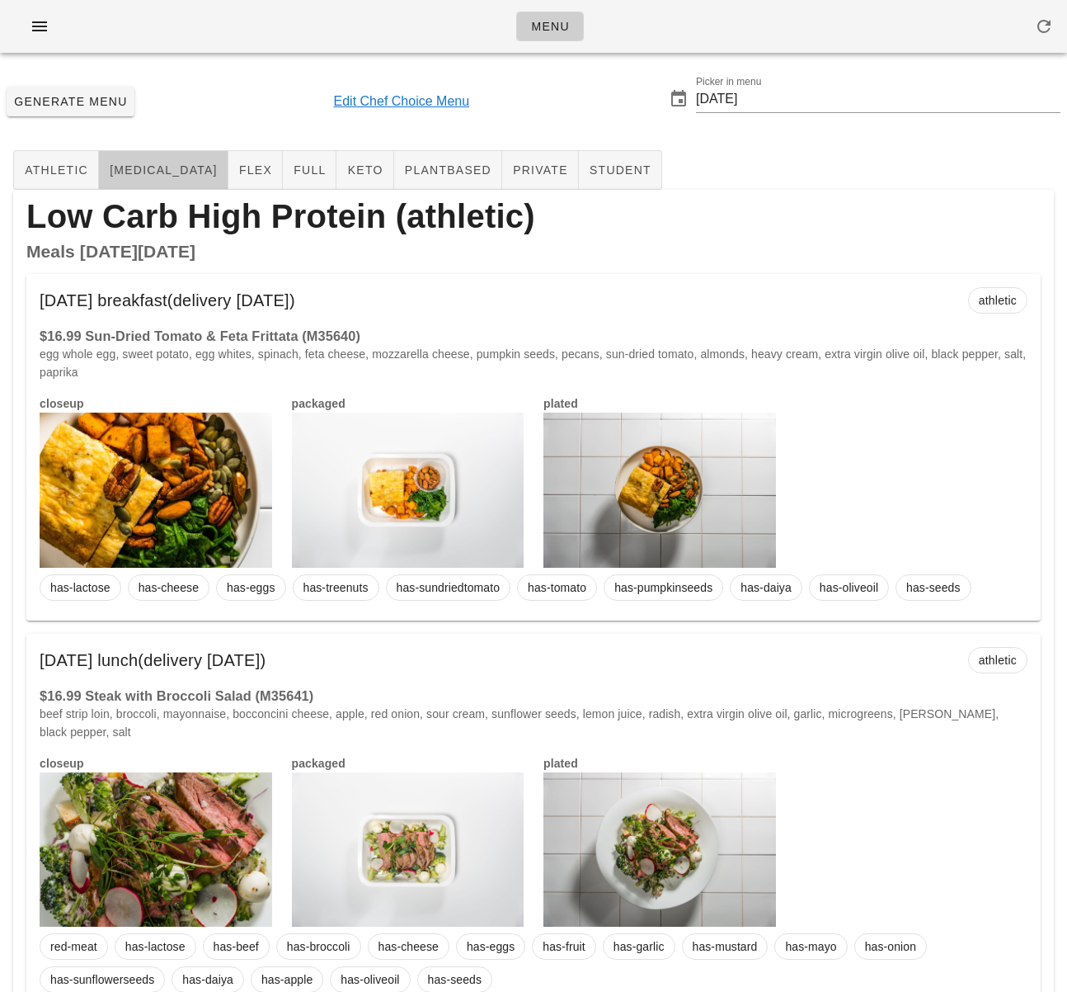
click at [123, 179] on button "diabetes" at bounding box center [164, 170] width 130 height 40
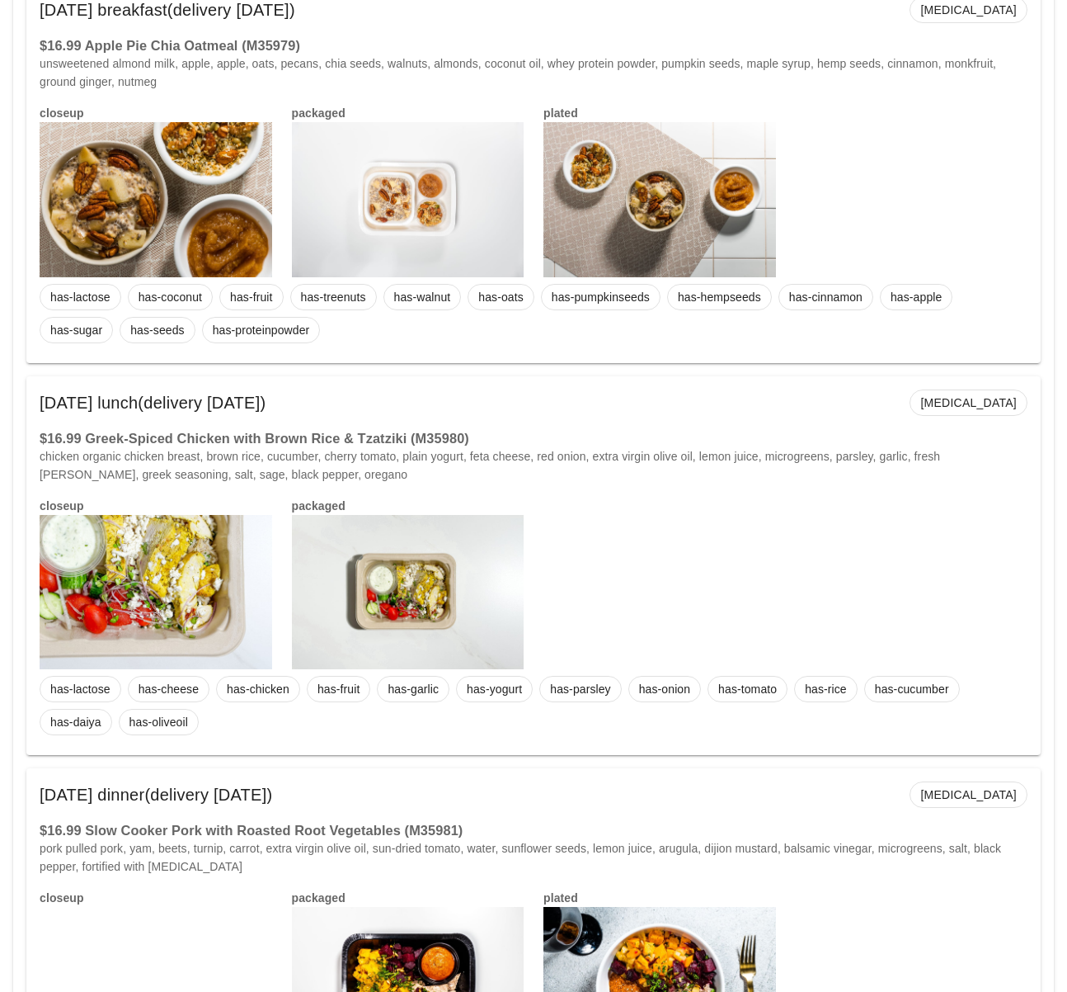
scroll to position [1578, 0]
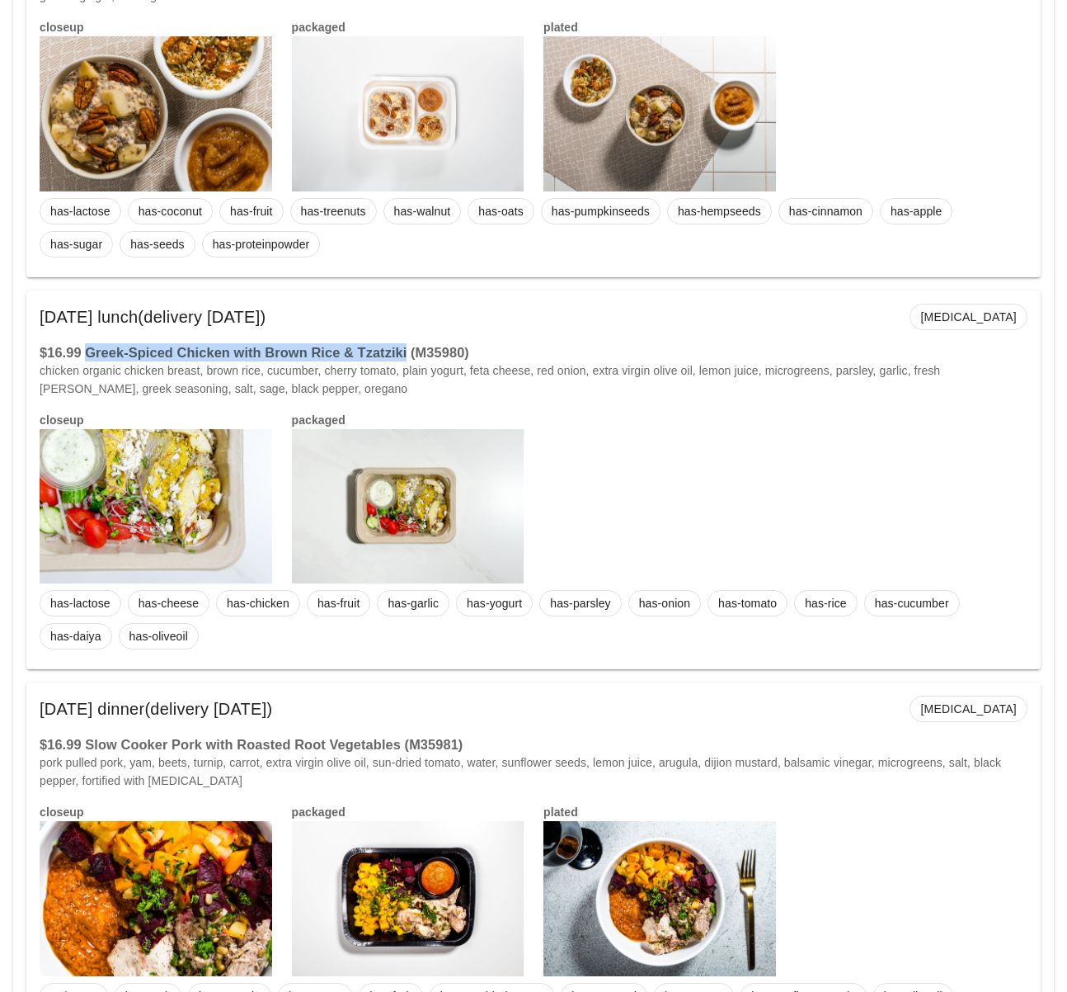
drag, startPoint x: 89, startPoint y: 353, endPoint x: 403, endPoint y: 346, distance: 313.6
click at [403, 346] on h3 "$16.99 Greek-Spiced Chicken with Brown Rice & Tzatziki (M35980)" at bounding box center [534, 352] width 988 height 18
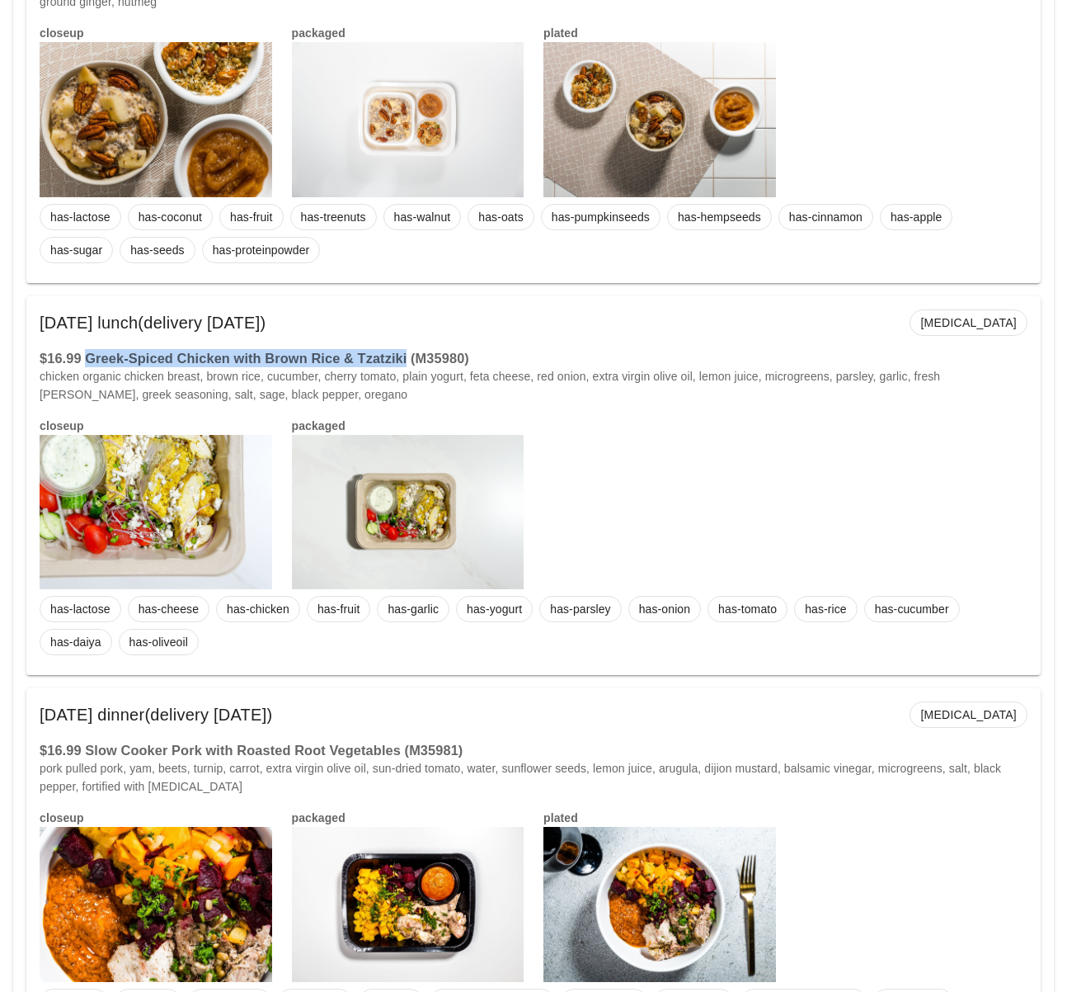
copy h3 "Greek-Spiced Chicken with Brown Rice & Tzatziki"
click at [411, 388] on p "chicken organic chicken breast, brown rice, cucumber, cherry tomato, plain yogu…" at bounding box center [534, 385] width 988 height 36
drag, startPoint x: 479, startPoint y: 359, endPoint x: 35, endPoint y: 320, distance: 445.5
click at [35, 320] on div "Tuesday Sep 16 lunch (delivery Sunday Sep 14) diabetes $16.99 Greek-Spiced Chic…" at bounding box center [533, 485] width 1015 height 379
copy div "Tuesday Sep 16 lunch (delivery Sunday Sep 14) diabetes $16.99 Greek-Spiced Chic…"
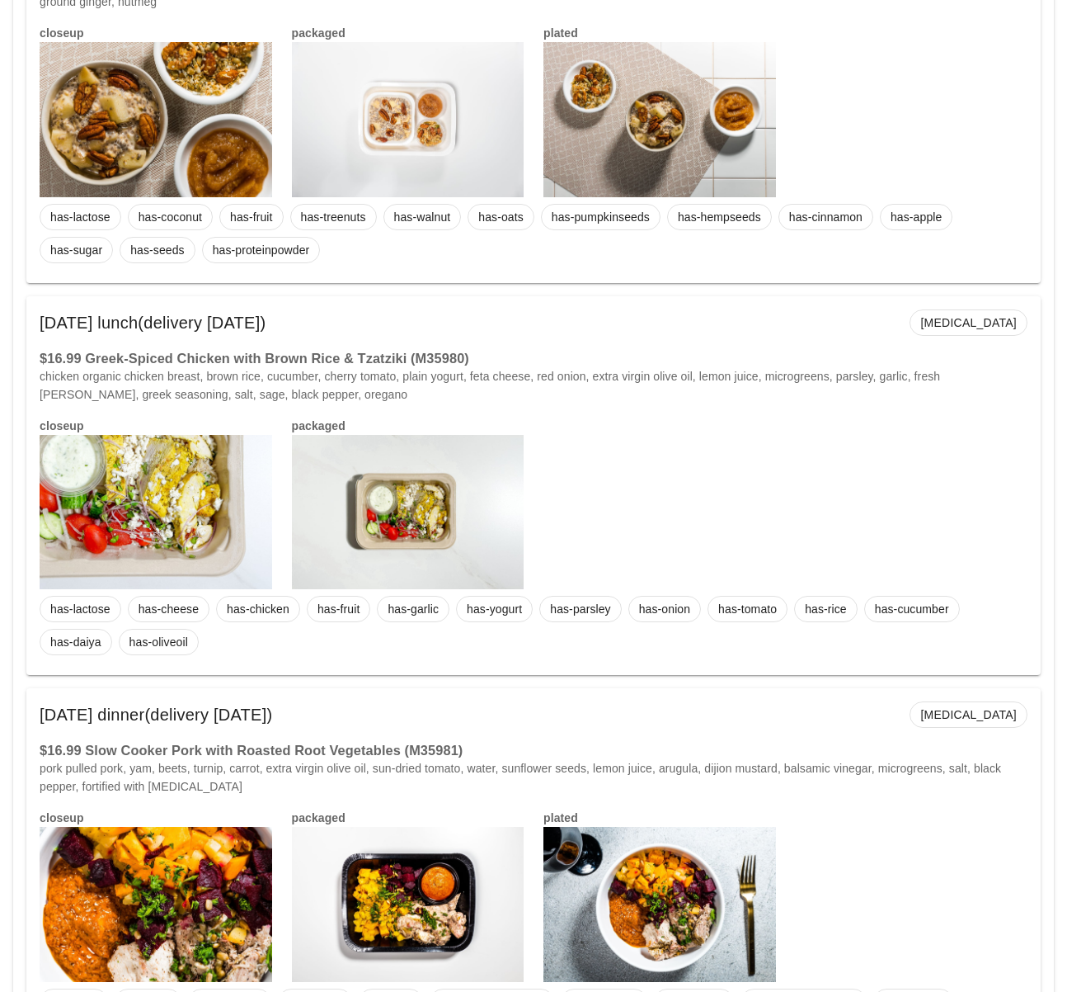
drag, startPoint x: 660, startPoint y: 441, endPoint x: 639, endPoint y: 442, distance: 20.7
click at [660, 441] on div "closeup packaged" at bounding box center [534, 503] width 1008 height 193
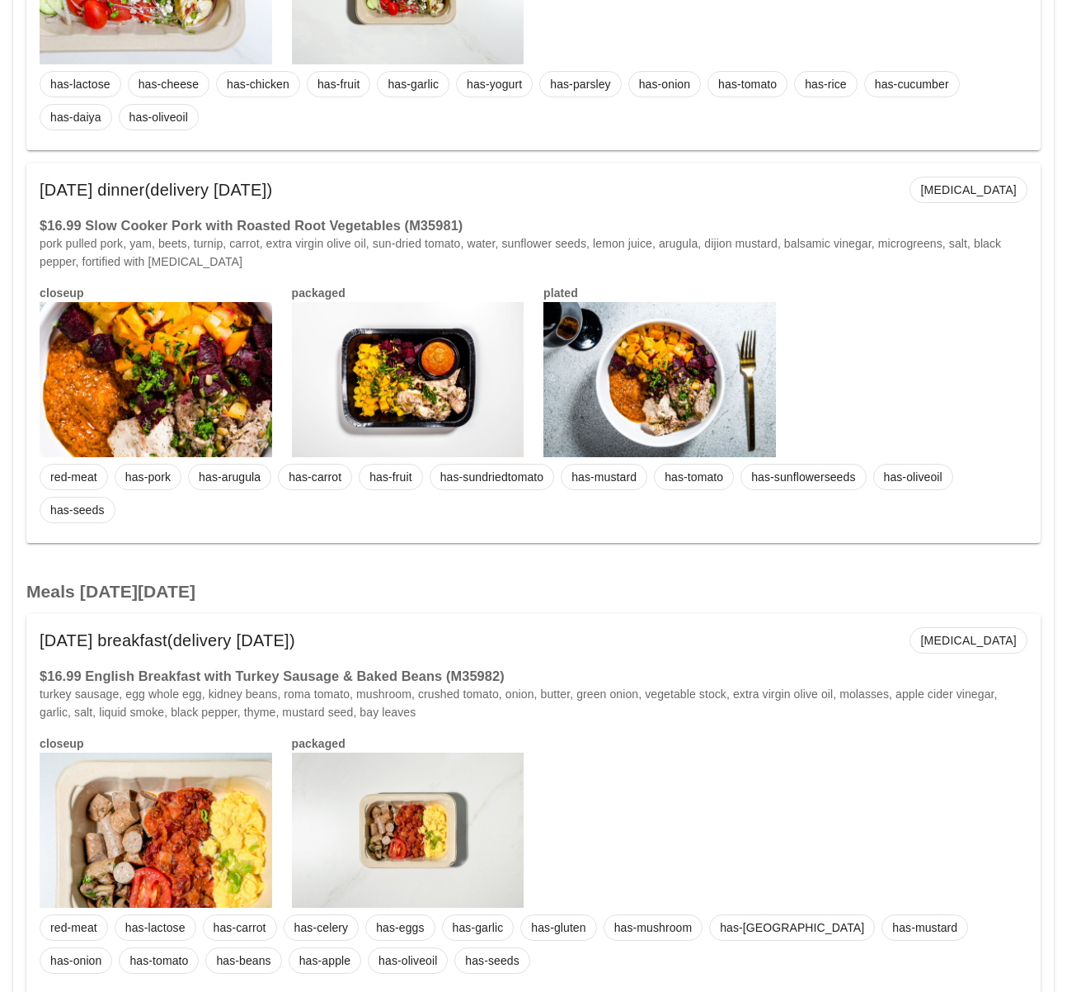
scroll to position [2315, 0]
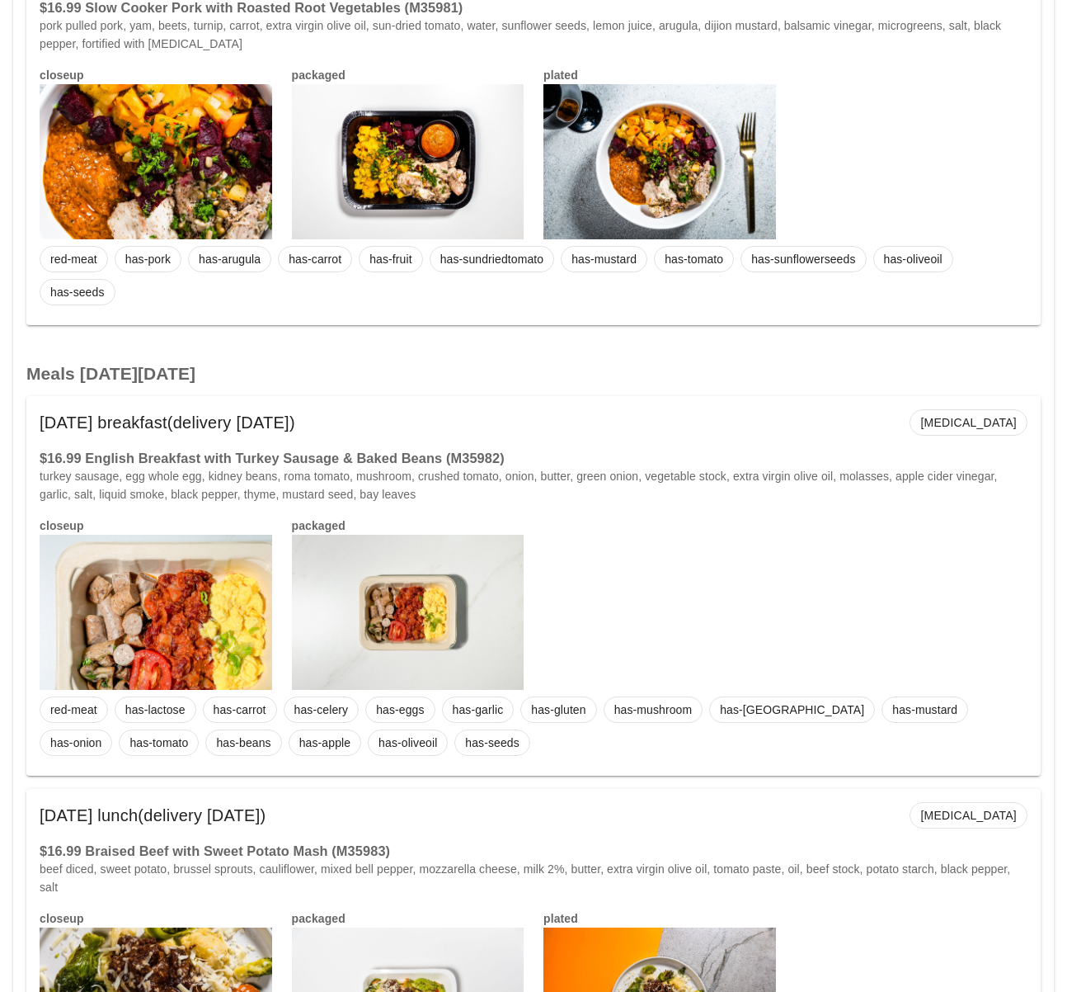
click at [502, 454] on h3 "$16.99 English Breakfast with Turkey Sausage & Baked Beans (M35982)" at bounding box center [534, 458] width 988 height 18
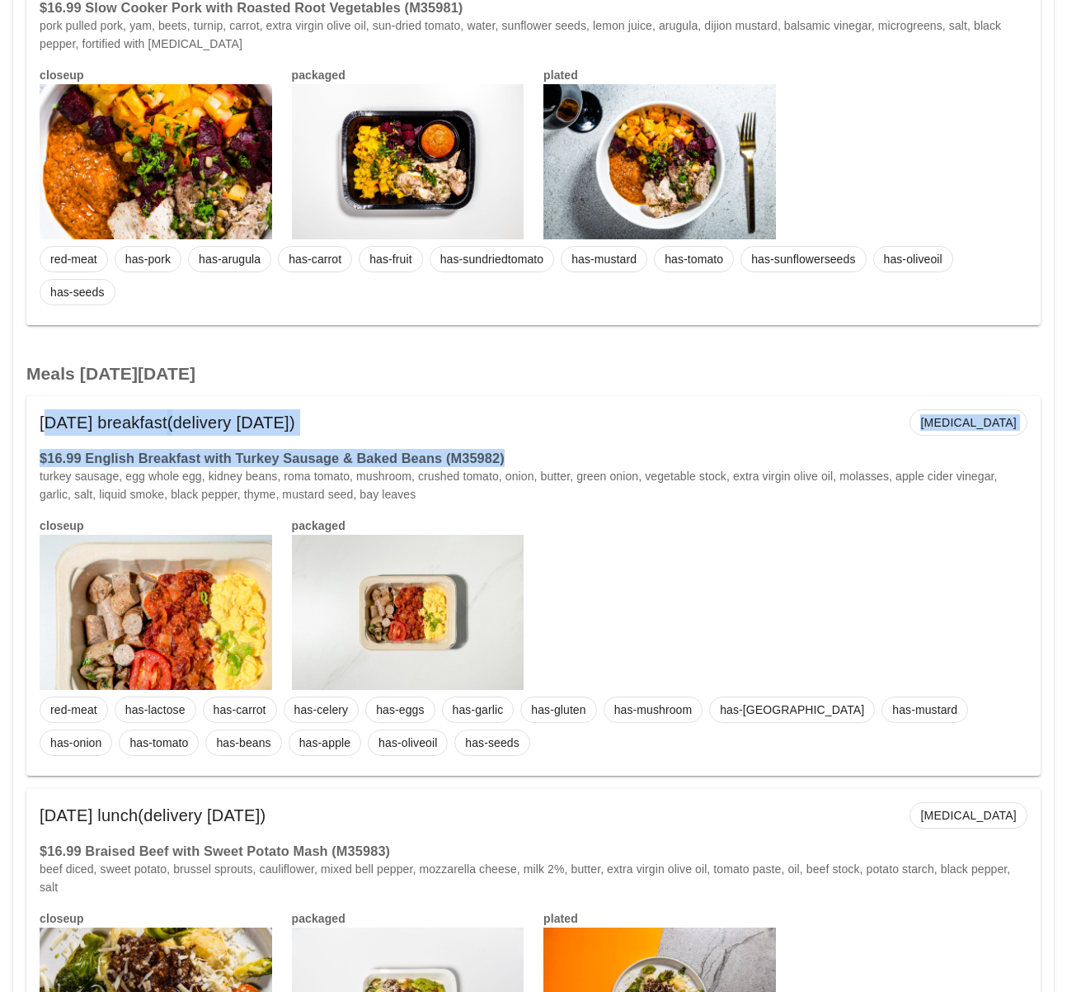
drag, startPoint x: 521, startPoint y: 455, endPoint x: 23, endPoint y: 441, distance: 497.6
click at [43, 426] on div "Wednesday Sep 17 breakfast (delivery Sunday Sep 14) diabetes $16.99 English Bre…" at bounding box center [533, 585] width 1015 height 379
copy div "Wednesday Sep 17 breakfast (delivery Sunday Sep 14) diabetes $16.99 English Bre…"
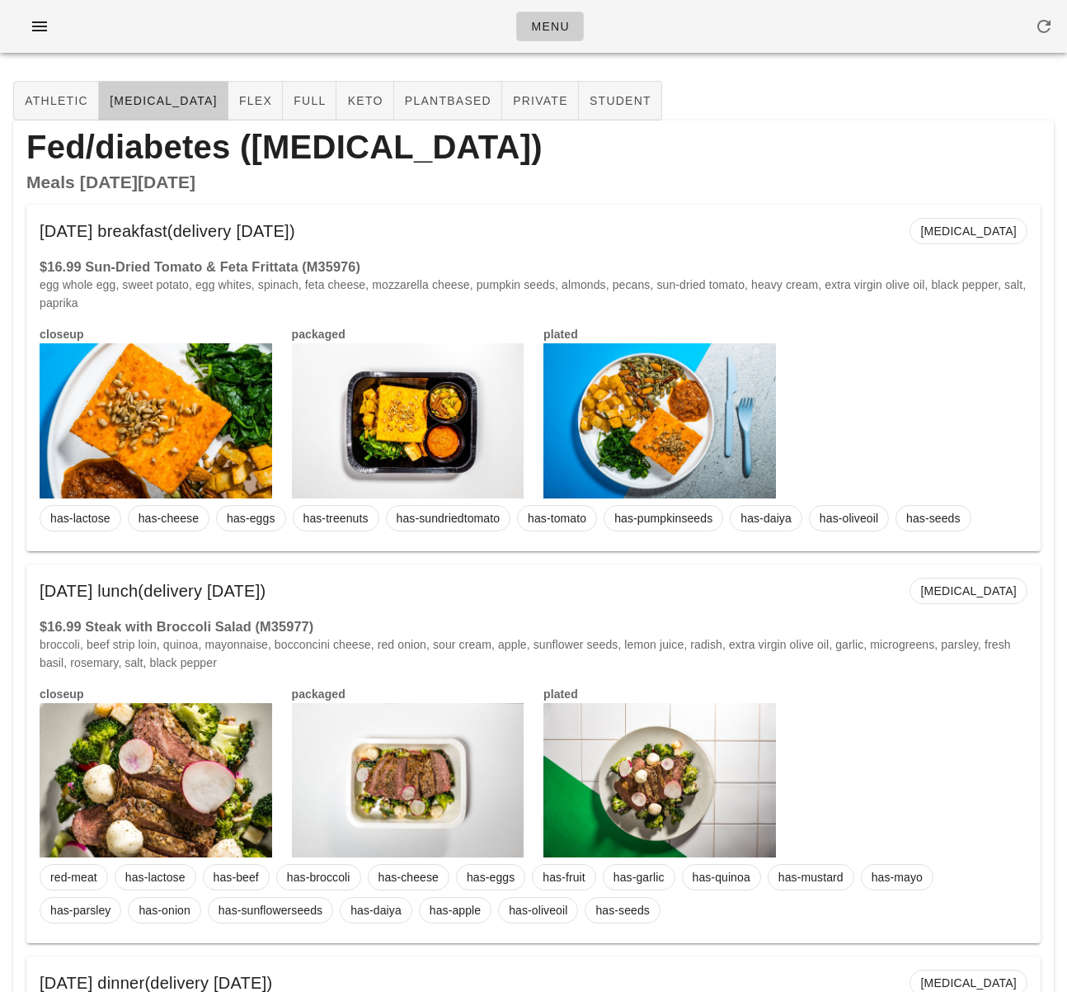
scroll to position [0, 0]
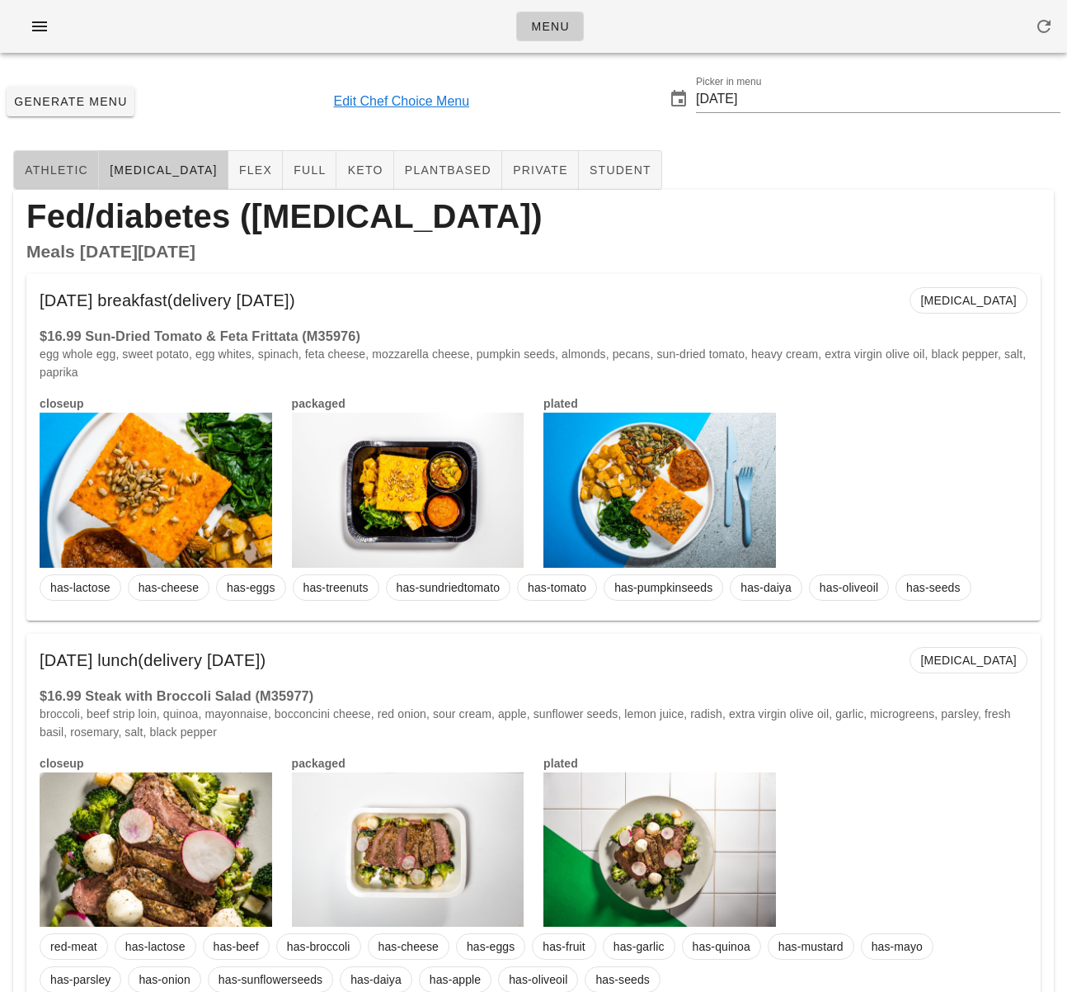
click at [49, 164] on span "athletic" at bounding box center [56, 169] width 64 height 13
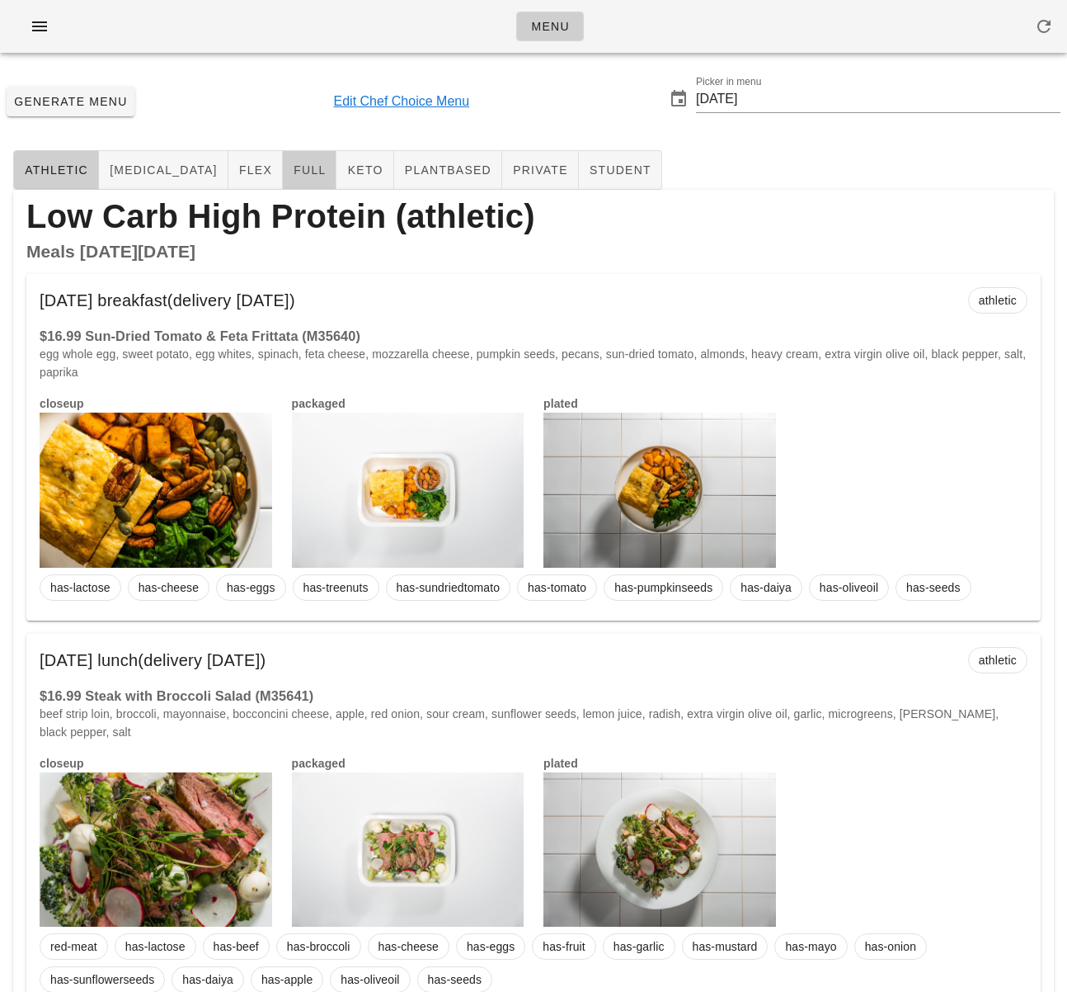
click at [283, 166] on button "full" at bounding box center [310, 170] width 54 height 40
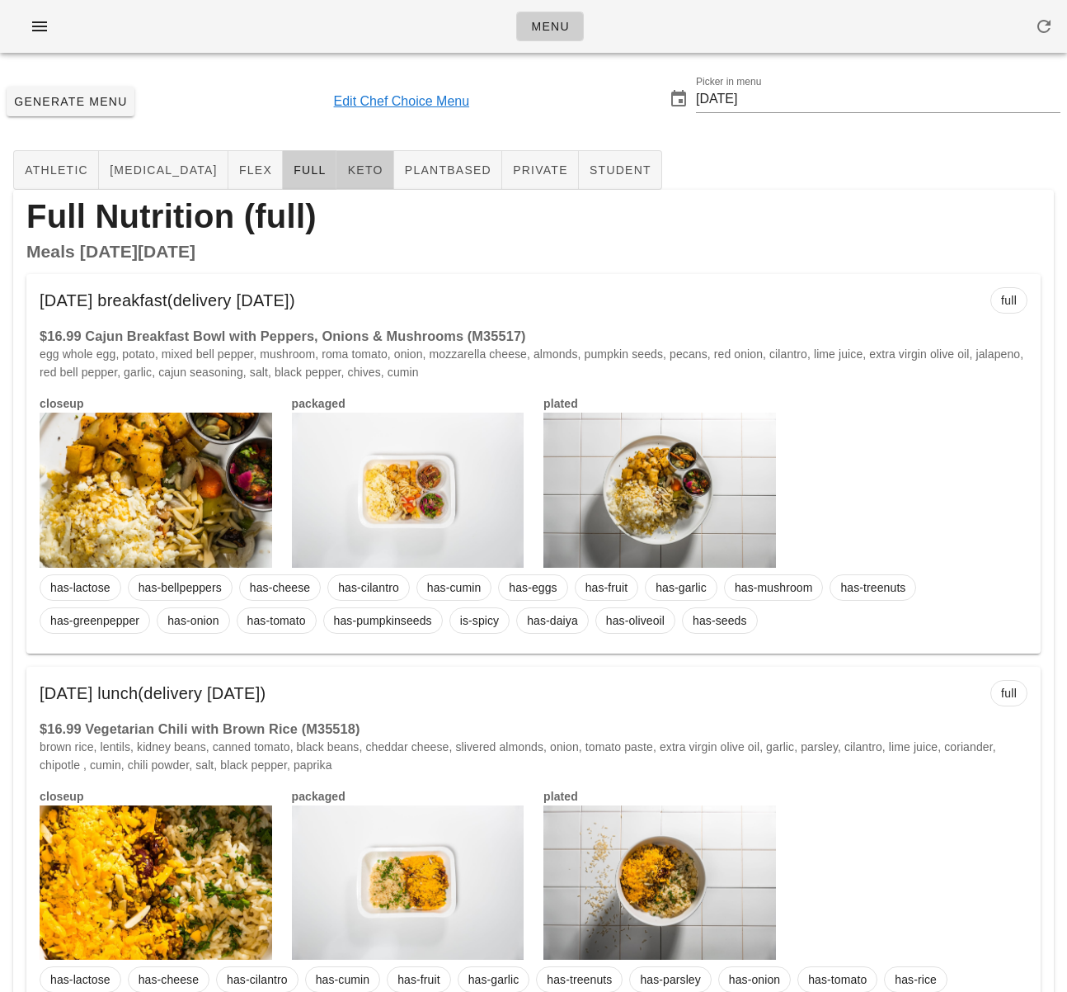
click at [346, 168] on span "keto" at bounding box center [364, 169] width 36 height 13
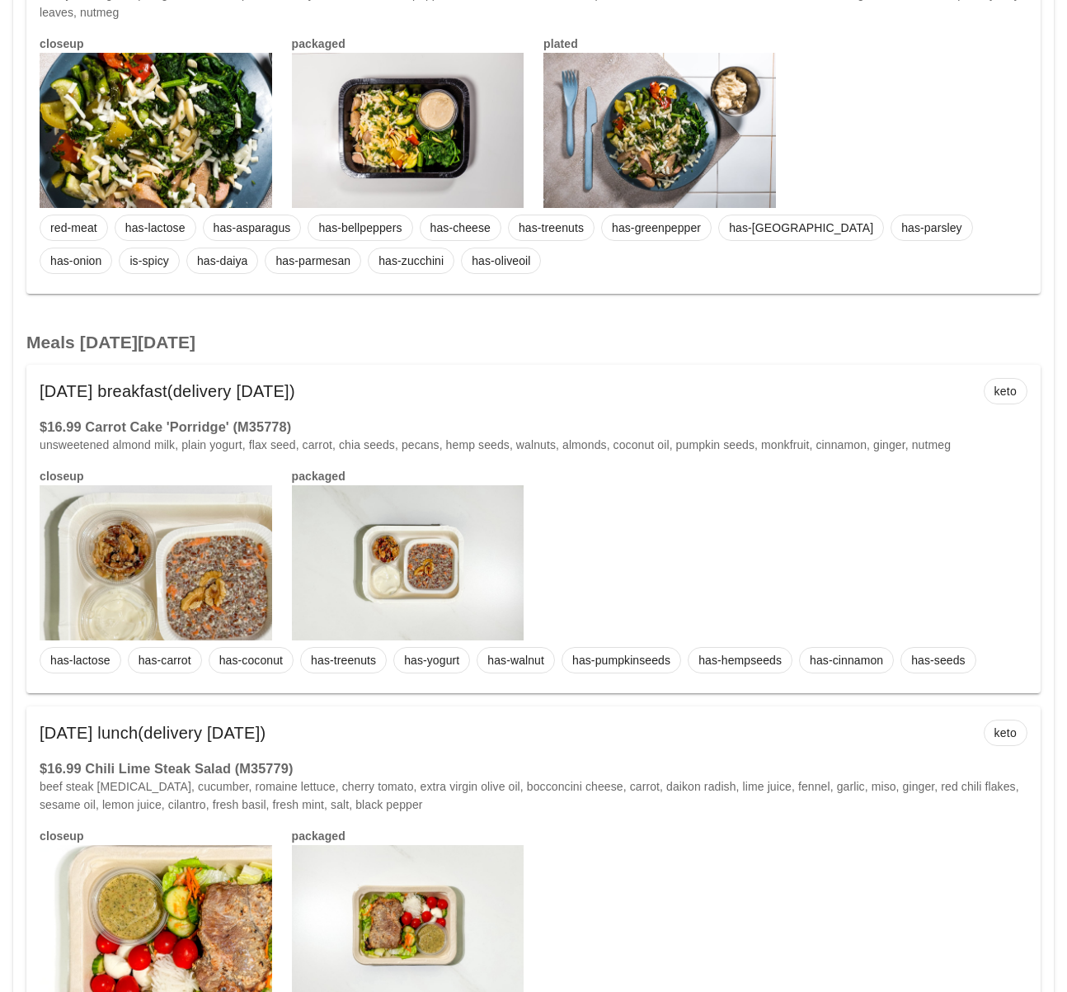
scroll to position [6022, 0]
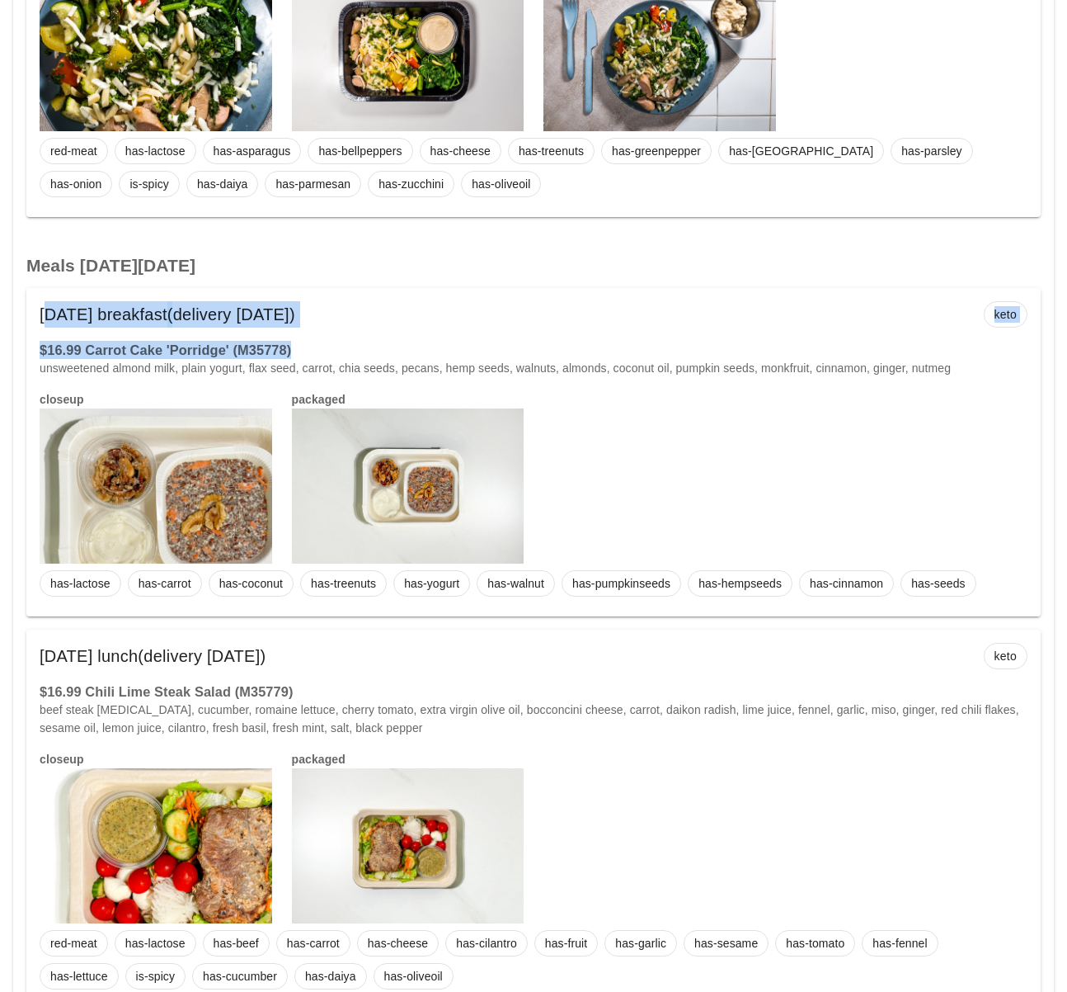
drag, startPoint x: 309, startPoint y: 315, endPoint x: 34, endPoint y: 266, distance: 279.8
click at [34, 288] on div "Saturday Sep 20 breakfast (delivery Wednesday Sep 17) keto $16.99 Carrot Cake '…" at bounding box center [533, 452] width 1015 height 328
copy div "Saturday Sep 20 breakfast (delivery Wednesday Sep 17) keto $16.99 Carrot Cake '…"
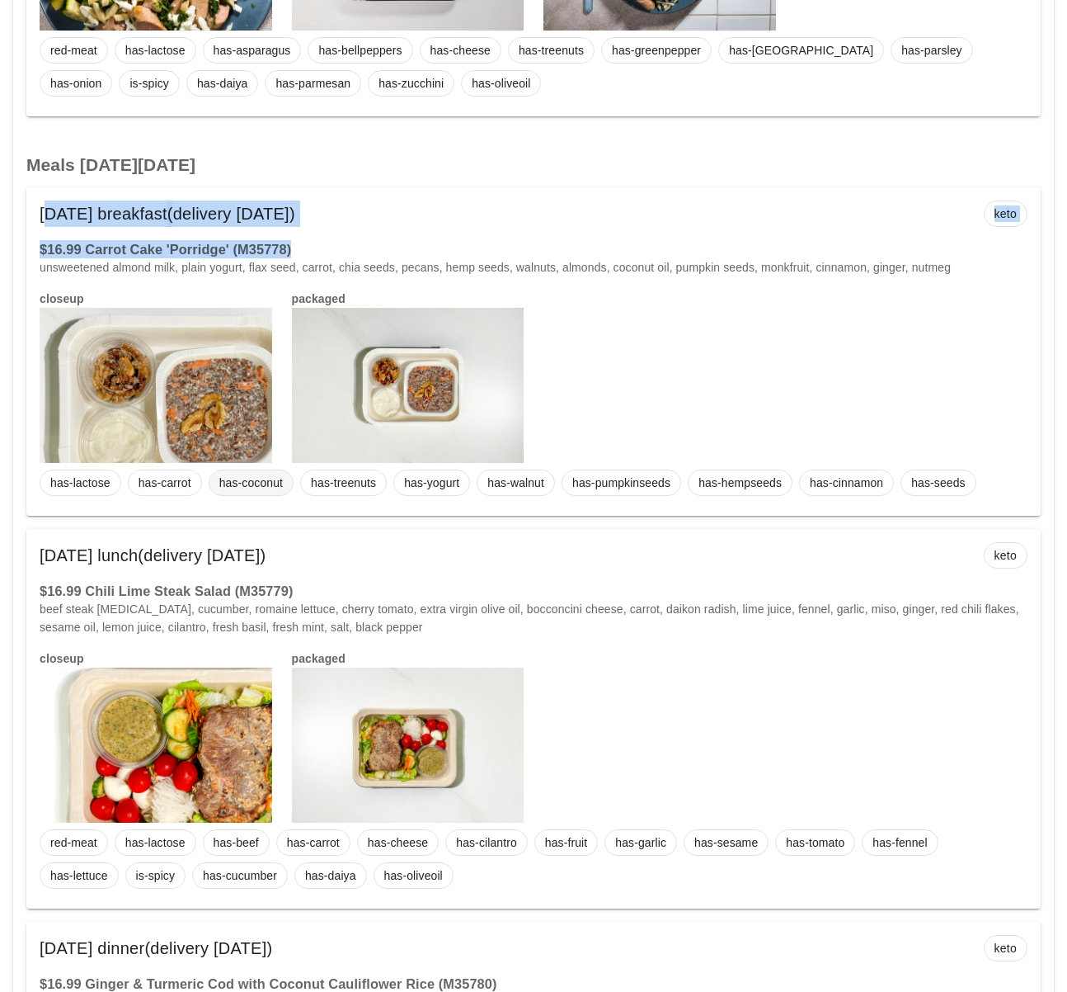
scroll to position [6180, 0]
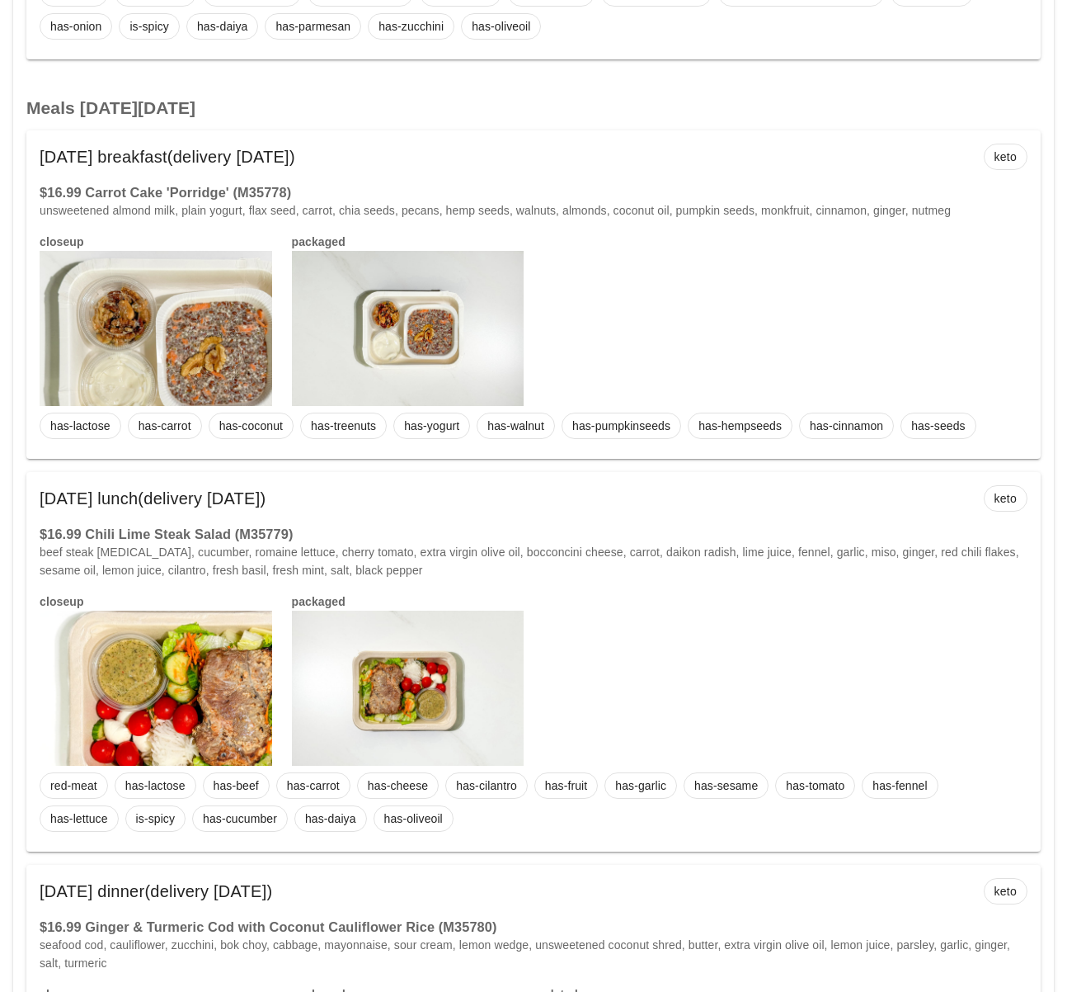
click at [372, 484] on div "Saturday Sep 20 lunch (delivery Wednesday Sep 17) keto" at bounding box center [533, 498] width 1015 height 53
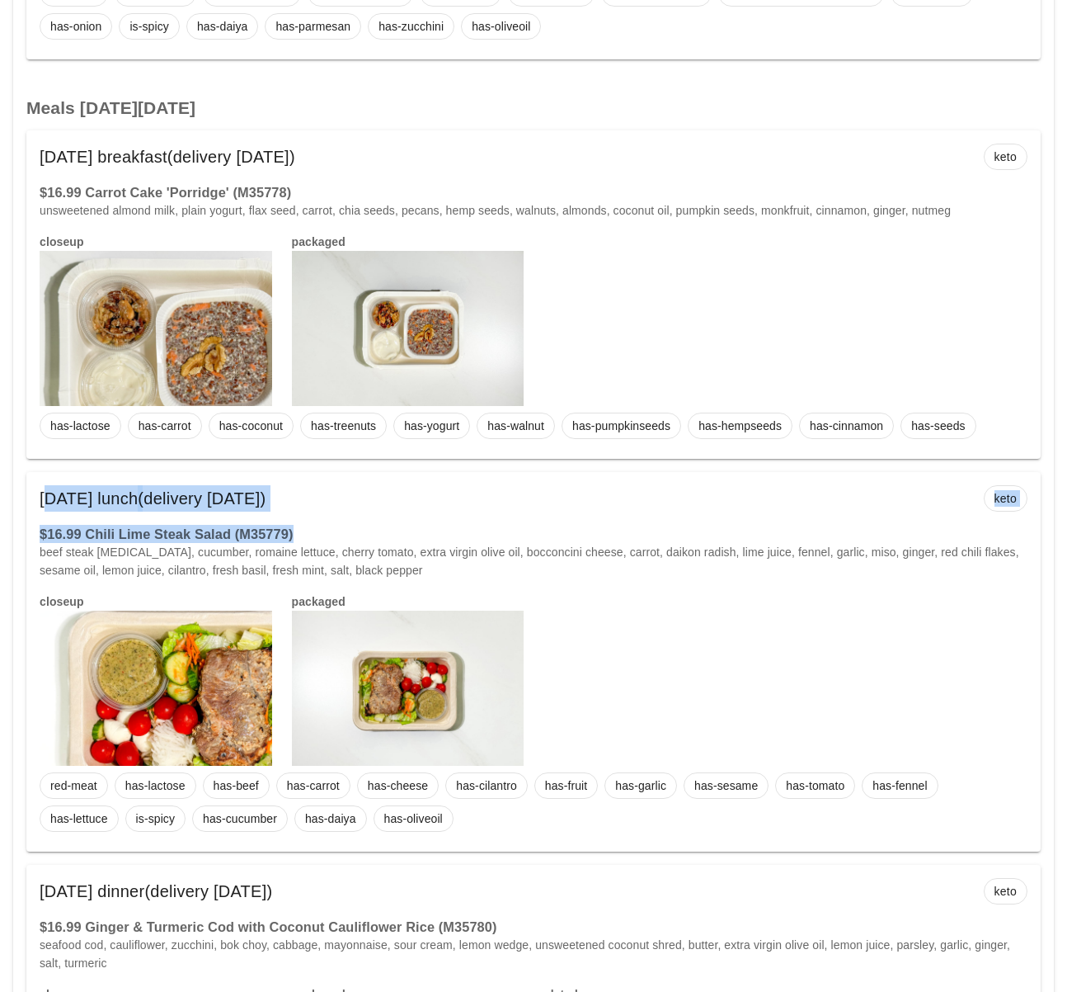
drag, startPoint x: 317, startPoint y: 496, endPoint x: 37, endPoint y: 463, distance: 281.6
click at [37, 472] on div "Saturday Sep 20 lunch (delivery Wednesday Sep 17) keto $16.99 Chili Lime Steak …" at bounding box center [533, 661] width 1015 height 379
copy div "Saturday Sep 20 lunch (delivery Wednesday Sep 17) keto $16.99 Chili Lime Steak …"
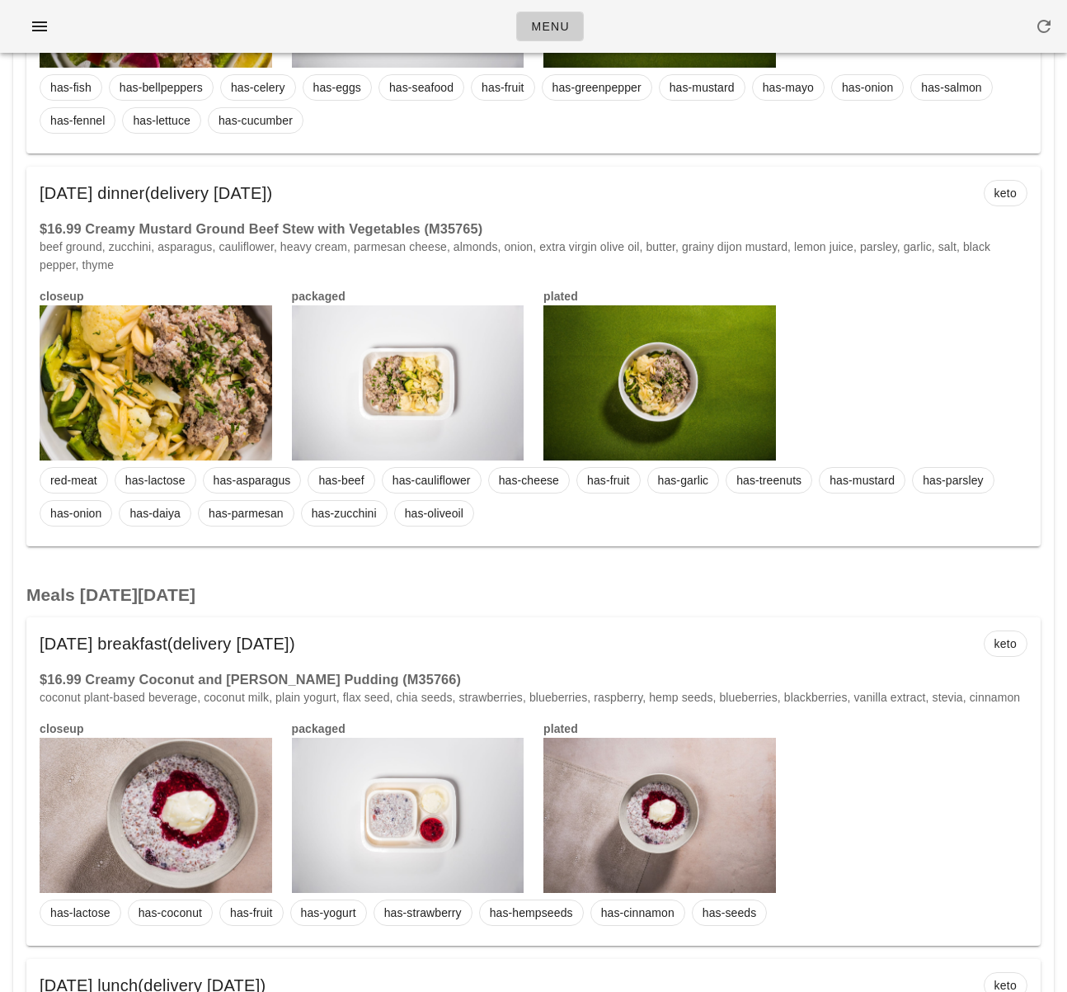
scroll to position [0, 0]
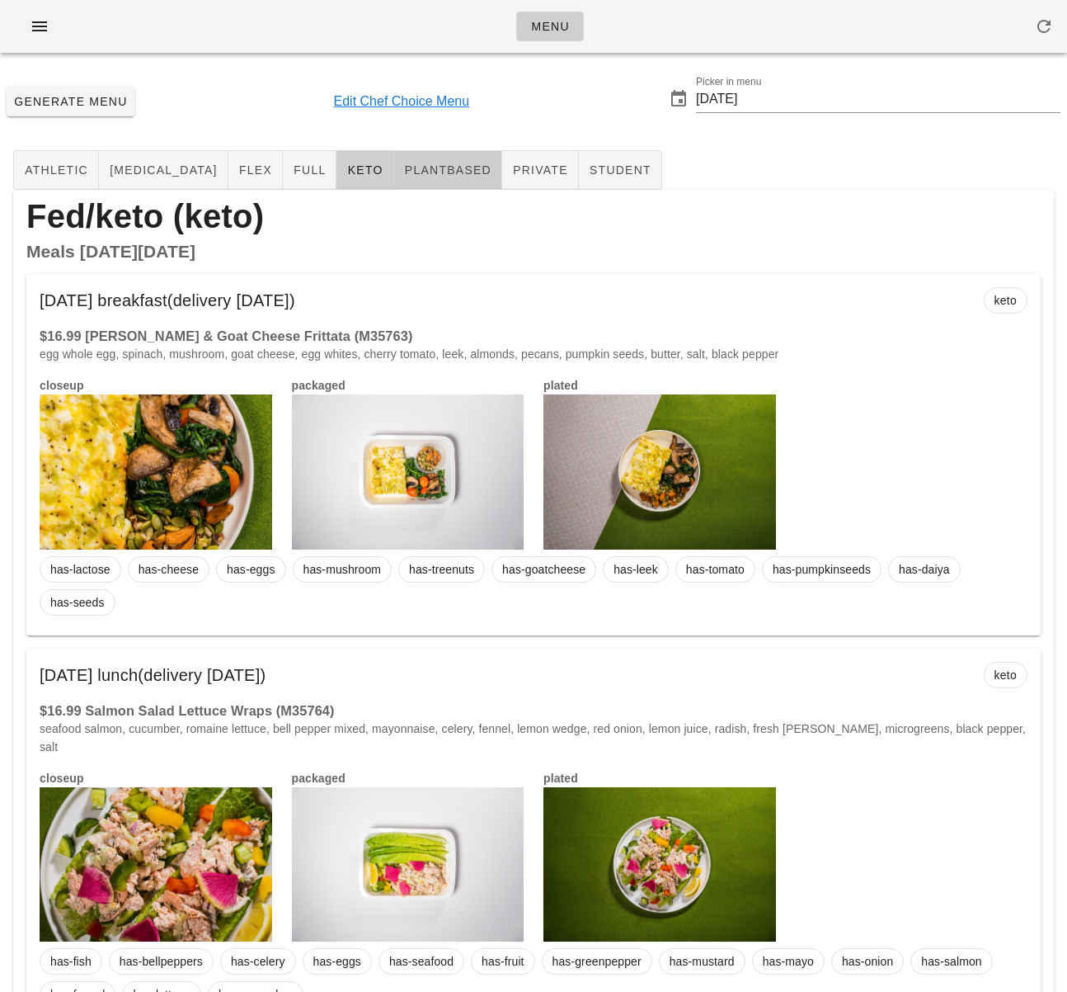
click at [404, 165] on span "plantbased" at bounding box center [447, 169] width 87 height 13
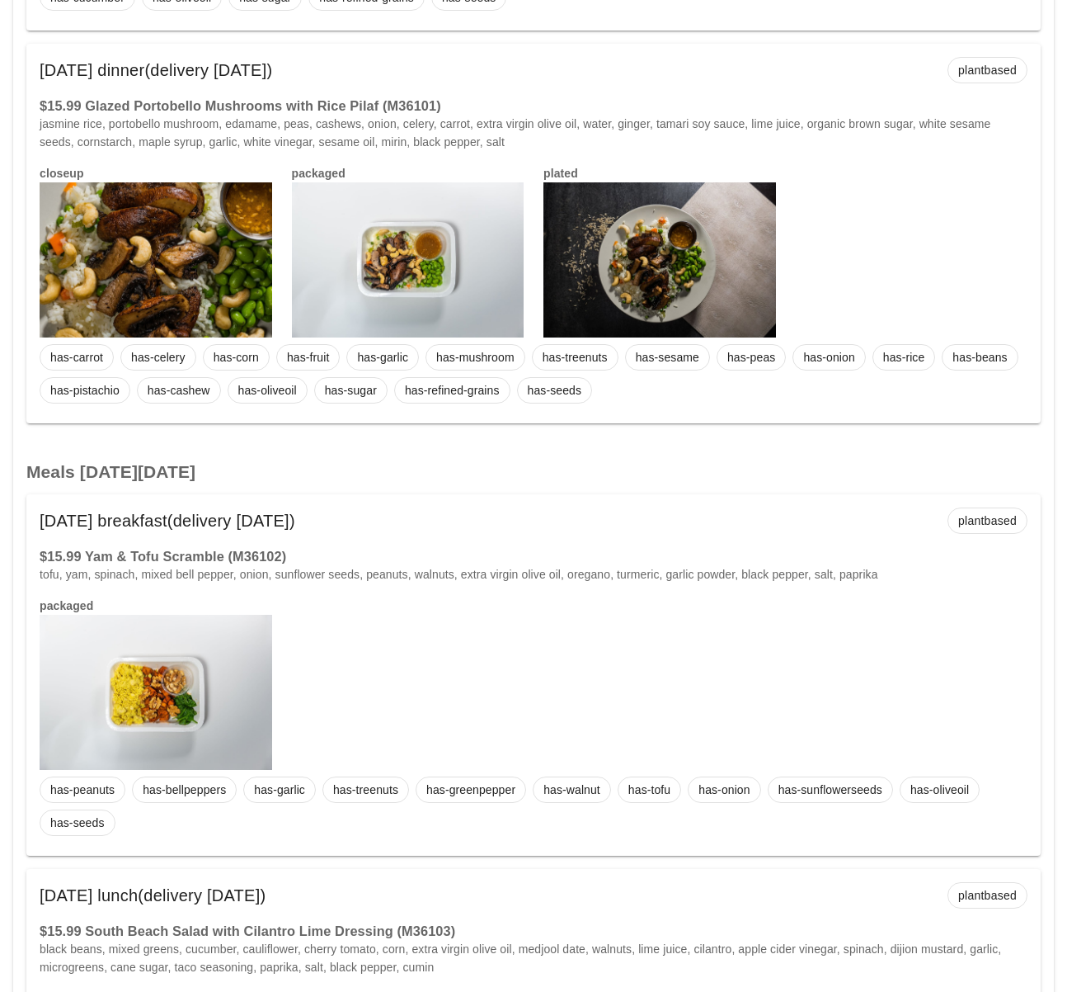
scroll to position [1133, 0]
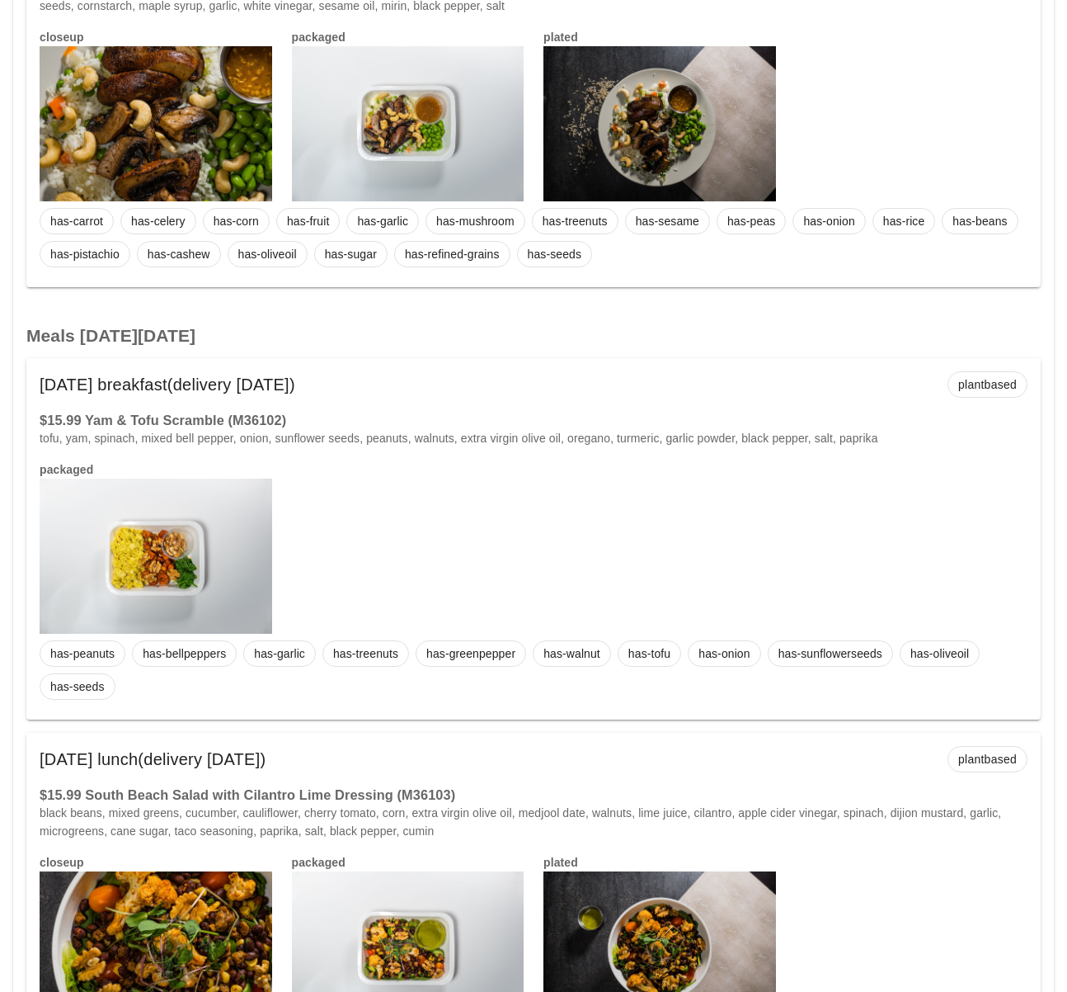
click at [327, 413] on h3 "$15.99 Yam & Tofu Scramble (M36102)" at bounding box center [534, 420] width 988 height 18
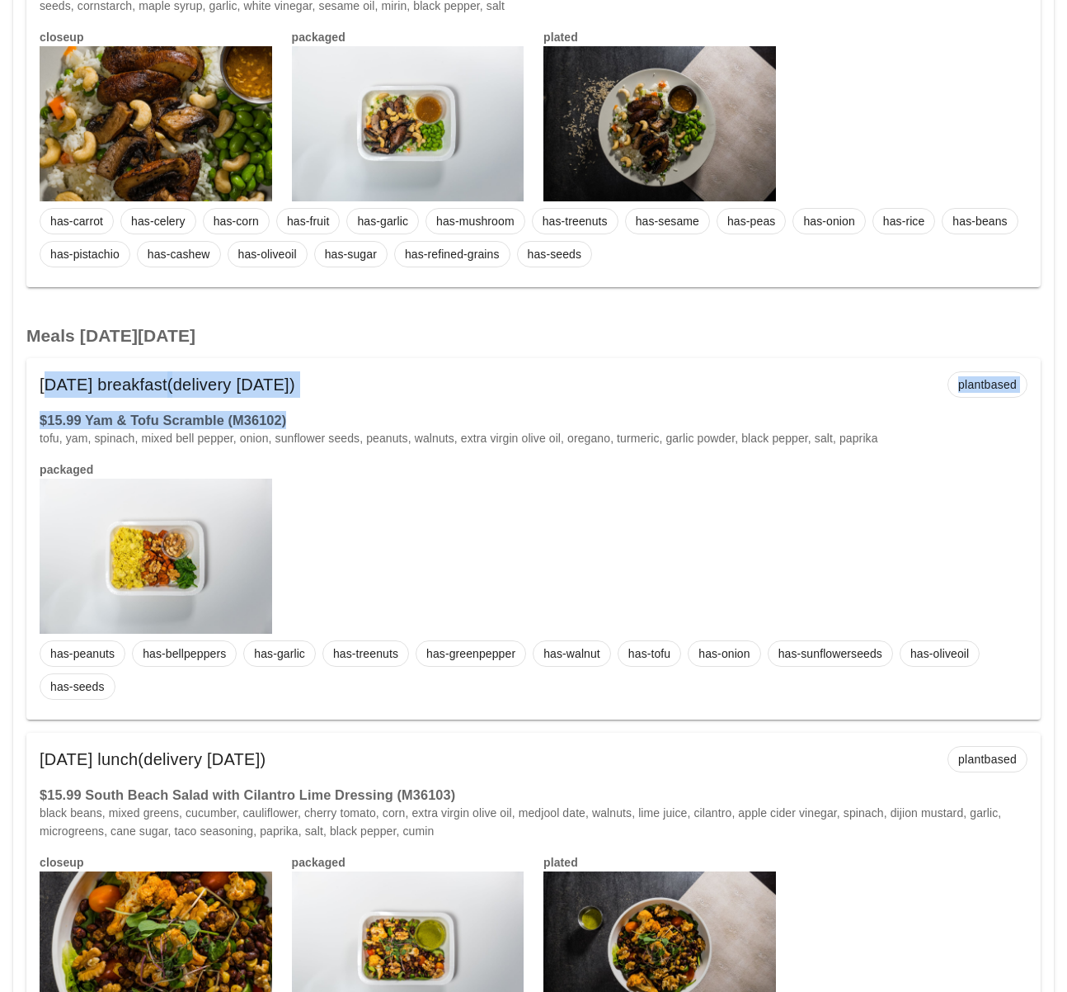
drag, startPoint x: 323, startPoint y: 422, endPoint x: 32, endPoint y: 376, distance: 294.0
click at [32, 376] on div "Tuesday Sep 16 breakfast (delivery Sunday Sep 14) plantbased $15.99 Yam & Tofu …" at bounding box center [533, 538] width 1015 height 361
copy div "Tuesday Sep 16 breakfast (delivery Sunday Sep 14) plantbased $15.99 Yam & Tofu …"
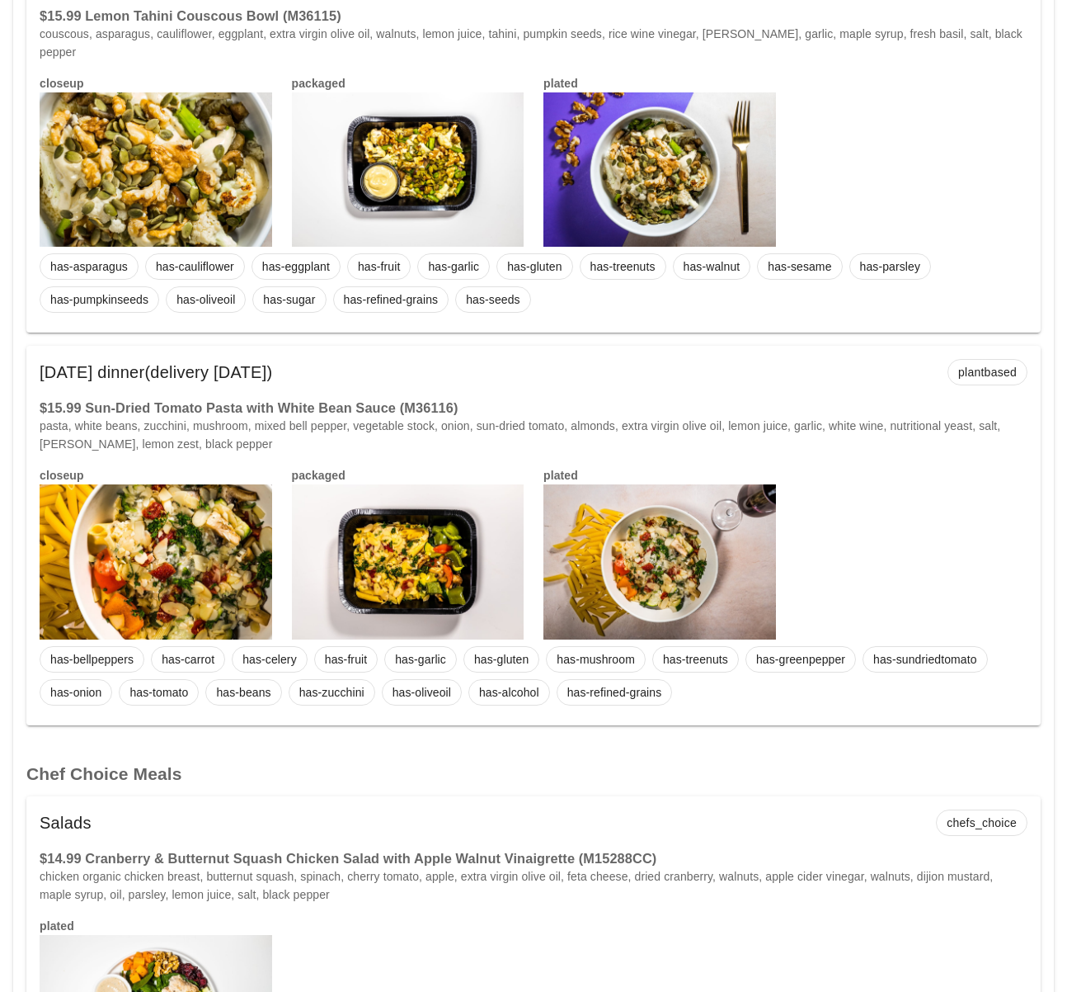
scroll to position [6889, 0]
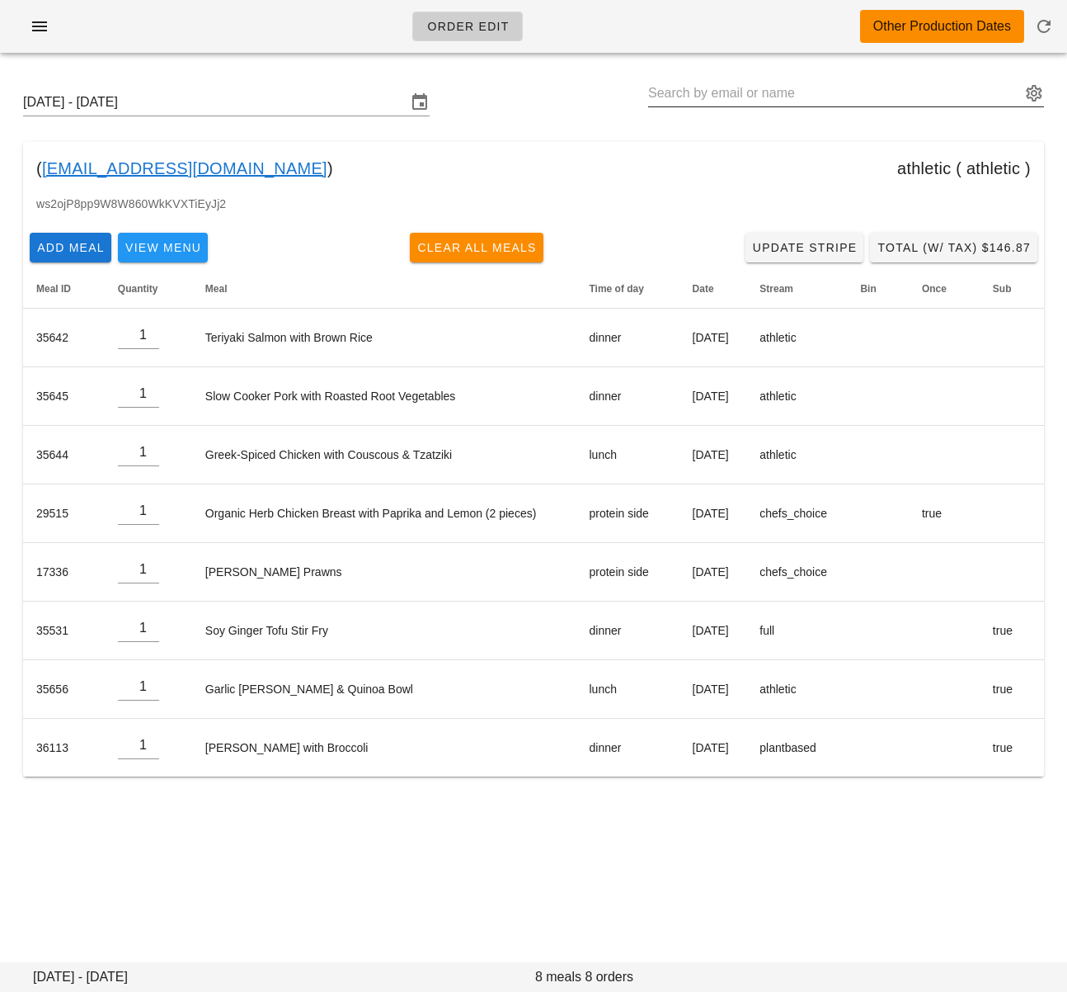
click at [704, 86] on input "text" at bounding box center [834, 93] width 373 height 26
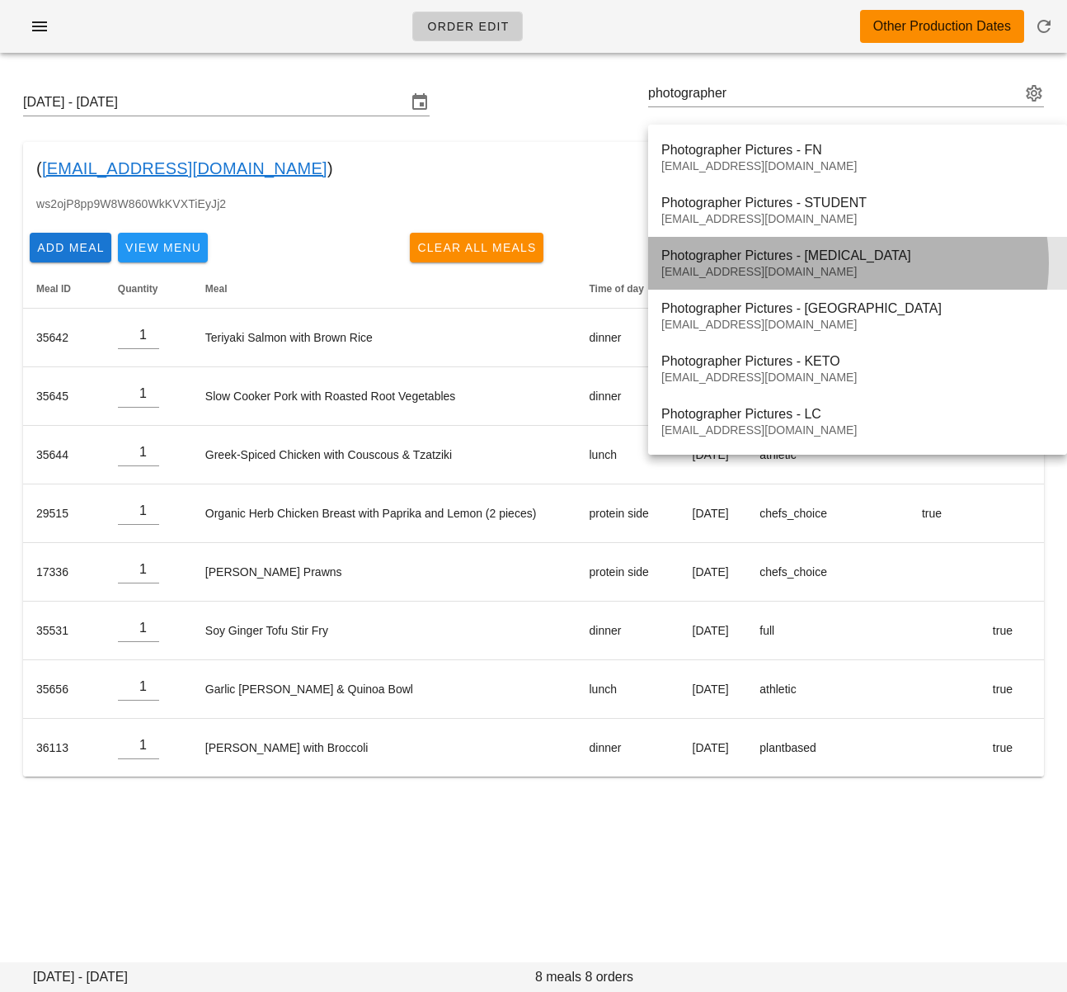
click at [799, 262] on div "Photographer Pictures - [MEDICAL_DATA]" at bounding box center [858, 255] width 393 height 16
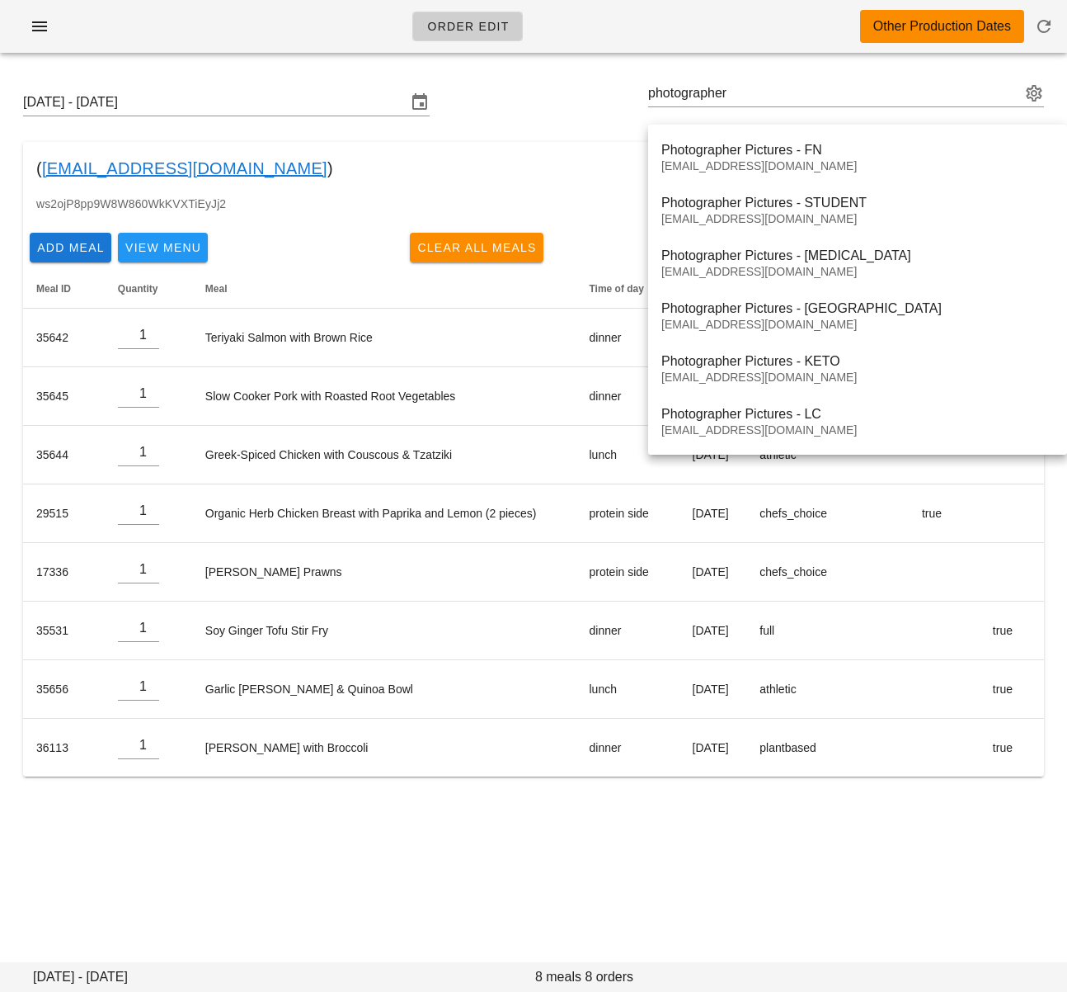
type input "Photographer Pictures - [MEDICAL_DATA] ([EMAIL_ADDRESS][DOMAIN_NAME])"
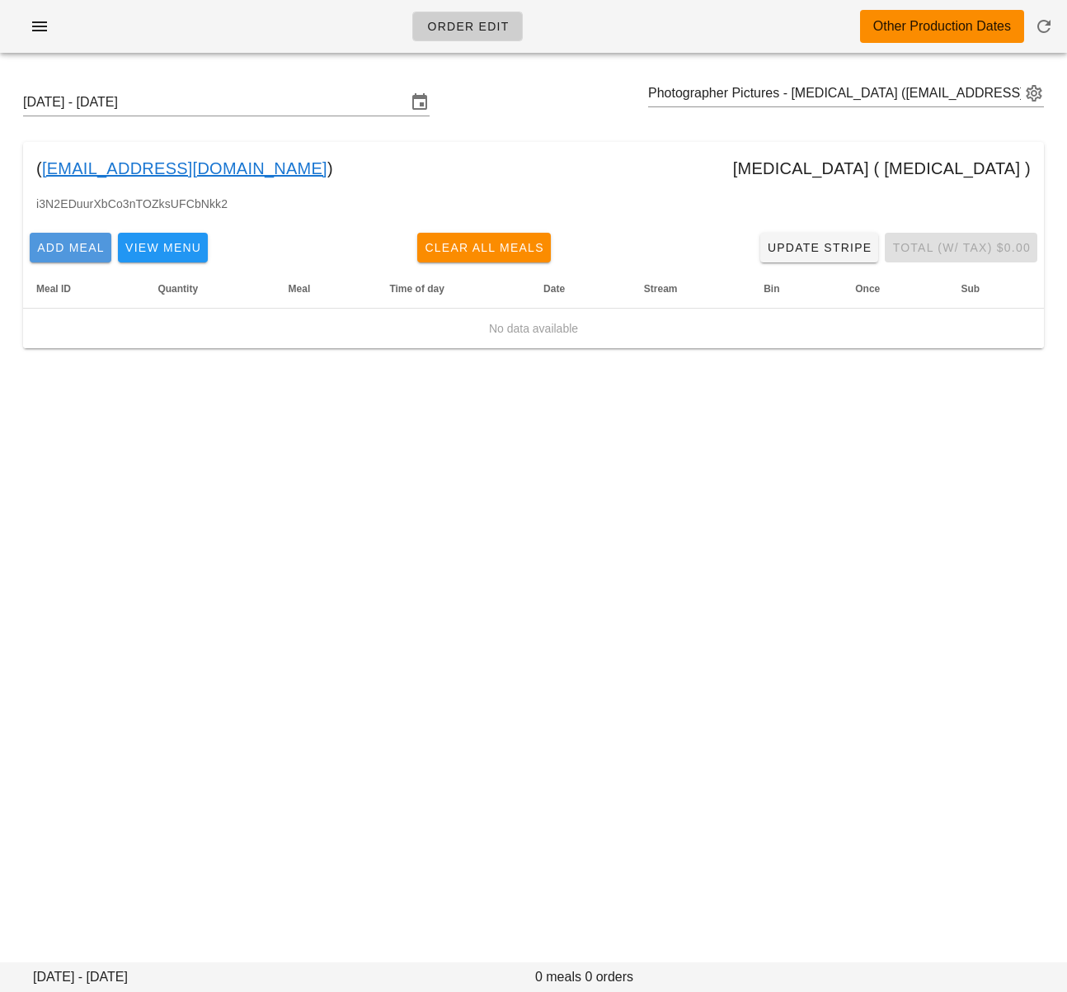
click at [78, 255] on button "Add Meal" at bounding box center [71, 248] width 82 height 30
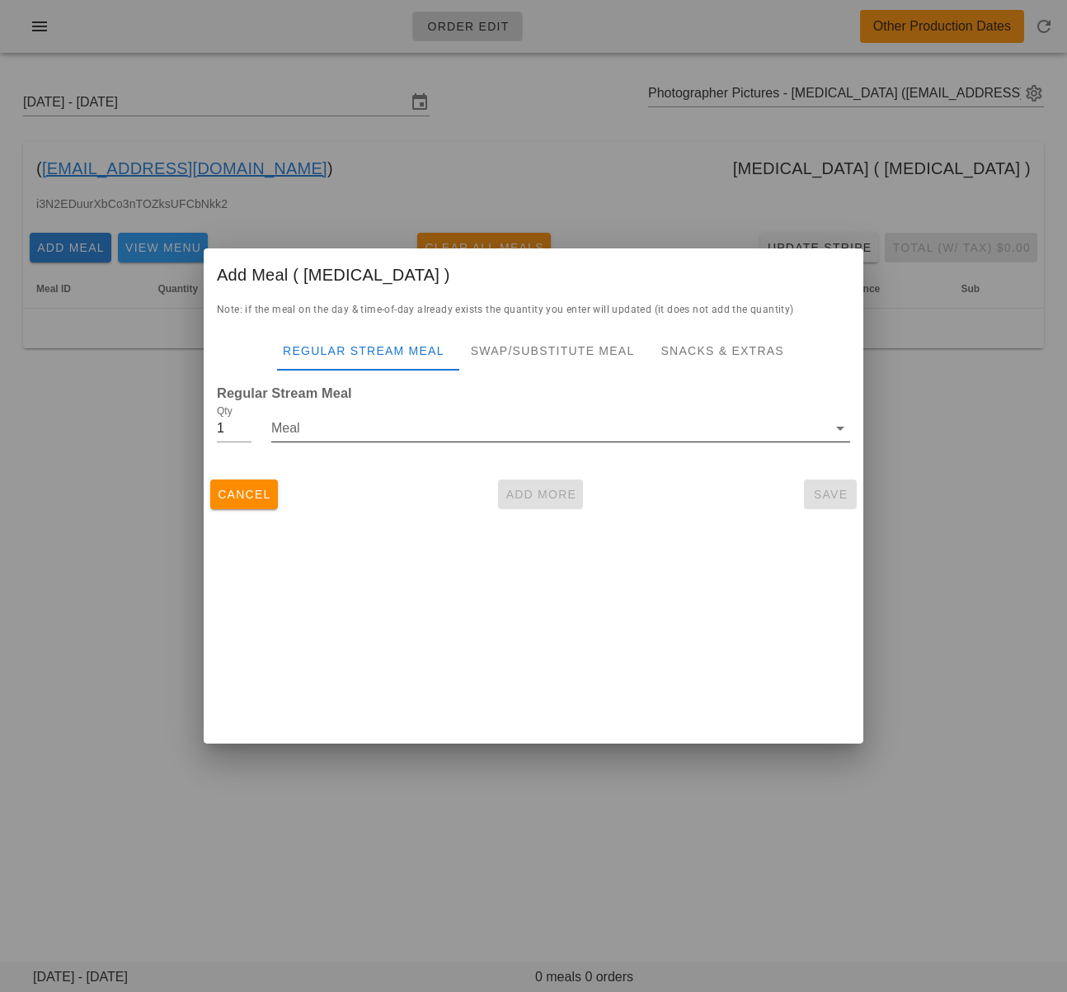
click at [394, 423] on input "Meal" at bounding box center [549, 428] width 556 height 26
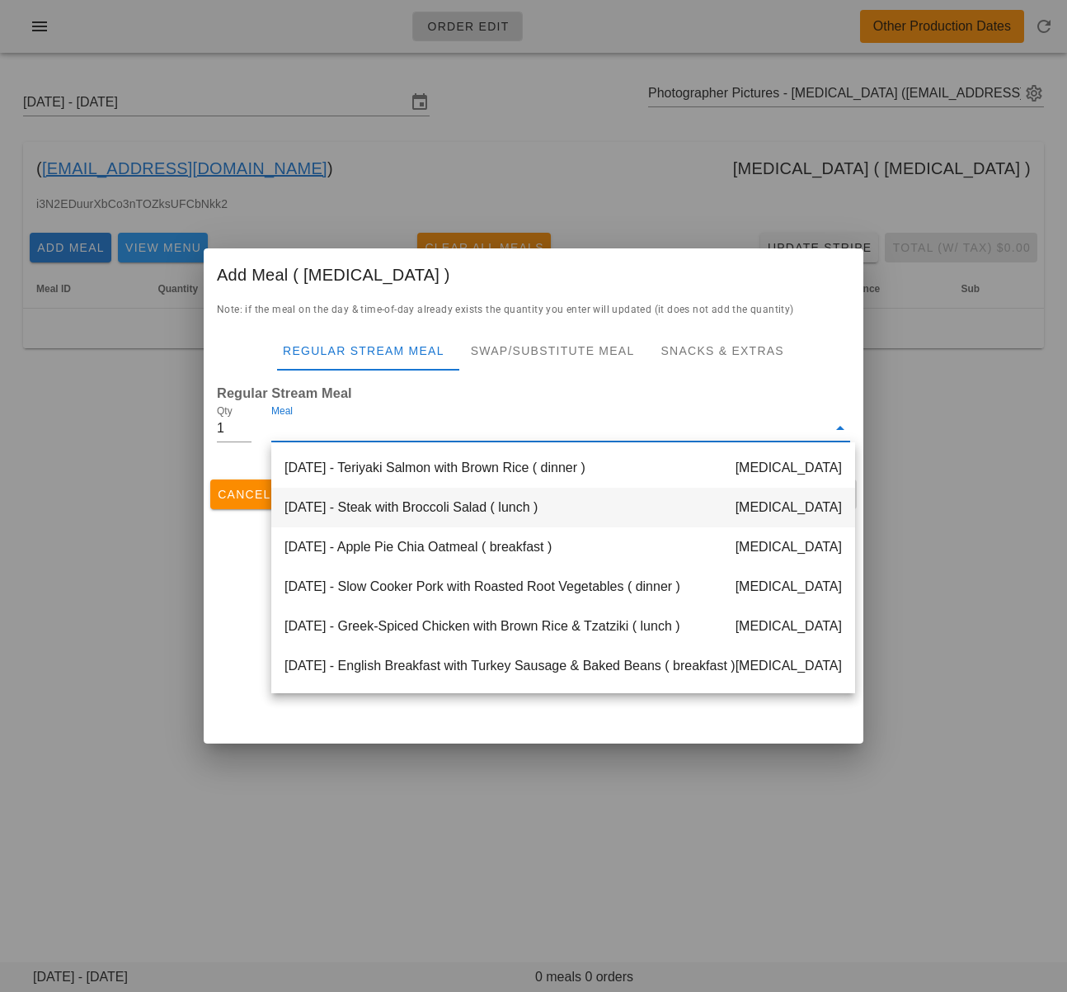
scroll to position [45, 0]
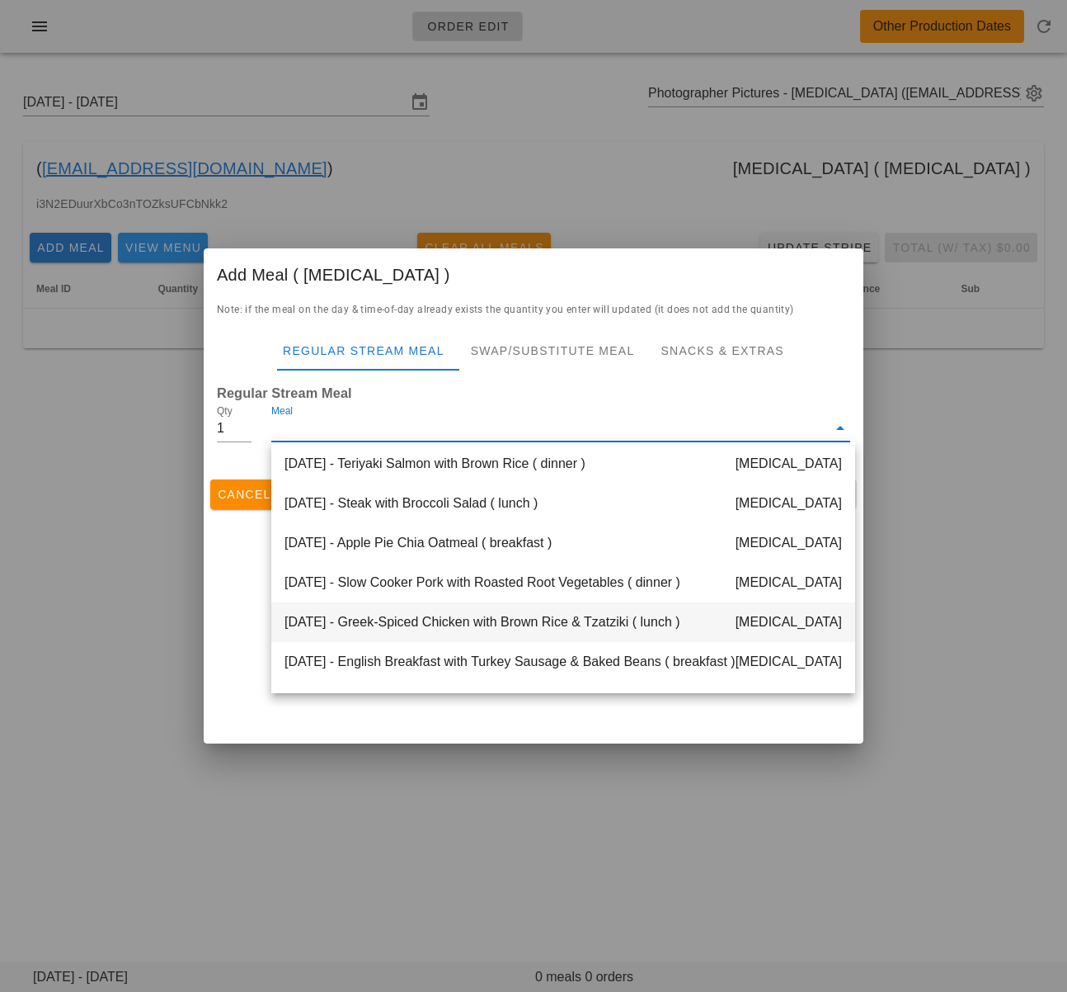
click at [544, 624] on div "[DATE] - Greek-Spiced Chicken with Brown Rice & Tzatziki ( lunch ) [MEDICAL_DAT…" at bounding box center [563, 622] width 584 height 40
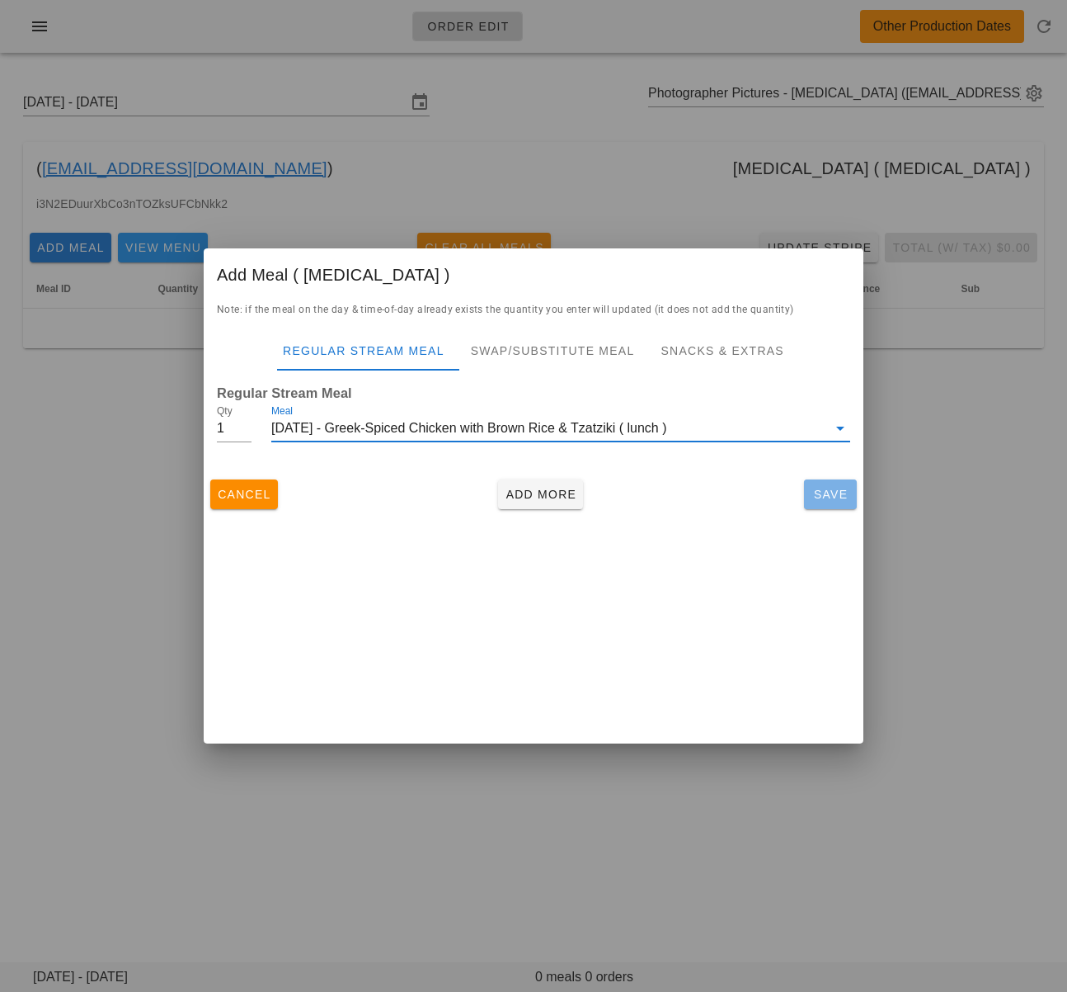
click at [819, 493] on span "Save" at bounding box center [831, 494] width 40 height 13
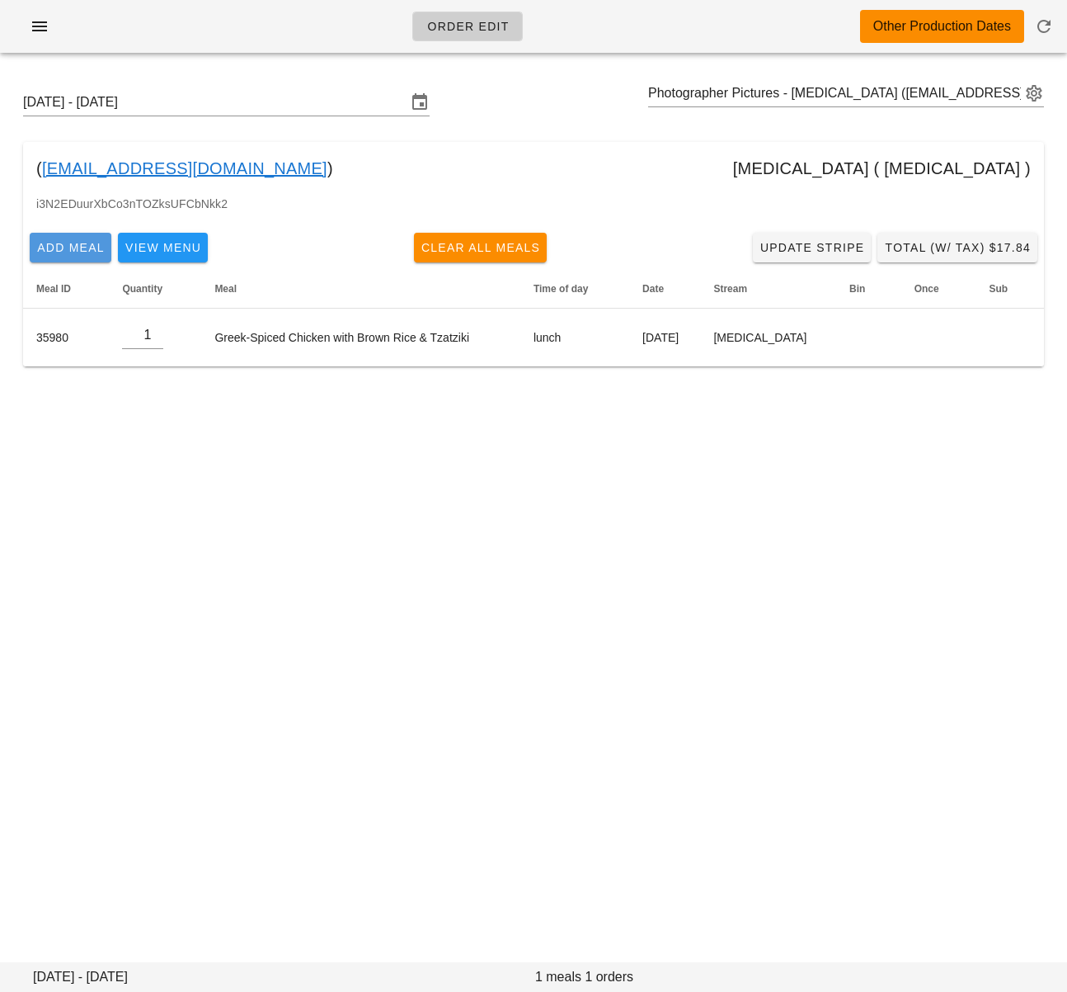
click at [77, 254] on span "Add Meal" at bounding box center [70, 247] width 68 height 13
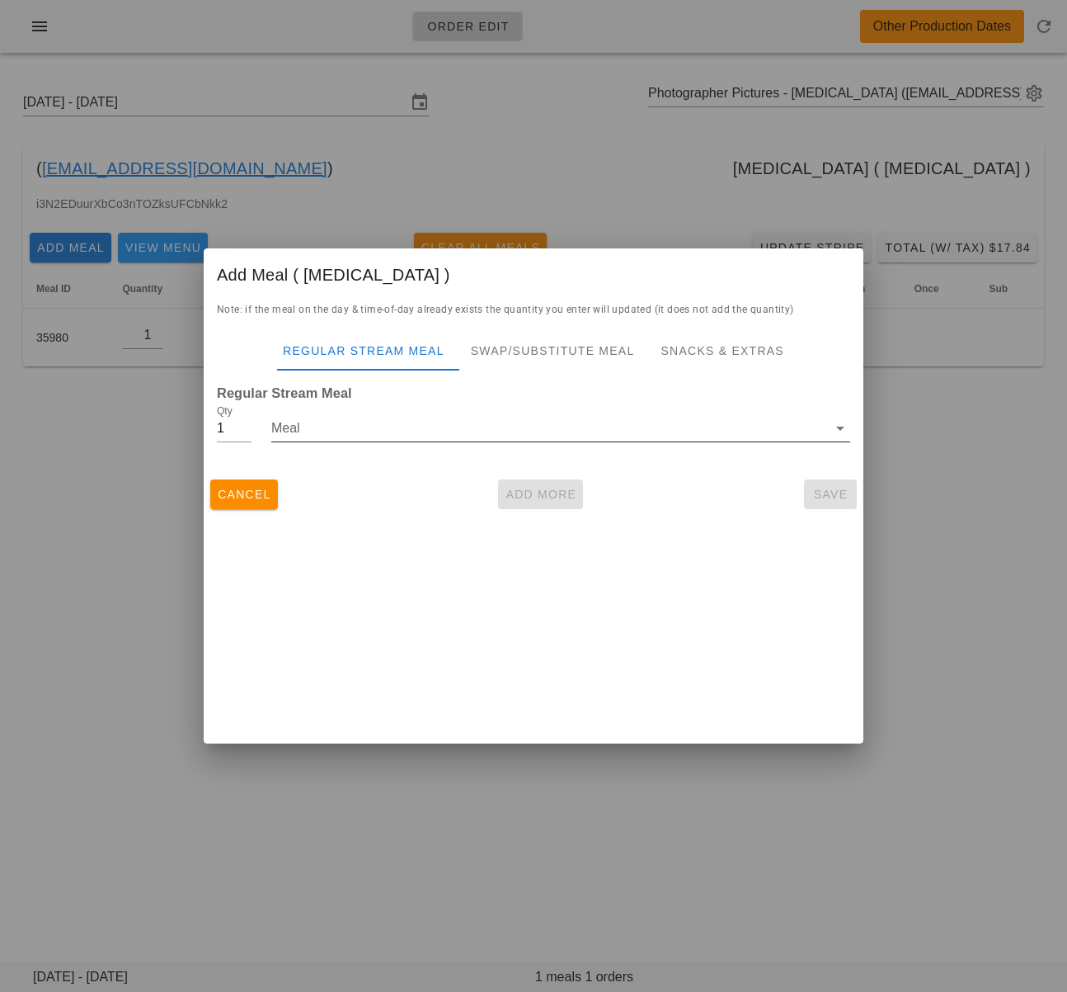
click at [477, 429] on input "Meal" at bounding box center [549, 428] width 556 height 26
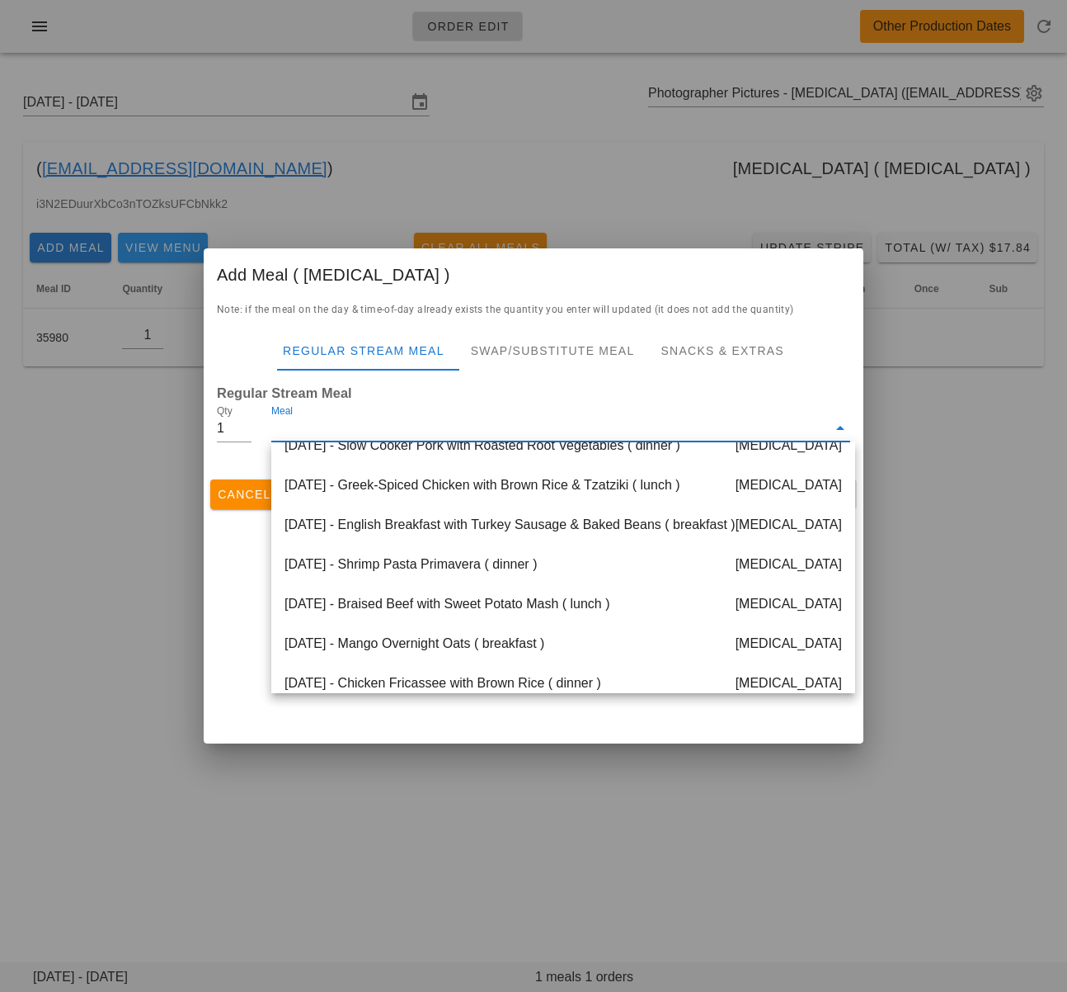
scroll to position [191, 0]
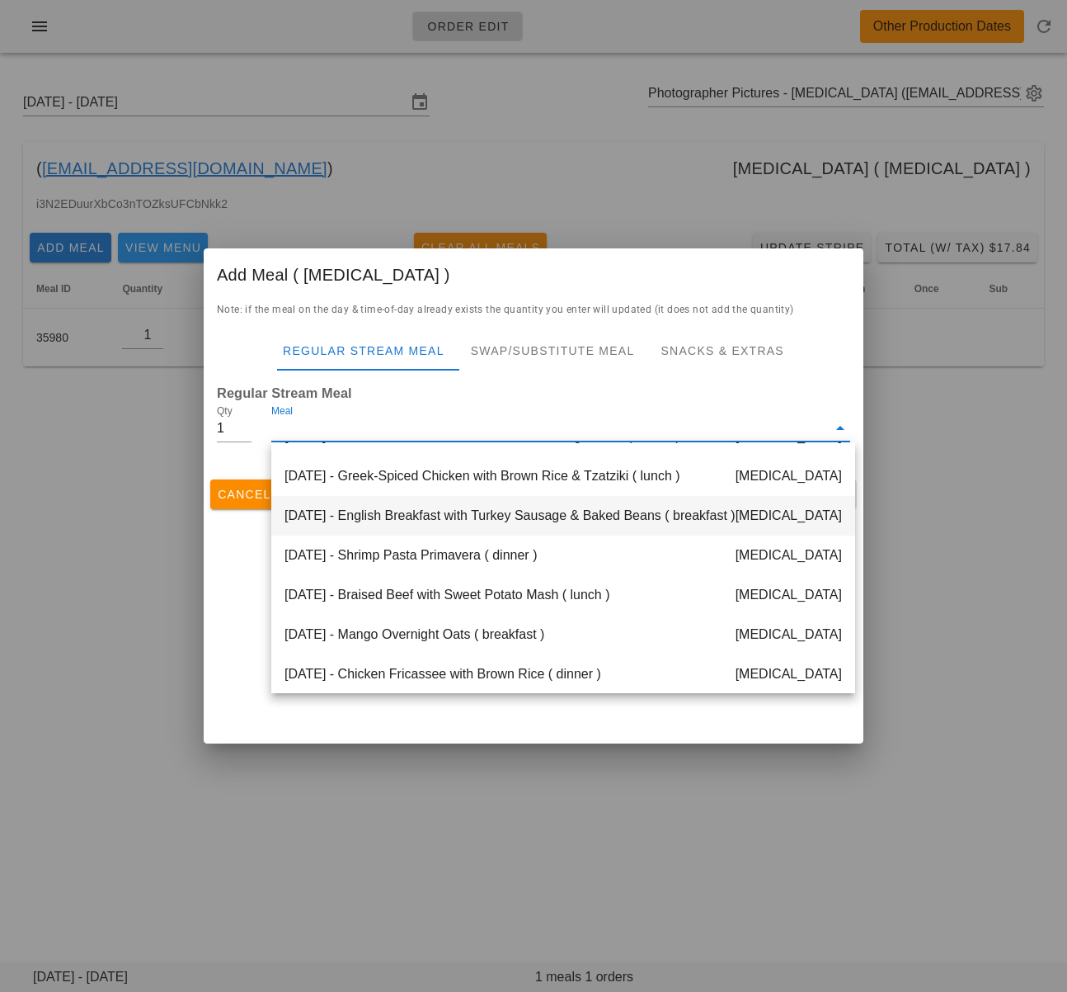
click at [475, 512] on div "[DATE] - English Breakfast with Turkey Sausage & Baked Beans ( breakfast ) [MED…" at bounding box center [563, 516] width 584 height 40
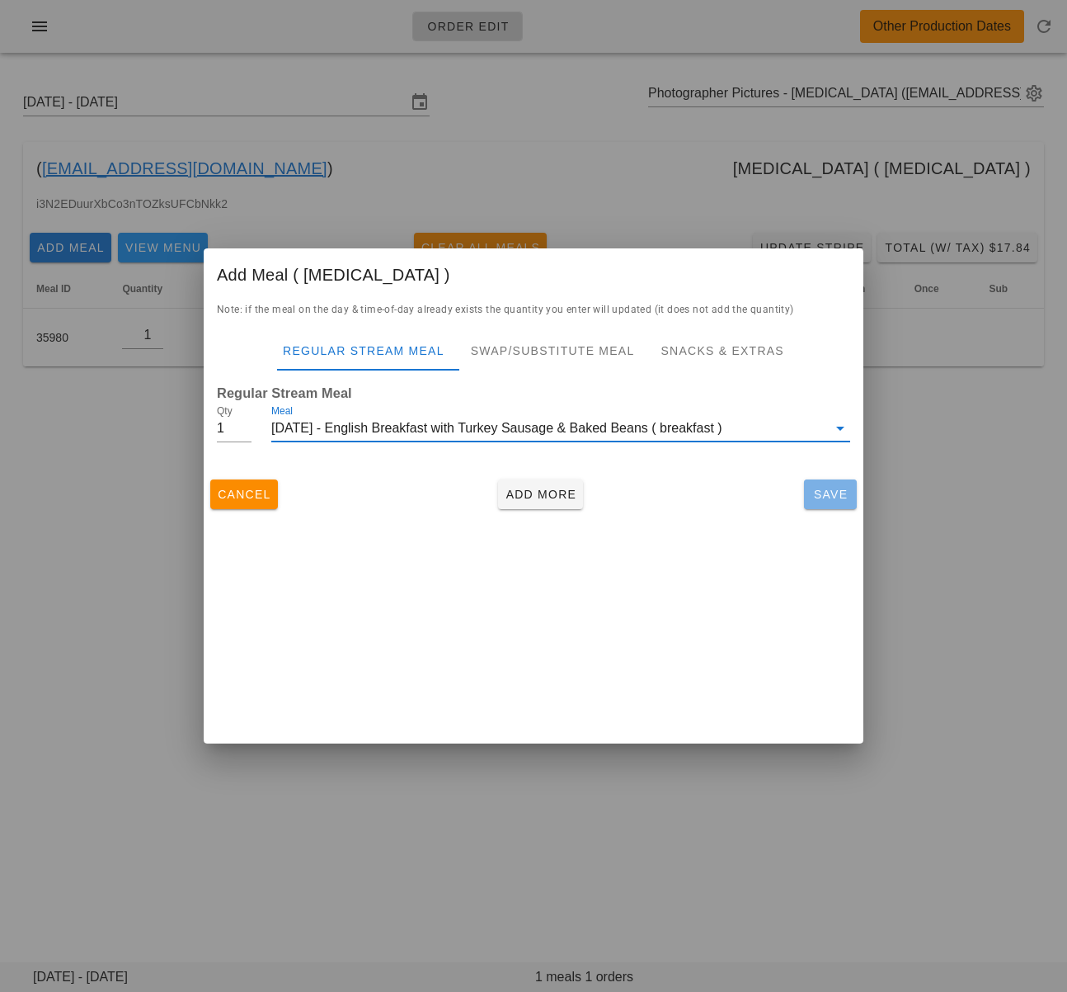
drag, startPoint x: 812, startPoint y: 511, endPoint x: 597, endPoint y: 577, distance: 224.4
click at [812, 501] on span "Save" at bounding box center [831, 494] width 40 height 13
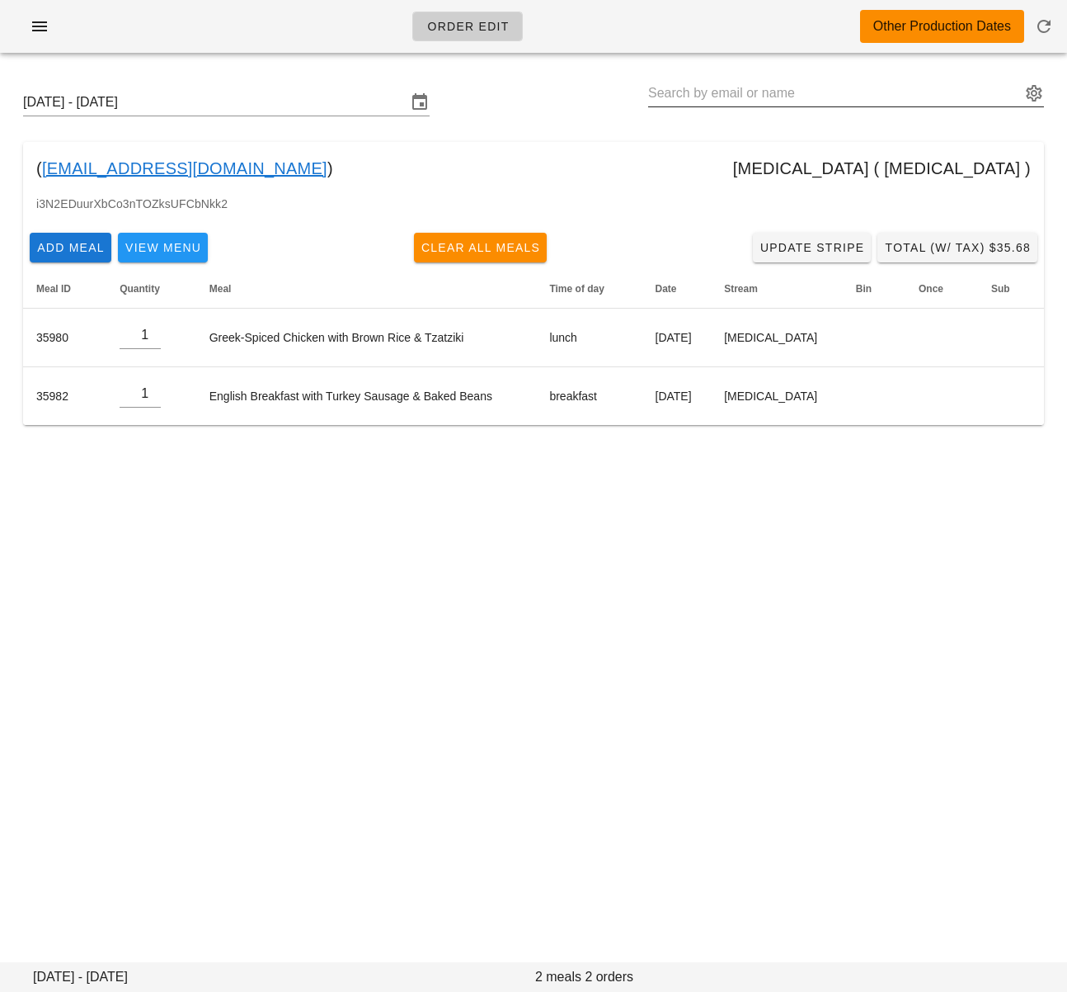
click at [784, 94] on input "text" at bounding box center [834, 93] width 373 height 26
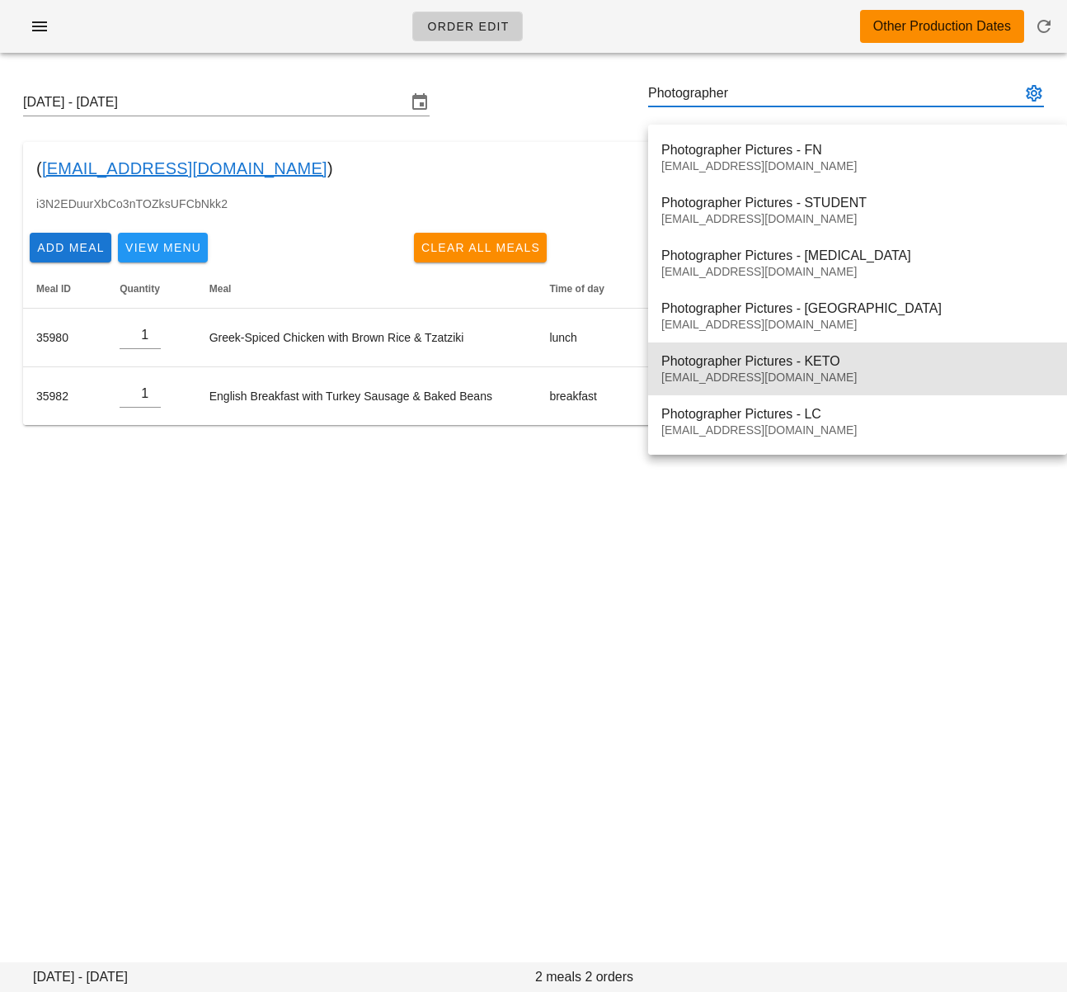
click at [846, 351] on div "Photographer Pictures - KETO [EMAIL_ADDRESS][DOMAIN_NAME]" at bounding box center [858, 368] width 393 height 51
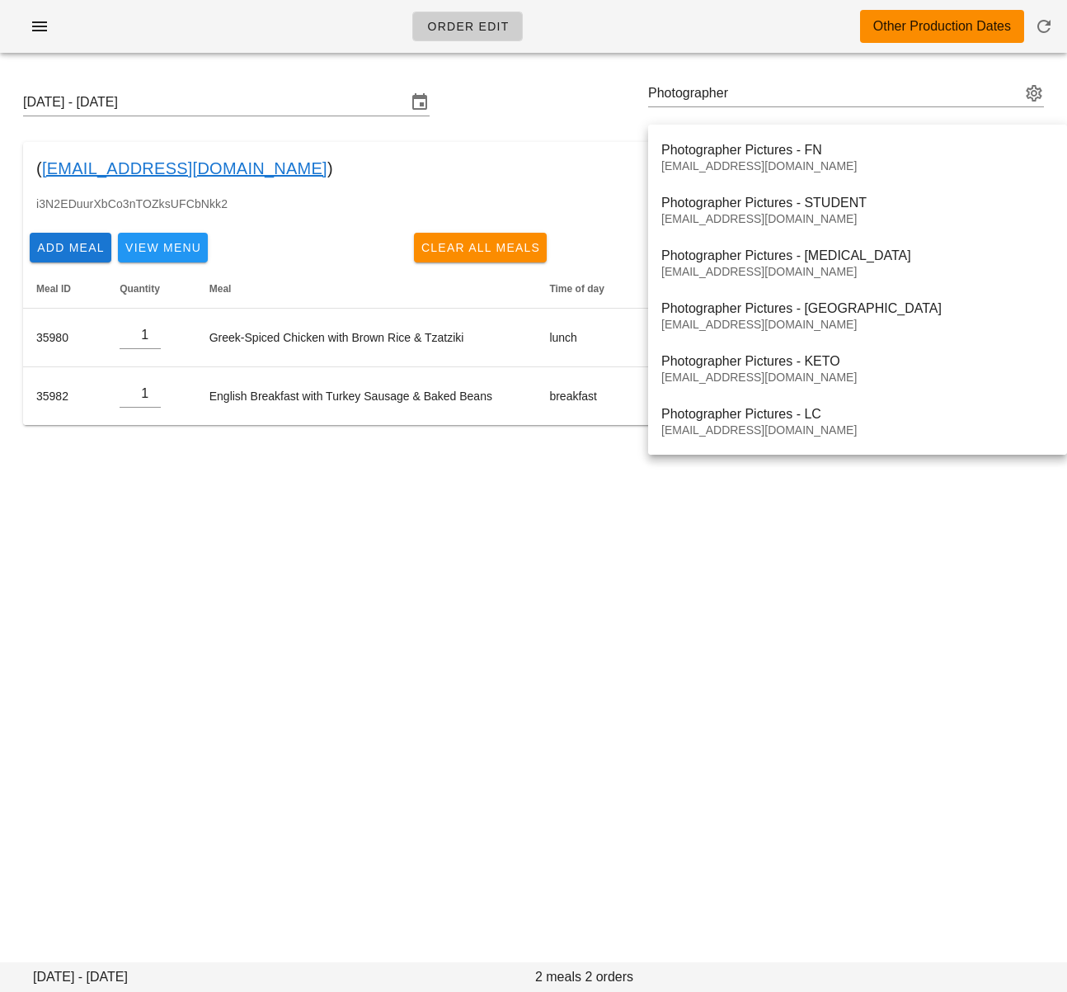
type input "Photographer Pictures - [PERSON_NAME] ([EMAIL_ADDRESS][DOMAIN_NAME])"
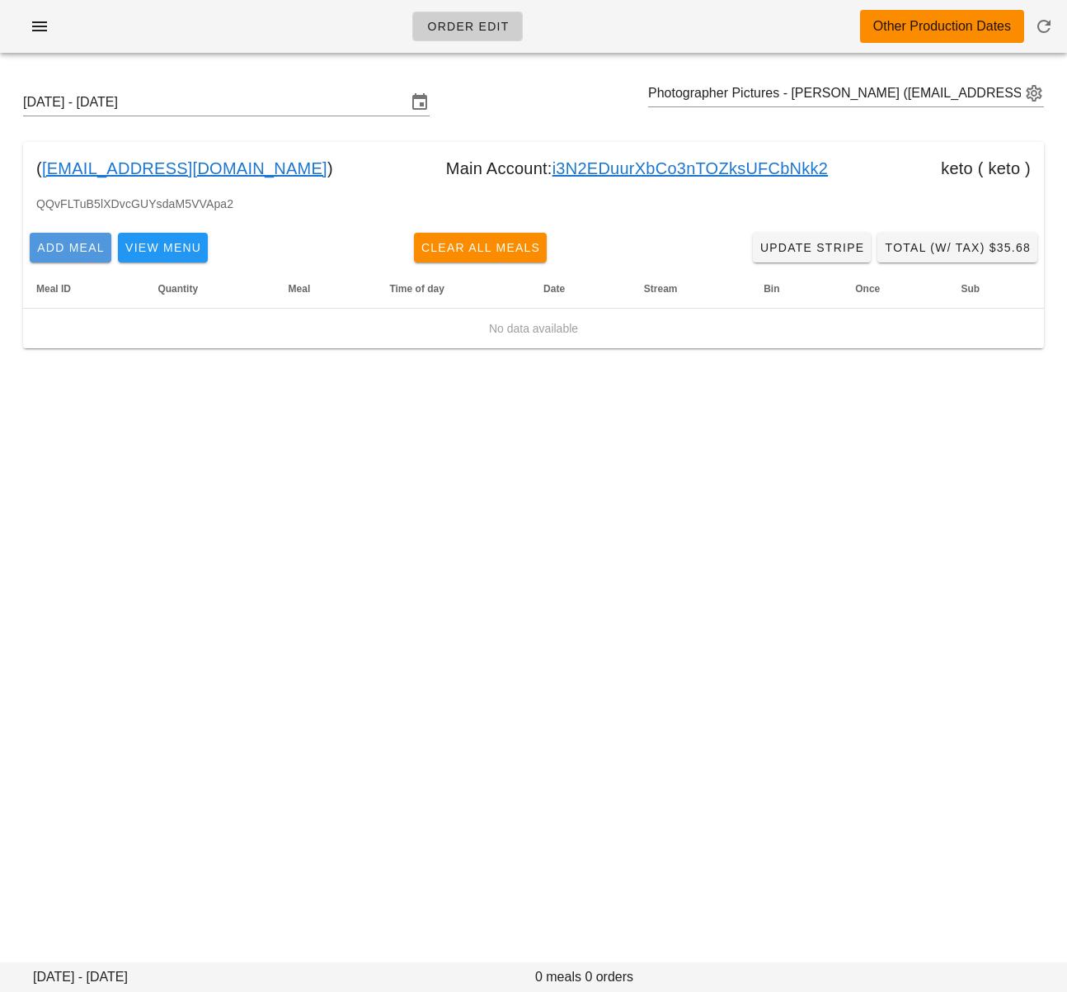
click at [45, 241] on span "Add Meal" at bounding box center [70, 247] width 68 height 13
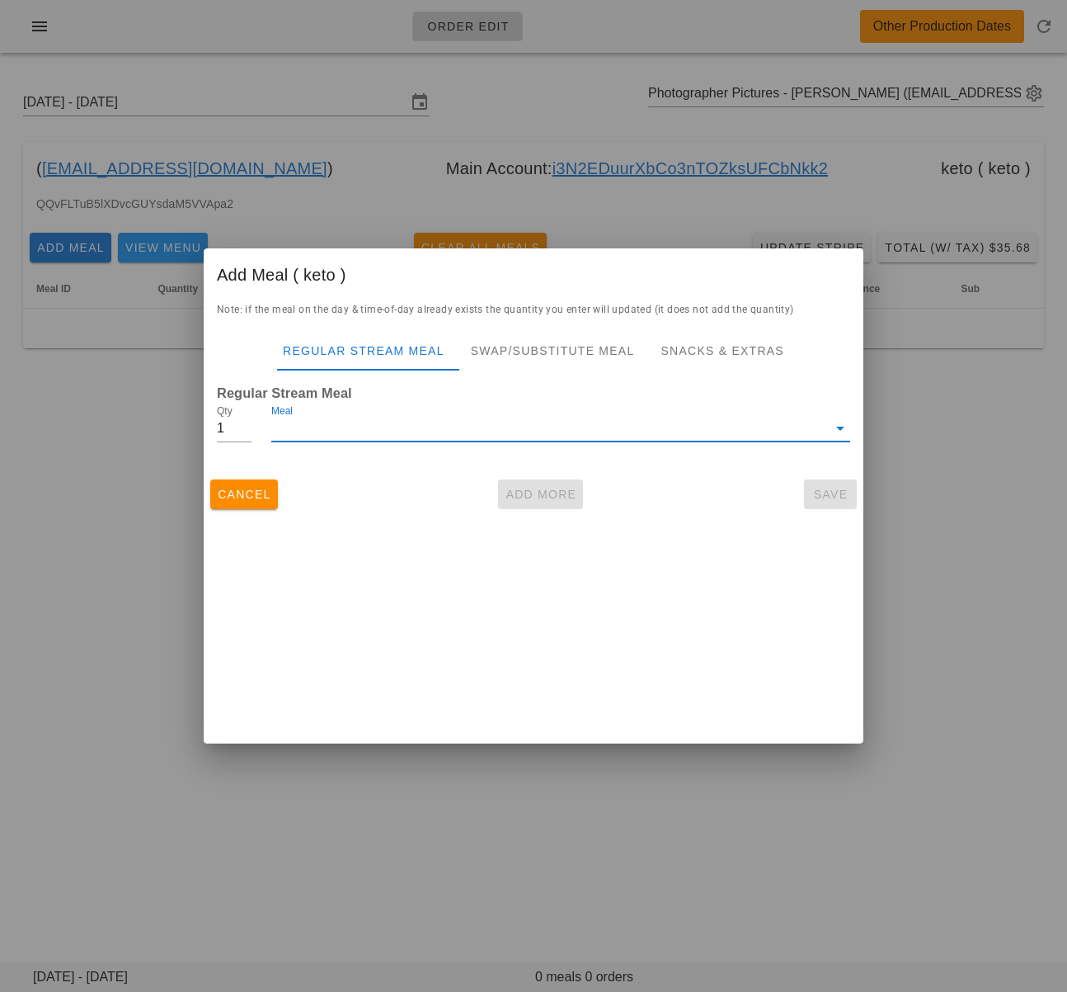
click at [415, 424] on input "Meal" at bounding box center [549, 428] width 556 height 26
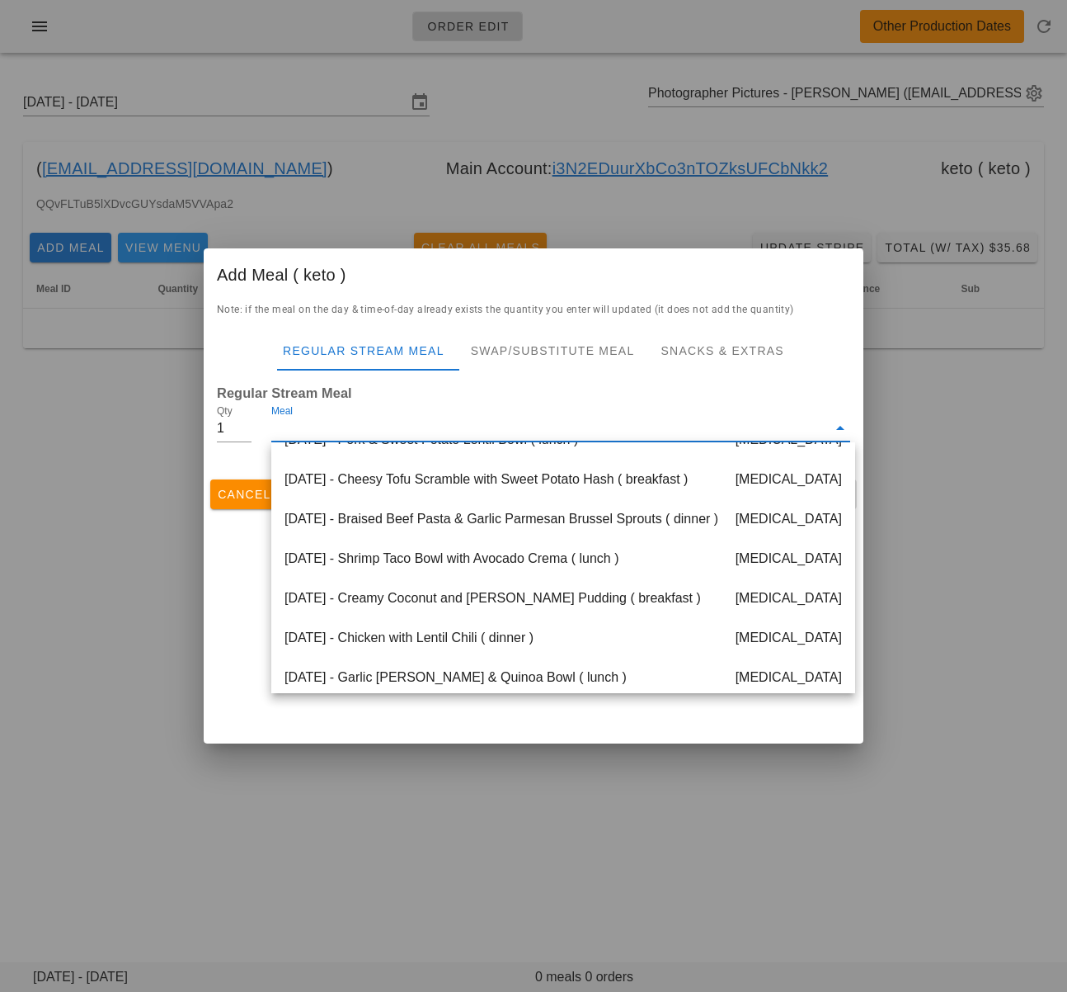
scroll to position [475, 0]
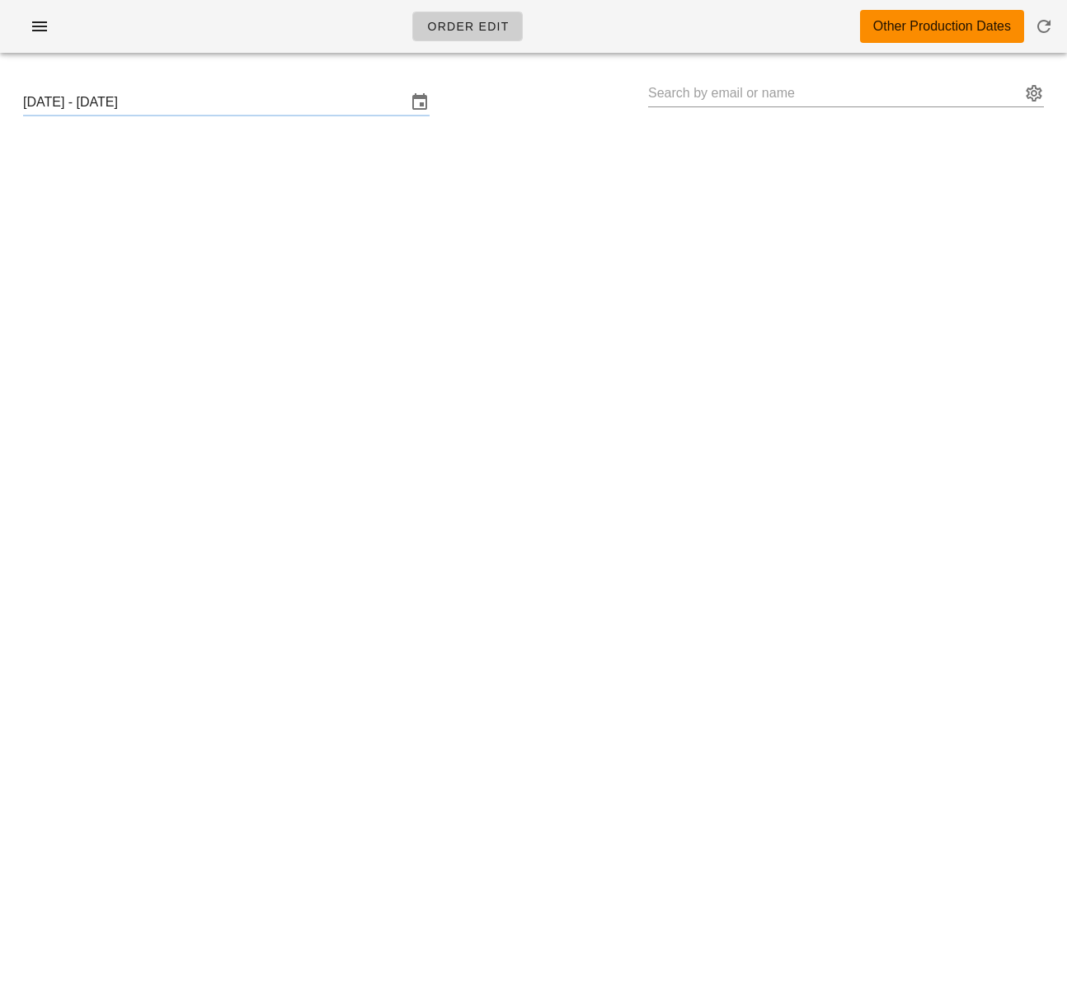
type input "Photographer Pictures - KETO (photographer+3@fedfedfed.com)"
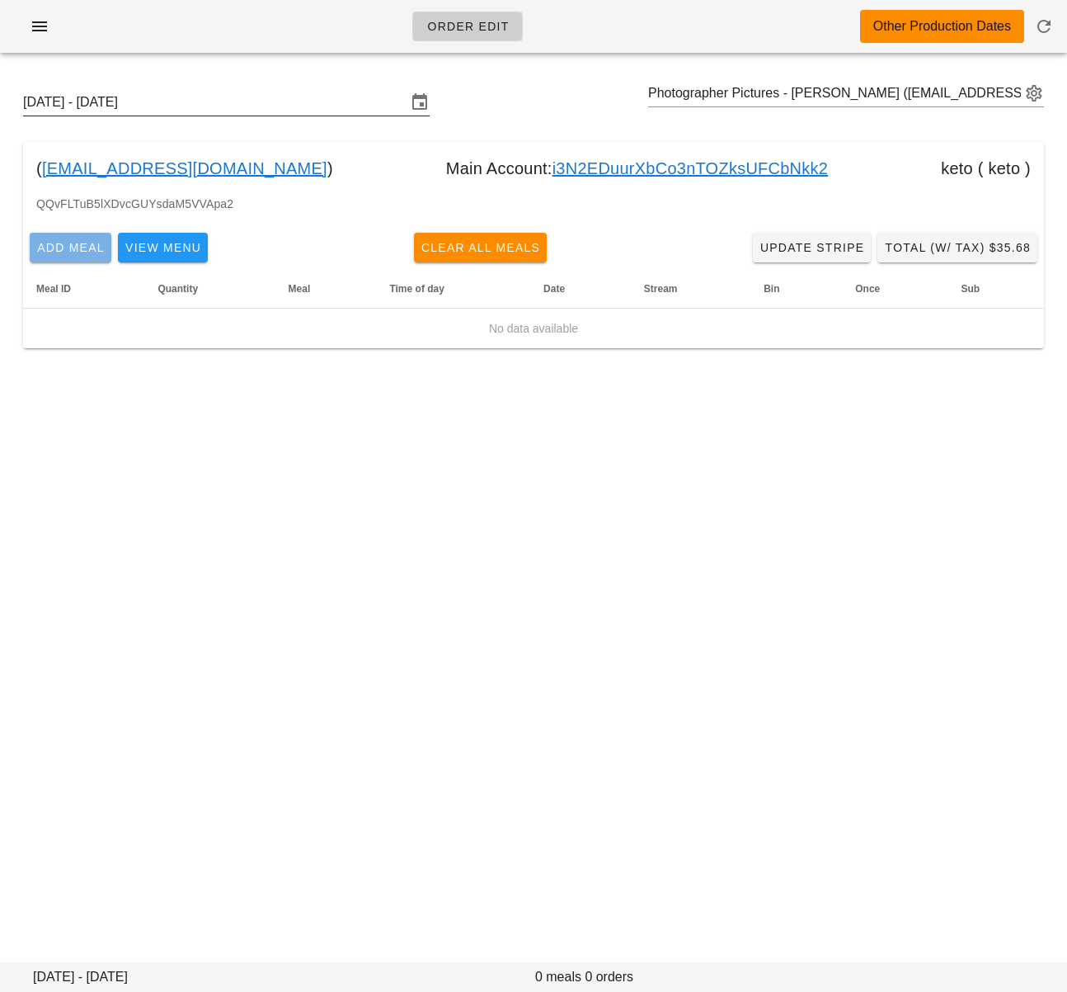
click at [78, 251] on span "Add Meal" at bounding box center [70, 247] width 68 height 13
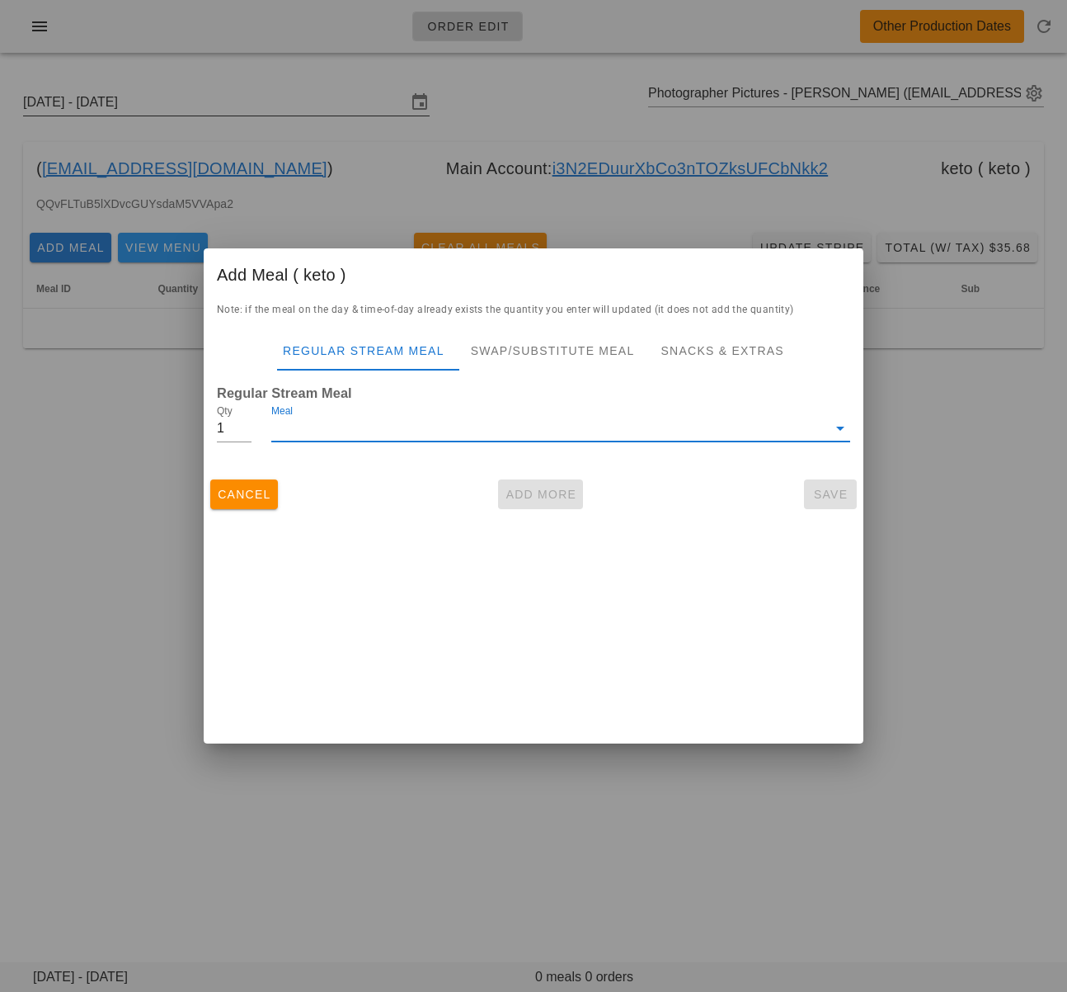
click at [395, 435] on input "Meal" at bounding box center [549, 428] width 556 height 26
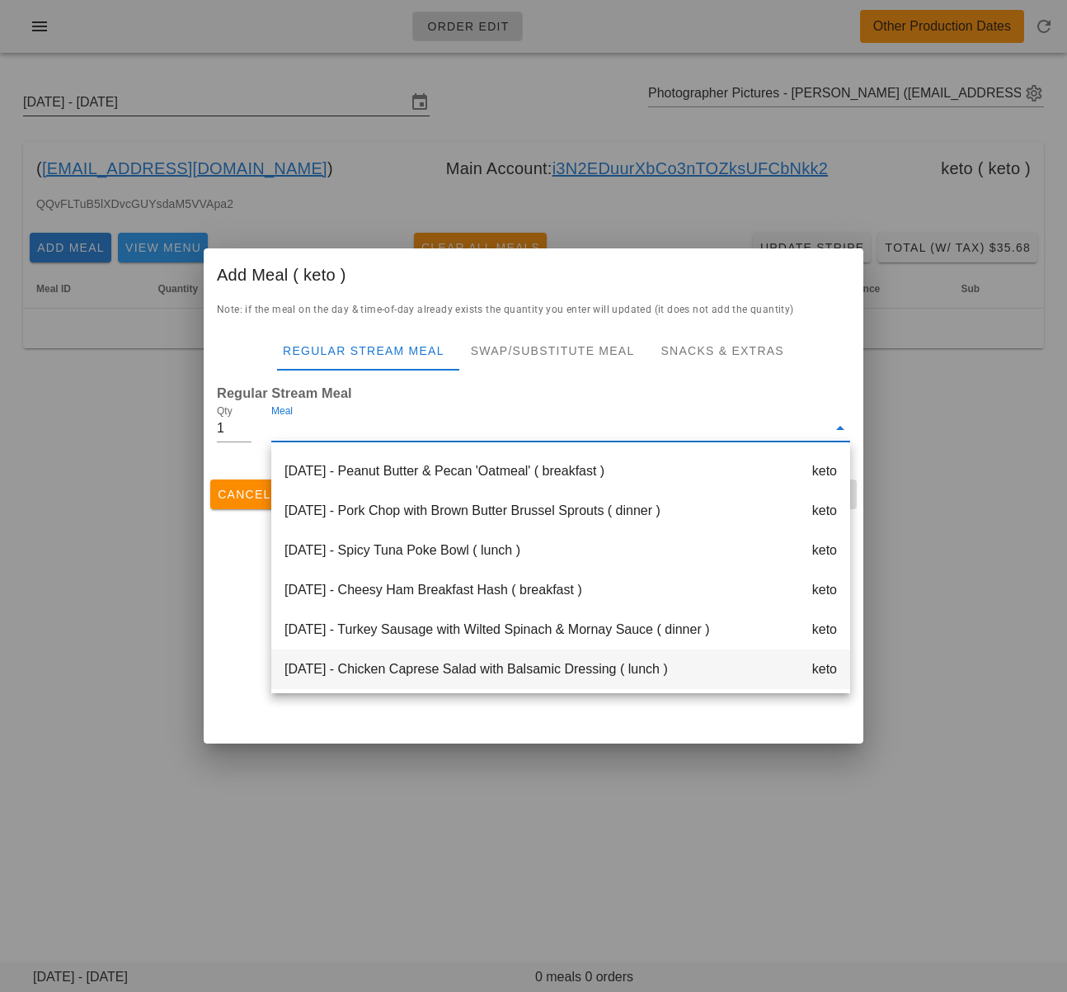
scroll to position [475, 0]
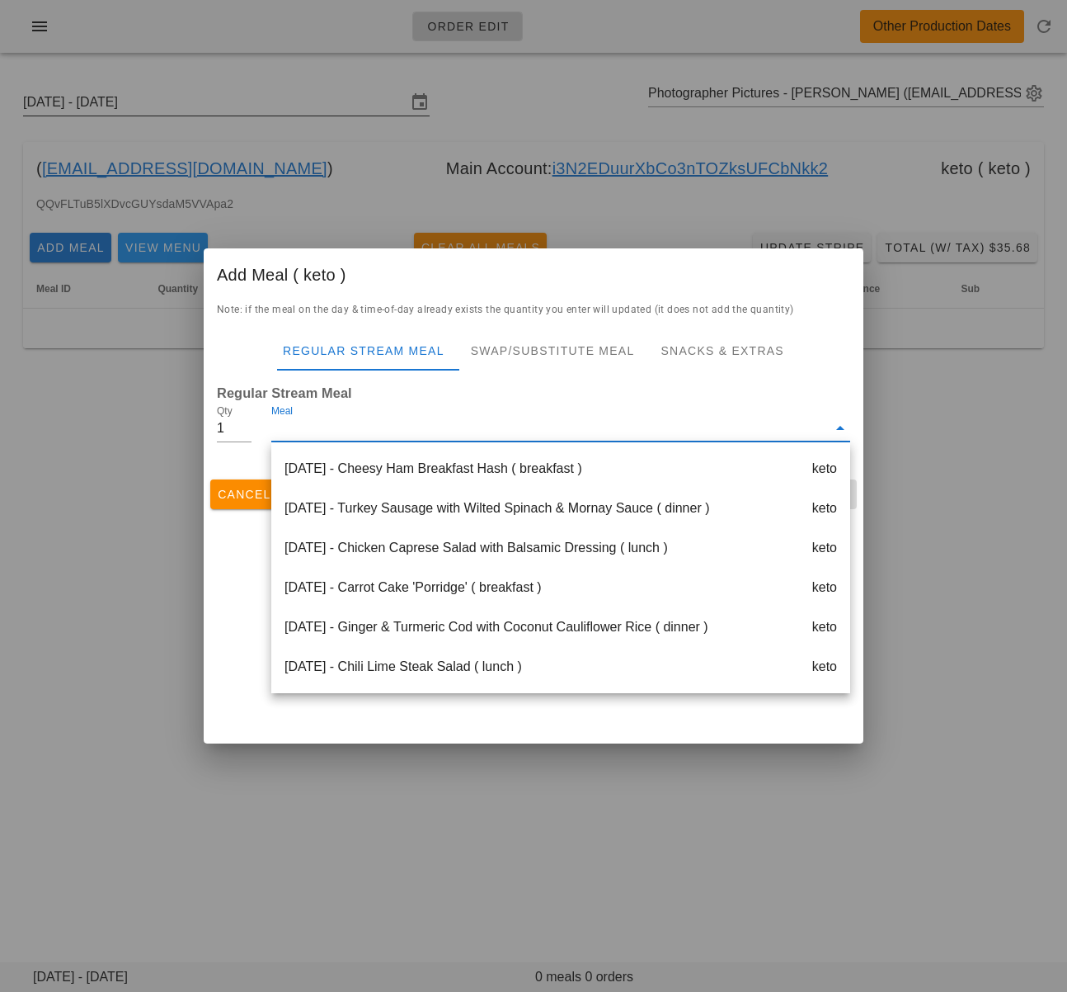
click at [465, 554] on div "Friday Sep 19 - Chicken Caprese Salad with Balsamic Dressing ( lunch ) keto" at bounding box center [560, 548] width 579 height 40
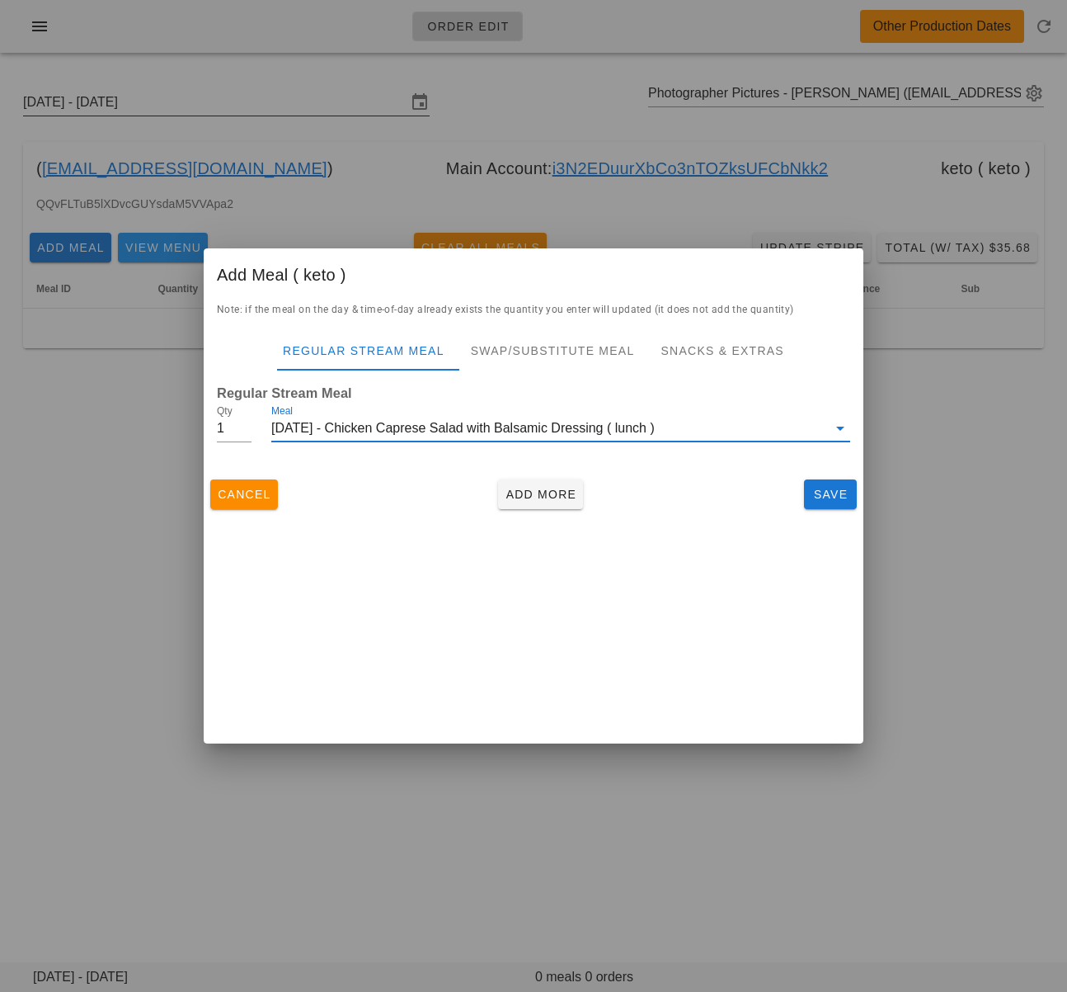
click at [455, 431] on div "Friday Sep 19 - Chicken Caprese Salad with Balsamic Dressing ( lunch )" at bounding box center [549, 428] width 556 height 26
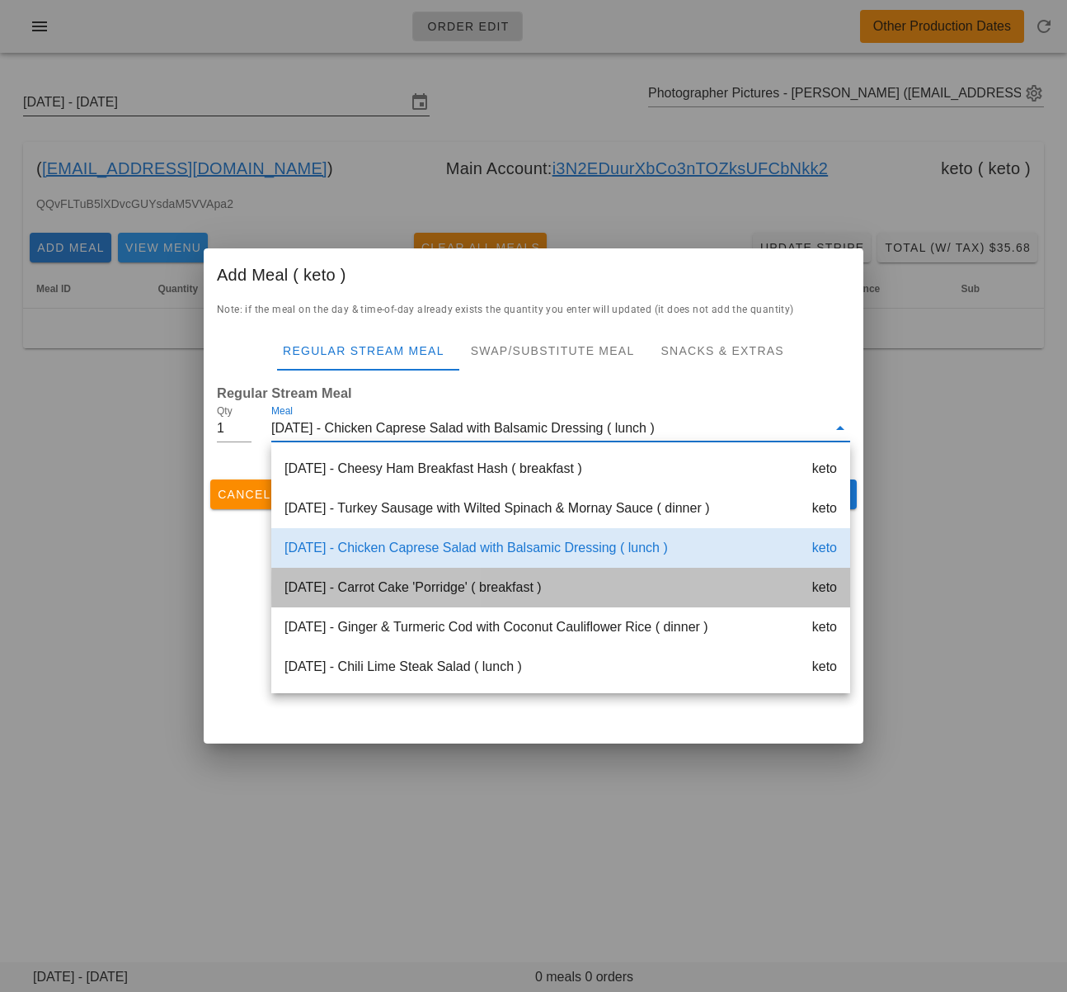
click at [472, 583] on div "Saturday Sep 20 - Carrot Cake 'Porridge' ( breakfast ) keto" at bounding box center [560, 588] width 579 height 40
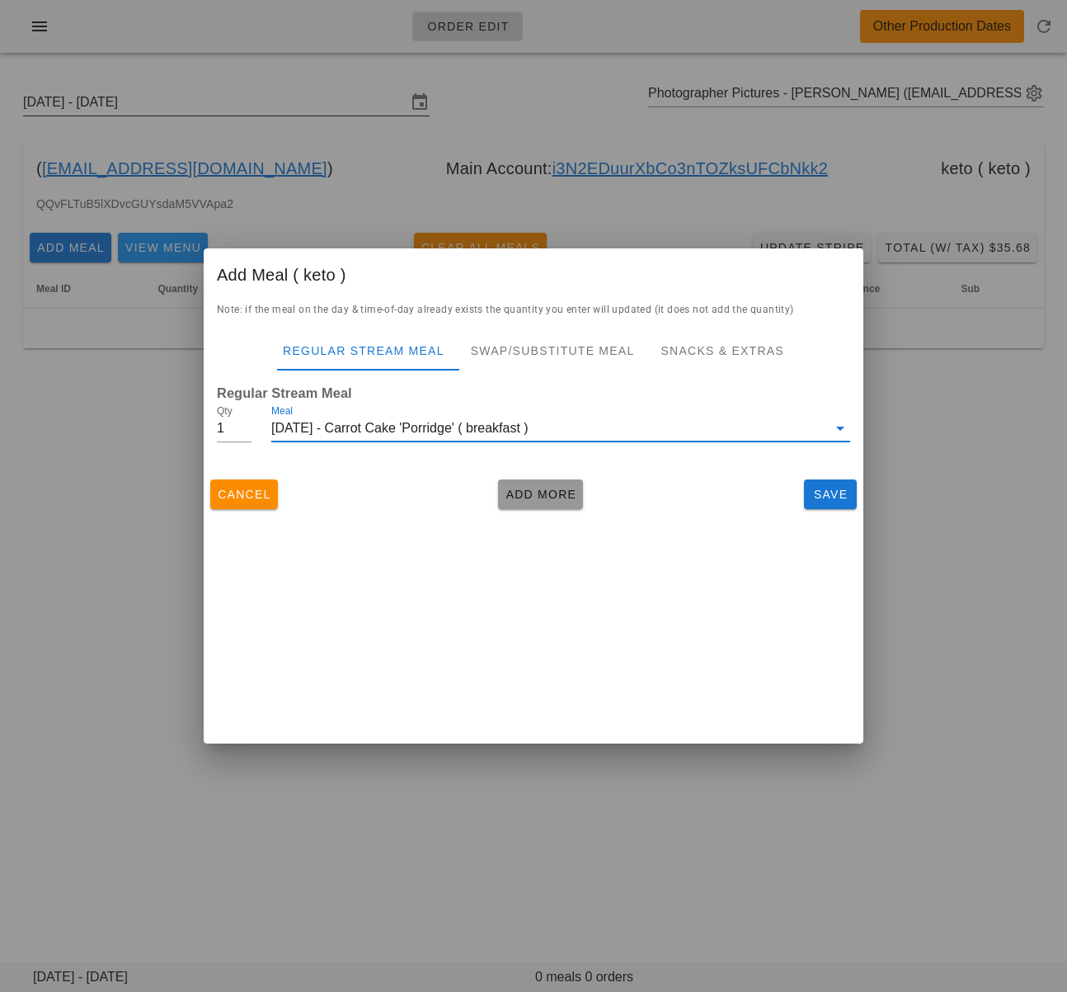
click at [523, 492] on span "Add More" at bounding box center [541, 494] width 72 height 13
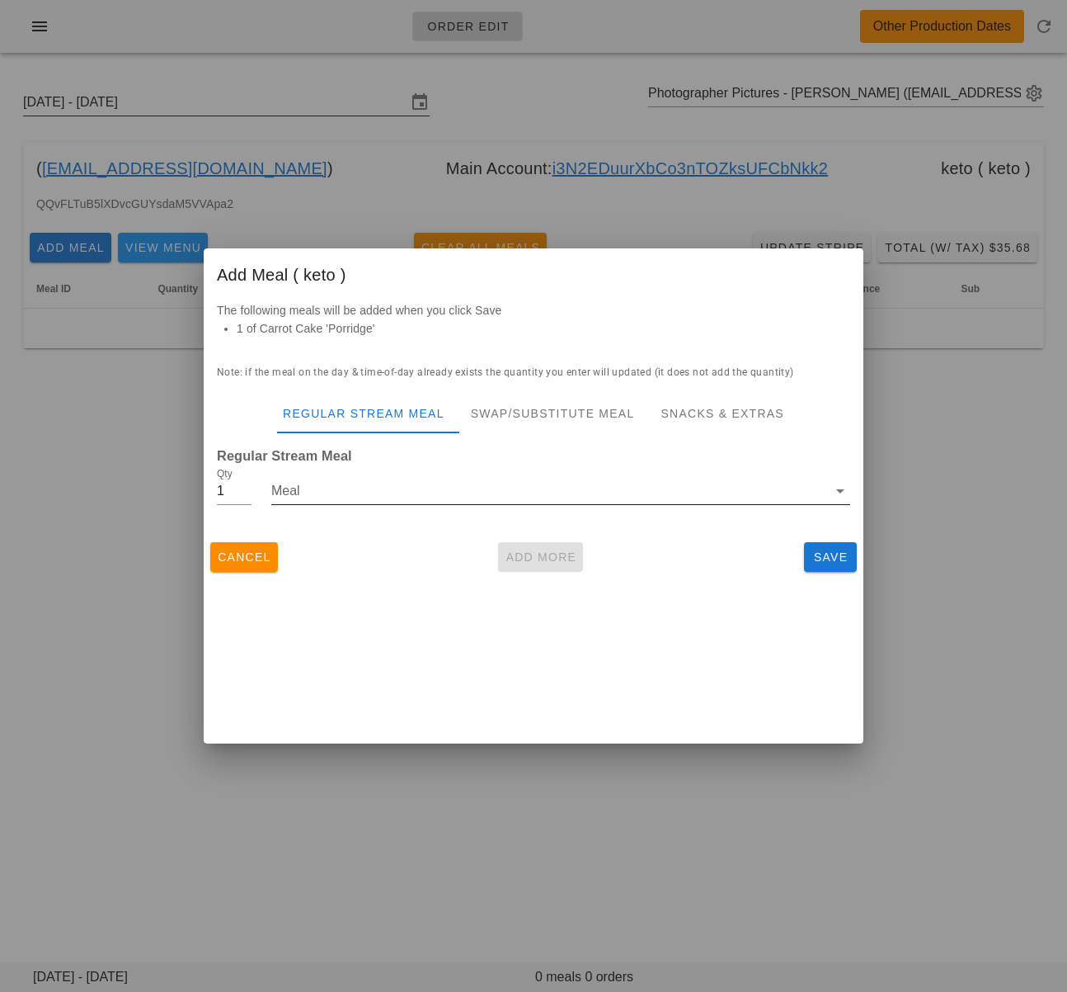
click at [507, 501] on input "Meal" at bounding box center [549, 491] width 556 height 26
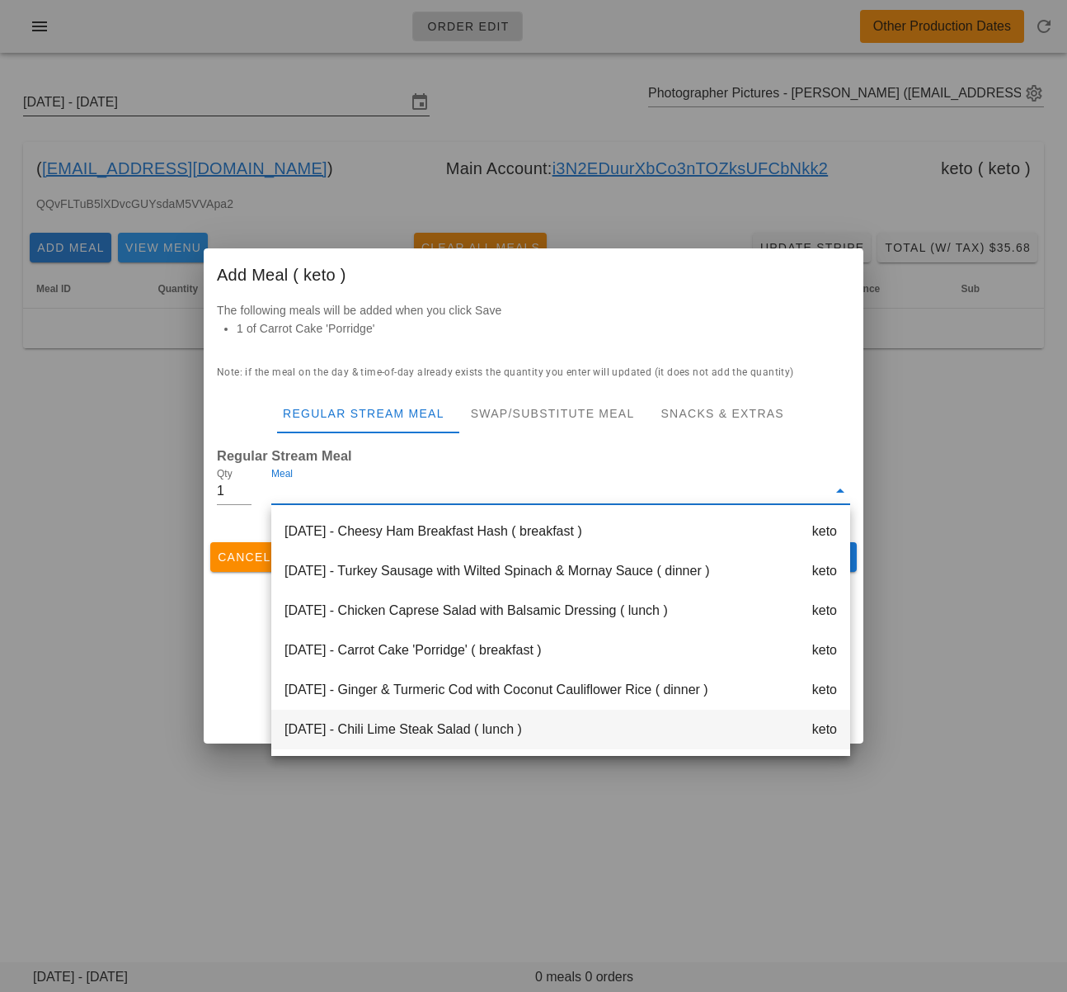
click at [450, 723] on div "Saturday Sep 20 - Chili Lime Steak Salad ( lunch ) keto" at bounding box center [560, 729] width 579 height 40
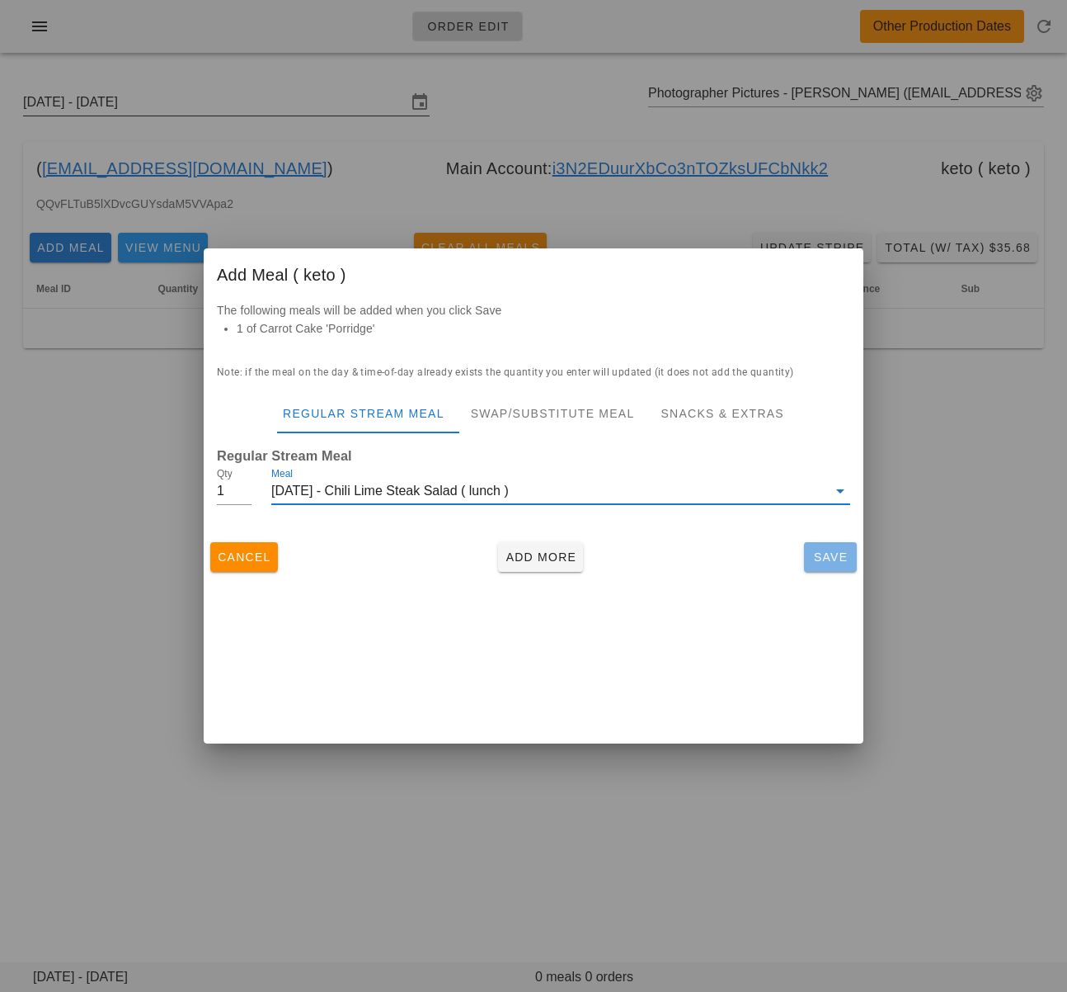
click at [819, 555] on span "Save" at bounding box center [831, 556] width 40 height 13
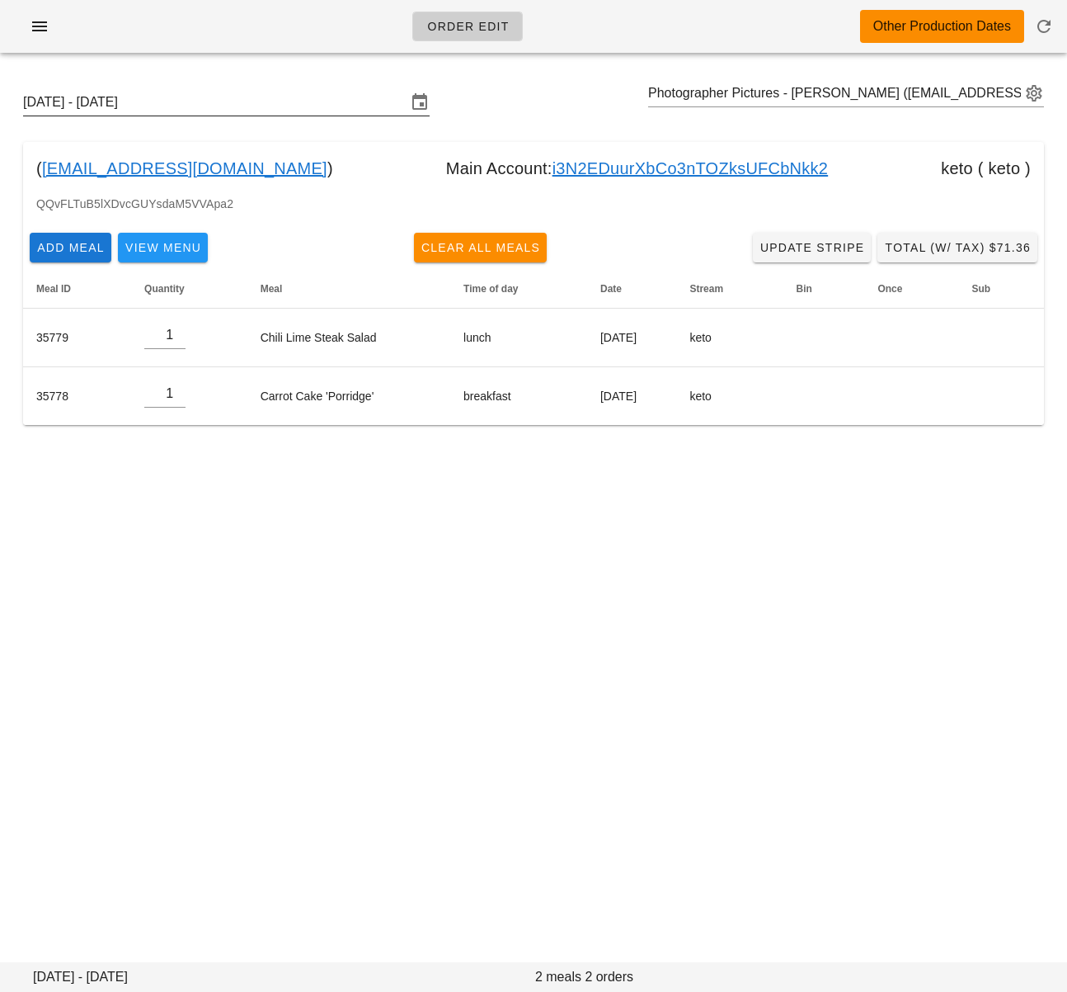
click at [862, 73] on div "Sunday September 14 - Saturday September 20 Photographer Pictures - KETO (photo…" at bounding box center [533, 257] width 1067 height 382
click at [819, 96] on input "text" at bounding box center [834, 93] width 373 height 26
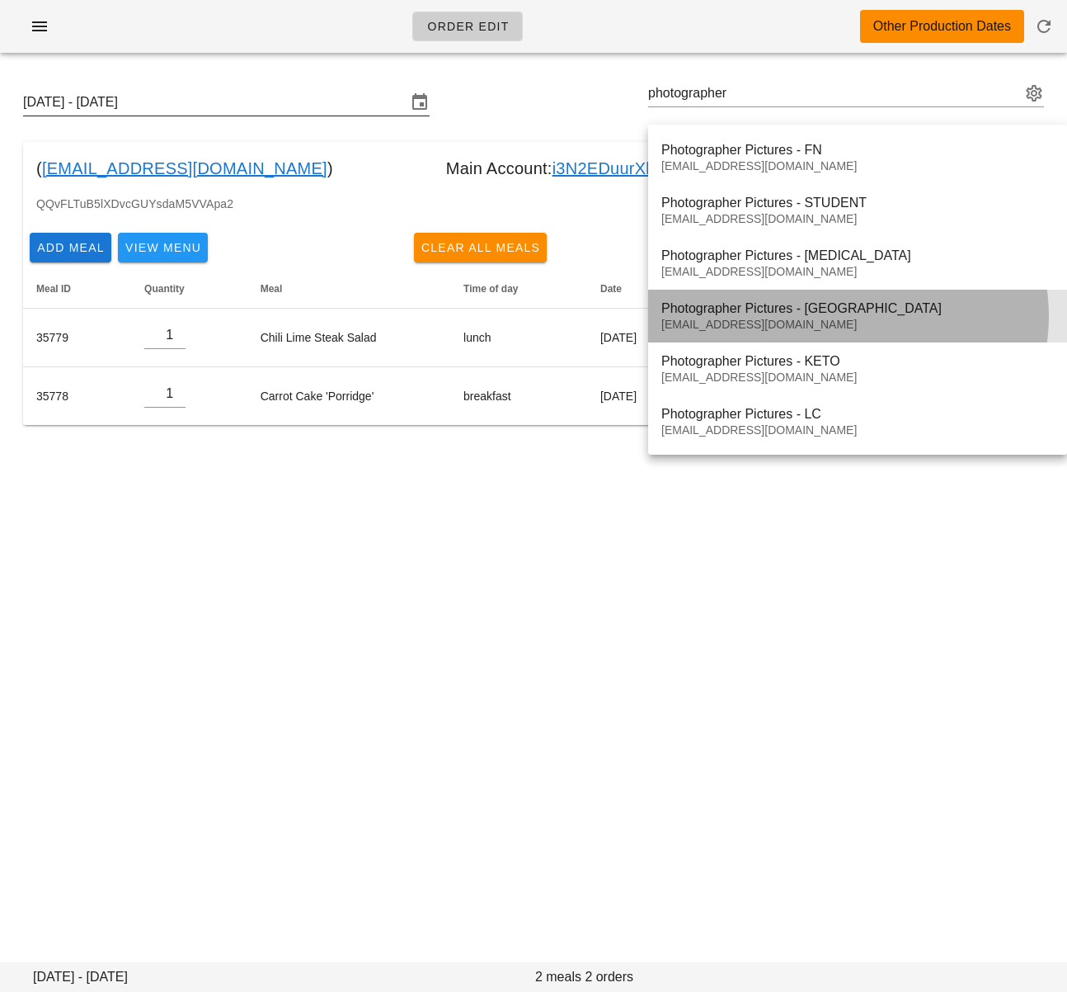
click at [846, 316] on div "Photographer Pictures - PB" at bounding box center [858, 308] width 393 height 16
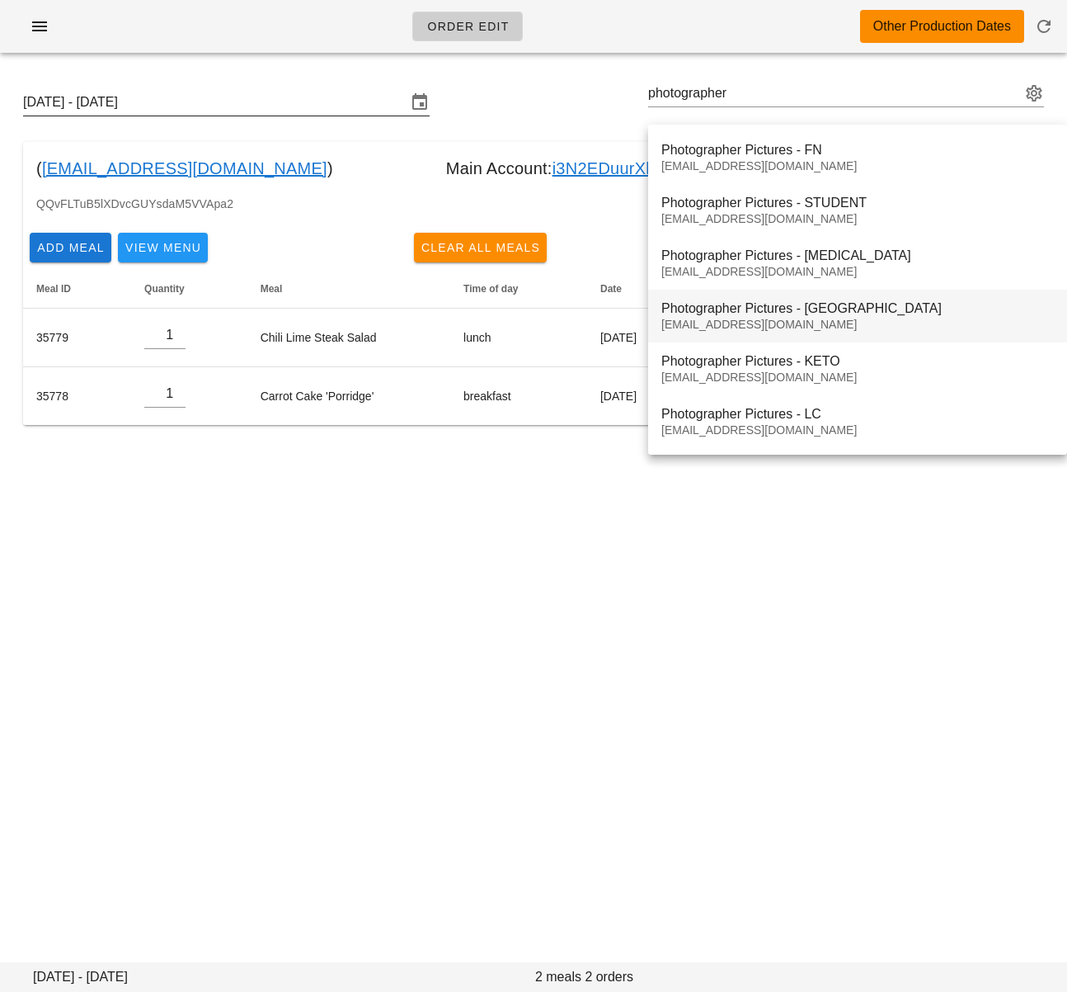
type input "Photographer Pictures - PB (photographer+5@fedfedfed.com)"
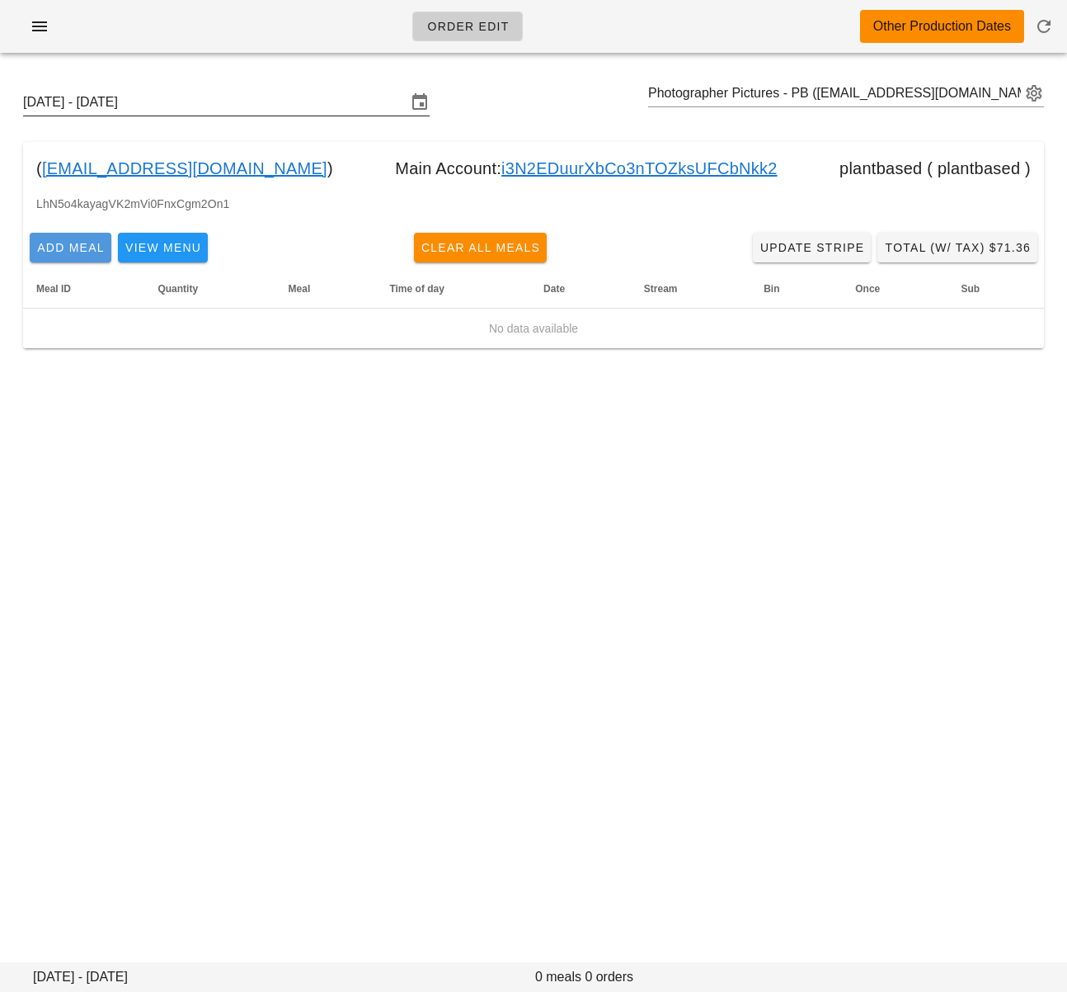
click at [72, 255] on button "Add Meal" at bounding box center [71, 248] width 82 height 30
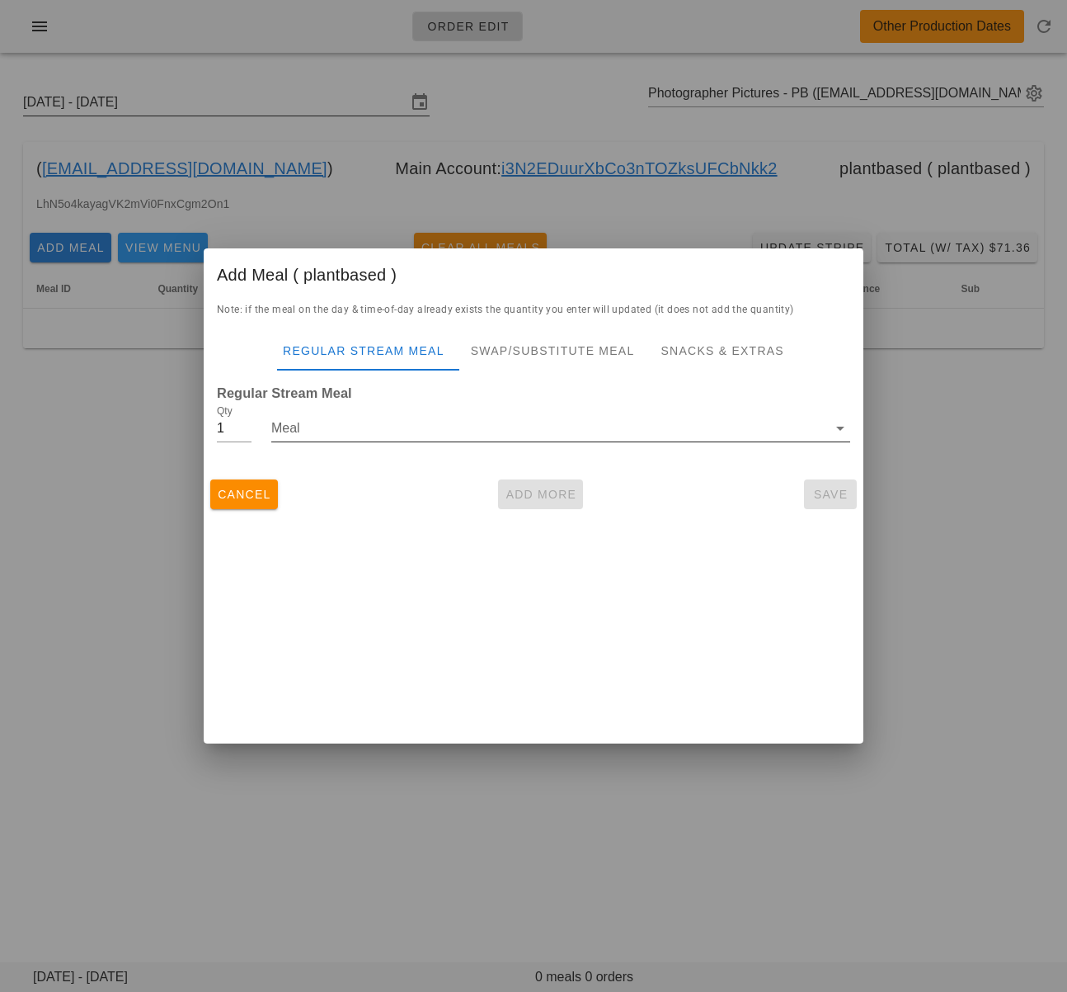
click at [387, 434] on input "Meal" at bounding box center [549, 428] width 556 height 26
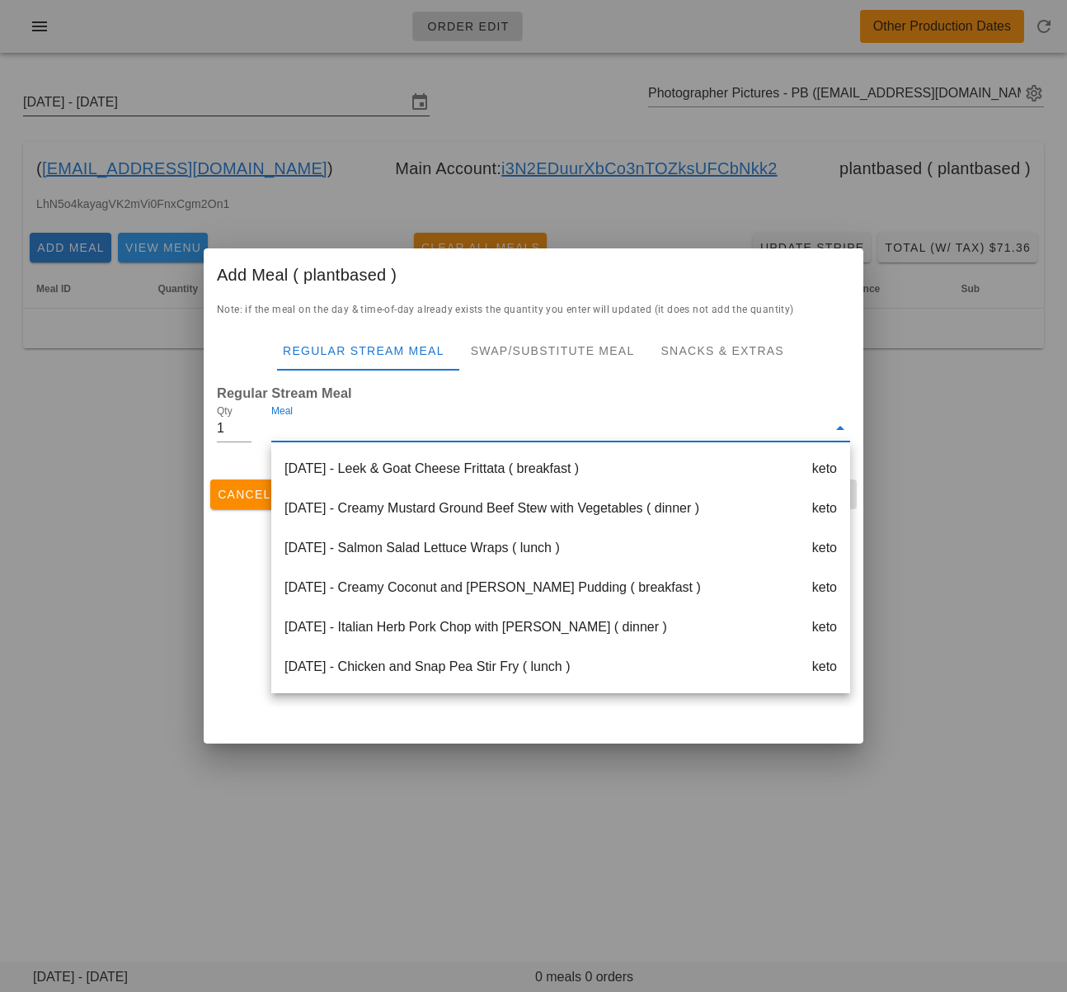
drag, startPoint x: 130, startPoint y: 476, endPoint x: 114, endPoint y: 239, distance: 237.3
click at [131, 473] on div at bounding box center [533, 496] width 1067 height 992
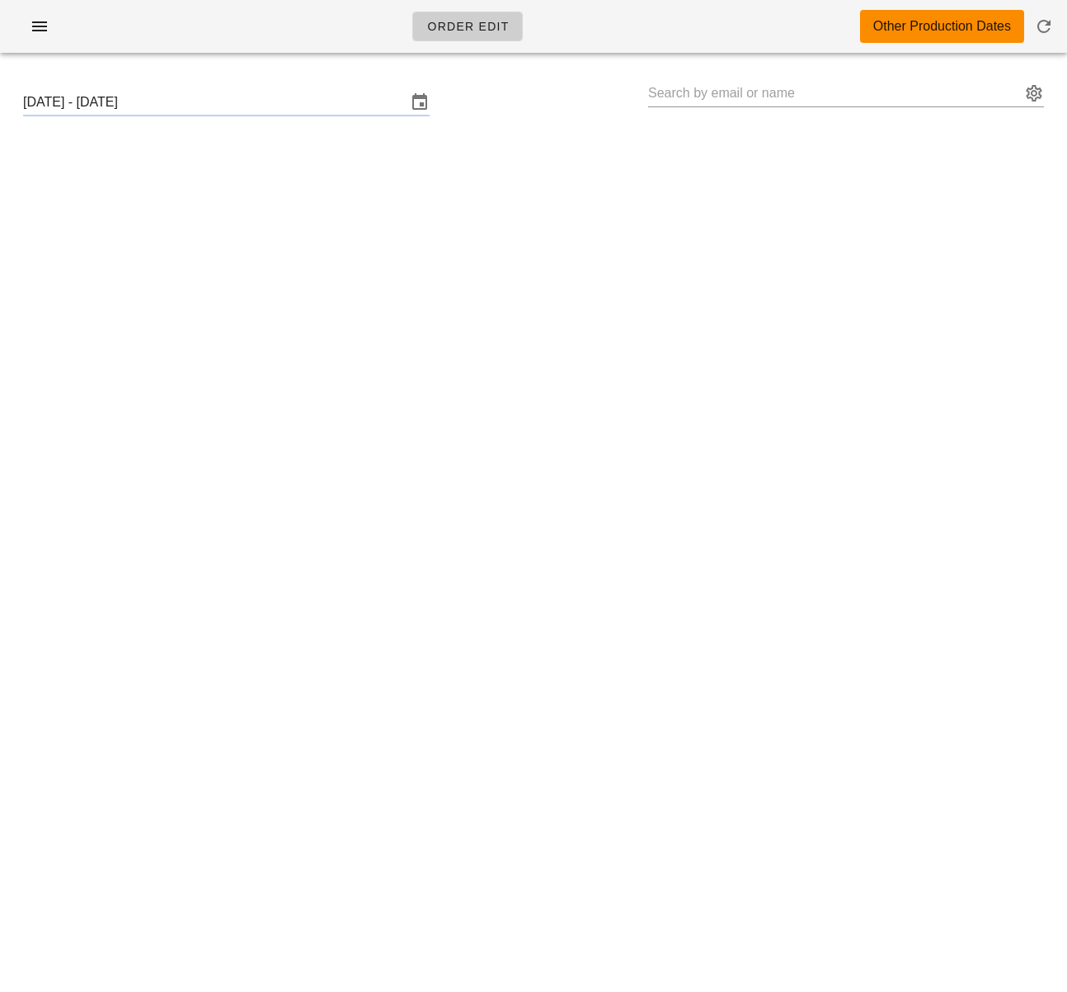
type input "Photographer Pictures - PB ([EMAIL_ADDRESS][DOMAIN_NAME])"
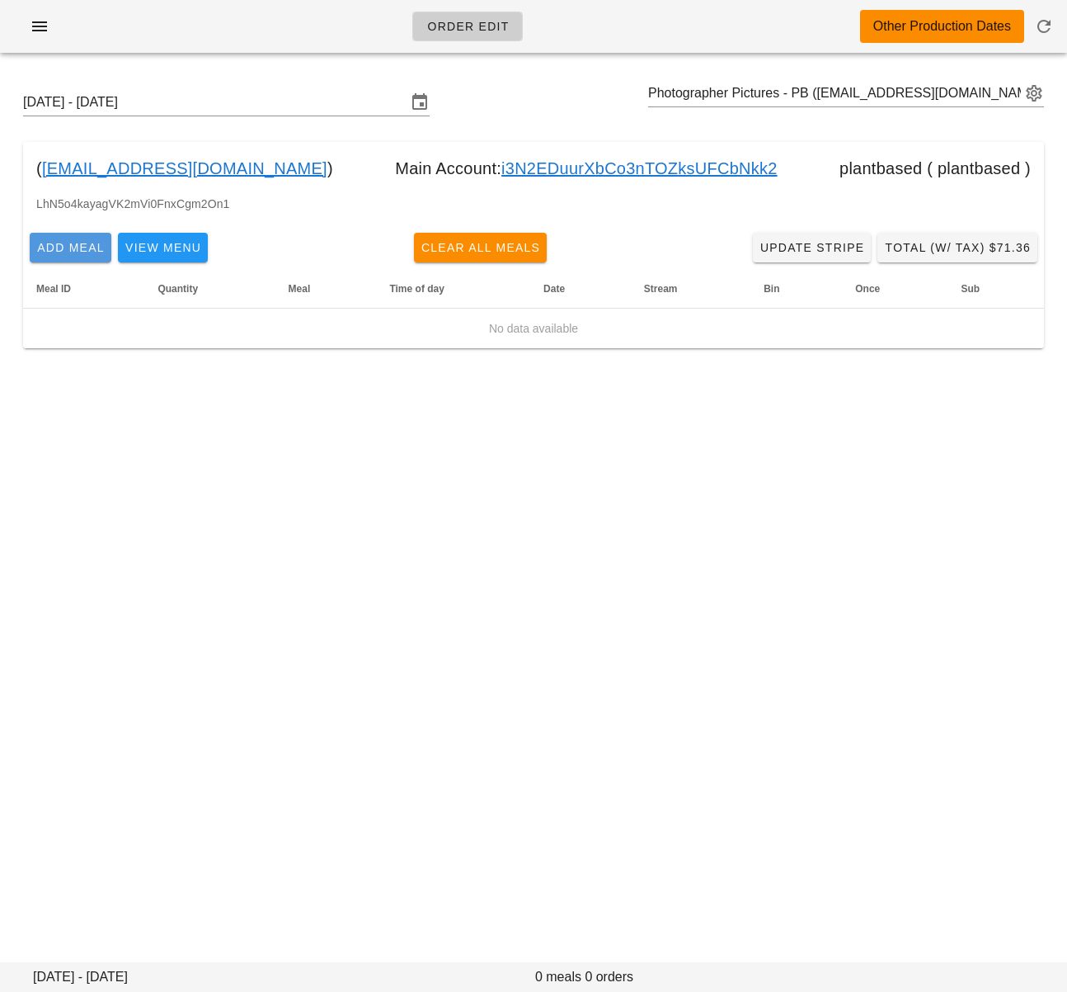
click at [65, 252] on span "Add Meal" at bounding box center [70, 247] width 68 height 13
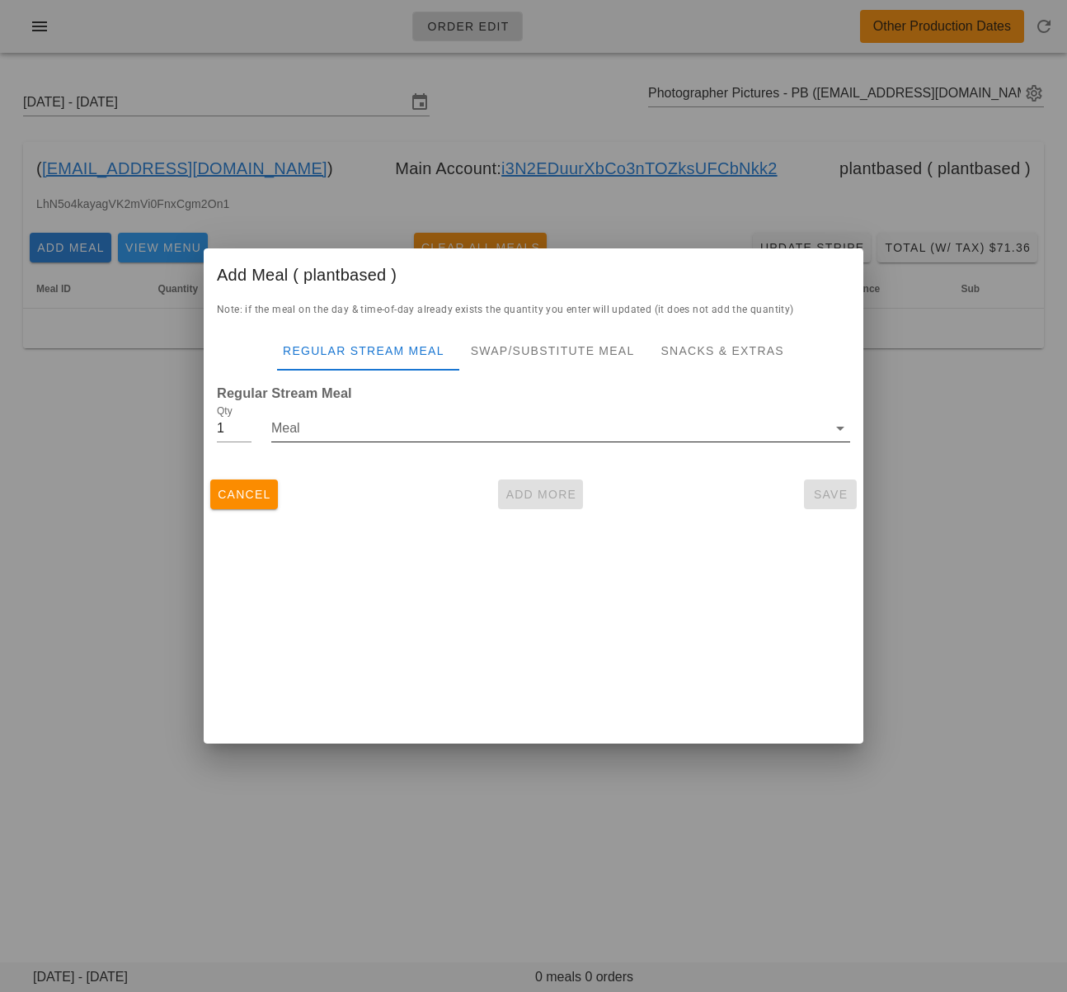
click at [403, 431] on input "Meal" at bounding box center [549, 428] width 556 height 26
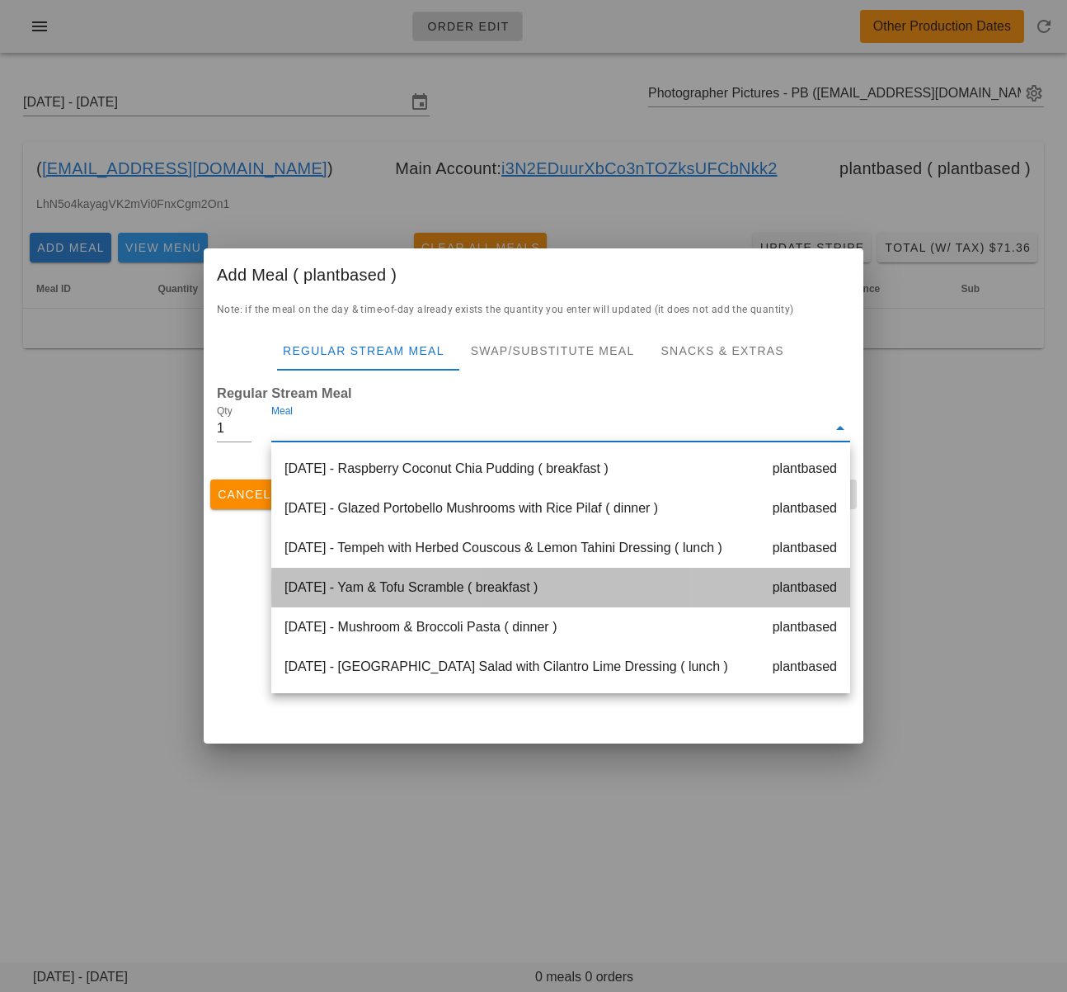
click at [452, 595] on div "[DATE] - Yam & Tofu Scramble ( breakfast ) plantbased" at bounding box center [560, 588] width 579 height 40
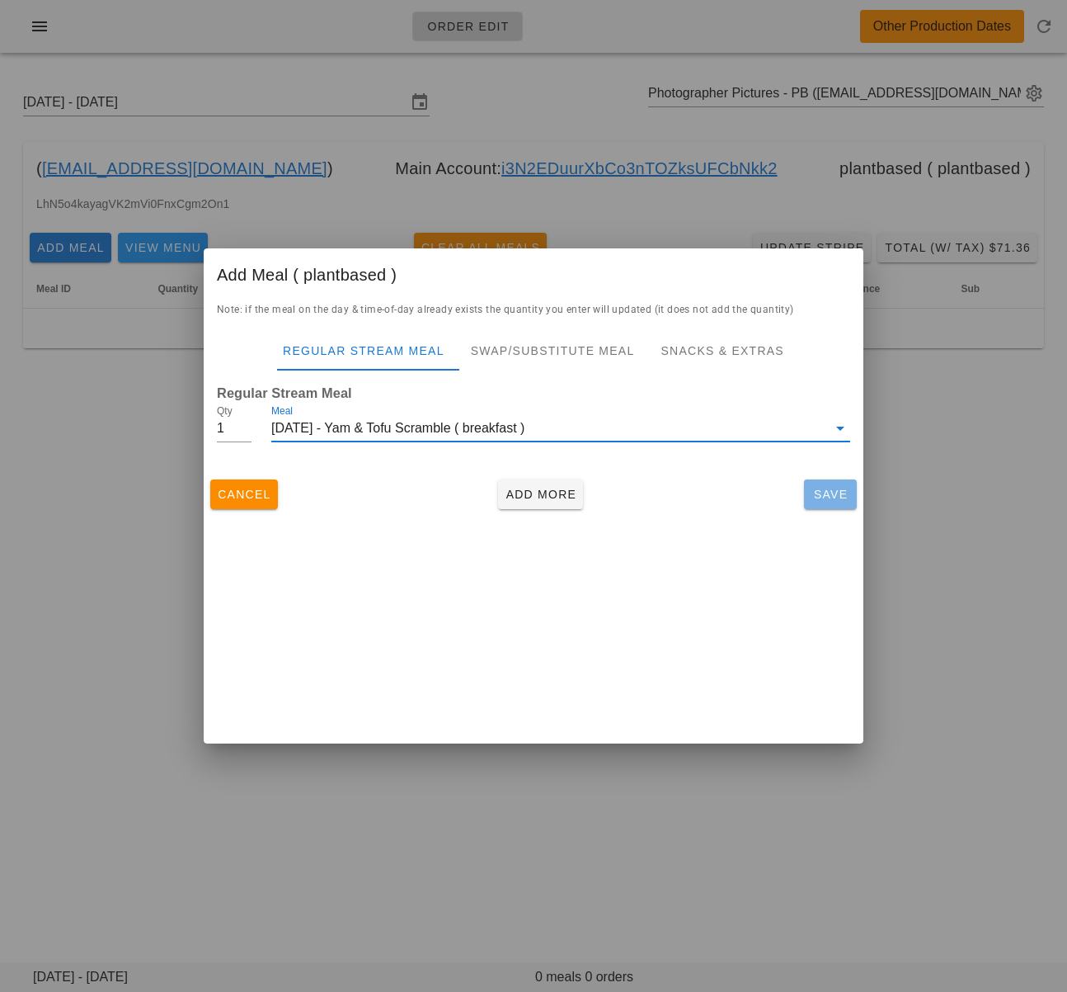
click at [826, 491] on span "Save" at bounding box center [831, 494] width 40 height 13
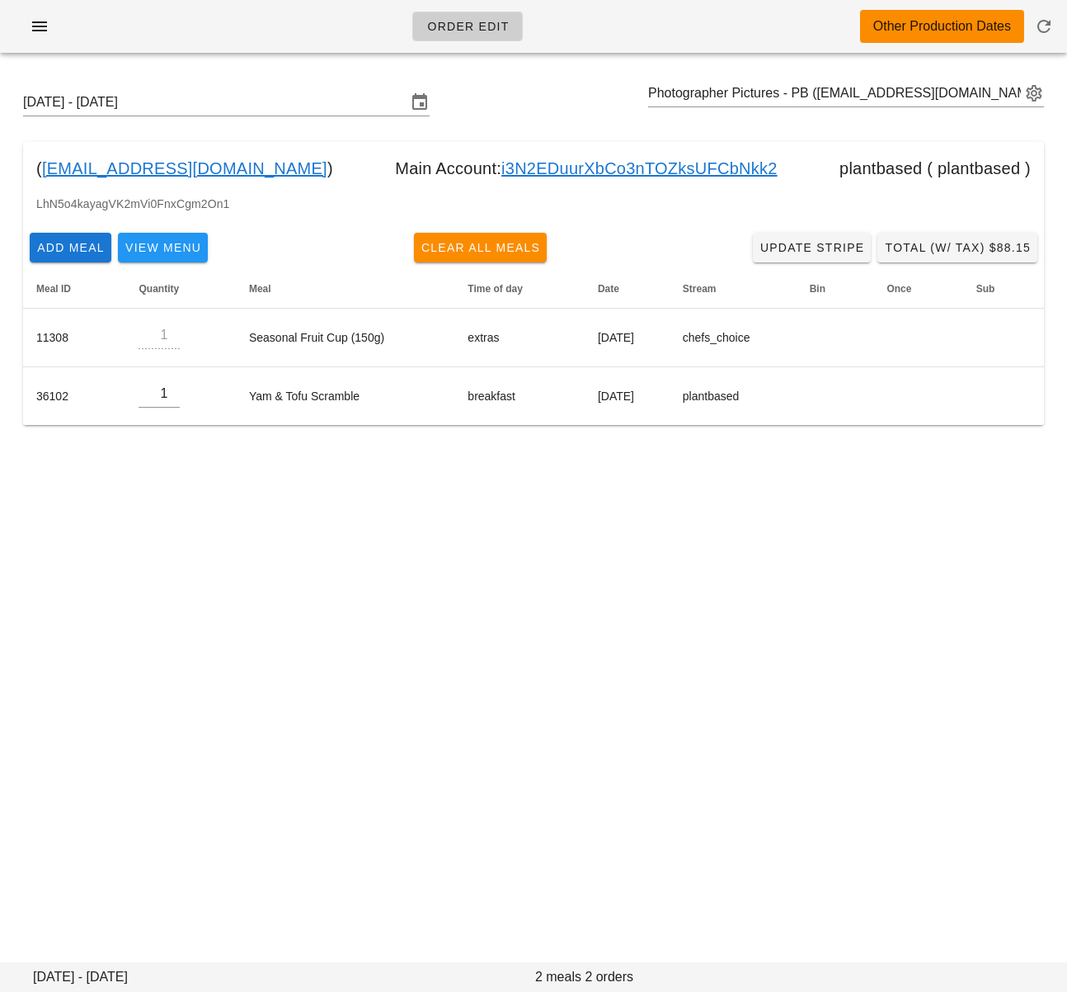
click at [590, 173] on link "i3N2EDuurXbCo3nTOZksUFCbNkk2" at bounding box center [640, 168] width 276 height 26
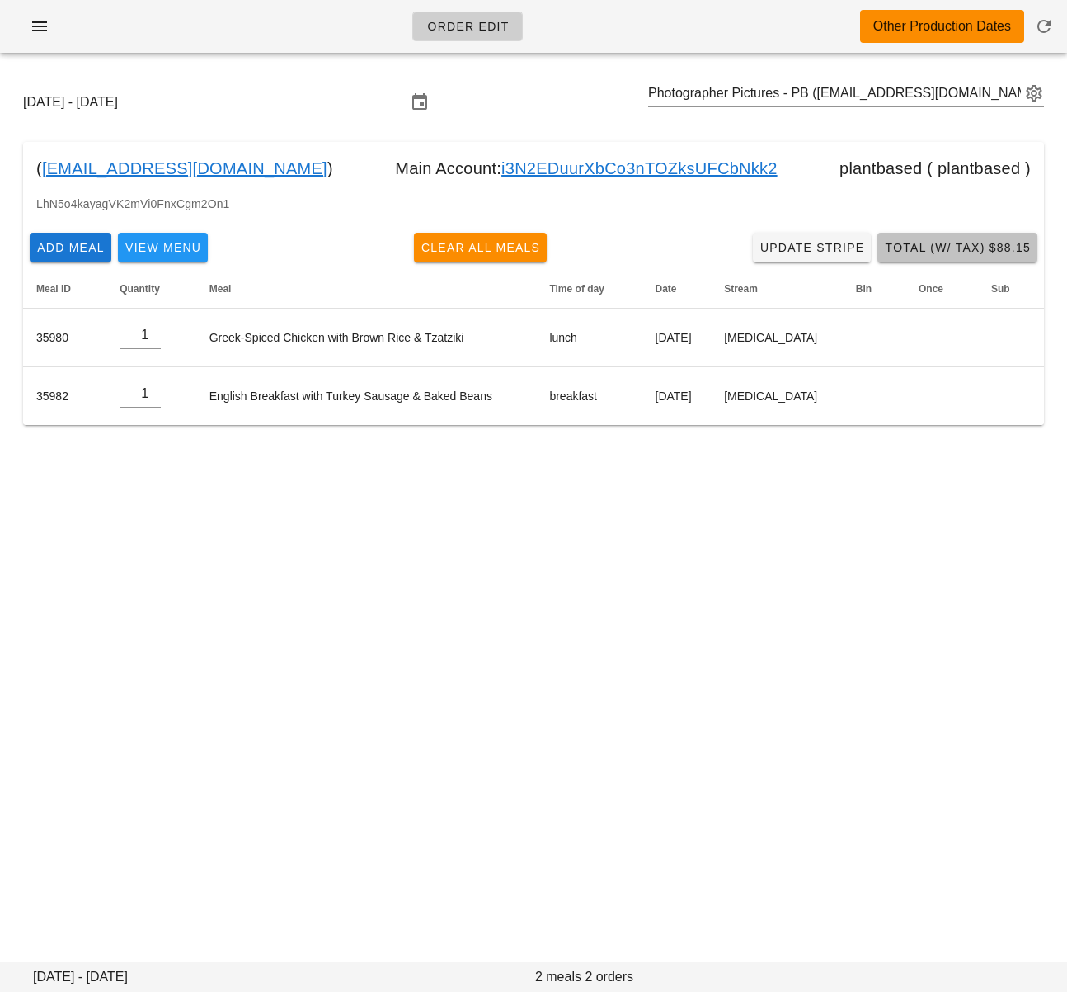
click at [999, 243] on span "Total (w/ Tax) $88.15" at bounding box center [957, 247] width 147 height 13
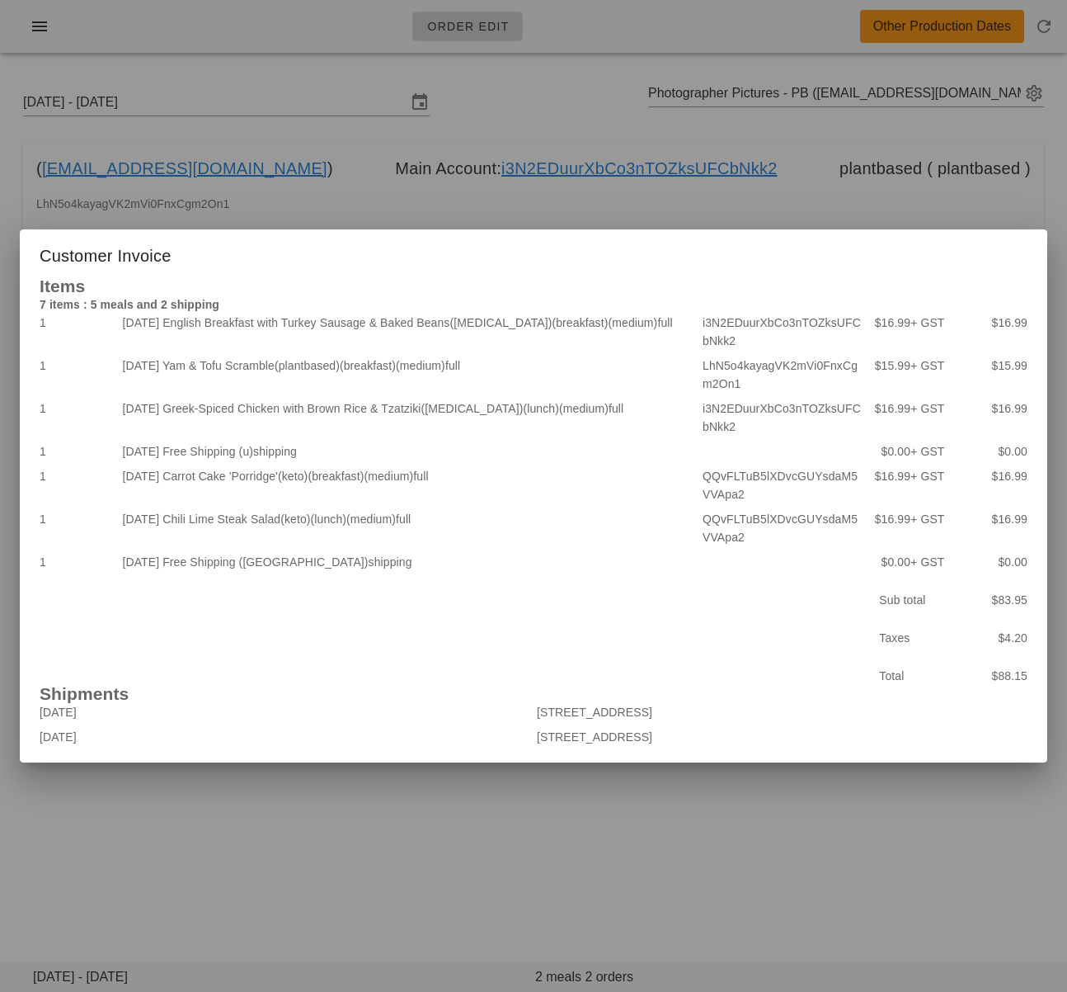
click at [175, 815] on div at bounding box center [533, 496] width 1067 height 992
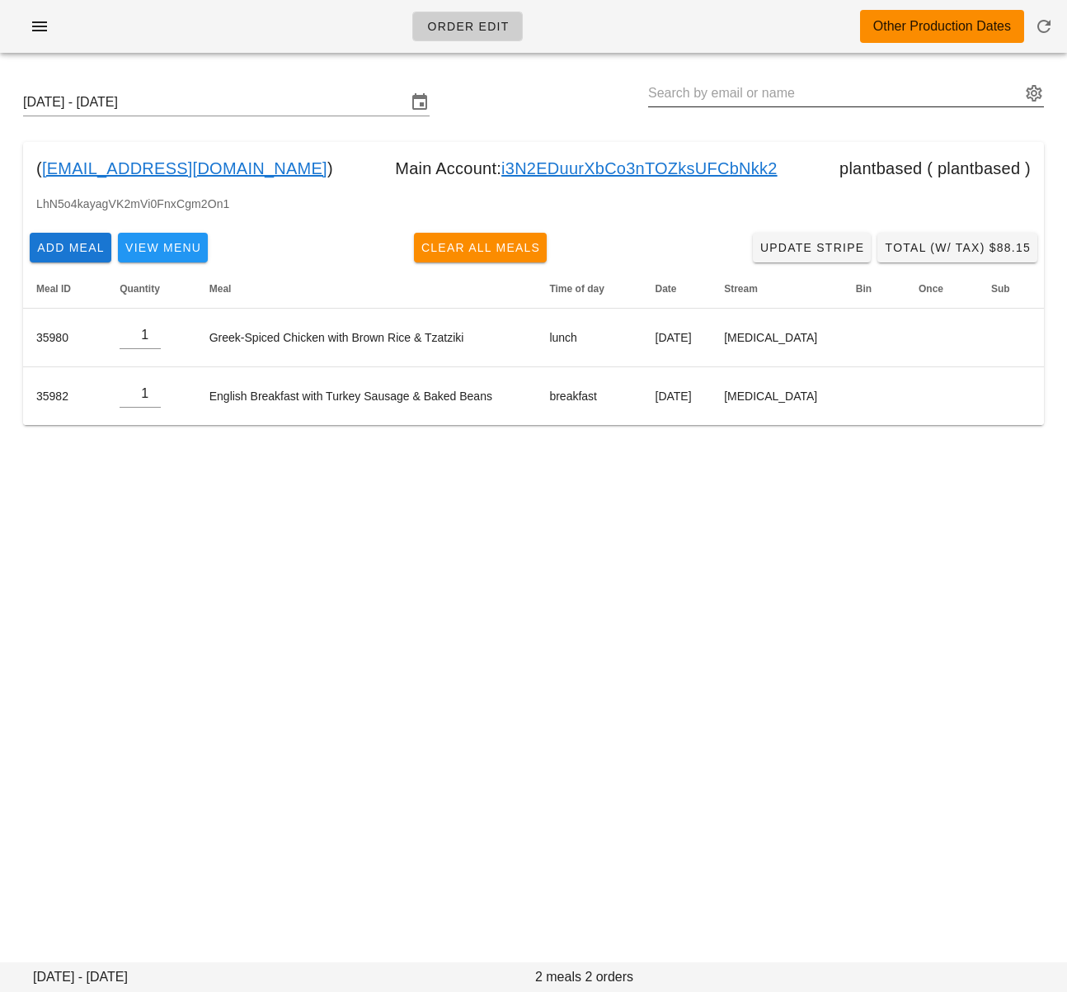
click at [737, 84] on input "text" at bounding box center [834, 93] width 373 height 26
paste input "[EMAIL_ADDRESS][DOMAIN_NAME]"
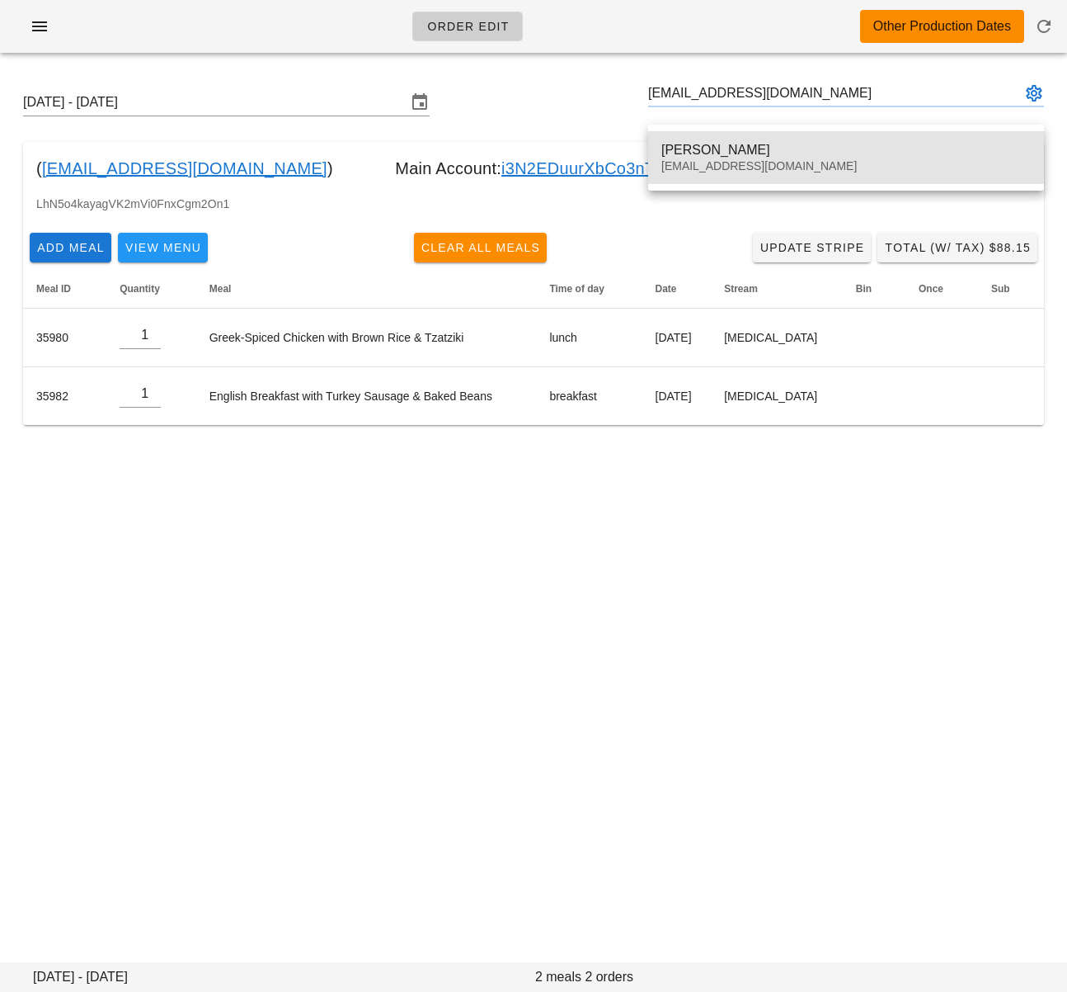
click at [708, 137] on div "[PERSON_NAME] [EMAIL_ADDRESS][DOMAIN_NAME]" at bounding box center [847, 157] width 370 height 51
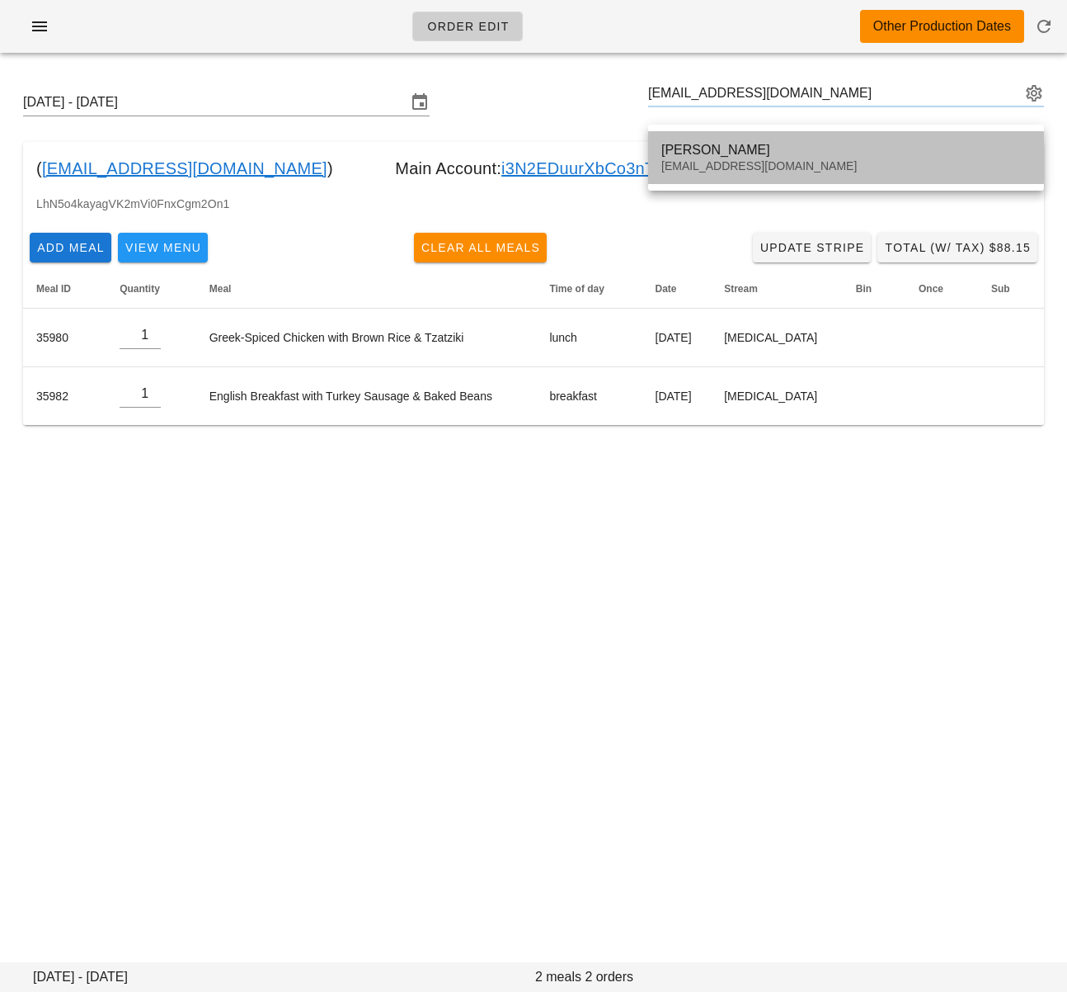
type input "[PERSON_NAME] ([EMAIL_ADDRESS][DOMAIN_NAME])"
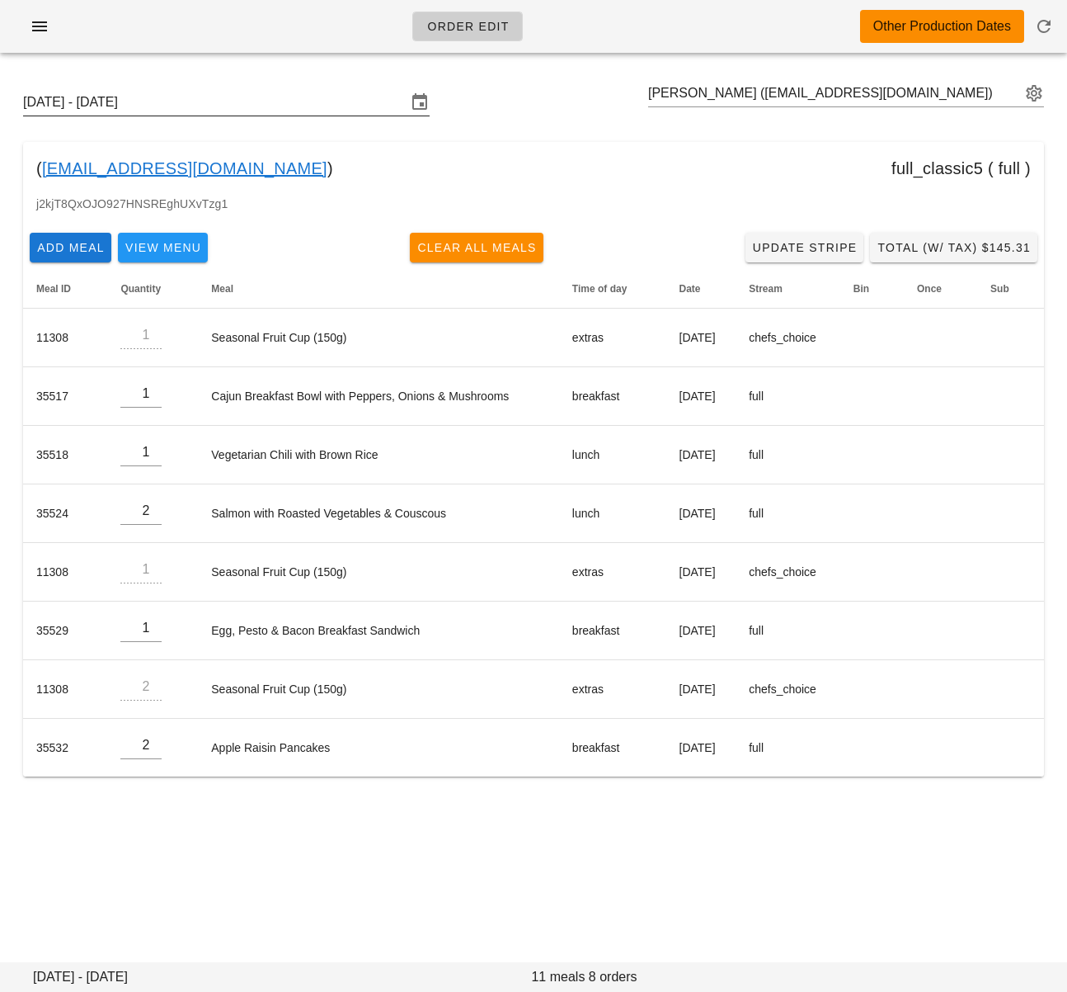
click at [213, 105] on input "[DATE] - [DATE]" at bounding box center [215, 102] width 384 height 26
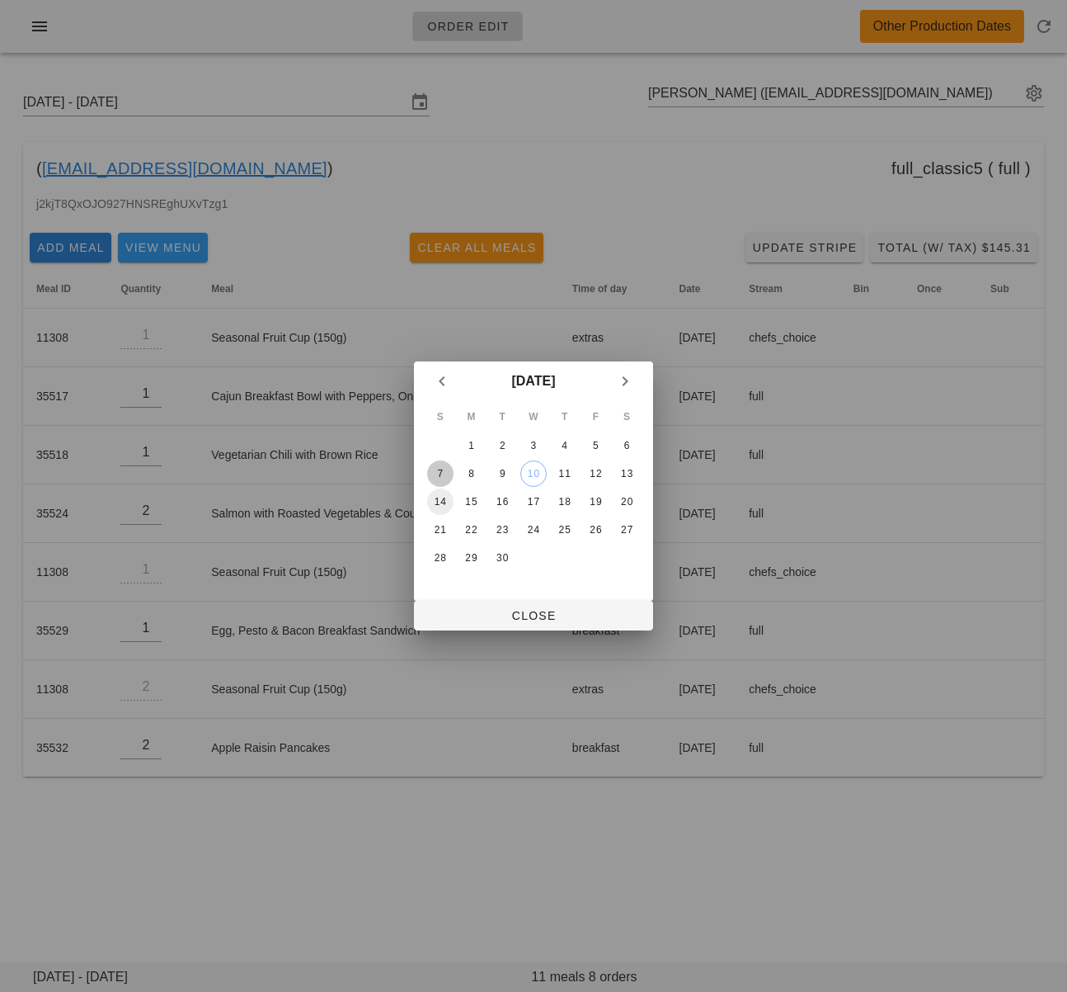
drag, startPoint x: 448, startPoint y: 473, endPoint x: 438, endPoint y: 509, distance: 37.6
click at [446, 473] on div "7" at bounding box center [440, 474] width 26 height 12
click at [482, 611] on span "Close" at bounding box center [533, 615] width 213 height 13
type input "[DATE] - [DATE]"
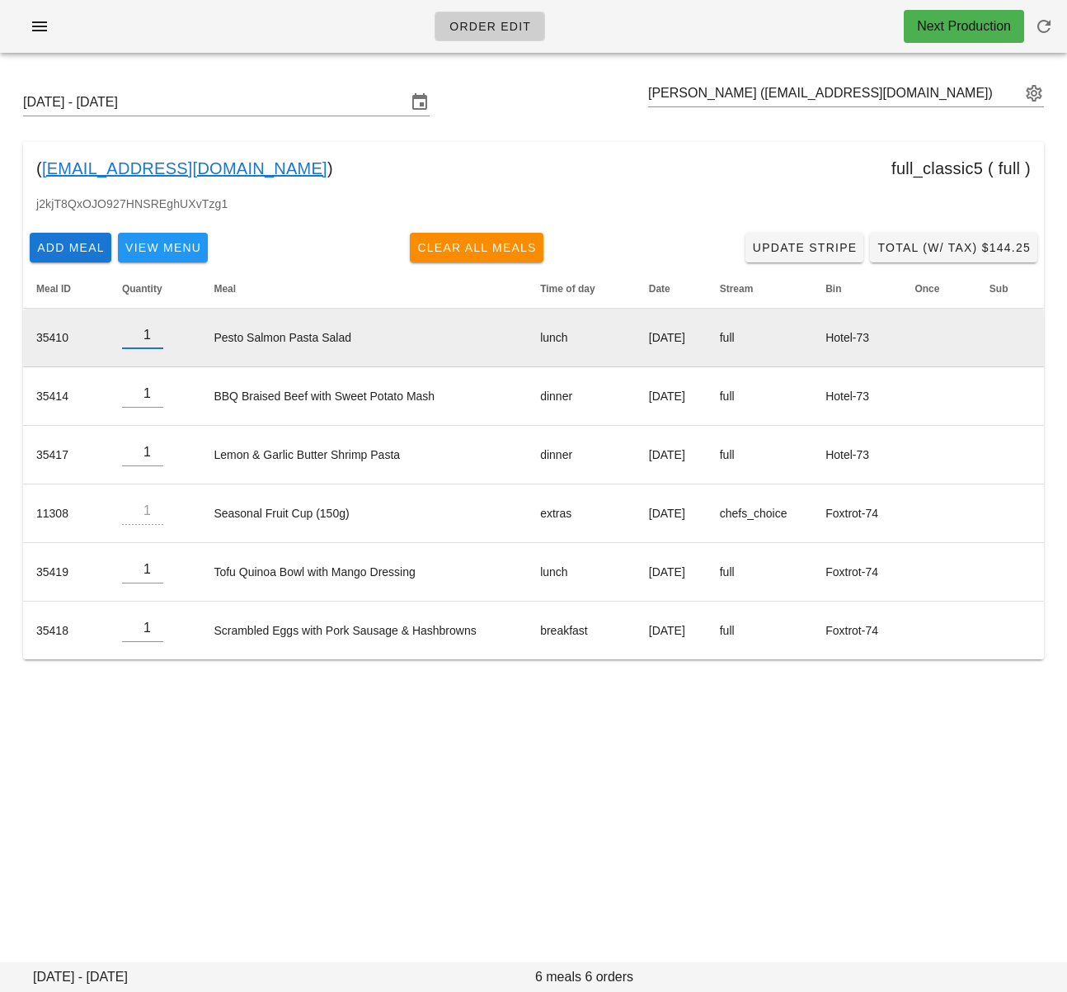
drag, startPoint x: 187, startPoint y: 337, endPoint x: 357, endPoint y: 340, distance: 170.0
click at [357, 340] on tr "35410 1 Pesto Salmon Pasta Salad lunch [DATE] full Hotel-73" at bounding box center [533, 338] width 1021 height 59
drag, startPoint x: 312, startPoint y: 336, endPoint x: 206, endPoint y: 340, distance: 105.7
click at [206, 340] on td "Pesto Salmon Pasta Salad" at bounding box center [363, 338] width 327 height 59
copy td "Pesto Salmon Pasta Salad"
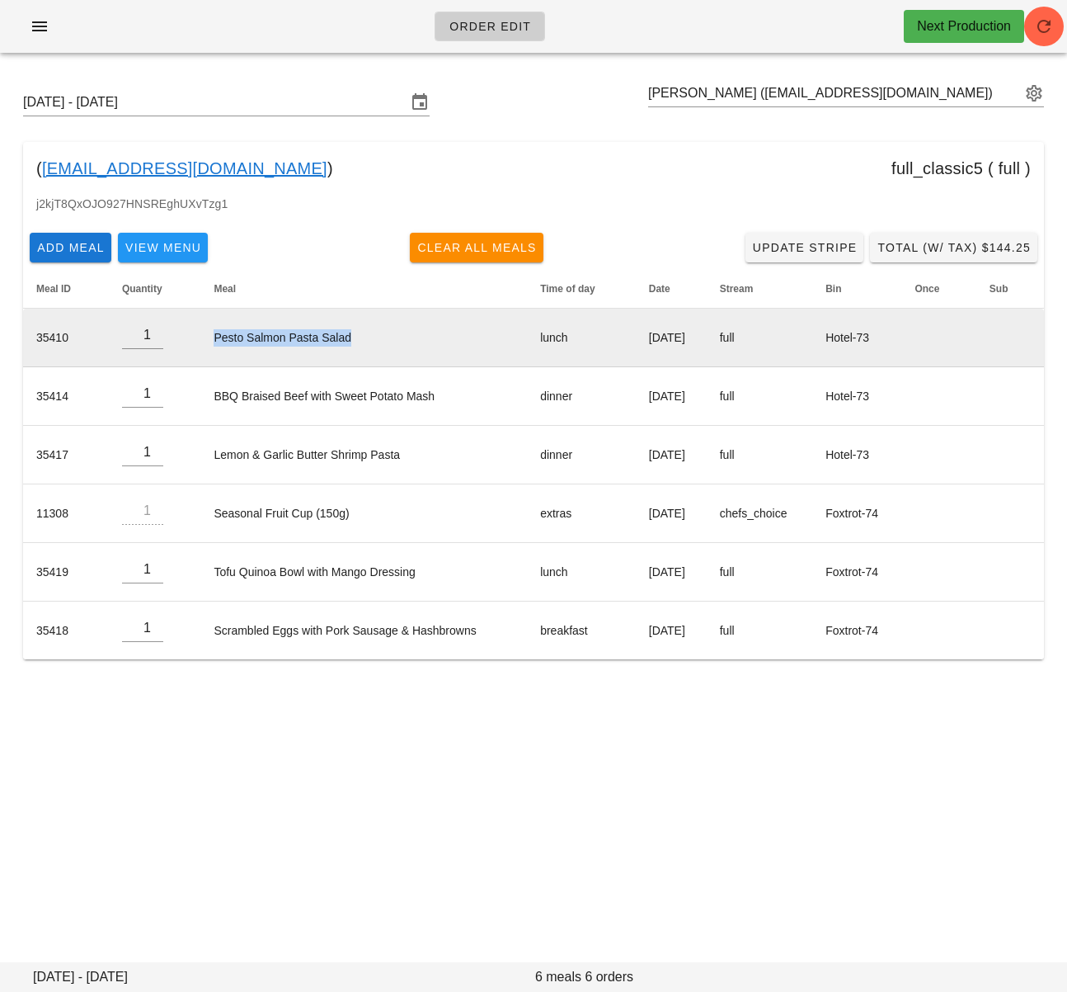
click at [354, 348] on td "Pesto Salmon Pasta Salad" at bounding box center [363, 338] width 327 height 59
drag, startPoint x: 351, startPoint y: 339, endPoint x: 204, endPoint y: 337, distance: 146.9
click at [204, 337] on td "Pesto Salmon Pasta Salad" at bounding box center [363, 338] width 327 height 59
copy td "Pesto Salmon Pasta Salad"
click at [636, 331] on td "[DATE]" at bounding box center [671, 338] width 71 height 59
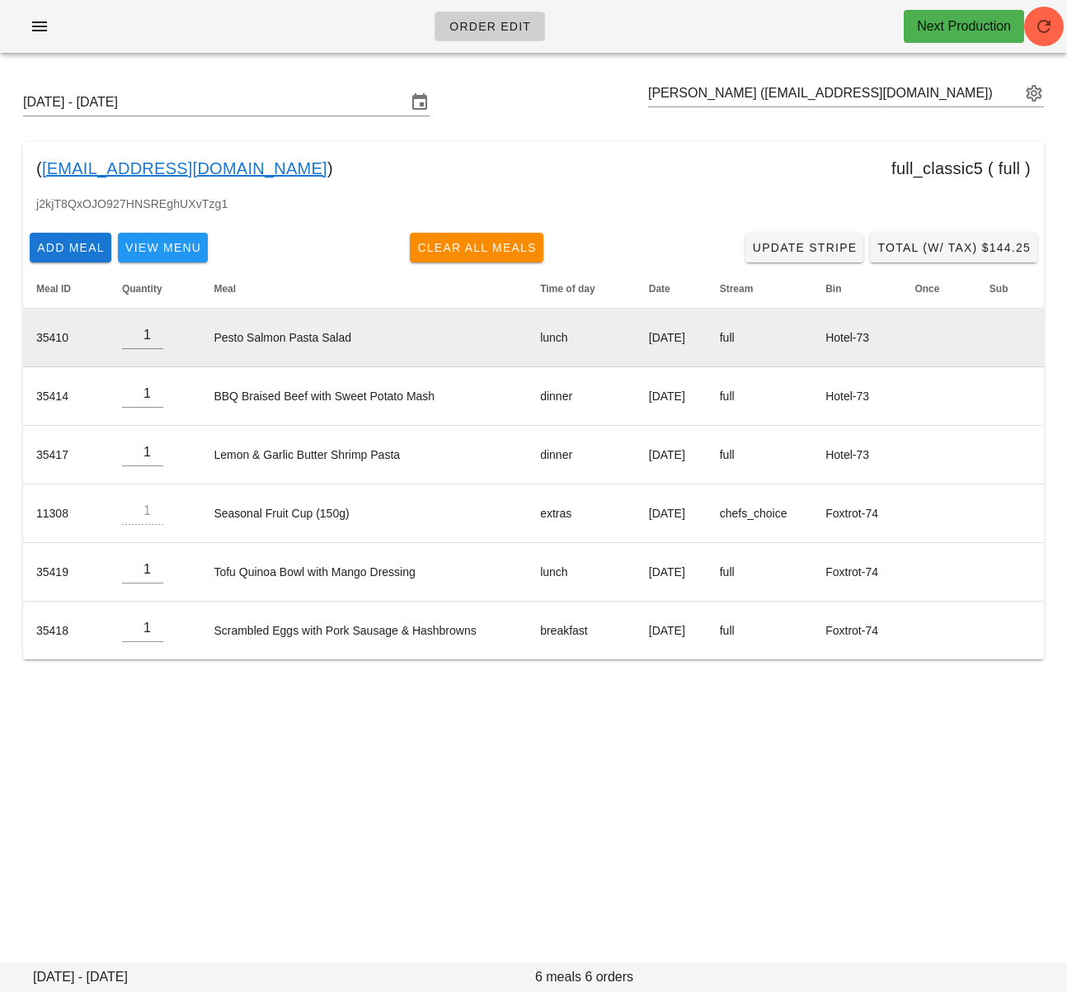
drag, startPoint x: 603, startPoint y: 336, endPoint x: 705, endPoint y: 335, distance: 102.3
click at [705, 335] on td "[DATE]" at bounding box center [671, 338] width 71 height 59
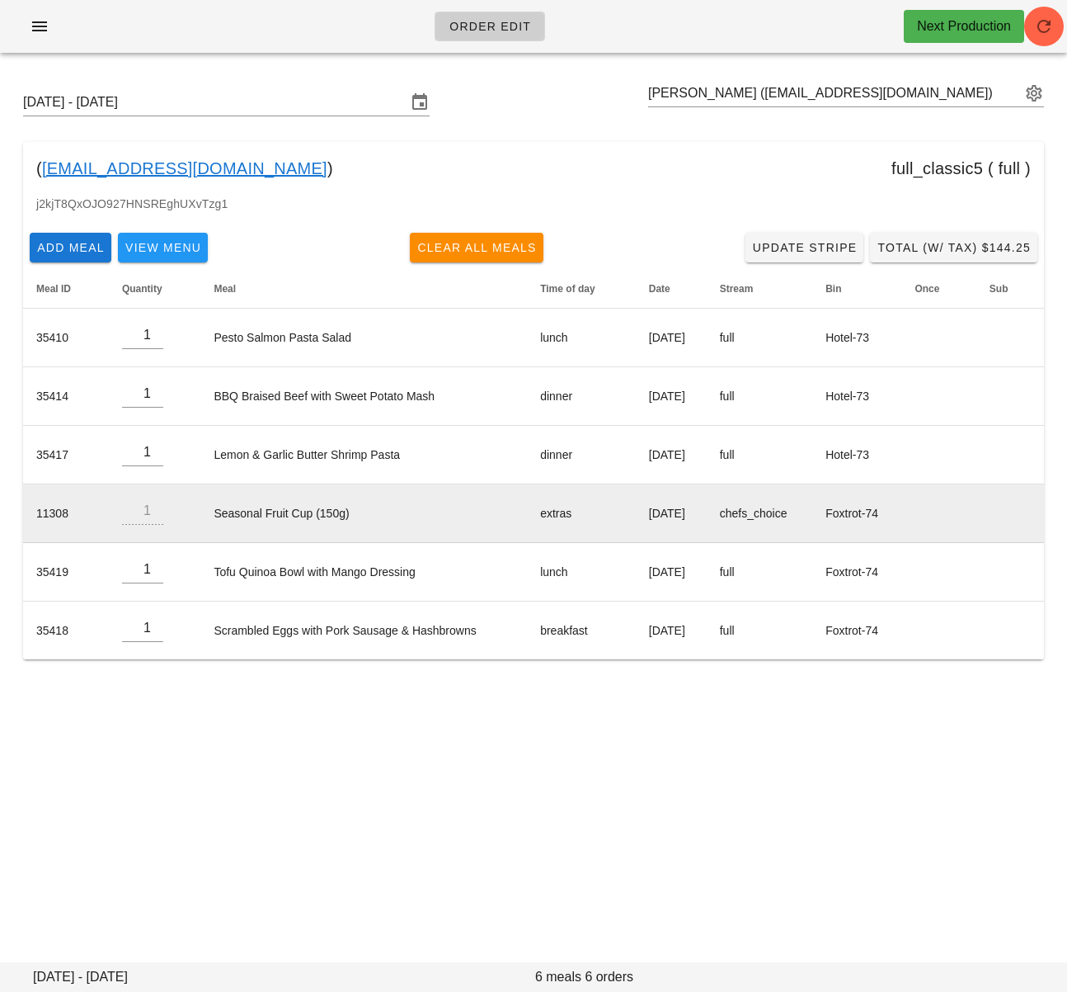
copy td "[DATE]"
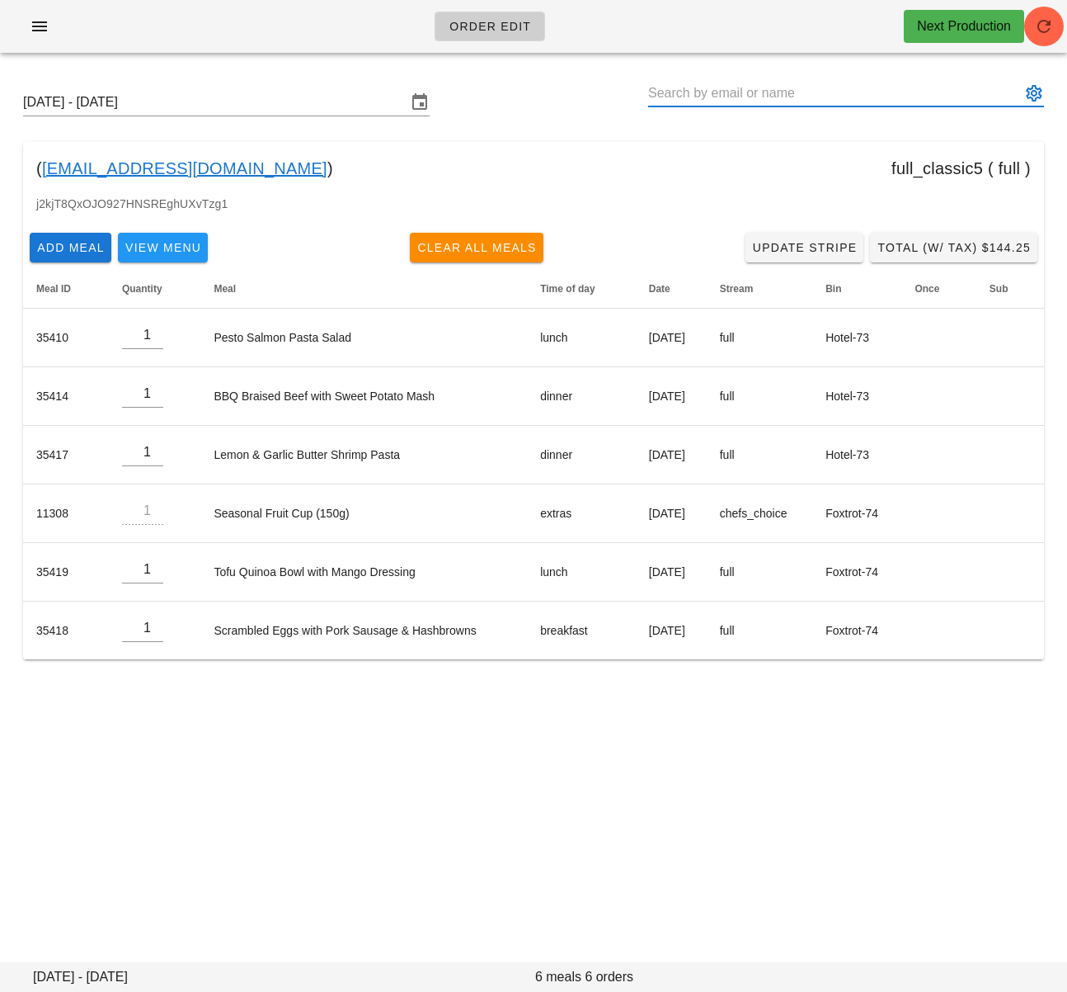
click at [701, 92] on input "text" at bounding box center [834, 93] width 373 height 26
click at [524, 126] on div "[DATE] - [DATE]" at bounding box center [534, 102] width 1048 height 53
drag, startPoint x: 862, startPoint y: 804, endPoint x: 871, endPoint y: 841, distance: 38.2
click at [862, 804] on div "Order Edit Next Production [DATE] - [DATE] ( [EMAIL_ADDRESS][DOMAIN_NAME] ) ful…" at bounding box center [533, 496] width 1067 height 992
drag, startPoint x: 39, startPoint y: 167, endPoint x: 250, endPoint y: 141, distance: 212.8
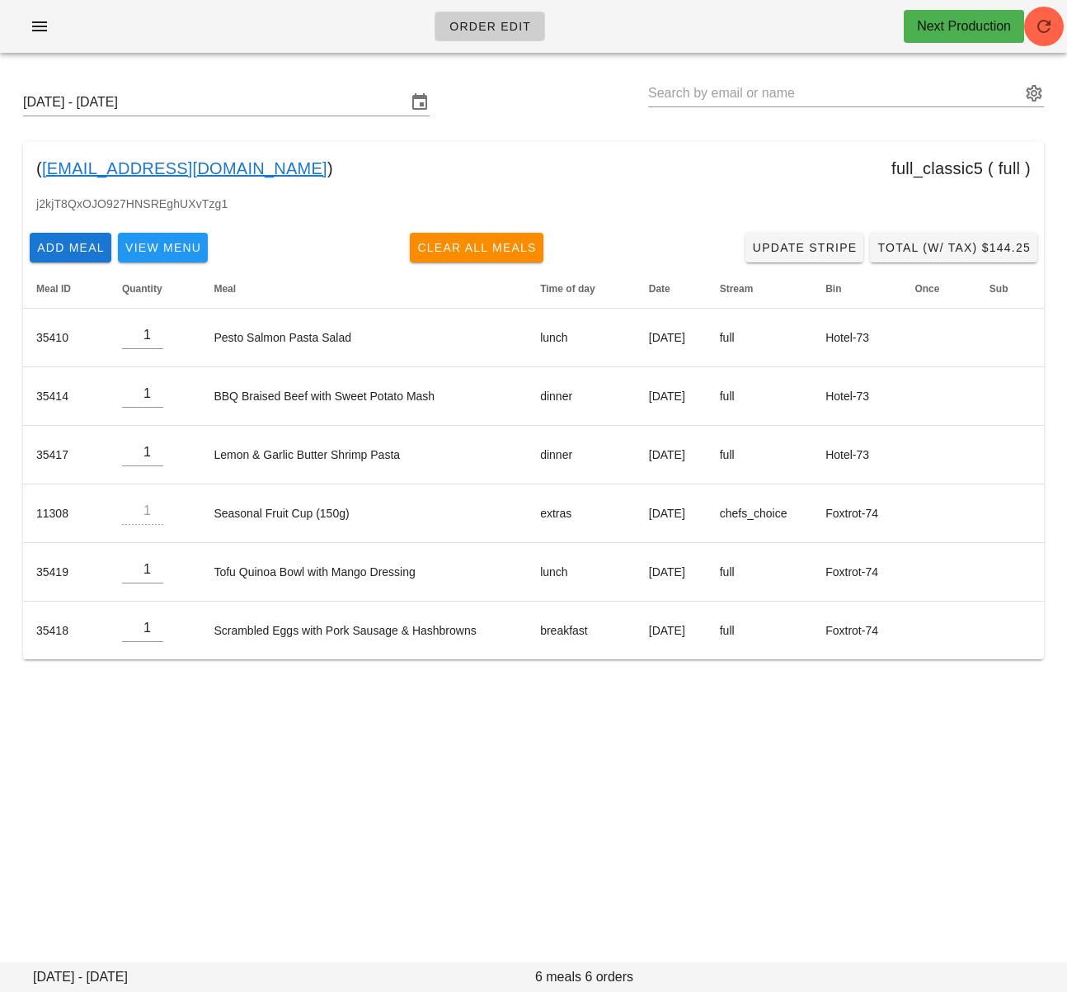
click at [207, 169] on div "( [EMAIL_ADDRESS][DOMAIN_NAME] ) full_classic5 ( full )" at bounding box center [533, 168] width 1021 height 53
copy div "[EMAIL_ADDRESS][DOMAIN_NAME]"
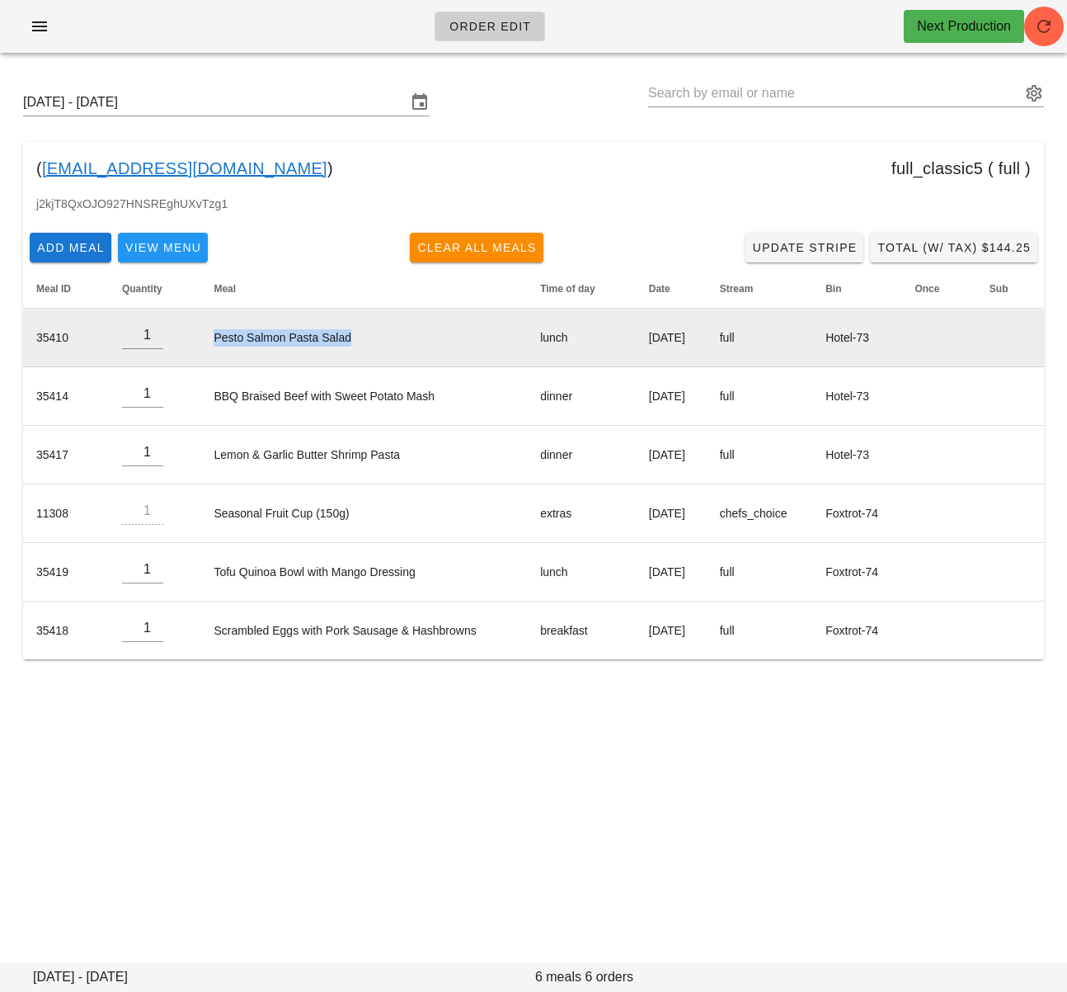
drag, startPoint x: 210, startPoint y: 341, endPoint x: 403, endPoint y: 337, distance: 193.1
click at [403, 337] on td "Pesto Salmon Pasta Salad" at bounding box center [363, 338] width 327 height 59
copy td "Pesto Salmon Pasta Salad"
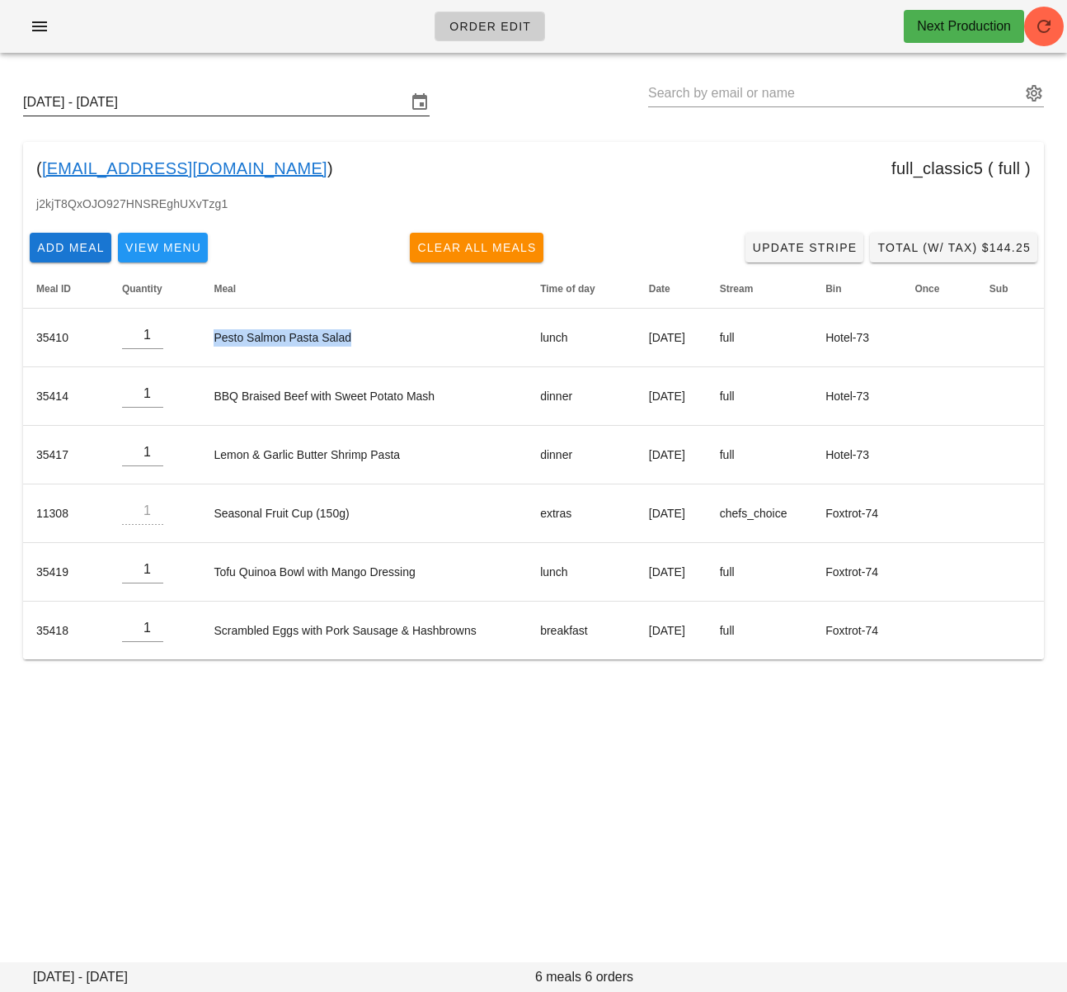
drag, startPoint x: 222, startPoint y: 170, endPoint x: 109, endPoint y: 104, distance: 130.9
click at [42, 170] on div "( [EMAIL_ADDRESS][DOMAIN_NAME] ) full_classic5 ( full )" at bounding box center [533, 168] width 1021 height 53
copy div "[EMAIL_ADDRESS][DOMAIN_NAME] )"
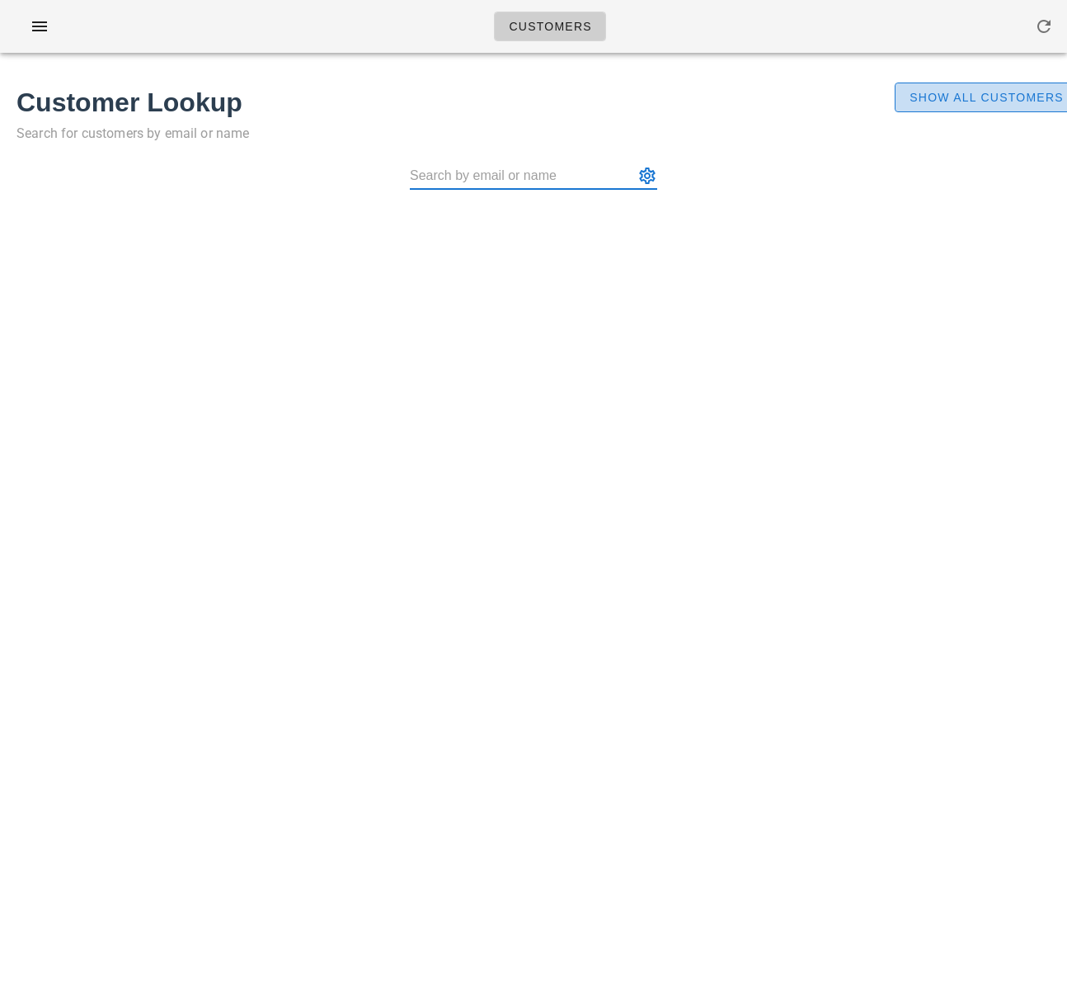
click at [953, 100] on span "Show All Customers" at bounding box center [986, 97] width 155 height 13
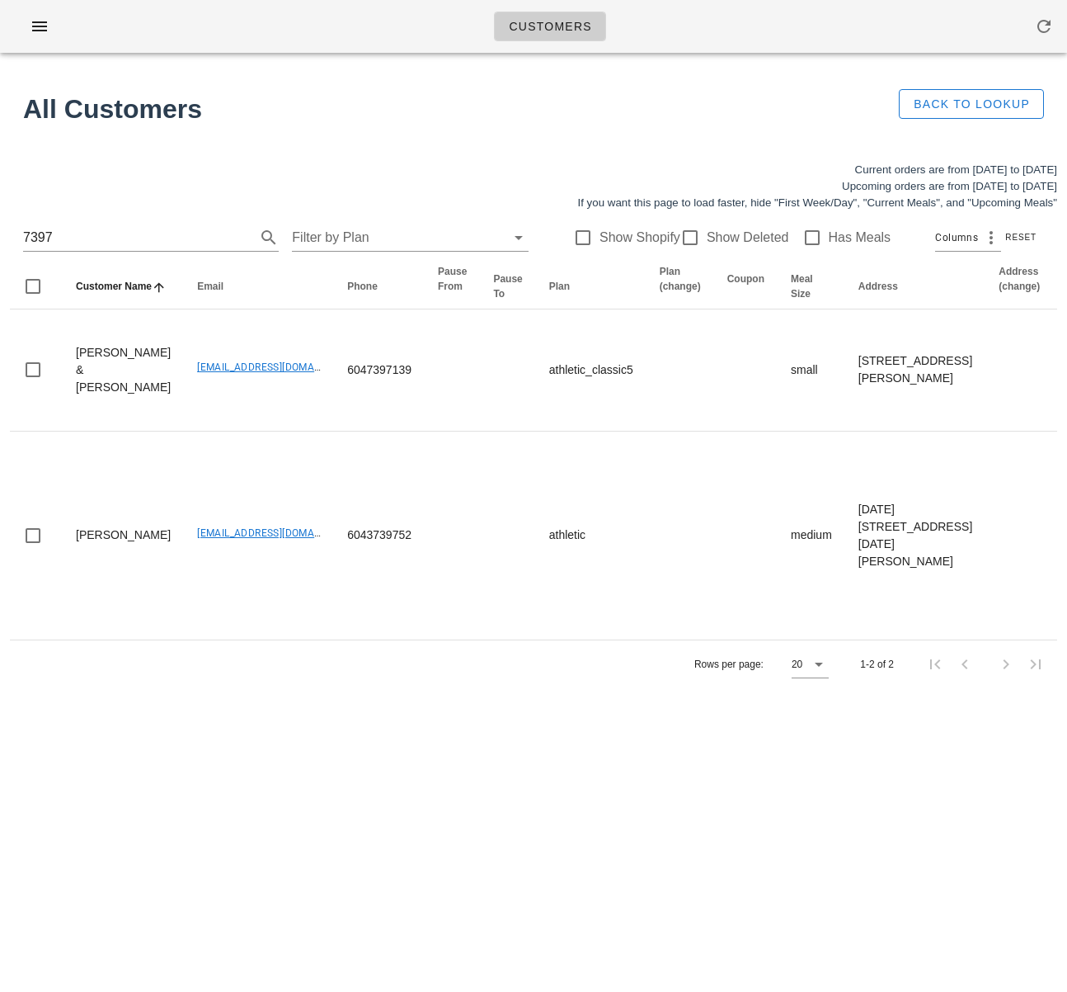
scroll to position [1, 0]
drag, startPoint x: 135, startPoint y: 241, endPoint x: -47, endPoint y: 240, distance: 182.3
click at [0, 240] on html "Customers No customers found for your search. All Customers Back to Lookup Curr…" at bounding box center [533, 496] width 1067 height 992
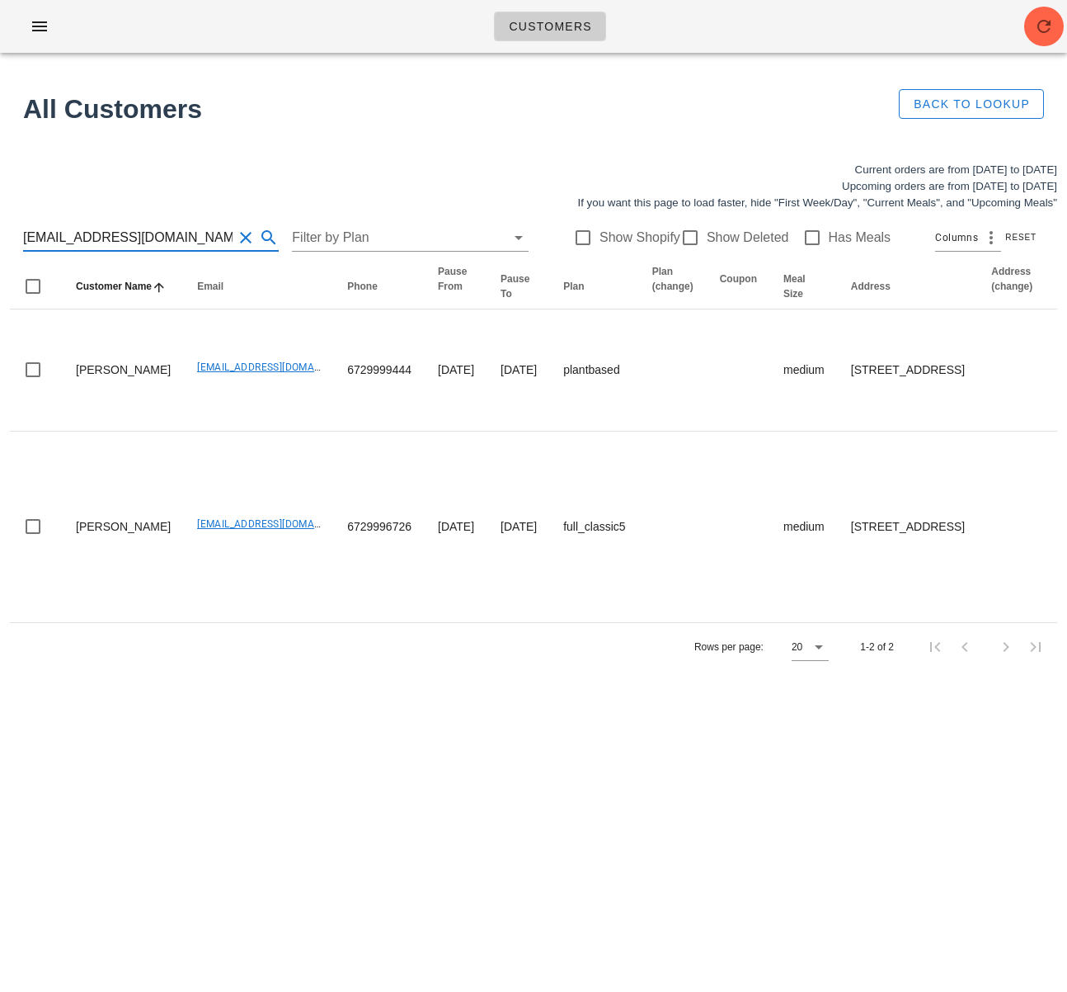
click at [78, 244] on input "[EMAIL_ADDRESS][DOMAIN_NAME]" at bounding box center [128, 237] width 210 height 26
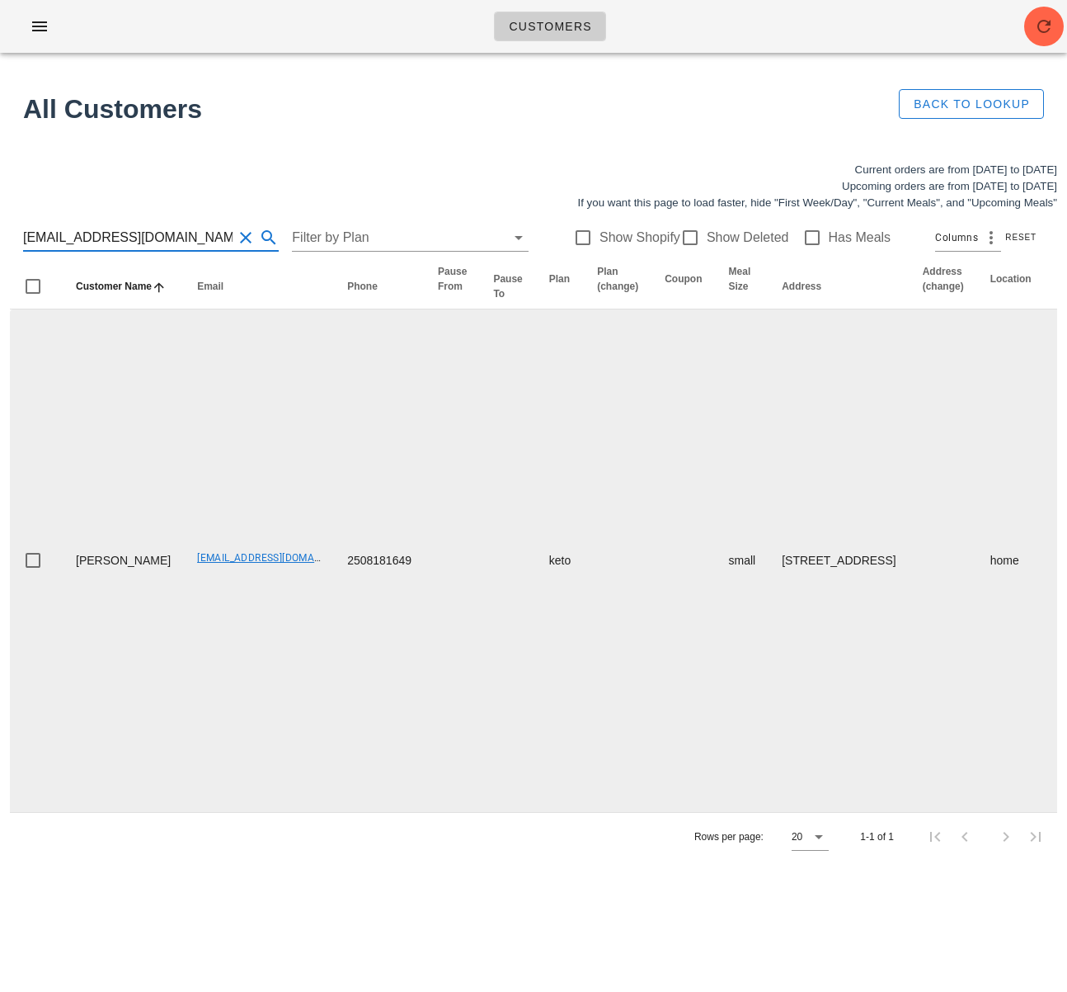
type input "[EMAIL_ADDRESS][DOMAIN_NAME]"
click at [244, 671] on td "[EMAIL_ADDRESS][DOMAIN_NAME]" at bounding box center [259, 560] width 150 height 502
drag, startPoint x: 115, startPoint y: 607, endPoint x: 49, endPoint y: 572, distance: 74.9
copy td "[PERSON_NAME]"
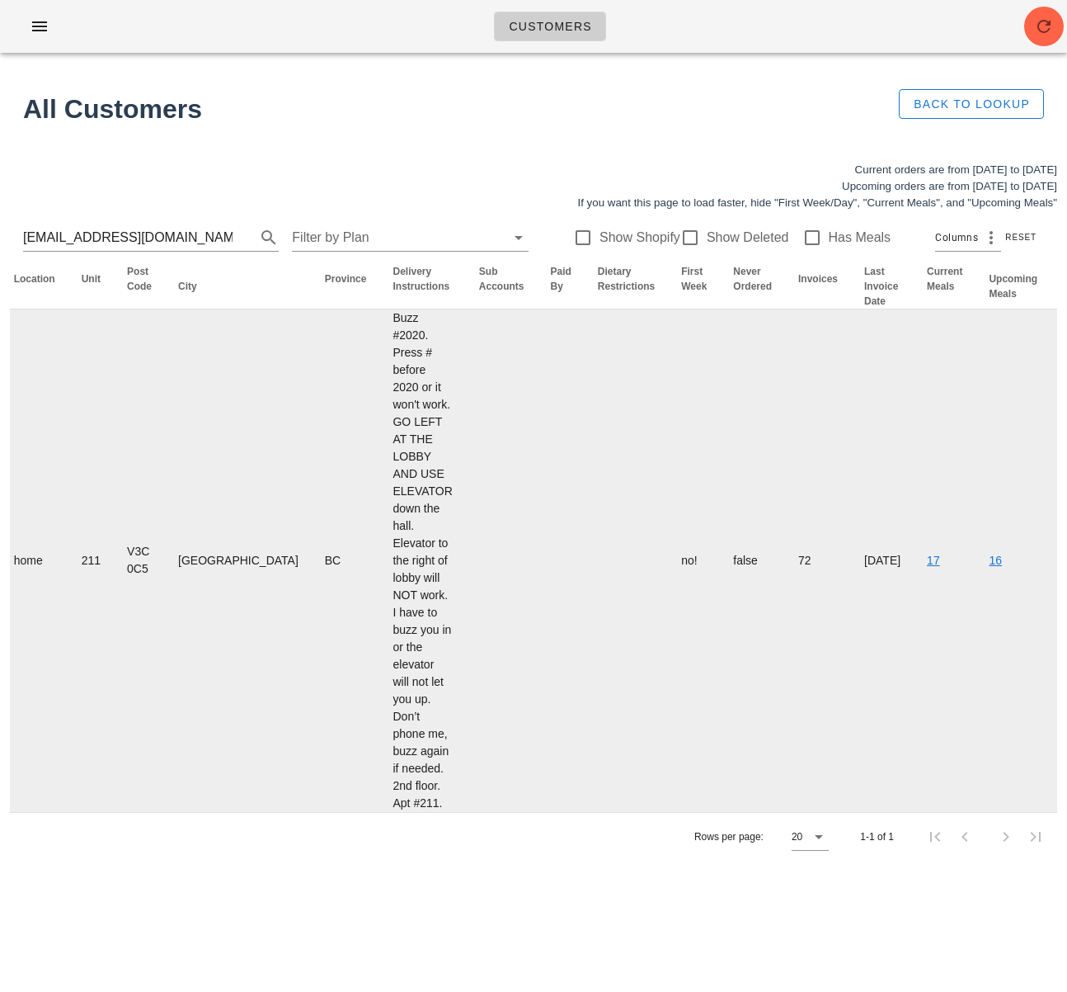
scroll to position [0, 977]
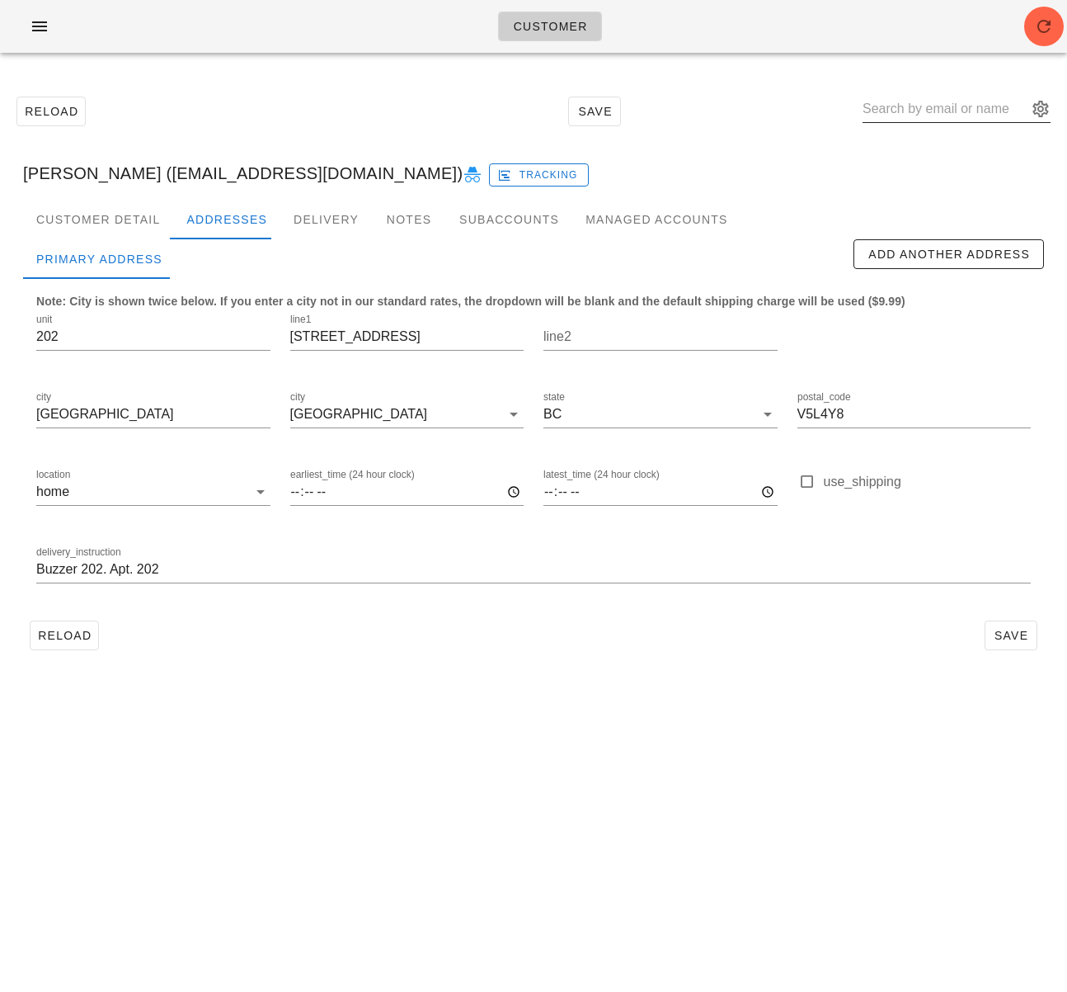
click at [944, 106] on input "text" at bounding box center [945, 109] width 165 height 26
paste input "[EMAIL_ADDRESS][DOMAIN_NAME]"
type input "[EMAIL_ADDRESS][DOMAIN_NAME]"
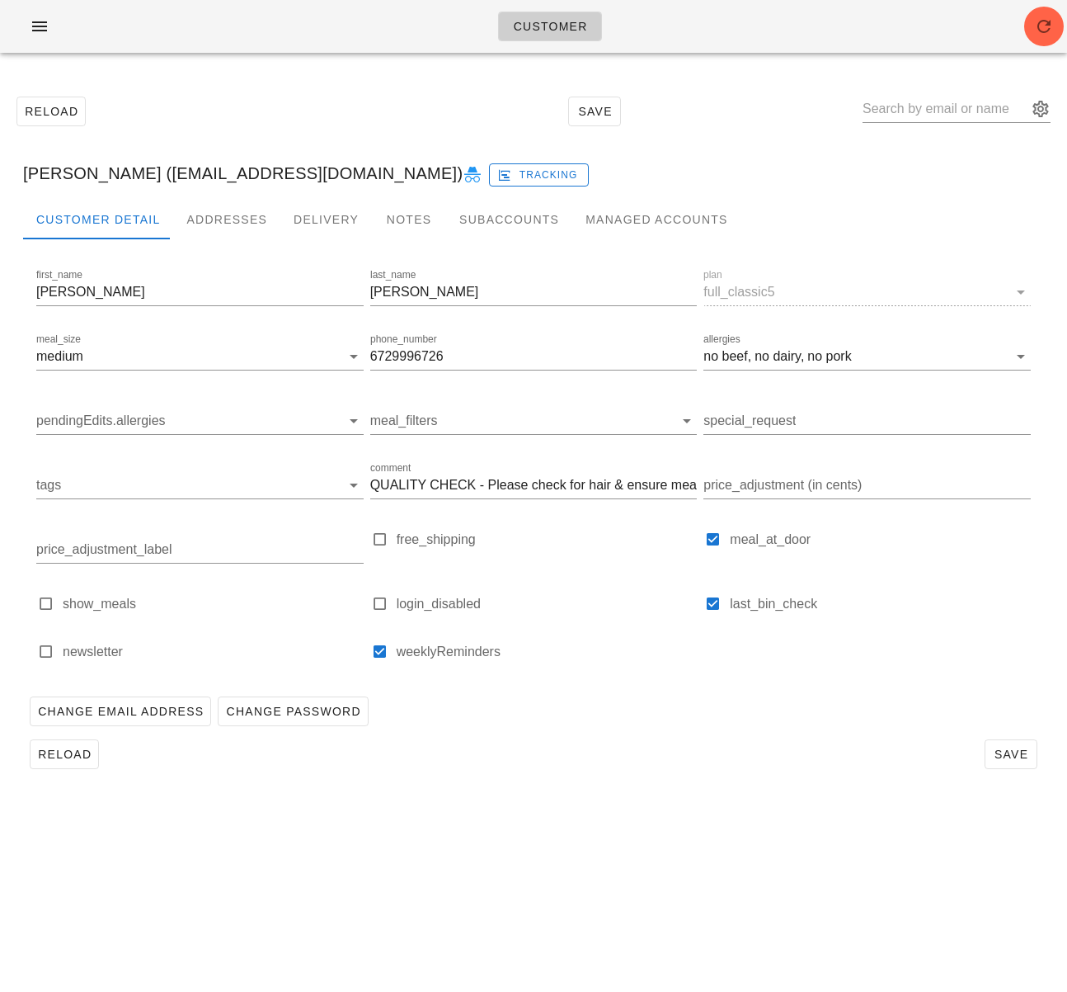
drag, startPoint x: 178, startPoint y: 103, endPoint x: 153, endPoint y: 62, distance: 48.5
click at [178, 102] on div "Reload Save" at bounding box center [534, 111] width 1048 height 71
